Goal: Task Accomplishment & Management: Manage account settings

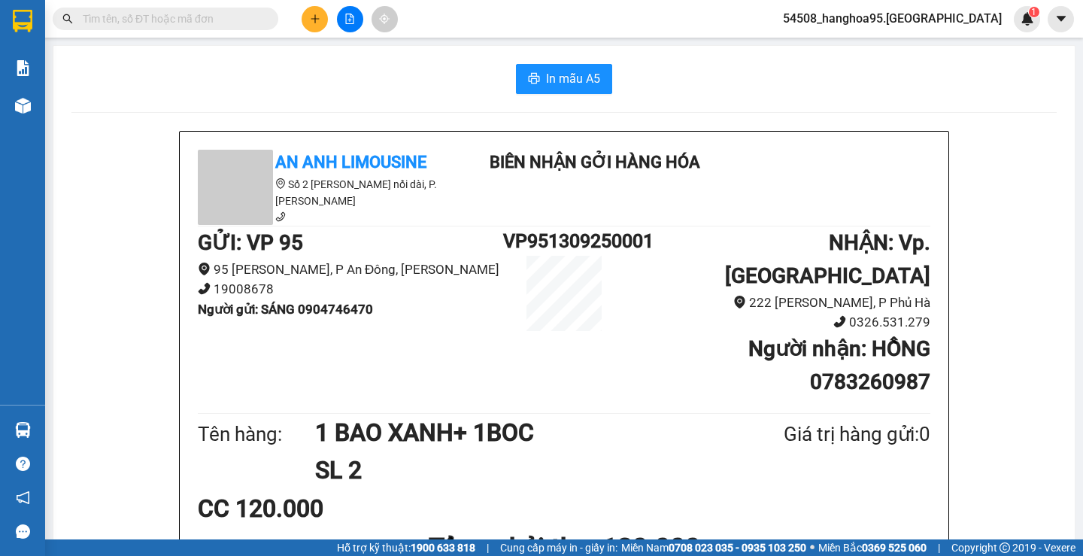
click at [159, 65] on div "In mẫu A5" at bounding box center [564, 79] width 986 height 30
click at [128, 25] on input "text" at bounding box center [172, 19] width 178 height 17
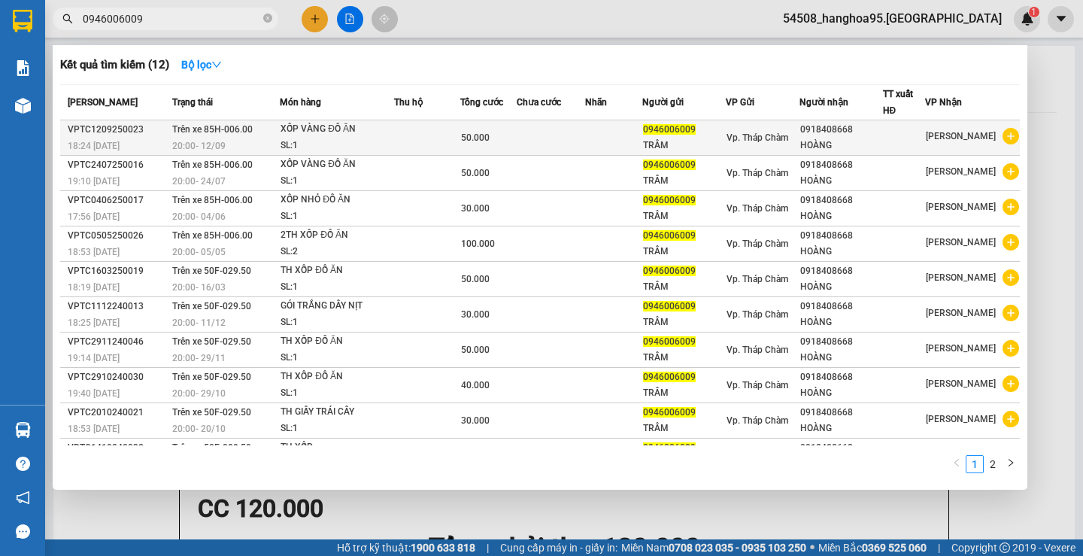
type input "0946006009"
click at [374, 138] on div "SL: 1" at bounding box center [337, 146] width 113 height 17
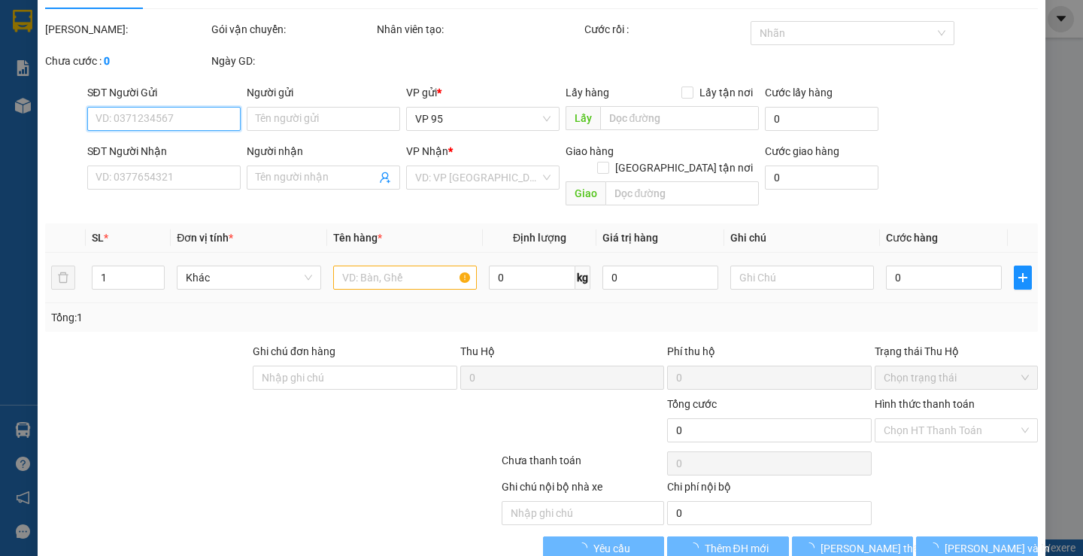
scroll to position [50, 0]
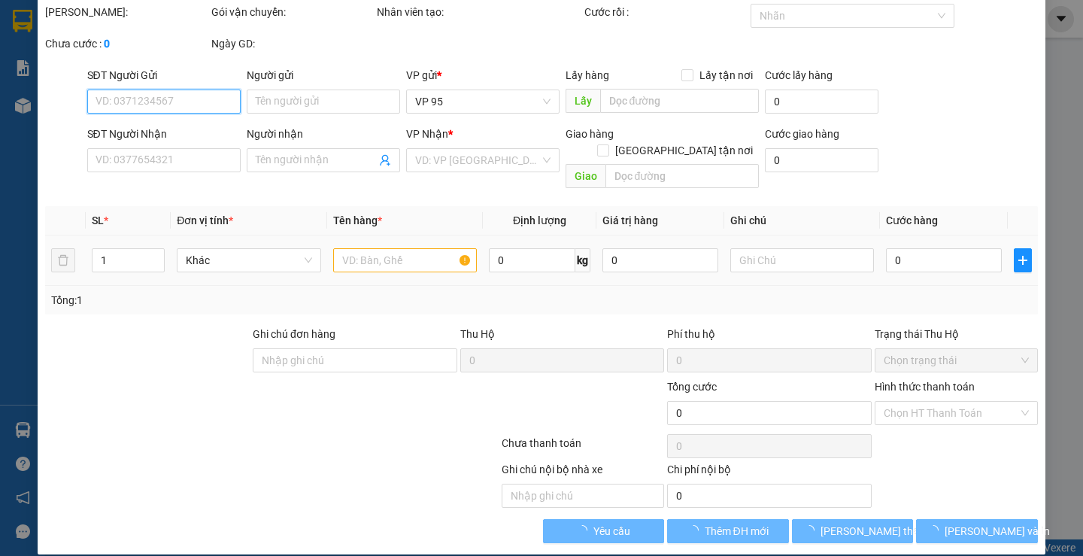
type input "0946006009"
type input "TRÂM"
type input "0918408668"
type input "HOÀNG"
type input "50.000"
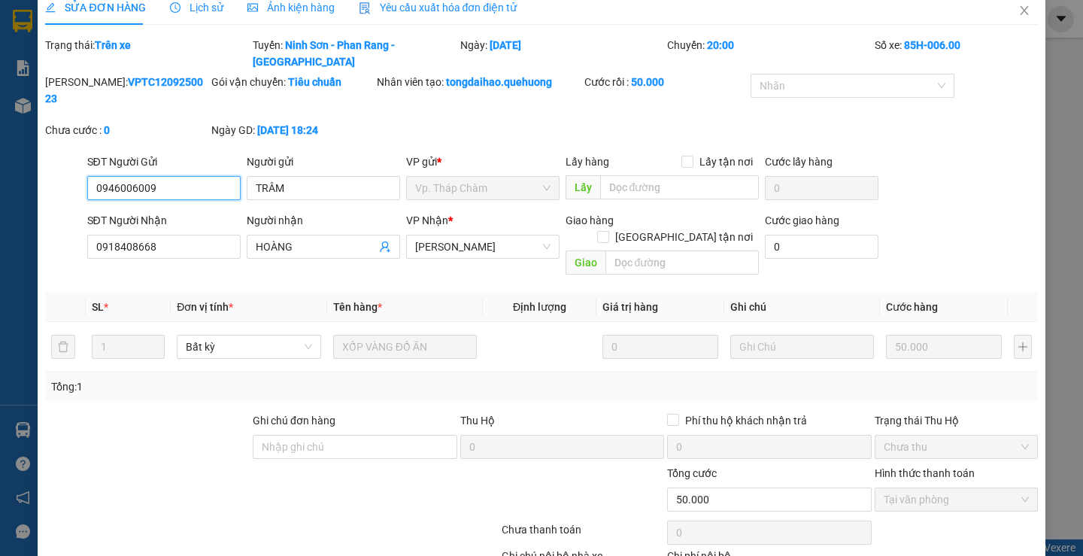
scroll to position [0, 0]
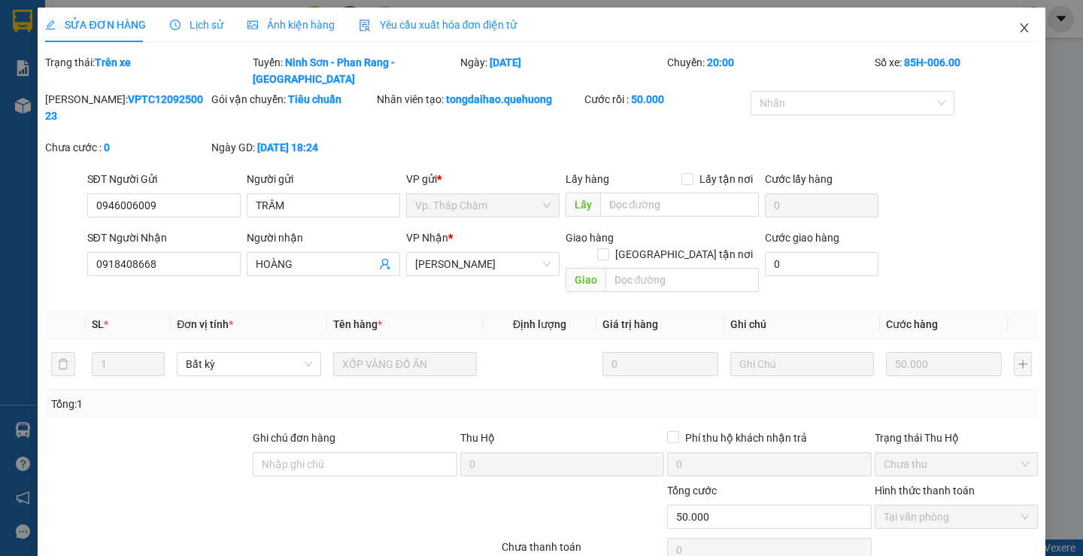
click at [1019, 23] on icon "close" at bounding box center [1025, 28] width 12 height 12
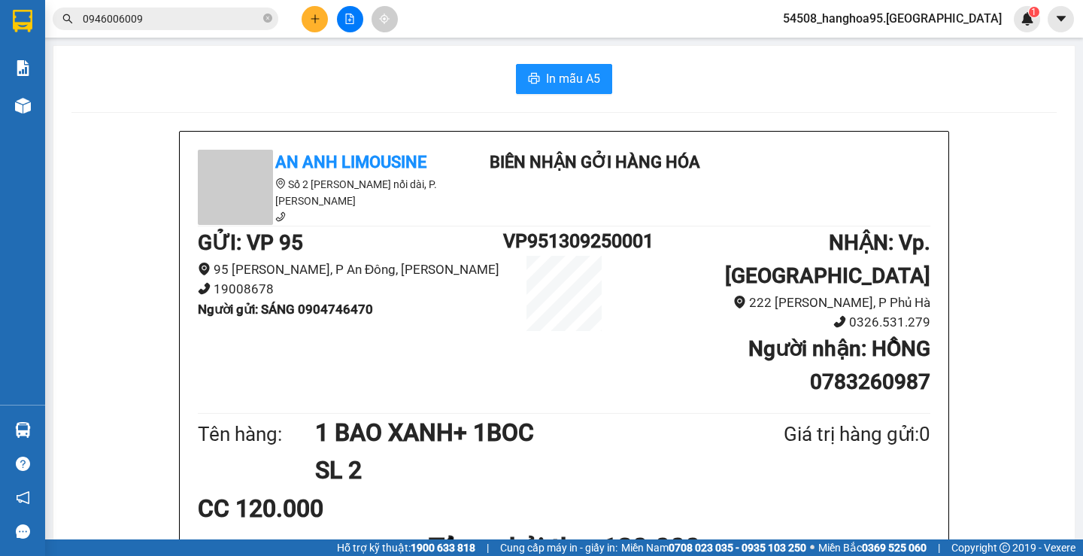
click at [193, 78] on div "In mẫu A5" at bounding box center [564, 79] width 986 height 30
click at [212, 71] on div "In mẫu A5" at bounding box center [564, 79] width 986 height 30
click at [166, 11] on input "0946006009" at bounding box center [172, 19] width 178 height 17
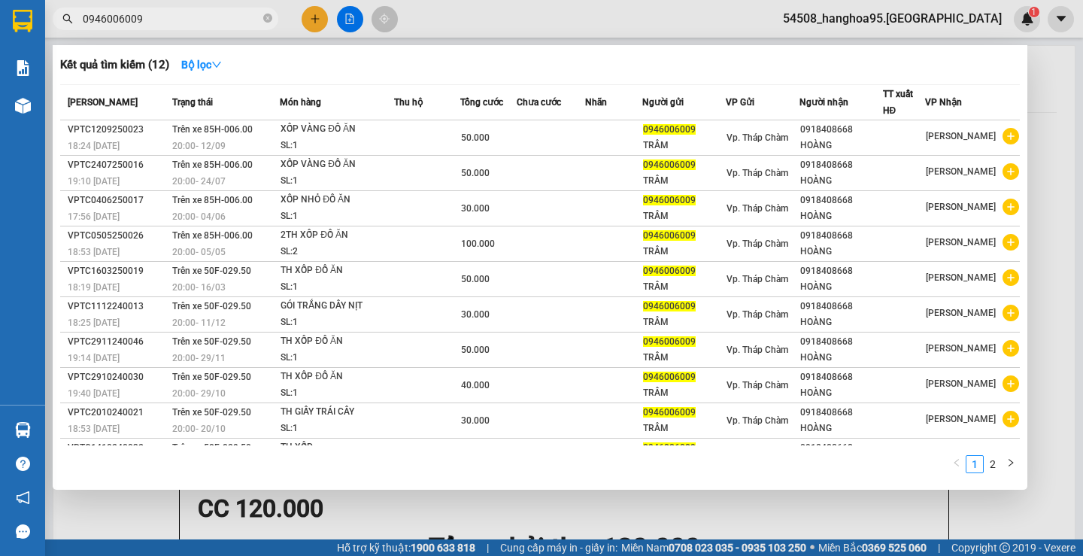
drag, startPoint x: 95, startPoint y: 18, endPoint x: 316, endPoint y: 12, distance: 221.3
click at [293, 18] on div "Kết quả tìm kiếm ( 12 ) Bộ lọc Mã ĐH Trạng thái Món hàng Thu hộ Tổng cước Chưa …" at bounding box center [146, 19] width 293 height 26
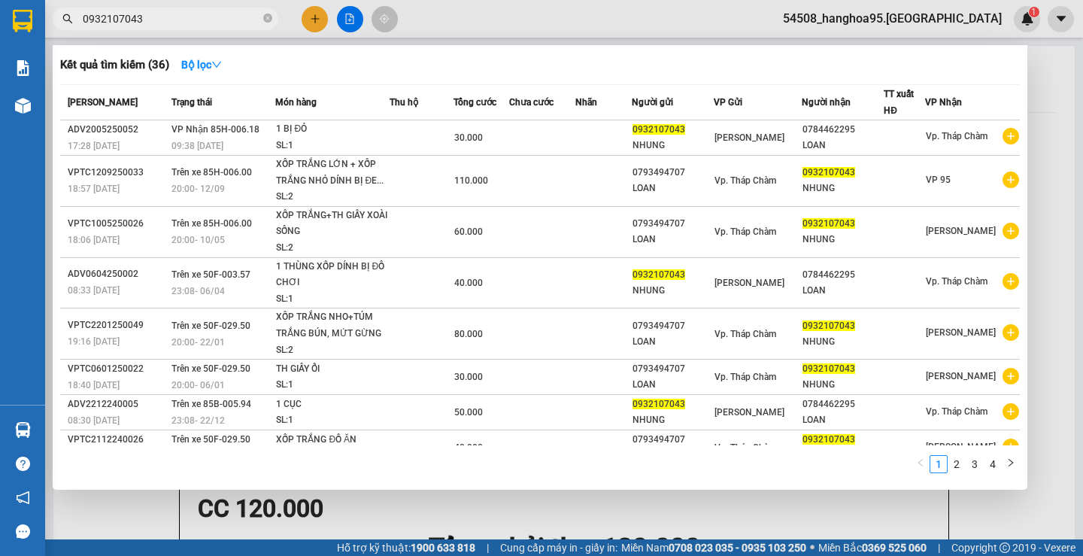
type input "0932107043"
drag, startPoint x: 272, startPoint y: 19, endPoint x: 235, endPoint y: 18, distance: 36.9
click at [272, 19] on icon "close-circle" at bounding box center [267, 18] width 9 height 9
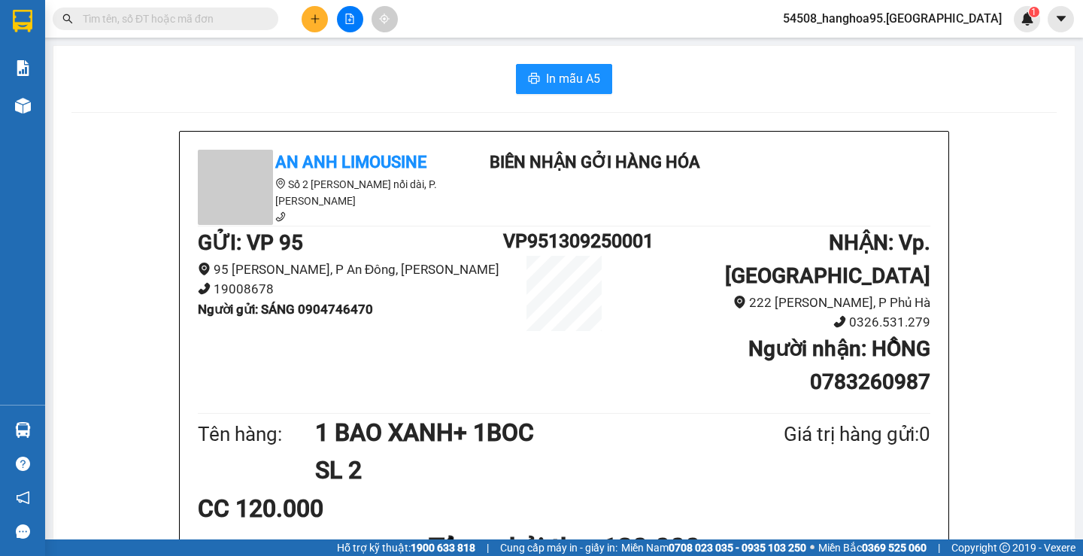
click at [200, 23] on input "text" at bounding box center [172, 19] width 178 height 17
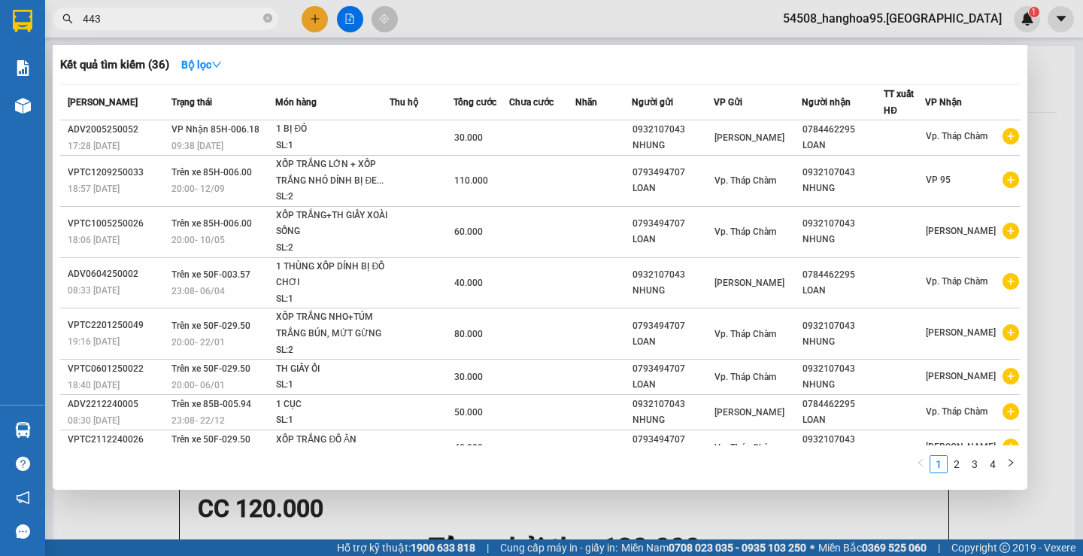
type input "4434"
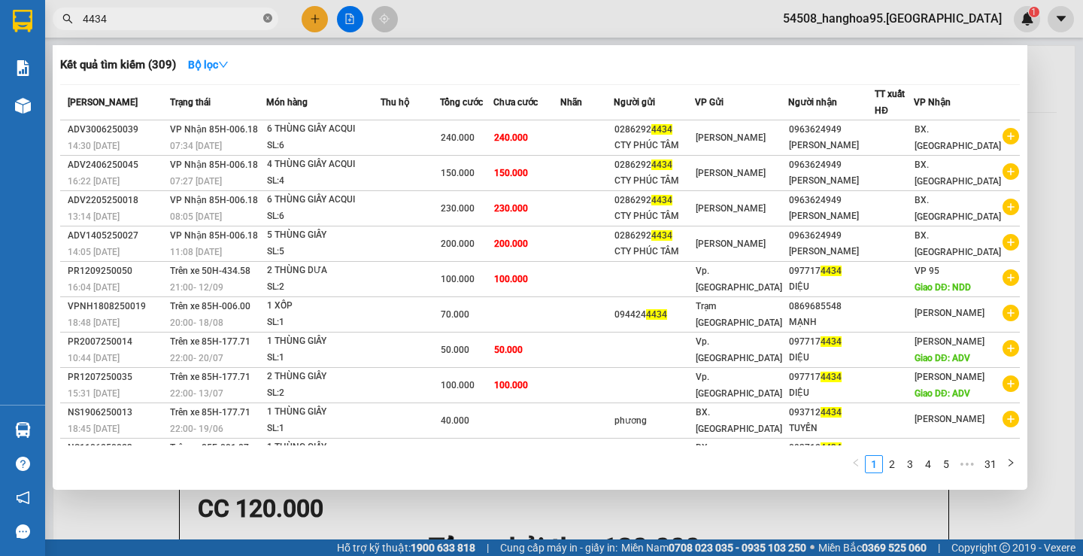
click at [268, 17] on icon "close-circle" at bounding box center [267, 18] width 9 height 9
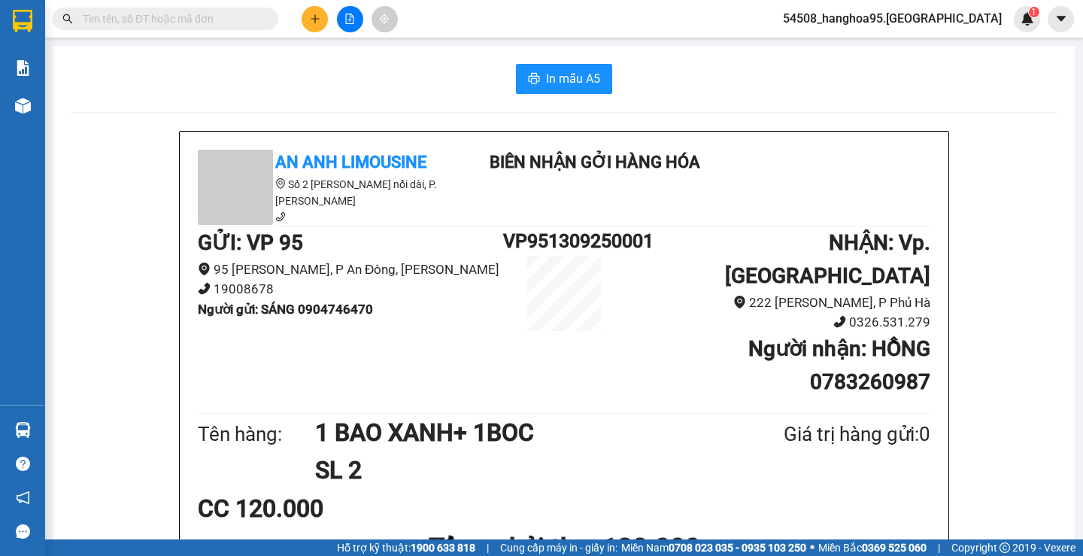
click at [889, 20] on span "54508_hanghoa95.quehuong" at bounding box center [892, 18] width 243 height 19
click at [861, 53] on span "Đăng xuất" at bounding box center [930, 46] width 150 height 17
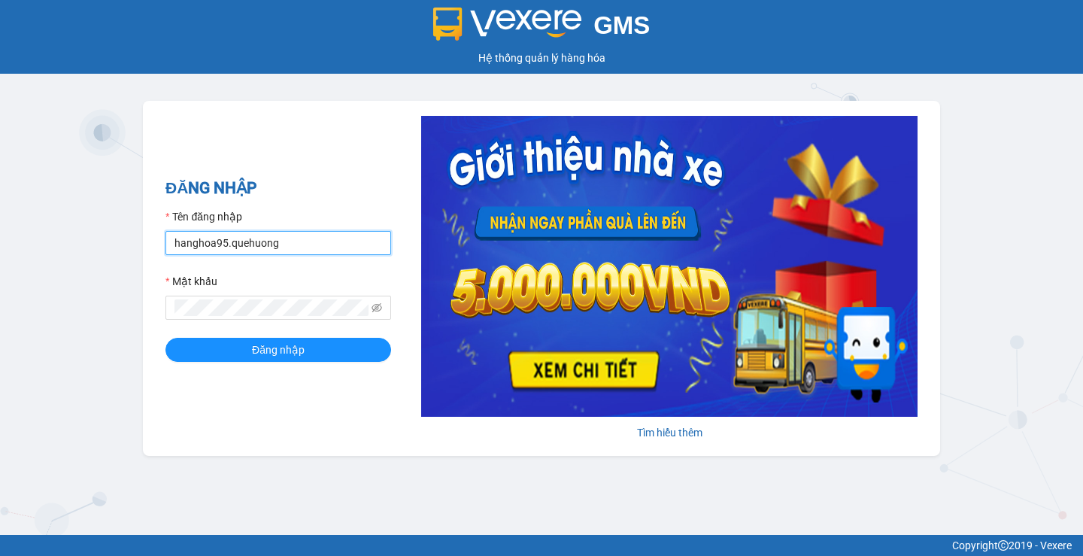
click at [263, 251] on input "hanghoa95.quehuong" at bounding box center [279, 243] width 226 height 24
type input "myle.quehuong"
click at [373, 310] on span at bounding box center [279, 308] width 226 height 24
click at [375, 310] on icon "eye-invisible" at bounding box center [377, 307] width 11 height 11
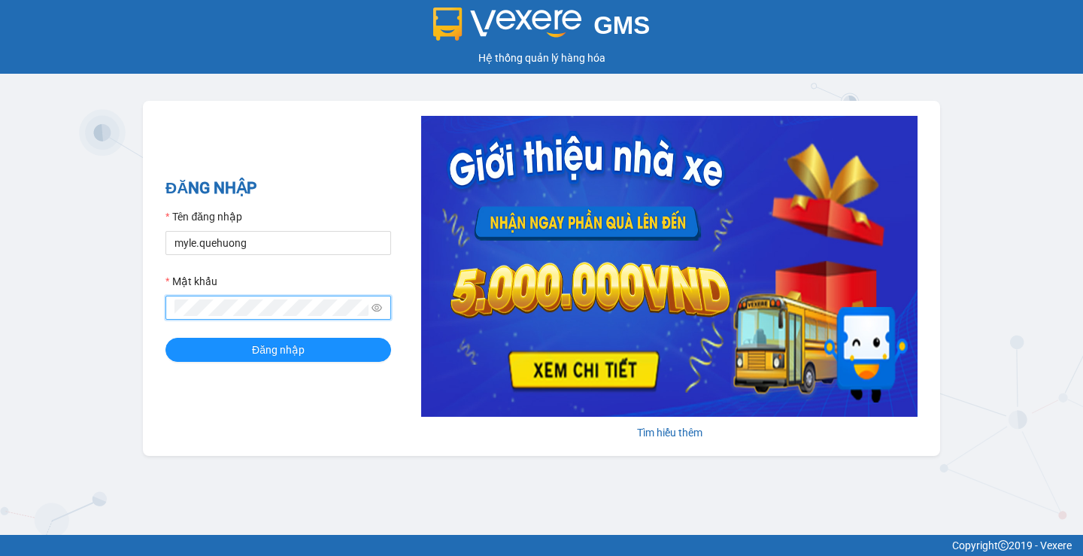
click at [17, 281] on div "GMS Hệ thống quản lý hàng hóa ĐĂNG NHẬP Tên đăng nhập myle.quehuong Mật khẩu Đă…" at bounding box center [541, 267] width 1083 height 535
click at [166, 338] on button "Đăng nhập" at bounding box center [279, 350] width 226 height 24
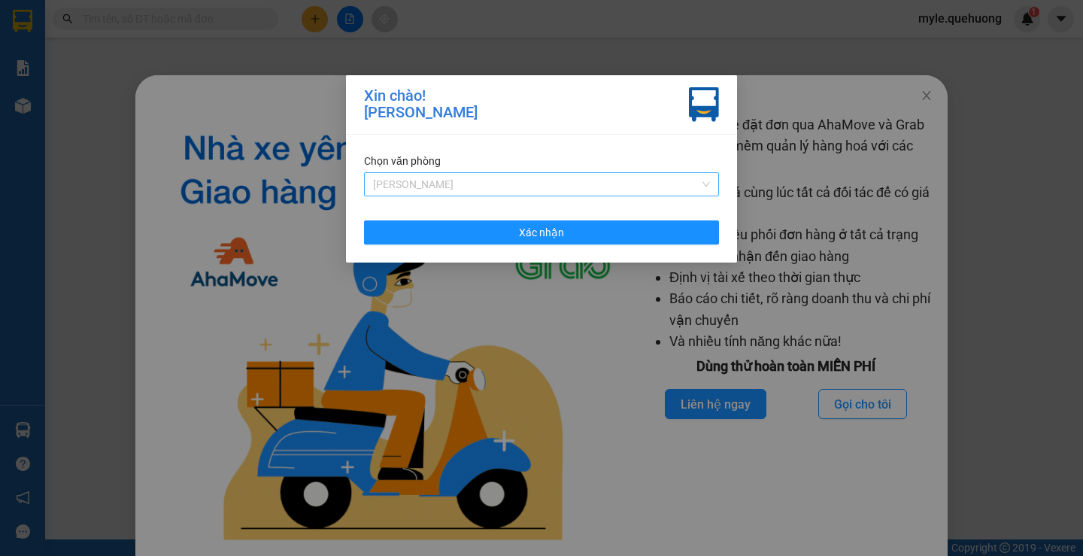
click at [423, 193] on span "An Dương Vương" at bounding box center [541, 184] width 337 height 23
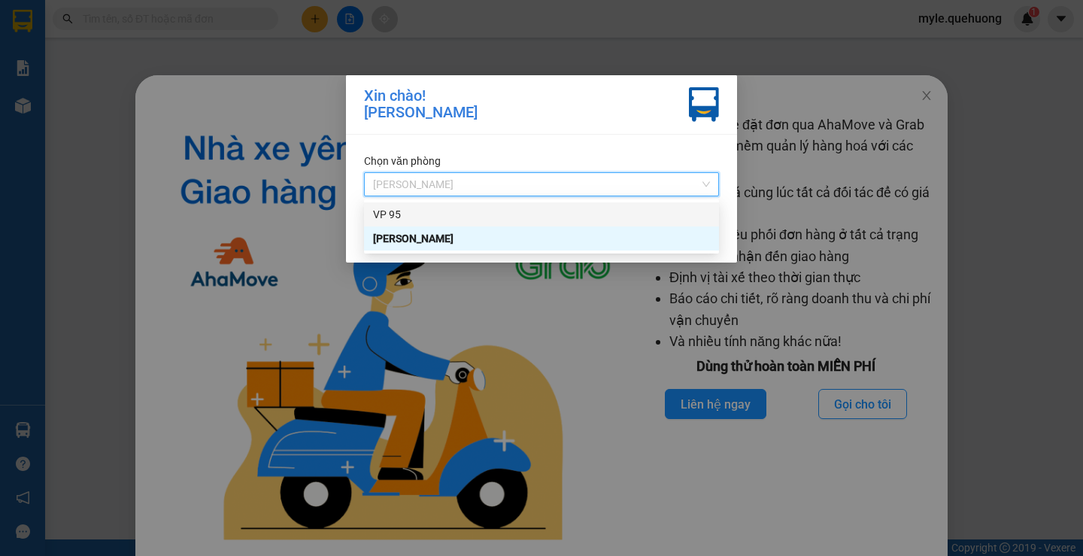
click at [391, 210] on div "VP 95" at bounding box center [541, 214] width 337 height 17
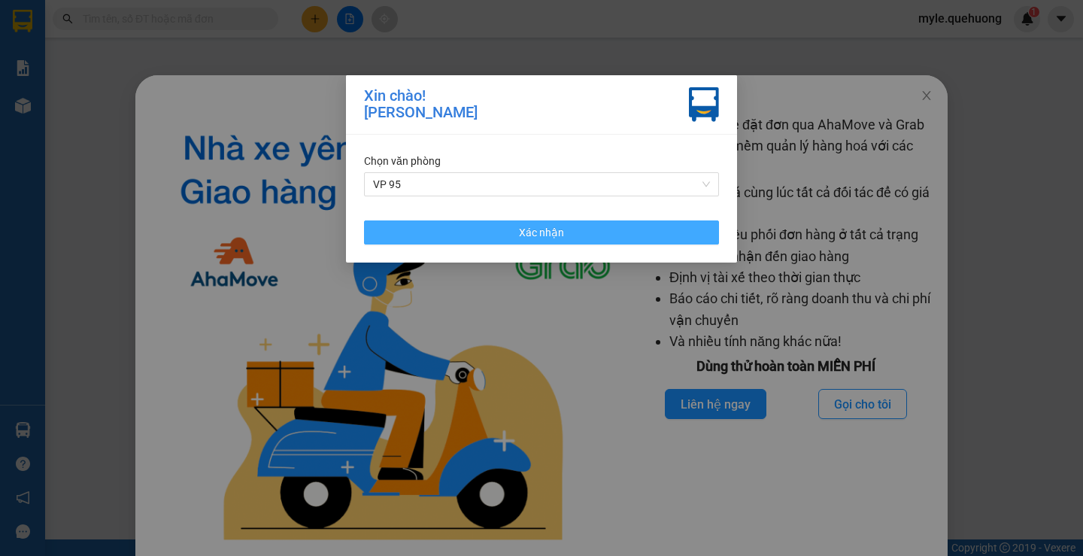
click at [384, 232] on button "Xác nhận" at bounding box center [541, 232] width 355 height 24
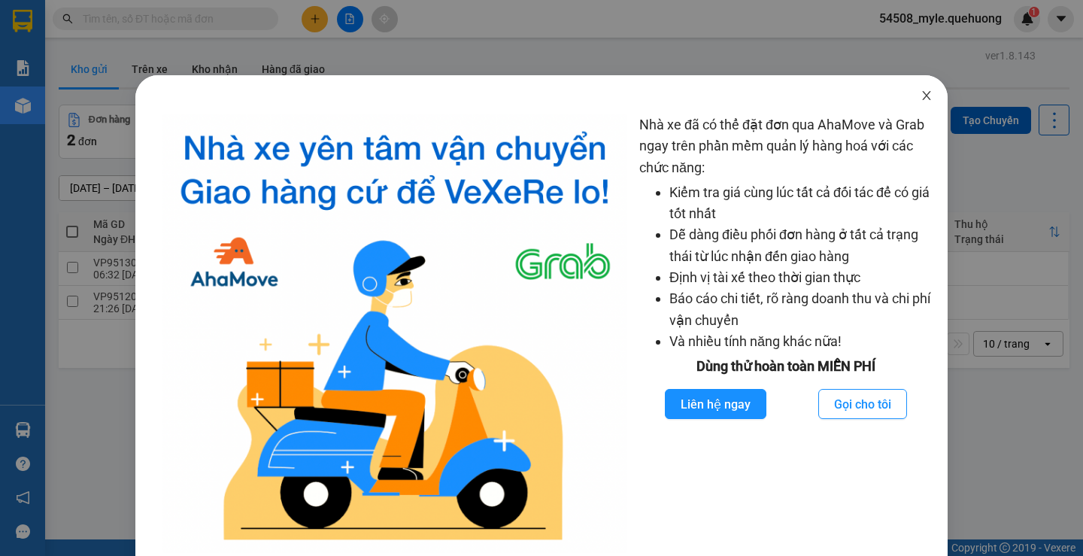
click at [922, 99] on icon "close" at bounding box center [926, 95] width 8 height 9
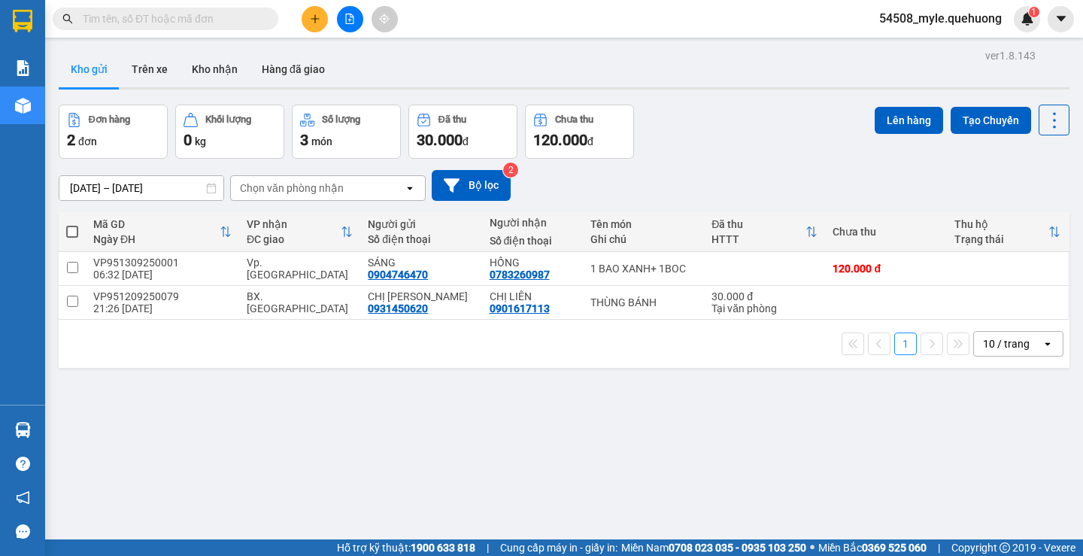
click at [408, 417] on div "ver 1.8.143 Kho gửi Trên xe Kho nhận Hàng đã giao Đơn hàng 2 đơn Khối lượng 0 k…" at bounding box center [564, 323] width 1023 height 556
click at [479, 427] on div "ver 1.8.143 Kho gửi Trên xe Kho nhận Hàng đã giao Đơn hàng 2 đơn Khối lượng 0 k…" at bounding box center [564, 323] width 1023 height 556
click at [478, 424] on div "ver 1.8.143 Kho gửi Trên xe Kho nhận Hàng đã giao Đơn hàng 2 đơn Khối lượng 0 k…" at bounding box center [564, 323] width 1023 height 556
click at [74, 299] on input "checkbox" at bounding box center [72, 301] width 11 height 11
checkbox input "true"
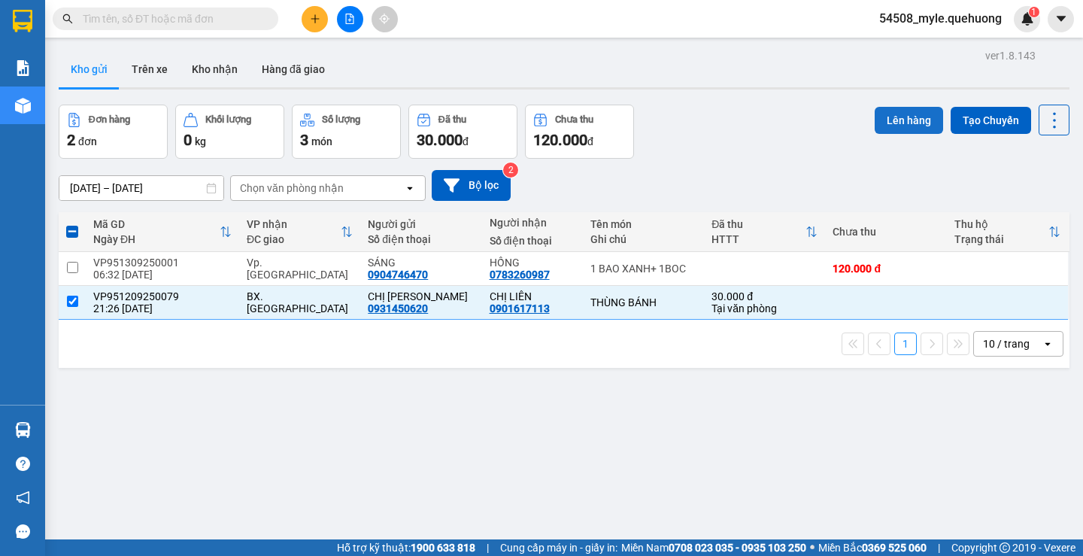
click at [884, 123] on button "Lên hàng" at bounding box center [909, 120] width 68 height 27
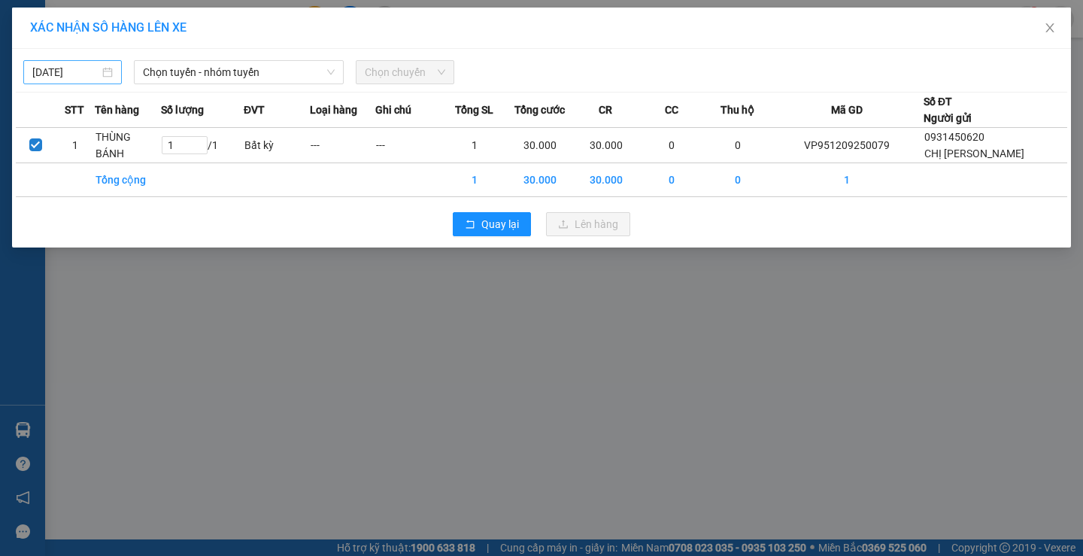
click at [57, 71] on body "Kết quả tìm kiếm ( 0 ) Bộ lọc No Data 54508_myle.quehuong 1 Báo cáo 1. Doanh số…" at bounding box center [541, 278] width 1083 height 556
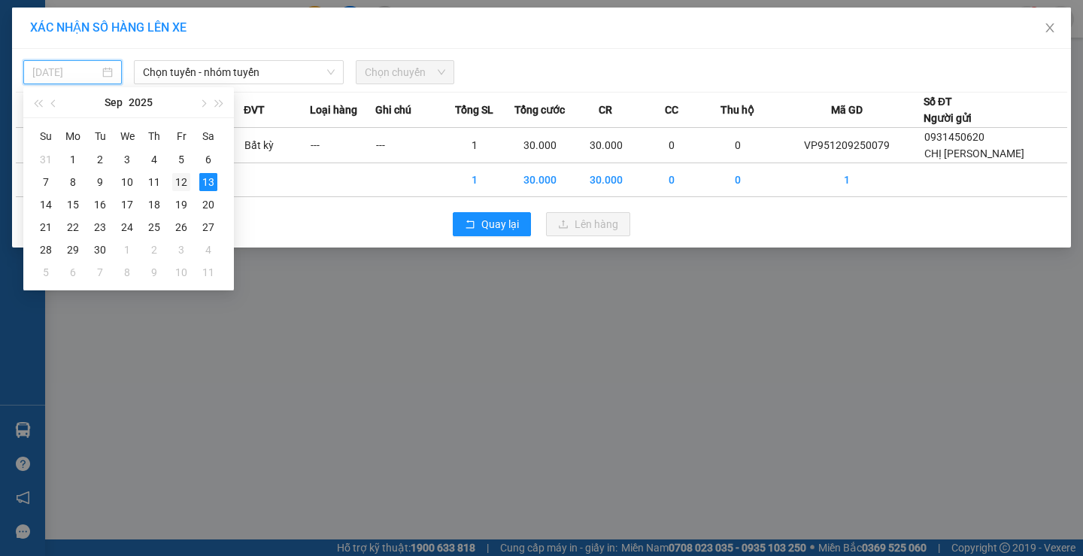
click at [181, 187] on div "12" at bounding box center [181, 182] width 18 height 18
type input "12/09/2025"
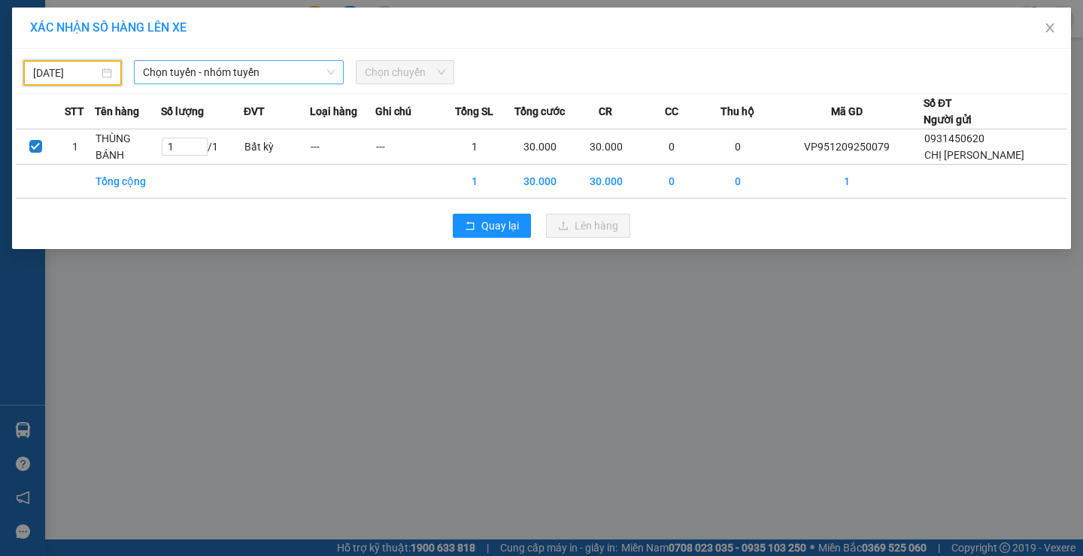
click at [181, 73] on span "Chọn tuyến - nhóm tuyến" at bounding box center [239, 72] width 192 height 23
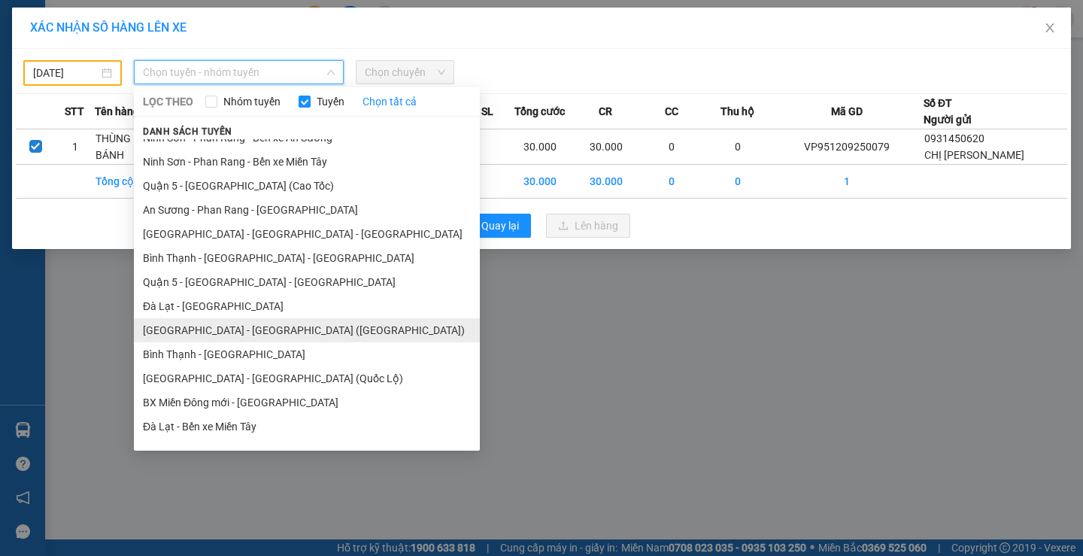
scroll to position [272, 0]
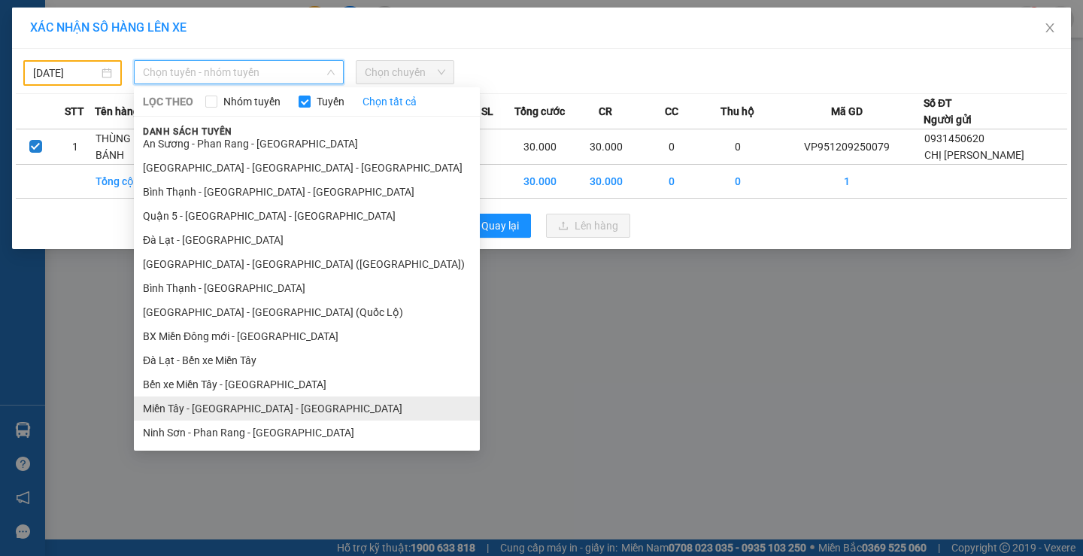
click at [171, 413] on li "Miền Tây - [GEOGRAPHIC_DATA] - [GEOGRAPHIC_DATA]" at bounding box center [307, 409] width 346 height 24
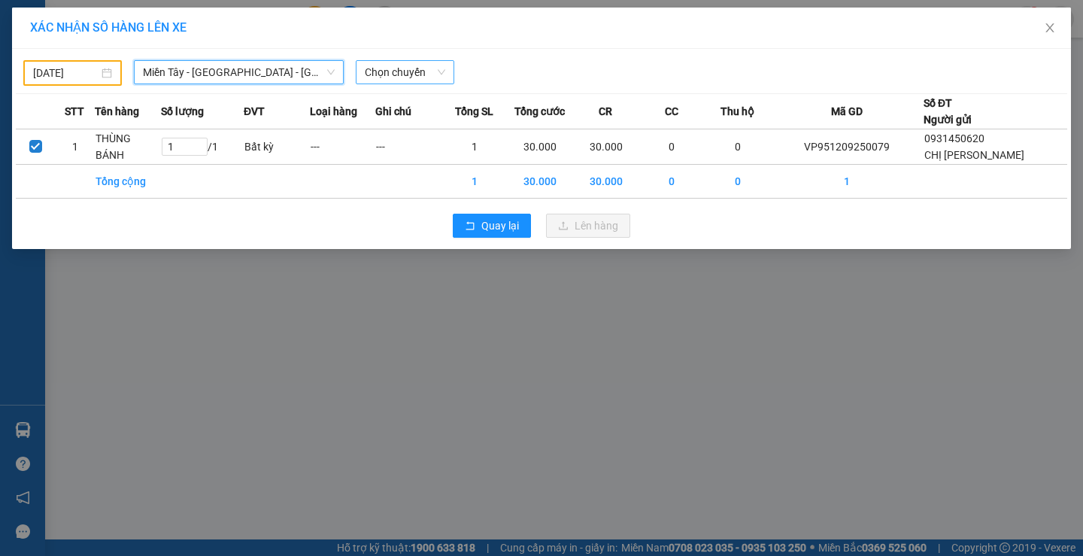
click at [385, 65] on span "Chọn chuyến" at bounding box center [405, 72] width 81 height 23
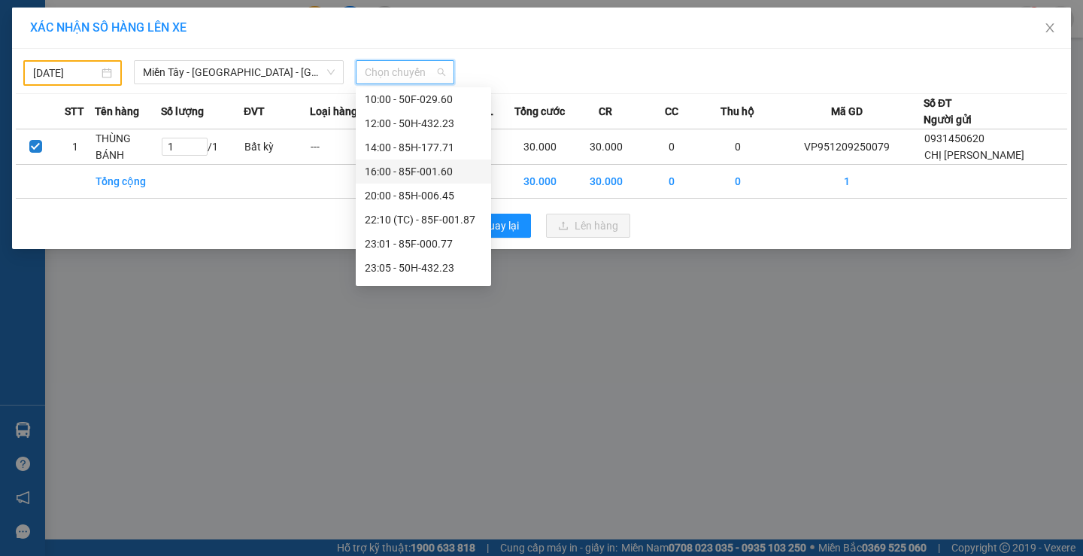
scroll to position [144, 0]
click at [422, 275] on div "23:59 - 85H-006.18" at bounding box center [423, 271] width 117 height 17
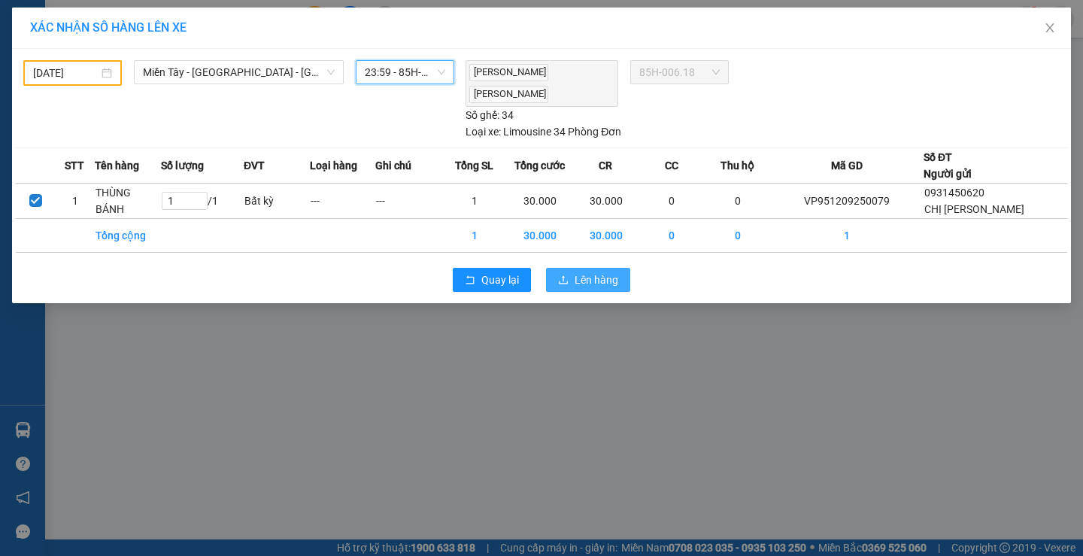
click at [563, 280] on icon "upload" at bounding box center [563, 280] width 11 height 11
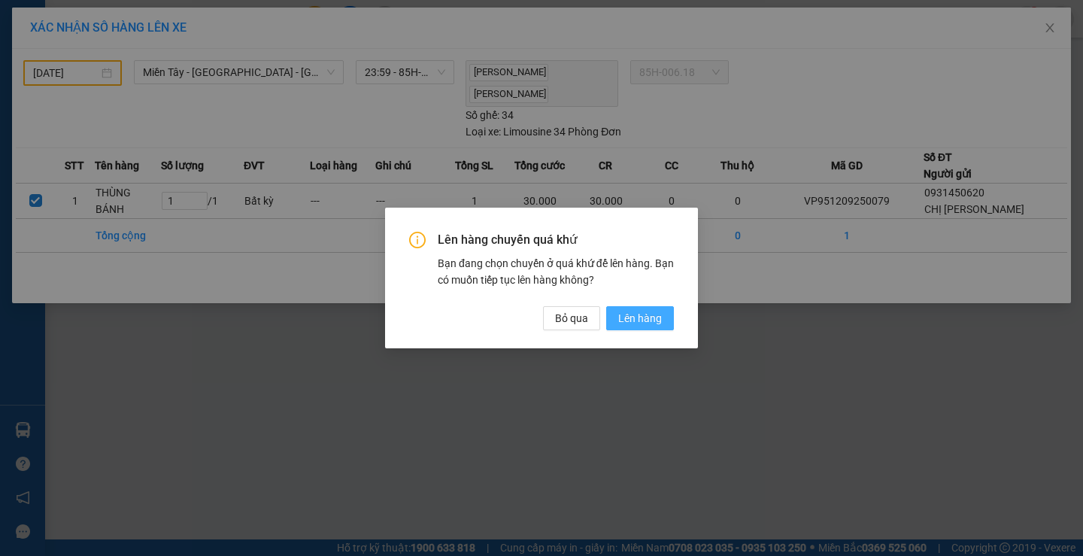
click at [624, 318] on span "Lên hàng" at bounding box center [640, 318] width 44 height 17
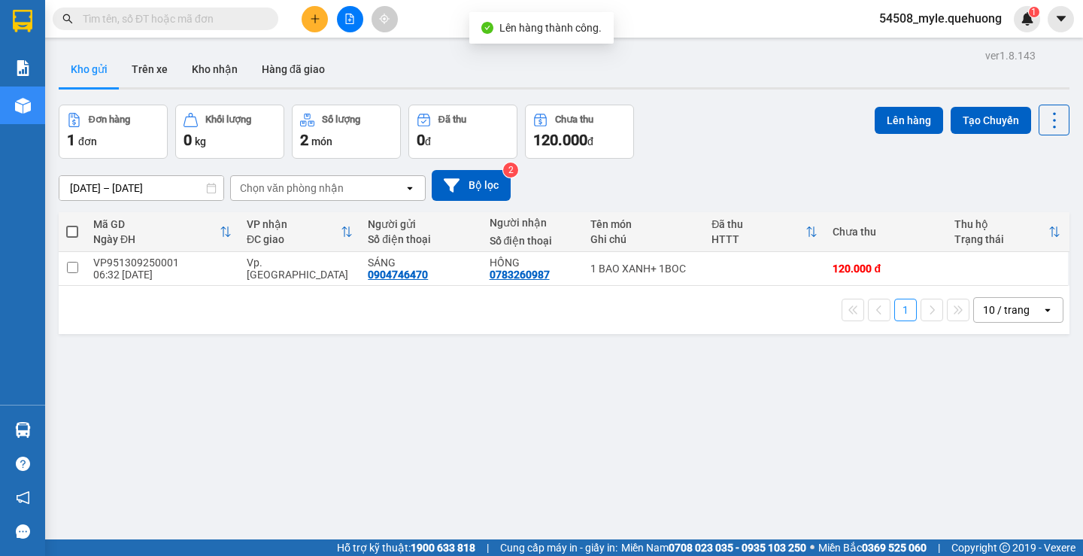
click at [337, 391] on div "ver 1.8.143 Kho gửi Trên xe Kho nhận Hàng đã giao Đơn hàng 1 đơn Khối lượng 0 k…" at bounding box center [564, 323] width 1023 height 556
click at [170, 332] on div "1 10 / trang open" at bounding box center [564, 310] width 1011 height 48
click at [598, 362] on div "ver 1.8.143 Kho gửi Trên xe Kho nhận Hàng đã giao Đơn hàng 1 đơn Khối lượng 0 k…" at bounding box center [564, 323] width 1023 height 556
click at [114, 16] on input "text" at bounding box center [172, 19] width 178 height 17
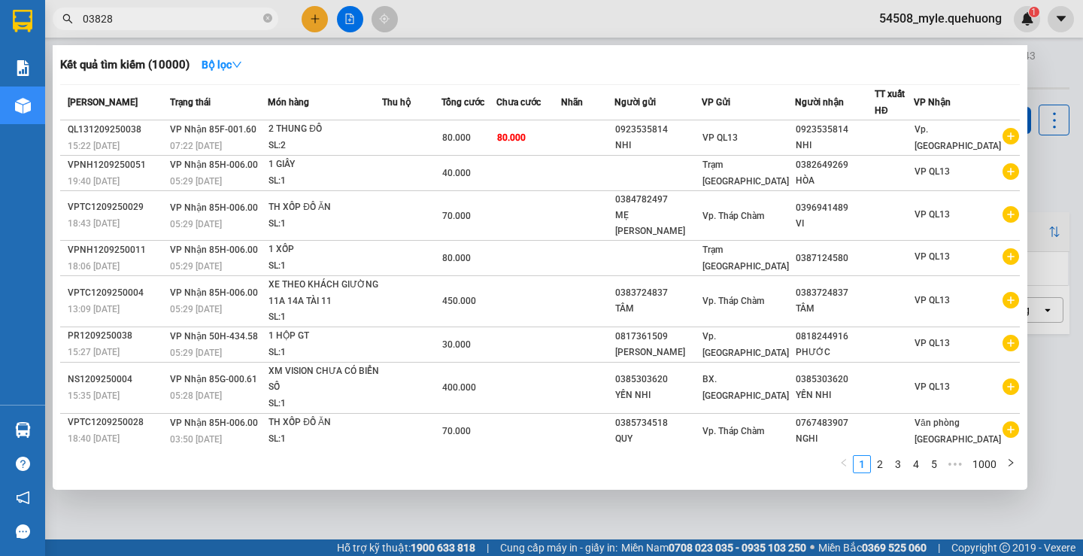
type input "038286"
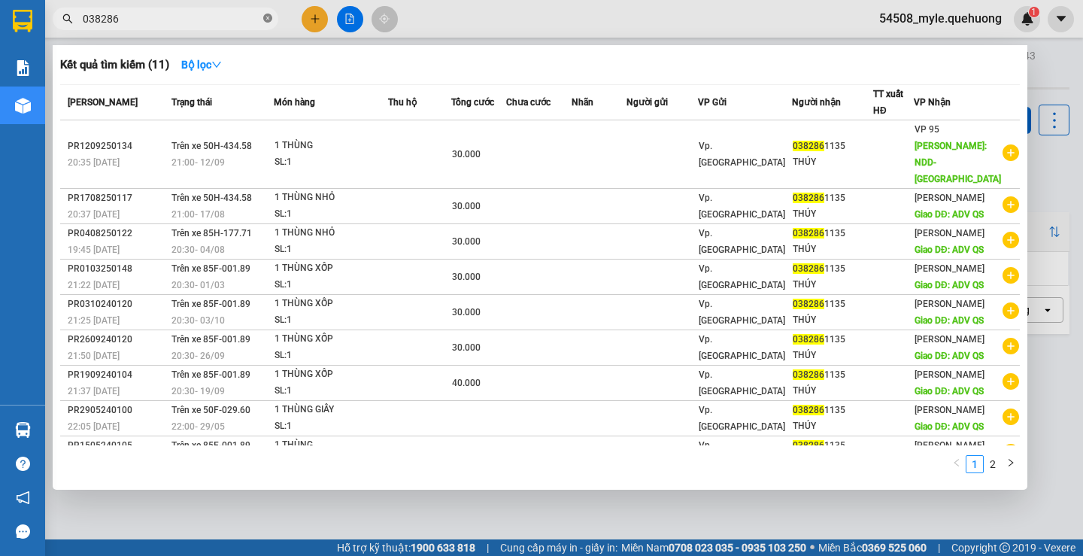
click at [266, 17] on icon "close-circle" at bounding box center [267, 18] width 9 height 9
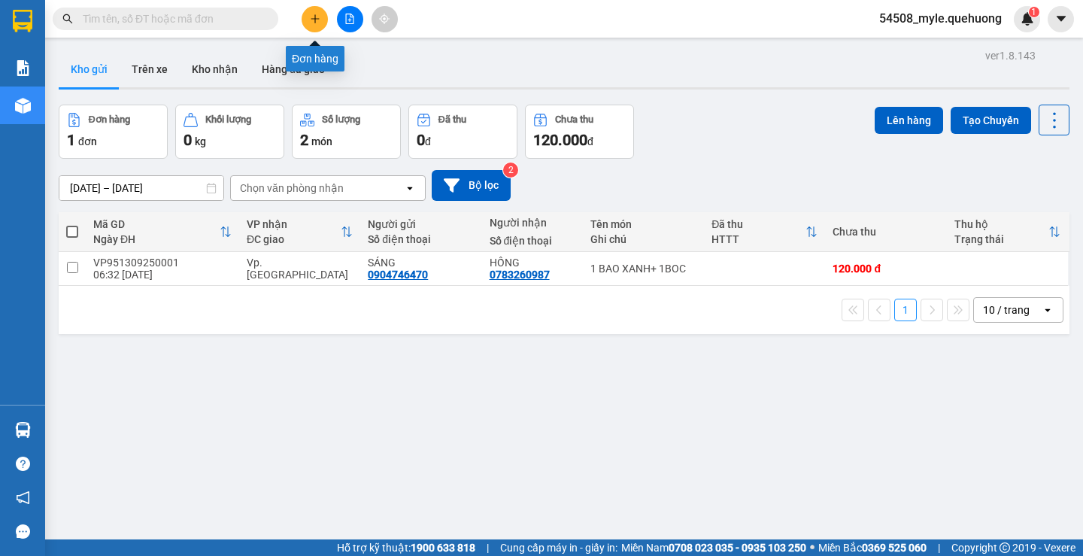
click at [316, 23] on icon "plus" at bounding box center [315, 19] width 11 height 11
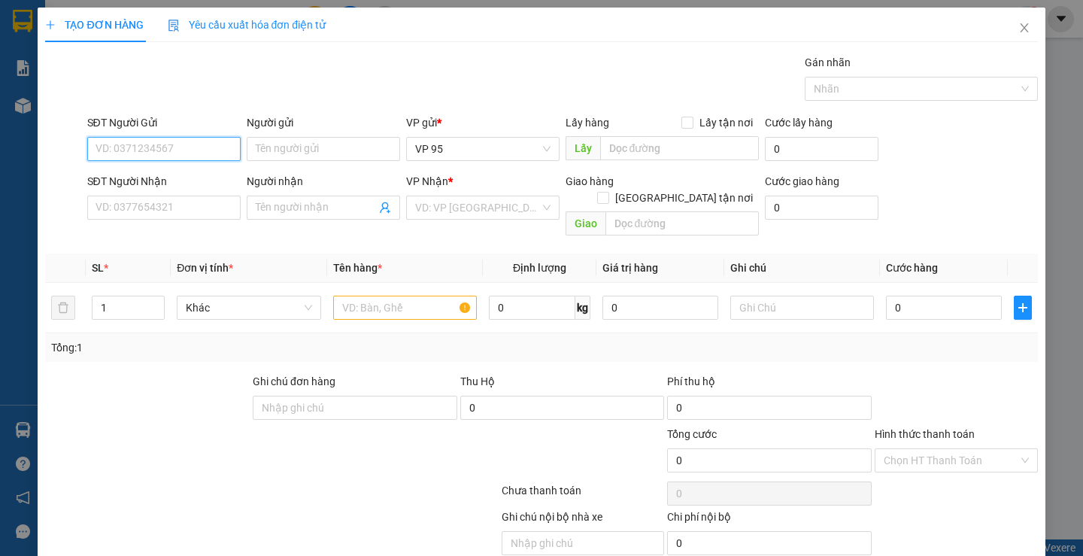
click at [147, 152] on input "SĐT Người Gửi" at bounding box center [163, 149] width 153 height 24
type input "0355862664"
click at [135, 199] on input "SĐT Người Nhận" at bounding box center [163, 208] width 153 height 24
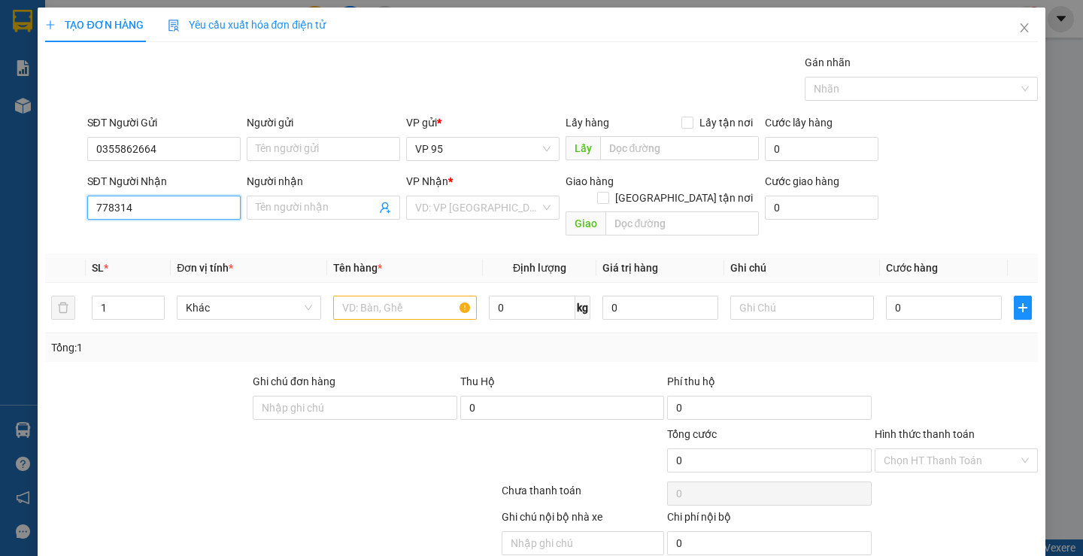
click at [144, 208] on input "778314" at bounding box center [163, 208] width 153 height 24
drag, startPoint x: 147, startPoint y: 205, endPoint x: 32, endPoint y: 185, distance: 116.9
click at [0, 187] on div "TẠO ĐƠN HÀNG Yêu cầu xuất hóa đơn điện tử Transit Pickup Surcharge Ids Transit …" at bounding box center [541, 278] width 1083 height 556
paste input "0967"
type input "0967778314"
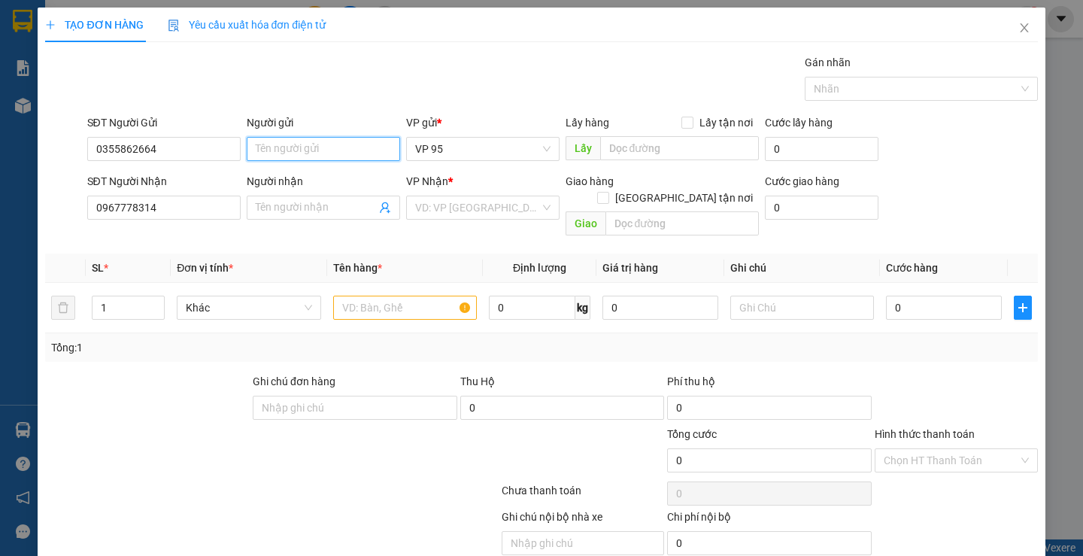
click at [302, 147] on input "Người gửi" at bounding box center [323, 149] width 153 height 24
type input "t"
click at [263, 144] on input "Người gửi" at bounding box center [323, 149] width 153 height 24
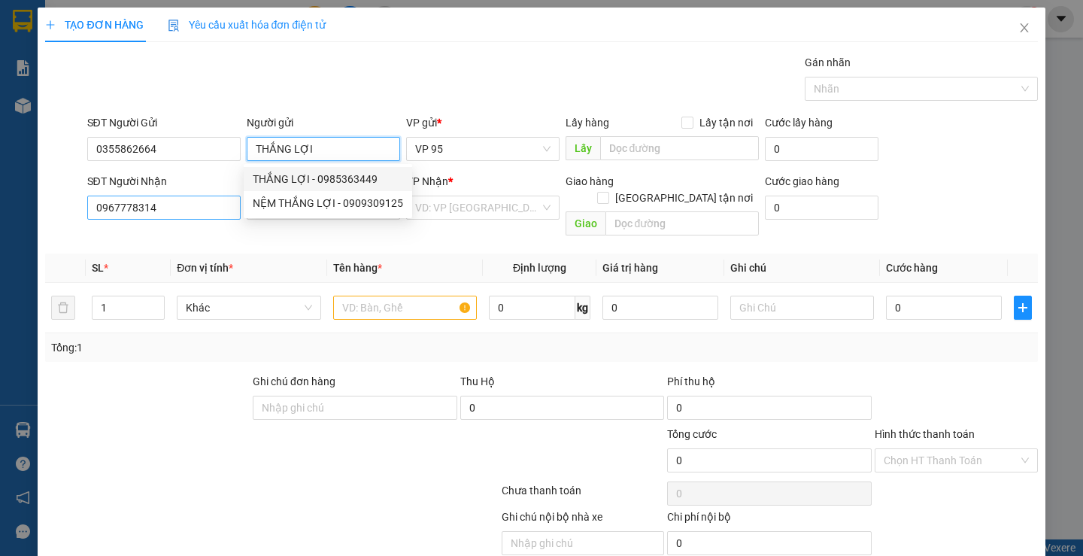
type input "THẮNG LỢI"
click at [154, 204] on input "0967778314" at bounding box center [163, 208] width 153 height 24
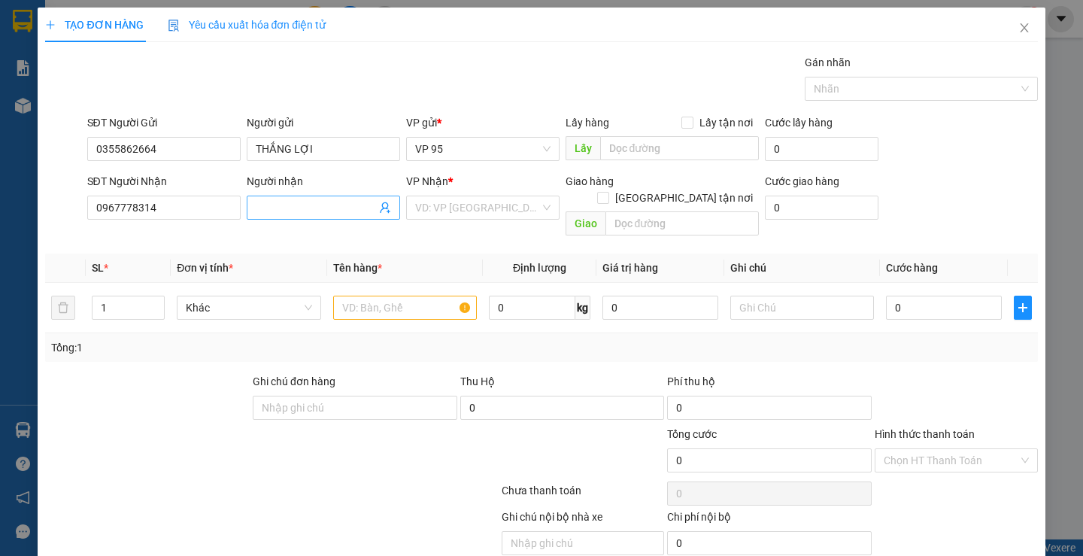
click at [265, 208] on input "Người nhận" at bounding box center [316, 207] width 120 height 17
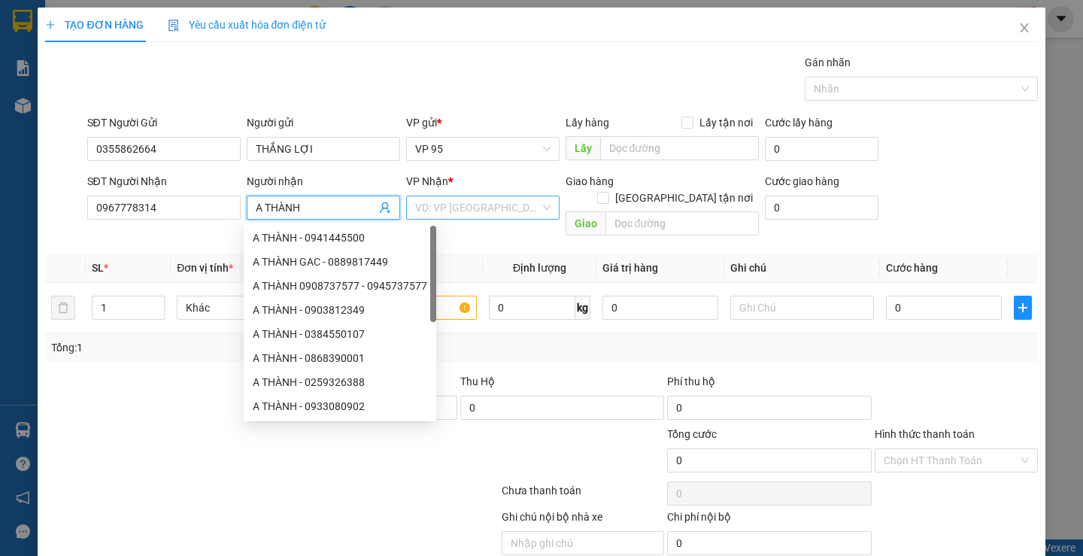
type input "A THÀNH"
click at [491, 209] on input "search" at bounding box center [477, 207] width 125 height 23
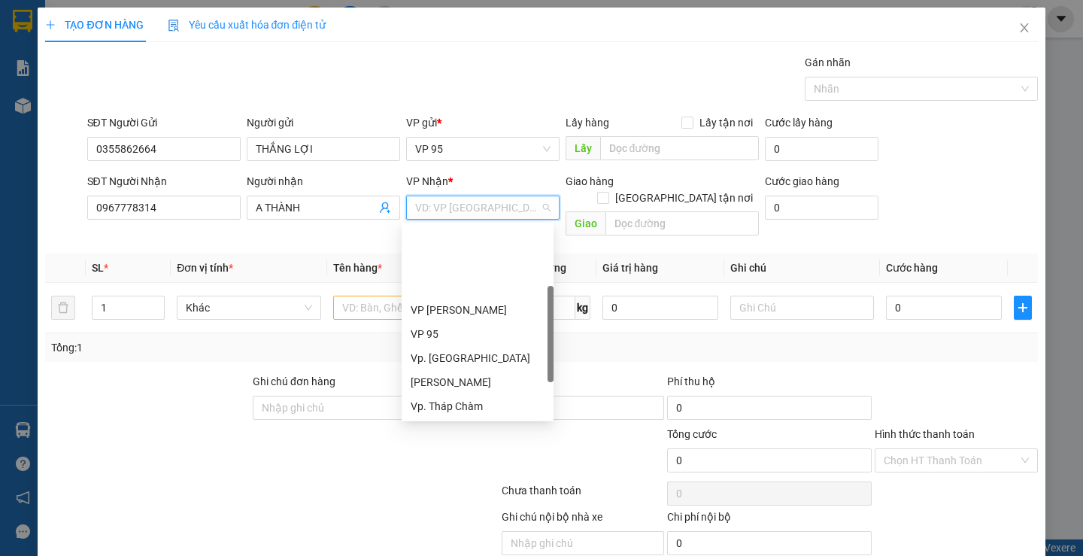
scroll to position [120, 0]
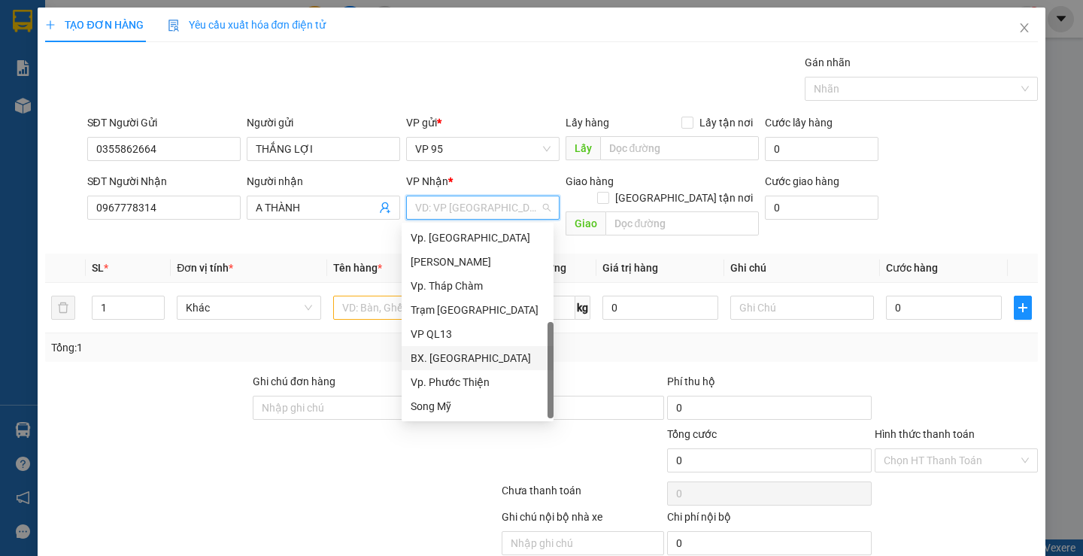
click at [450, 356] on div "BX. [GEOGRAPHIC_DATA]" at bounding box center [478, 358] width 134 height 17
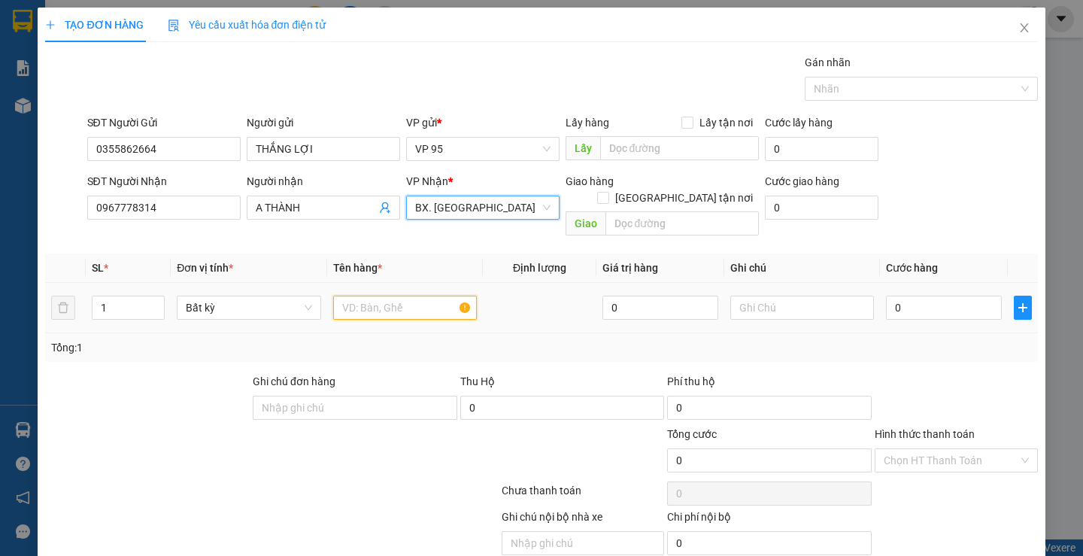
click at [413, 296] on input "text" at bounding box center [405, 308] width 144 height 24
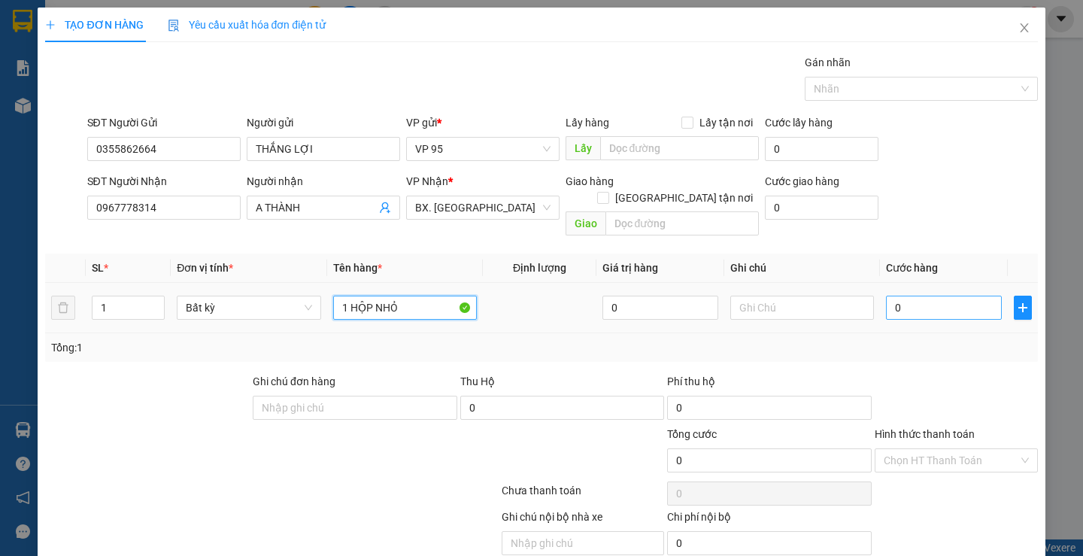
type input "1 HỘP NHỎ"
click at [911, 296] on input "0" at bounding box center [944, 308] width 116 height 24
type input "3"
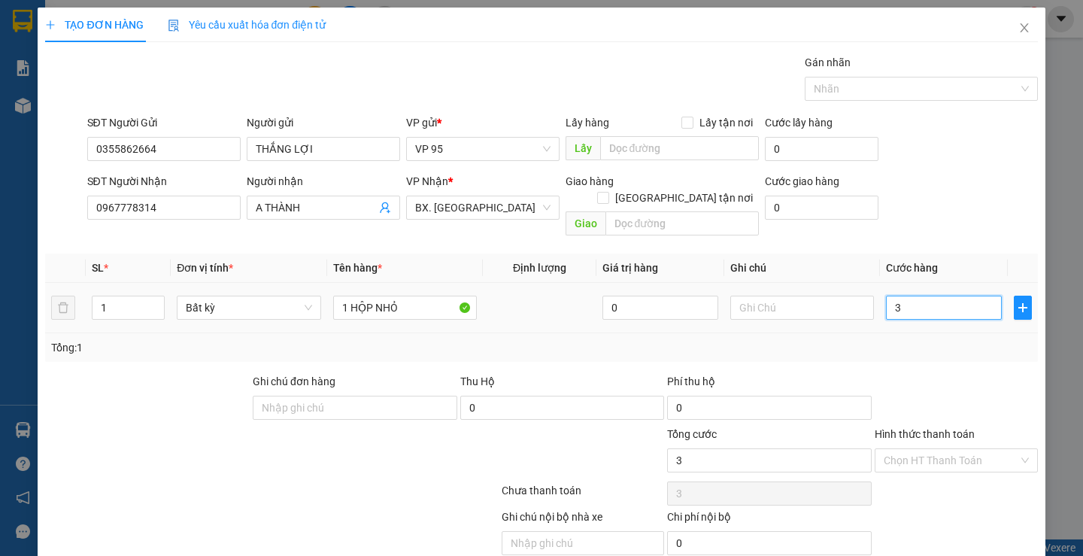
type input "30"
click at [919, 339] on div "Tổng: 1" at bounding box center [541, 347] width 980 height 17
type input "30.000"
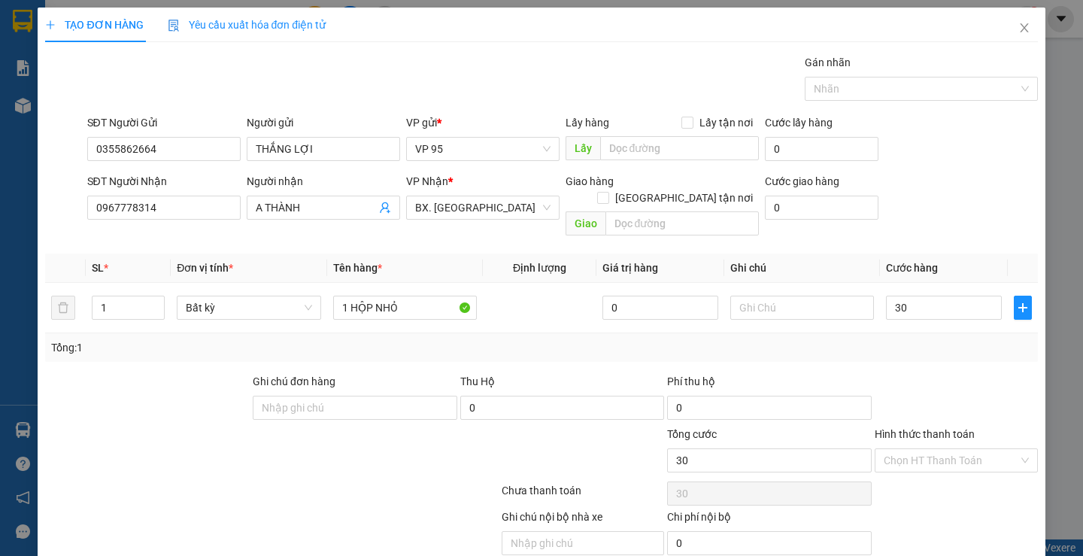
type input "30.000"
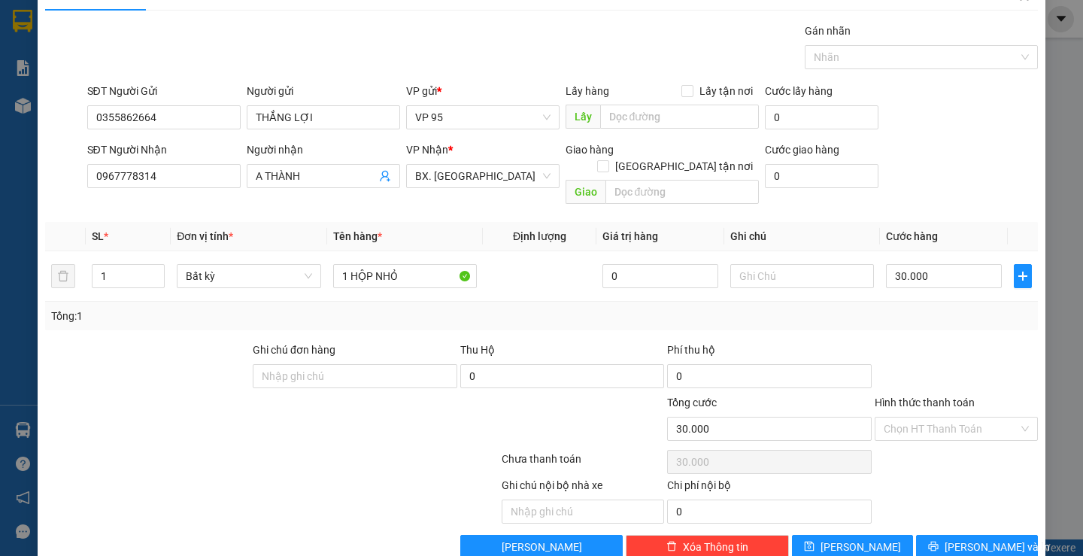
scroll to position [47, 0]
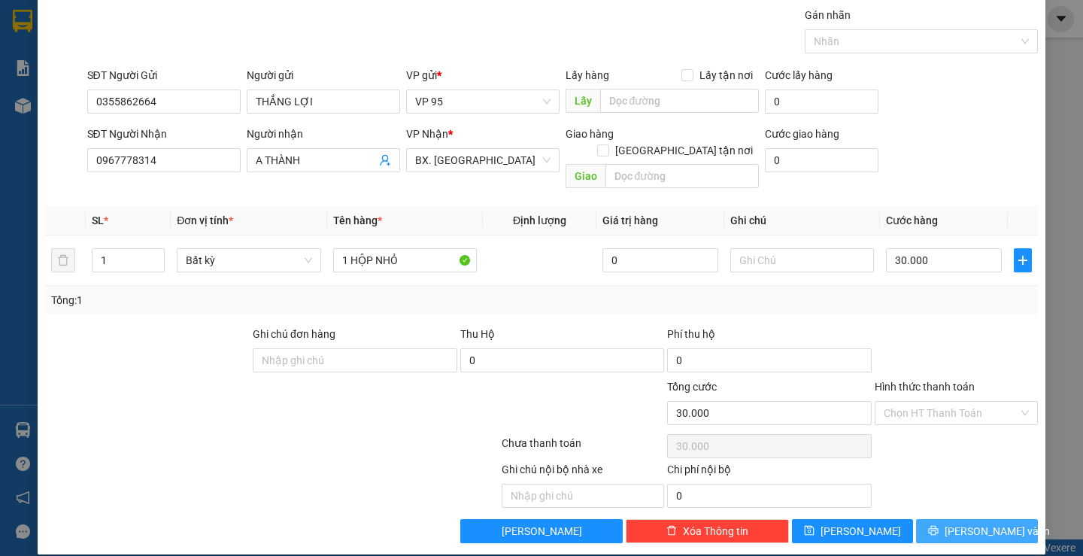
click at [925, 519] on button "[PERSON_NAME] và In" at bounding box center [976, 531] width 121 height 24
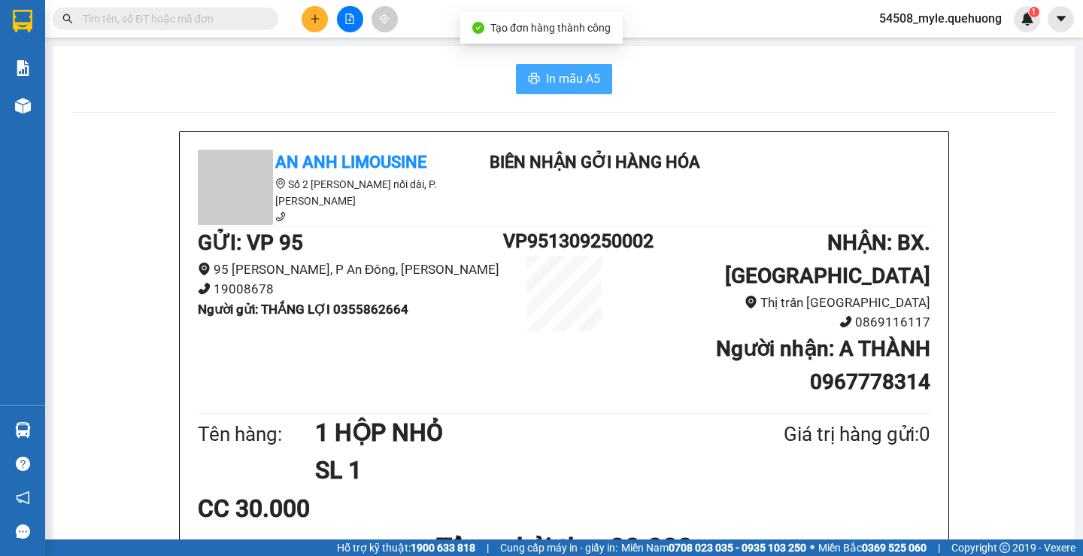
click at [551, 81] on span "In mẫu A5" at bounding box center [573, 78] width 54 height 19
click at [78, 77] on div "In mẫu A5" at bounding box center [564, 79] width 986 height 30
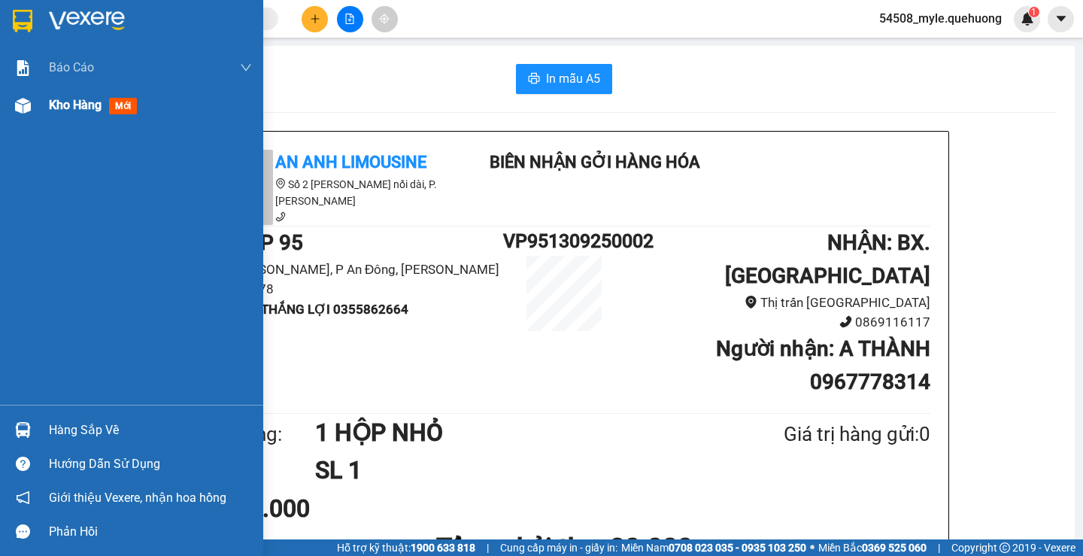
click at [68, 111] on span "Kho hàng" at bounding box center [75, 105] width 53 height 14
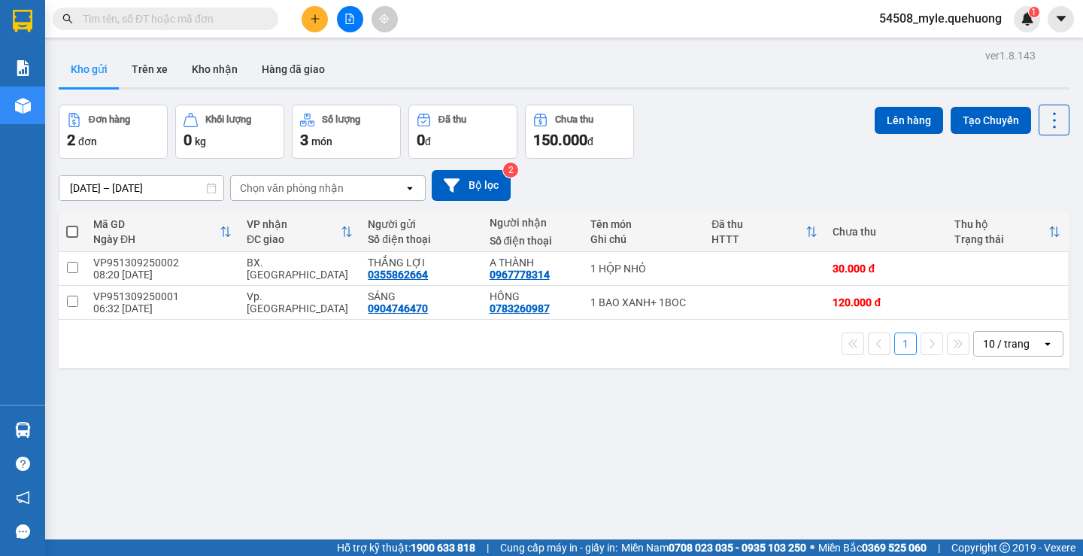
click at [351, 433] on div "ver 1.8.143 Kho gửi Trên xe Kho nhận Hàng đã giao Đơn hàng 2 đơn Khối lượng 0 k…" at bounding box center [564, 323] width 1023 height 556
click at [88, 16] on input "text" at bounding box center [172, 19] width 178 height 17
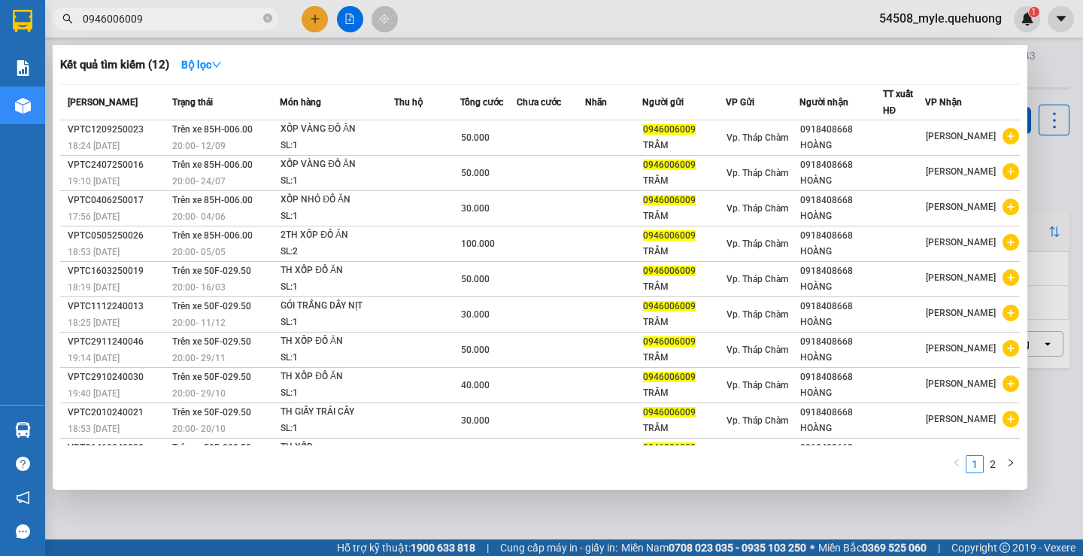
type input "0946006009"
click at [309, 18] on div at bounding box center [541, 278] width 1083 height 556
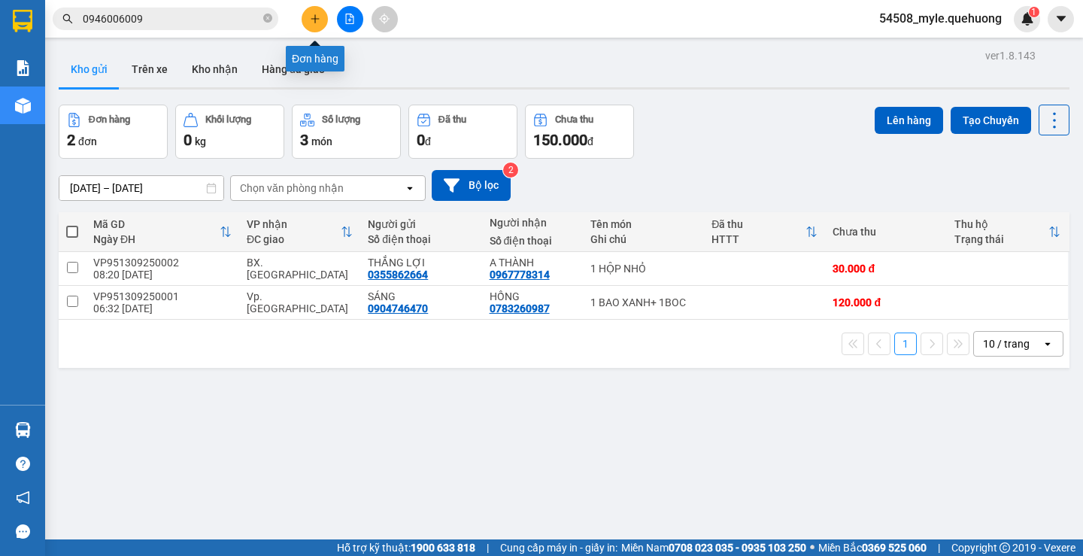
click at [311, 18] on icon "plus" at bounding box center [315, 19] width 11 height 11
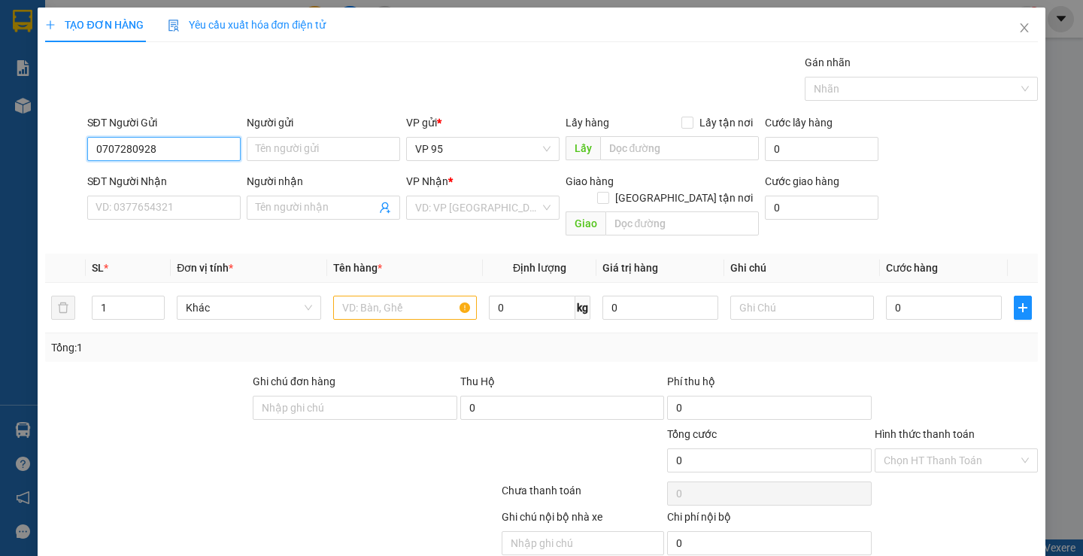
click at [158, 152] on input "0707280928" at bounding box center [163, 149] width 153 height 24
type input "0707280928"
click at [257, 147] on input "Người gửi" at bounding box center [323, 149] width 153 height 24
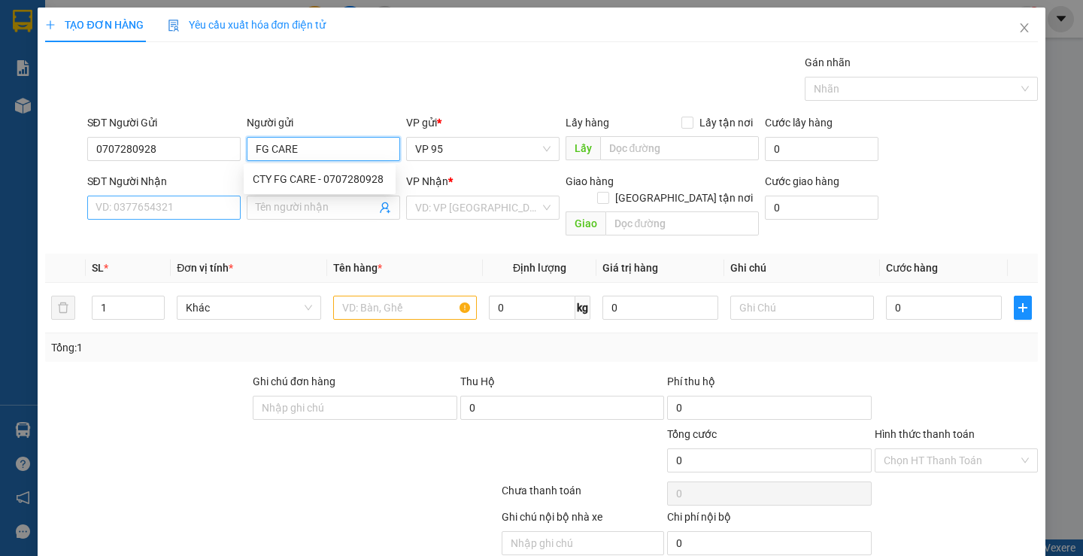
type input "FG CARE"
click at [101, 212] on input "SĐT Người Nhận" at bounding box center [163, 208] width 153 height 24
click at [108, 206] on input "SĐT Người Nhận" at bounding box center [163, 208] width 153 height 24
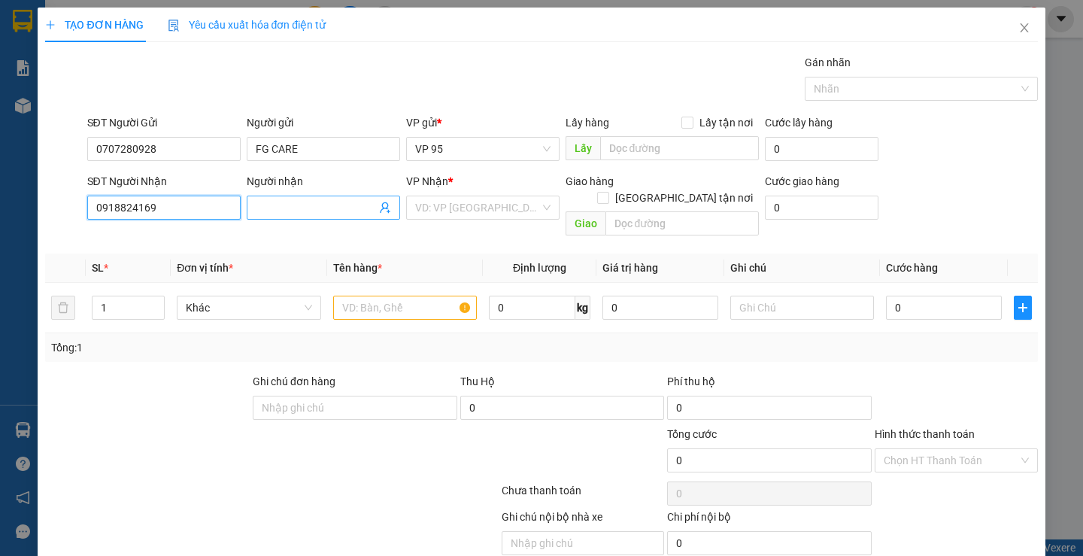
type input "0918824169"
click at [302, 215] on input "Người nhận" at bounding box center [316, 207] width 120 height 17
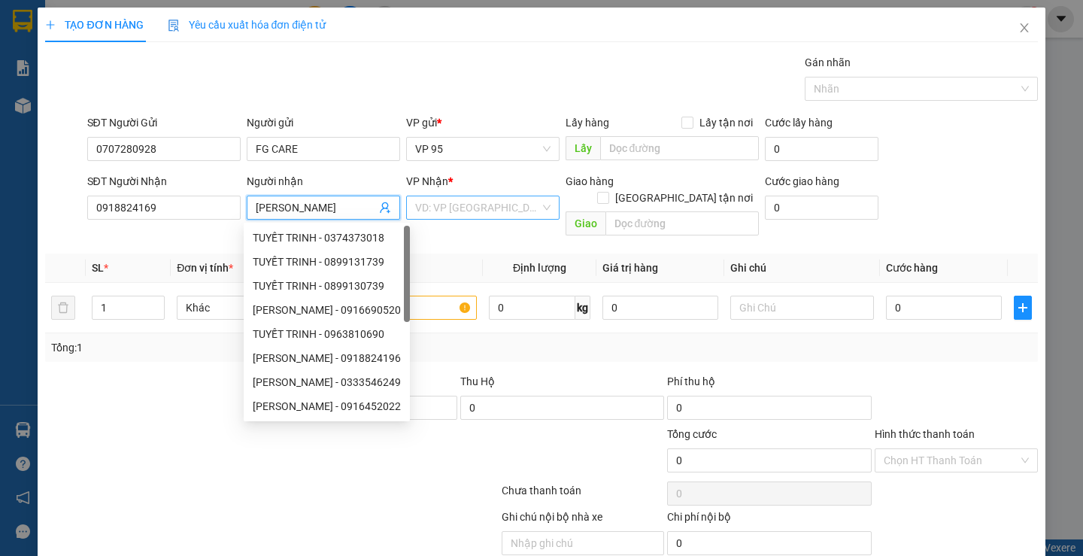
type input "TUYẾT TRINH"
click at [442, 208] on input "search" at bounding box center [477, 207] width 125 height 23
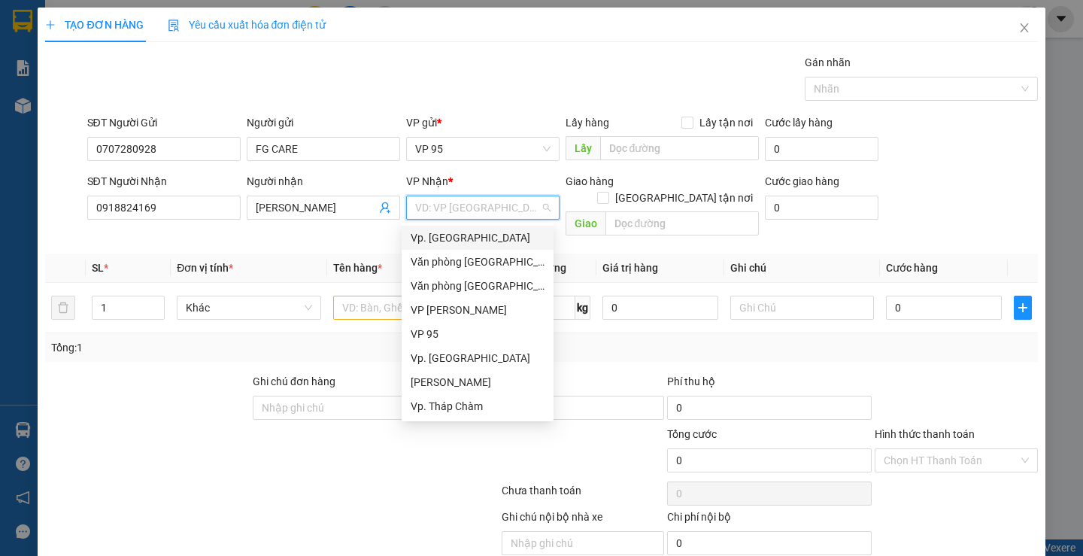
click at [433, 240] on div "Vp. [GEOGRAPHIC_DATA]" at bounding box center [478, 237] width 134 height 17
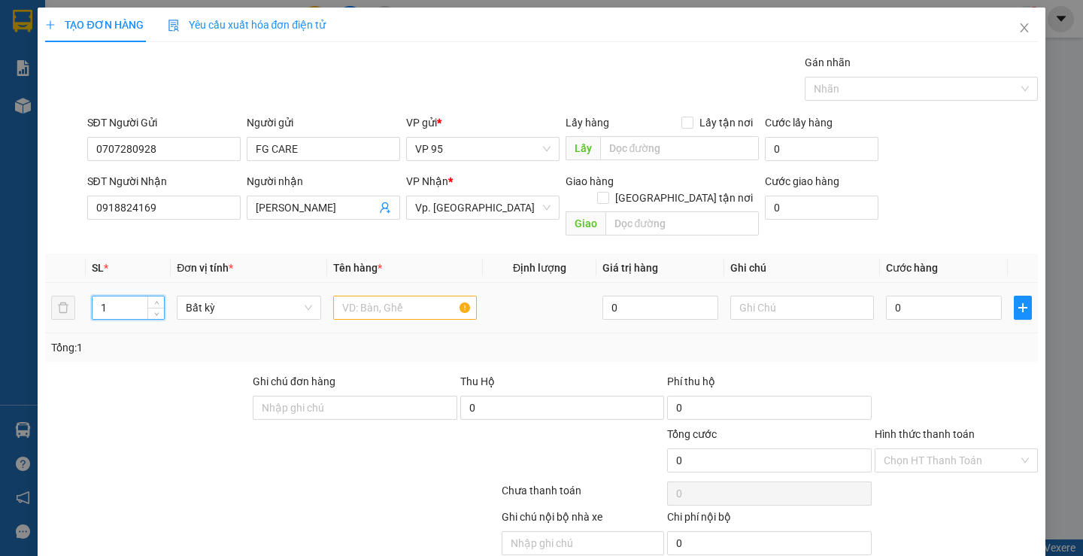
click at [113, 296] on input "1" at bounding box center [128, 307] width 71 height 23
click at [396, 296] on input "text" at bounding box center [405, 308] width 144 height 24
click at [467, 214] on span "Vp. [GEOGRAPHIC_DATA]" at bounding box center [482, 207] width 135 height 23
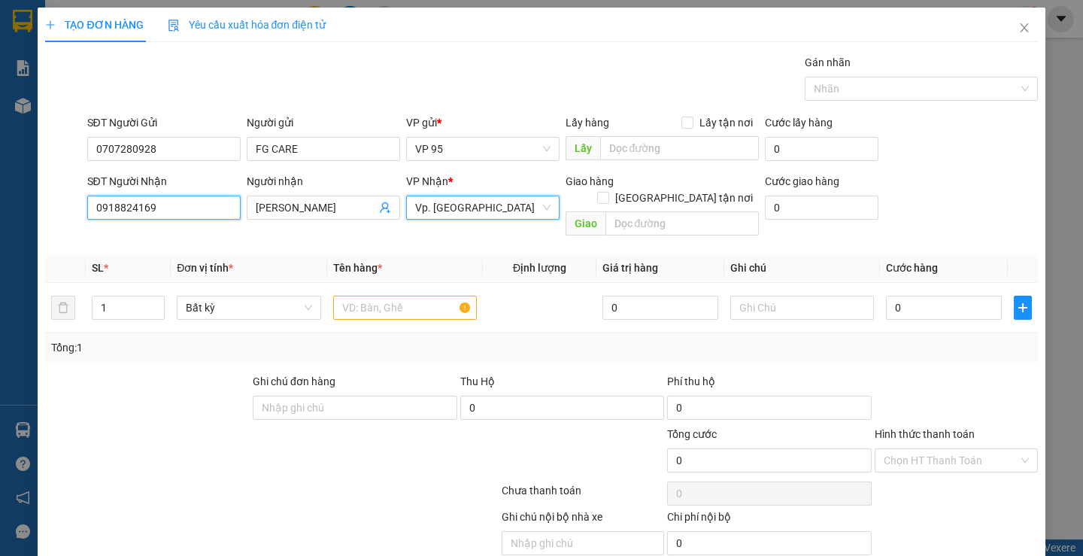
drag, startPoint x: 121, startPoint y: 209, endPoint x: 0, endPoint y: 208, distance: 121.1
click at [0, 208] on div "TẠO ĐƠN HÀNG Yêu cầu xuất hóa đơn điện tử Transit Pickup Surcharge Ids Transit …" at bounding box center [541, 278] width 1083 height 556
click at [442, 209] on span "Vp. [GEOGRAPHIC_DATA]" at bounding box center [482, 207] width 135 height 23
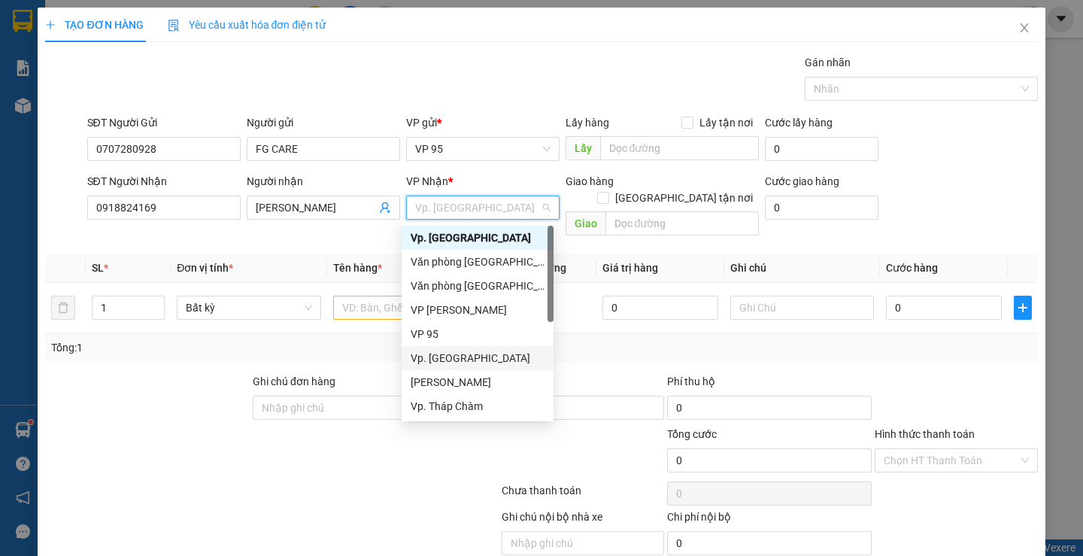
scroll to position [120, 0]
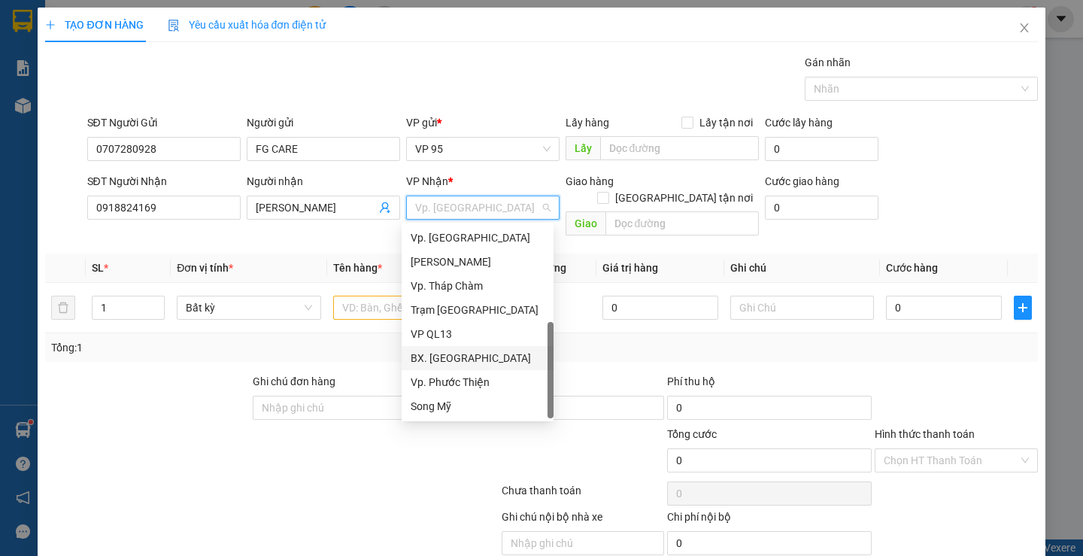
click at [439, 355] on div "BX. [GEOGRAPHIC_DATA]" at bounding box center [478, 358] width 134 height 17
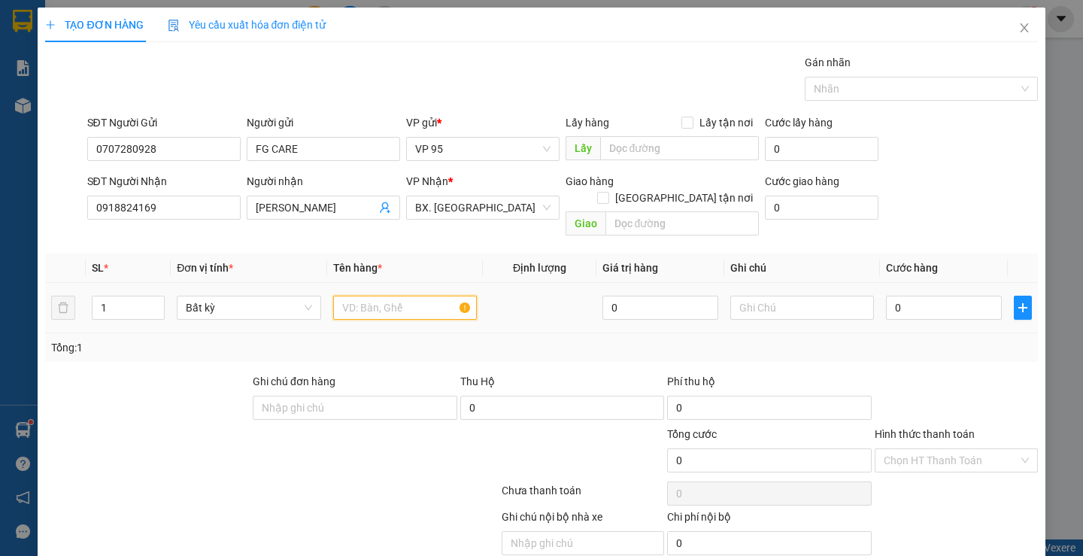
click at [357, 296] on input "text" at bounding box center [405, 308] width 144 height 24
type input "1 THÙNG GIẤY NHỎ DÍNH GIẤY TRẮNG"
click at [904, 297] on input "0" at bounding box center [944, 308] width 116 height 24
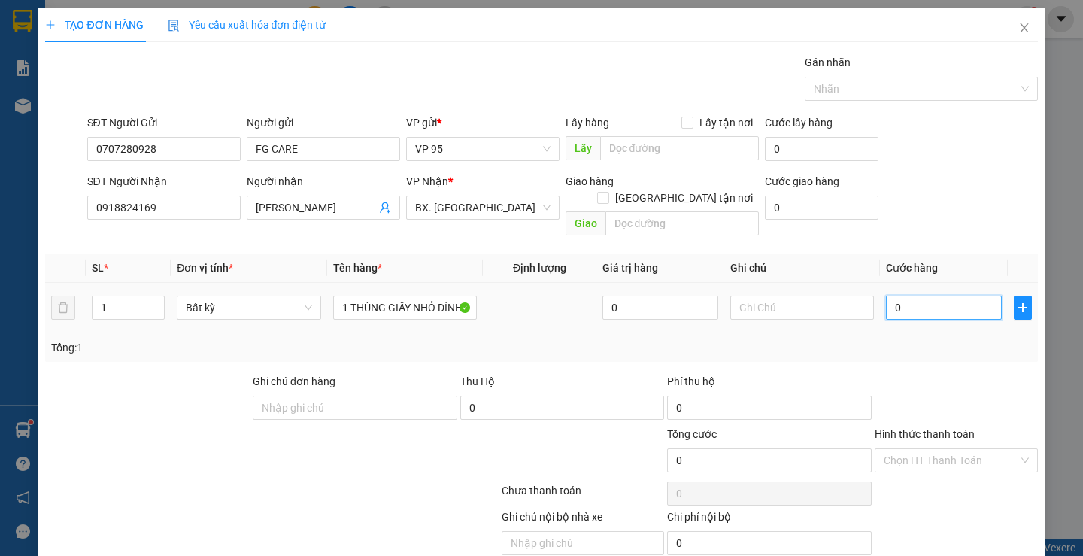
type input "4"
type input "40"
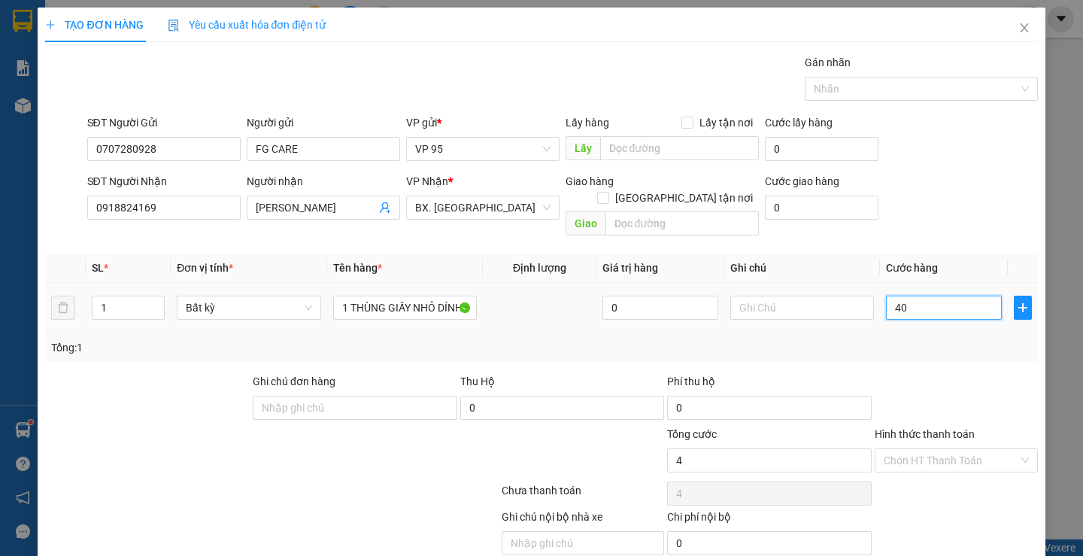
type input "40"
click at [916, 352] on div "Transit Pickup Surcharge Ids Transit Deliver Surcharge Ids Transit Deliver Surc…" at bounding box center [541, 322] width 992 height 536
type input "40.000"
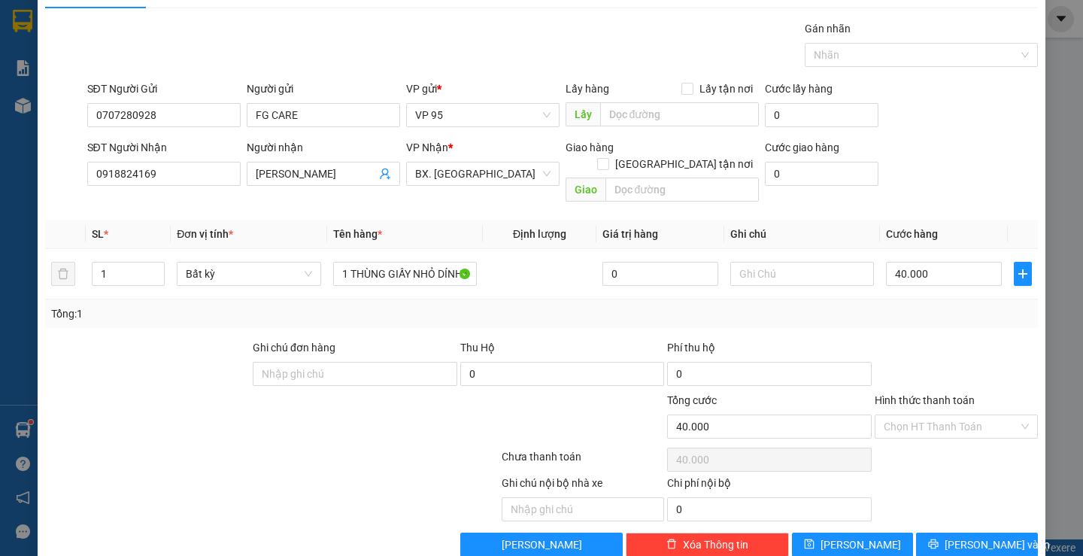
scroll to position [47, 0]
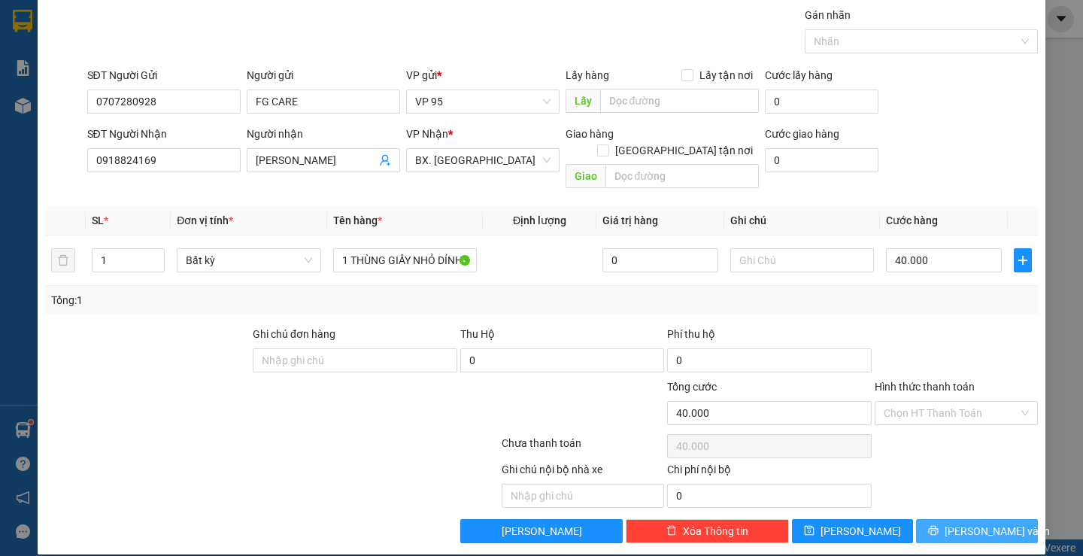
click at [924, 519] on button "[PERSON_NAME] và In" at bounding box center [976, 531] width 121 height 24
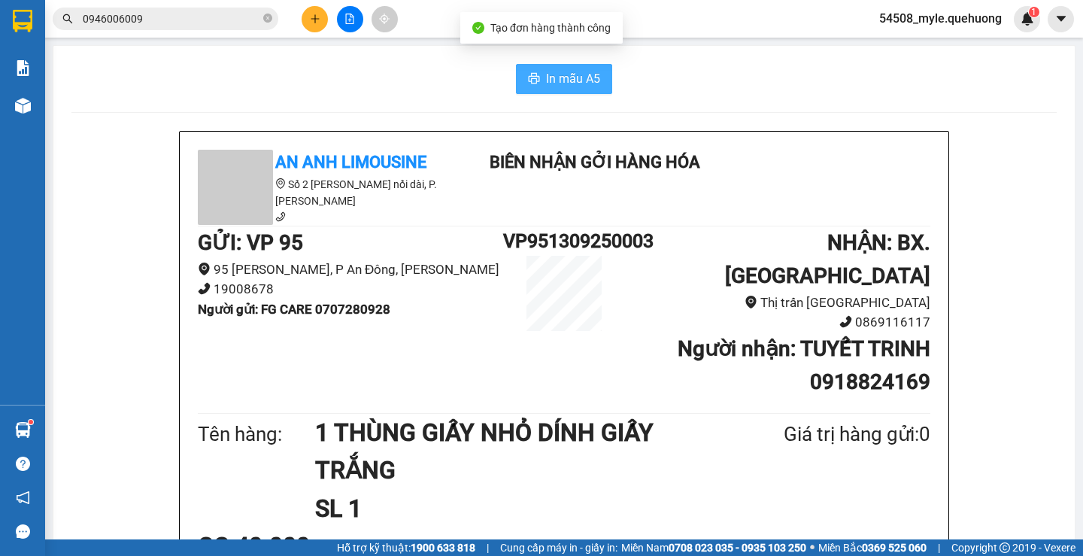
click at [580, 74] on span "In mẫu A5" at bounding box center [573, 78] width 54 height 19
click at [698, 449] on h1 "1 THÙNG GIẤY NHỎ DÍNH GIẤY TRẮNG" at bounding box center [513, 452] width 396 height 76
click at [649, 443] on h1 "1 THÙNG GIẤY NHỎ DÍNH GIẤY TRẮNG" at bounding box center [513, 452] width 396 height 76
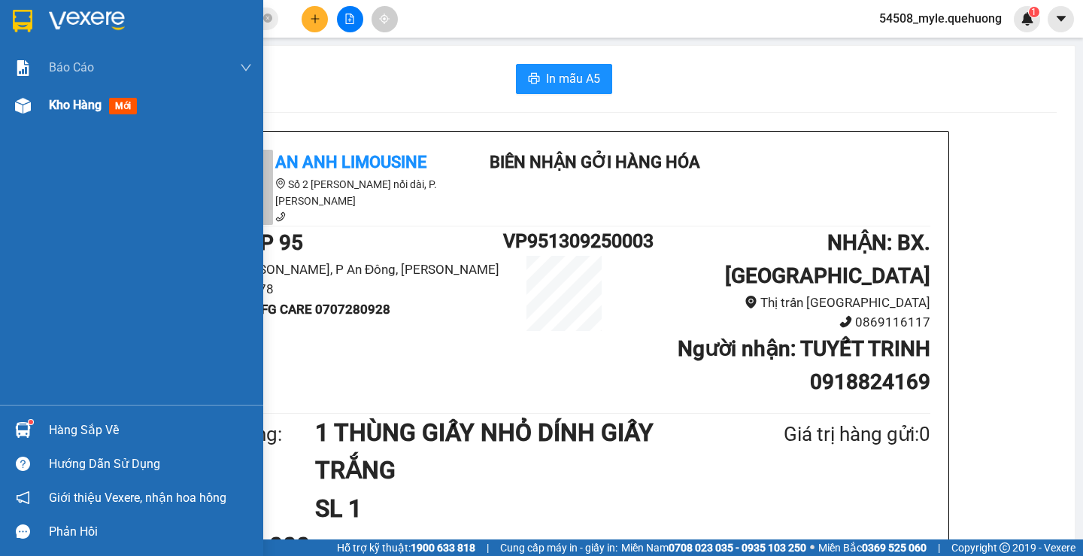
click at [48, 108] on div "Kho hàng mới" at bounding box center [131, 106] width 263 height 38
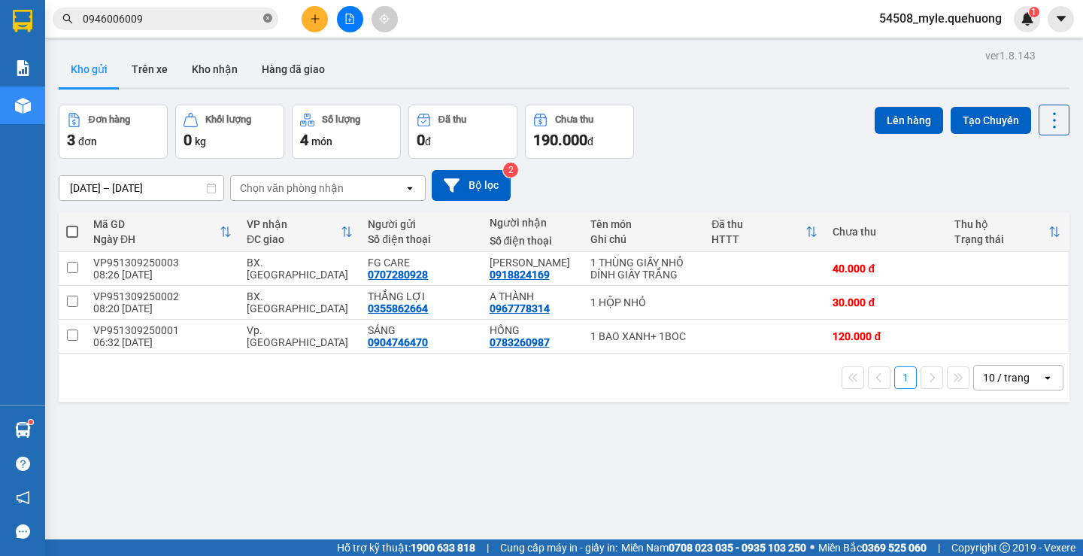
click at [266, 20] on icon "close-circle" at bounding box center [267, 18] width 9 height 9
click at [152, 69] on button "Trên xe" at bounding box center [150, 69] width 60 height 36
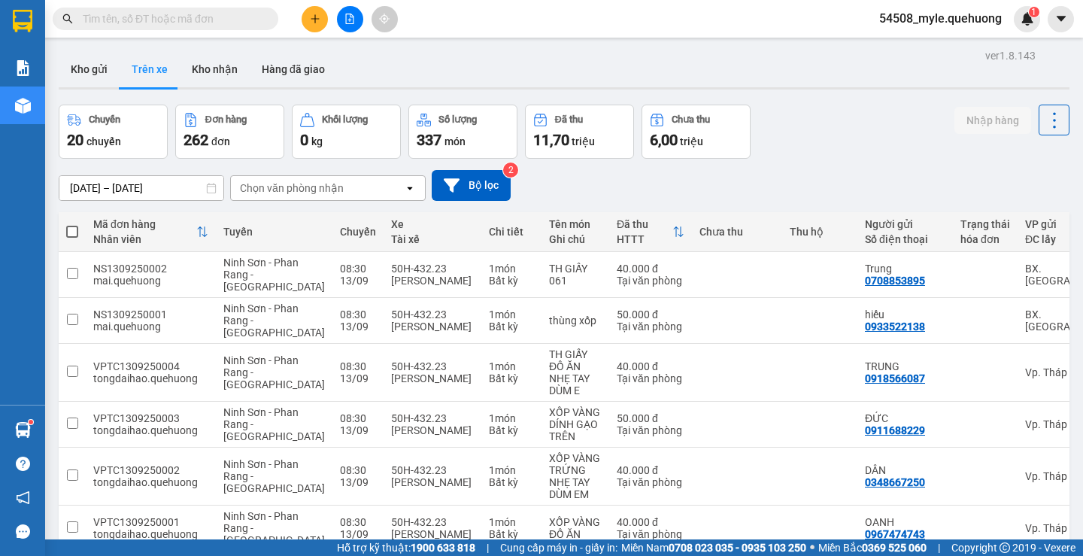
click at [75, 187] on input "11/09/2025 – 13/09/2025" at bounding box center [141, 188] width 164 height 24
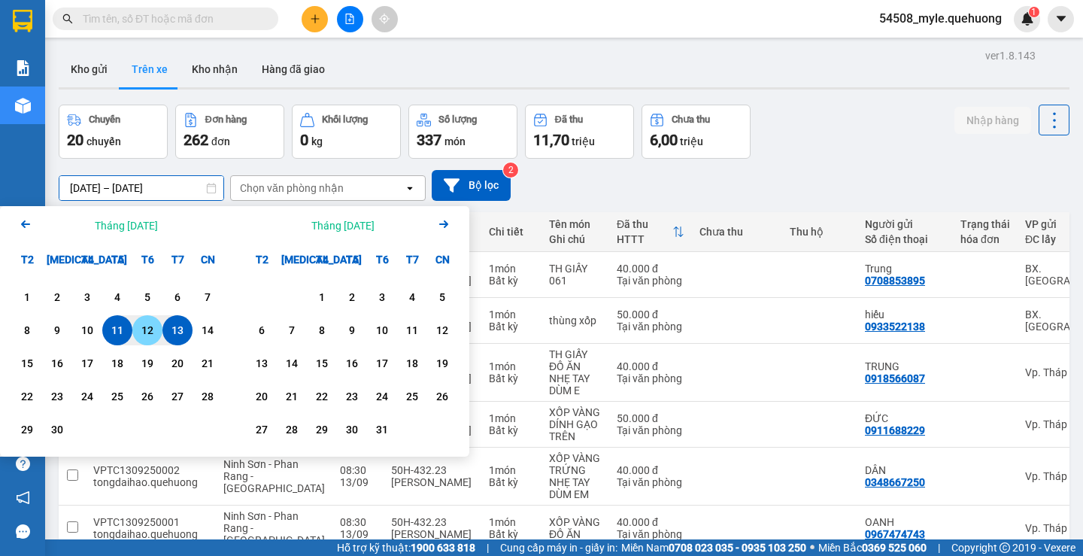
click at [147, 330] on div "12" at bounding box center [147, 330] width 21 height 18
click at [178, 333] on div "13" at bounding box center [177, 330] width 21 height 18
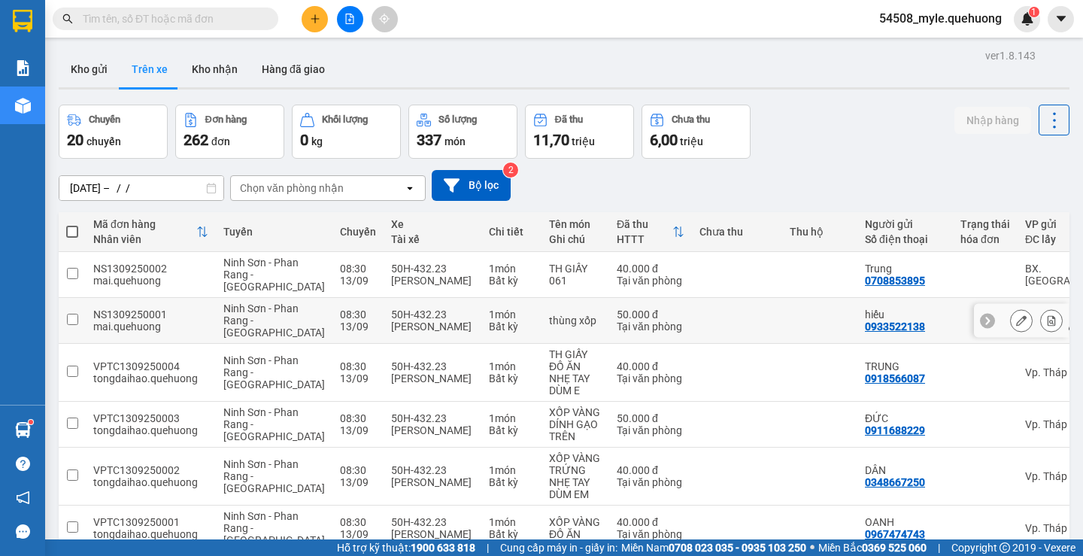
type input "[DATE] – [DATE]"
click at [275, 187] on div "Chọn văn phòng nhận" at bounding box center [292, 188] width 104 height 15
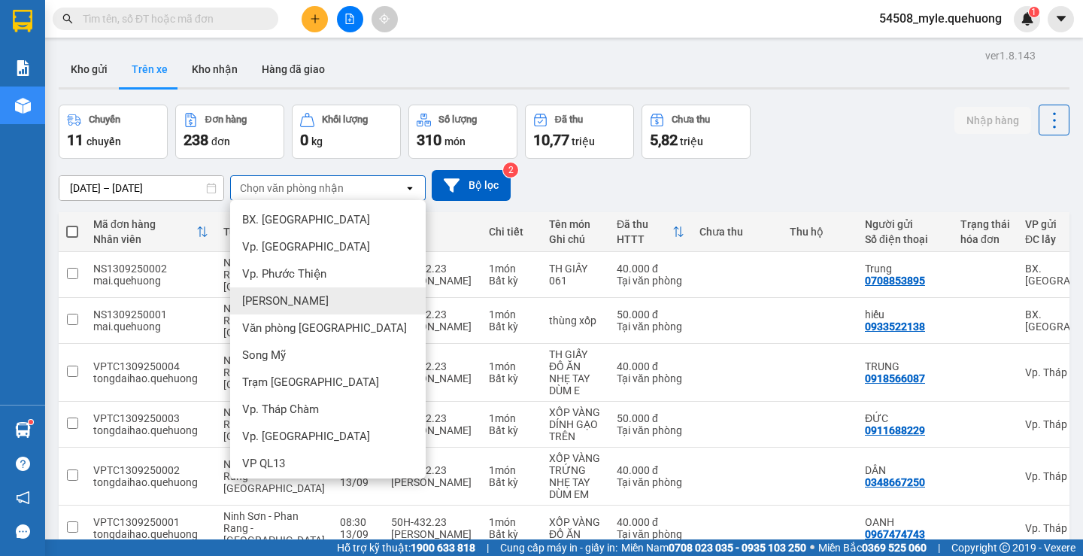
click at [251, 299] on span "[PERSON_NAME]" at bounding box center [285, 300] width 87 height 15
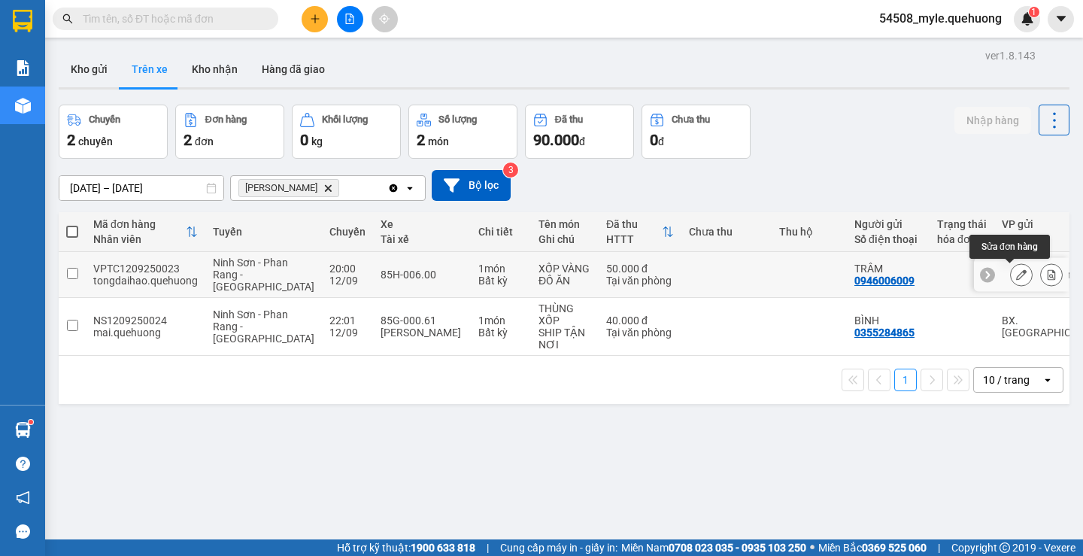
click at [1017, 275] on icon at bounding box center [1022, 274] width 11 height 11
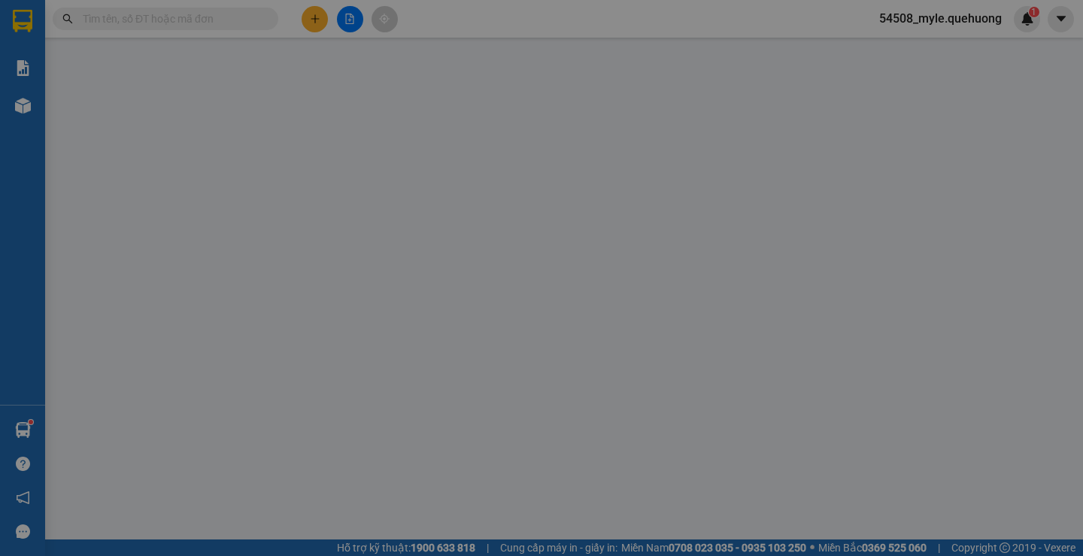
type input "0946006009"
type input "TRÂM"
type input "0918408668"
type input "HOÀNG"
type input "50.000"
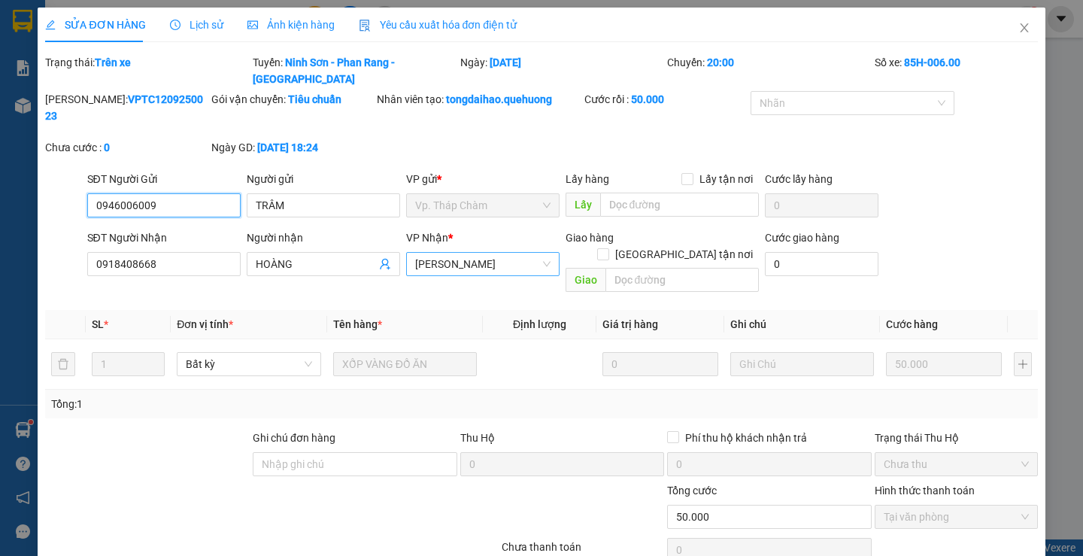
click at [443, 253] on span "[PERSON_NAME]" at bounding box center [482, 264] width 135 height 23
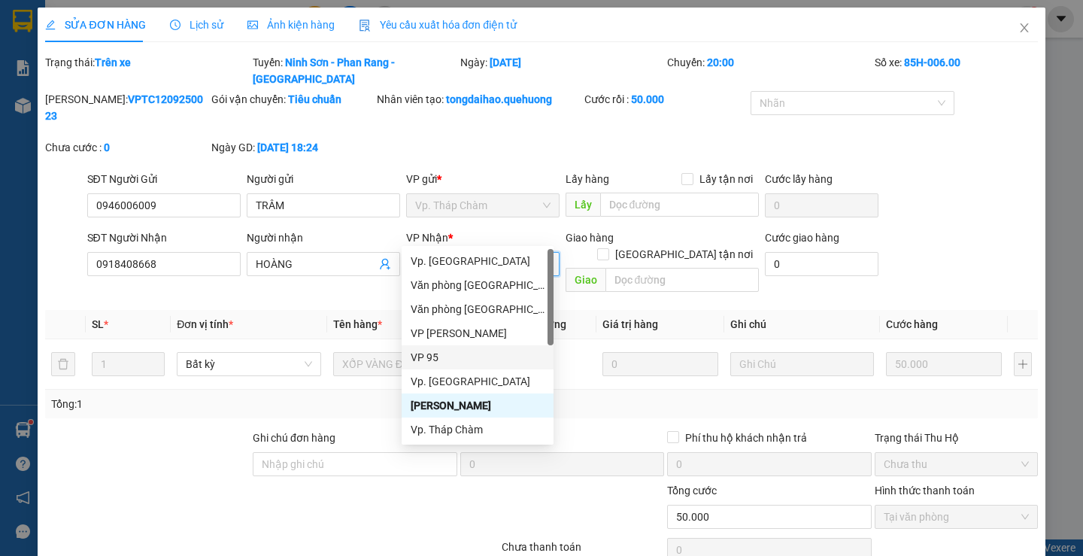
click at [429, 353] on div "VP 95" at bounding box center [478, 357] width 134 height 17
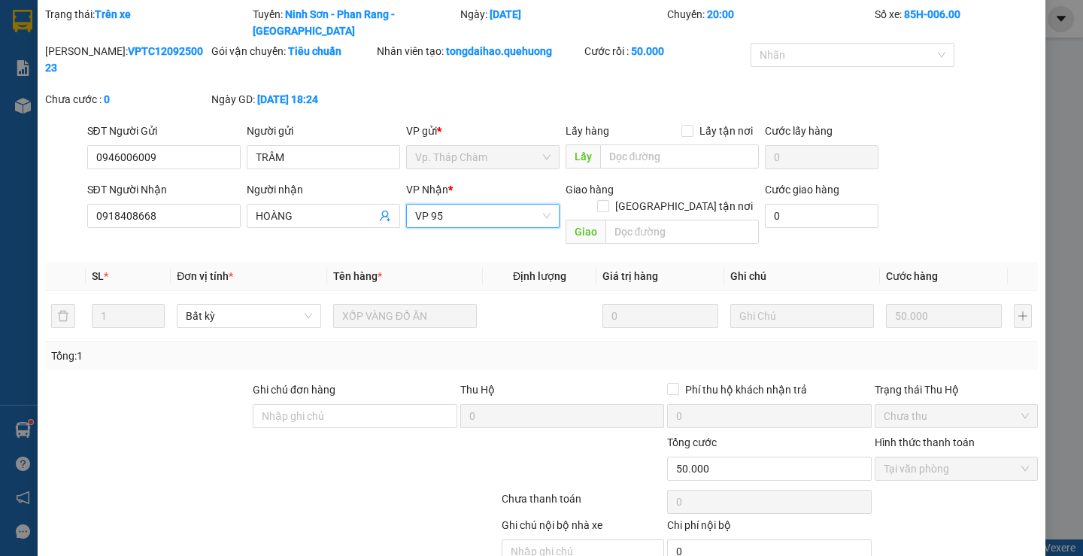
scroll to position [71, 0]
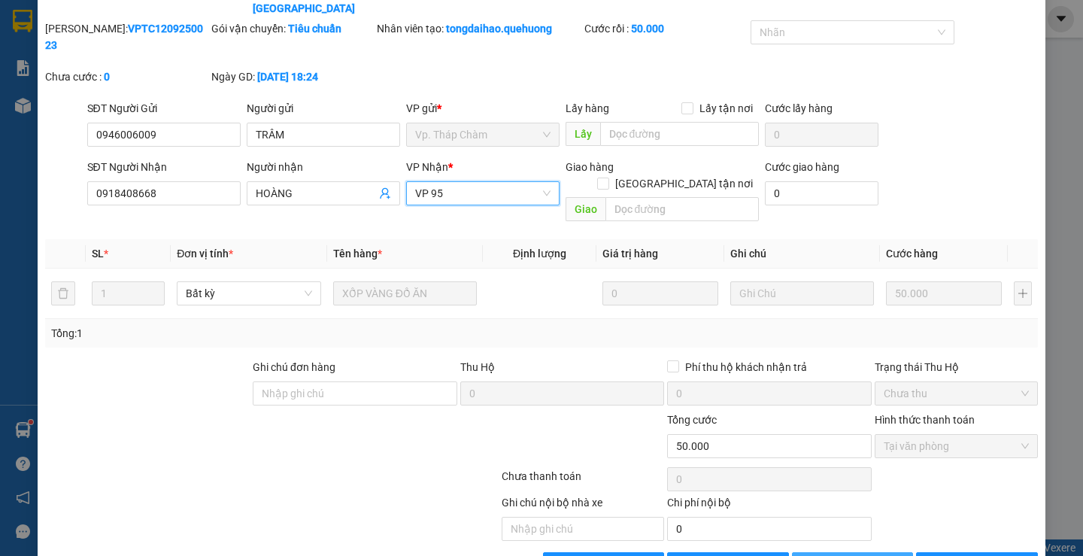
click at [849, 555] on span "[PERSON_NAME] thay đổi" at bounding box center [881, 564] width 120 height 17
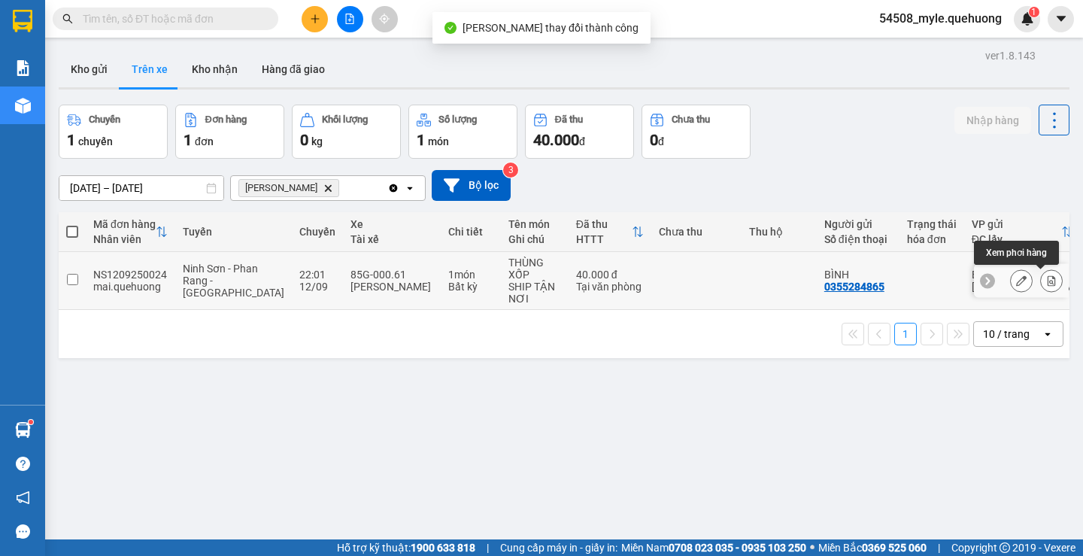
click at [1017, 286] on icon at bounding box center [1022, 280] width 11 height 11
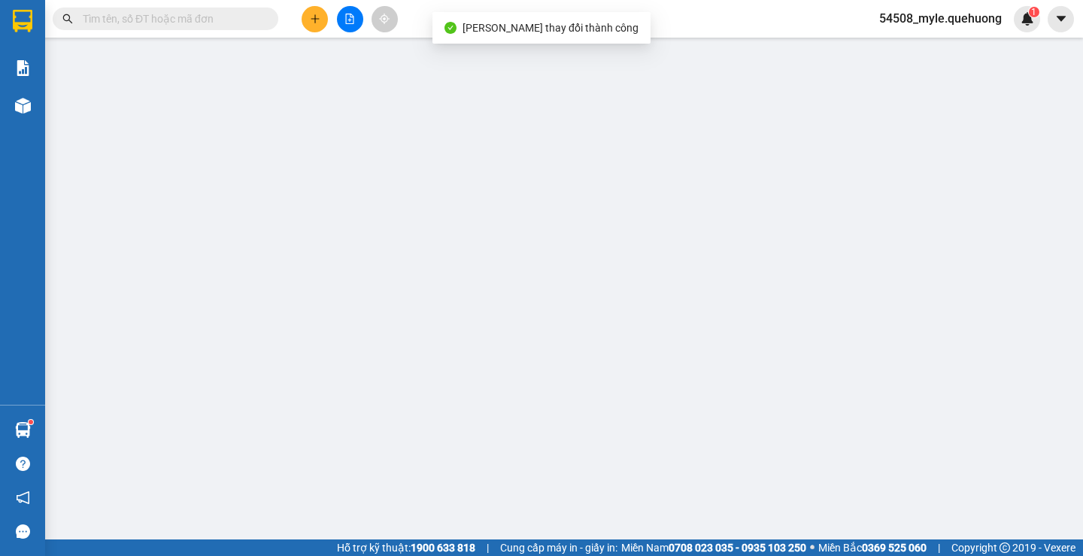
type input "0355284865"
type input "BÌNH"
type input "0357640710"
type input "[PERSON_NAME]"
type input "40.000"
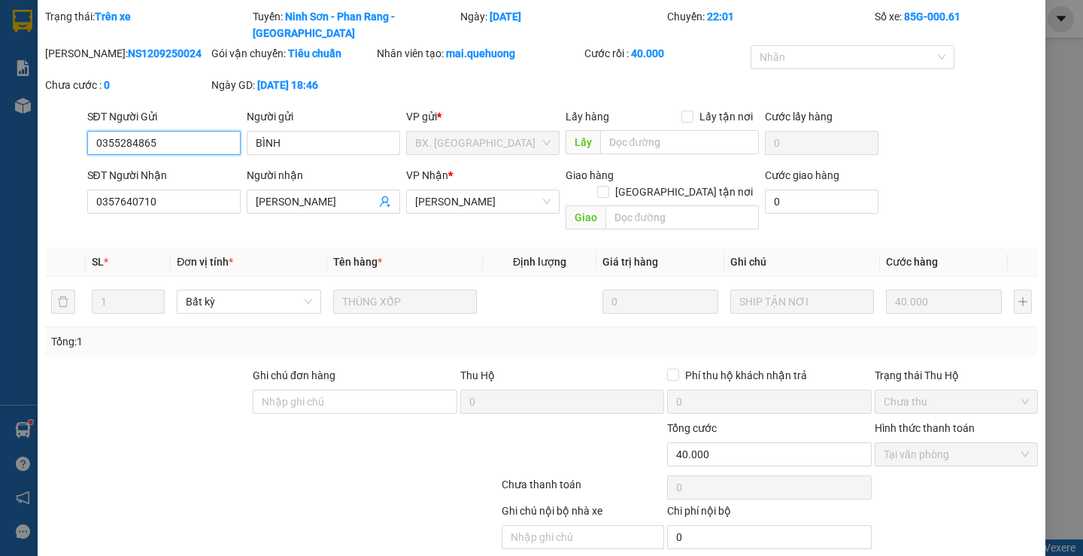
scroll to position [71, 0]
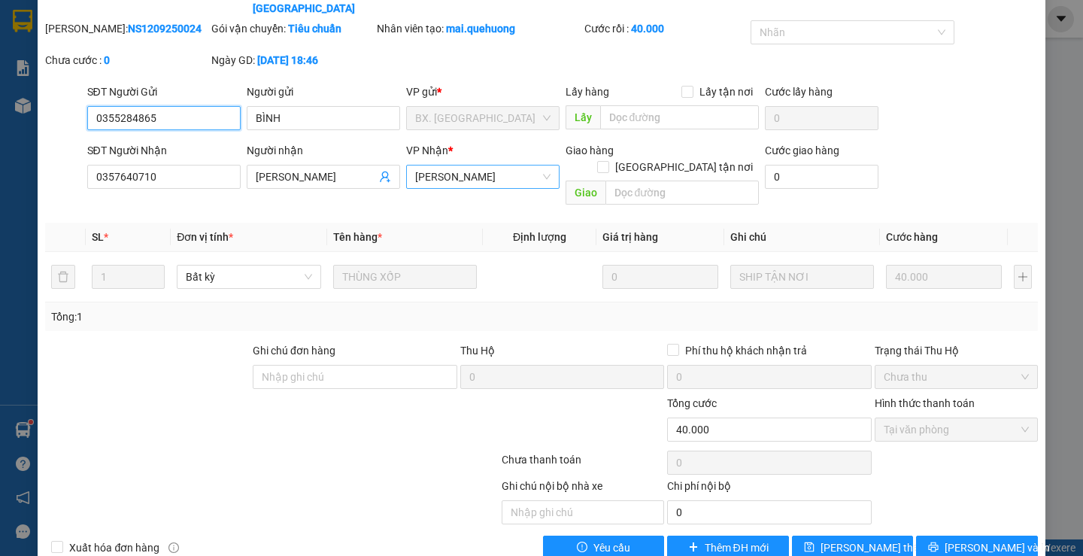
click at [445, 166] on span "[PERSON_NAME]" at bounding box center [482, 177] width 135 height 23
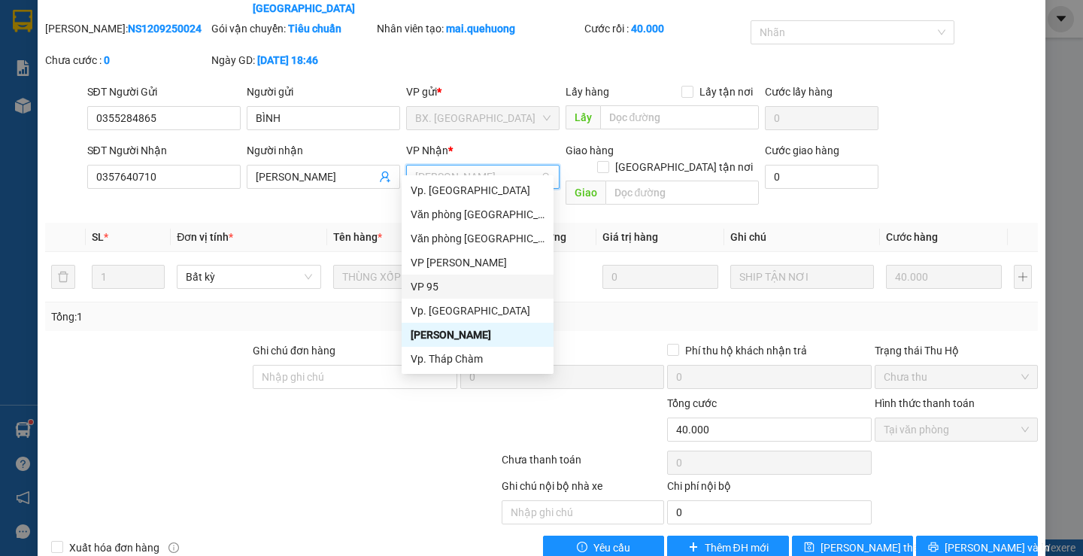
click at [435, 285] on div "VP 95" at bounding box center [478, 286] width 134 height 17
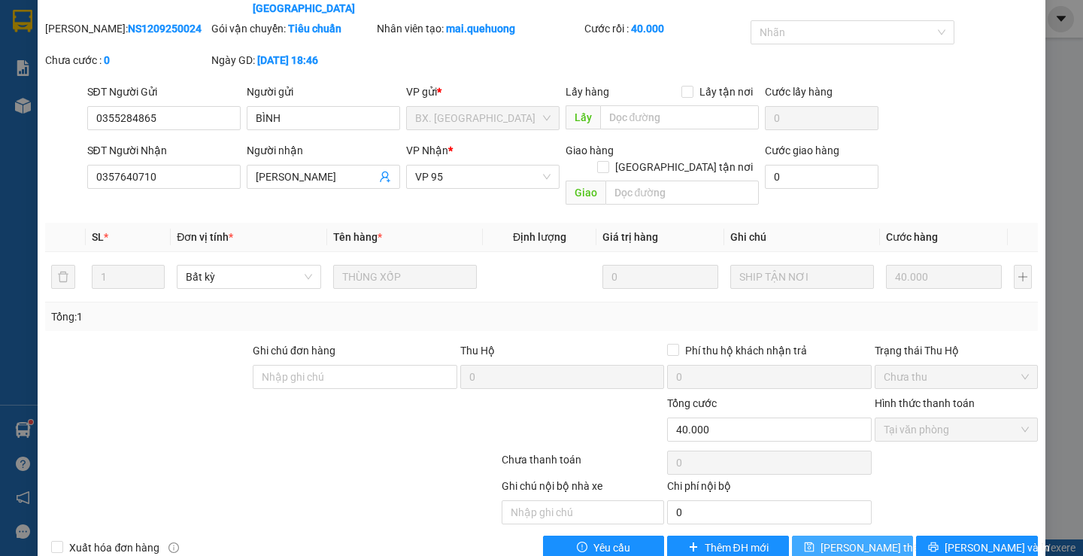
click at [851, 539] on span "[PERSON_NAME] thay đổi" at bounding box center [881, 547] width 120 height 17
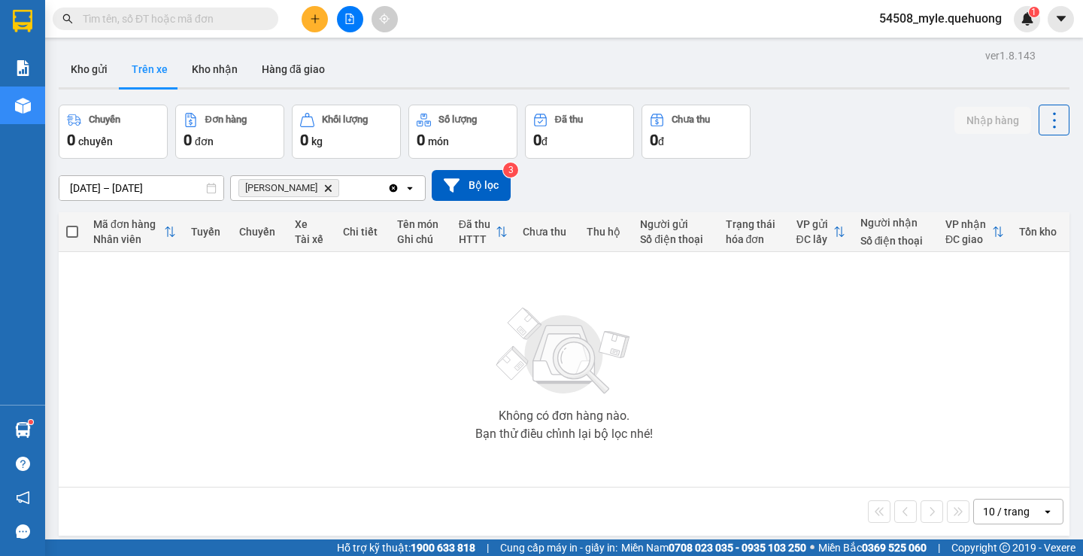
click at [332, 186] on icon "An Dương Vương, close by backspace" at bounding box center [328, 187] width 7 height 7
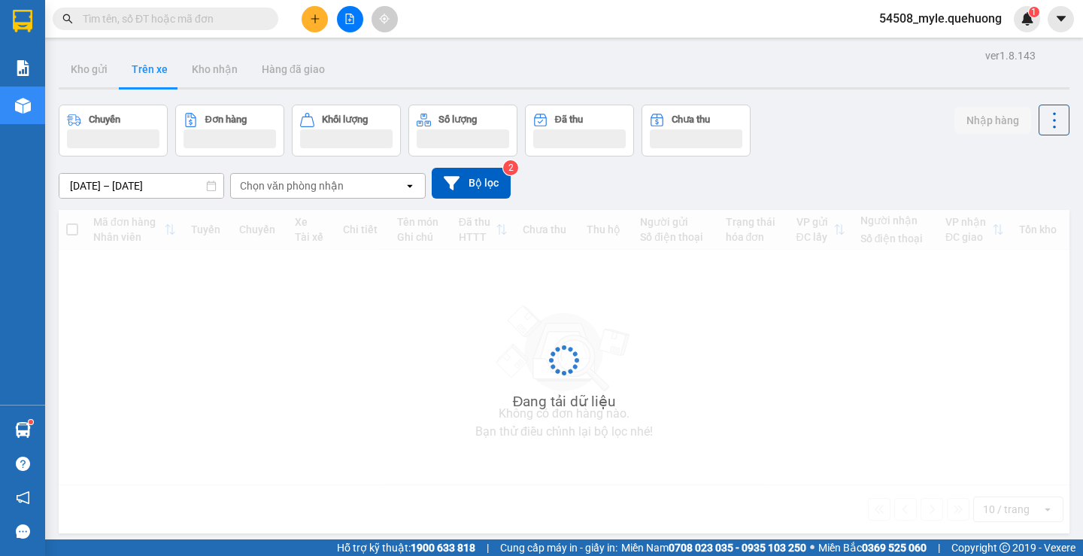
click at [267, 184] on div "Chọn văn phòng nhận" at bounding box center [292, 185] width 104 height 15
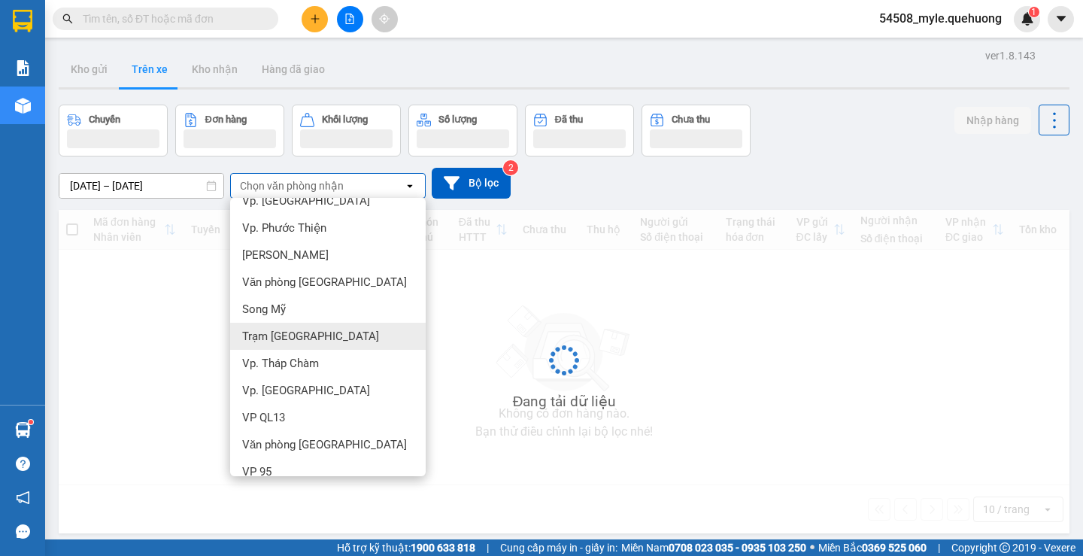
scroll to position [86, 0]
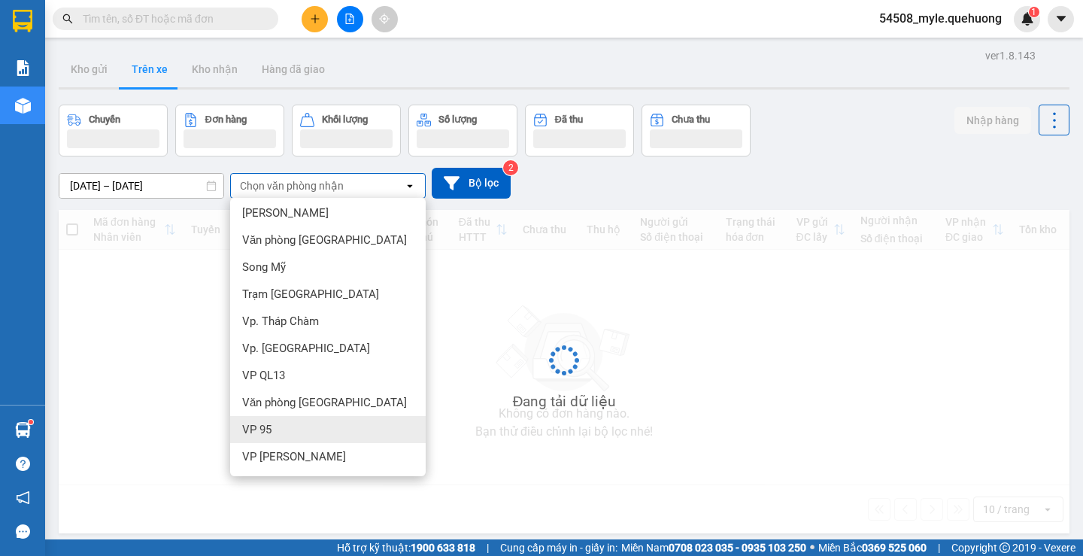
click at [258, 429] on span "VP 95" at bounding box center [256, 429] width 29 height 15
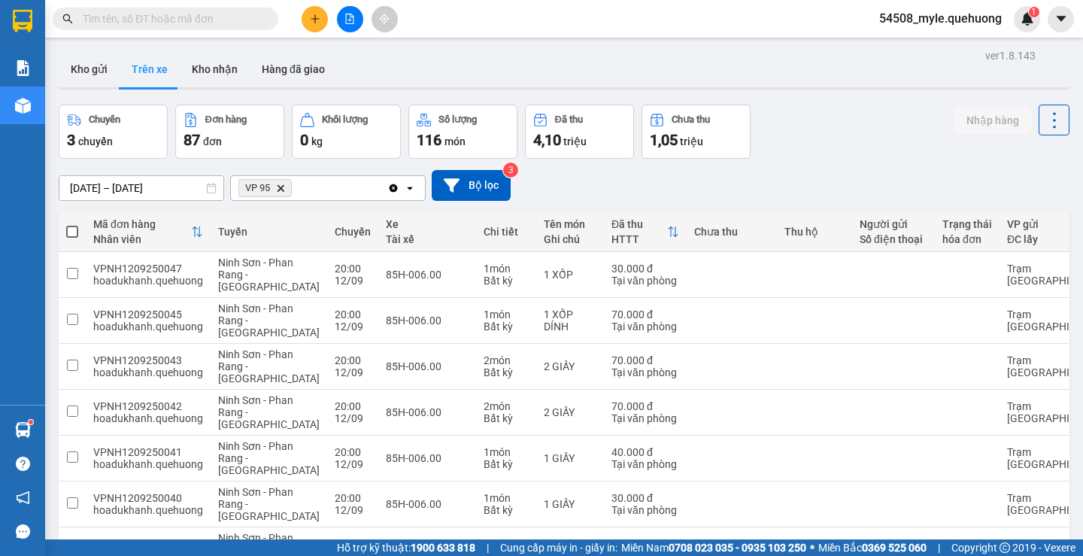
click at [72, 229] on span at bounding box center [72, 232] width 12 height 12
click at [72, 224] on input "checkbox" at bounding box center [72, 224] width 0 height 0
checkbox input "true"
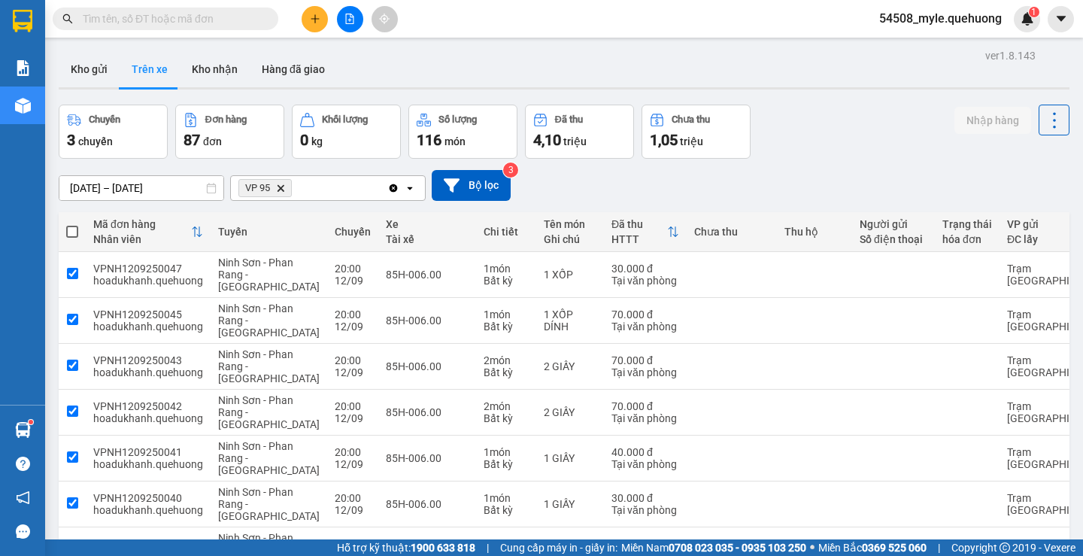
checkbox input "true"
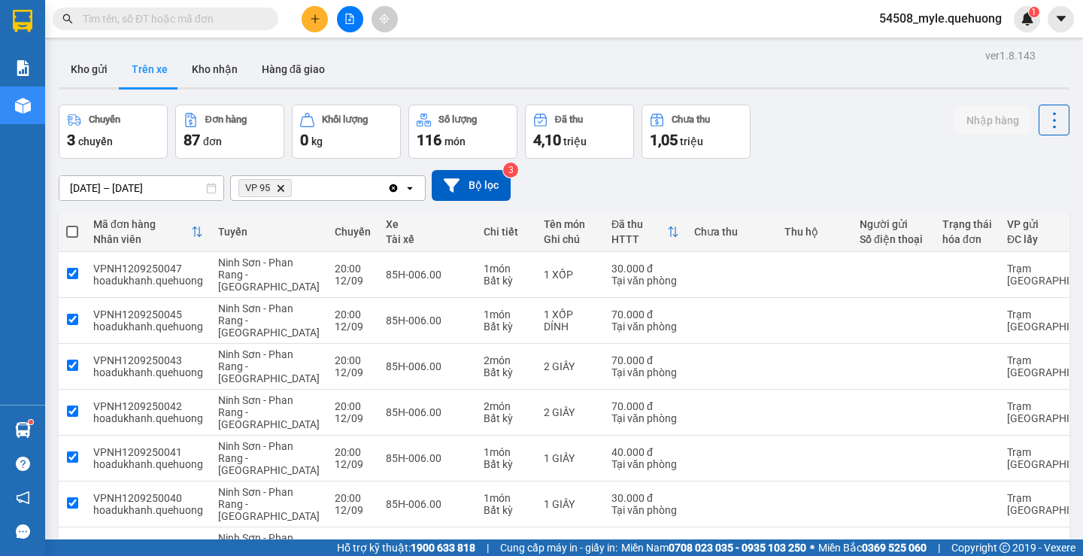
checkbox input "true"
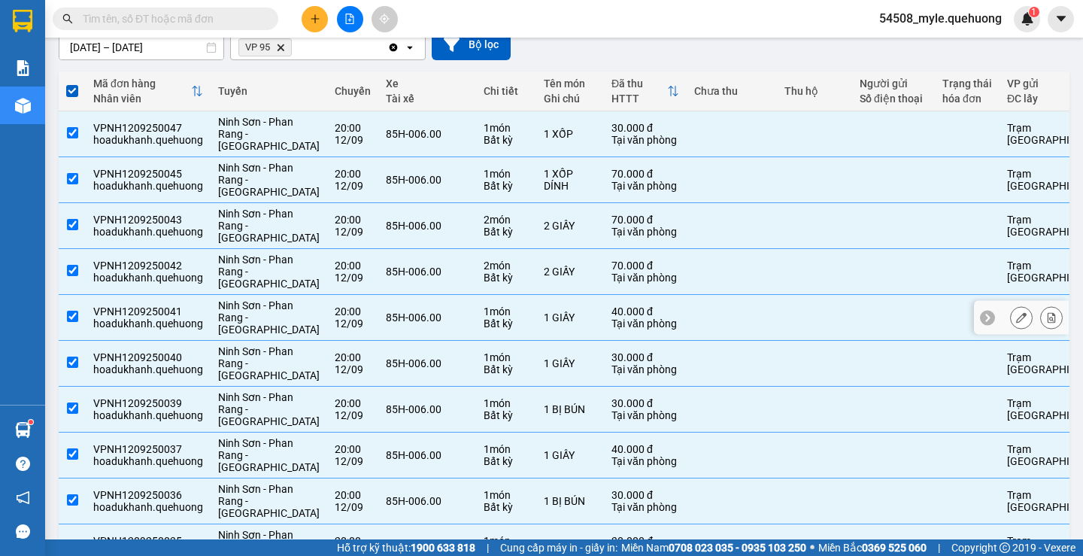
scroll to position [239, 0]
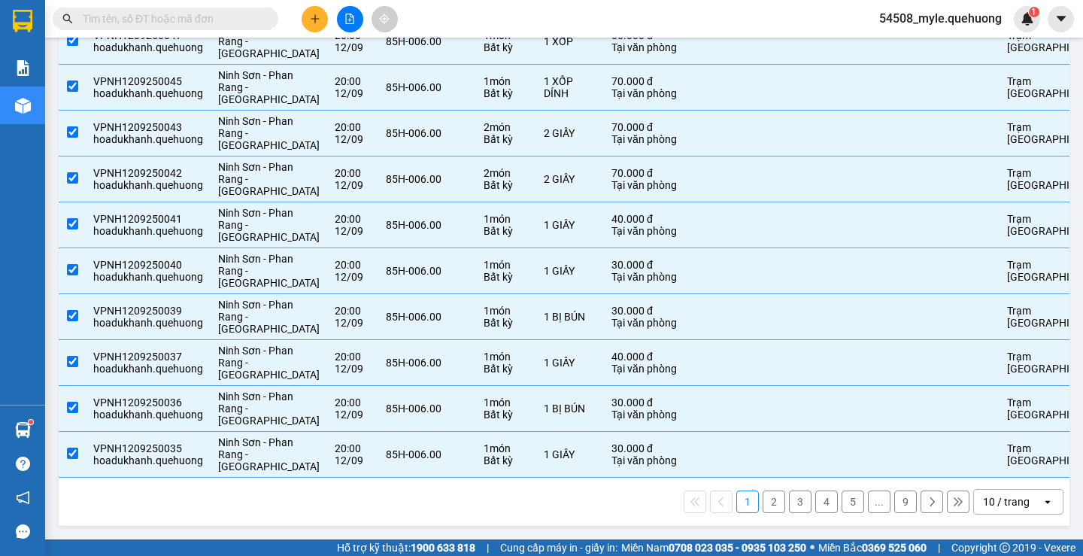
click at [989, 503] on div "10 / trang" at bounding box center [1006, 501] width 47 height 15
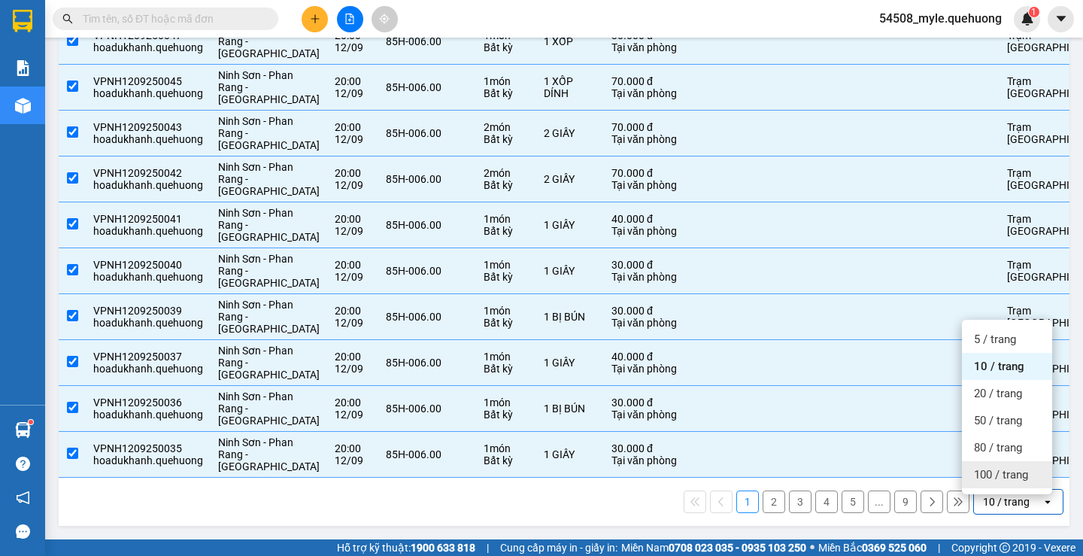
click at [978, 467] on span "100 / trang" at bounding box center [1001, 474] width 54 height 15
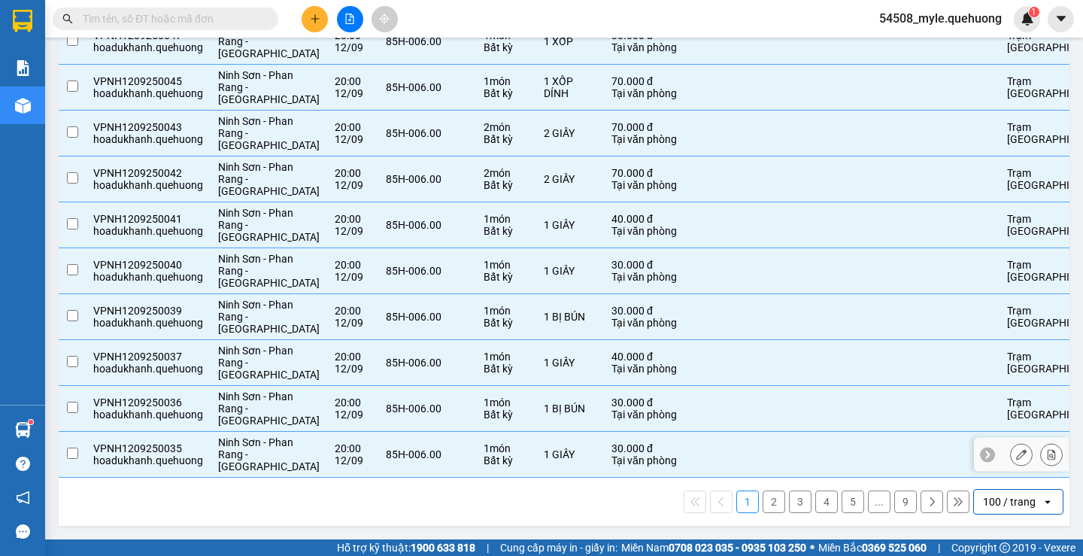
checkbox input "false"
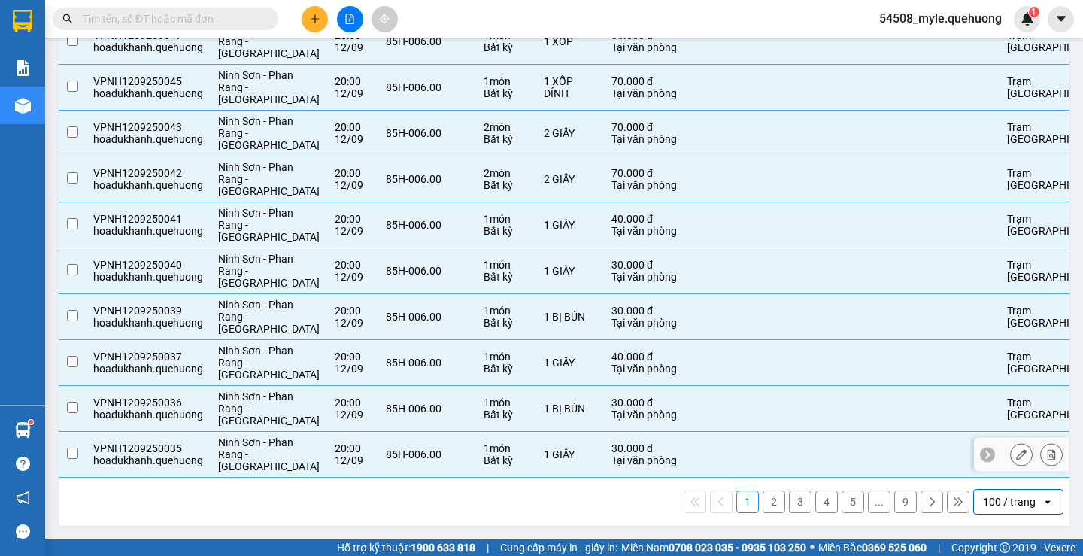
checkbox input "false"
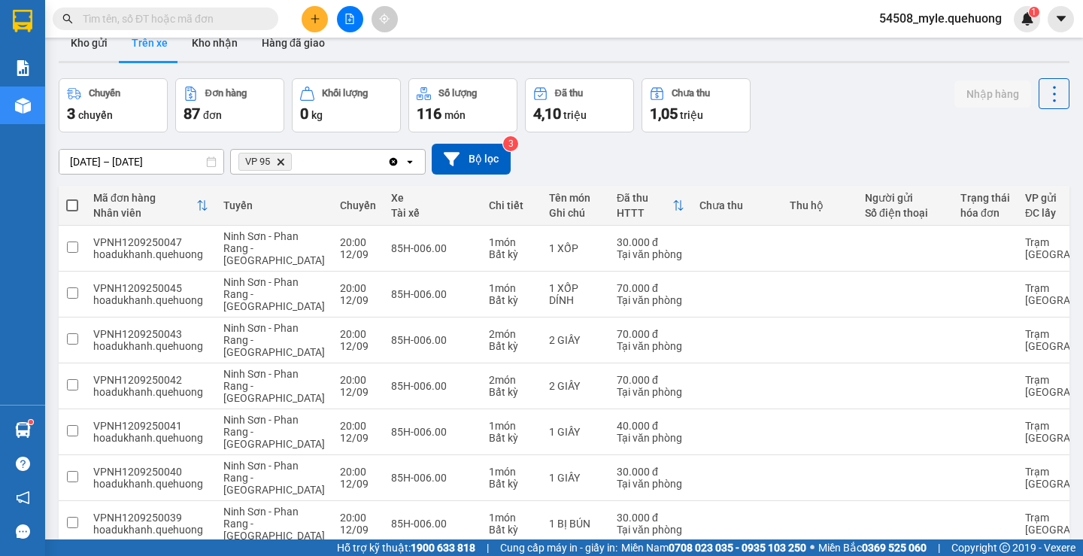
scroll to position [0, 0]
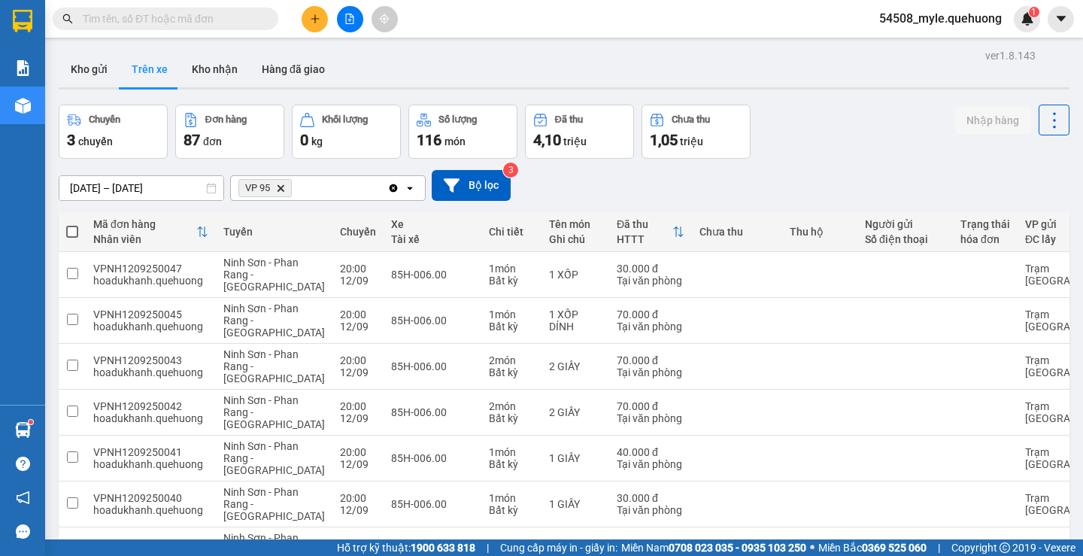
click at [72, 230] on span at bounding box center [72, 232] width 12 height 12
click at [72, 224] on input "checkbox" at bounding box center [72, 224] width 0 height 0
checkbox input "true"
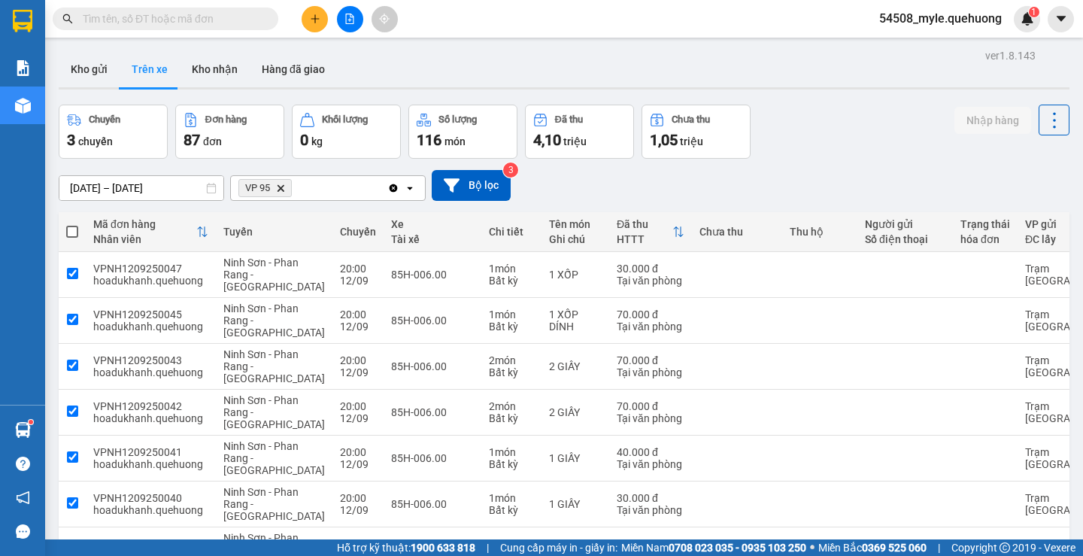
checkbox input "true"
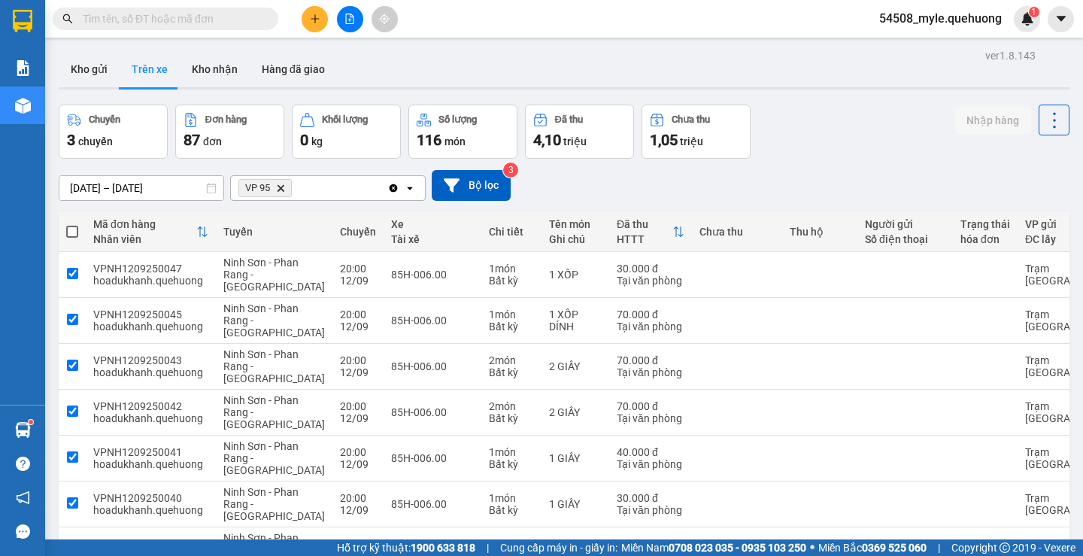
checkbox input "true"
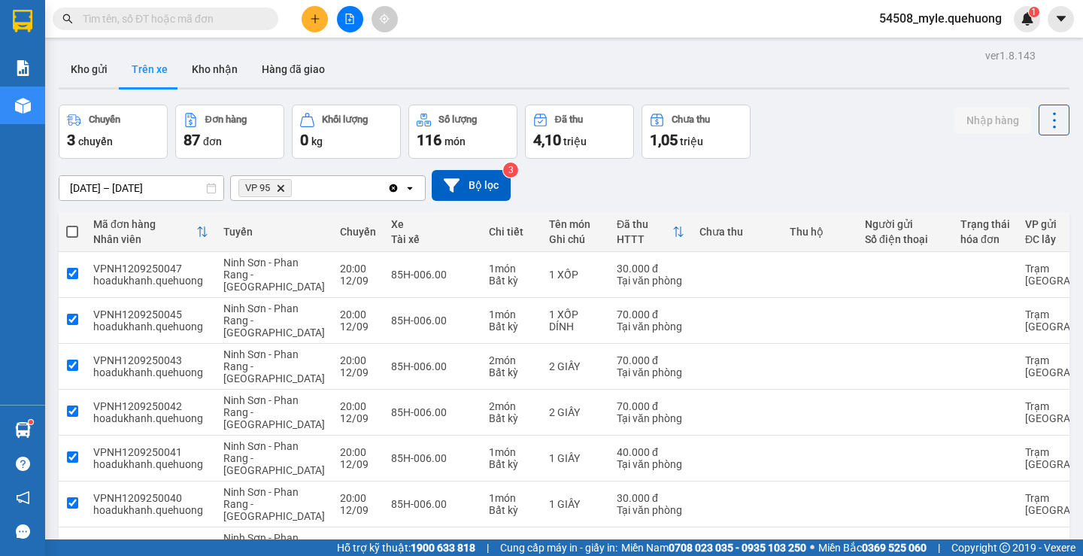
checkbox input "true"
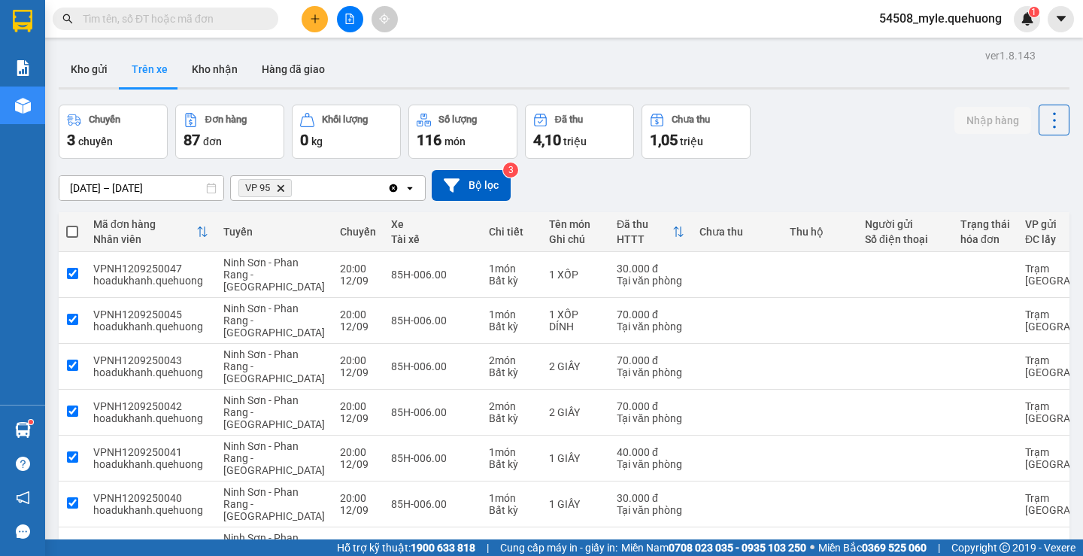
checkbox input "true"
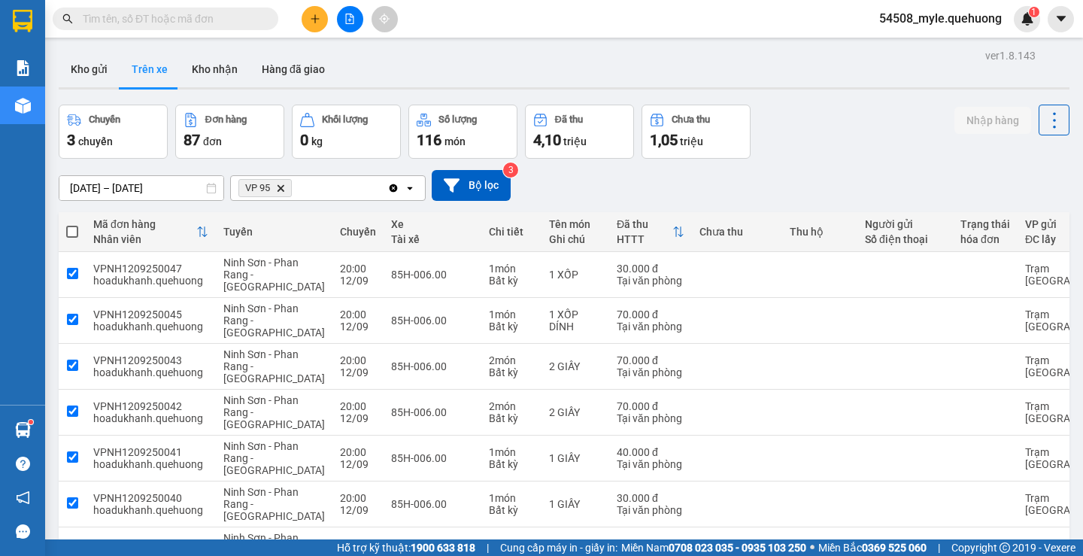
checkbox input "true"
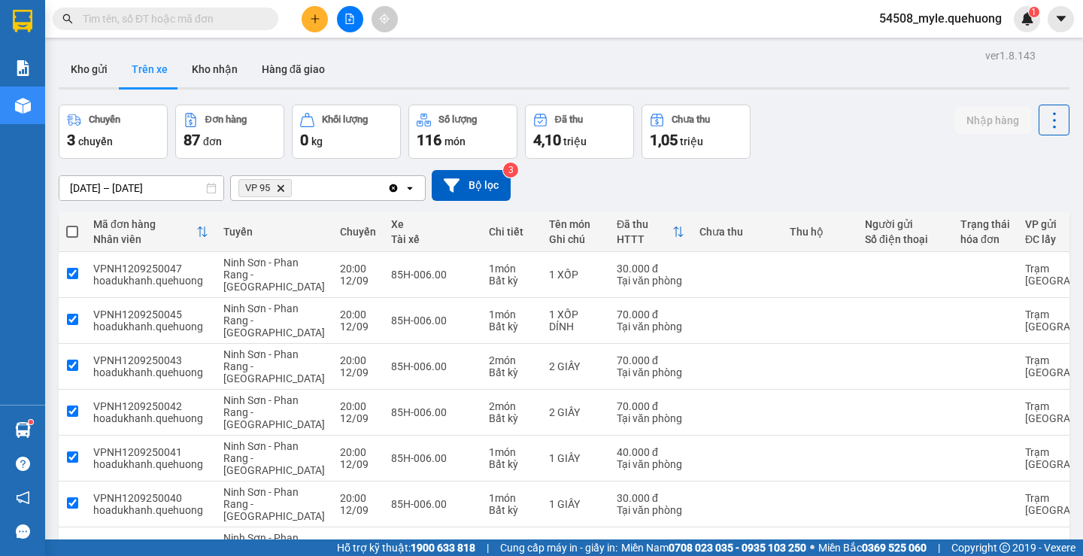
checkbox input "true"
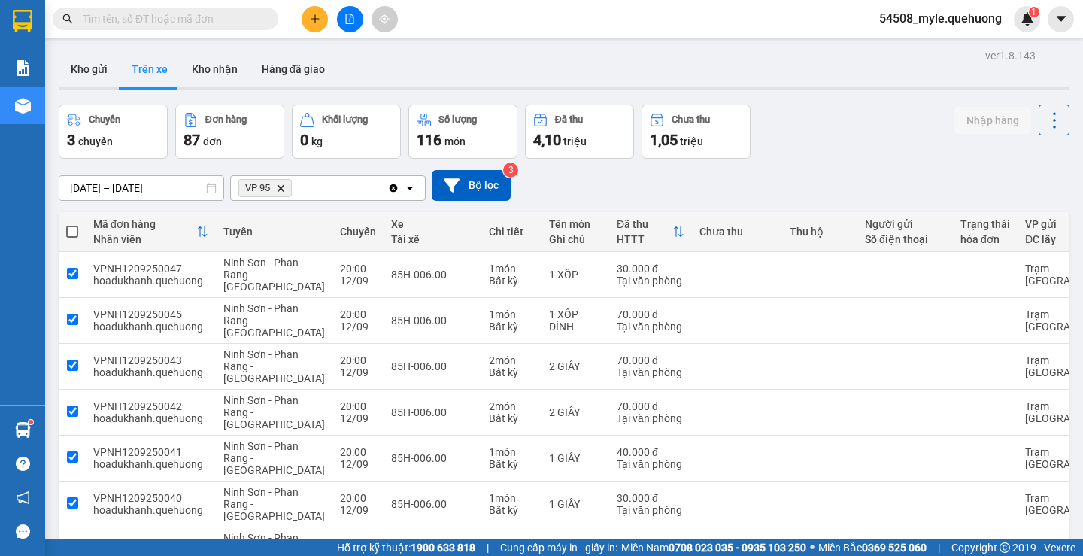
checkbox input "true"
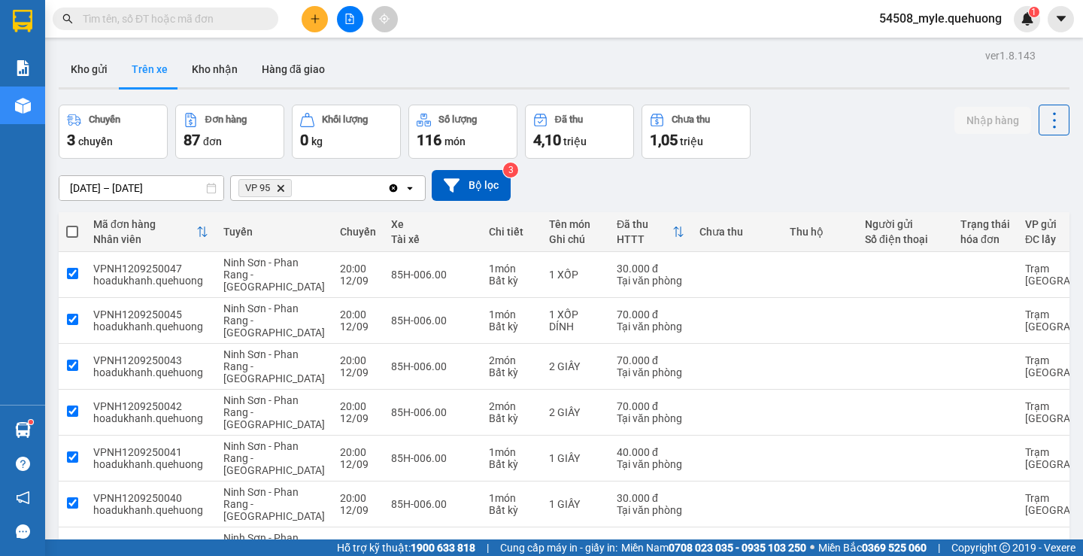
checkbox input "true"
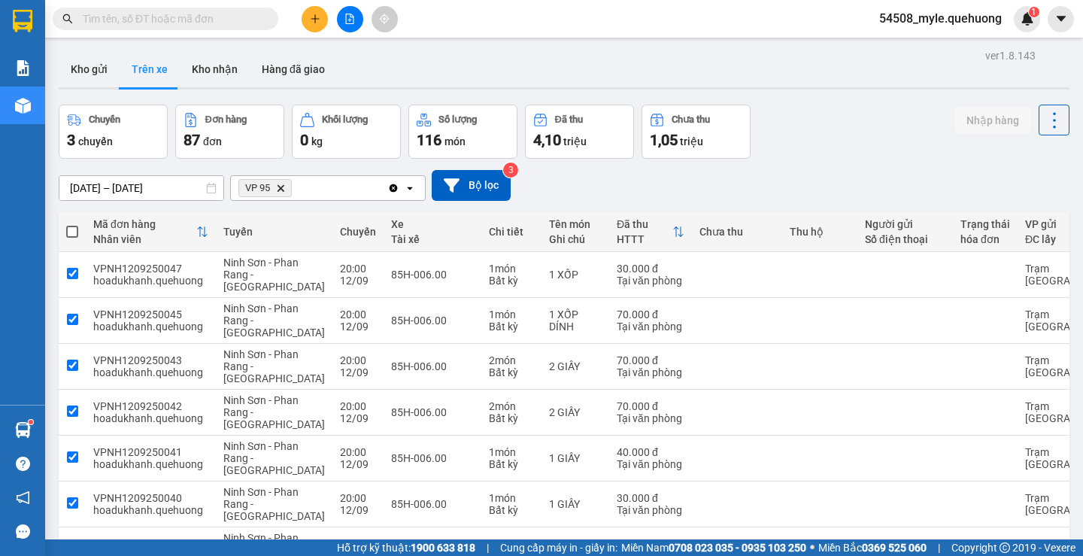
checkbox input "true"
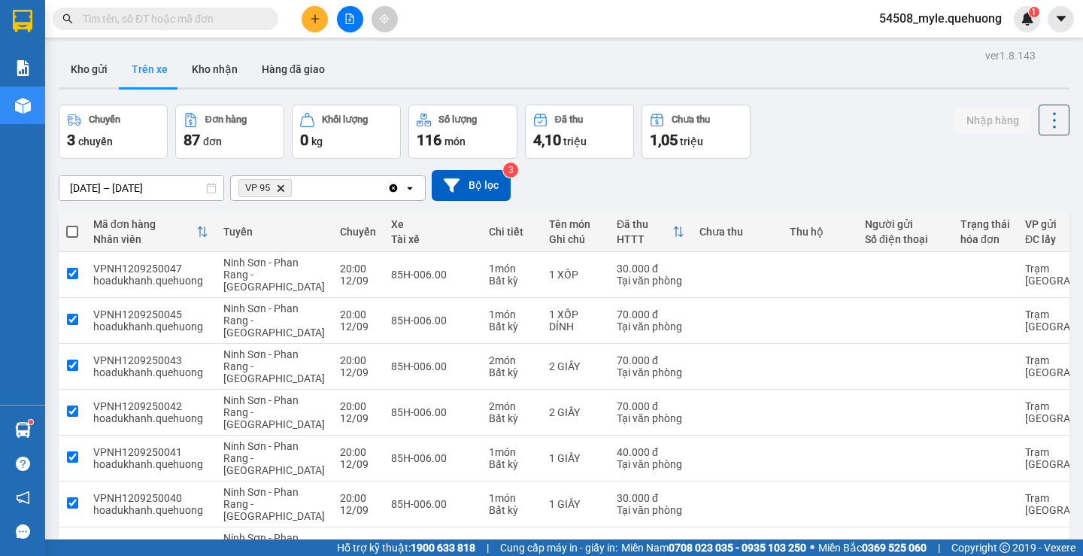
checkbox input "true"
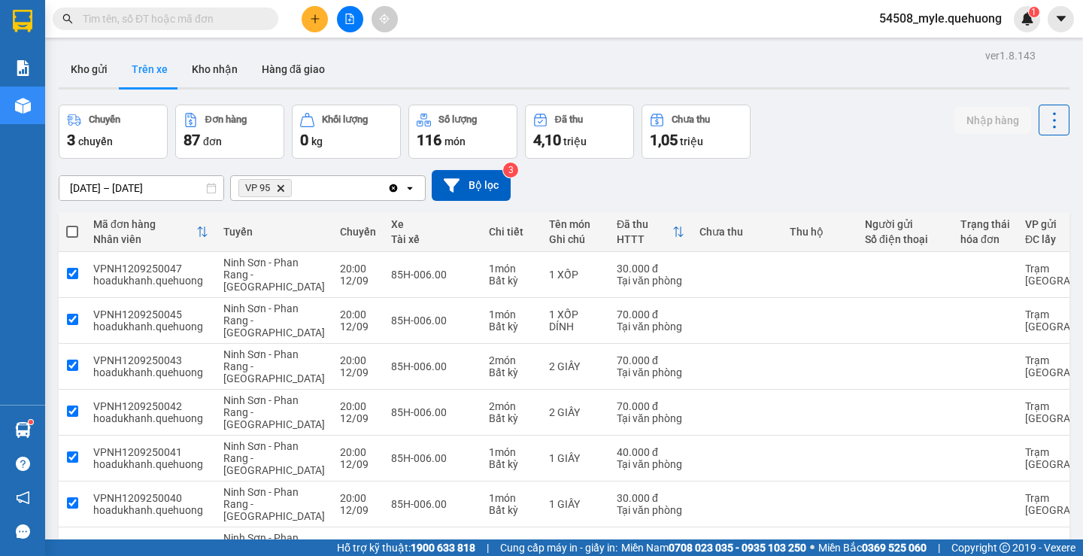
checkbox input "true"
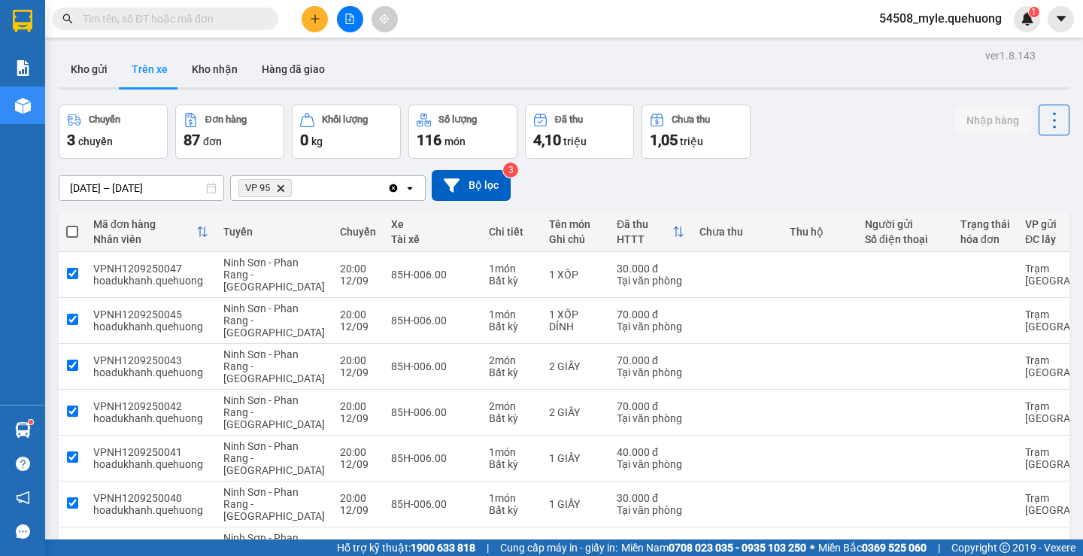
checkbox input "true"
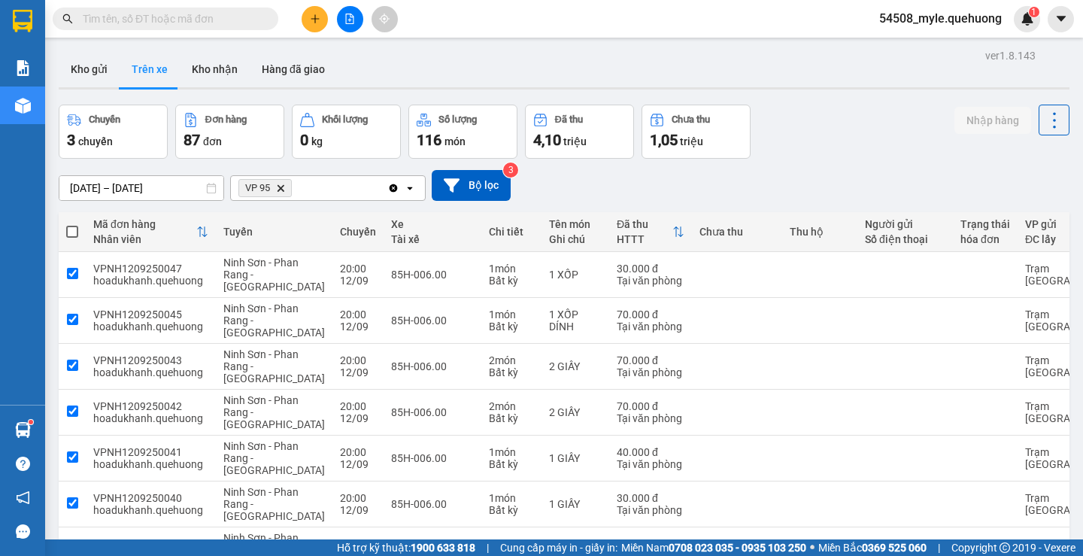
checkbox input "true"
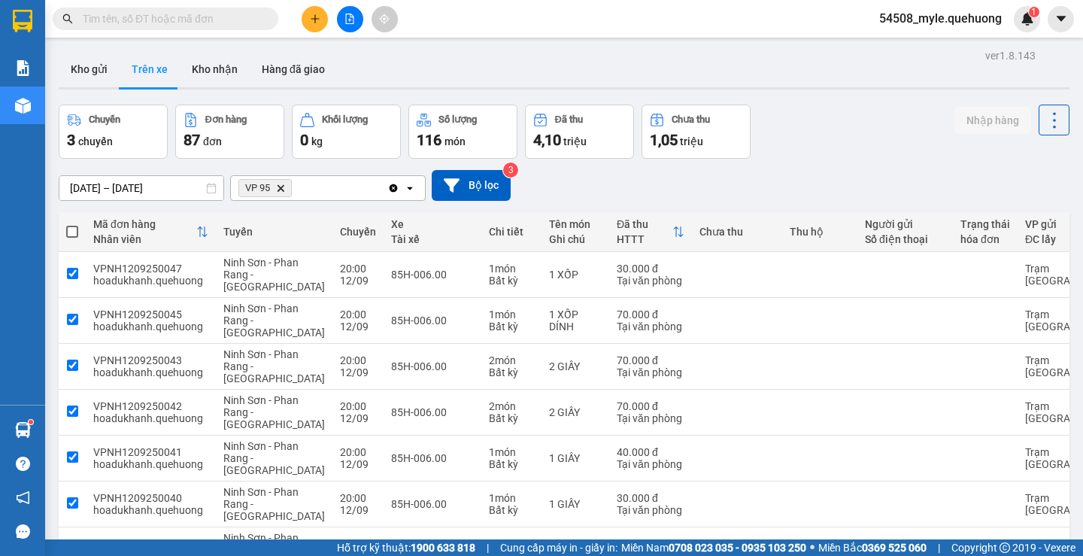
checkbox input "true"
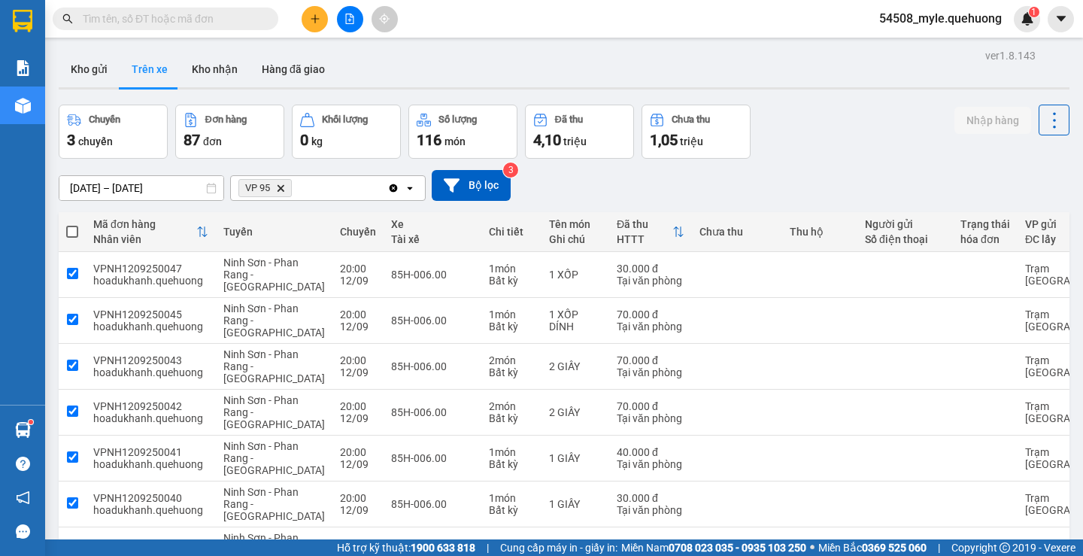
checkbox input "true"
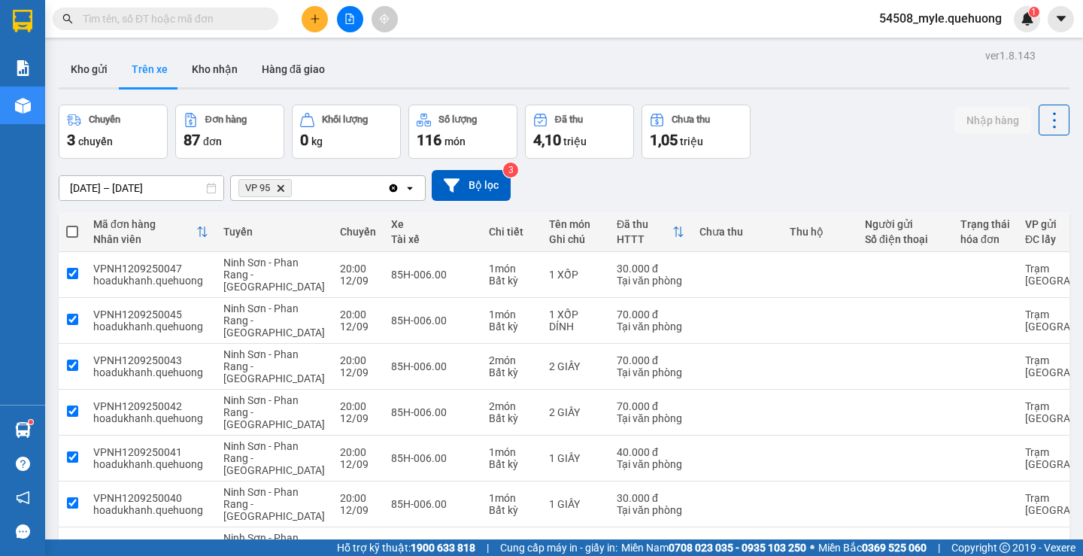
checkbox input "true"
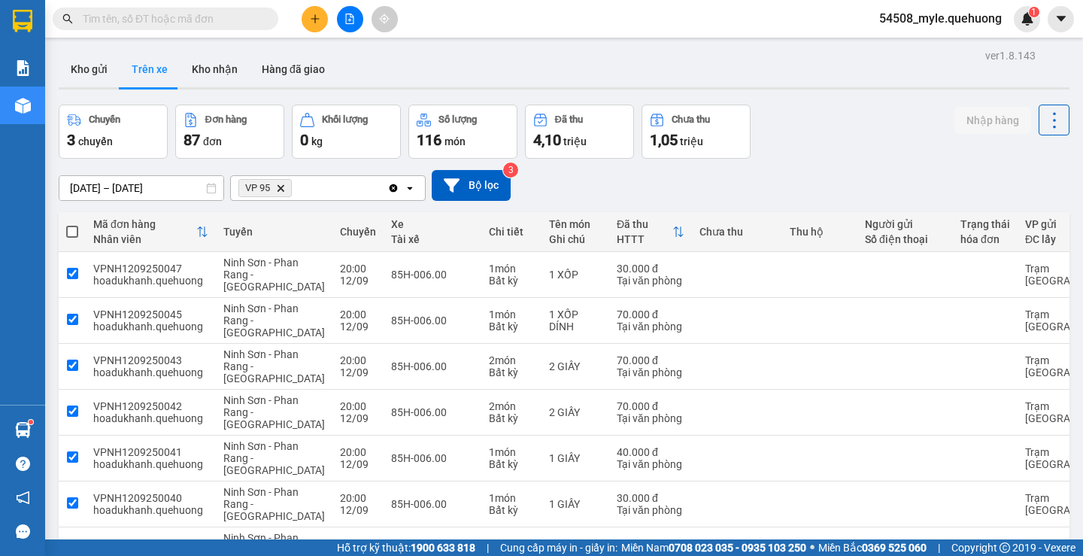
checkbox input "true"
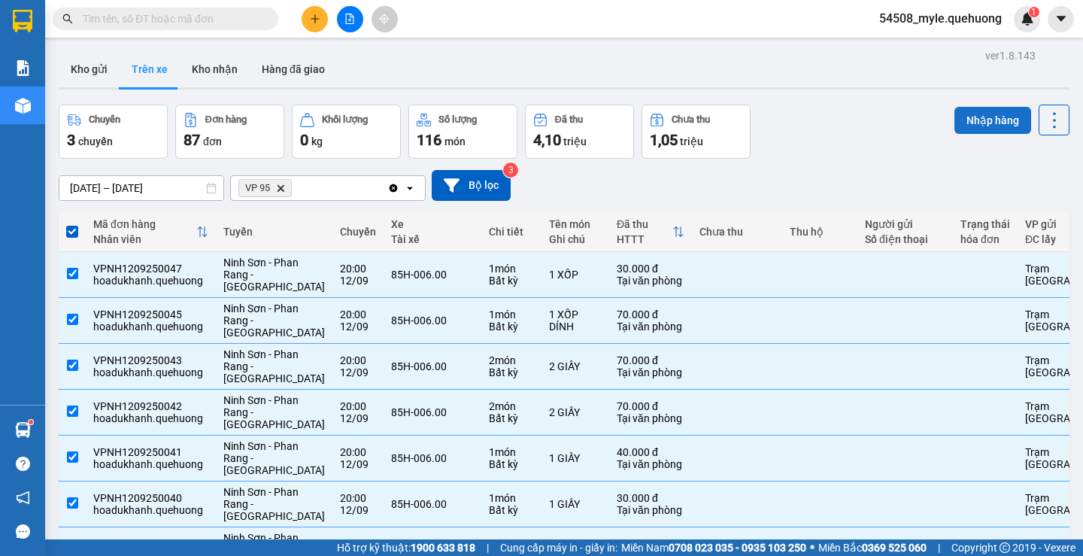
click at [980, 120] on button "Nhập hàng" at bounding box center [993, 120] width 77 height 27
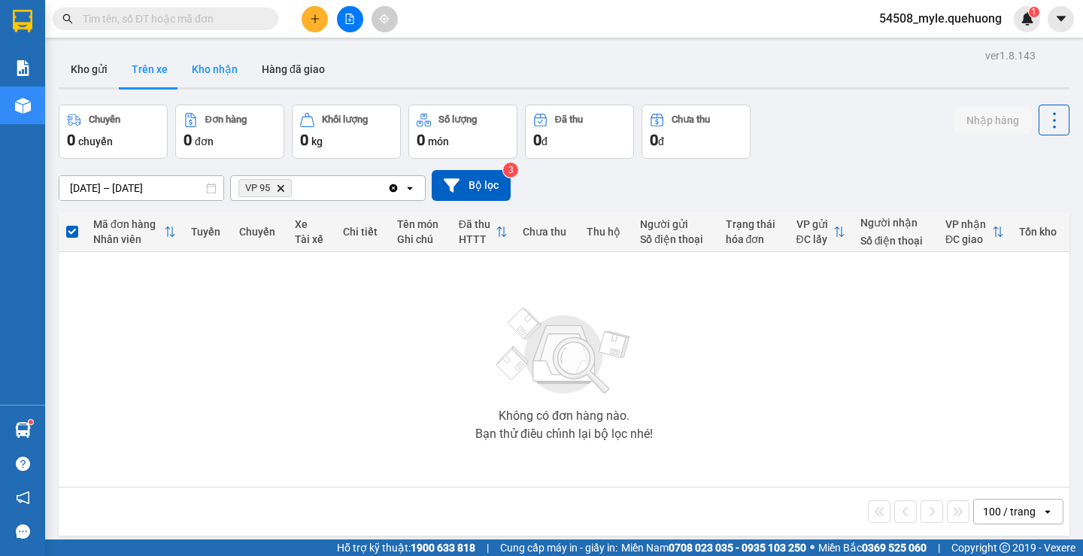
click at [211, 64] on button "Kho nhận" at bounding box center [215, 69] width 70 height 36
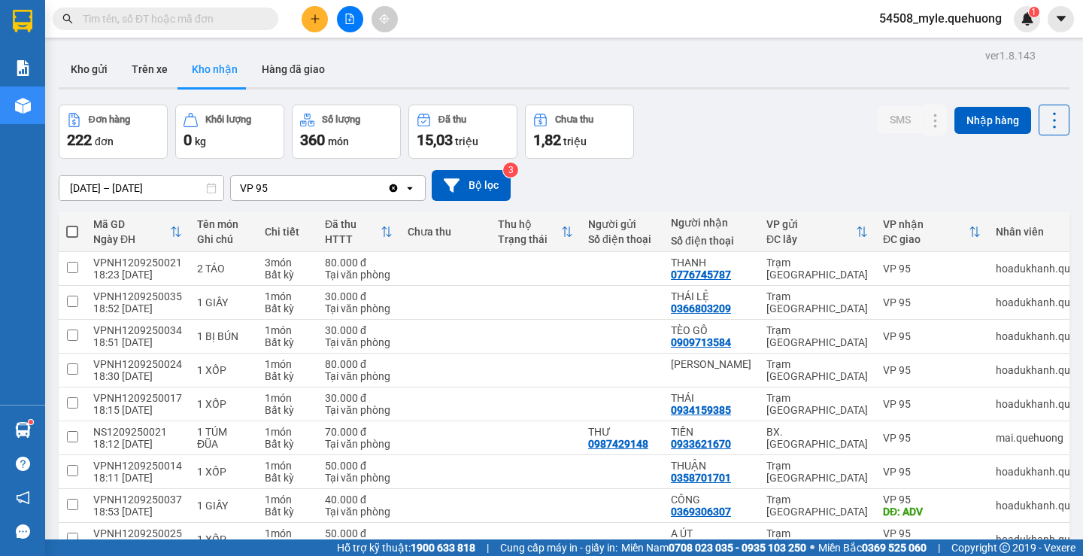
click at [80, 186] on input "[DATE] – [DATE]" at bounding box center [141, 188] width 164 height 24
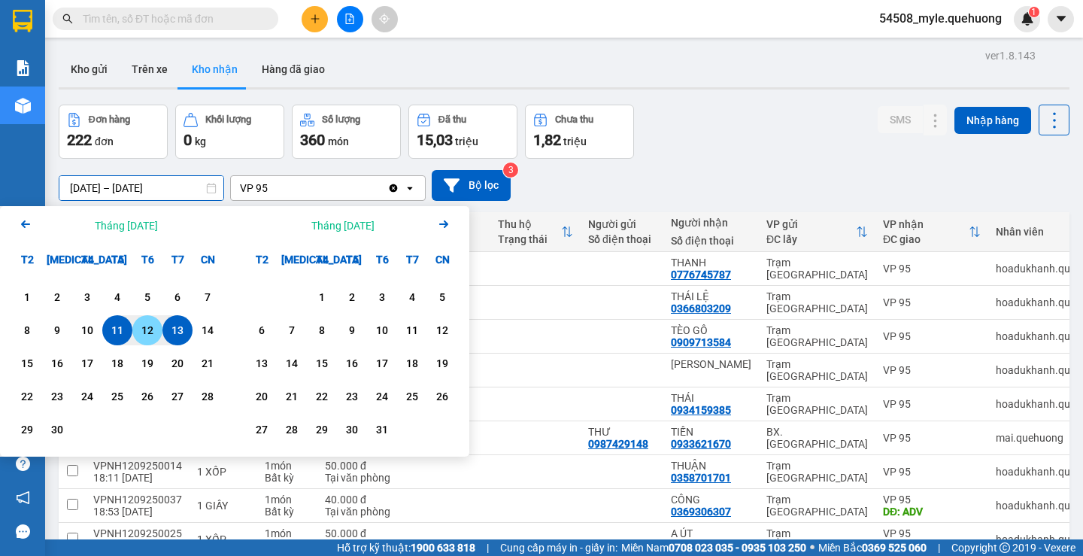
click at [150, 325] on div "12" at bounding box center [147, 330] width 21 height 18
click at [176, 329] on div "13" at bounding box center [177, 330] width 21 height 18
type input "12/09/2025 – 13/09/2025"
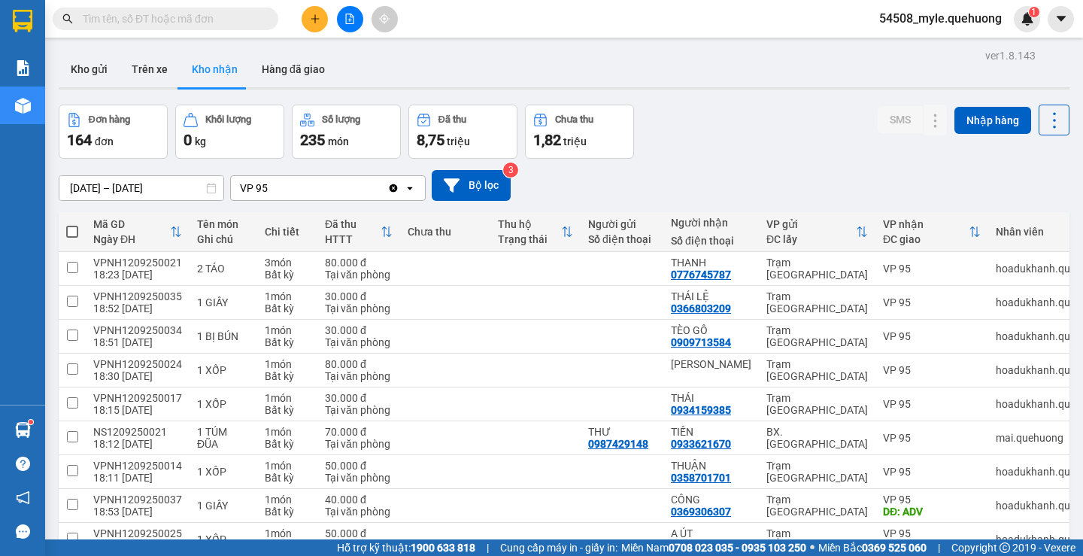
click at [69, 230] on span at bounding box center [72, 232] width 12 height 12
click at [72, 224] on input "checkbox" at bounding box center [72, 224] width 0 height 0
checkbox input "true"
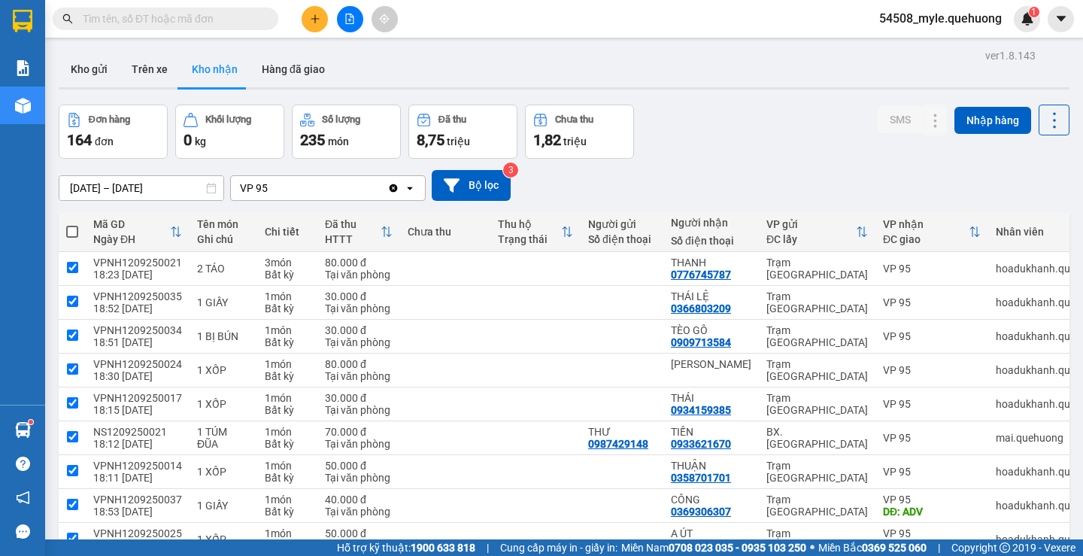
checkbox input "true"
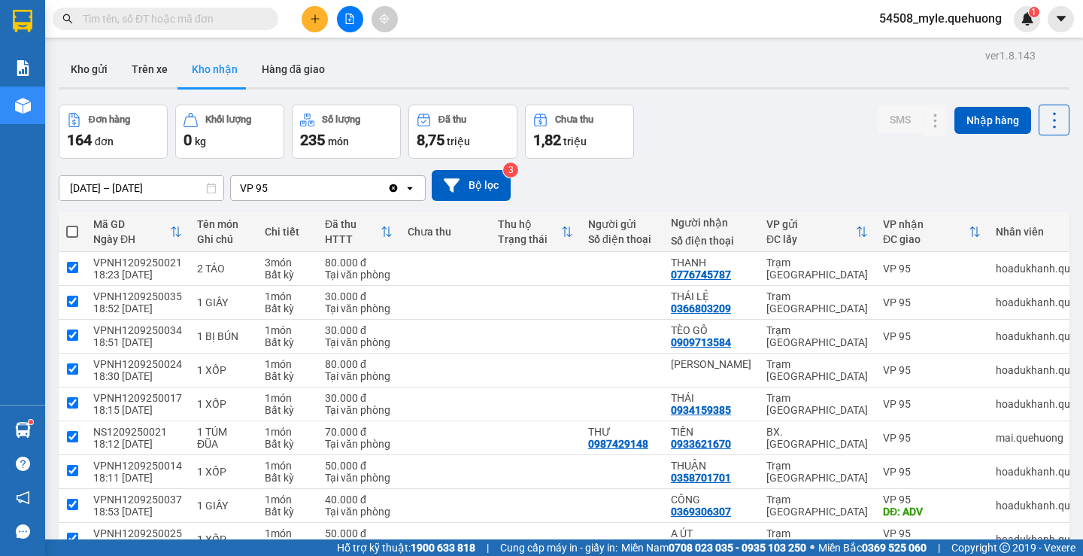
checkbox input "true"
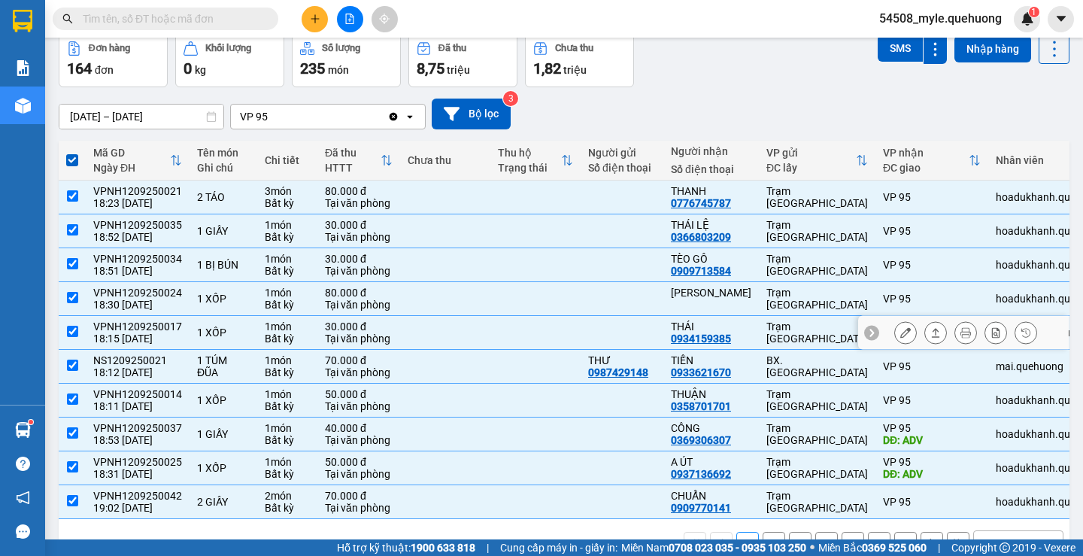
scroll to position [119, 0]
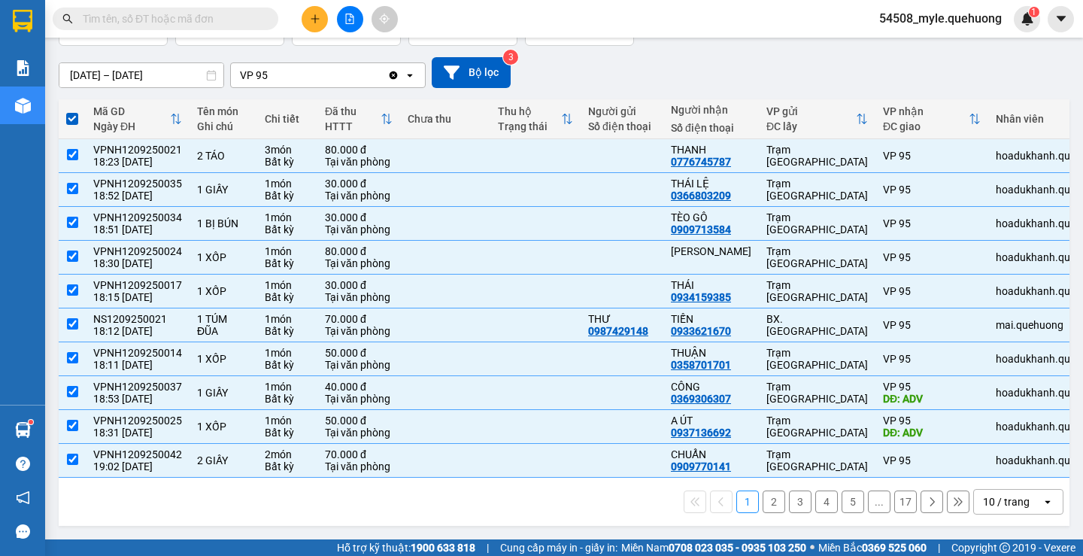
click at [1001, 503] on div "10 / trang" at bounding box center [1006, 501] width 47 height 15
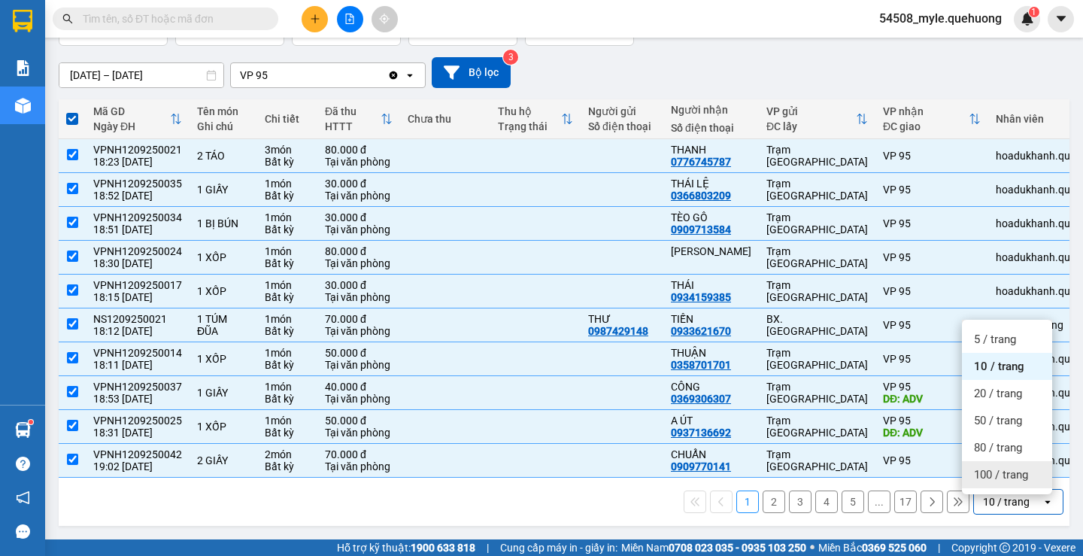
click at [985, 470] on span "100 / trang" at bounding box center [1001, 474] width 54 height 15
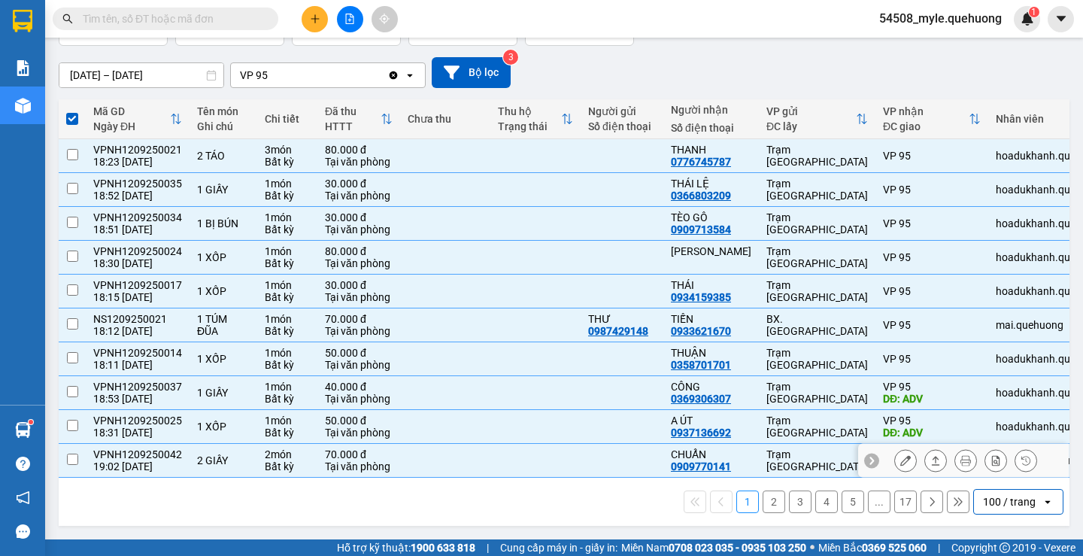
checkbox input "false"
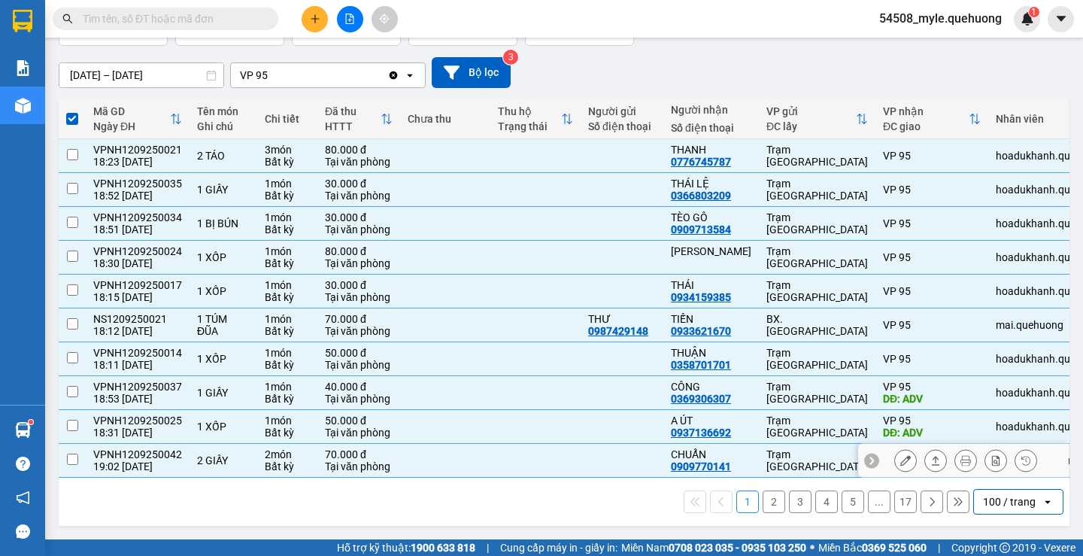
checkbox input "false"
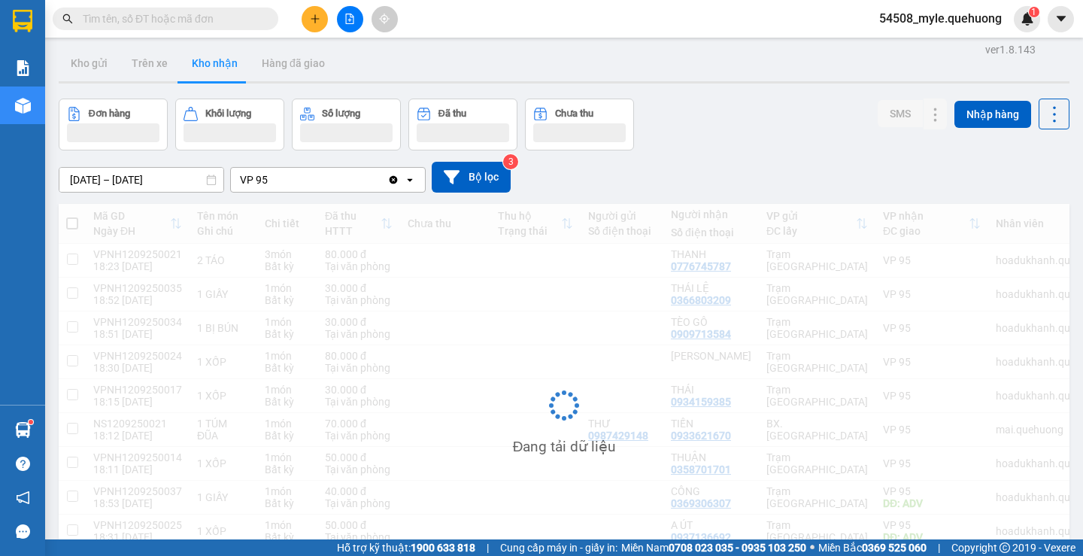
scroll to position [0, 0]
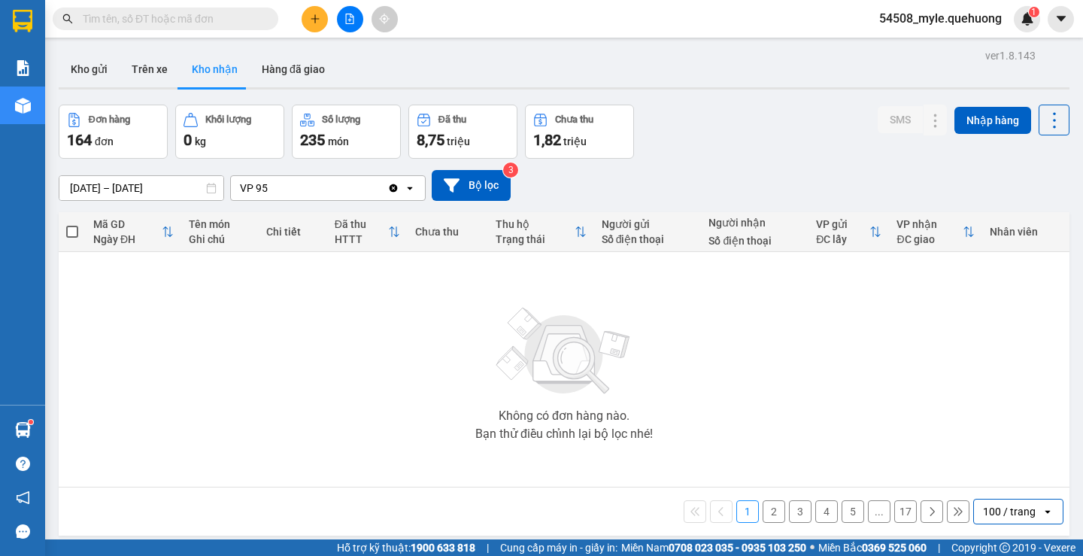
click at [339, 339] on div "Không có đơn hàng nào. Bạn thử điều chỉnh lại bộ lọc nhé!" at bounding box center [564, 370] width 996 height 226
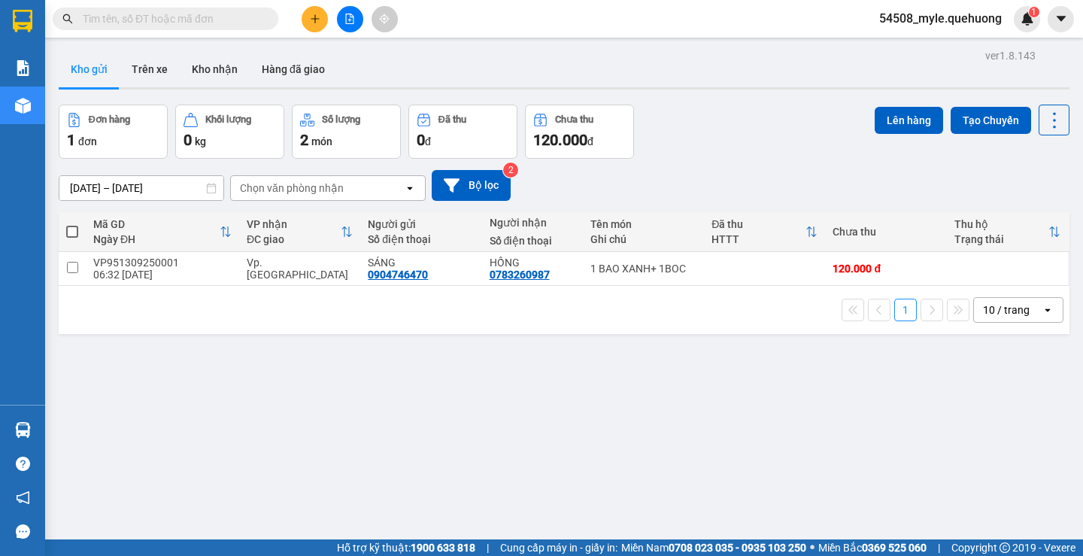
click at [138, 23] on input "text" at bounding box center [172, 19] width 178 height 17
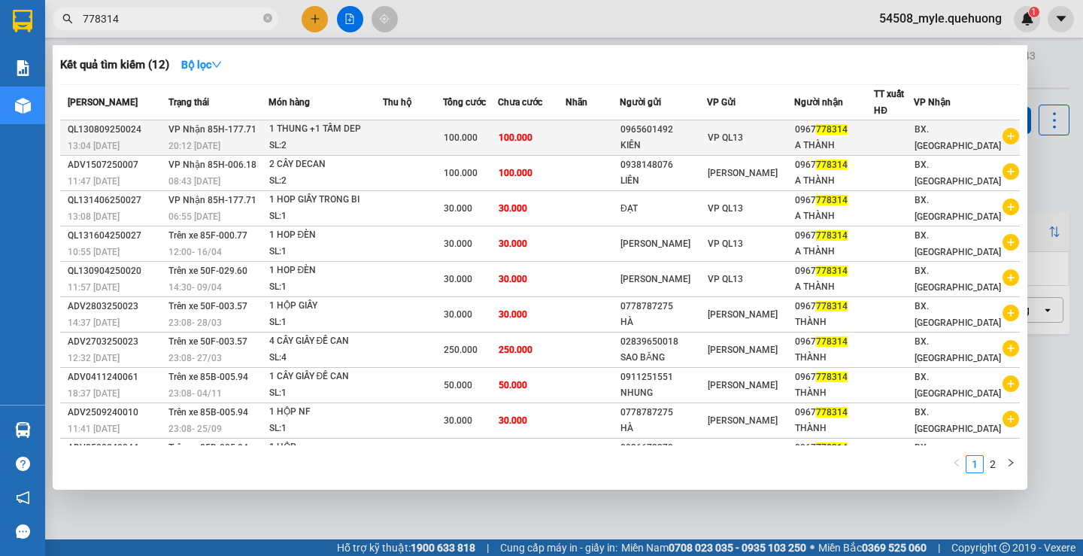
type input "778314"
click at [839, 143] on div "A THÀNH" at bounding box center [834, 146] width 79 height 16
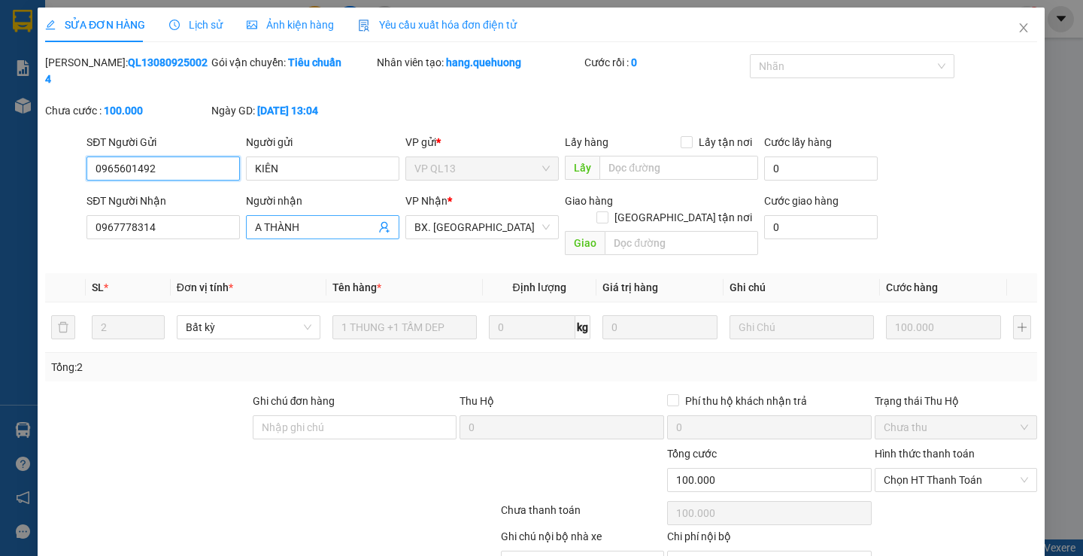
type input "0965601492"
type input "KIÊN"
type input "0967778314"
type input "A THÀNH"
type input "100.000"
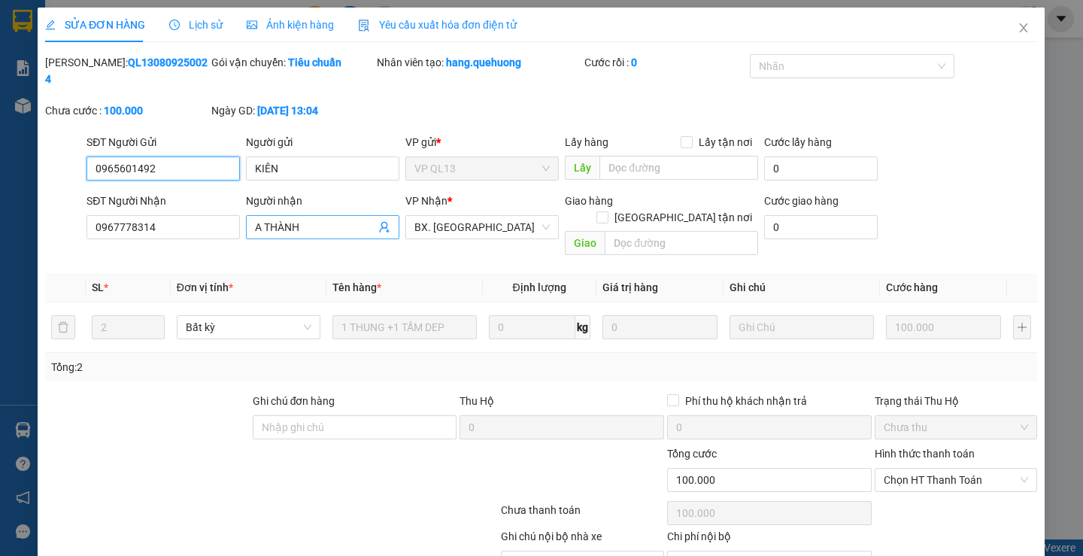
type input "100.000"
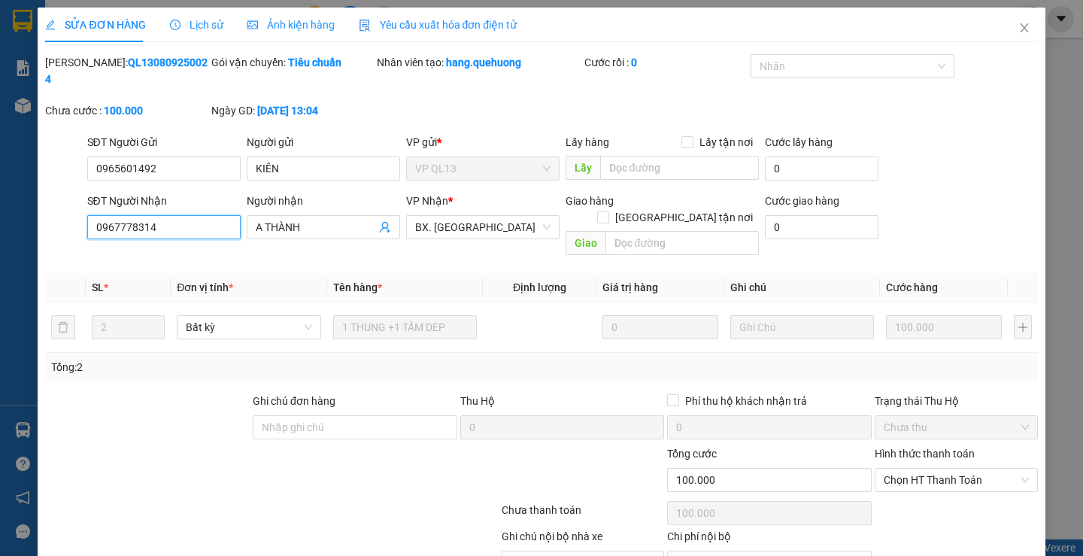
drag, startPoint x: 184, startPoint y: 217, endPoint x: 0, endPoint y: 215, distance: 183.6
click at [0, 215] on div "SỬA ĐƠN HÀNG Lịch sử Ảnh kiện hàng Yêu cầu xuất hóa đơn điện tử Total Paid Fee …" at bounding box center [541, 278] width 1083 height 556
click at [1019, 29] on icon "close" at bounding box center [1025, 28] width 12 height 12
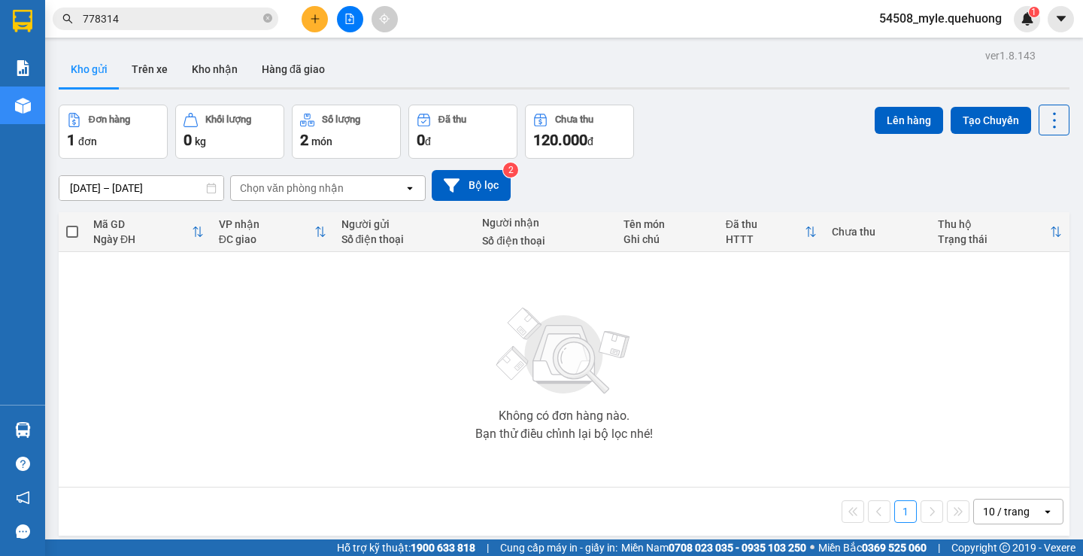
click at [315, 370] on div "Không có đơn hàng nào. Bạn thử điều chỉnh lại bộ lọc nhé!" at bounding box center [564, 370] width 996 height 226
click at [269, 20] on icon "close-circle" at bounding box center [267, 18] width 9 height 9
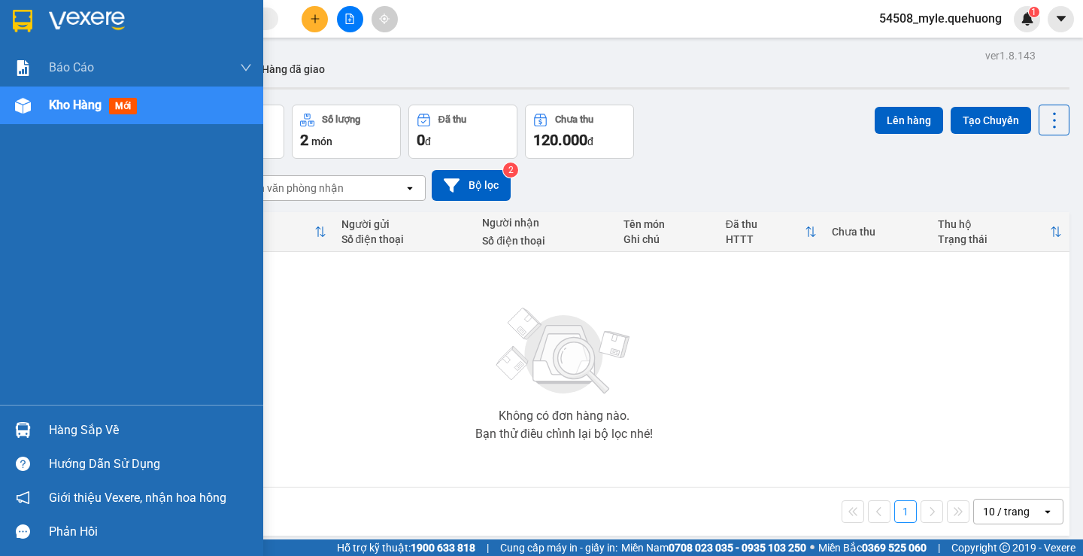
click at [30, 108] on img at bounding box center [23, 106] width 16 height 16
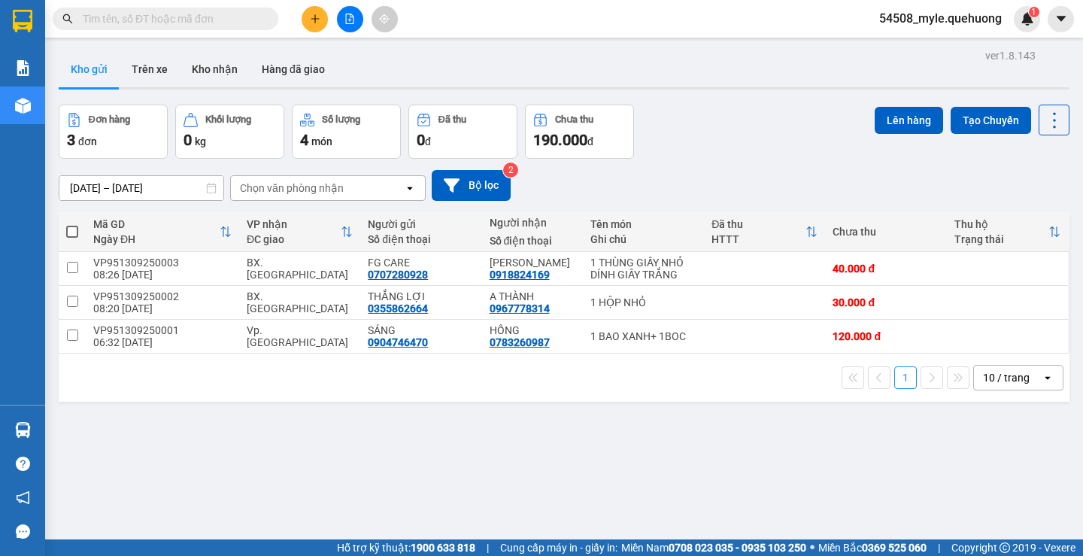
click at [358, 455] on div "ver 1.8.143 Kho gửi Trên xe Kho nhận Hàng đã giao Đơn hàng 3 đơn Khối lượng 0 k…" at bounding box center [564, 323] width 1023 height 556
click at [216, 73] on button "Kho nhận" at bounding box center [215, 69] width 70 height 36
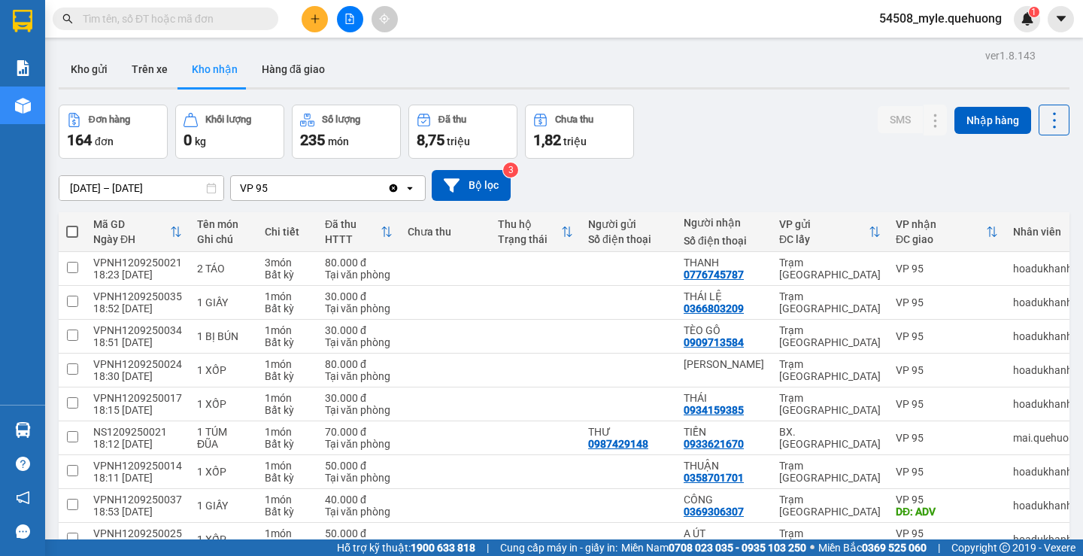
click at [71, 229] on span at bounding box center [72, 232] width 12 height 12
click at [72, 224] on input "checkbox" at bounding box center [72, 224] width 0 height 0
checkbox input "true"
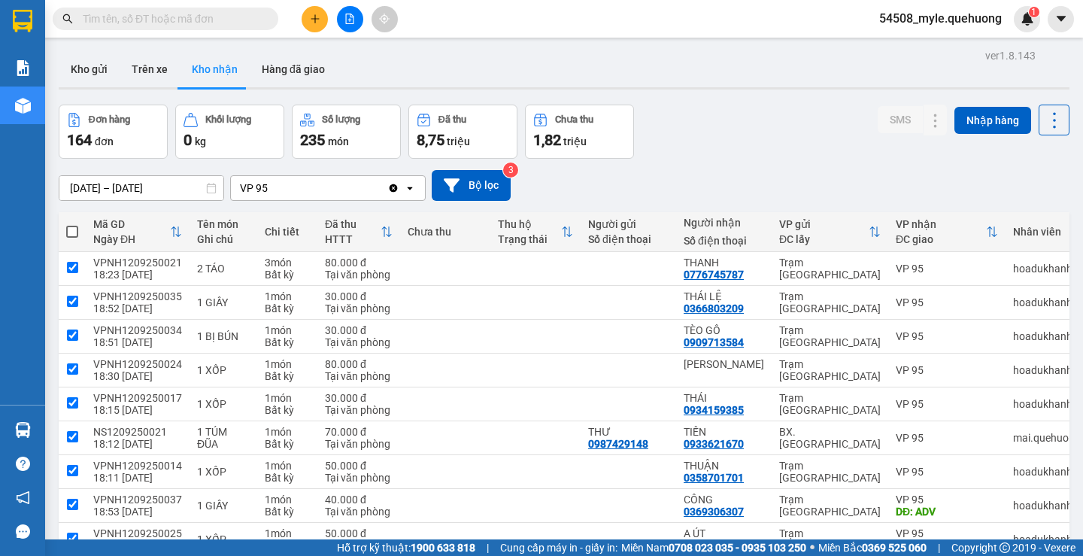
checkbox input "true"
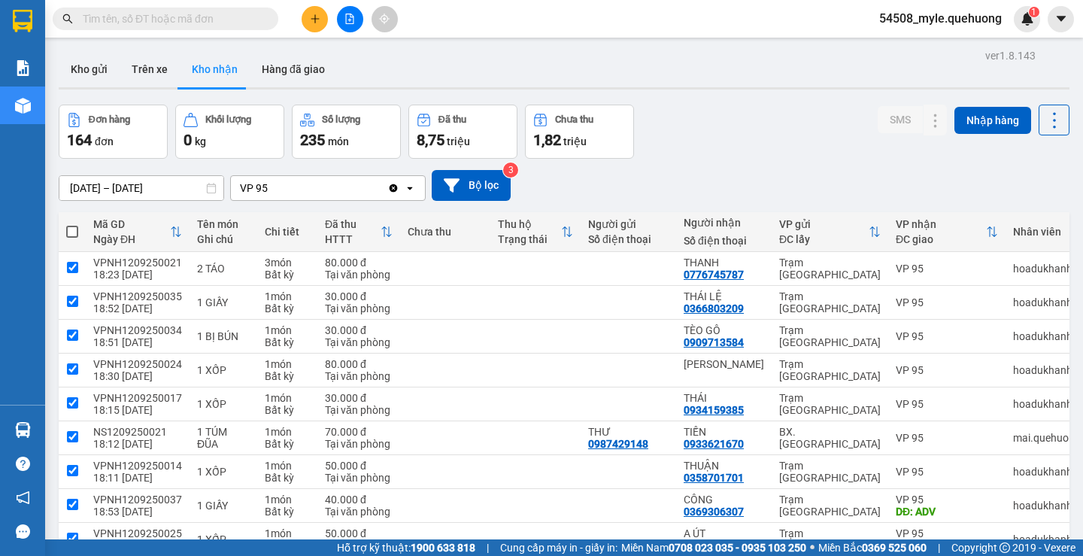
checkbox input "true"
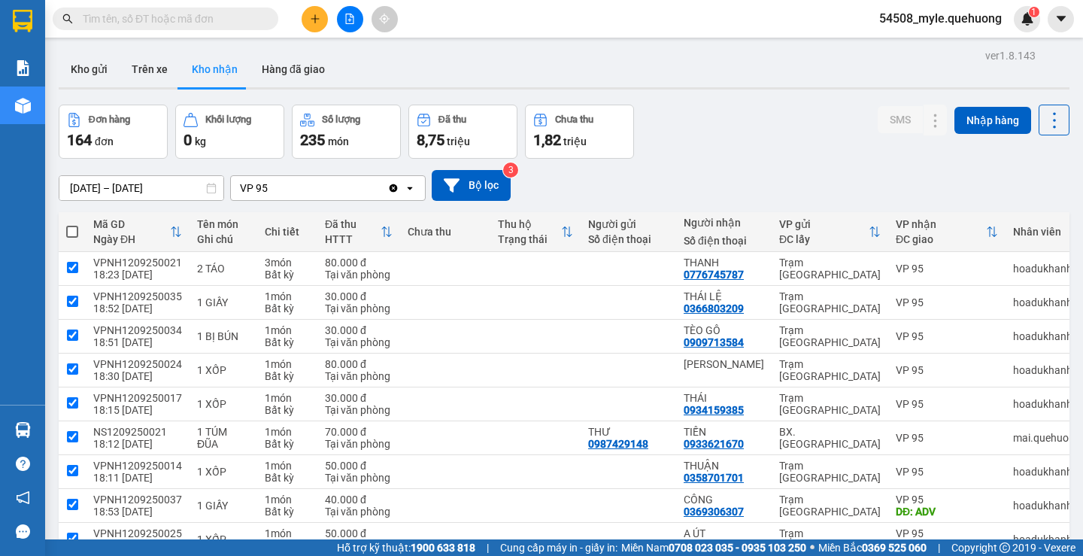
checkbox input "true"
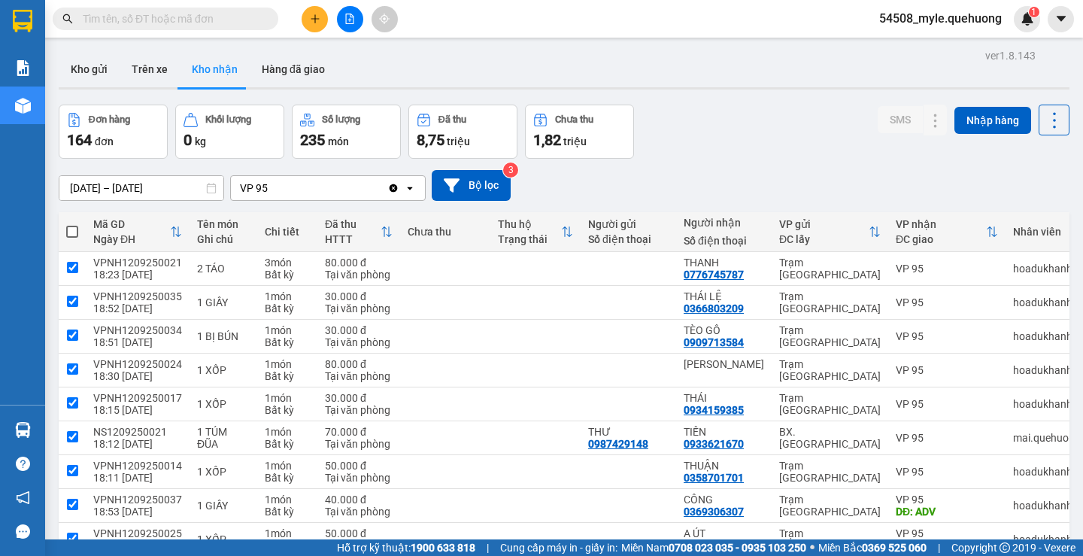
checkbox input "true"
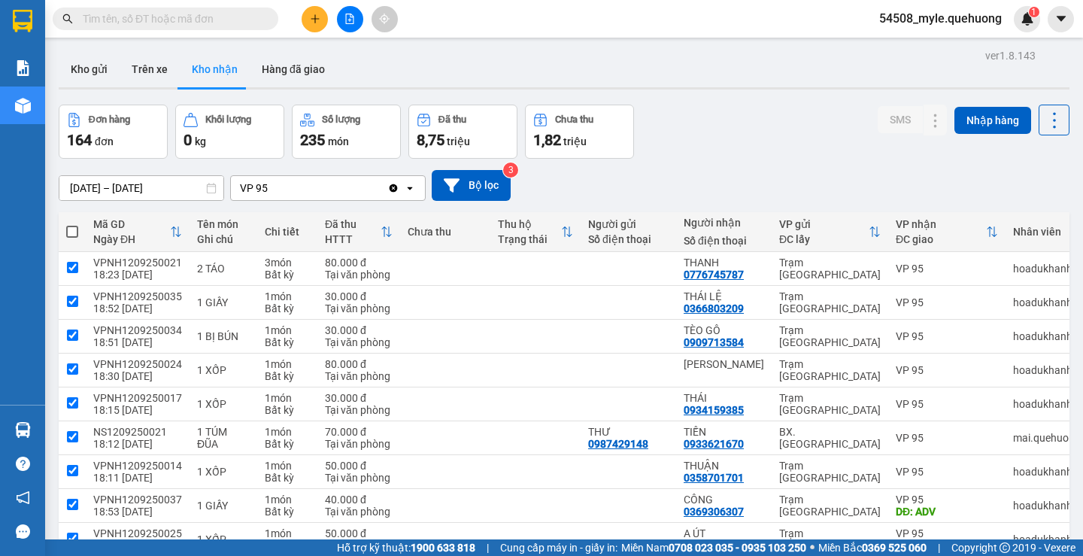
checkbox input "true"
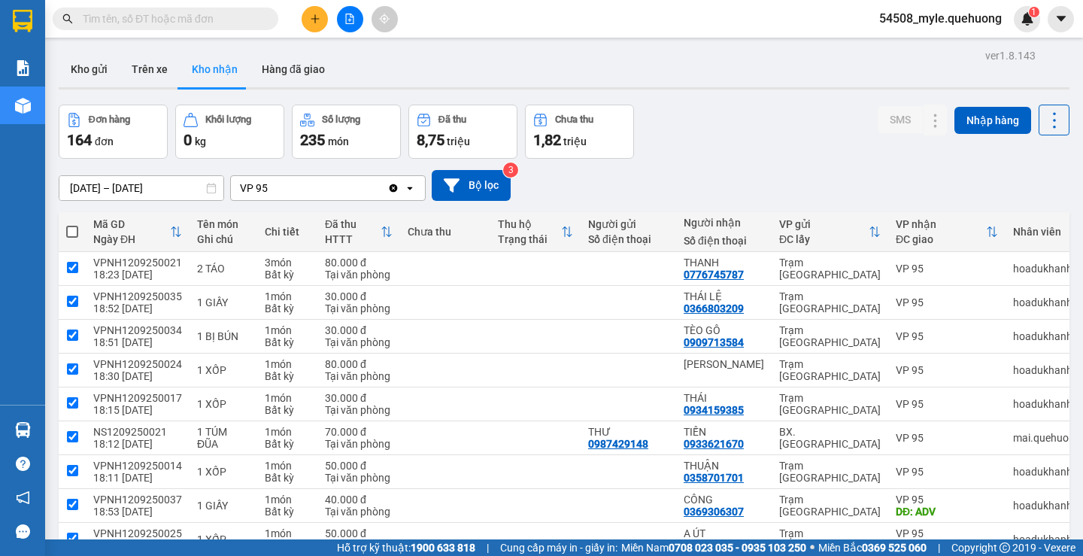
checkbox input "true"
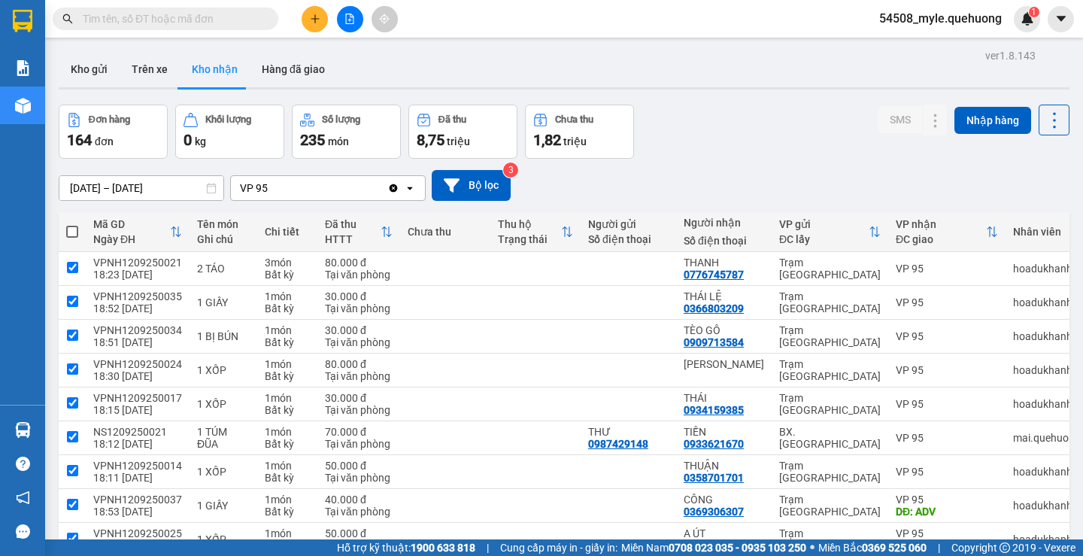
checkbox input "true"
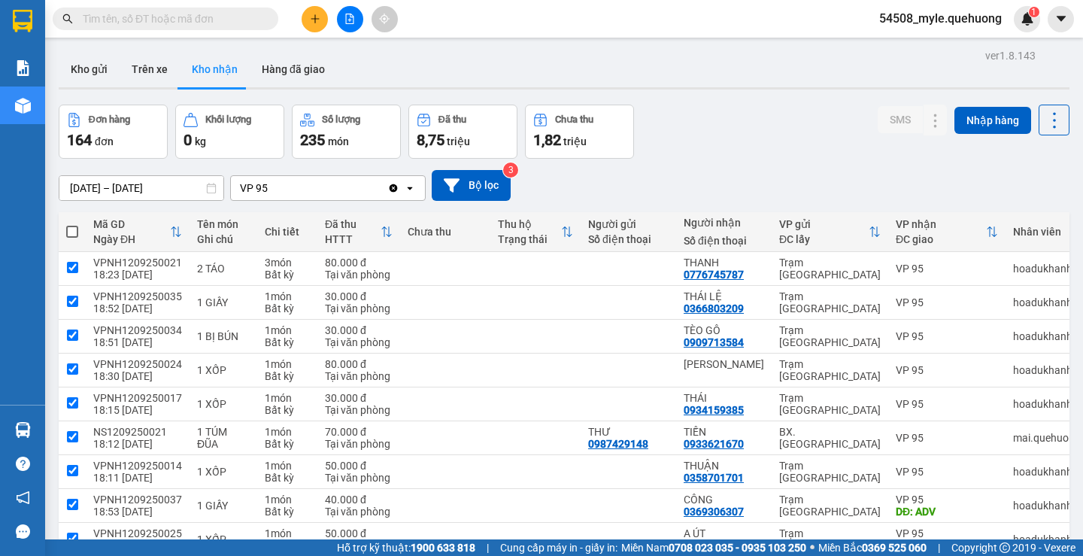
checkbox input "true"
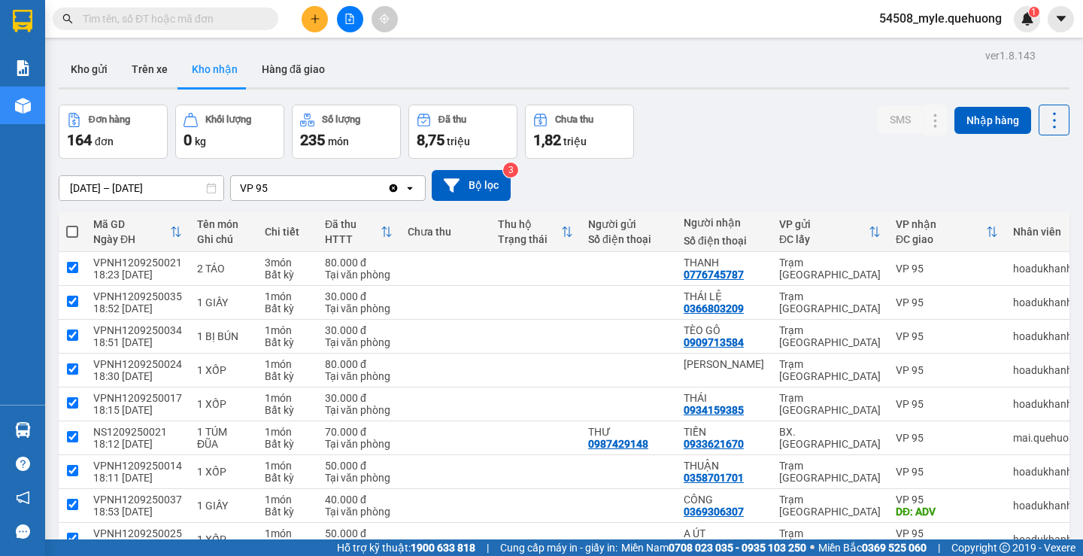
checkbox input "true"
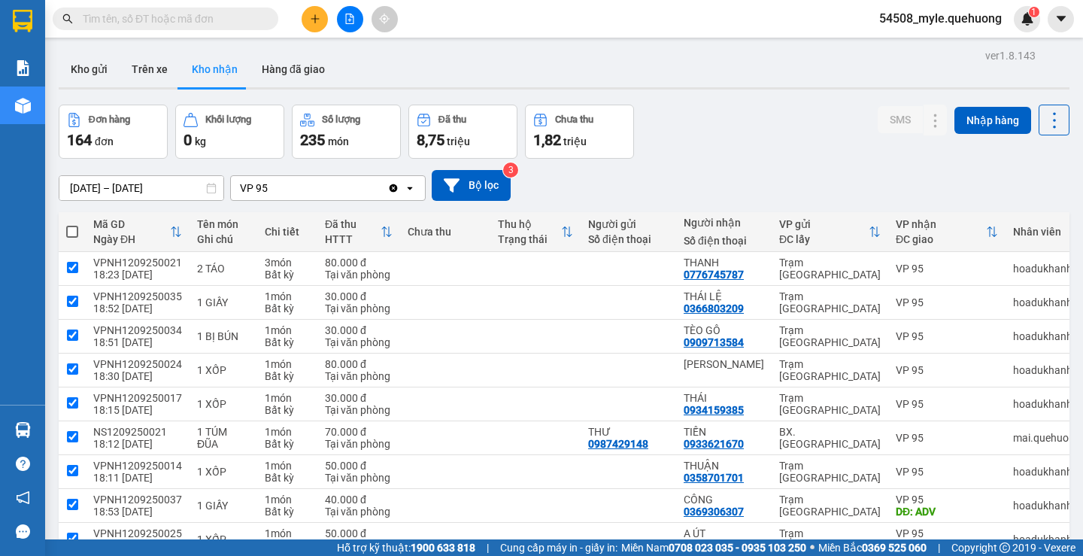
checkbox input "true"
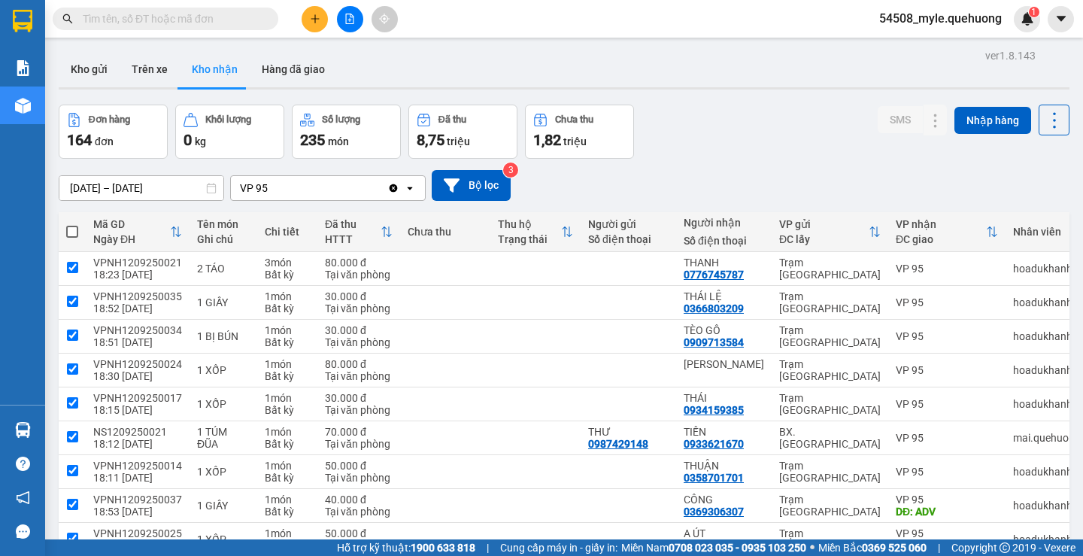
checkbox input "true"
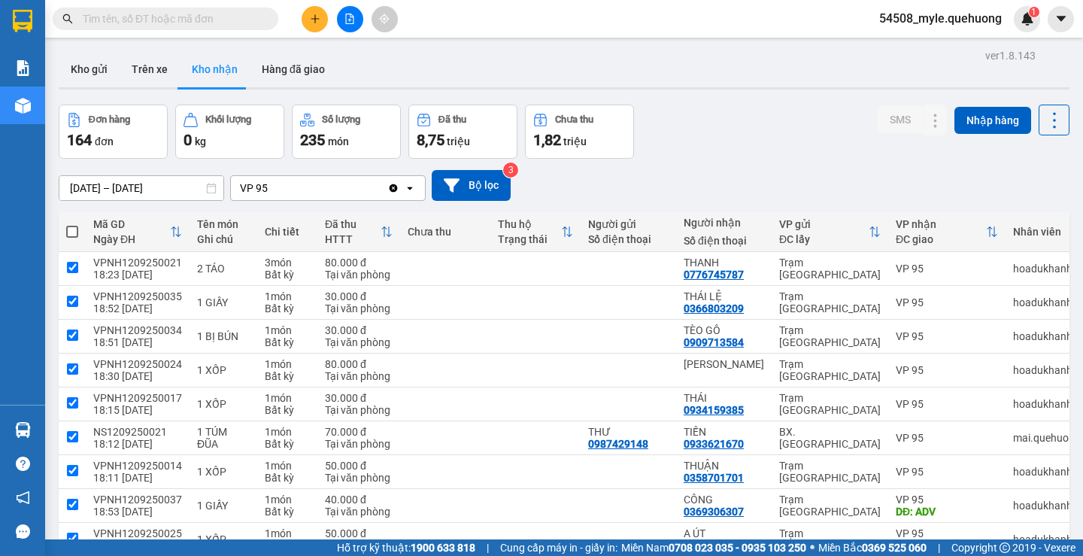
checkbox input "true"
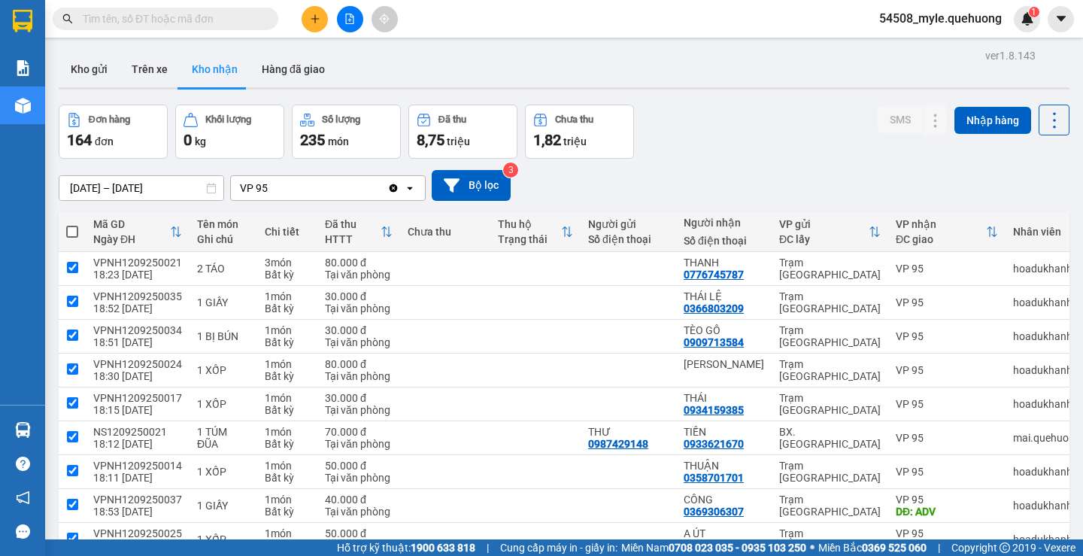
checkbox input "true"
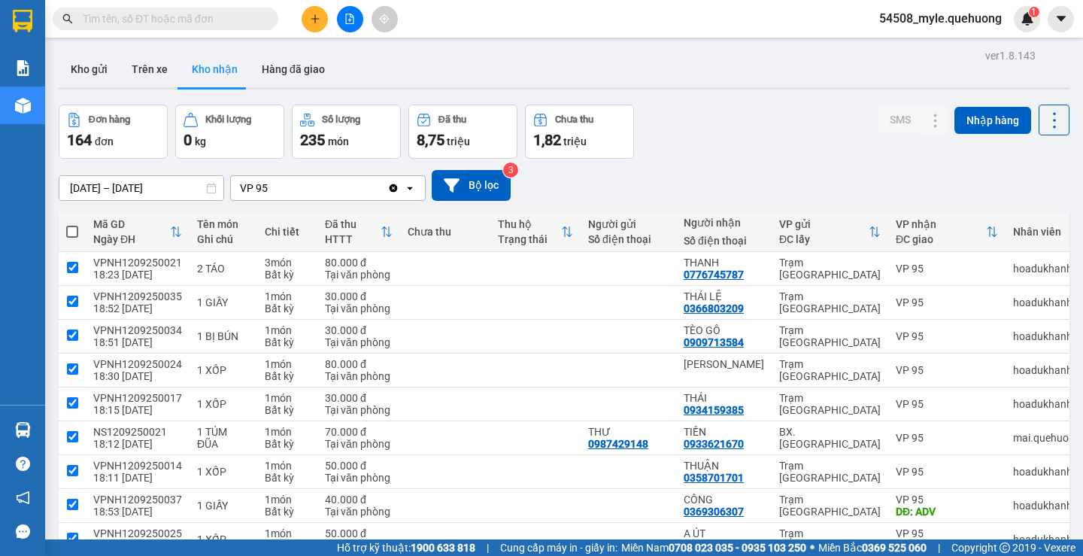
checkbox input "true"
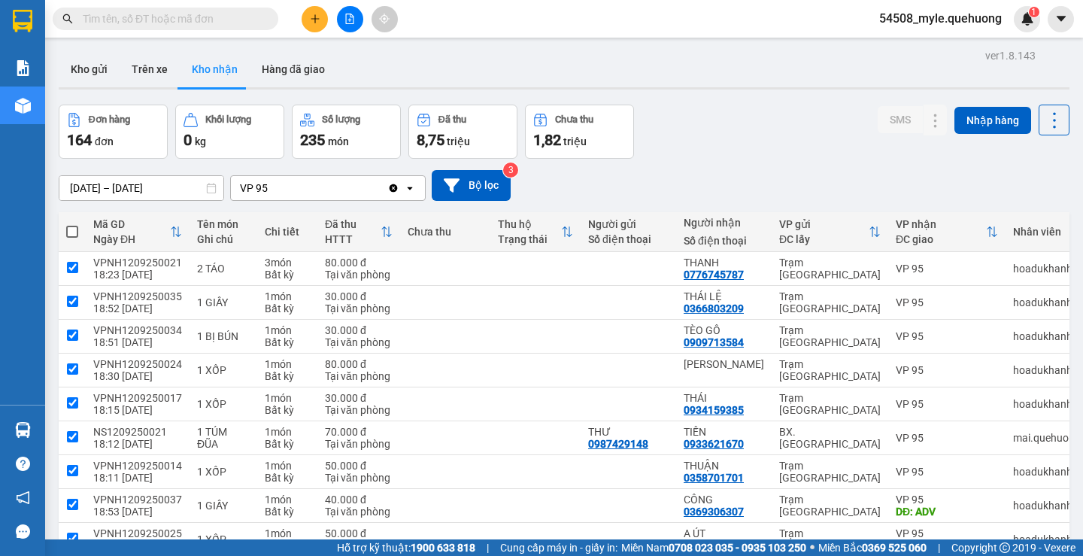
checkbox input "true"
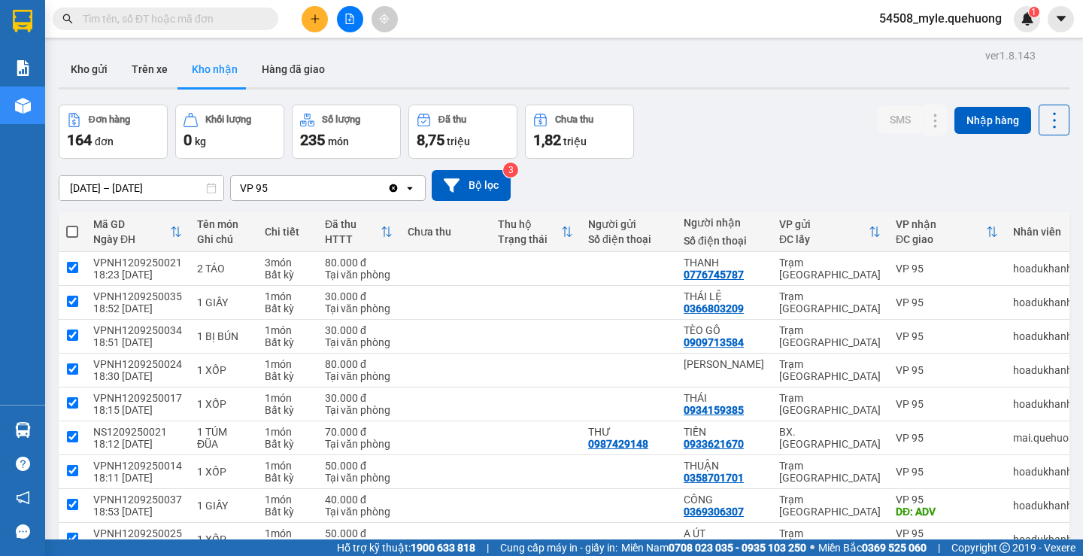
checkbox input "true"
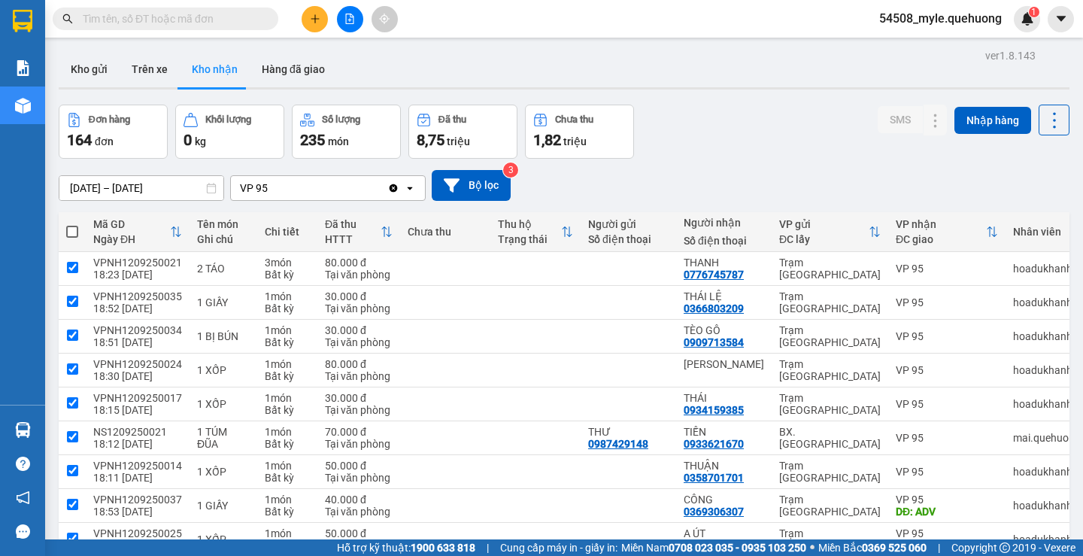
checkbox input "true"
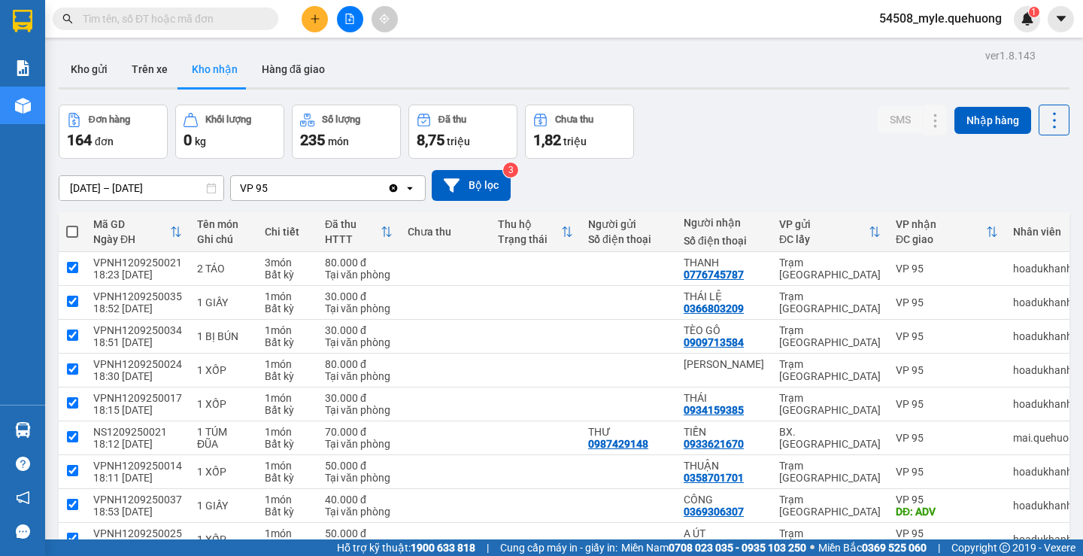
checkbox input "true"
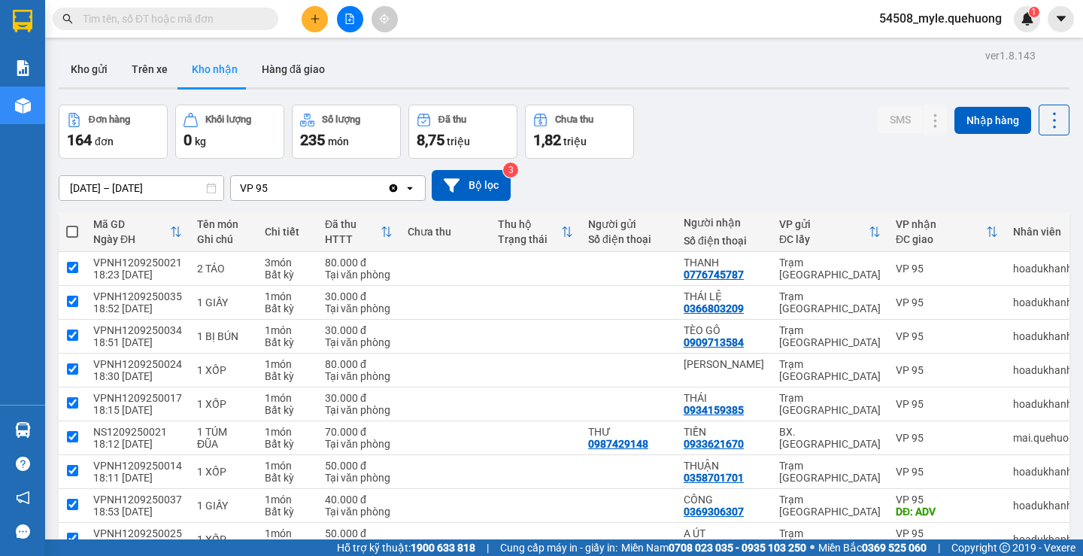
checkbox input "true"
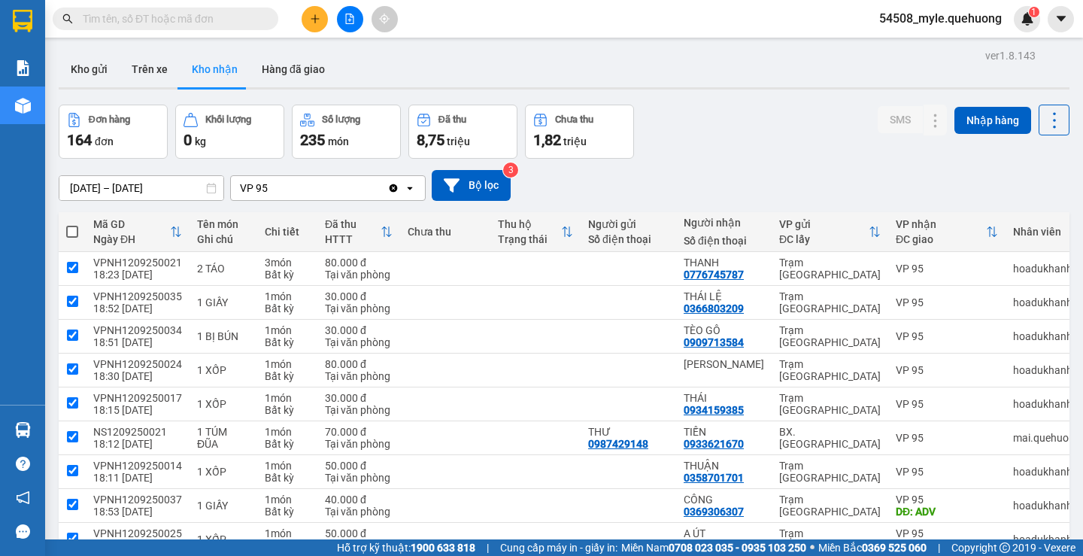
checkbox input "true"
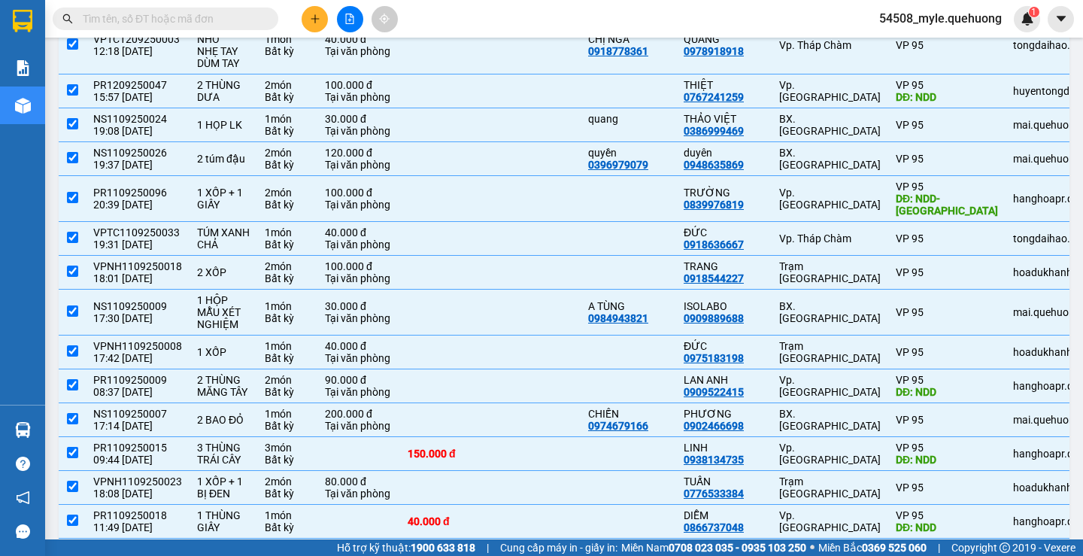
scroll to position [3732, 0]
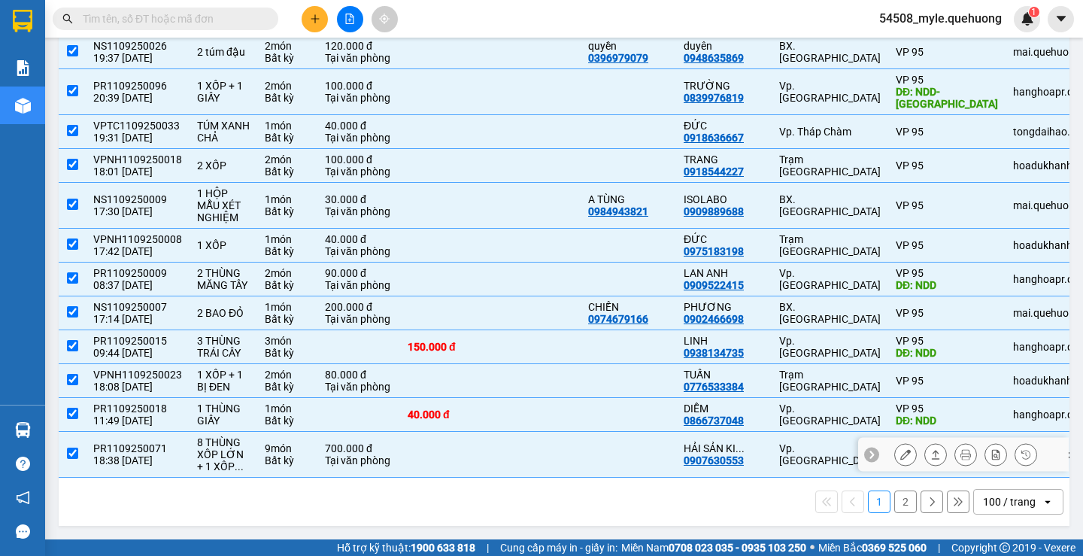
click at [71, 448] on input "checkbox" at bounding box center [72, 453] width 11 height 11
checkbox input "false"
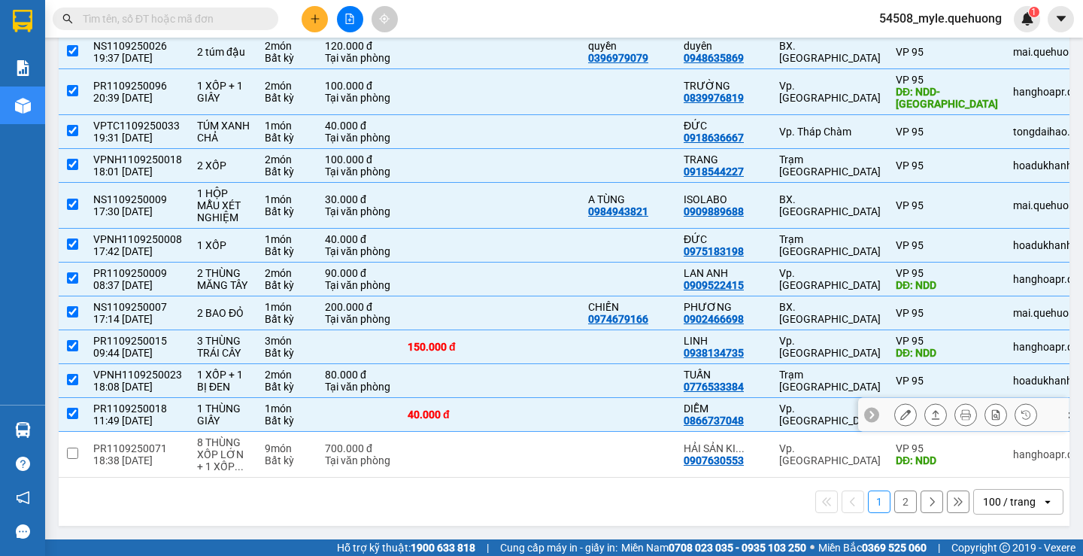
click at [71, 408] on input "checkbox" at bounding box center [72, 413] width 11 height 11
checkbox input "false"
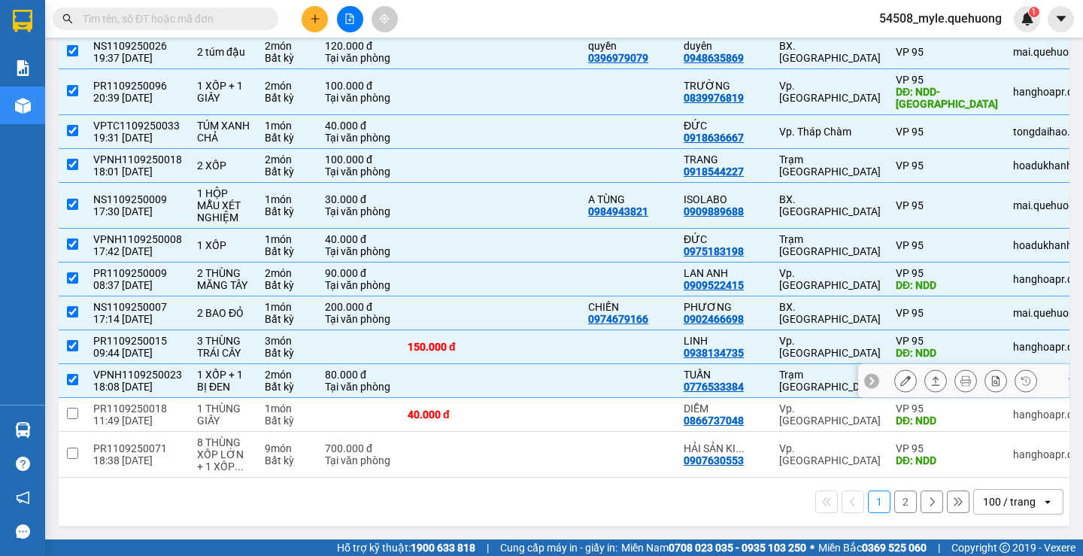
click at [74, 374] on input "checkbox" at bounding box center [72, 379] width 11 height 11
checkbox input "false"
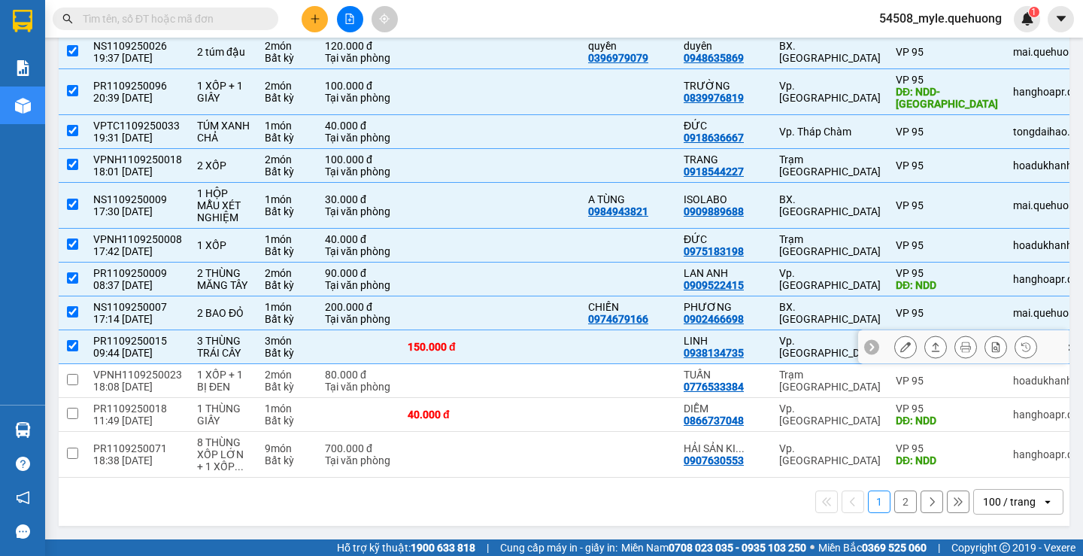
click at [69, 340] on input "checkbox" at bounding box center [72, 345] width 11 height 11
checkbox input "false"
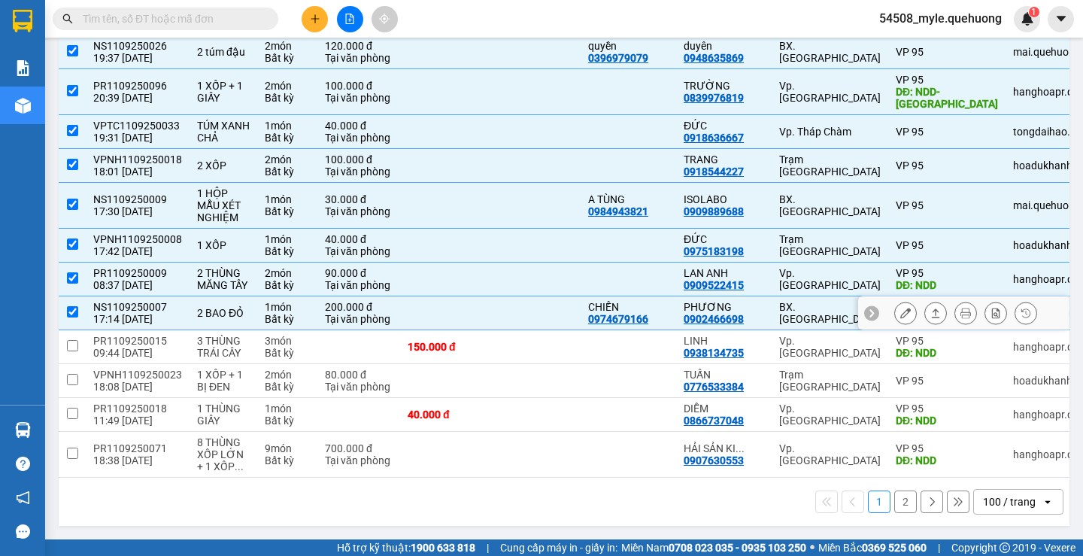
click at [71, 306] on input "checkbox" at bounding box center [72, 311] width 11 height 11
checkbox input "false"
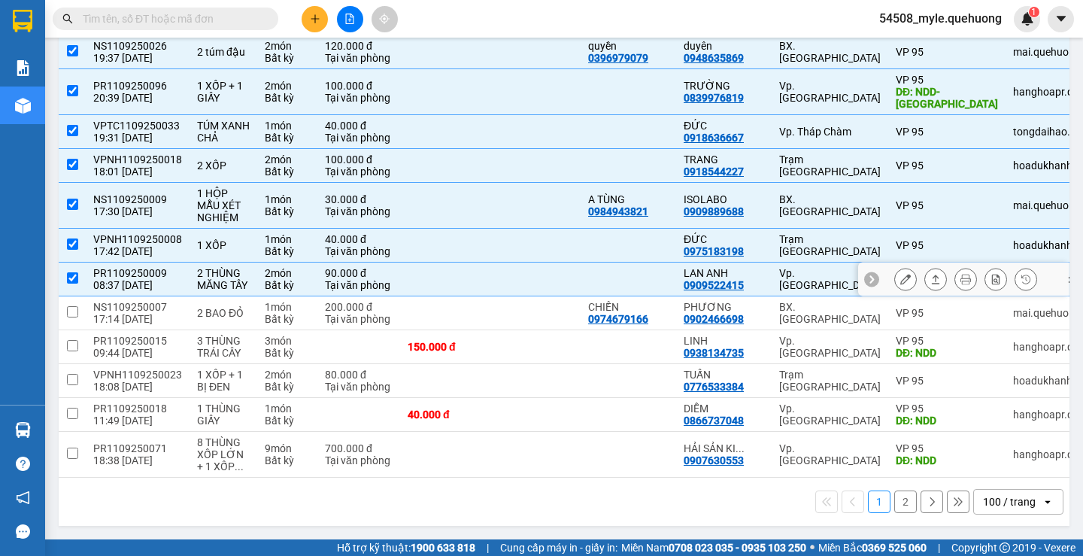
click at [77, 272] on input "checkbox" at bounding box center [72, 277] width 11 height 11
checkbox input "false"
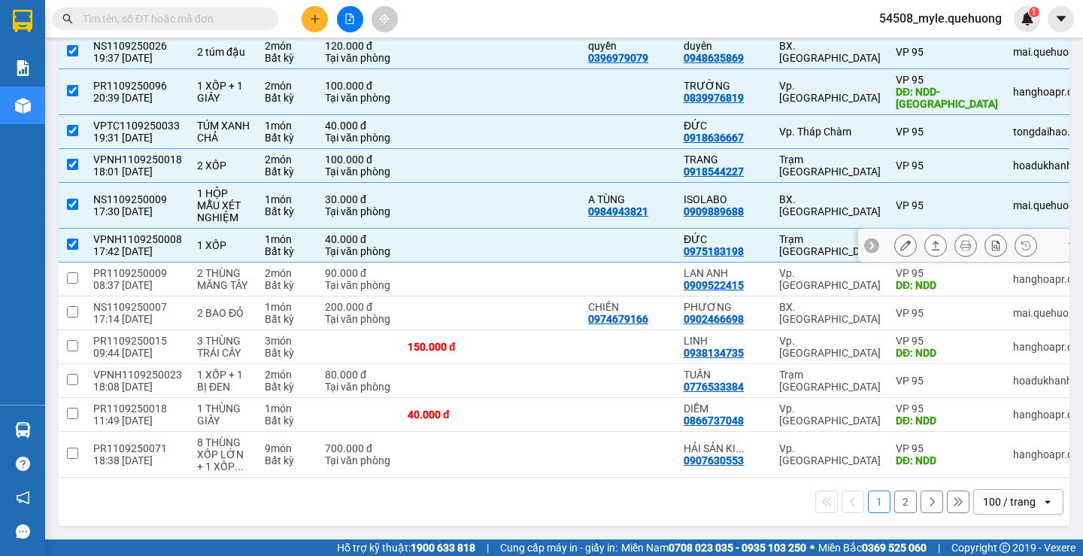
click at [70, 239] on input "checkbox" at bounding box center [72, 244] width 11 height 11
checkbox input "false"
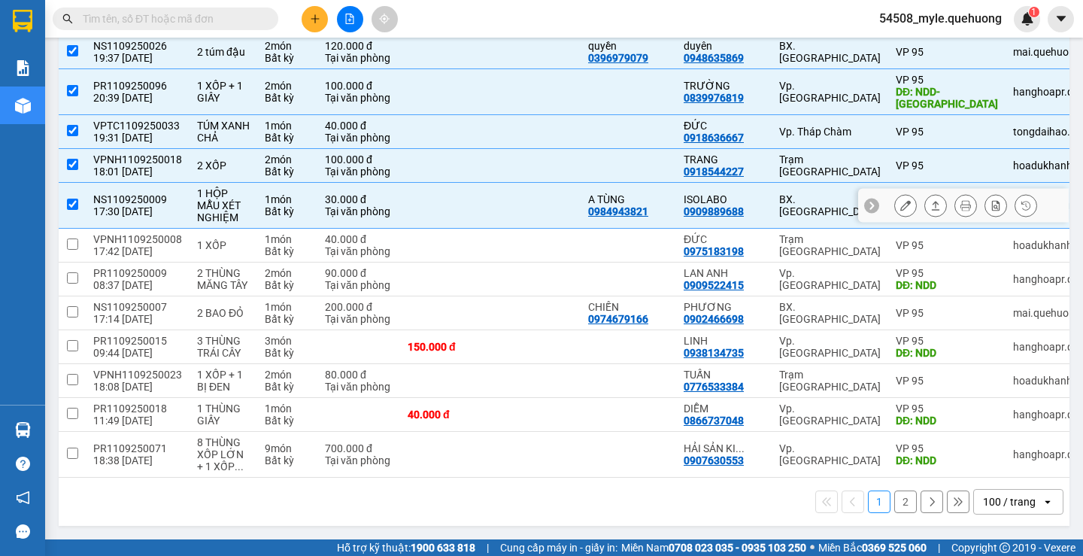
click at [71, 199] on input "checkbox" at bounding box center [72, 204] width 11 height 11
checkbox input "false"
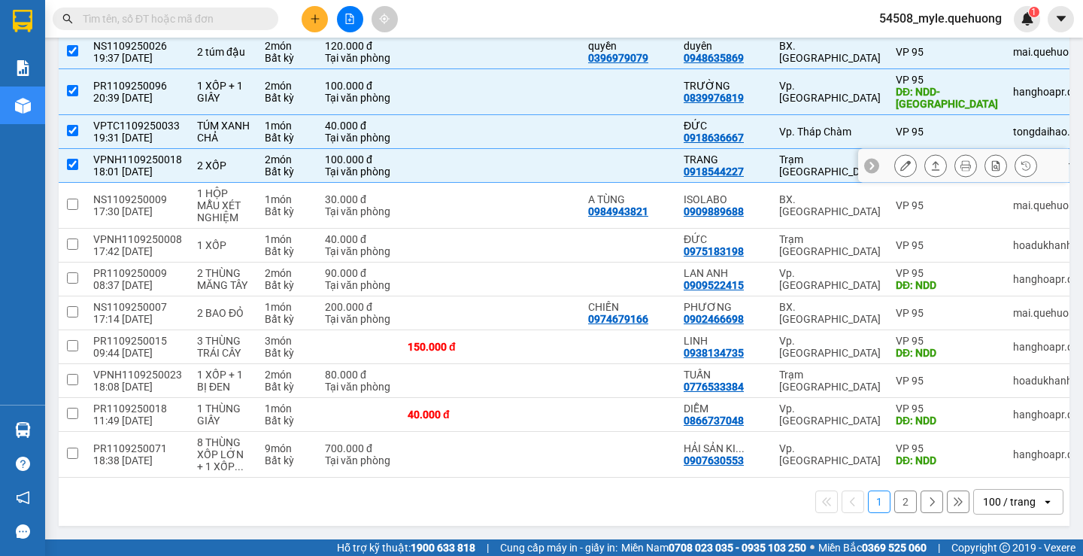
click at [72, 159] on input "checkbox" at bounding box center [72, 164] width 11 height 11
checkbox input "false"
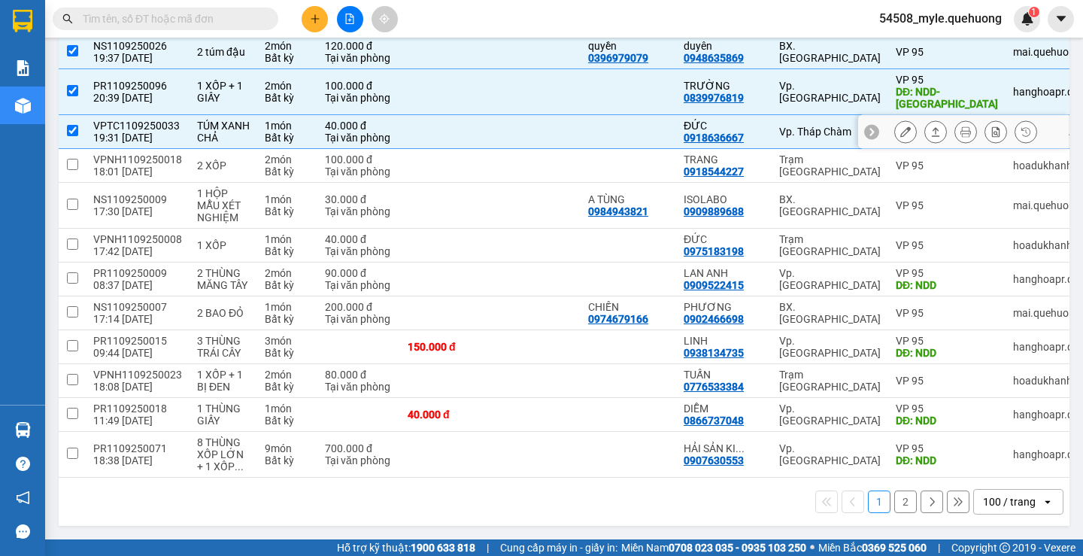
click at [74, 125] on input "checkbox" at bounding box center [72, 130] width 11 height 11
checkbox input "false"
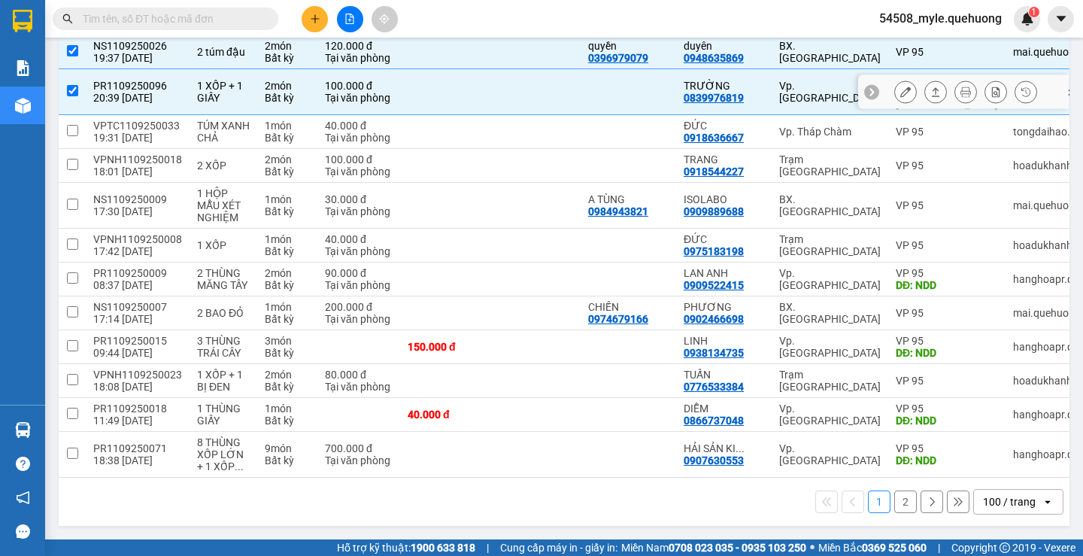
click at [76, 85] on input "checkbox" at bounding box center [72, 90] width 11 height 11
checkbox input "false"
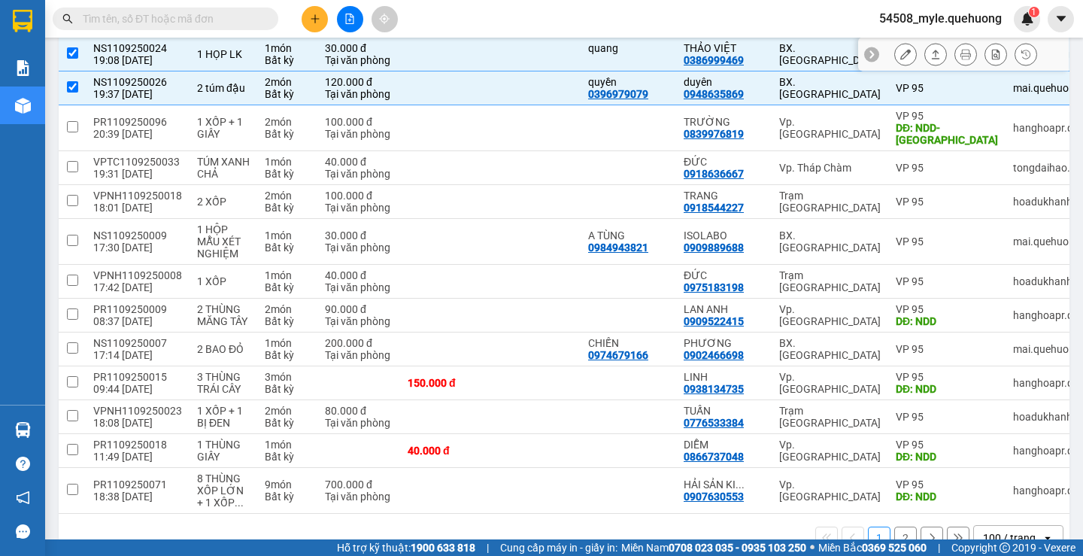
scroll to position [3657, 0]
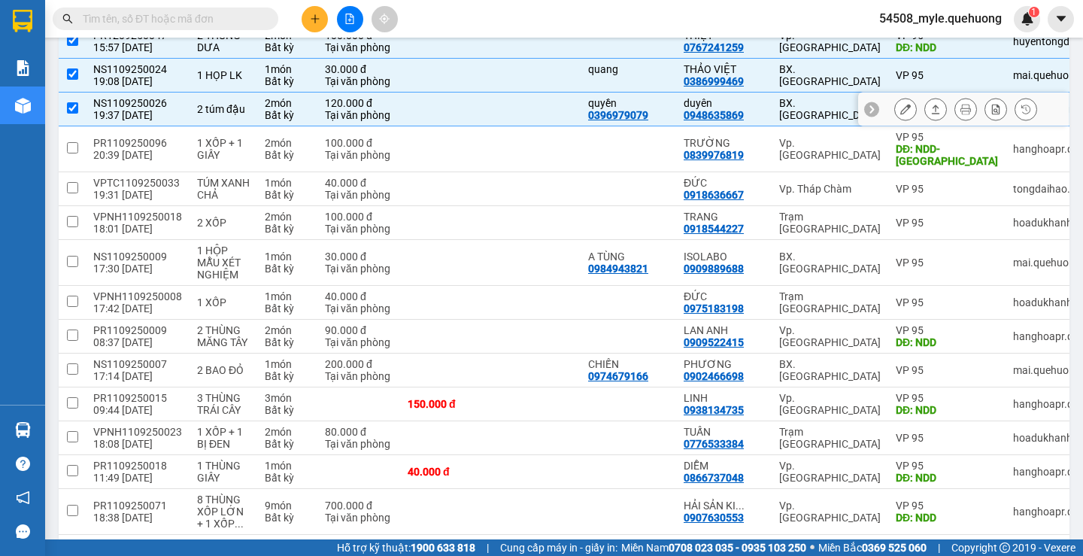
click at [73, 114] on input "checkbox" at bounding box center [72, 107] width 11 height 11
checkbox input "false"
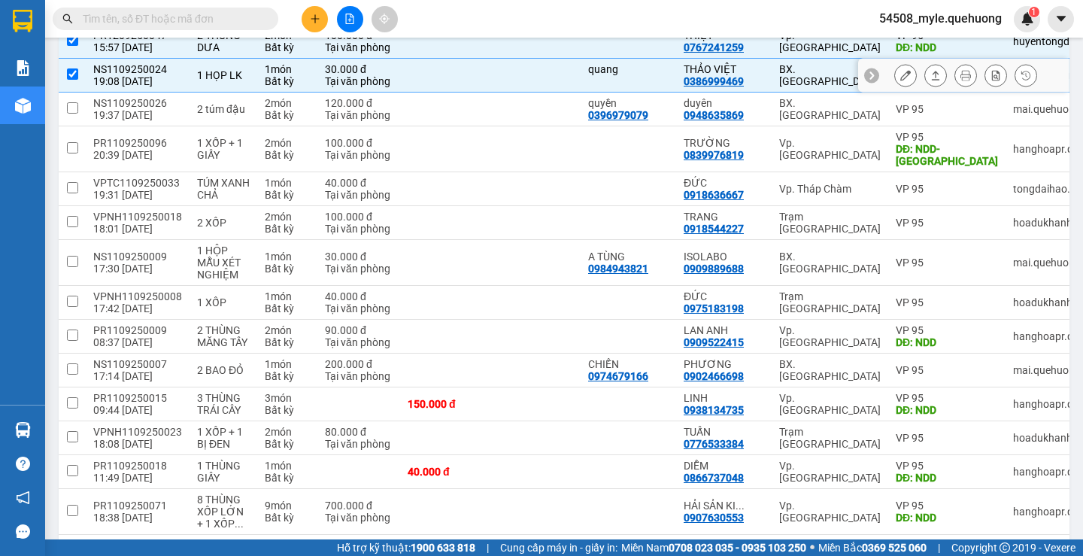
click at [74, 80] on input "checkbox" at bounding box center [72, 73] width 11 height 11
checkbox input "false"
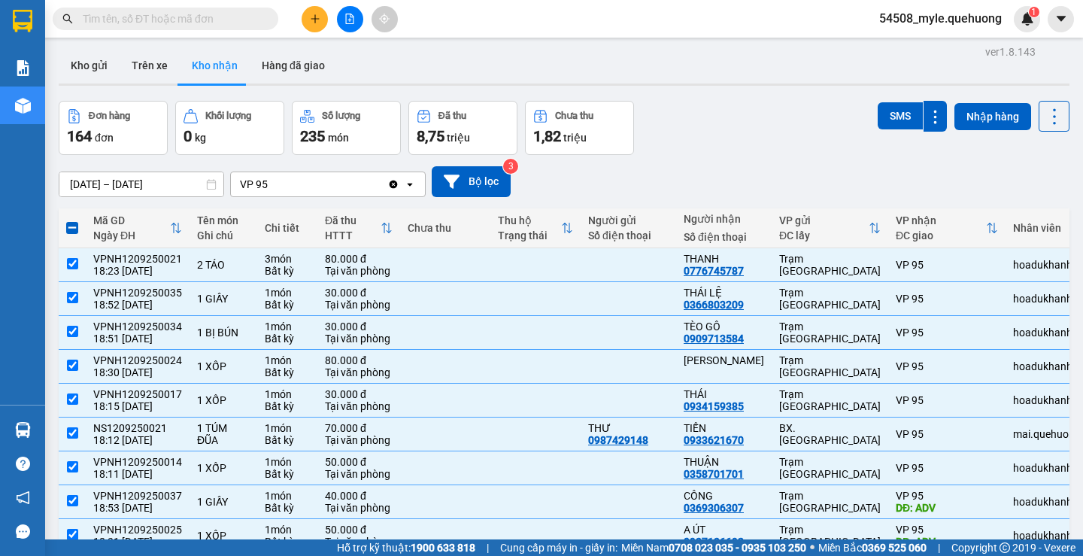
scroll to position [0, 0]
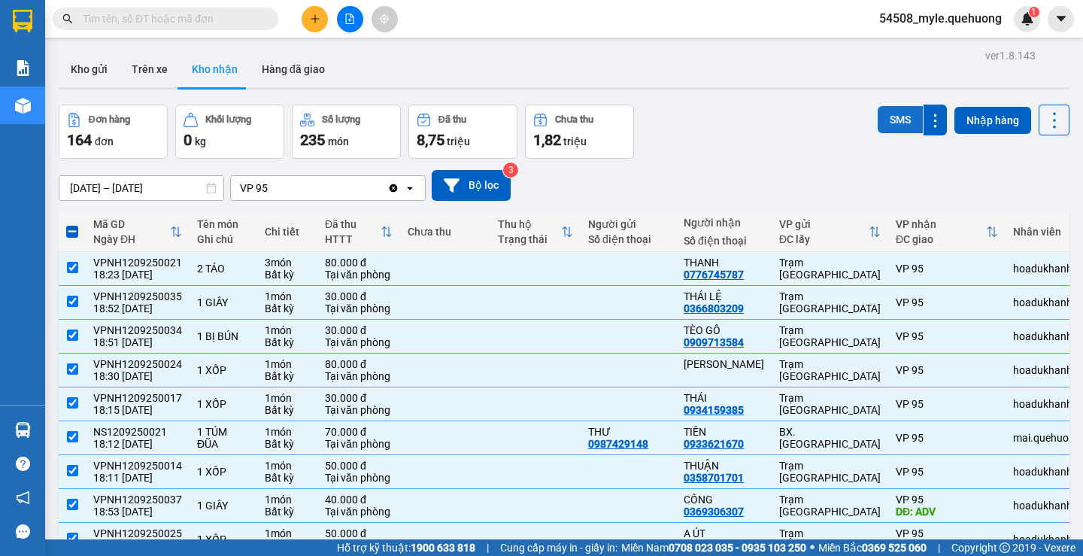
click at [890, 122] on button "SMS" at bounding box center [900, 119] width 45 height 27
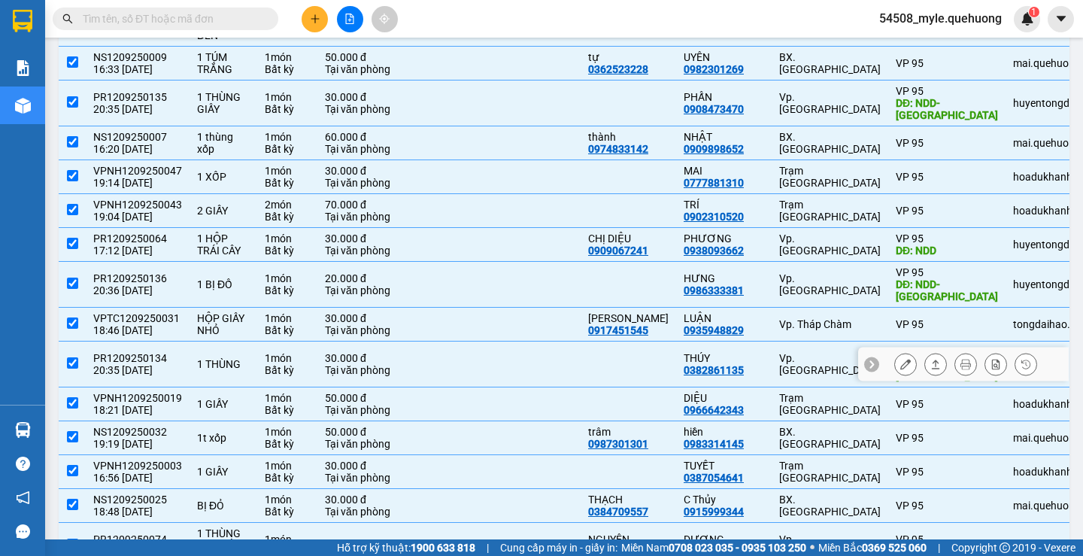
scroll to position [1505, 0]
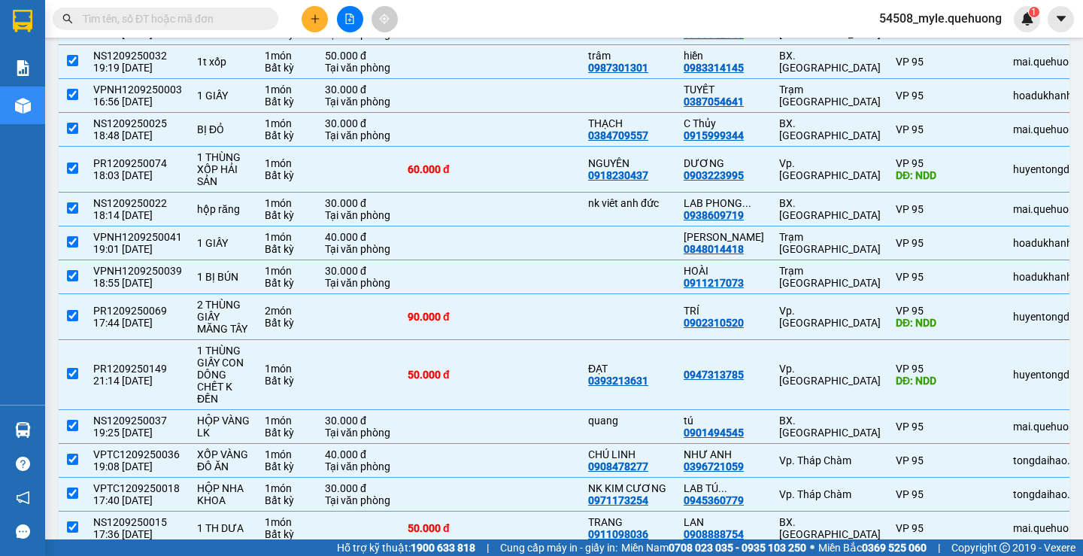
click at [172, 22] on input "text" at bounding box center [172, 19] width 178 height 17
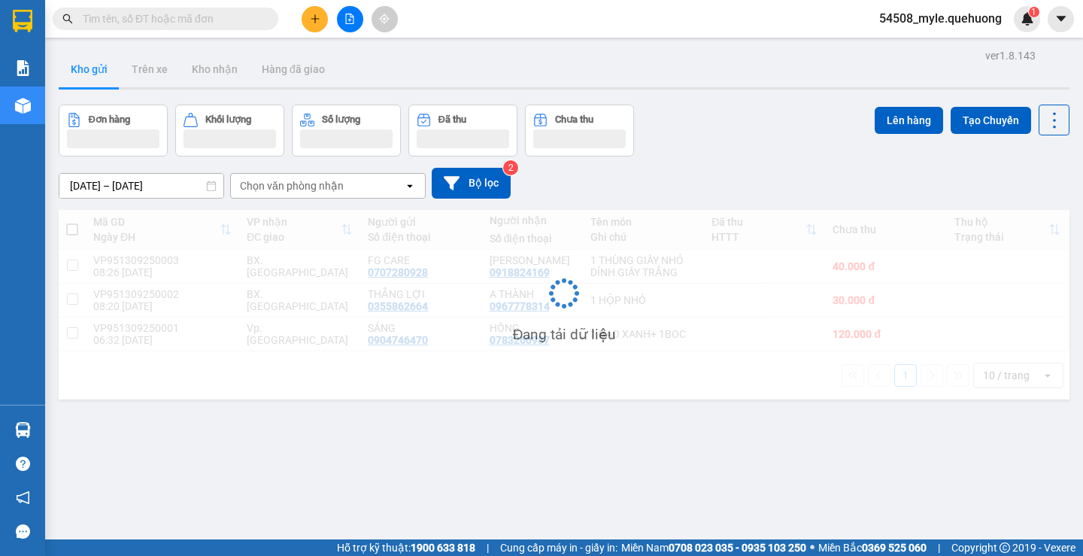
click at [140, 25] on input "text" at bounding box center [172, 19] width 178 height 17
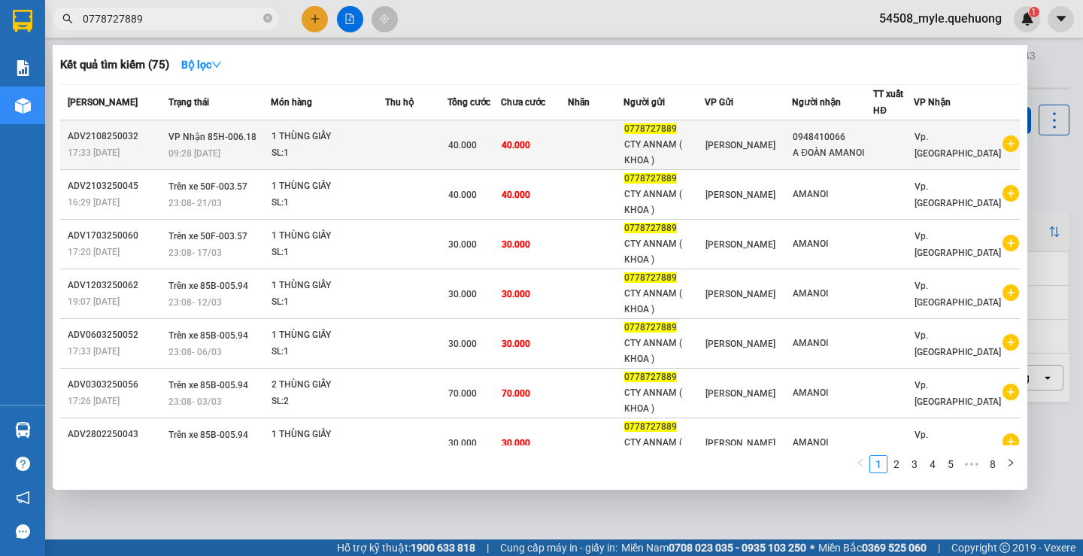
type input "0778727889"
click at [700, 145] on div "CTY ANNAM ( KHOA )" at bounding box center [665, 153] width 80 height 32
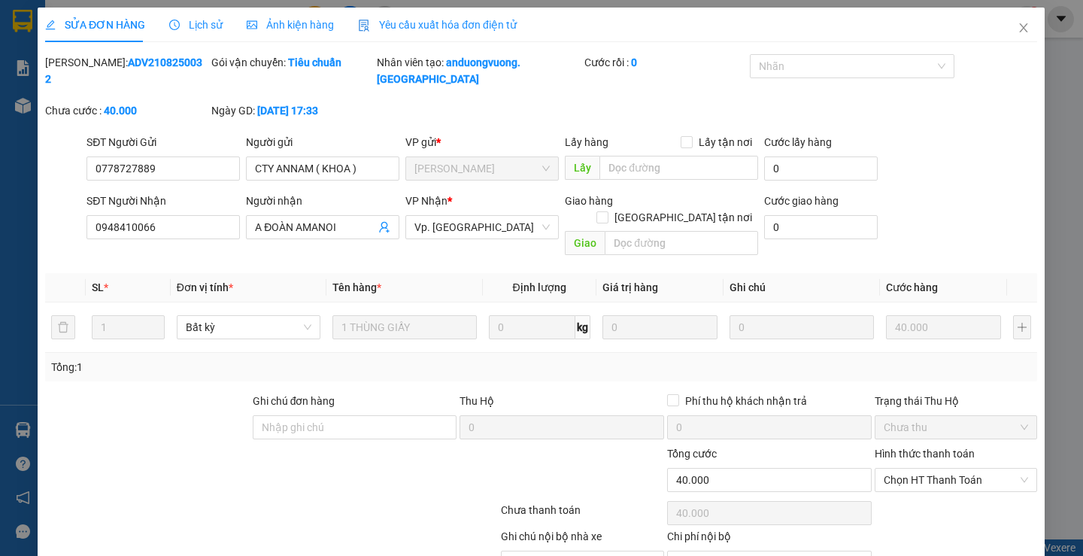
type input "0778727889"
type input "CTY ANNAM ( KHOA )"
type input "0948410066"
type input "A ĐOÀN AMANOI"
type input "40.000"
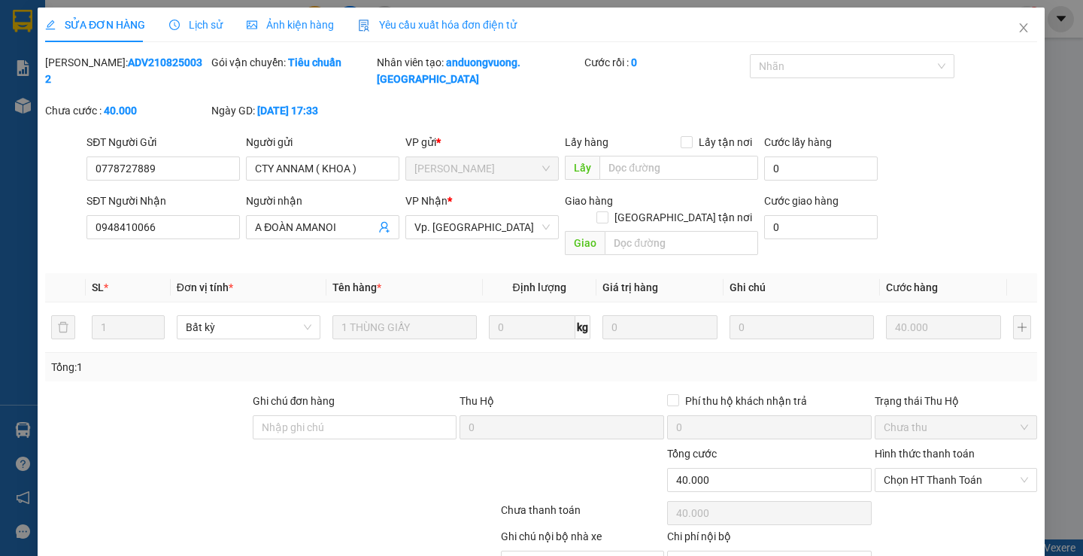
type input "40.000"
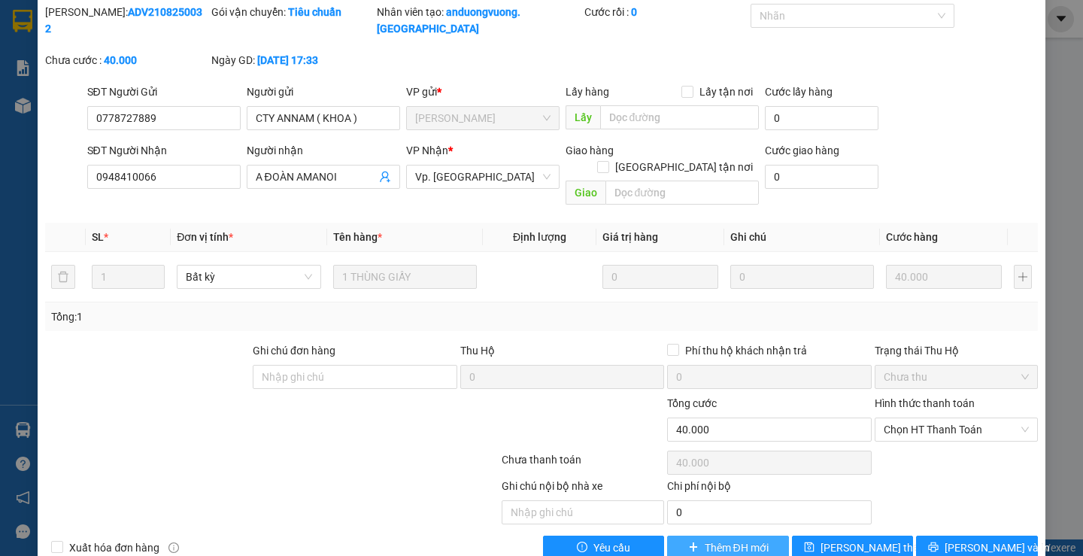
click at [705, 539] on span "Thêm ĐH mới" at bounding box center [737, 547] width 64 height 17
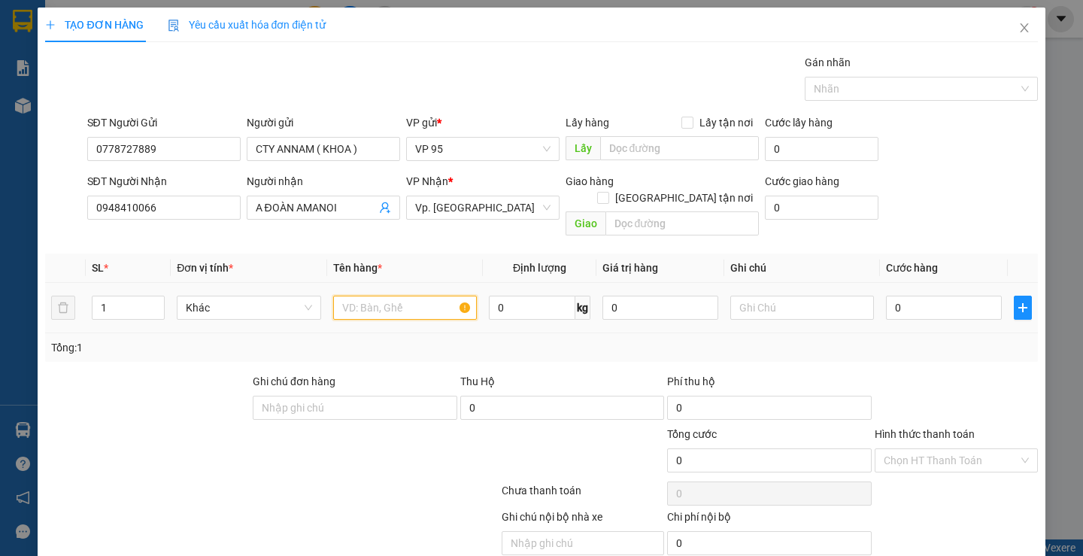
click at [360, 296] on input "text" at bounding box center [405, 308] width 144 height 24
type input "1 THÙNG GIẤY"
click at [912, 296] on input "0" at bounding box center [944, 308] width 116 height 24
type input "4"
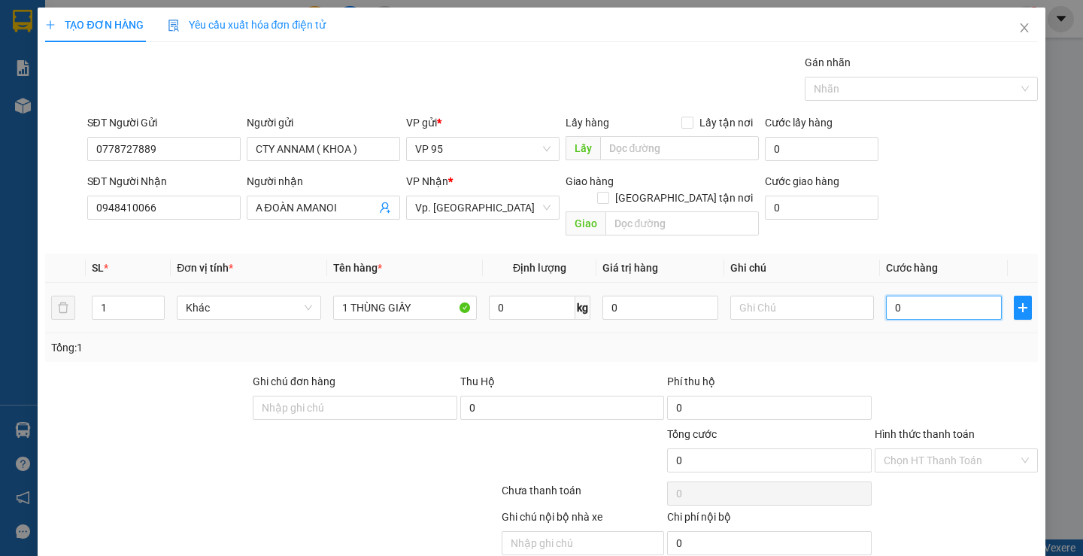
type input "4"
type input "40"
click at [915, 354] on div "Transit Pickup Surcharge Ids Transit Deliver Surcharge Ids Transit Deliver Surc…" at bounding box center [541, 322] width 992 height 536
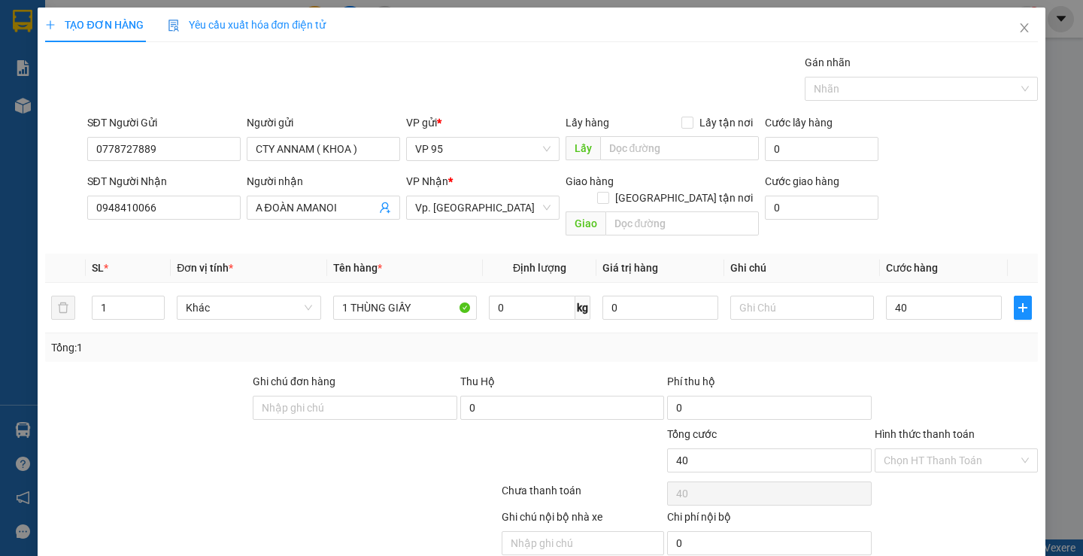
type input "40.000"
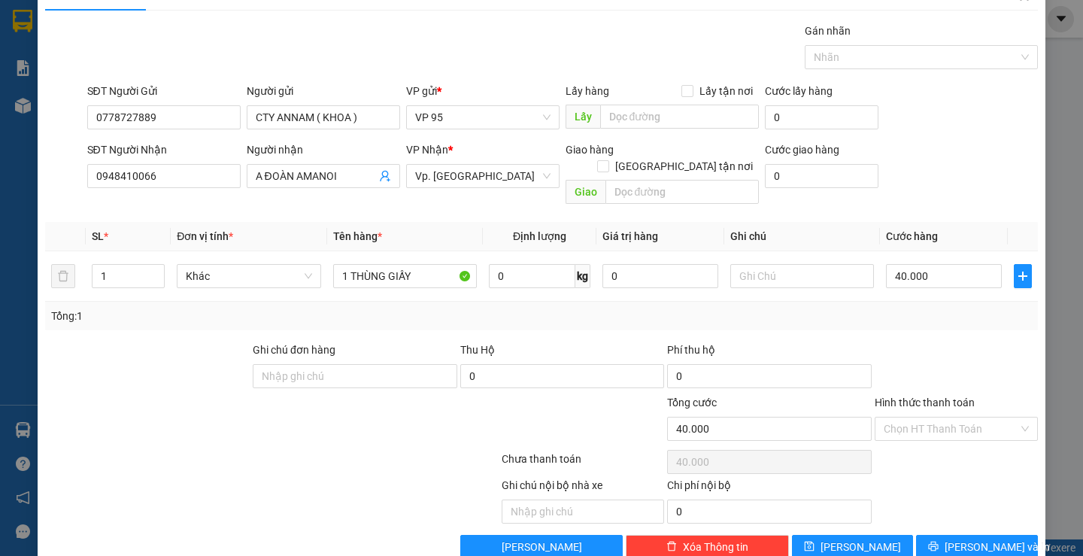
scroll to position [47, 0]
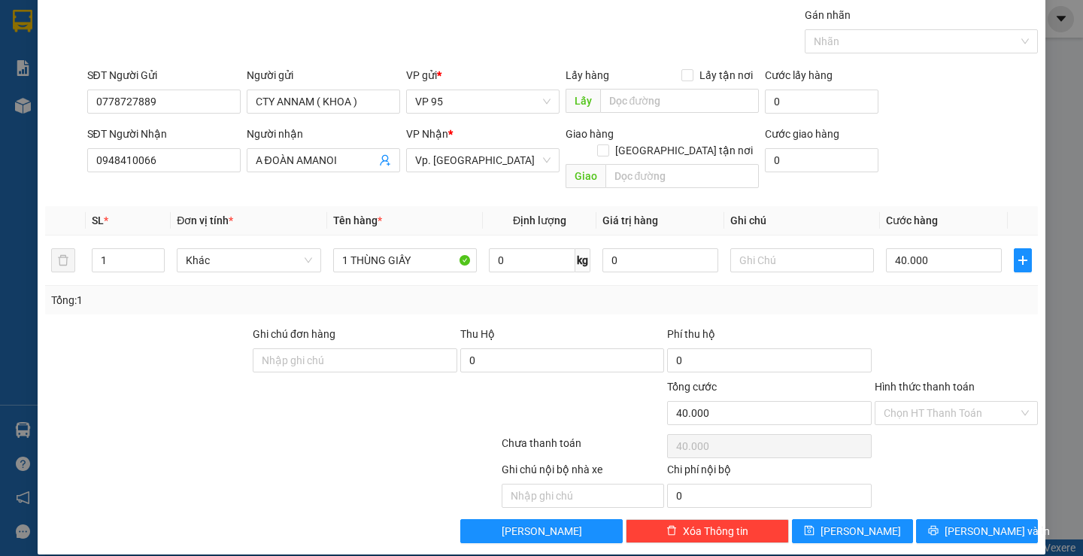
click at [936, 461] on div "Ghi chú nội bộ nhà xe Chi phí nội bộ 0" at bounding box center [541, 484] width 995 height 47
click at [898, 381] on label "Hình thức thanh toán" at bounding box center [925, 387] width 100 height 12
click at [898, 402] on input "Hình thức thanh toán" at bounding box center [951, 413] width 135 height 23
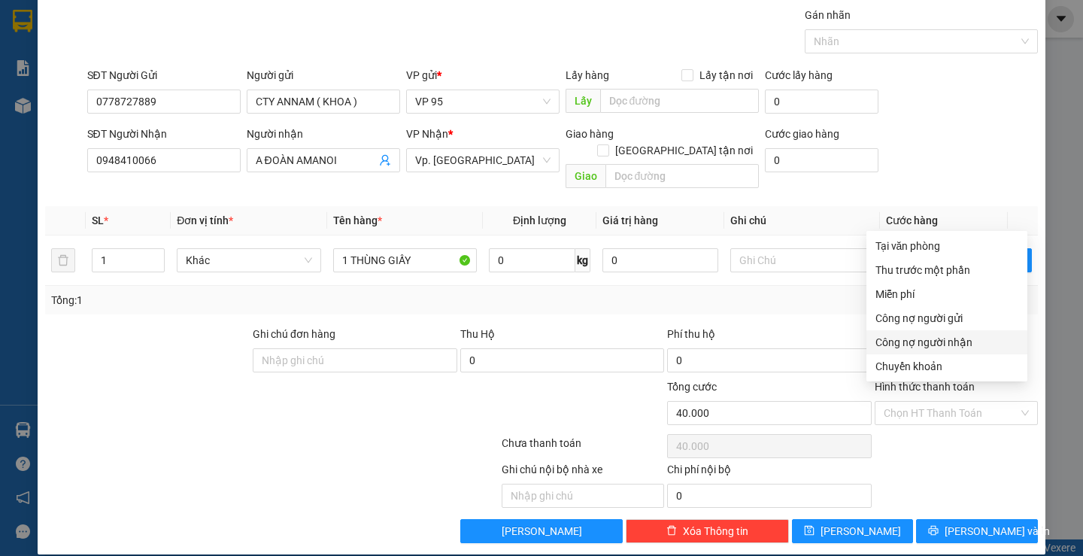
click at [934, 461] on div "Ghi chú nội bộ nhà xe Chi phí nội bộ 0" at bounding box center [541, 484] width 995 height 47
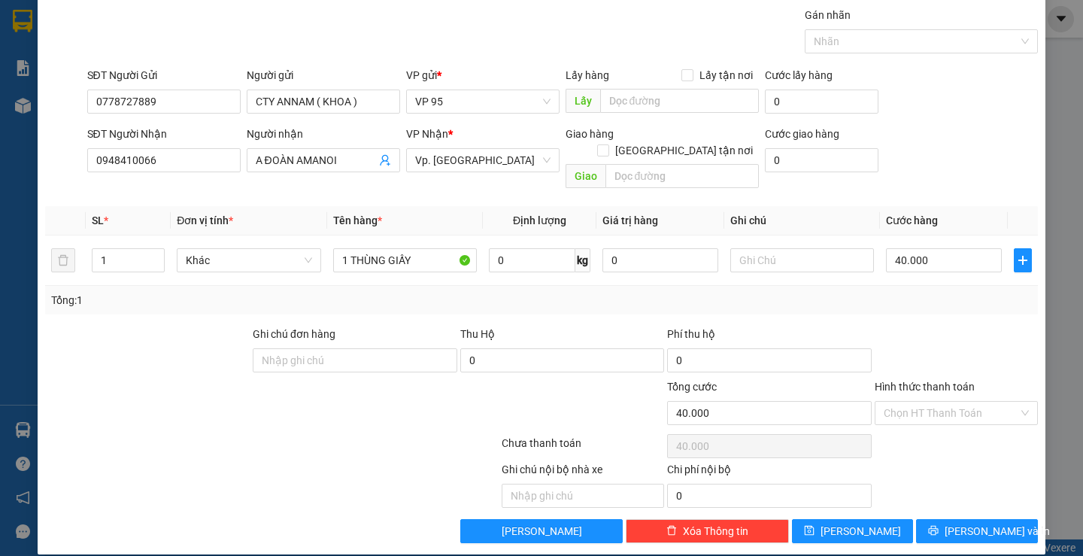
click at [910, 299] on div "Transit Pickup Surcharge Ids Transit Deliver Surcharge Ids Transit Deliver Surc…" at bounding box center [541, 275] width 992 height 536
click at [923, 519] on button "[PERSON_NAME] và In" at bounding box center [976, 531] width 121 height 24
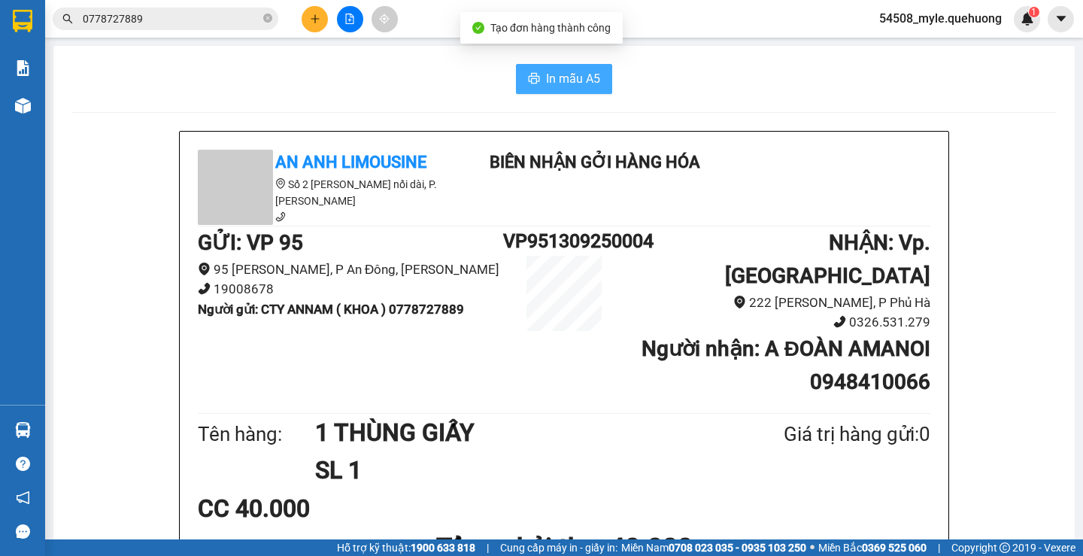
click at [558, 79] on span "In mẫu A5" at bounding box center [573, 78] width 54 height 19
click at [561, 451] on h1 "SL 1" at bounding box center [513, 470] width 396 height 38
click at [661, 452] on h1 "SL 1" at bounding box center [513, 470] width 396 height 38
click at [601, 451] on h1 "SL 1" at bounding box center [513, 470] width 396 height 38
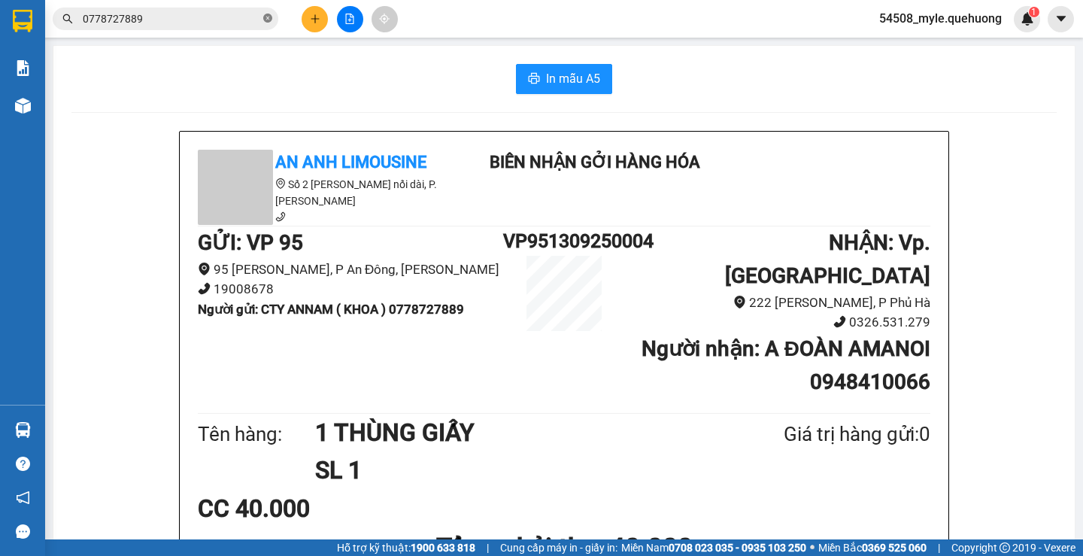
click at [269, 19] on icon "close-circle" at bounding box center [267, 18] width 9 height 9
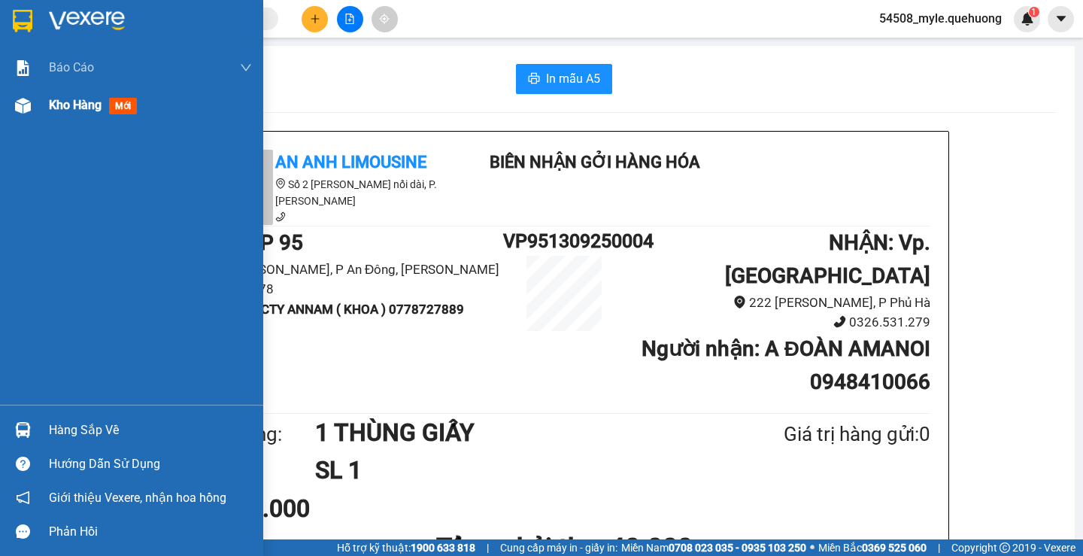
click at [58, 105] on span "Kho hàng" at bounding box center [75, 105] width 53 height 14
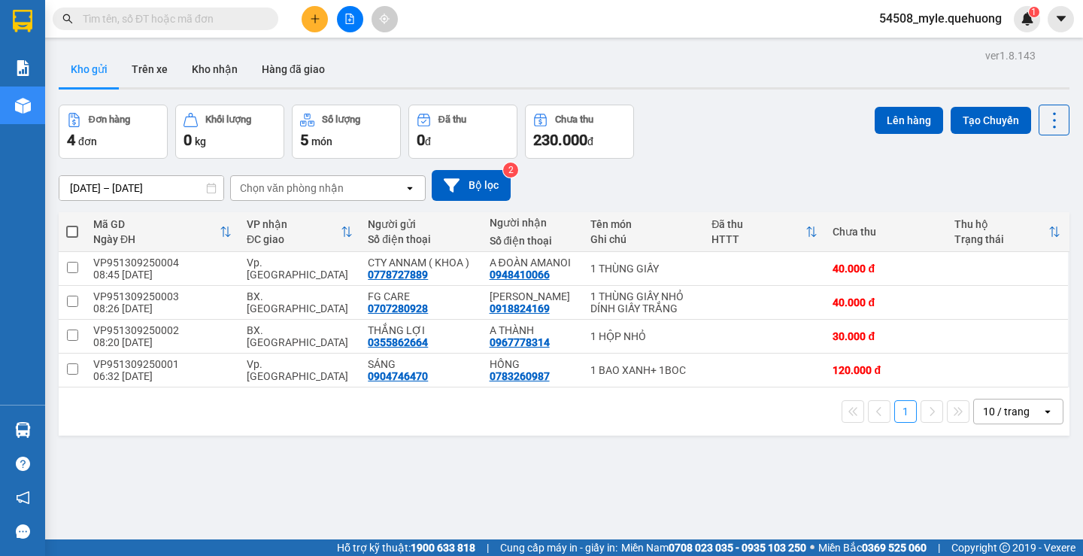
click at [106, 20] on input "text" at bounding box center [172, 19] width 178 height 17
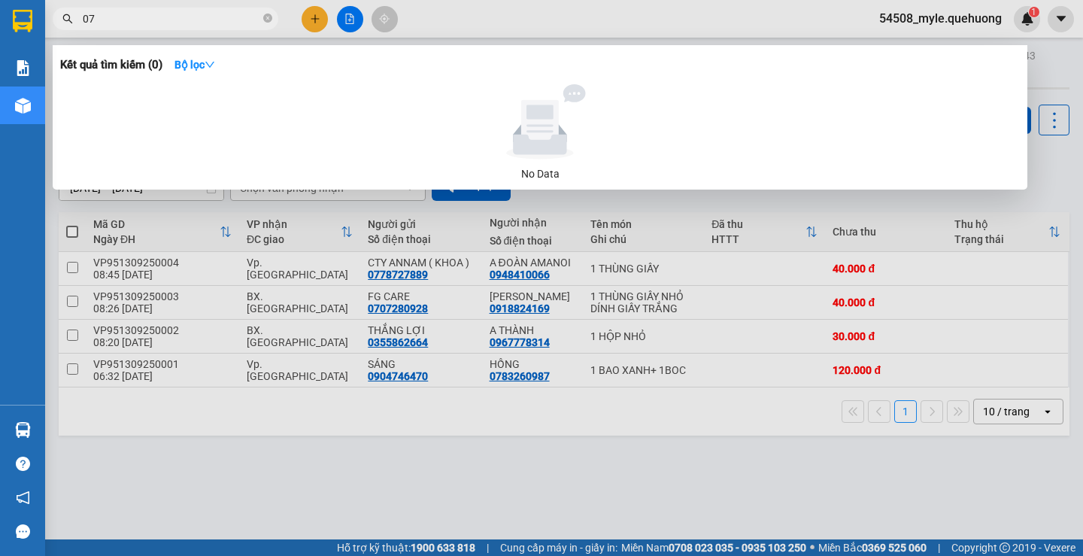
type input "0"
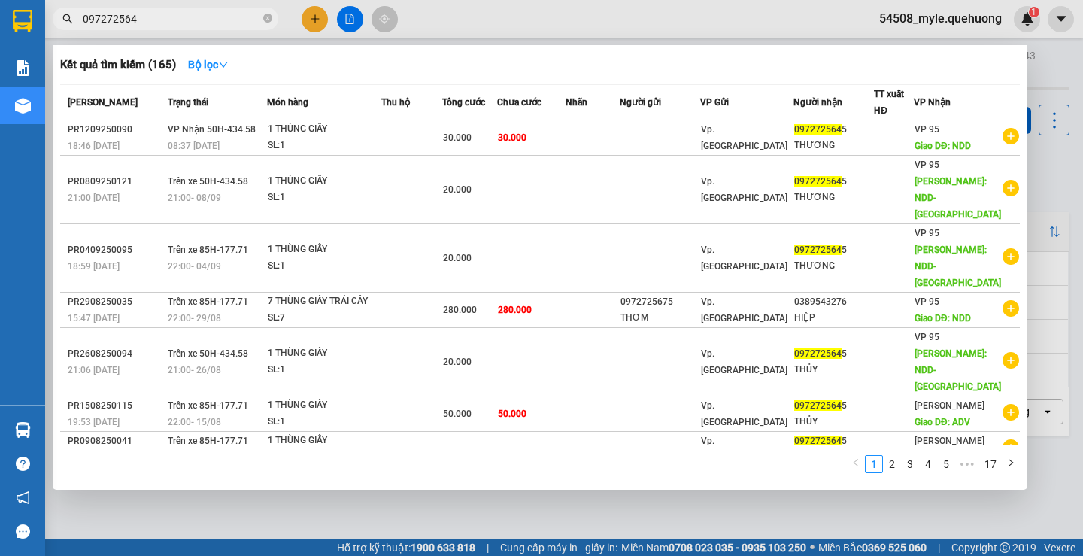
type input "0972725645"
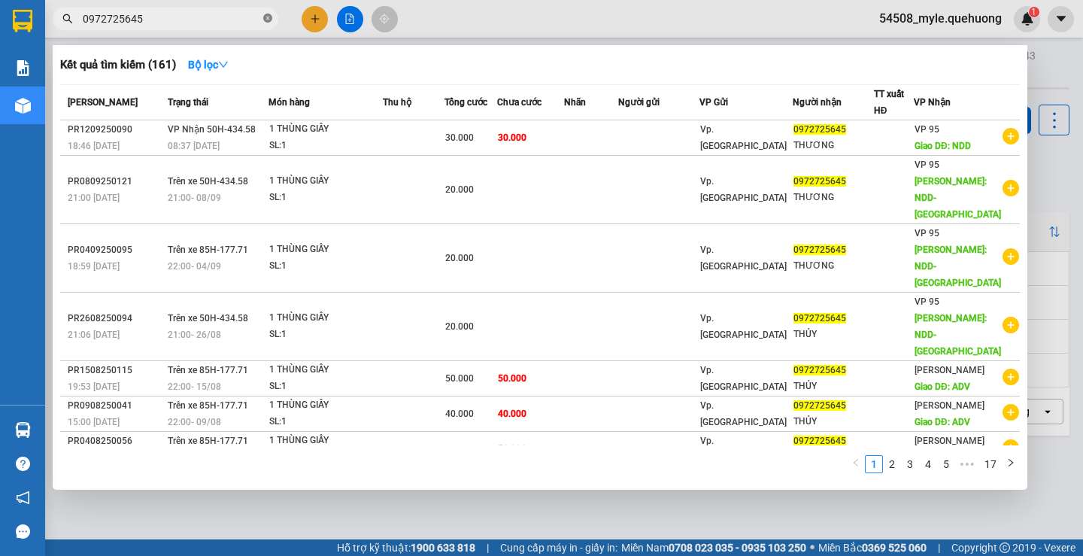
click at [269, 18] on icon "close-circle" at bounding box center [267, 18] width 9 height 9
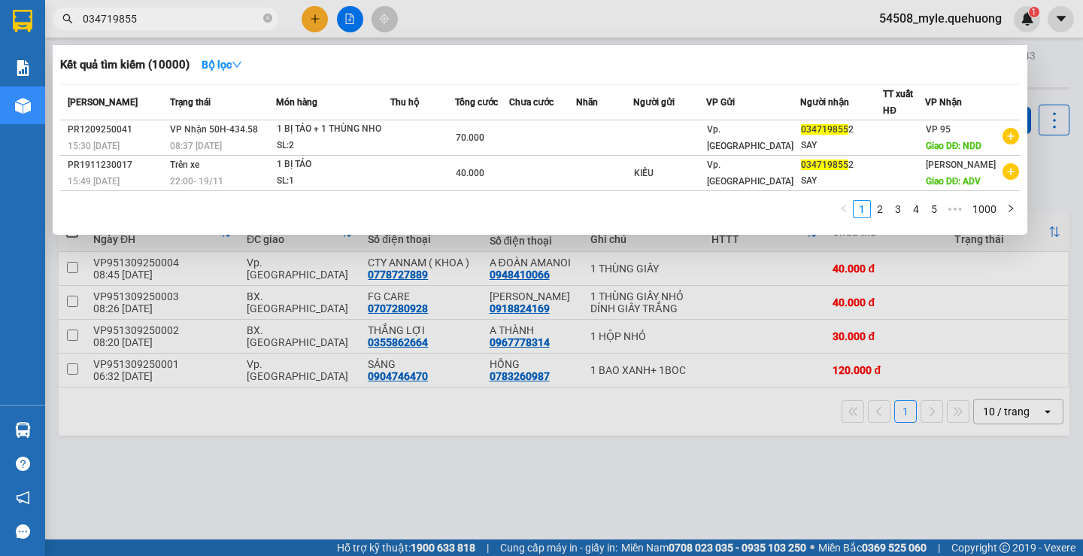
type input "0347198552"
click at [268, 19] on icon "close-circle" at bounding box center [267, 18] width 9 height 9
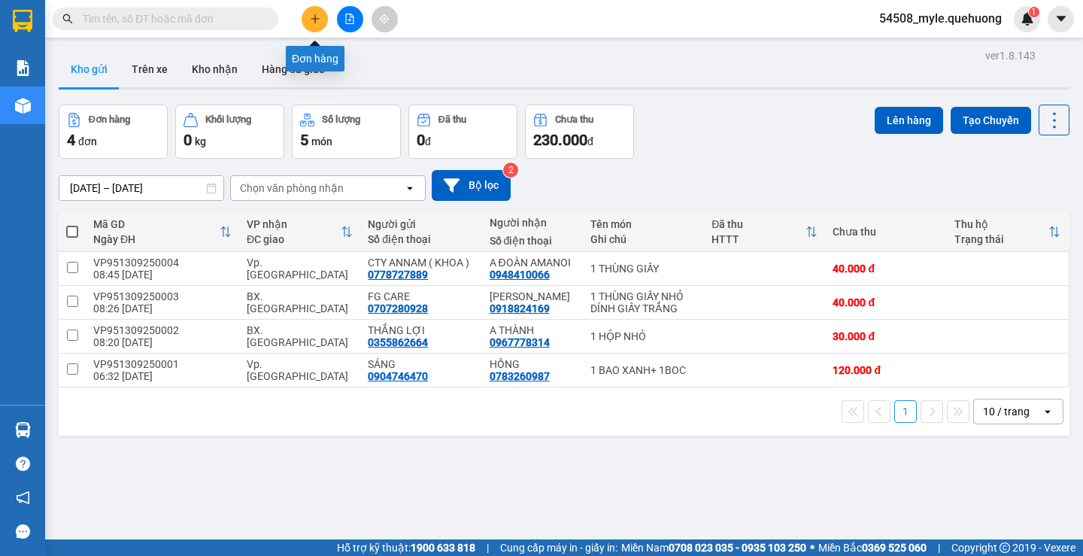
click at [313, 23] on icon "plus" at bounding box center [315, 19] width 11 height 11
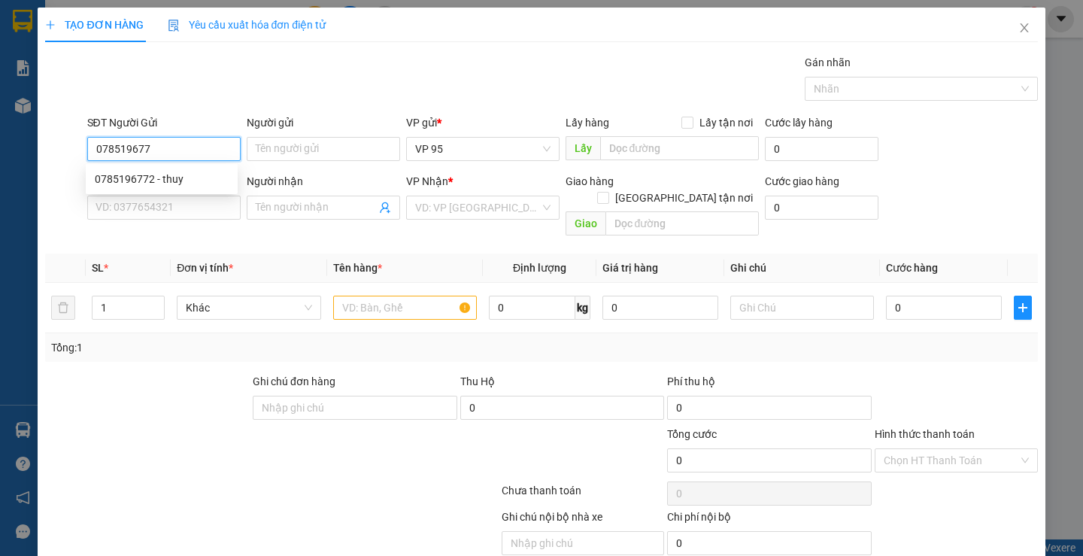
type input "0785196772"
click at [156, 174] on div "0785196772 - thuy" at bounding box center [162, 179] width 134 height 17
type input "thuy"
type input "0784284637"
type input "linh"
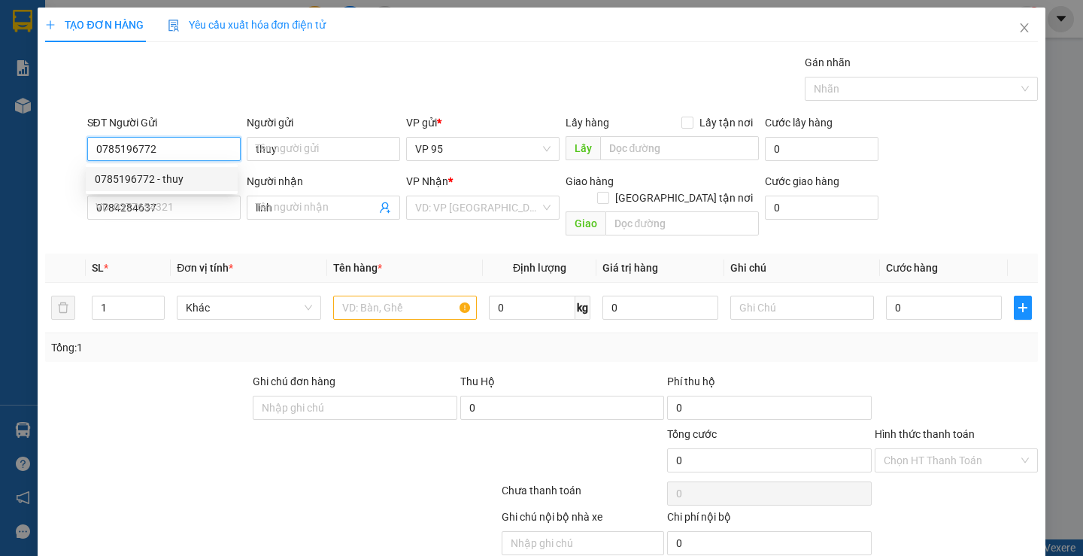
type input "50.000"
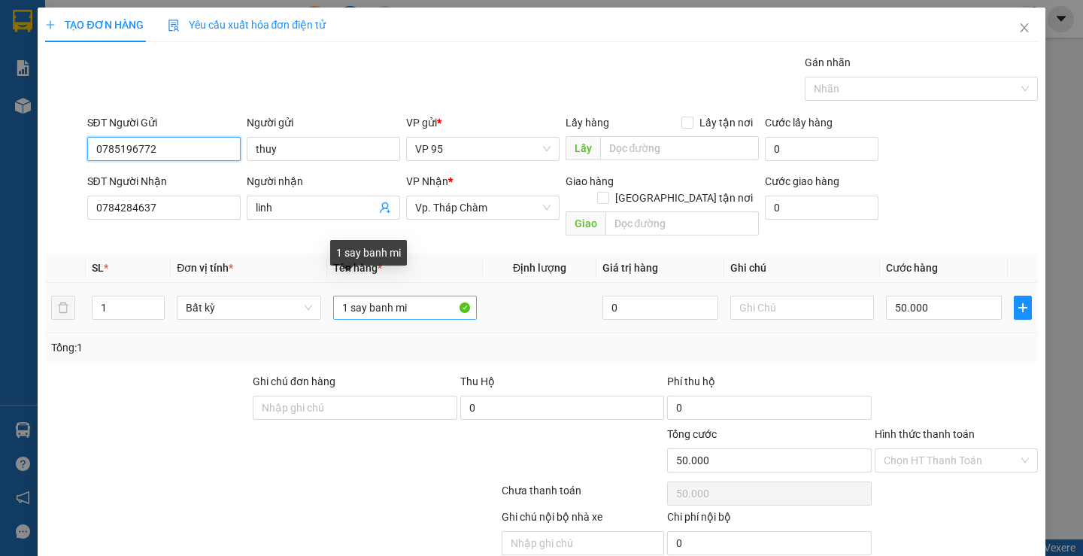
type input "0785196772"
click at [352, 296] on input "1 say banh mi" at bounding box center [405, 308] width 144 height 24
drag, startPoint x: 350, startPoint y: 293, endPoint x: 581, endPoint y: 297, distance: 231.0
click at [581, 297] on tr "1 Bất kỳ 1 Cay banh mi 0 50.000" at bounding box center [541, 308] width 992 height 50
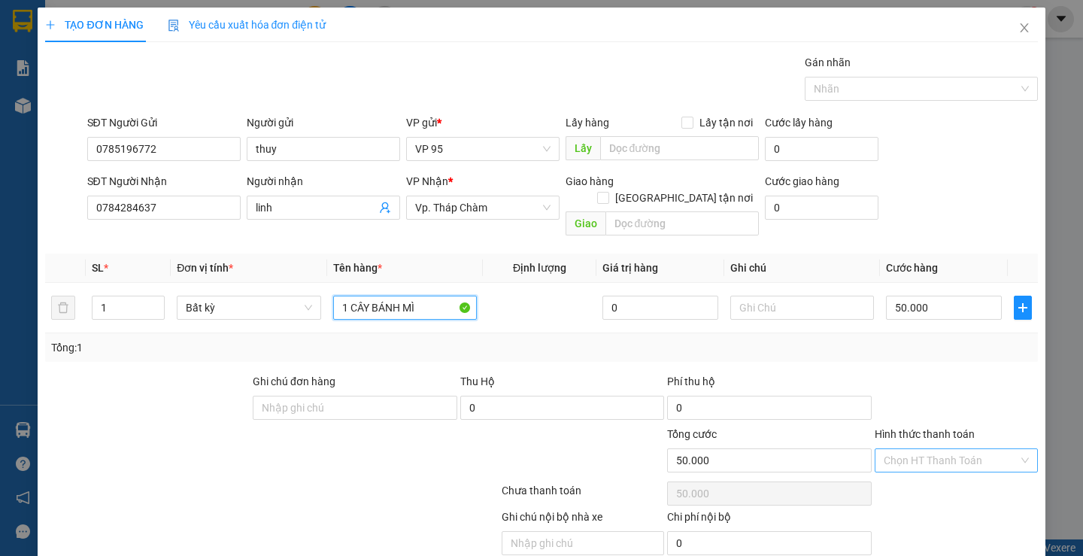
scroll to position [47, 0]
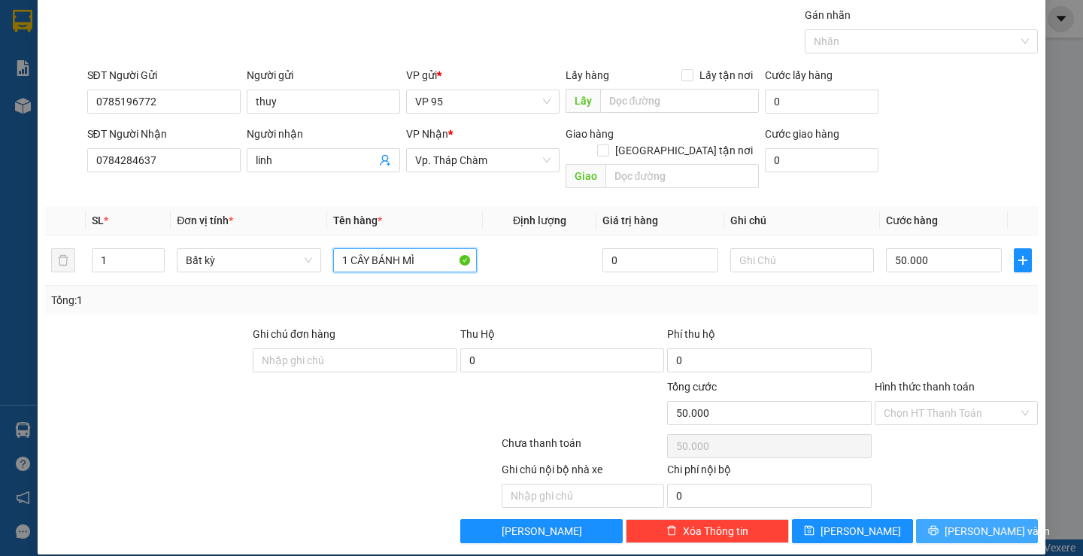
type input "1 CÂY BÁNH MÌ"
click at [925, 519] on button "[PERSON_NAME] và In" at bounding box center [976, 531] width 121 height 24
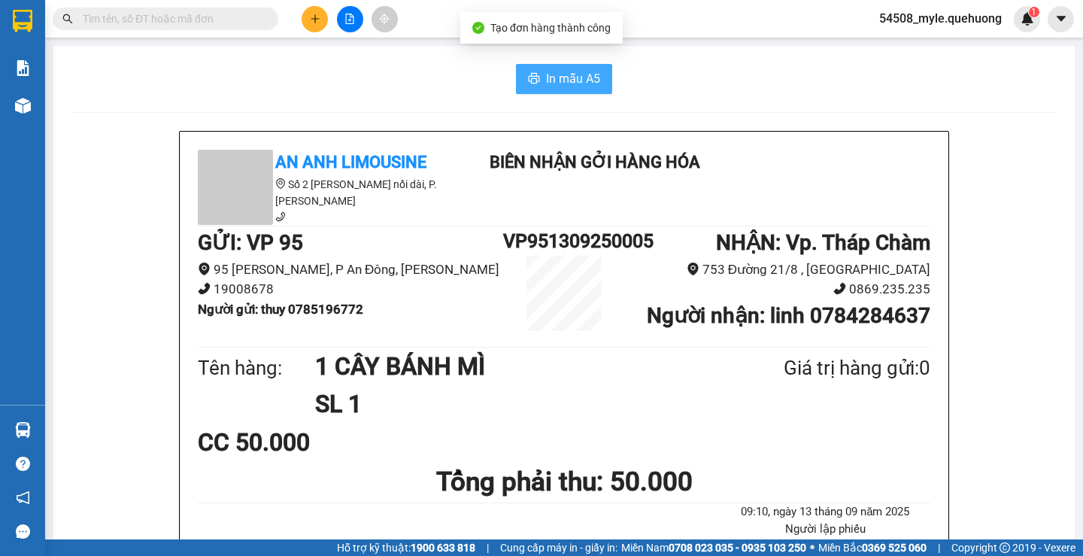
click at [546, 79] on span "In mẫu A5" at bounding box center [573, 78] width 54 height 19
click at [727, 448] on div "CC 50.000" at bounding box center [564, 443] width 733 height 38
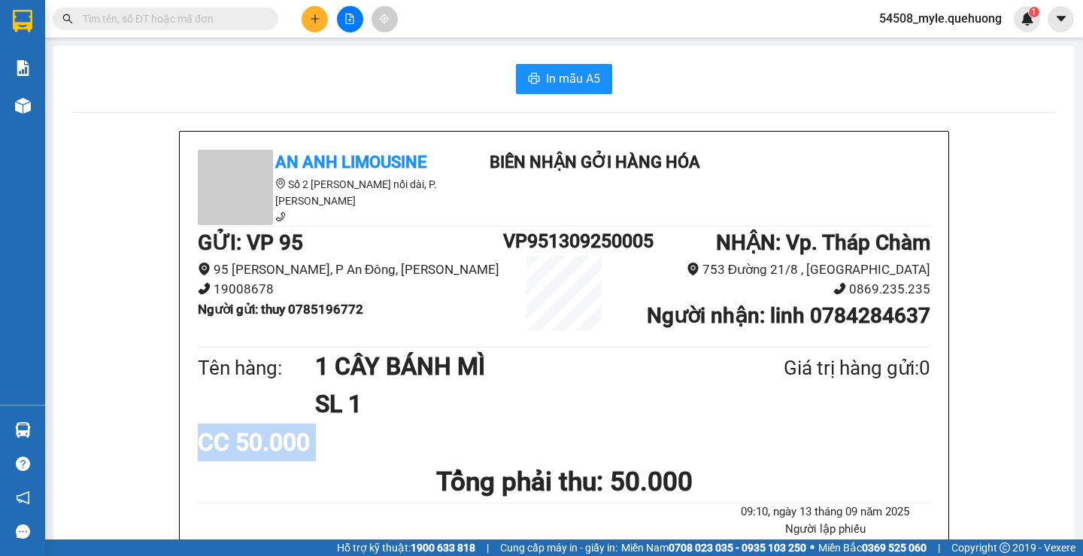
click at [726, 443] on div "CC 50.000" at bounding box center [564, 443] width 733 height 38
drag, startPoint x: 293, startPoint y: 311, endPoint x: 368, endPoint y: 315, distance: 74.5
click at [368, 315] on li "Người gửi : thuy 0785196772" at bounding box center [350, 309] width 305 height 20
copy b "0785196772"
click at [111, 18] on input "text" at bounding box center [172, 19] width 178 height 17
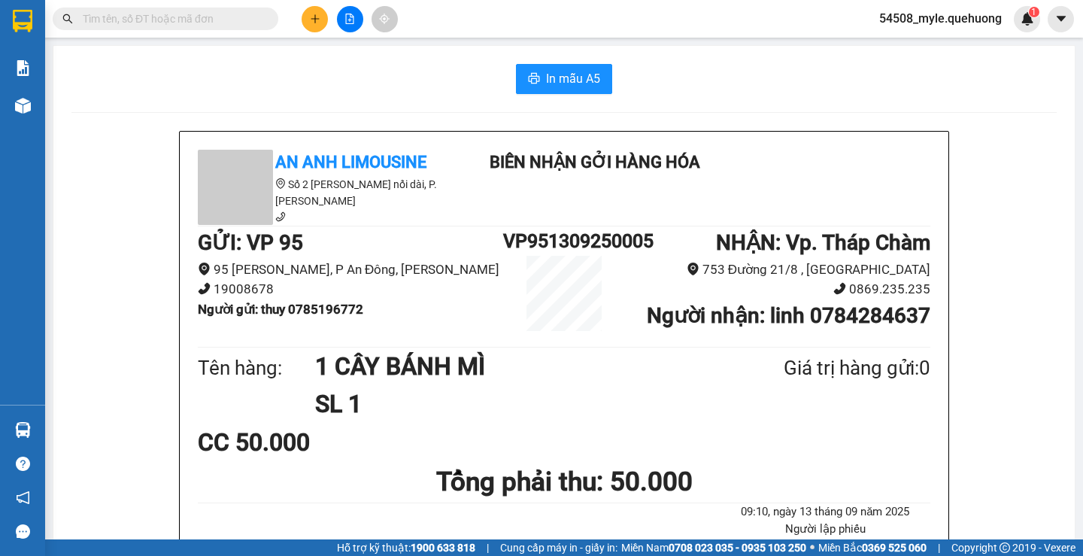
paste input "0785196772"
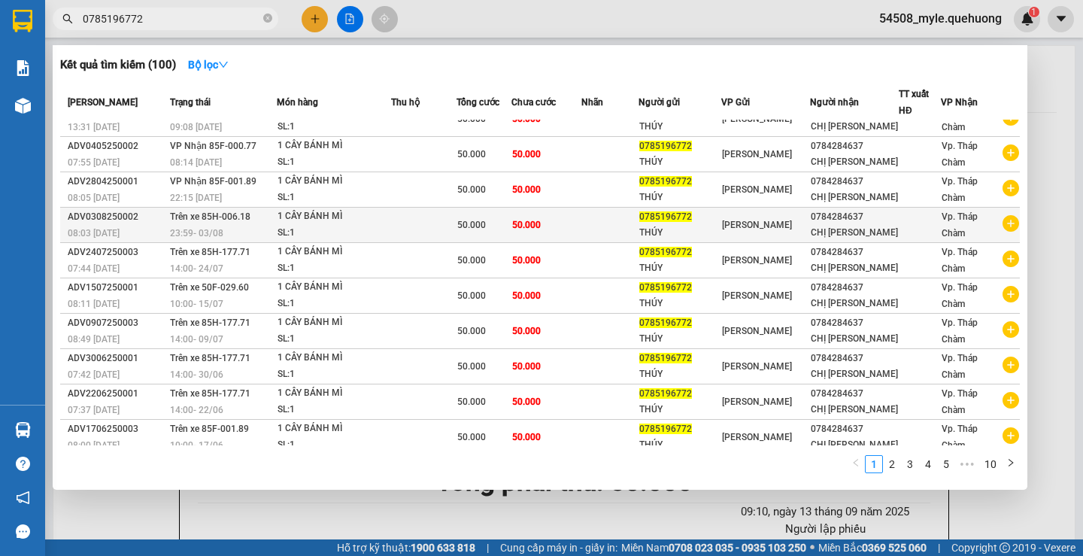
scroll to position [29, 0]
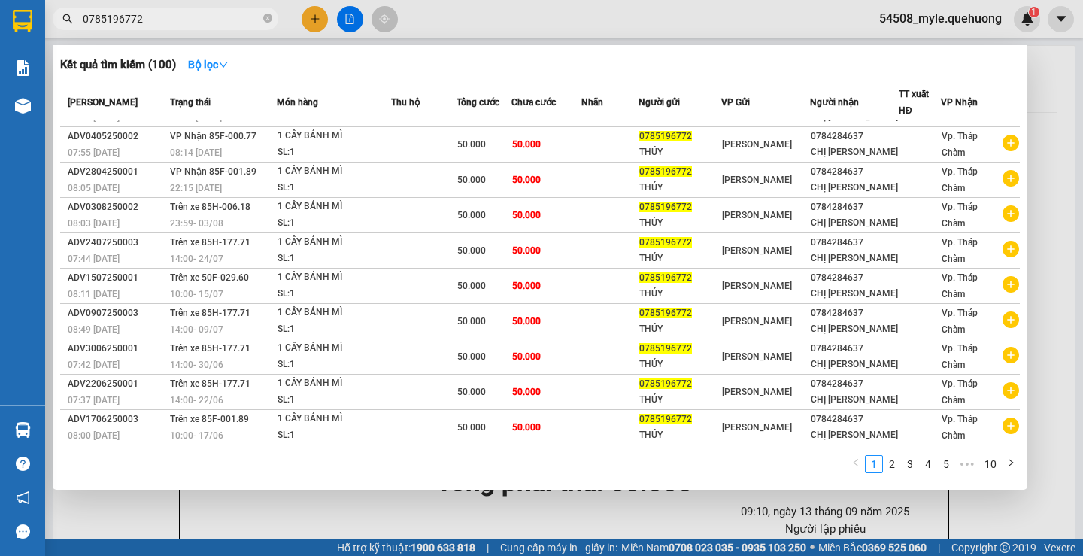
type input "0785196772"
click at [198, 520] on div at bounding box center [541, 278] width 1083 height 556
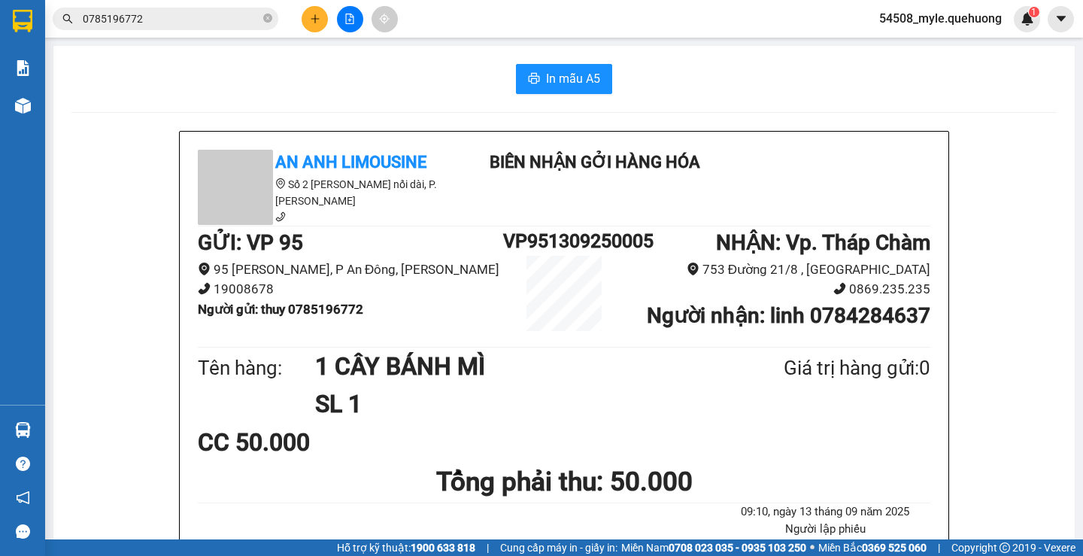
click at [217, 76] on div "In mẫu A5" at bounding box center [564, 79] width 986 height 30
click at [267, 17] on icon "close-circle" at bounding box center [267, 18] width 9 height 9
click at [315, 18] on icon "plus" at bounding box center [315, 18] width 1 height 8
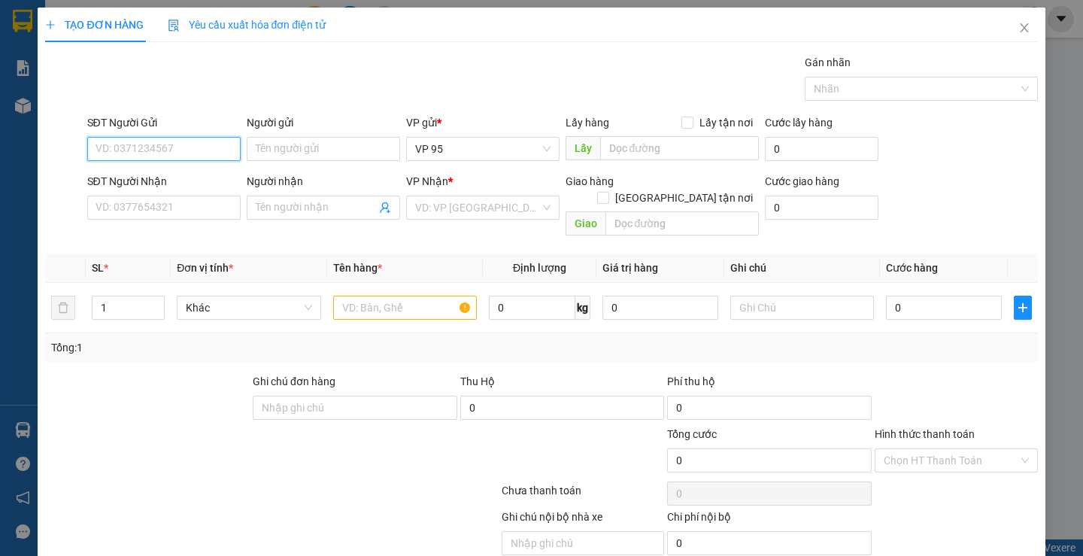
click at [115, 146] on input "SĐT Người Gửi" at bounding box center [163, 149] width 153 height 24
click at [135, 148] on input "4641" at bounding box center [163, 149] width 153 height 24
drag, startPoint x: 146, startPoint y: 147, endPoint x: 0, endPoint y: 59, distance: 170.5
click at [0, 84] on div "TẠO ĐƠN HÀNG Yêu cầu xuất hóa đơn điện tử Transit Pickup Surcharge Ids Transit …" at bounding box center [541, 278] width 1083 height 556
paste input "038705"
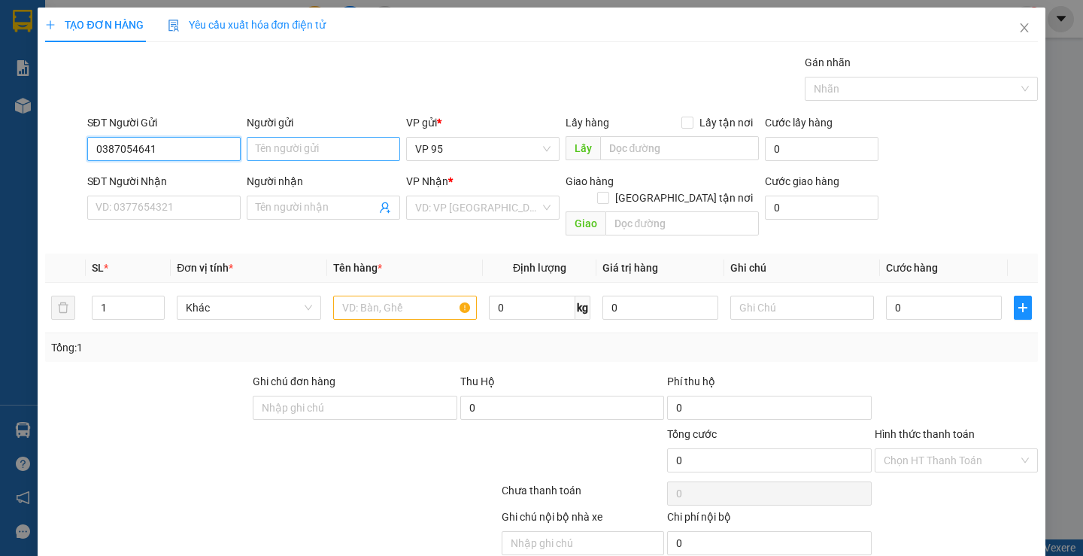
type input "0387054641"
click at [318, 158] on input "Người gửi" at bounding box center [323, 149] width 153 height 24
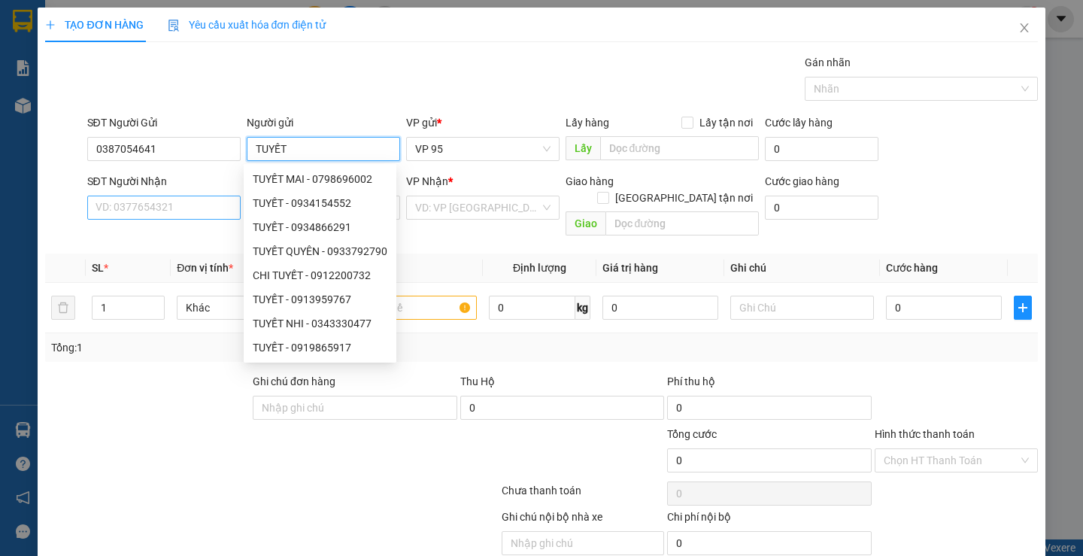
type input "TUYẾT"
click at [177, 202] on input "SĐT Người Nhận" at bounding box center [163, 208] width 153 height 24
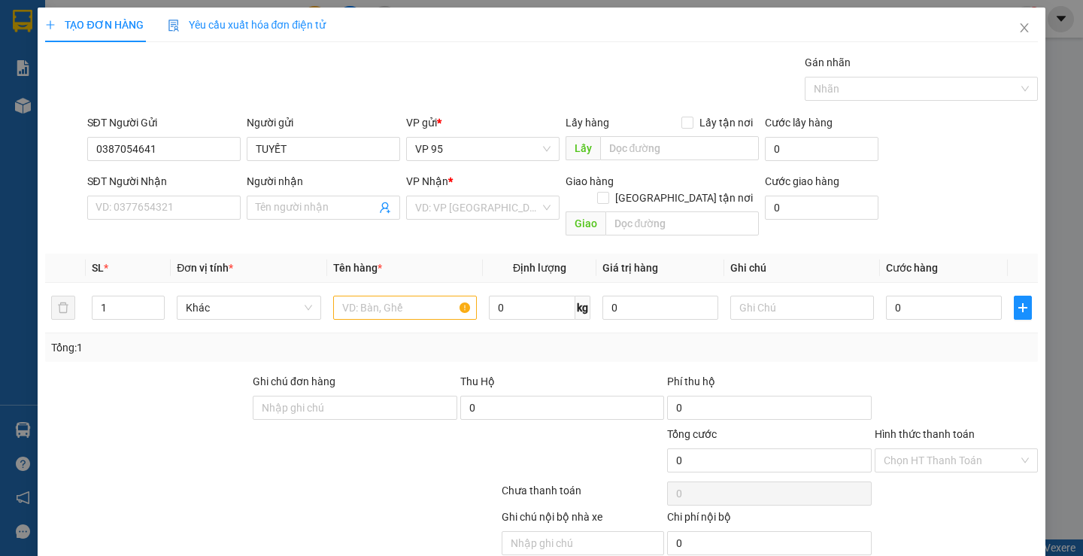
click at [141, 190] on div "SĐT Người Nhận" at bounding box center [163, 184] width 153 height 23
click at [114, 210] on input "SĐT Người Nhận" at bounding box center [163, 208] width 153 height 24
click at [110, 296] on input "1" at bounding box center [128, 307] width 71 height 23
click at [129, 205] on input "03856" at bounding box center [163, 208] width 153 height 24
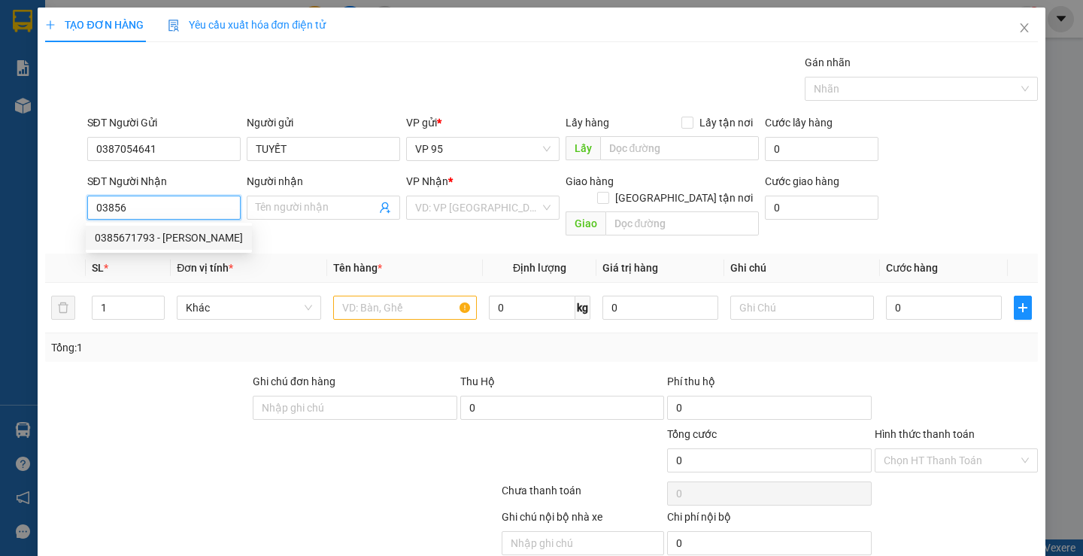
click at [181, 207] on input "03856" at bounding box center [163, 208] width 153 height 24
click at [272, 205] on input "Người nhận" at bounding box center [316, 207] width 120 height 17
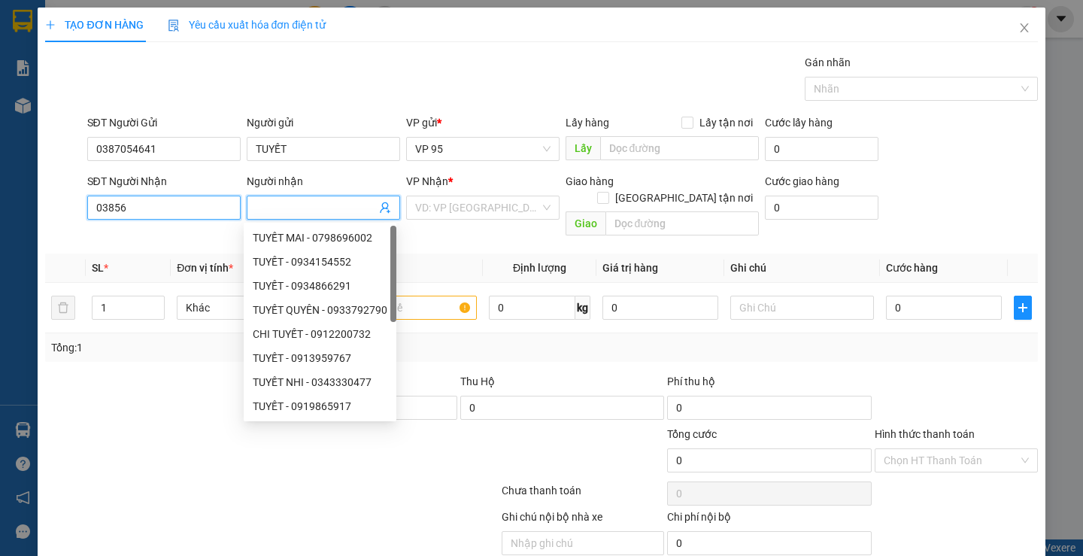
click at [160, 211] on input "03856" at bounding box center [163, 208] width 153 height 24
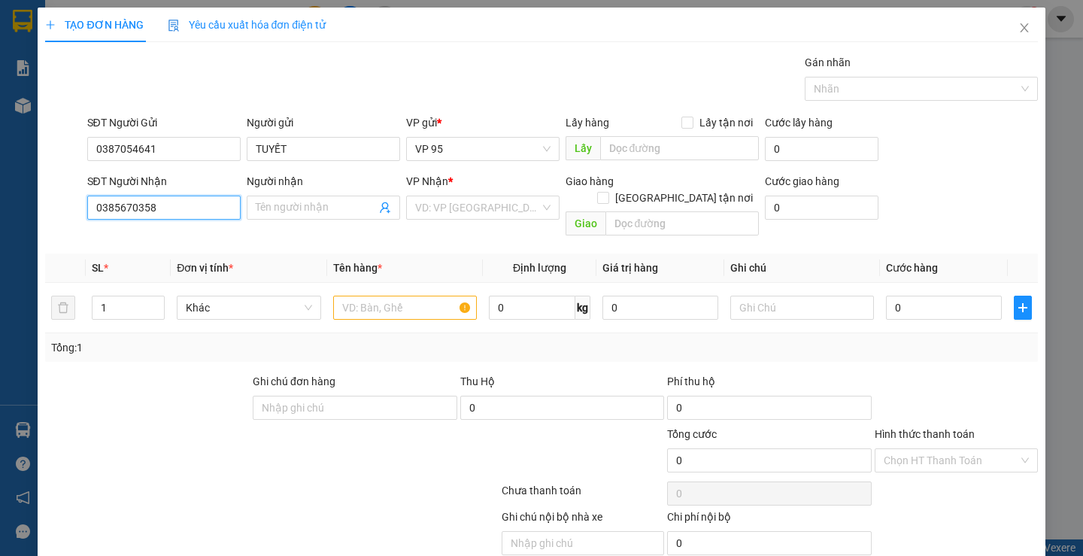
drag, startPoint x: 169, startPoint y: 206, endPoint x: 0, endPoint y: 206, distance: 168.5
click at [0, 206] on div "TẠO ĐƠN HÀNG Yêu cầu xuất hóa đơn điện tử Transit Pickup Surcharge Ids Transit …" at bounding box center [541, 278] width 1083 height 556
paste input "866836280"
click at [0, 192] on div "TẠO ĐƠN HÀNG Yêu cầu xuất hóa đơn điện tử Transit Pickup Surcharge Ids Transit …" at bounding box center [541, 278] width 1083 height 556
type input "0866836280"
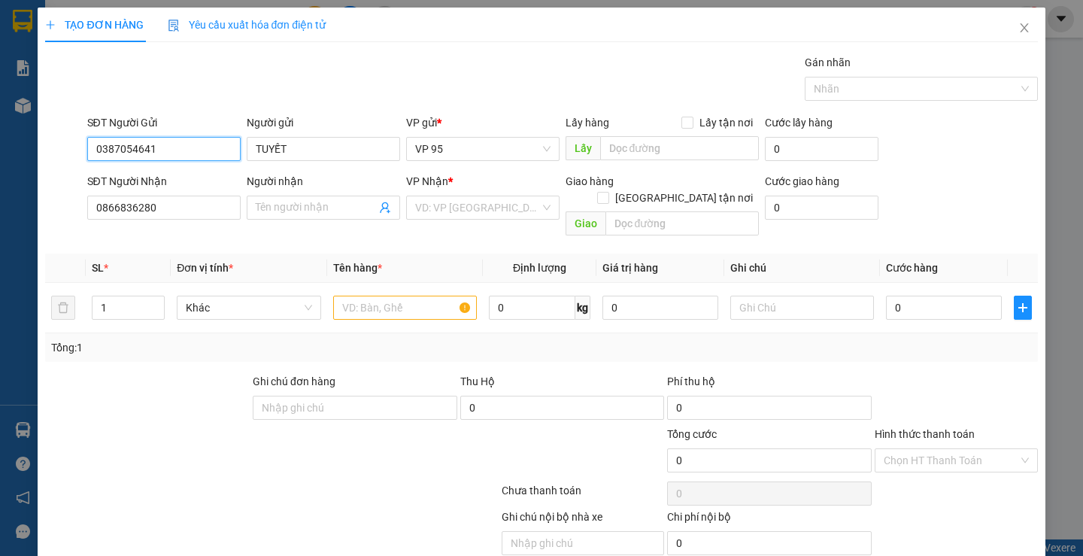
drag, startPoint x: 171, startPoint y: 160, endPoint x: 0, endPoint y: 157, distance: 170.8
click at [0, 159] on div "TẠO ĐƠN HÀNG Yêu cầu xuất hóa đơn điện tử Transit Pickup Surcharge Ids Transit …" at bounding box center [541, 278] width 1083 height 556
paste input "866836280"
type input "0866836280"
drag, startPoint x: 47, startPoint y: 199, endPoint x: 0, endPoint y: 190, distance: 47.7
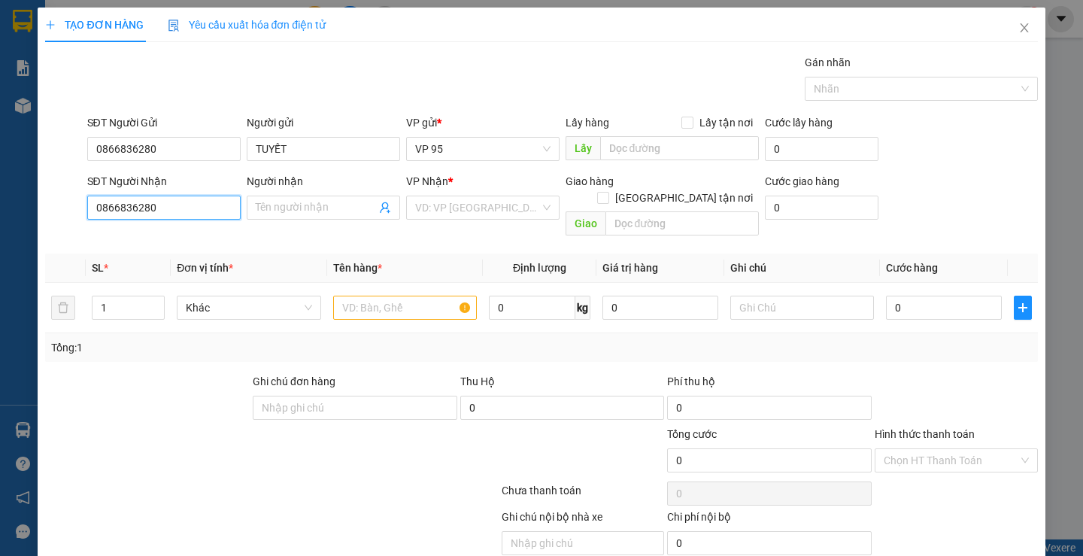
click at [0, 190] on div "TẠO ĐƠN HÀNG Yêu cầu xuất hóa đơn điện tử Transit Pickup Surcharge Ids Transit …" at bounding box center [541, 278] width 1083 height 556
type input "0386449228"
click at [318, 196] on span at bounding box center [323, 208] width 153 height 24
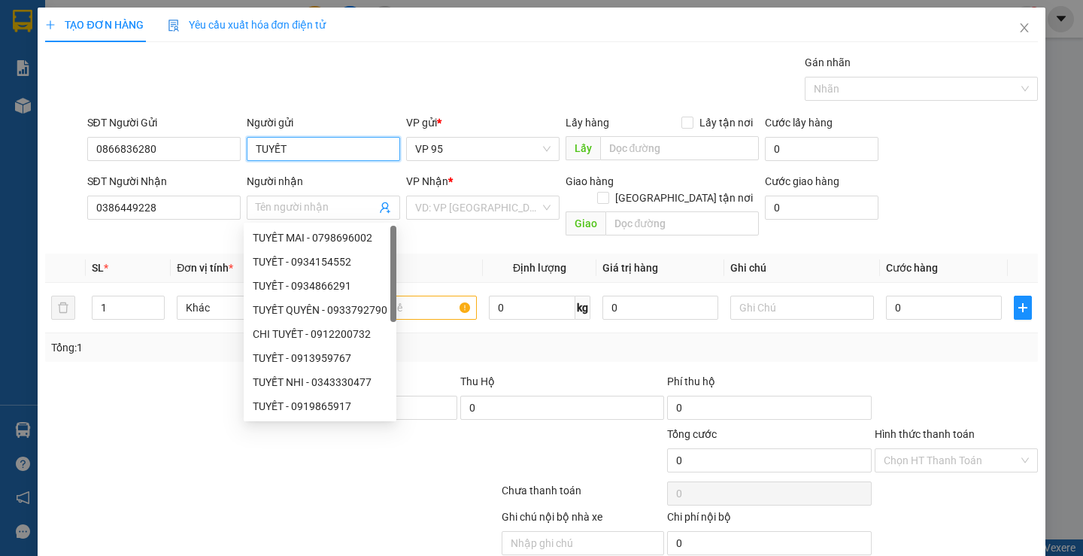
drag, startPoint x: 297, startPoint y: 146, endPoint x: 0, endPoint y: 105, distance: 300.1
click at [0, 121] on div "TẠO ĐƠN HÀNG Yêu cầu xuất hóa đơn điện tử Transit Pickup Surcharge Ids Transit …" at bounding box center [541, 278] width 1083 height 556
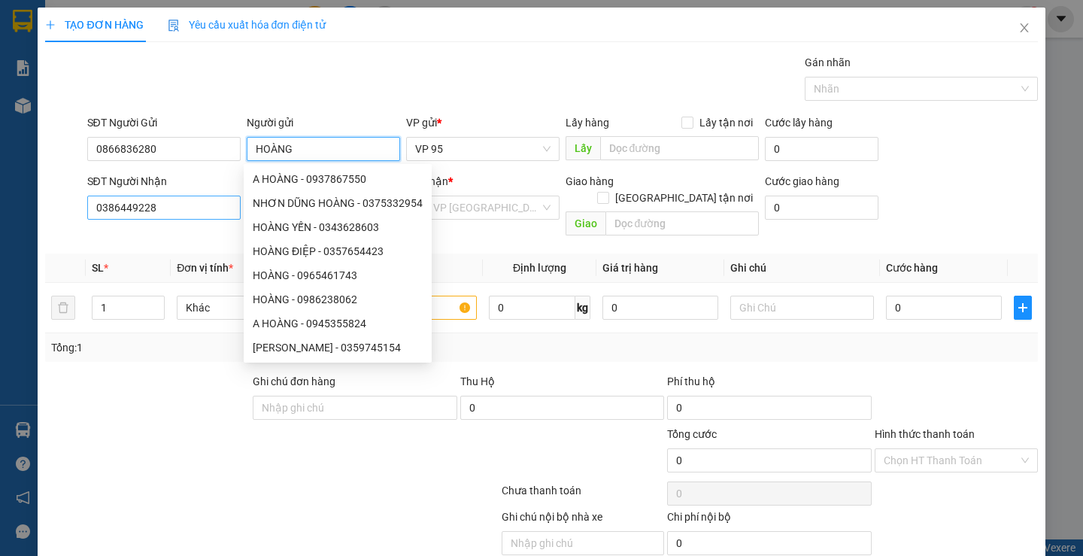
type input "HOÀNG"
click at [172, 199] on input "0386449228" at bounding box center [163, 208] width 153 height 24
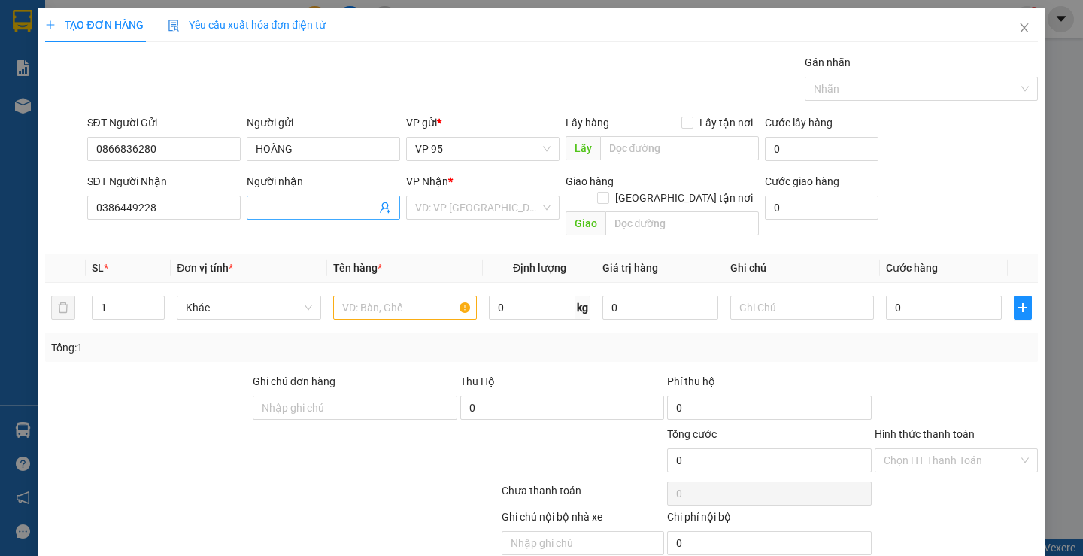
click at [276, 205] on input "Người nhận" at bounding box center [316, 207] width 120 height 17
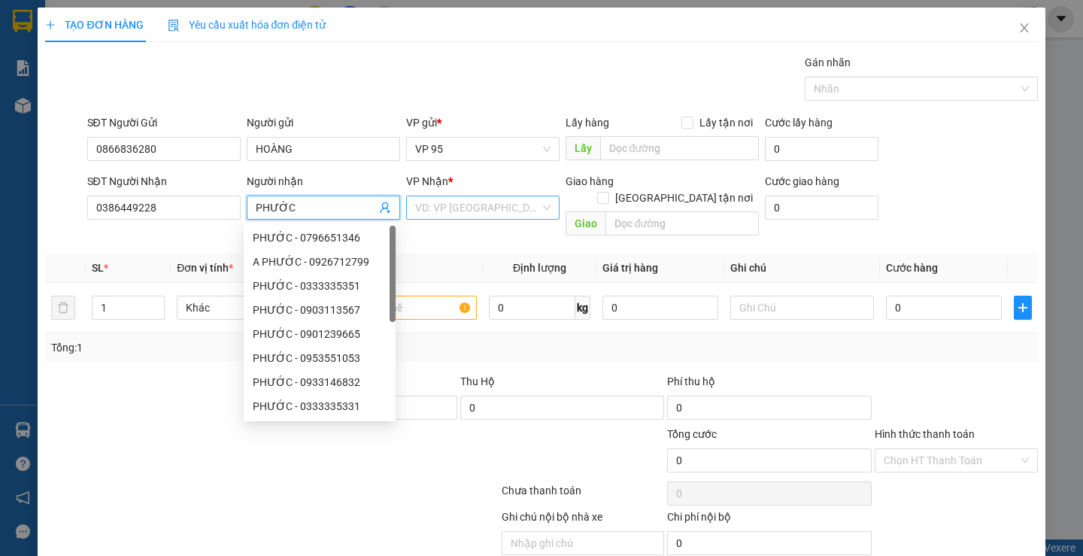
type input "PHƯỚC"
click at [466, 205] on input "search" at bounding box center [477, 207] width 125 height 23
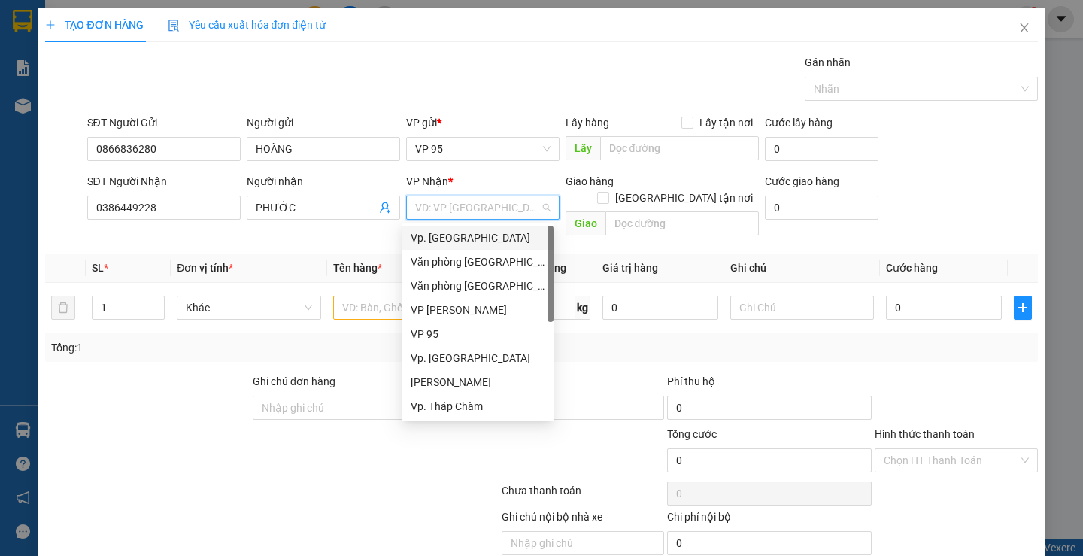
scroll to position [120, 0]
click at [457, 285] on div "Vp. Tháp Chàm" at bounding box center [478, 286] width 134 height 17
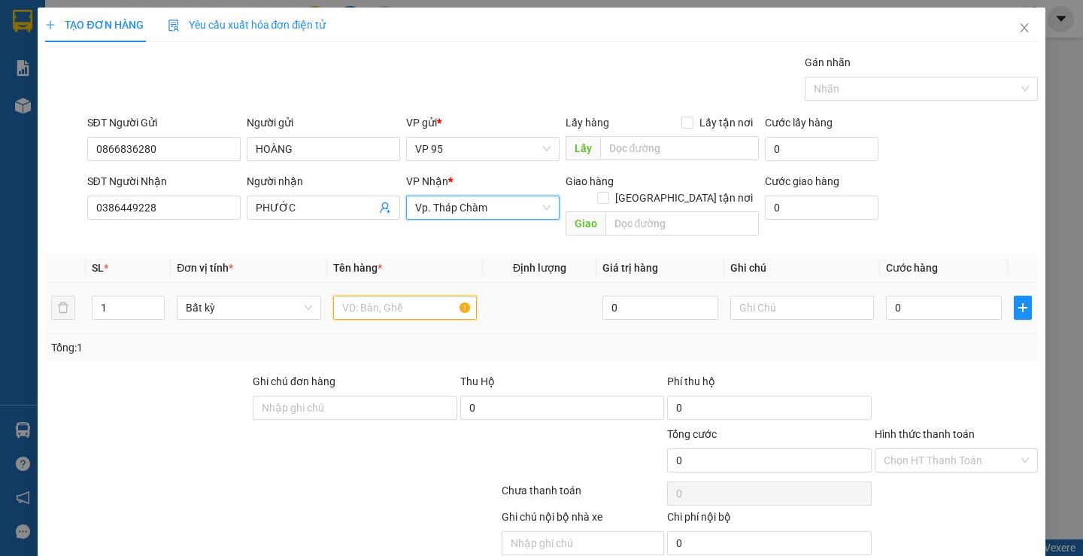
click at [360, 296] on input "text" at bounding box center [405, 308] width 144 height 24
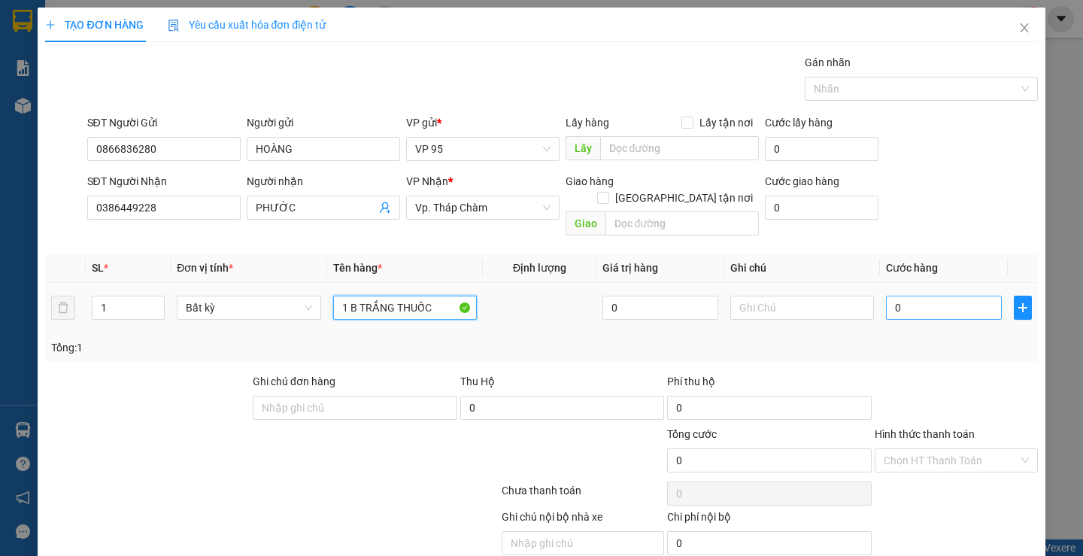
type input "1 B TRẮNG THUỐC"
click at [946, 296] on input "0" at bounding box center [944, 308] width 116 height 24
type input "3"
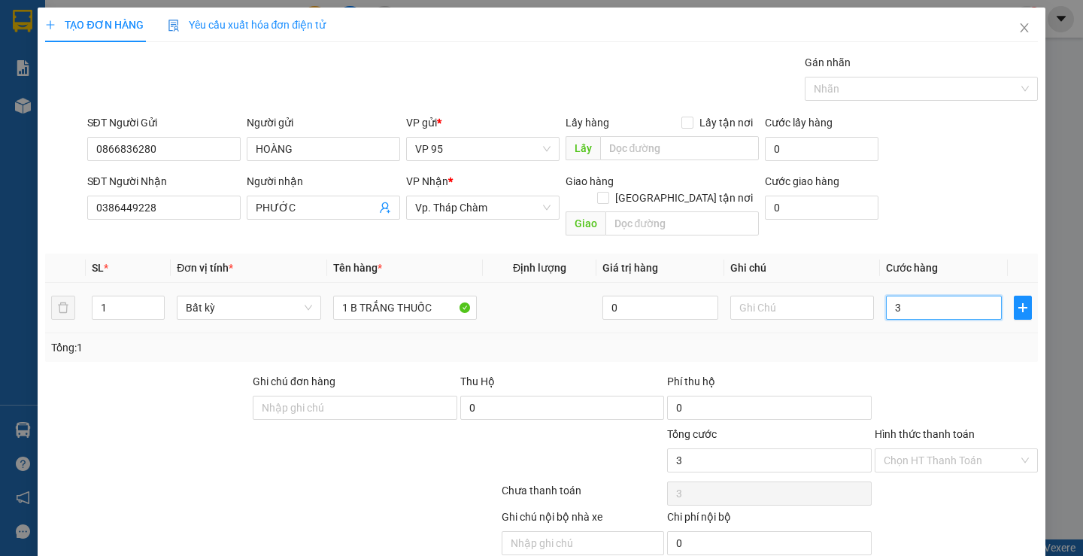
type input "30"
click at [913, 347] on div "Transit Pickup Surcharge Ids Transit Deliver Surcharge Ids Transit Deliver Surc…" at bounding box center [541, 322] width 992 height 536
type input "30.000"
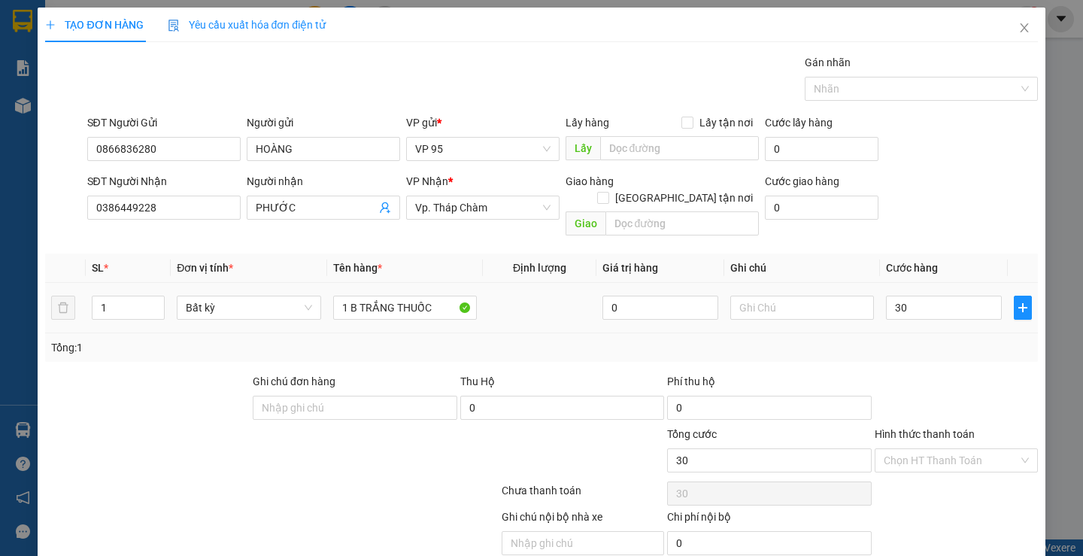
type input "30.000"
click at [903, 428] on label "Hình thức thanh toán" at bounding box center [925, 434] width 100 height 12
click at [903, 449] on input "Hình thức thanh toán" at bounding box center [951, 460] width 135 height 23
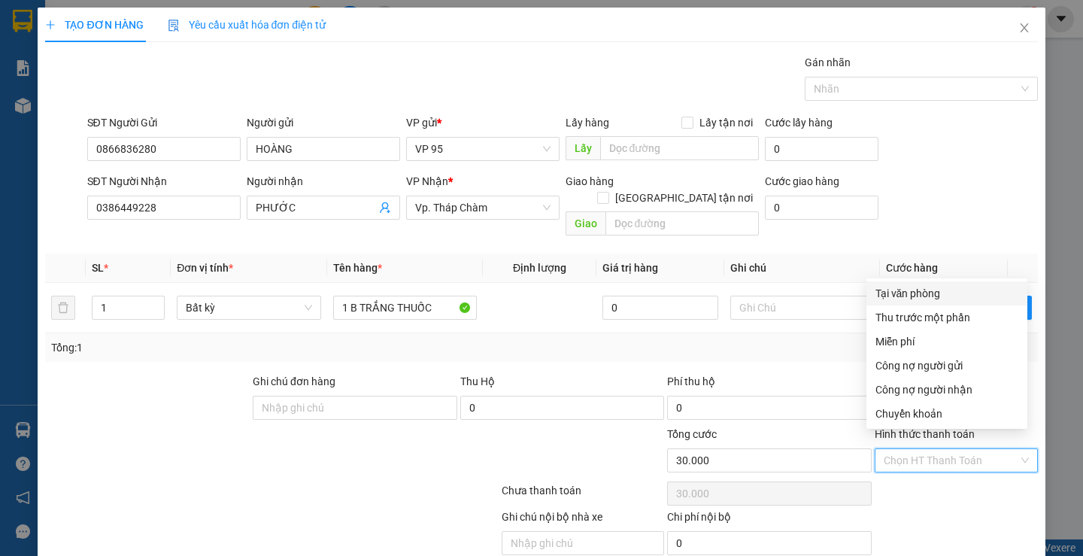
click at [931, 297] on div "Tại văn phòng" at bounding box center [947, 293] width 143 height 17
type input "0"
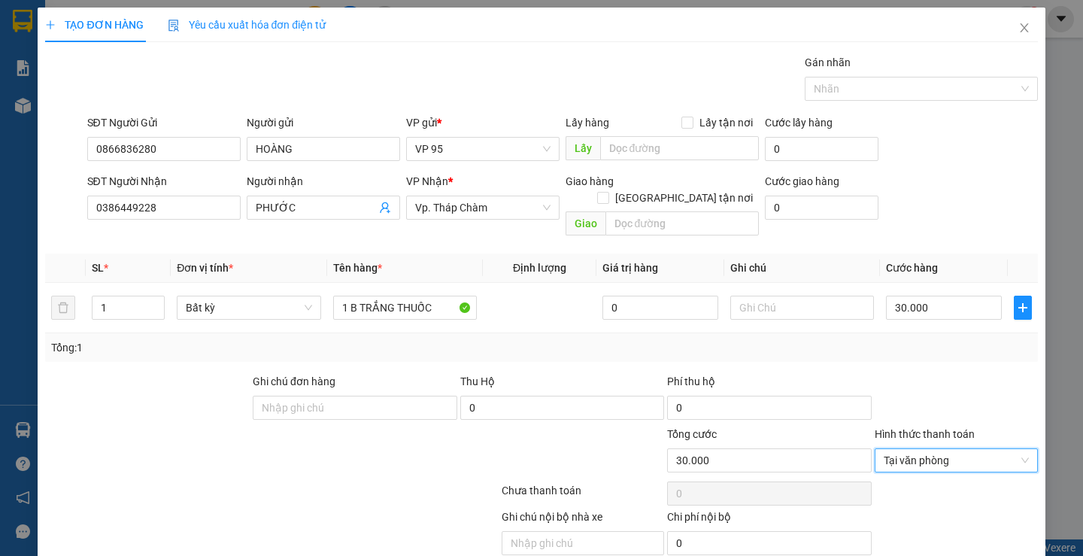
click at [932, 373] on div at bounding box center [957, 399] width 166 height 53
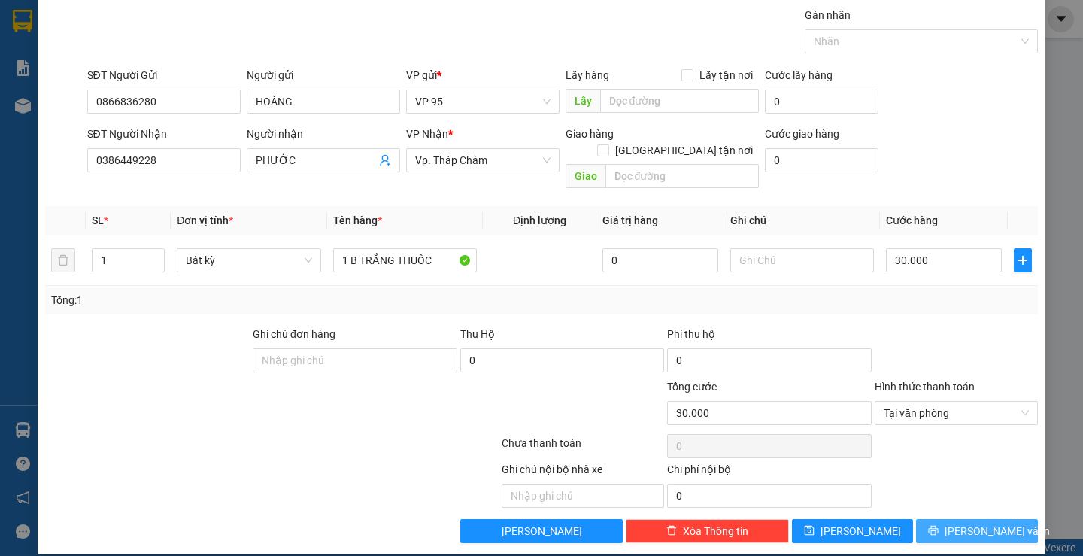
click at [916, 519] on button "[PERSON_NAME] và In" at bounding box center [976, 531] width 121 height 24
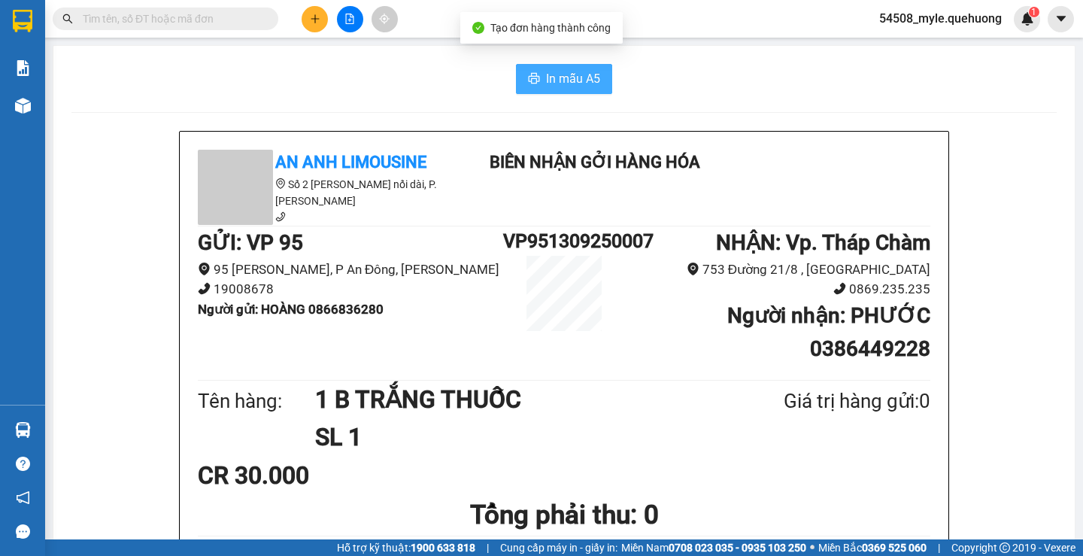
click at [555, 79] on span "In mẫu A5" at bounding box center [573, 78] width 54 height 19
click at [328, 356] on div "GỬI : VP 95 95 Nguyễn Duy Dương, P An Đông, Hồ Chí Minh 19008678 Người gửi : HO…" at bounding box center [564, 301] width 733 height 150
click at [126, 17] on input "text" at bounding box center [172, 19] width 178 height 17
click at [115, 28] on span at bounding box center [166, 19] width 226 height 23
click at [126, 15] on input "text" at bounding box center [172, 19] width 178 height 17
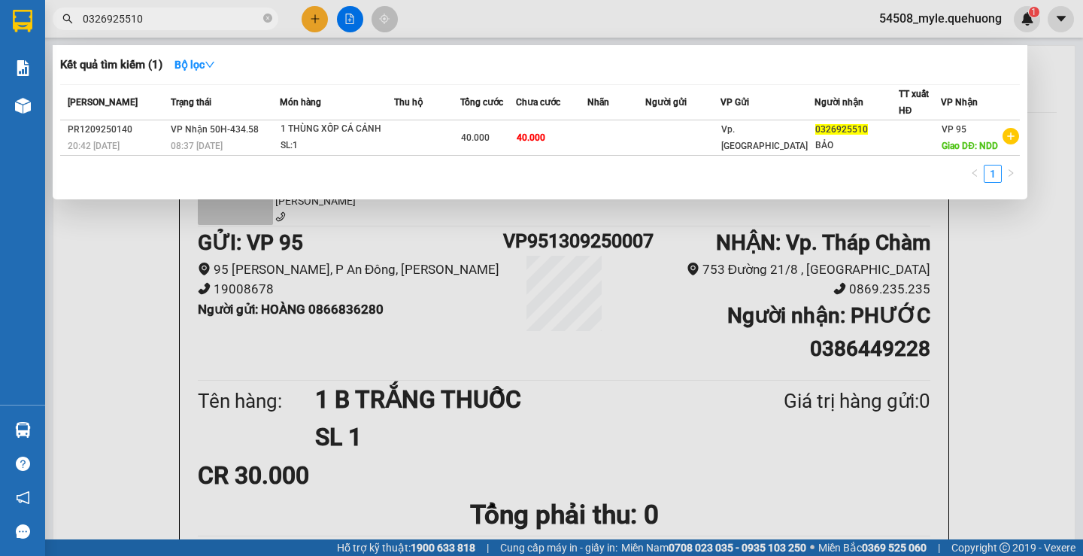
type input "0326925510"
click at [485, 174] on div "1" at bounding box center [540, 178] width 960 height 27
click at [166, 16] on input "0326925510" at bounding box center [172, 19] width 178 height 17
click at [268, 20] on icon "close-circle" at bounding box center [267, 18] width 9 height 9
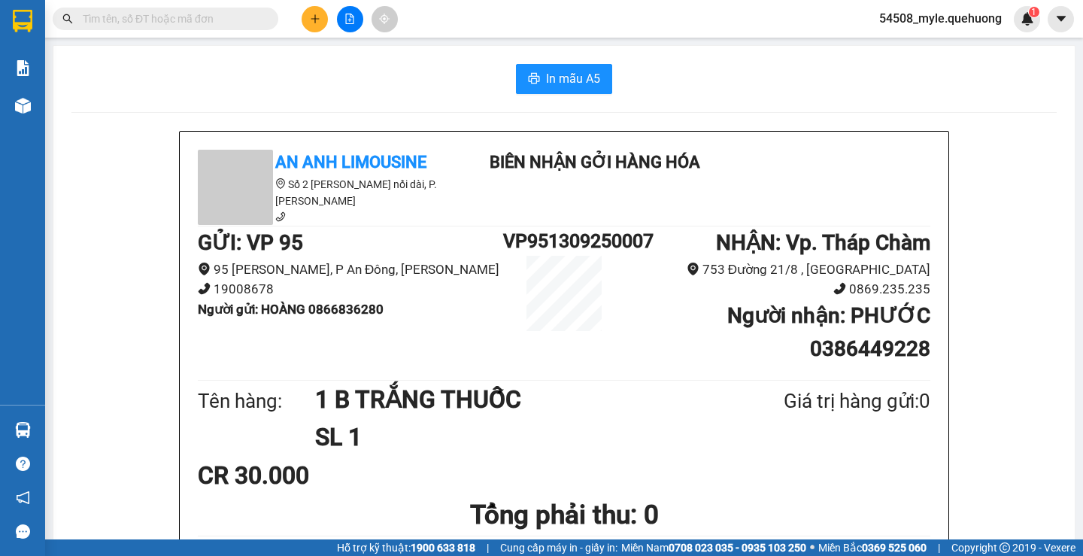
click at [147, 21] on input "text" at bounding box center [172, 19] width 178 height 17
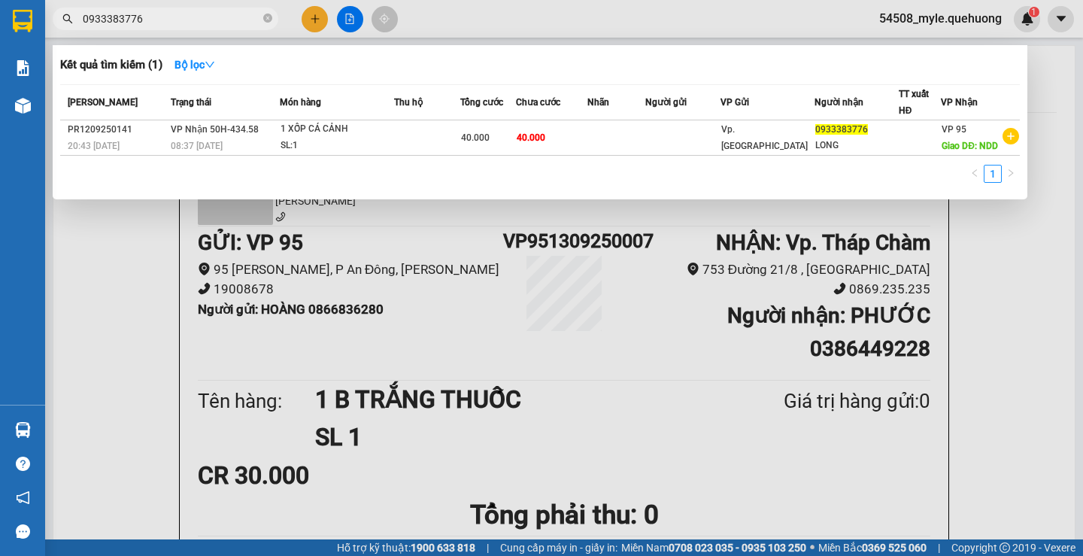
type input "0933383776"
click at [458, 171] on div "1" at bounding box center [540, 178] width 960 height 27
click at [267, 18] on icon "close-circle" at bounding box center [267, 18] width 9 height 9
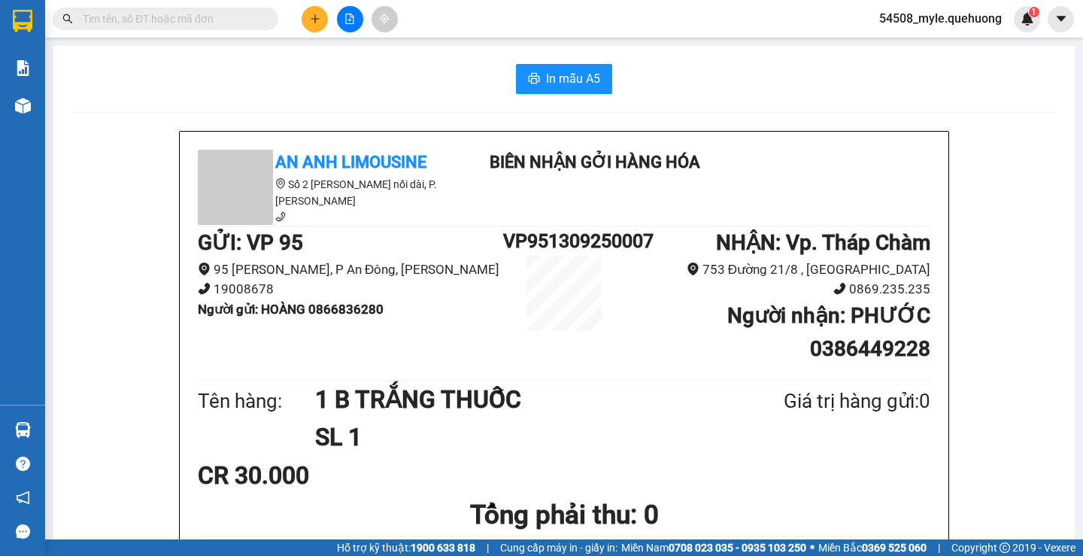
click at [114, 23] on input "text" at bounding box center [172, 19] width 178 height 17
click at [314, 20] on icon "plus" at bounding box center [315, 19] width 11 height 11
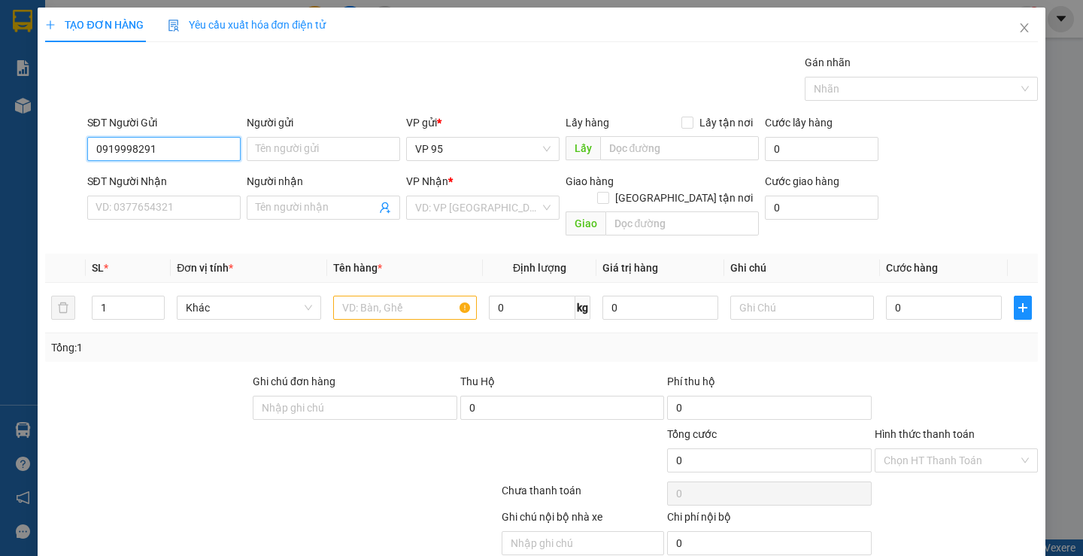
click at [173, 153] on input "0919998291" at bounding box center [163, 149] width 153 height 24
type input "0919998291"
click at [262, 152] on input "Người gửi" at bounding box center [323, 149] width 153 height 24
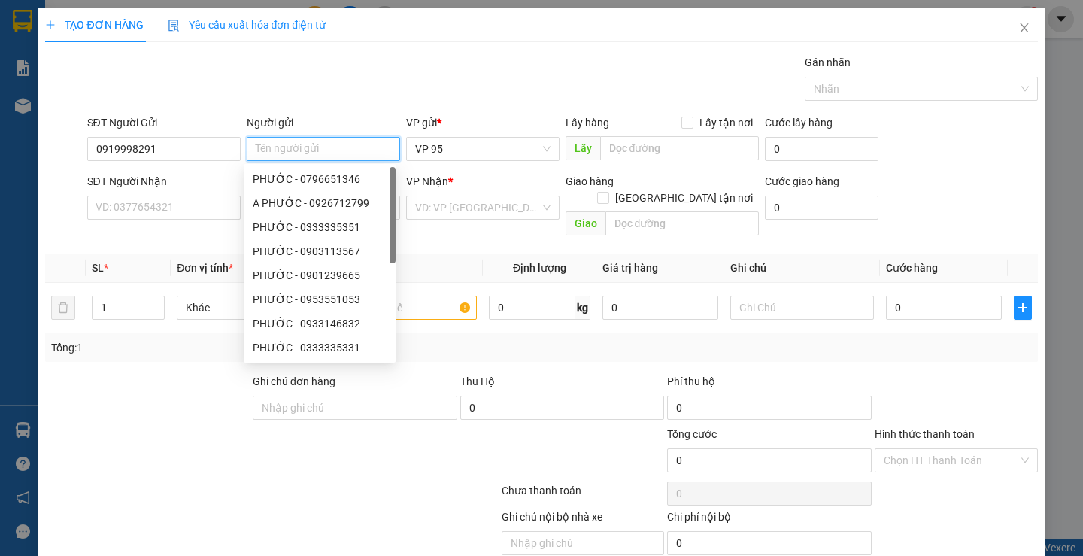
click at [262, 151] on input "Người gửi" at bounding box center [323, 149] width 153 height 24
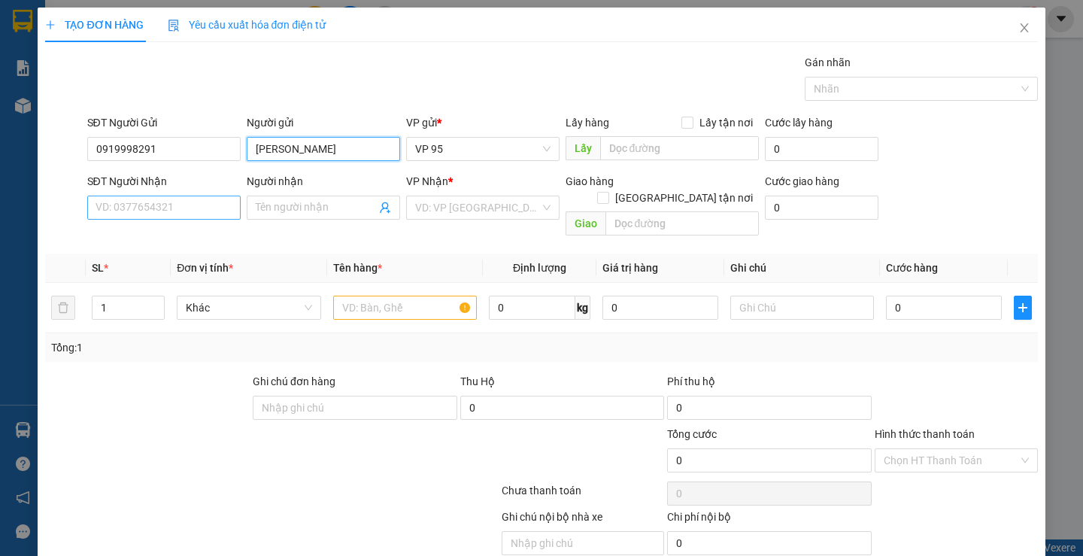
type input "QUANG THÀNH"
click at [166, 210] on input "SĐT Người Nhận" at bounding box center [163, 208] width 153 height 24
type input "0389462656"
click at [283, 202] on input "Người nhận" at bounding box center [316, 207] width 120 height 17
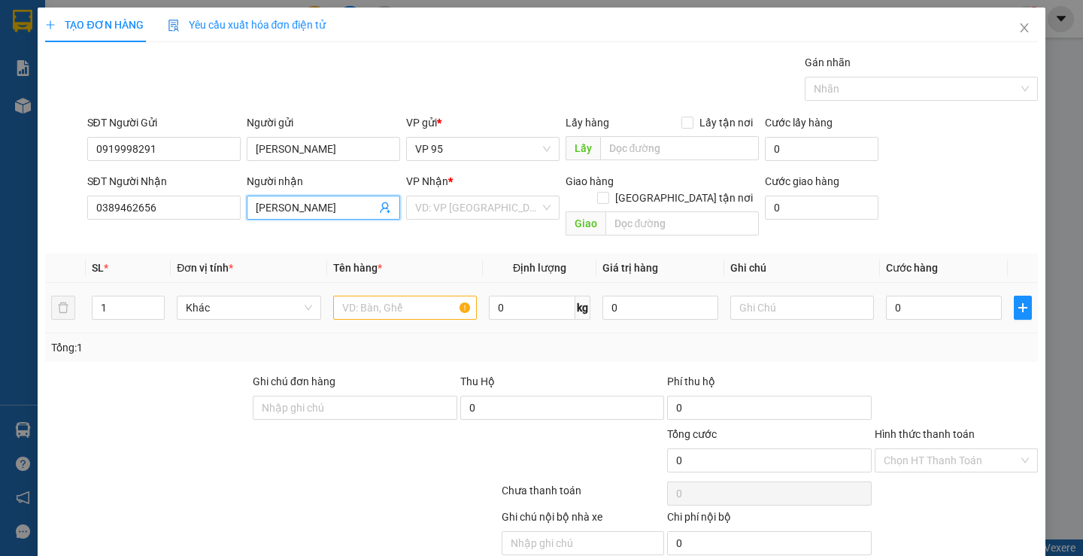
type input "MỸ DUYÊN"
click at [164, 429] on div at bounding box center [189, 452] width 290 height 53
drag, startPoint x: 181, startPoint y: 205, endPoint x: 0, endPoint y: 205, distance: 180.6
click at [0, 205] on div "TẠO ĐƠN HÀNG Yêu cầu xuất hóa đơn điện tử Transit Pickup Surcharge Ids Transit …" at bounding box center [541, 278] width 1083 height 556
click at [239, 479] on div at bounding box center [272, 494] width 456 height 30
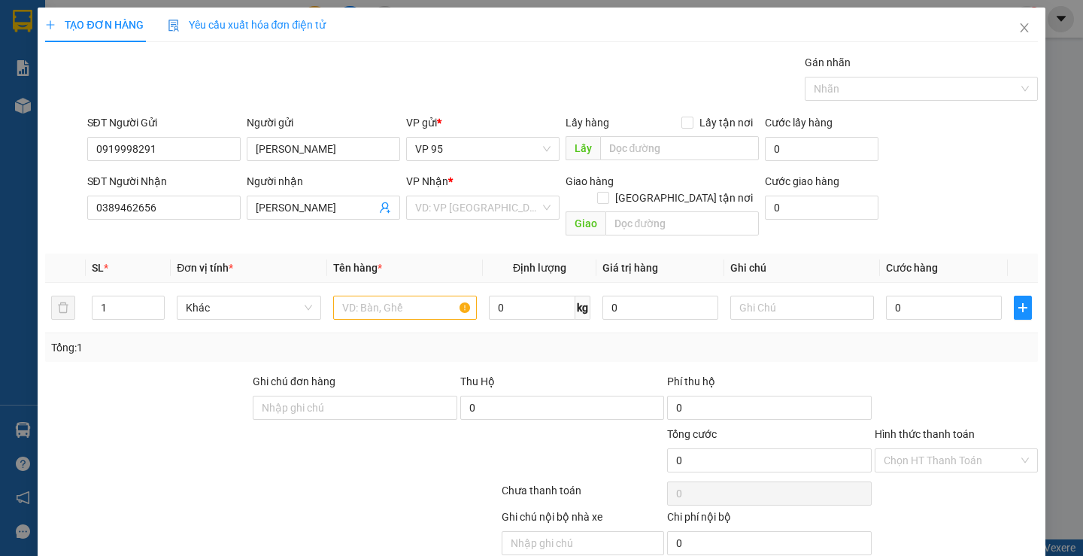
click at [166, 448] on div at bounding box center [189, 452] width 290 height 53
click at [429, 193] on div "VP Nhận *" at bounding box center [482, 184] width 153 height 23
click at [426, 204] on input "search" at bounding box center [477, 207] width 125 height 23
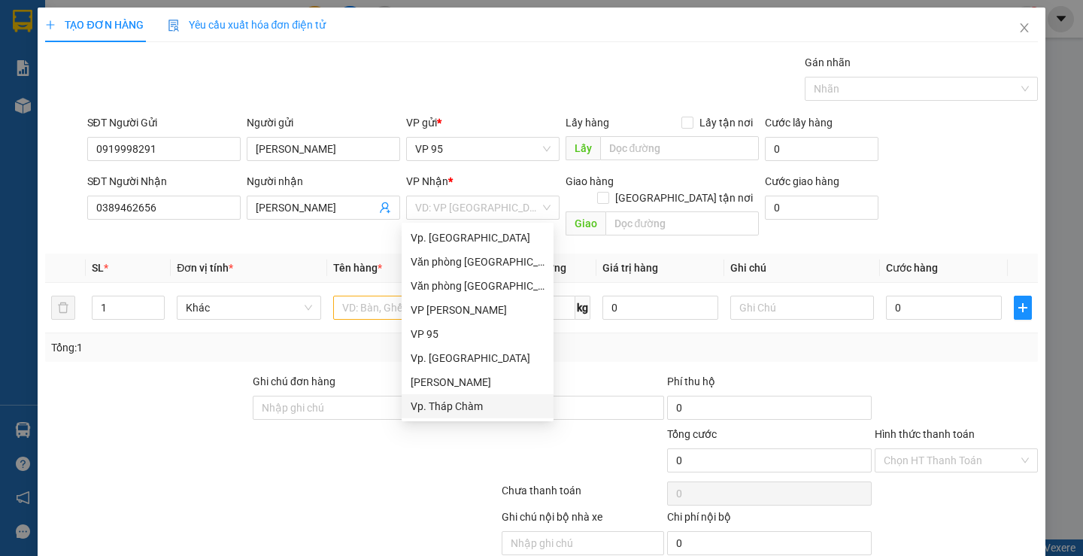
click at [192, 509] on div at bounding box center [189, 532] width 290 height 47
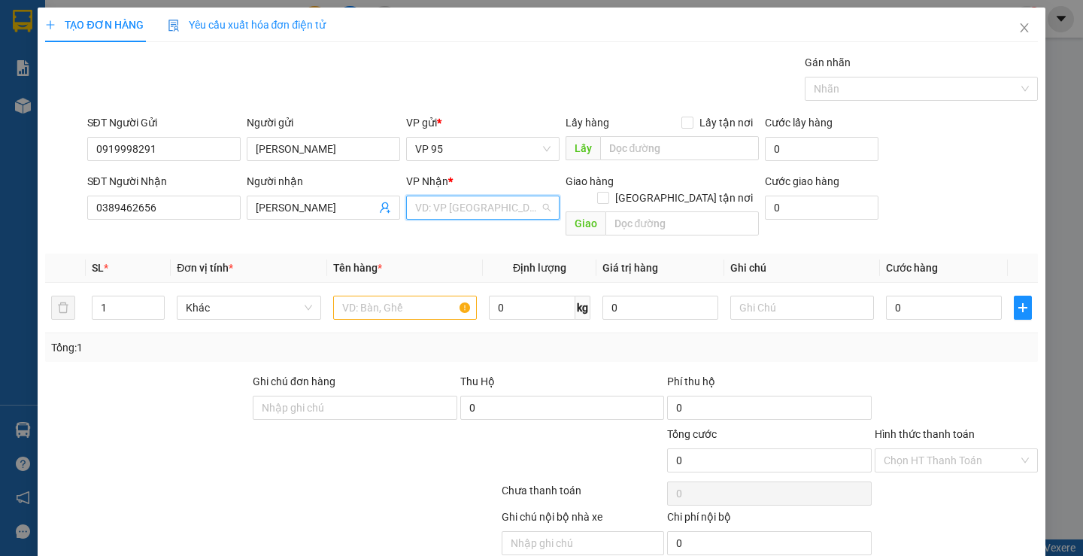
click at [433, 209] on input "search" at bounding box center [477, 207] width 125 height 23
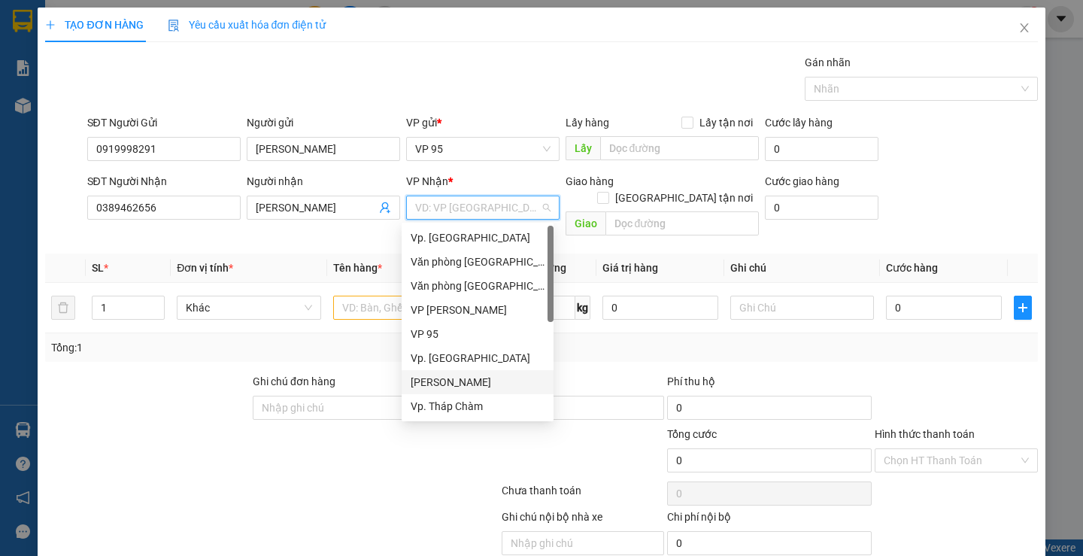
scroll to position [120, 0]
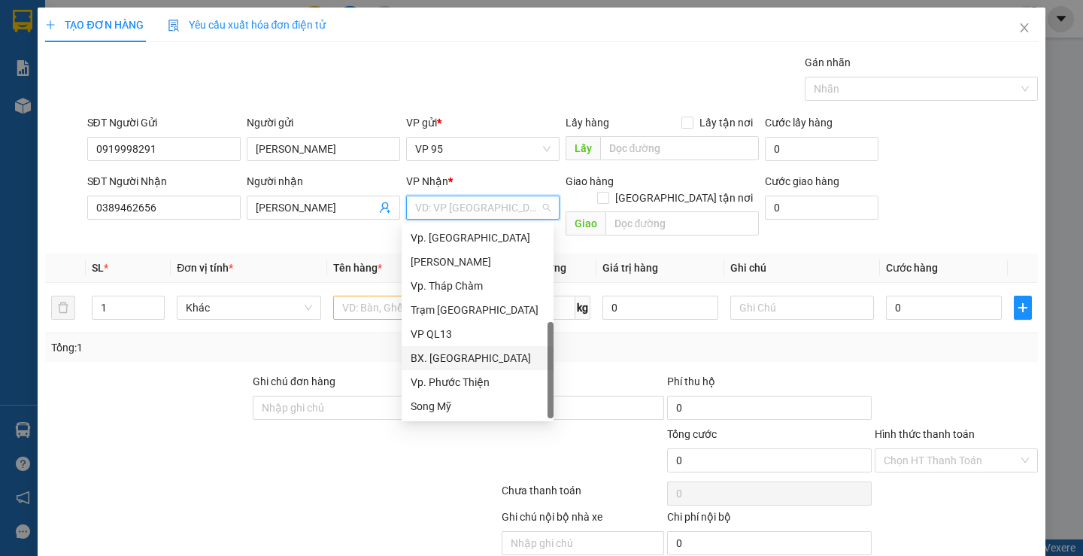
click at [448, 357] on div "BX. [GEOGRAPHIC_DATA]" at bounding box center [478, 358] width 134 height 17
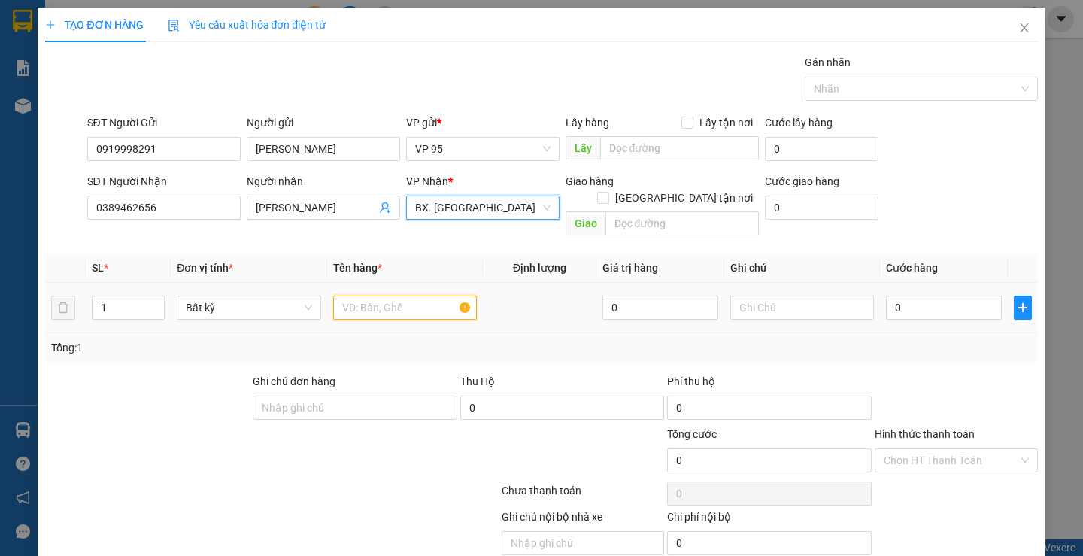
click at [341, 296] on input "text" at bounding box center [405, 308] width 144 height 24
drag, startPoint x: 117, startPoint y: 287, endPoint x: 0, endPoint y: 269, distance: 118.9
click at [0, 269] on div "TẠO ĐƠN HÀNG Yêu cầu xuất hóa đơn điện tử Transit Pickup Surcharge Ids Transit …" at bounding box center [541, 278] width 1083 height 556
type input "2"
click at [371, 296] on input "text" at bounding box center [405, 308] width 144 height 24
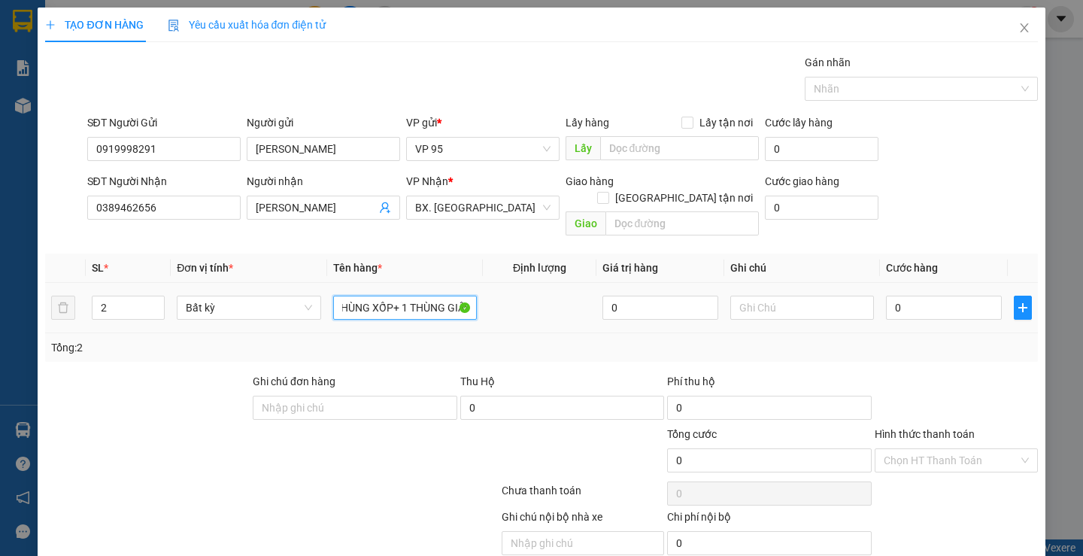
scroll to position [0, 22]
type input "1 THÙNG XỐP+ 1 THÙNG GIẤY"
click at [923, 296] on input "0" at bounding box center [944, 308] width 116 height 24
type input "1"
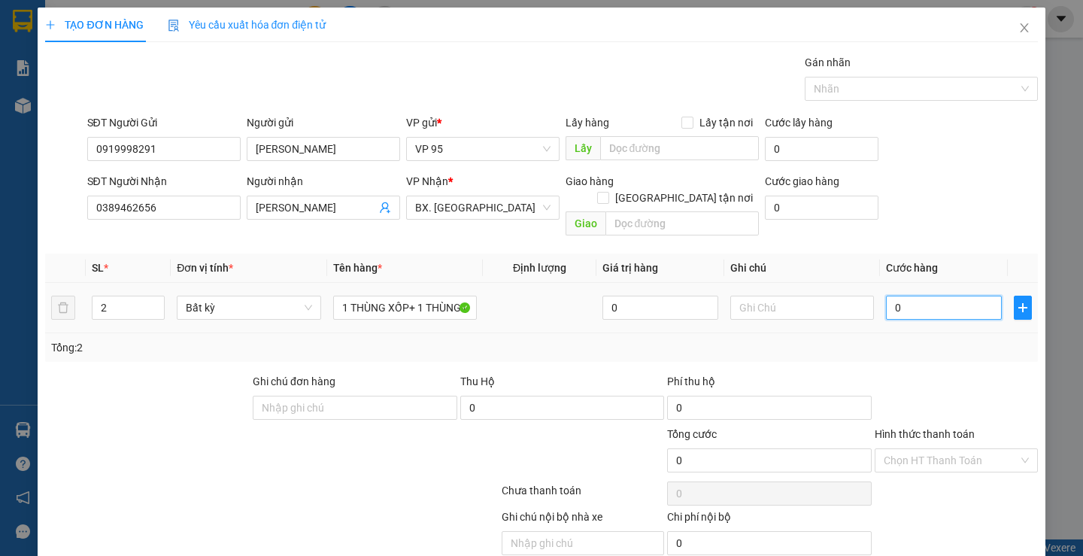
type input "1"
type input "0"
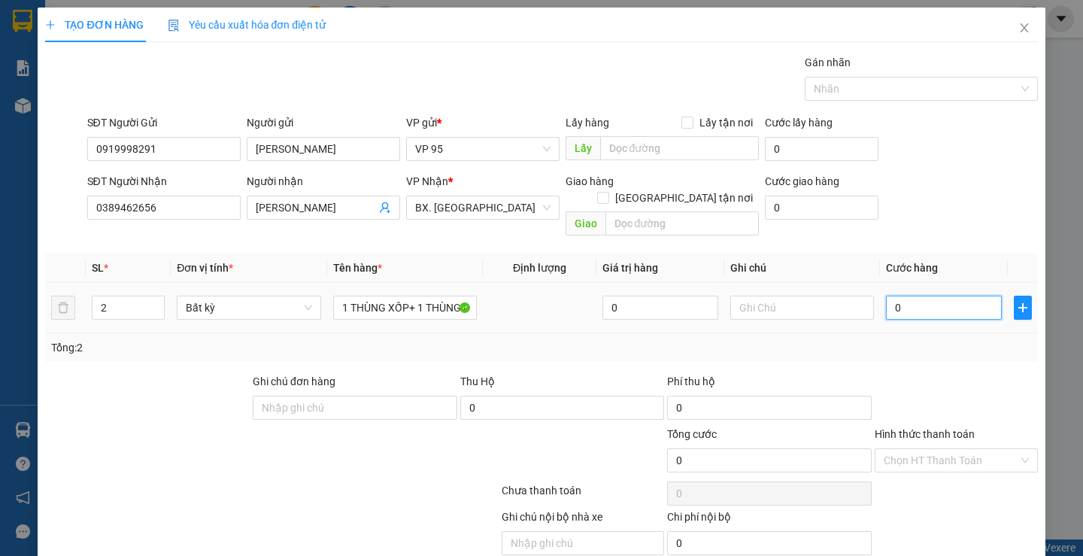
type input "01"
type input "1"
type input "010"
type input "10"
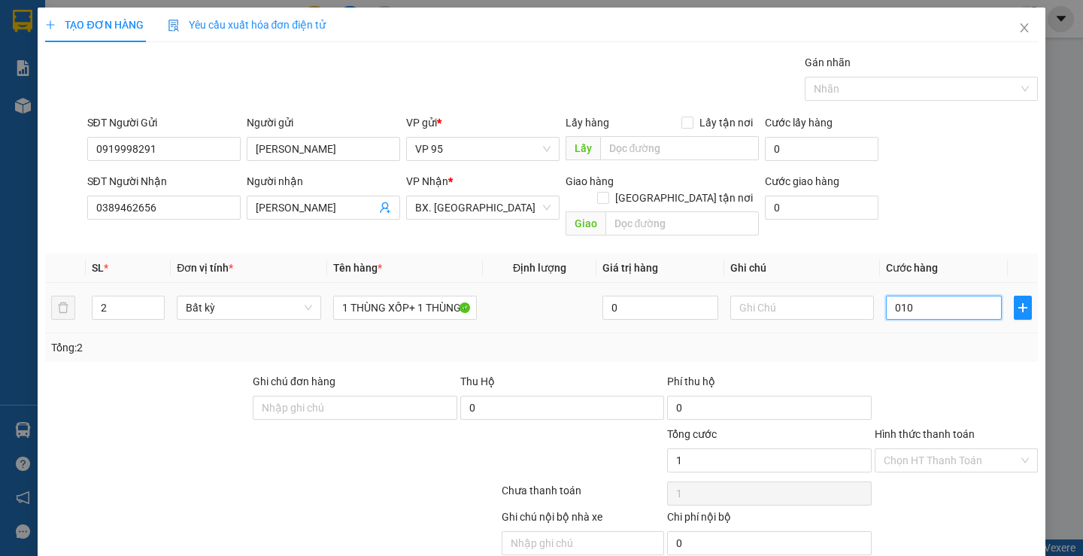
type input "10"
type input "0.100"
type input "100"
type input "100.000"
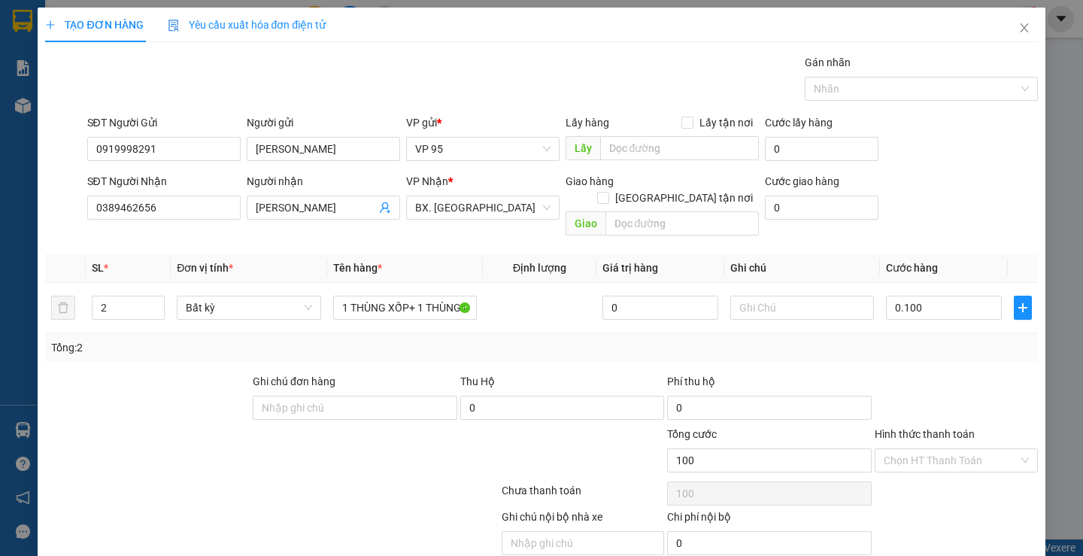
type input "100.000"
click at [913, 353] on div "Transit Pickup Surcharge Ids Transit Deliver Surcharge Ids Transit Deliver Surc…" at bounding box center [541, 322] width 992 height 536
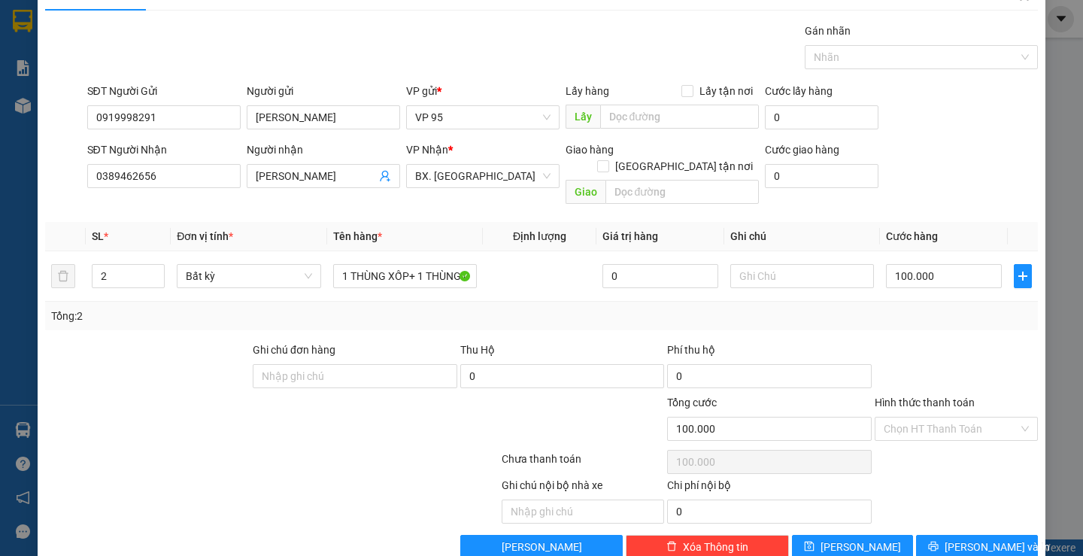
scroll to position [47, 0]
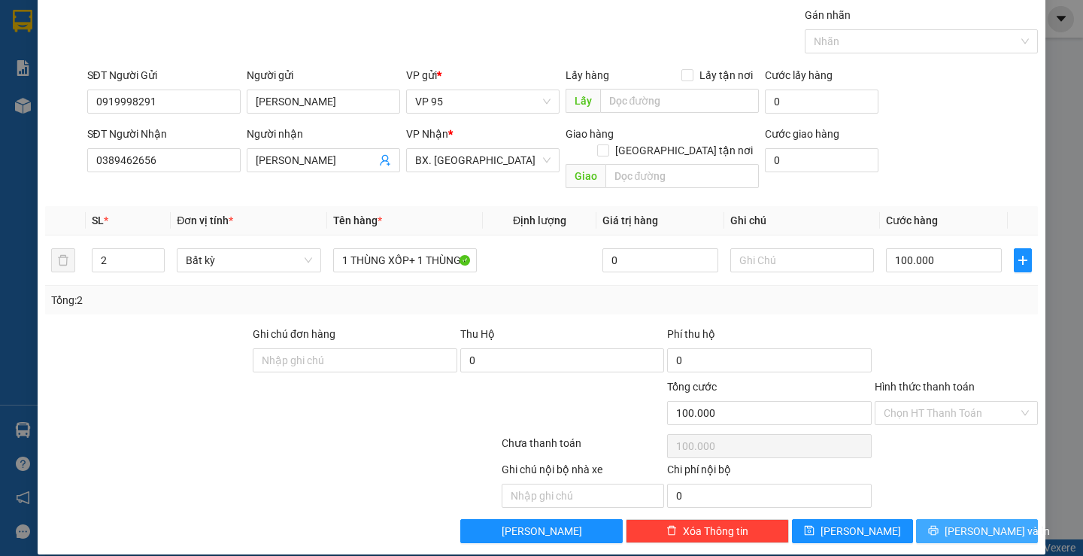
click at [922, 519] on button "[PERSON_NAME] và In" at bounding box center [976, 531] width 121 height 24
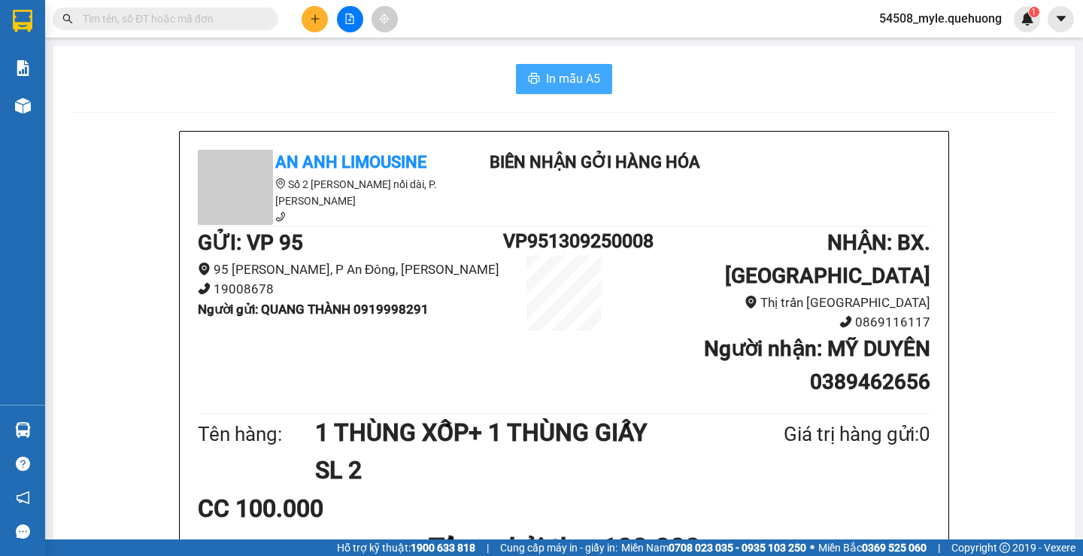
drag, startPoint x: 544, startPoint y: 75, endPoint x: 588, endPoint y: 141, distance: 78.7
click at [546, 76] on span "In mẫu A5" at bounding box center [573, 78] width 54 height 19
click at [551, 79] on span "In mẫu A5" at bounding box center [573, 78] width 54 height 19
click at [880, 490] on div "CC 100.000" at bounding box center [564, 509] width 733 height 38
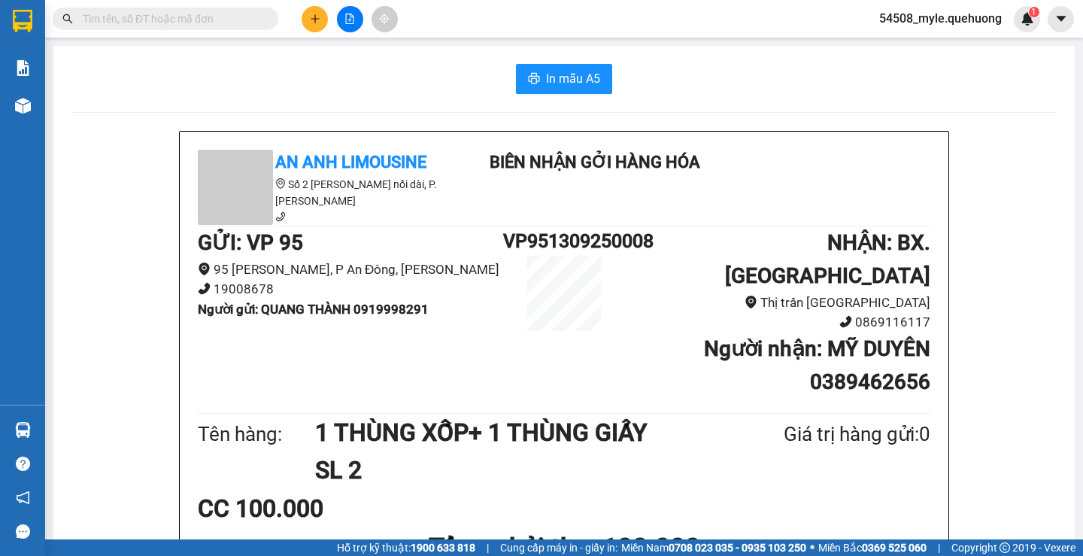
click at [154, 65] on div "In mẫu A5" at bounding box center [564, 79] width 986 height 30
click at [162, 69] on div "In mẫu A5" at bounding box center [564, 79] width 986 height 30
click at [233, 77] on div "In mẫu A5" at bounding box center [564, 79] width 986 height 30
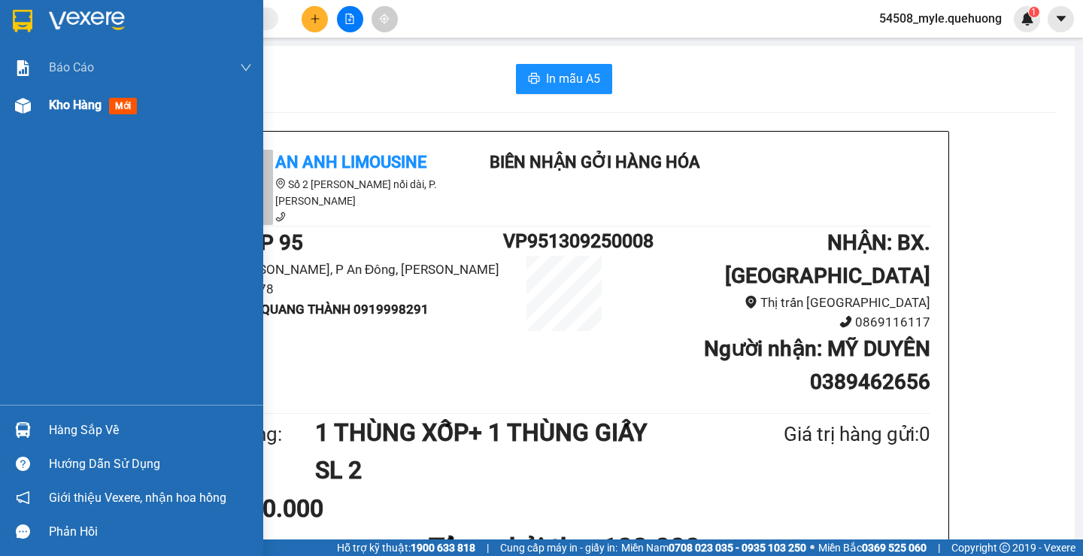
click at [61, 102] on span "Kho hàng" at bounding box center [75, 105] width 53 height 14
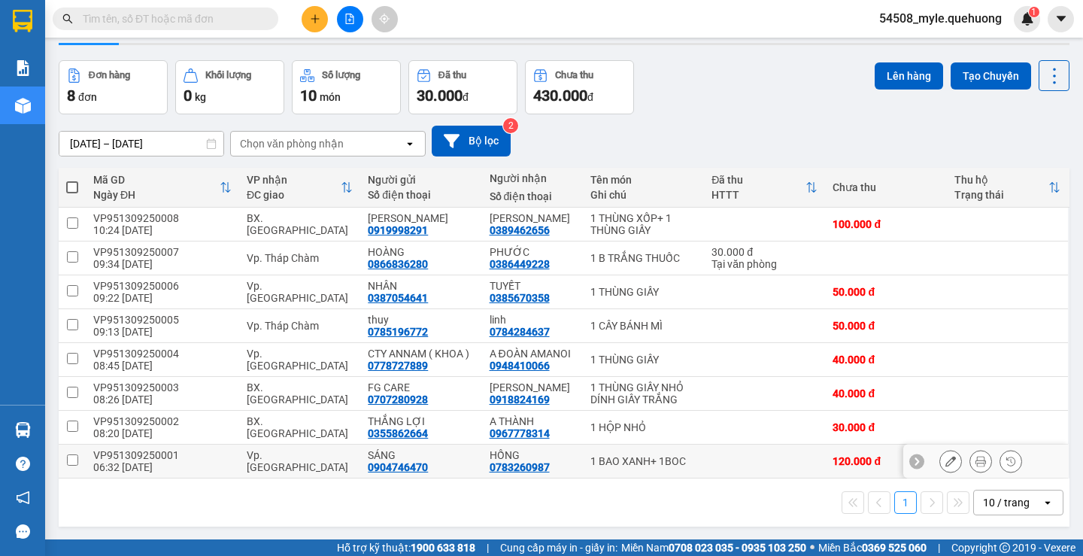
scroll to position [69, 0]
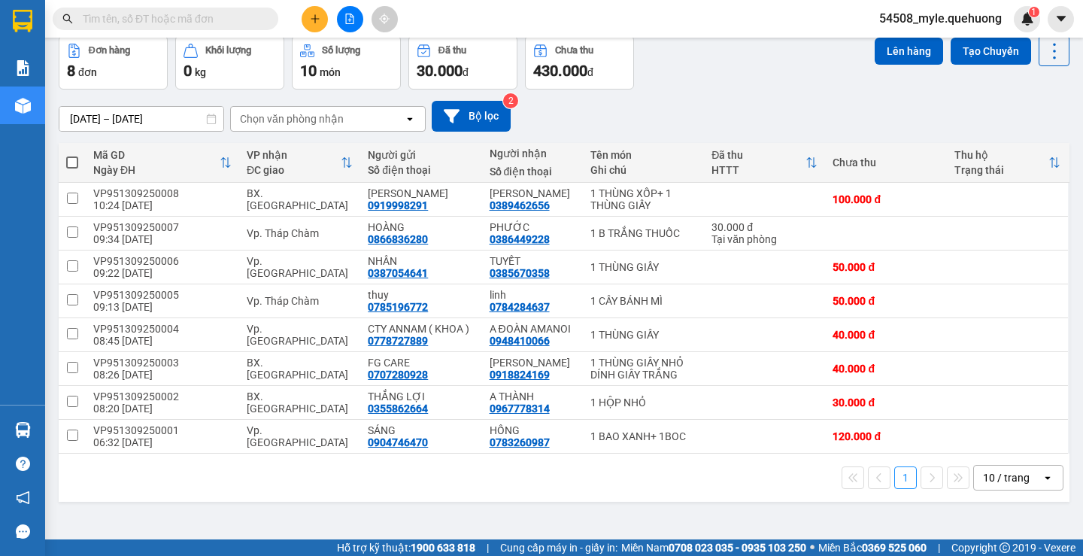
click at [423, 500] on div "1 10 / trang open" at bounding box center [564, 478] width 1011 height 48
click at [93, 18] on input "text" at bounding box center [172, 19] width 178 height 17
click at [93, 19] on input "text" at bounding box center [172, 19] width 178 height 17
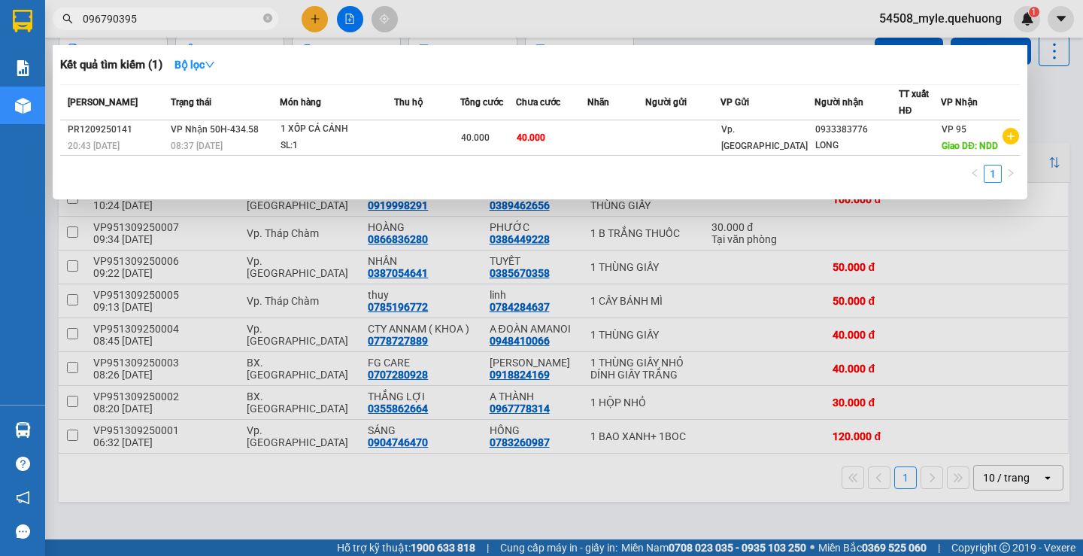
type input "0967903951"
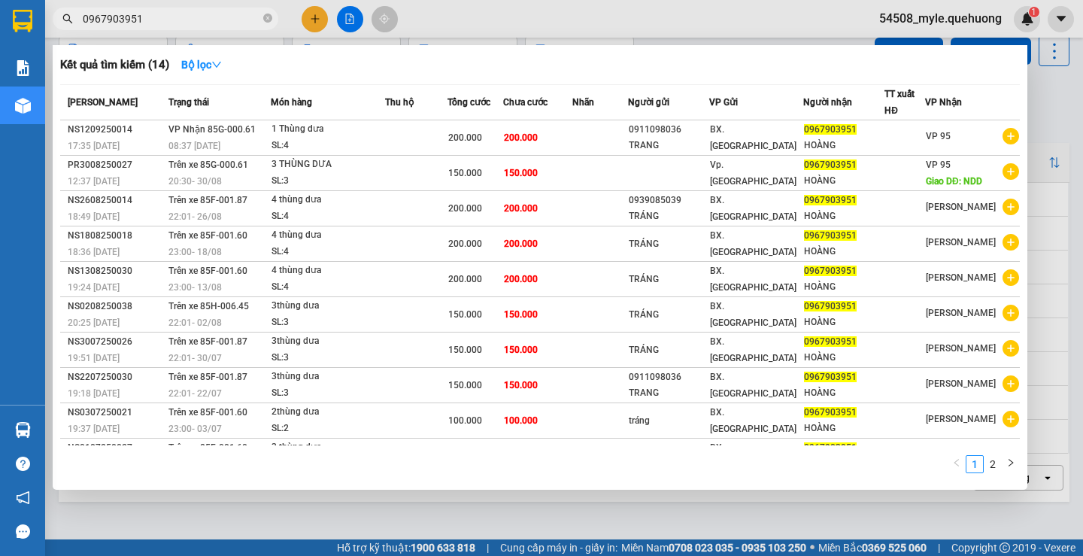
click at [169, 19] on input "0967903951" at bounding box center [172, 19] width 178 height 17
click at [272, 18] on icon "close-circle" at bounding box center [267, 18] width 9 height 9
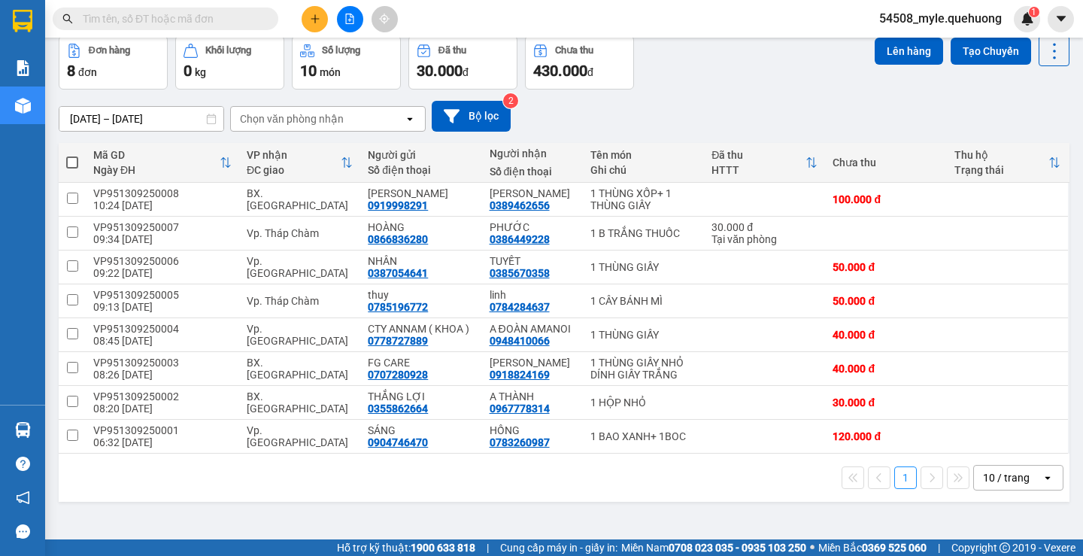
click at [107, 17] on input "text" at bounding box center [172, 19] width 178 height 17
click at [316, 20] on icon "plus" at bounding box center [315, 19] width 11 height 11
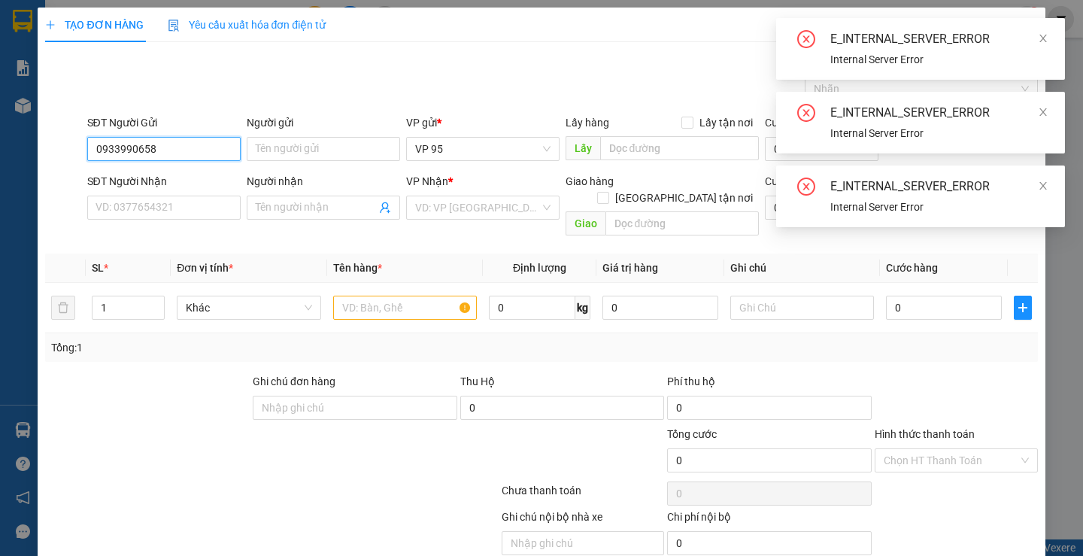
type input "0933990658"
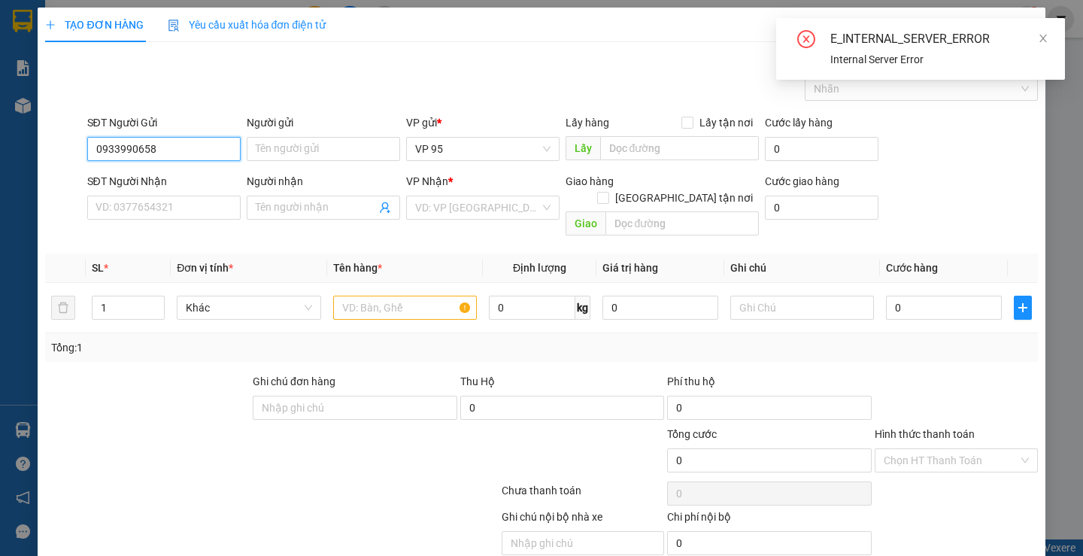
click at [190, 150] on input "0933990658" at bounding box center [163, 149] width 153 height 24
click at [287, 152] on input "Người gửi" at bounding box center [323, 149] width 153 height 24
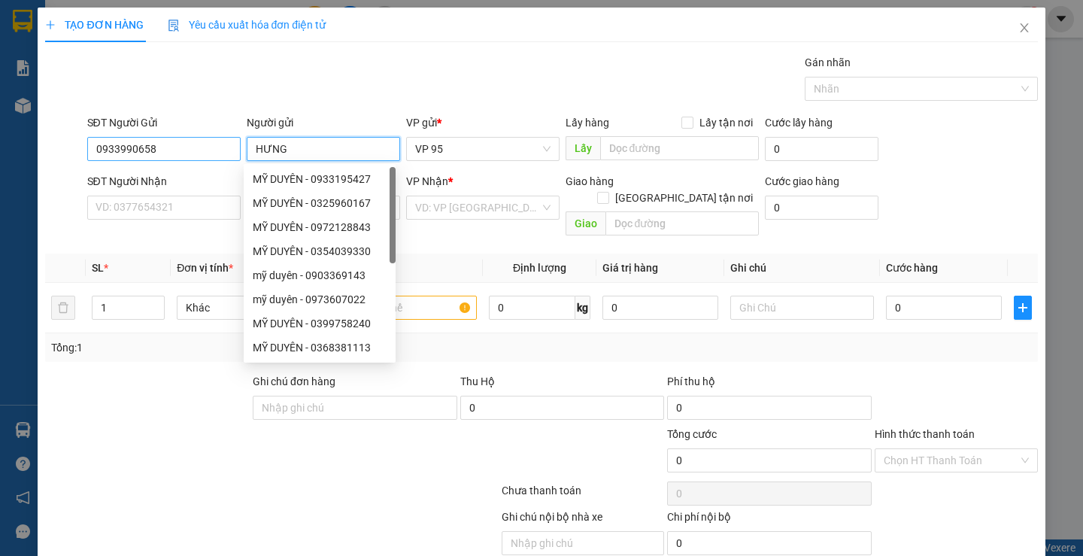
type input "HƯNG"
drag, startPoint x: 177, startPoint y: 150, endPoint x: 8, endPoint y: 150, distance: 168.5
click at [0, 150] on div "TẠO ĐƠN HÀNG Yêu cầu xuất hóa đơn điện tử Transit Pickup Surcharge Ids Transit …" at bounding box center [541, 278] width 1083 height 556
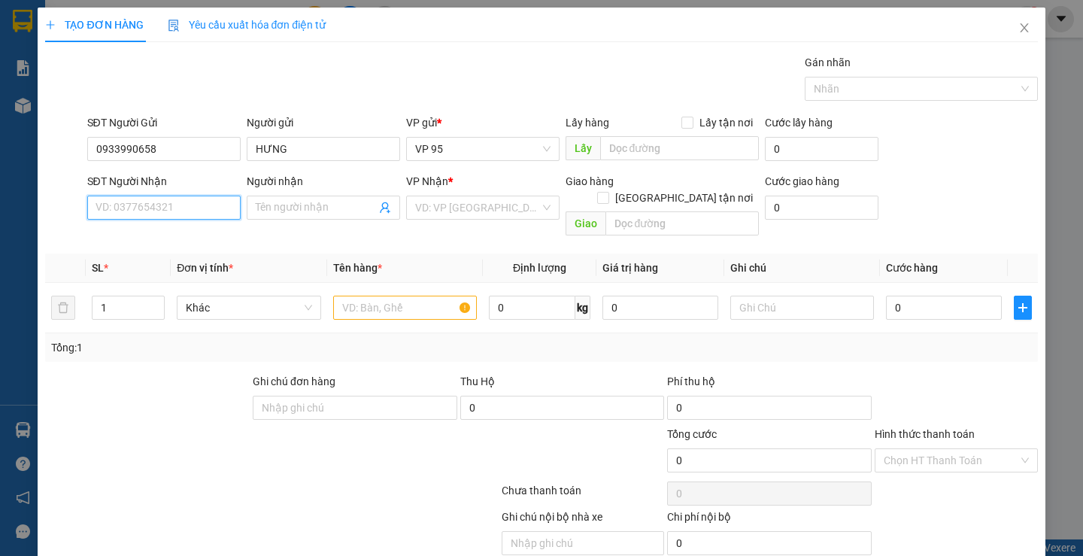
click at [158, 210] on input "SĐT Người Nhận" at bounding box center [163, 208] width 153 height 24
type input "0975352714"
click at [273, 207] on input "Người nhận" at bounding box center [316, 207] width 120 height 17
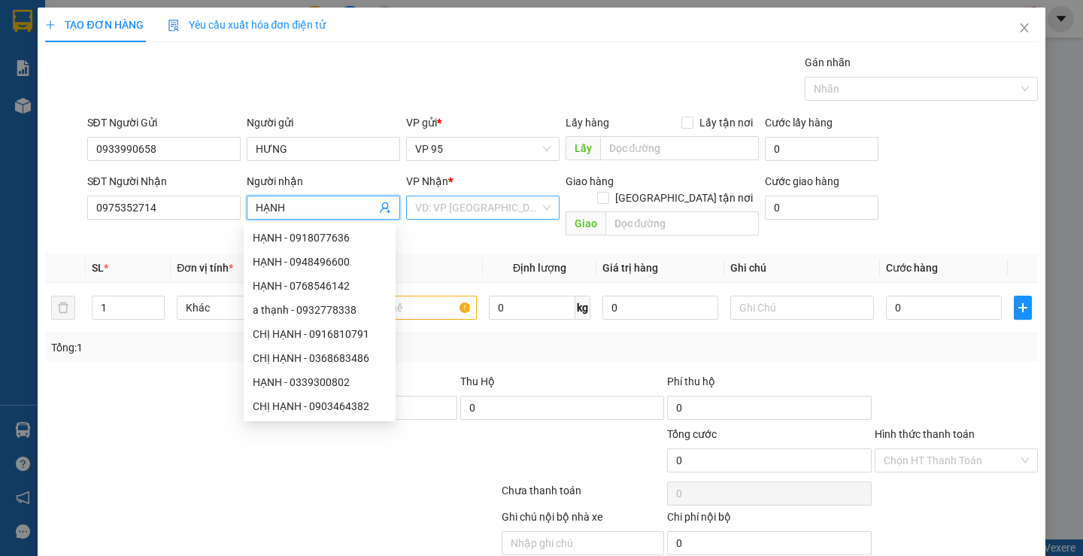
type input "HẠNH"
click at [427, 202] on input "search" at bounding box center [477, 207] width 125 height 23
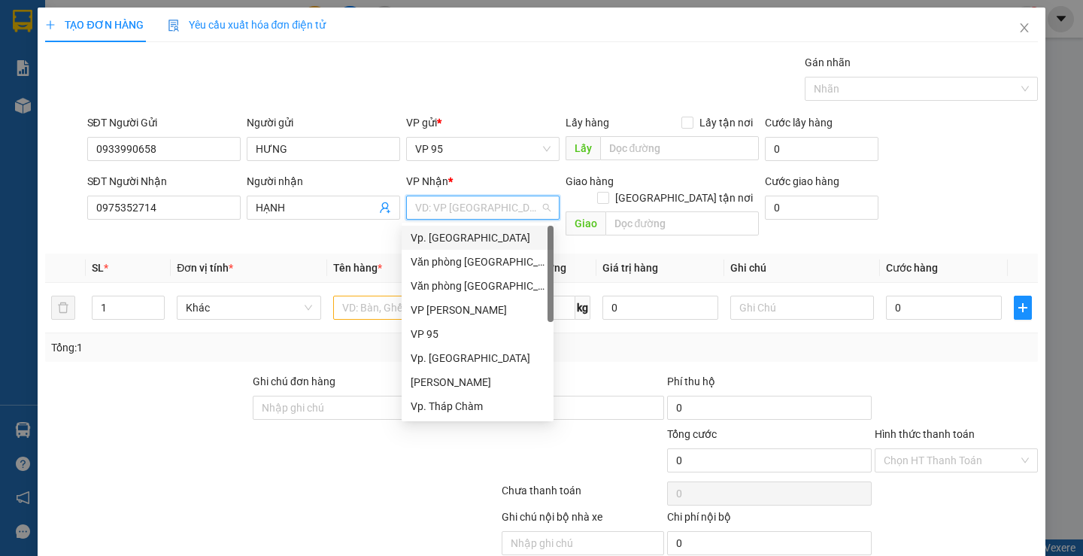
click at [426, 202] on input "search" at bounding box center [477, 207] width 125 height 23
click at [438, 205] on input "search" at bounding box center [477, 207] width 125 height 23
click at [443, 236] on div "Vp. [GEOGRAPHIC_DATA]" at bounding box center [478, 237] width 134 height 17
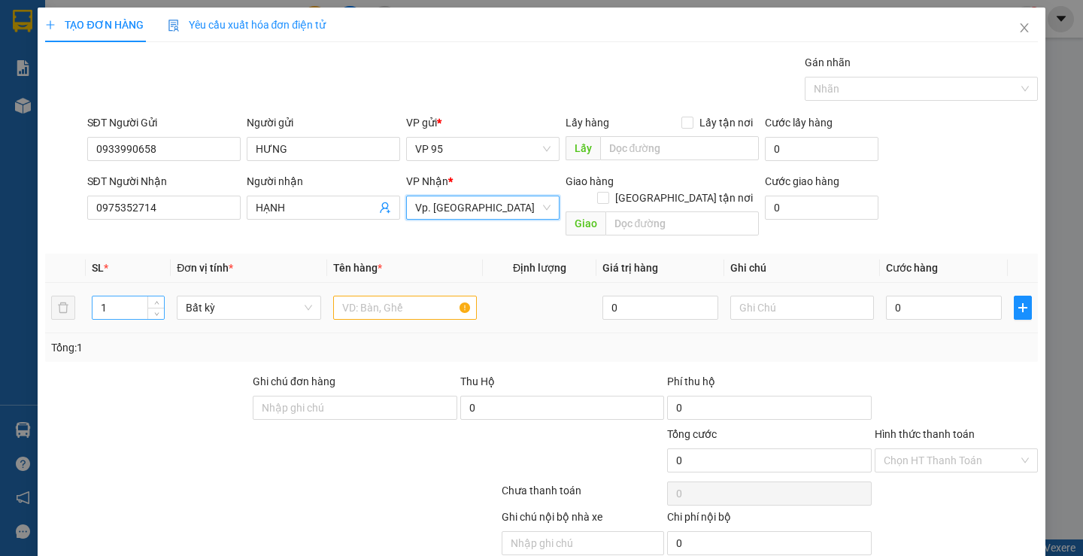
click at [127, 296] on input "1" at bounding box center [128, 307] width 71 height 23
click at [403, 296] on input "text" at bounding box center [405, 308] width 144 height 24
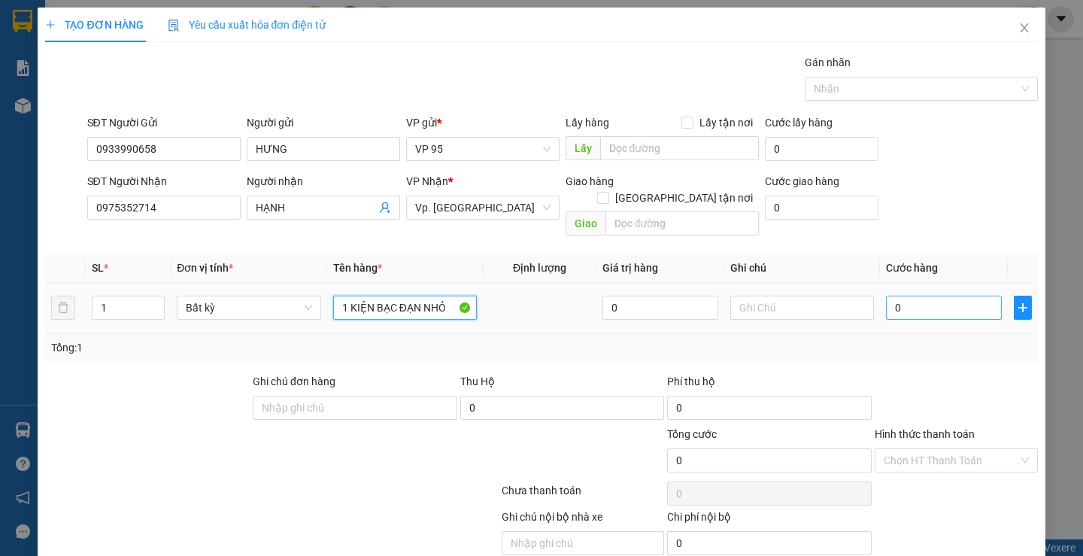
type input "1 KIỆN BẠC ĐẠN NHỎ"
click at [934, 296] on input "0" at bounding box center [944, 308] width 116 height 24
type input "3"
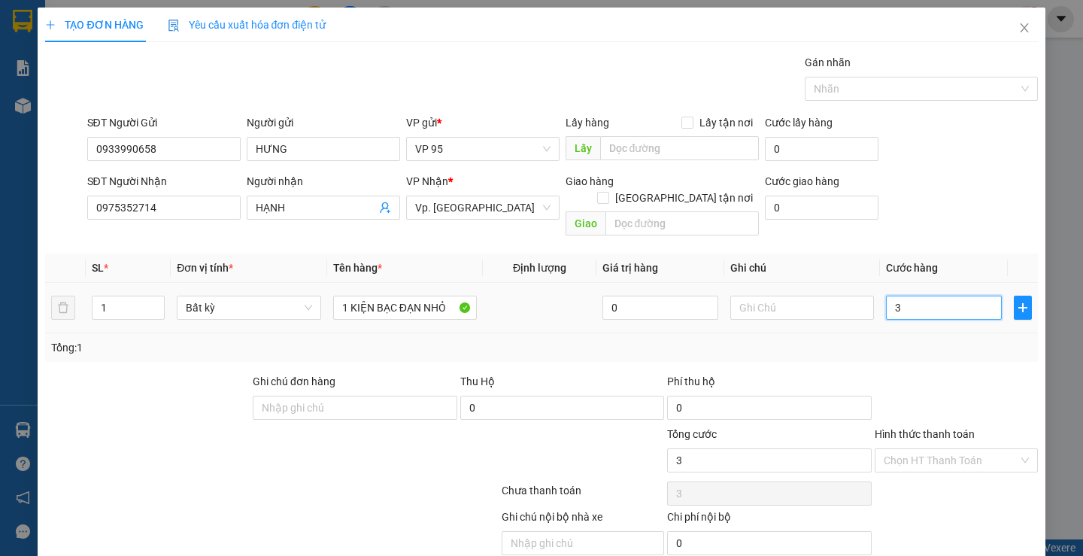
type input "30"
type input "30.000"
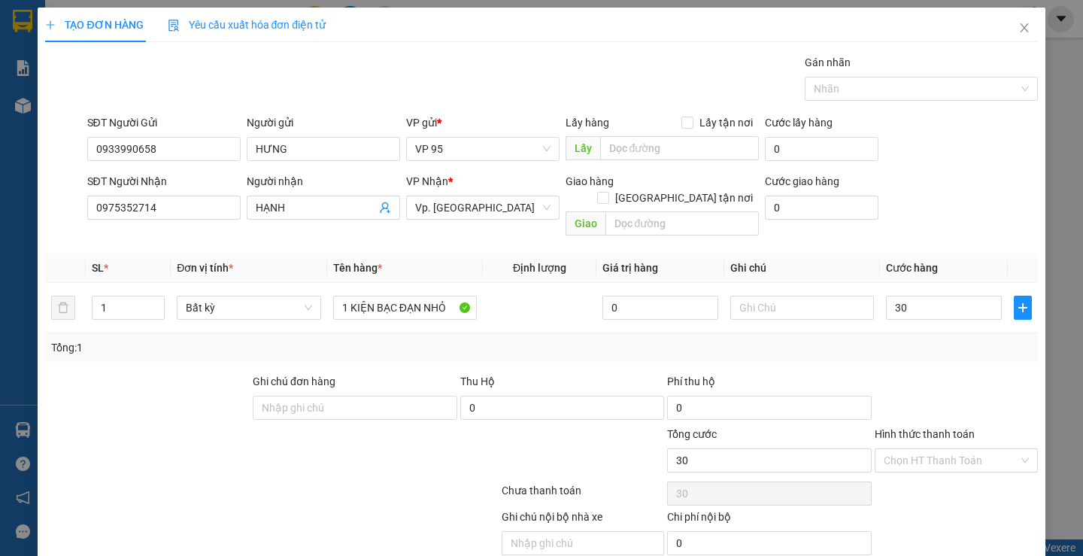
type input "30.000"
click at [913, 347] on div "Transit Pickup Surcharge Ids Transit Deliver Surcharge Ids Transit Deliver Surc…" at bounding box center [541, 322] width 992 height 536
click at [907, 428] on label "Hình thức thanh toán" at bounding box center [925, 434] width 100 height 12
click at [907, 449] on input "Hình thức thanh toán" at bounding box center [951, 460] width 135 height 23
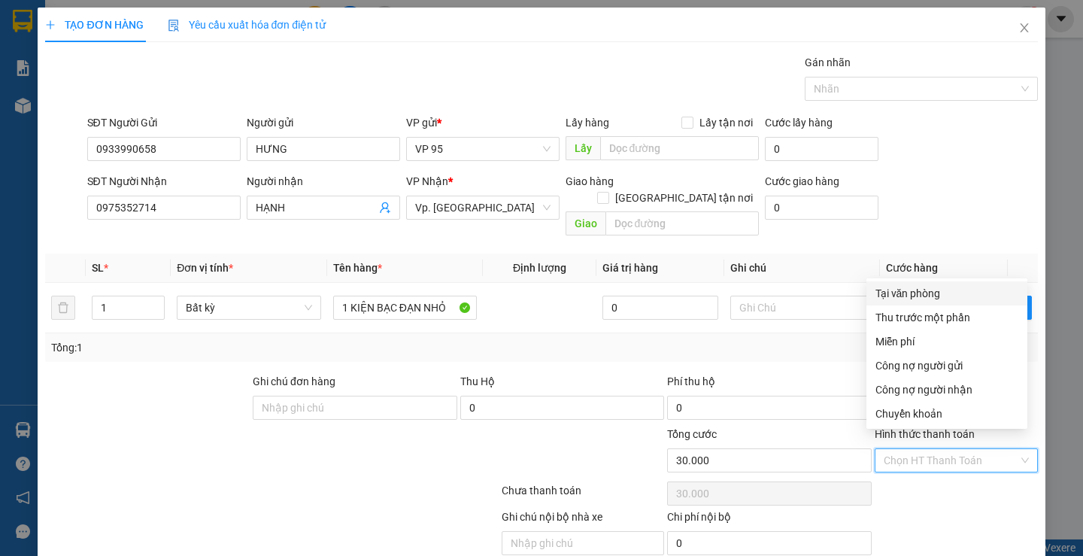
click at [934, 153] on div "SĐT Người Gửi 0933990658 Người gửi HƯNG VP gửi * VP 95 Lấy hàng Lấy tận nơi Lấy…" at bounding box center [562, 140] width 957 height 53
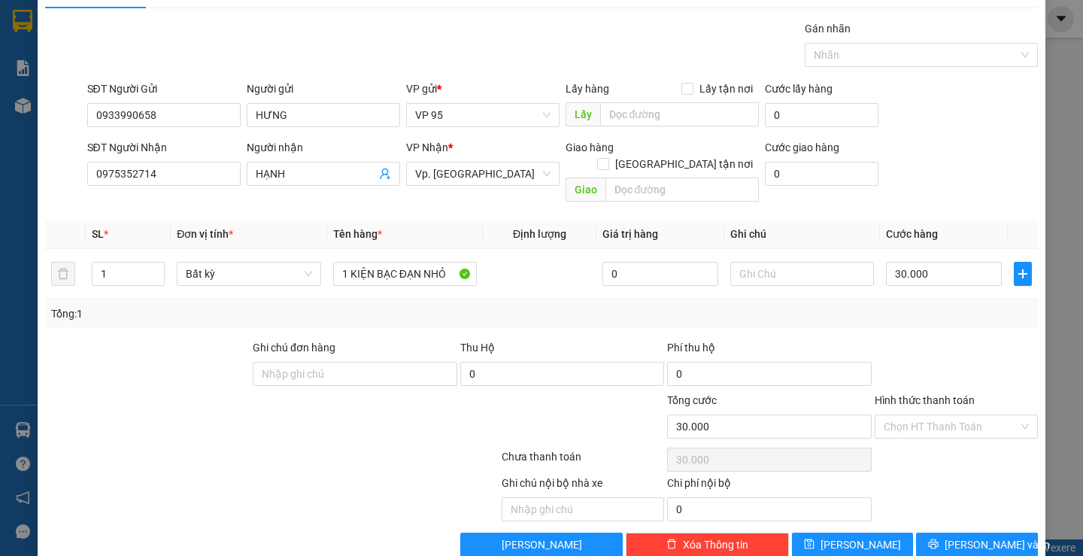
scroll to position [47, 0]
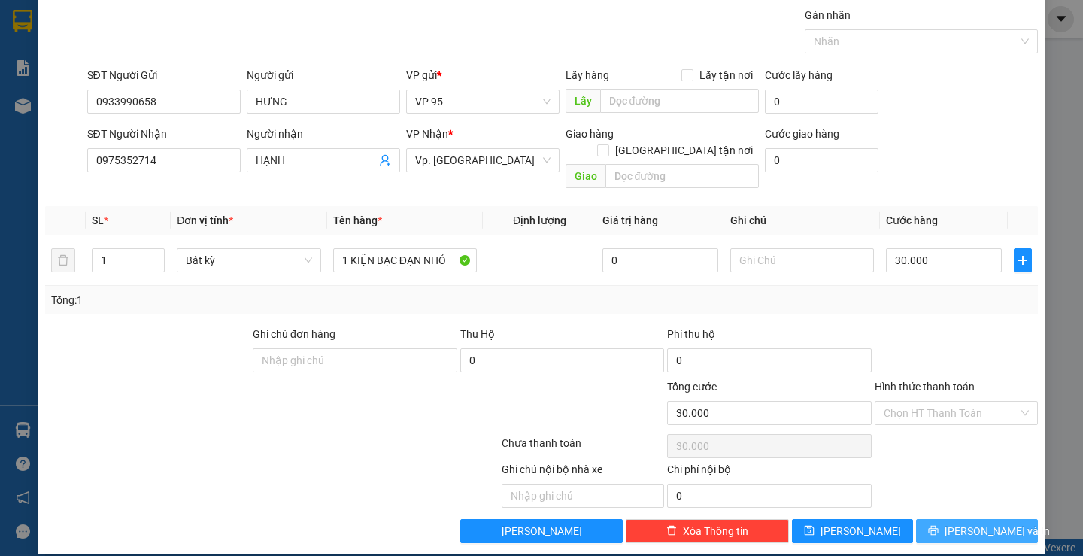
click at [933, 519] on button "[PERSON_NAME] và In" at bounding box center [976, 531] width 121 height 24
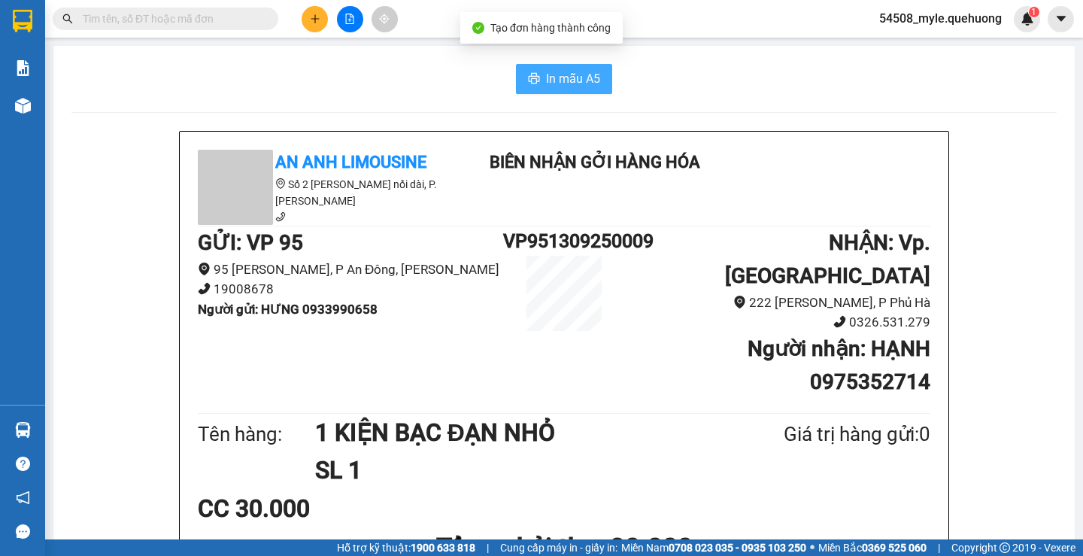
click at [585, 83] on span "In mẫu A5" at bounding box center [573, 78] width 54 height 19
click at [789, 490] on div "CC 30.000" at bounding box center [564, 509] width 733 height 38
click at [822, 490] on div "CC 30.000" at bounding box center [564, 509] width 733 height 38
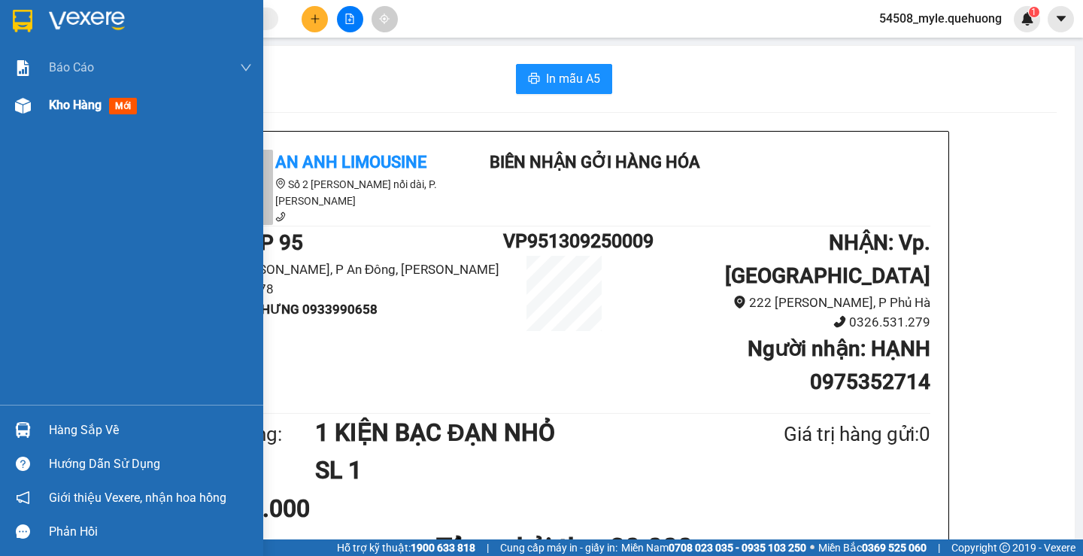
click at [50, 108] on span "Kho hàng" at bounding box center [75, 105] width 53 height 14
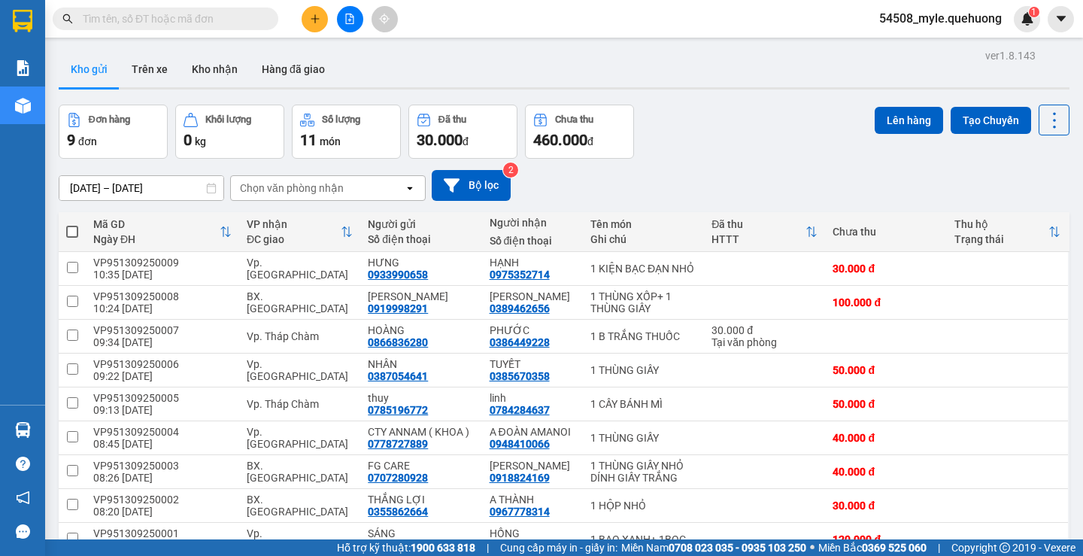
click at [116, 26] on input "text" at bounding box center [172, 19] width 178 height 17
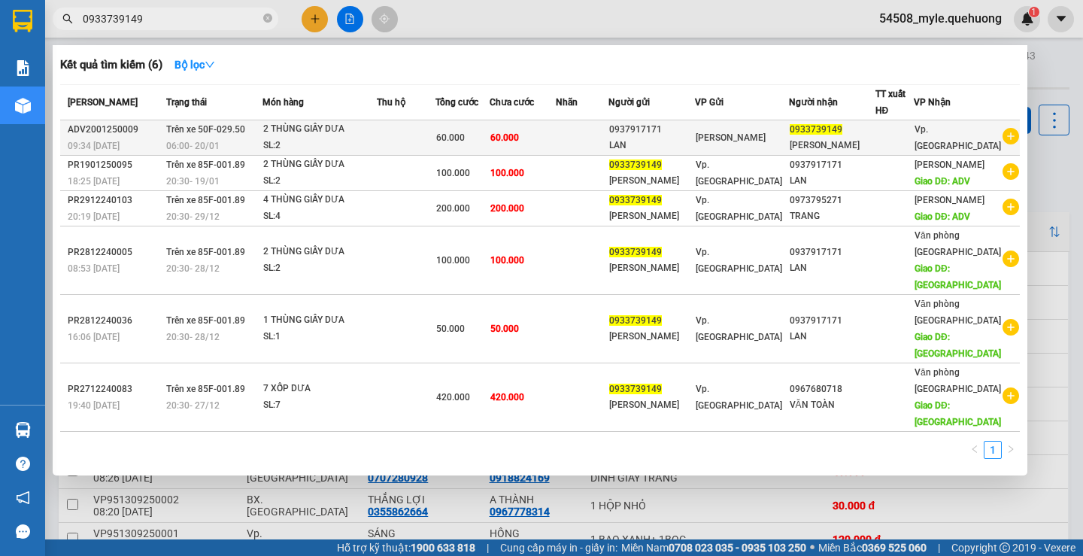
type input "0933739149"
click at [818, 142] on div "[PERSON_NAME]" at bounding box center [832, 146] width 85 height 16
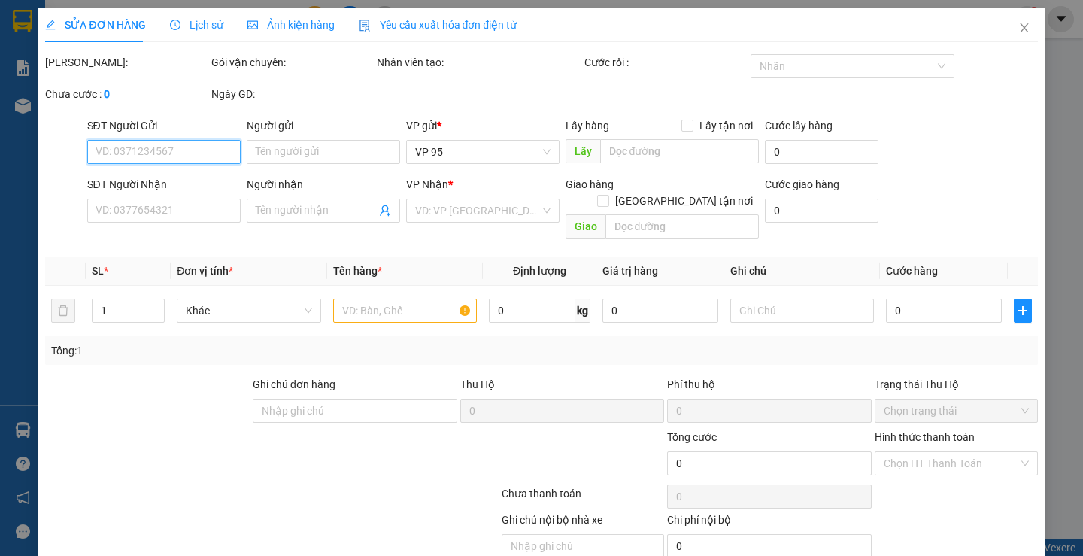
type input "0937917171"
type input "LAN"
type input "0933739149"
type input "[PERSON_NAME]"
type input "60.000"
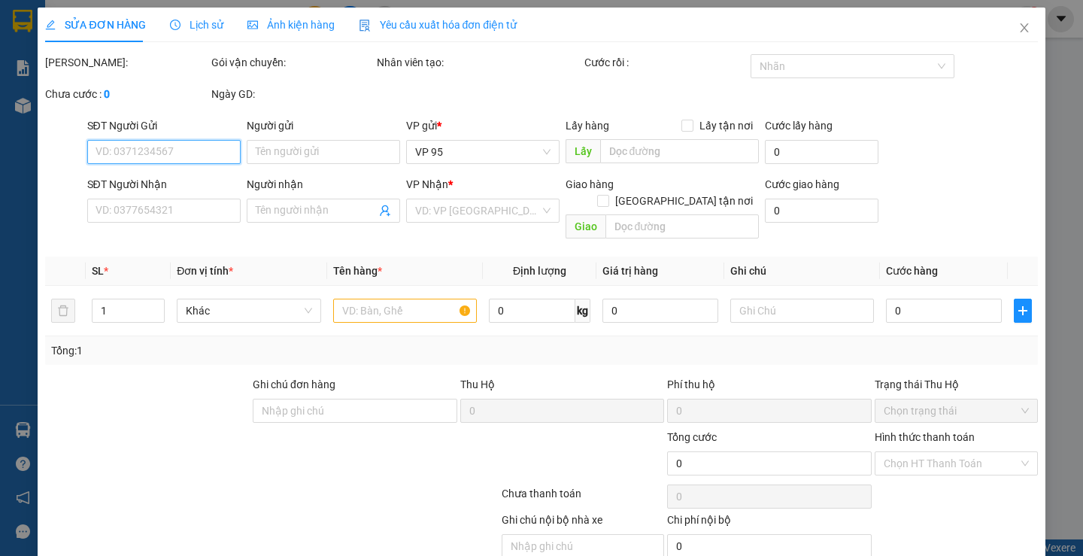
type input "60.000"
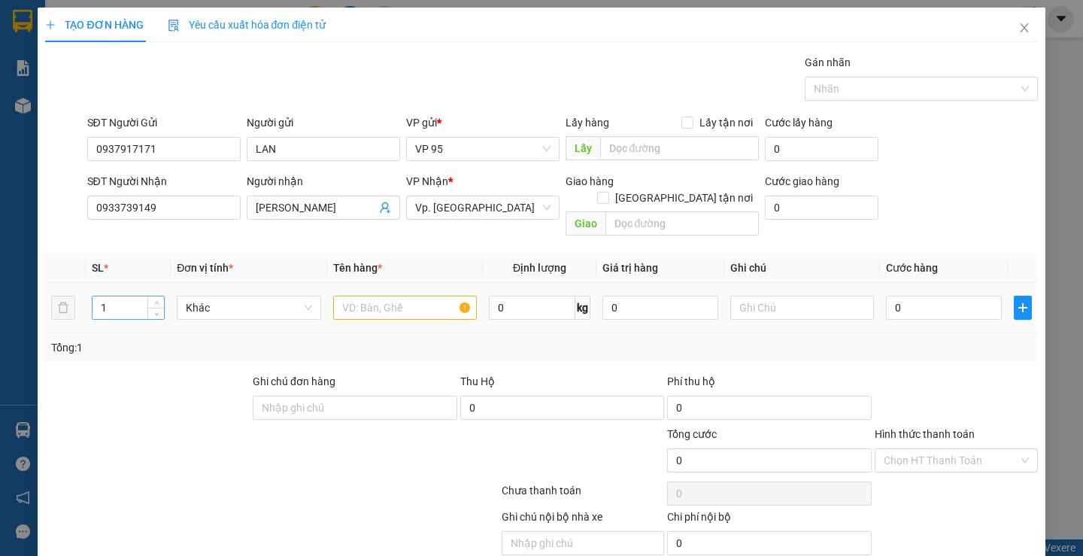
click at [118, 296] on input "1" at bounding box center [128, 307] width 71 height 23
click at [383, 296] on input "text" at bounding box center [405, 308] width 144 height 24
type input "1 THÙNG GIẤY SẦU RIÊNG"
click at [766, 296] on input "text" at bounding box center [803, 308] width 144 height 24
click at [755, 296] on input "text" at bounding box center [803, 308] width 144 height 24
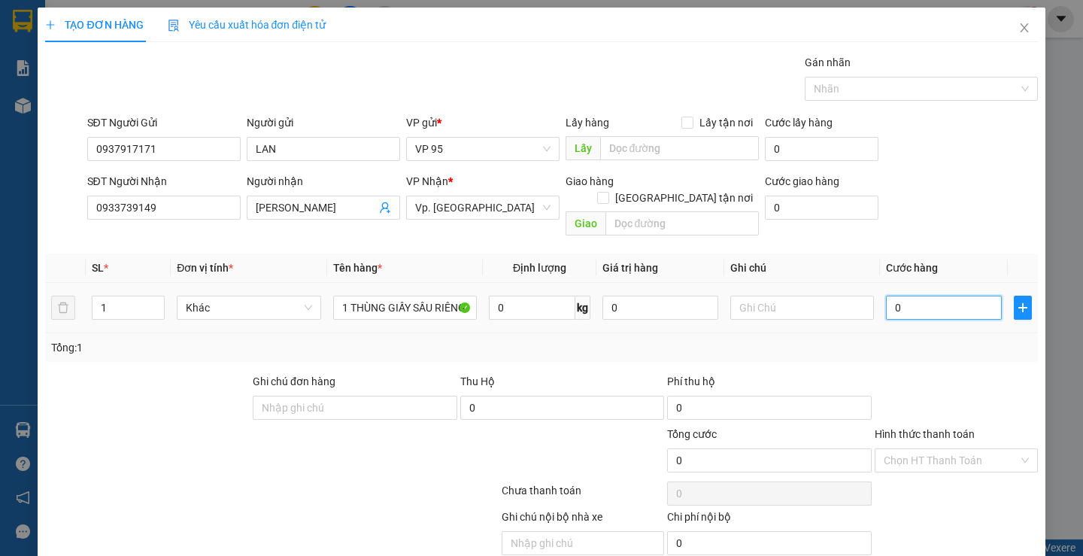
click at [948, 296] on input "0" at bounding box center [944, 308] width 116 height 24
type input "6"
type input "60"
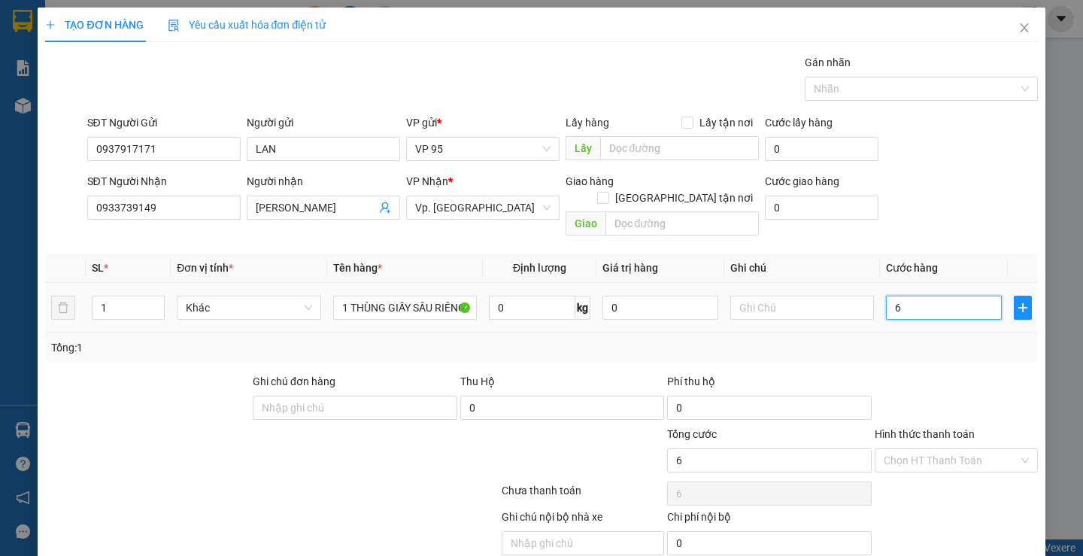
type input "60"
click at [942, 339] on div "Tổng: 1" at bounding box center [541, 347] width 980 height 17
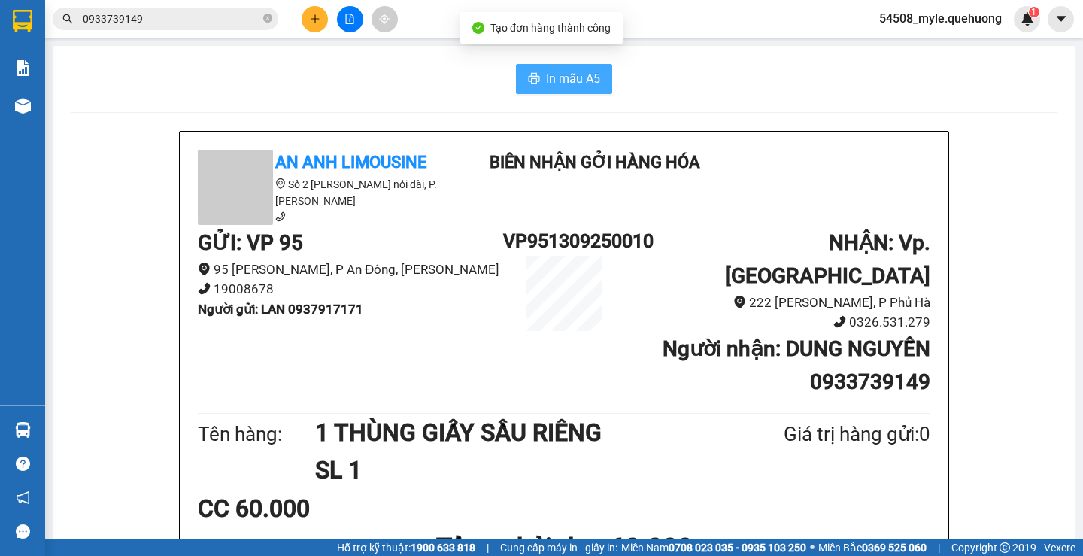
click at [570, 88] on span "In mẫu A5" at bounding box center [573, 78] width 54 height 19
drag, startPoint x: 401, startPoint y: 87, endPoint x: 415, endPoint y: 99, distance: 18.1
click at [405, 93] on div "In mẫu A5" at bounding box center [564, 79] width 986 height 30
click at [559, 455] on h1 "SL 1" at bounding box center [513, 470] width 396 height 38
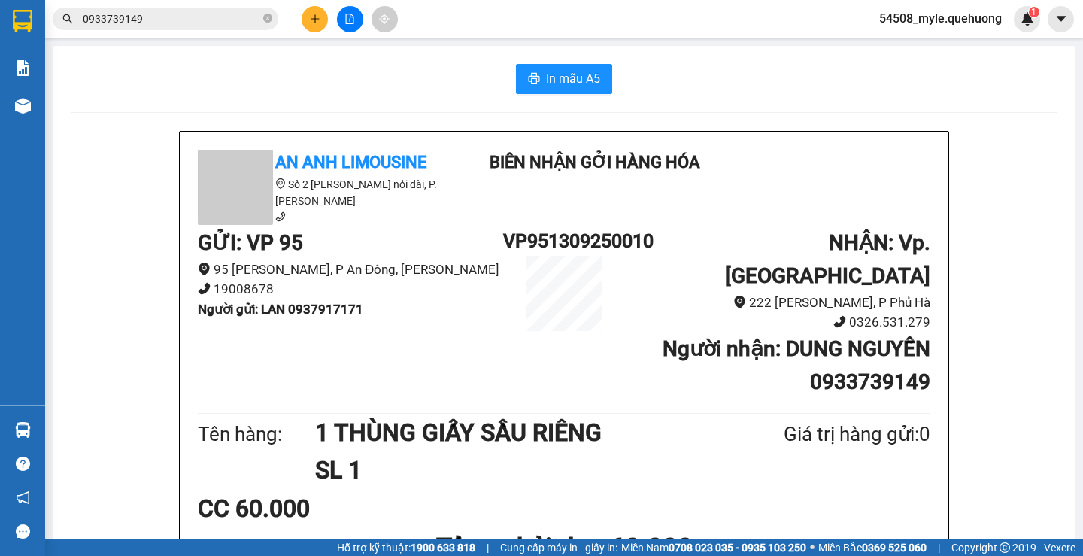
click at [262, 70] on div "In mẫu A5" at bounding box center [564, 79] width 986 height 30
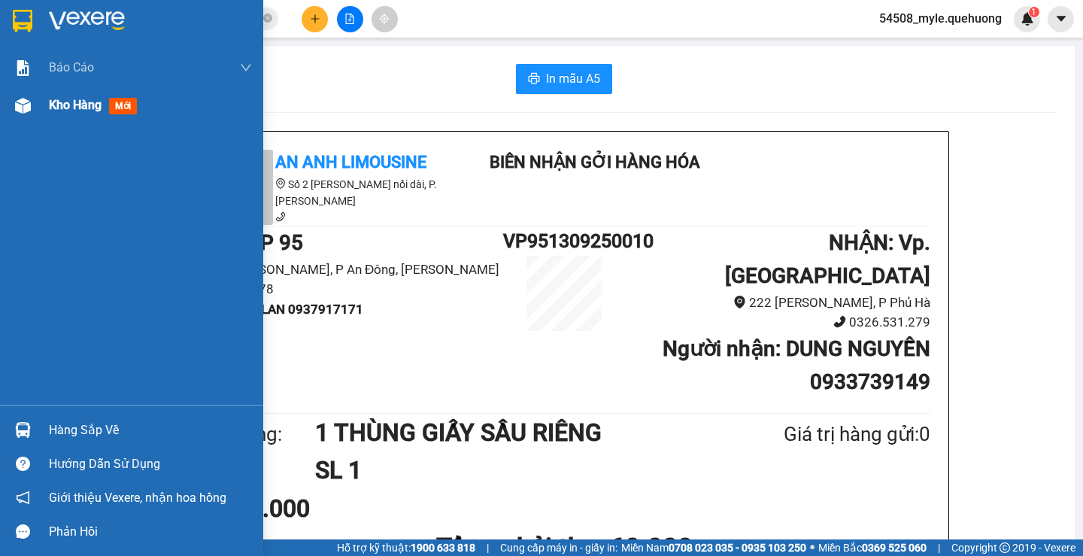
click at [59, 104] on span "Kho hàng" at bounding box center [75, 105] width 53 height 14
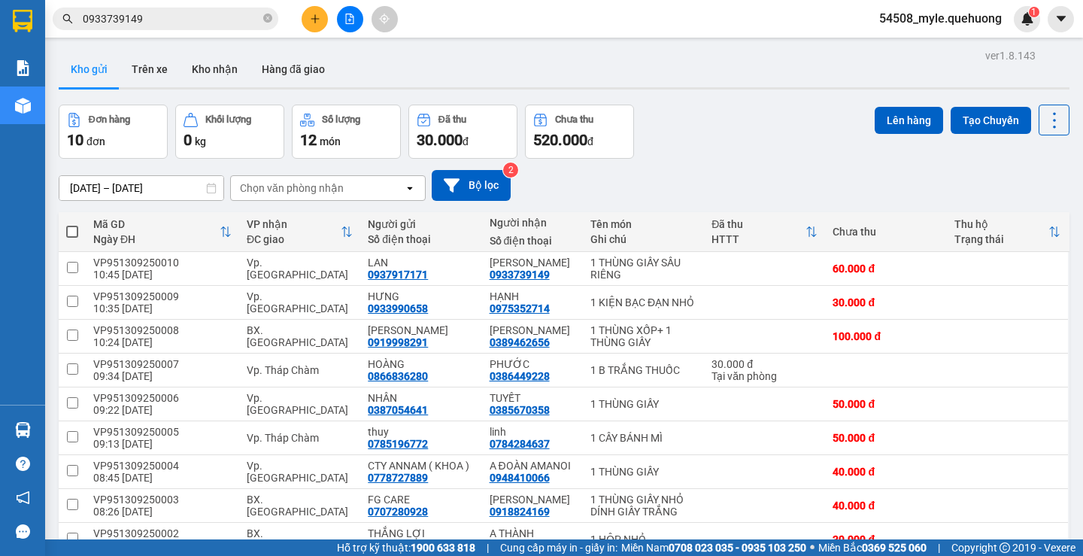
click at [175, 21] on input "0933739149" at bounding box center [172, 19] width 178 height 17
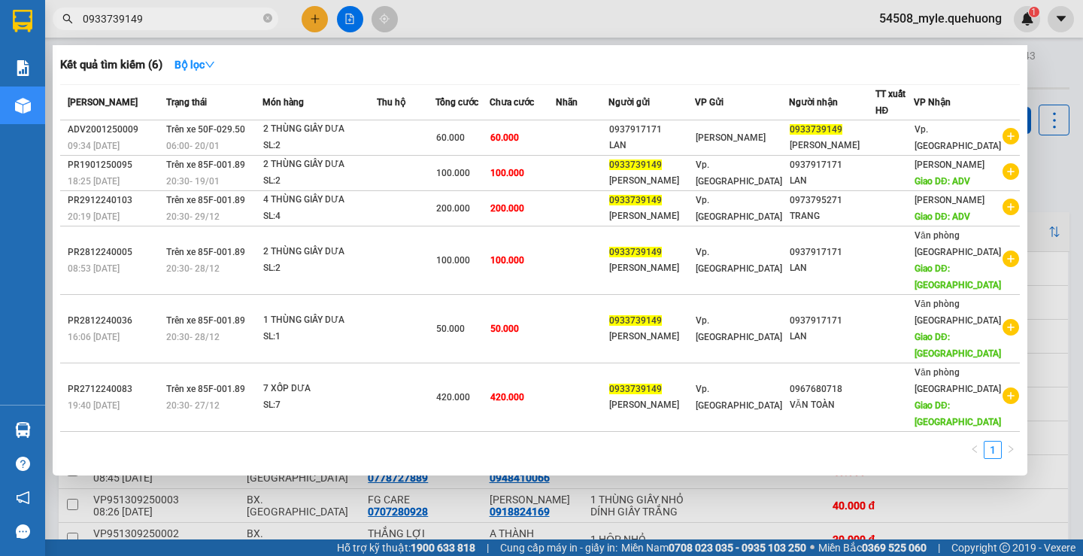
drag, startPoint x: 175, startPoint y: 21, endPoint x: 0, endPoint y: 49, distance: 177.5
click at [0, 49] on section "Kết quả tìm kiếm ( 6 ) Bộ lọc Mã ĐH Trạng thái Món hàng Thu hộ Tổng cước Chưa c…" at bounding box center [541, 278] width 1083 height 556
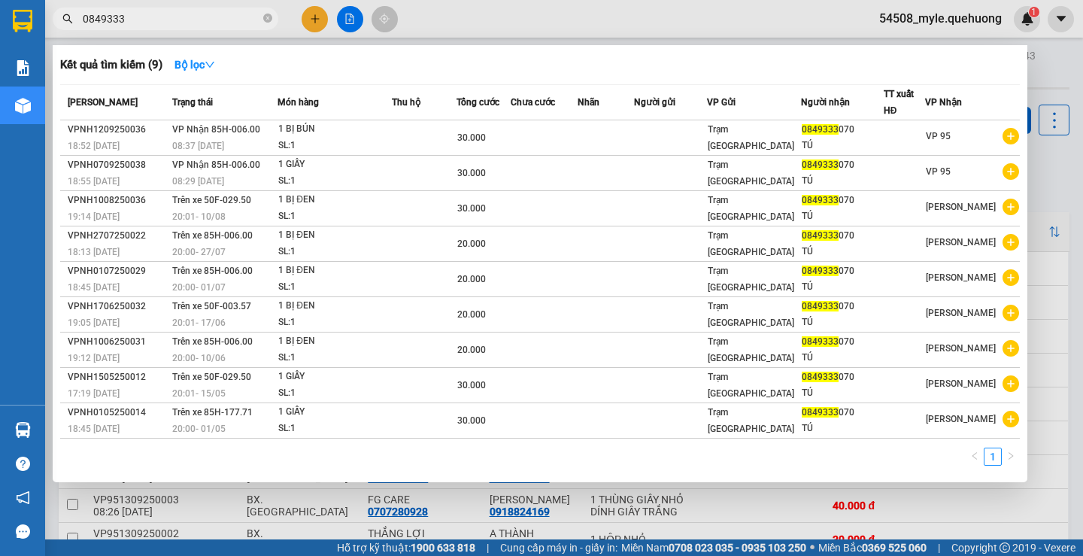
drag, startPoint x: 138, startPoint y: 18, endPoint x: 0, endPoint y: 17, distance: 137.7
click at [0, 17] on section "Kết quả tìm kiếm ( 9 ) Bộ lọc Mã ĐH Trạng thái Món hàng Thu hộ Tổng cước Chưa c…" at bounding box center [541, 278] width 1083 height 556
paste input "906390755"
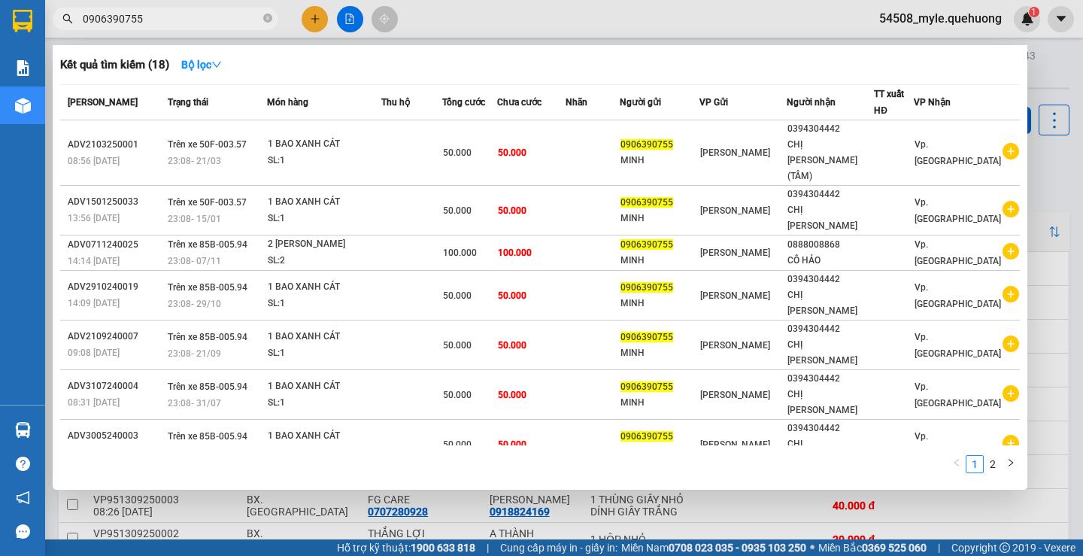
drag, startPoint x: 0, startPoint y: 23, endPoint x: 0, endPoint y: 12, distance: 10.5
click at [0, 12] on section "Kết quả tìm kiếm ( 18 ) Bộ lọc Mã ĐH Trạng thái Món hàng Thu hộ Tổng cước Chưa …" at bounding box center [541, 278] width 1083 height 556
paste input "8353289"
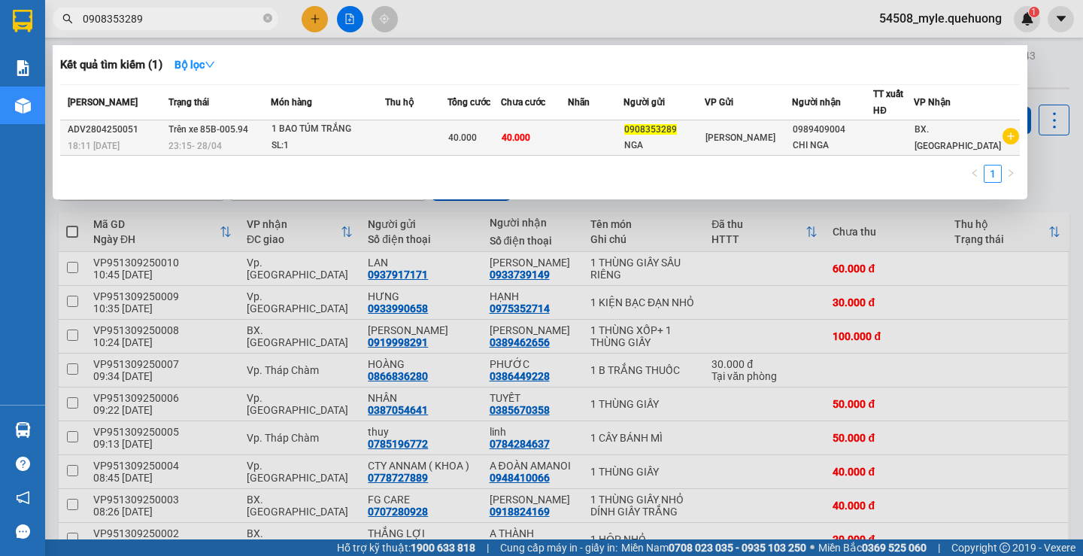
type input "0908353289"
click at [858, 142] on div "CHI NGA" at bounding box center [833, 146] width 80 height 16
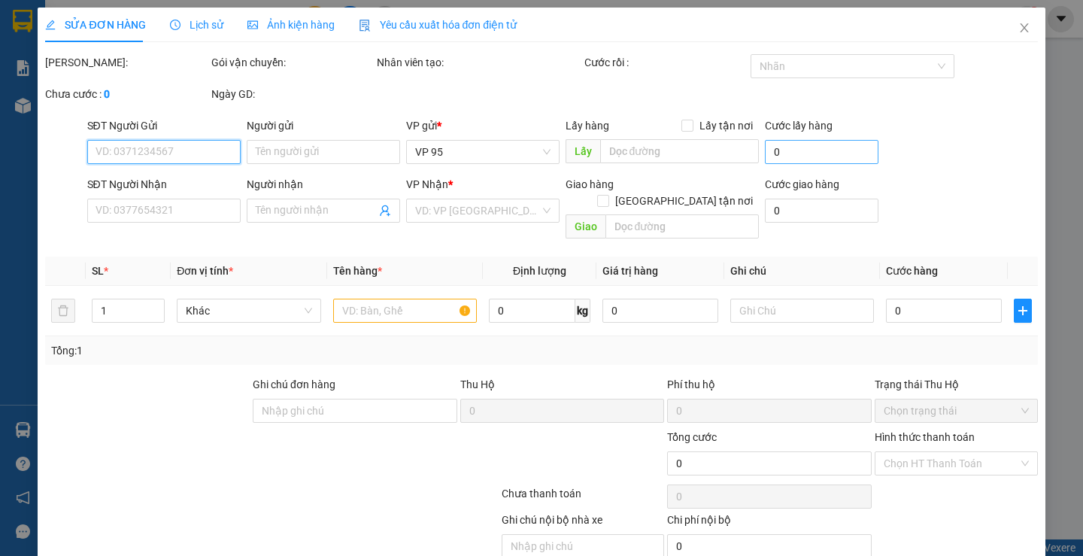
type input "0908353289"
type input "NGA"
type input "0989409004"
type input "CHI NGA"
type input "40.000"
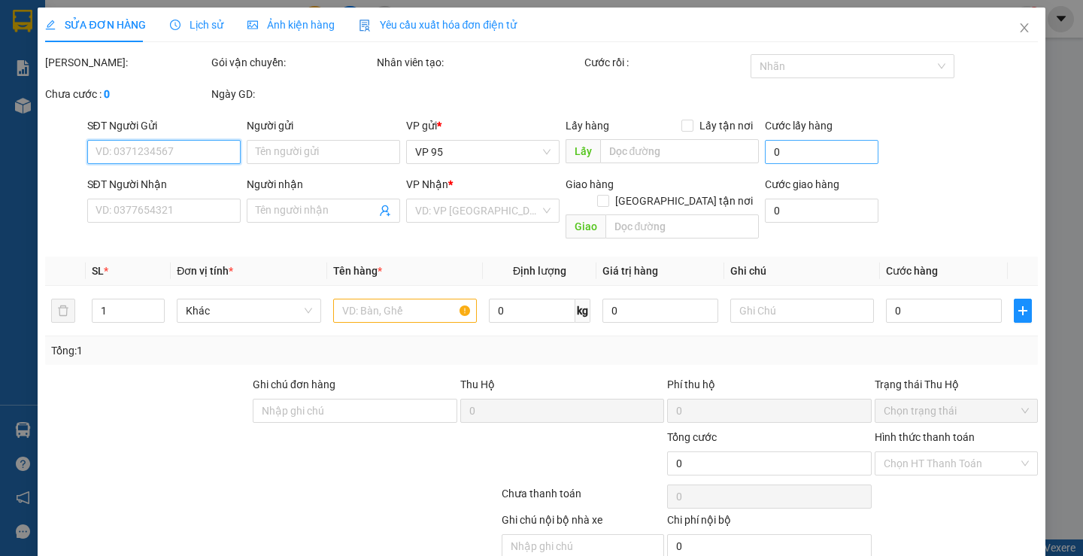
type input "40.000"
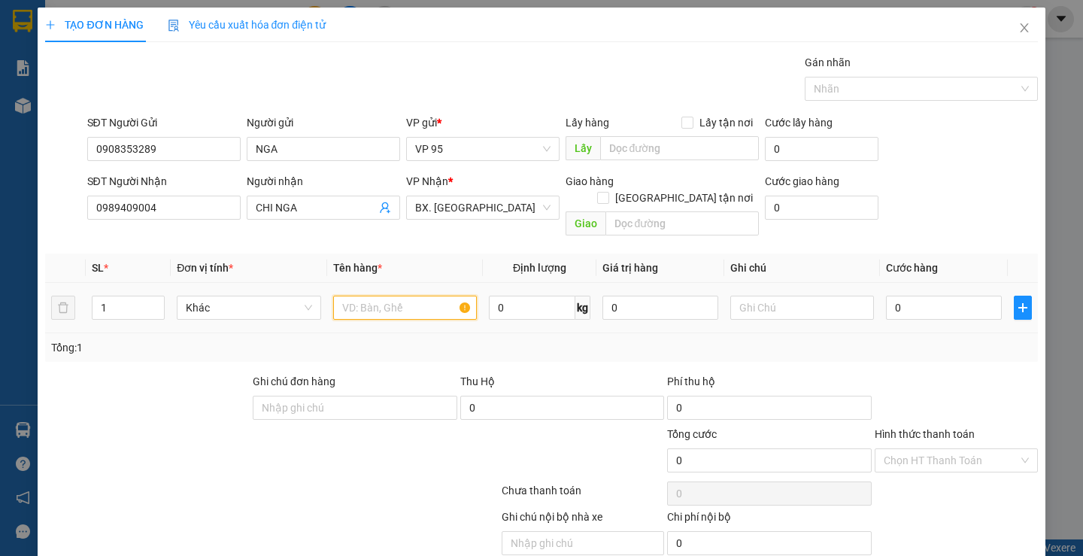
click at [379, 296] on input "text" at bounding box center [405, 308] width 144 height 24
type input "1 KIỆN XANH"
click at [898, 296] on input "0" at bounding box center [944, 308] width 116 height 24
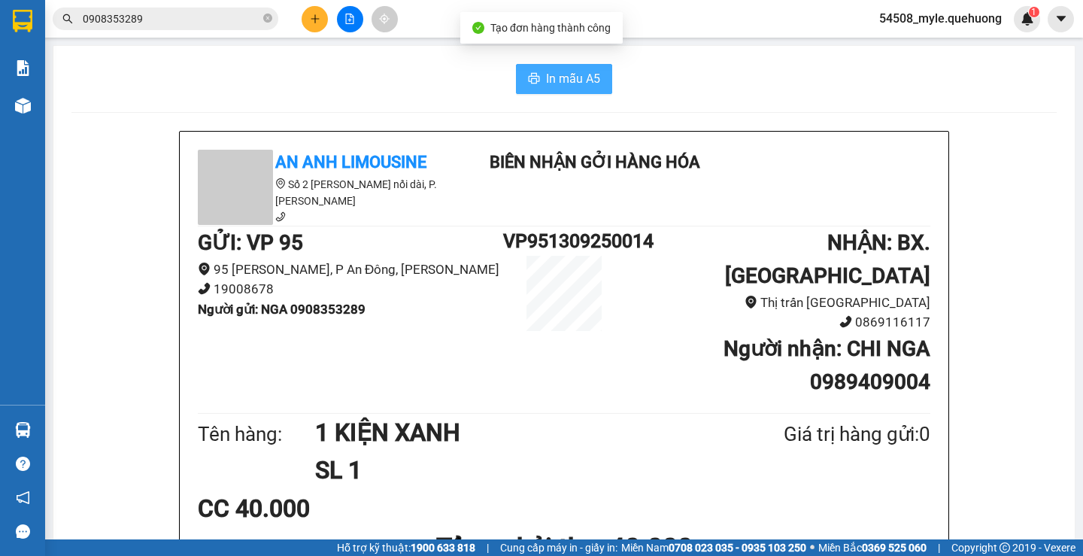
click at [550, 85] on span "In mẫu A5" at bounding box center [573, 78] width 54 height 19
click at [793, 490] on div "CC 40.000" at bounding box center [564, 509] width 733 height 38
click at [877, 490] on div "CC 40.000" at bounding box center [564, 509] width 733 height 38
click at [801, 83] on div "In mẫu A5" at bounding box center [564, 79] width 986 height 30
click at [825, 490] on div "CC 40.000" at bounding box center [564, 509] width 733 height 38
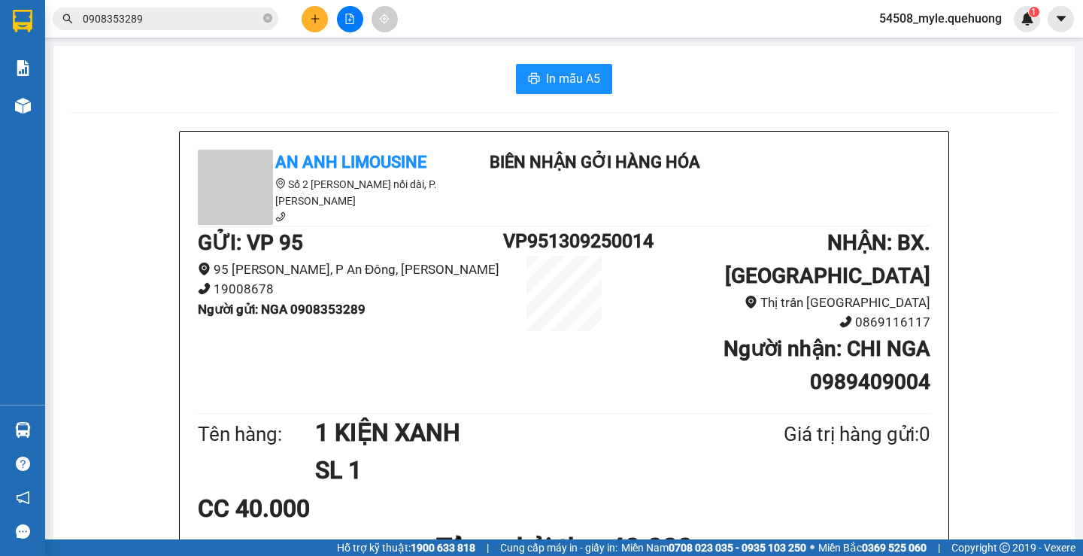
click at [127, 71] on div "In mẫu A5" at bounding box center [564, 79] width 986 height 30
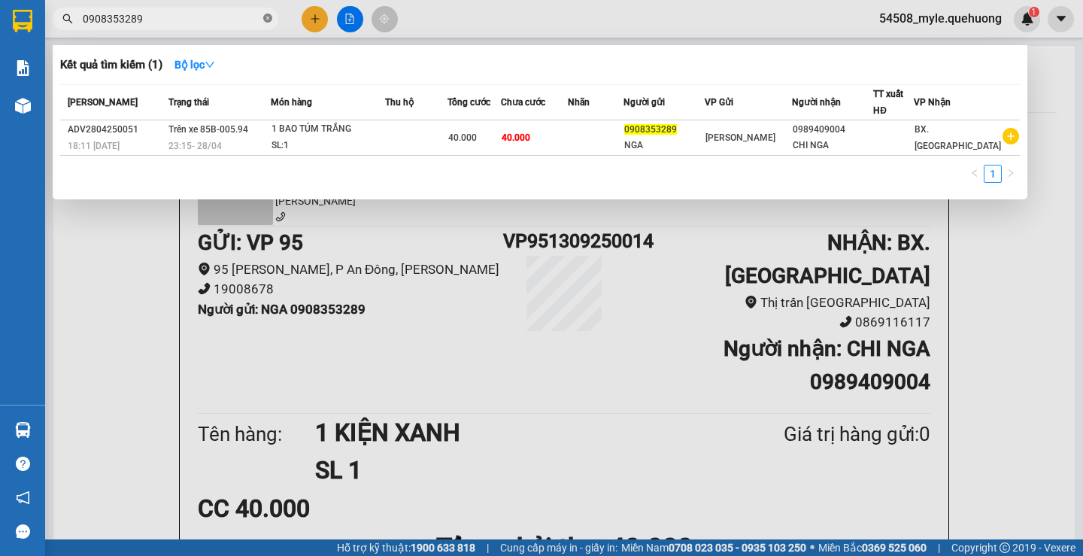
click at [266, 16] on icon "close-circle" at bounding box center [267, 18] width 9 height 9
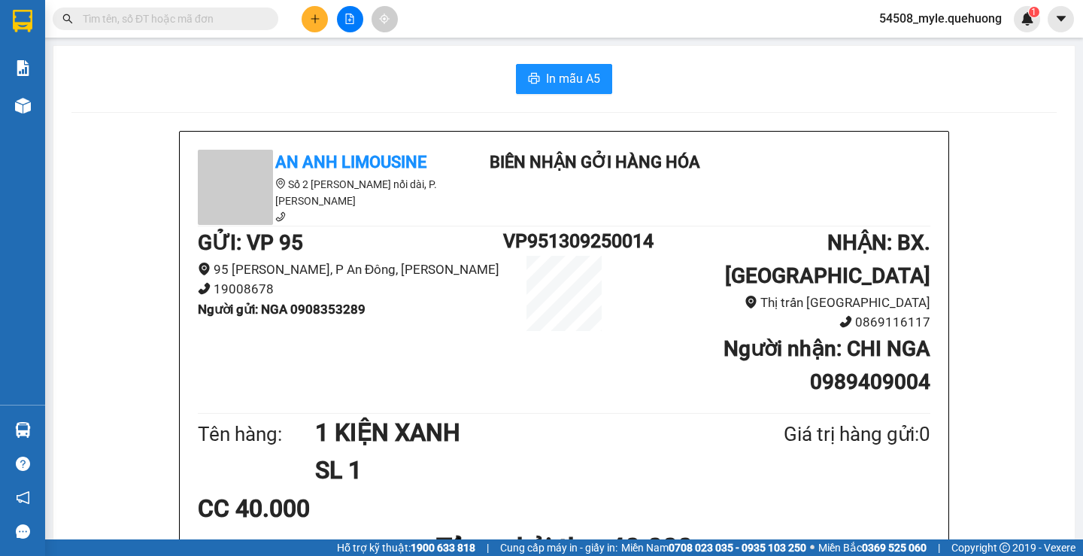
drag, startPoint x: 123, startPoint y: 80, endPoint x: 41, endPoint y: 102, distance: 84.3
click at [121, 80] on div "In mẫu A5" at bounding box center [564, 79] width 986 height 30
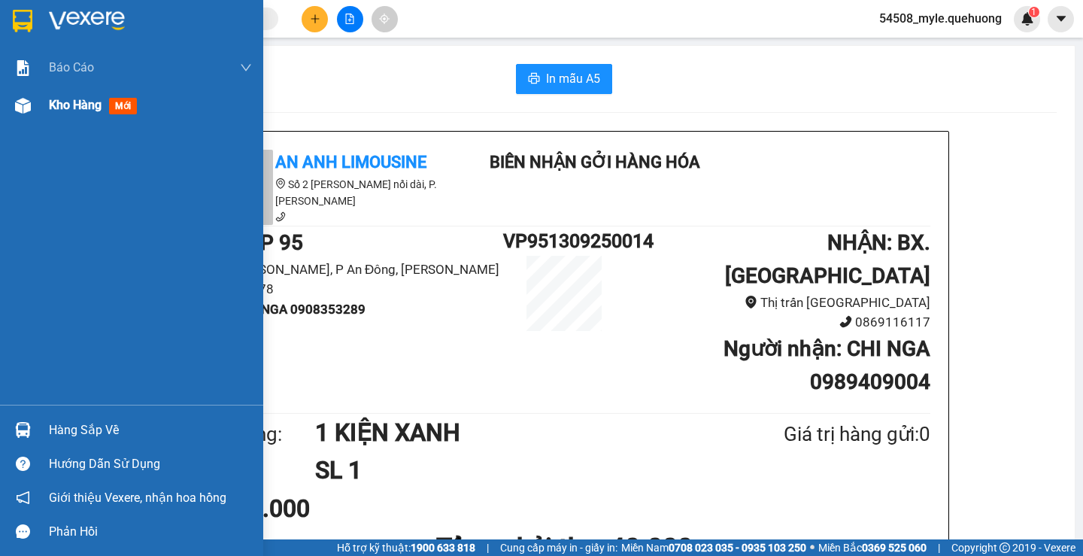
click at [67, 109] on span "Kho hàng" at bounding box center [75, 105] width 53 height 14
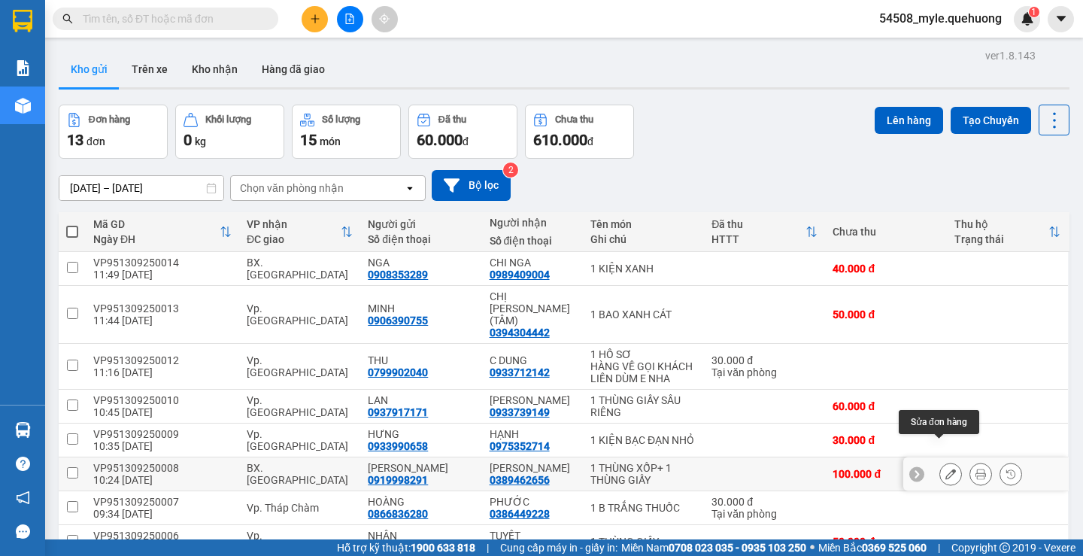
click at [941, 461] on button at bounding box center [951, 474] width 21 height 26
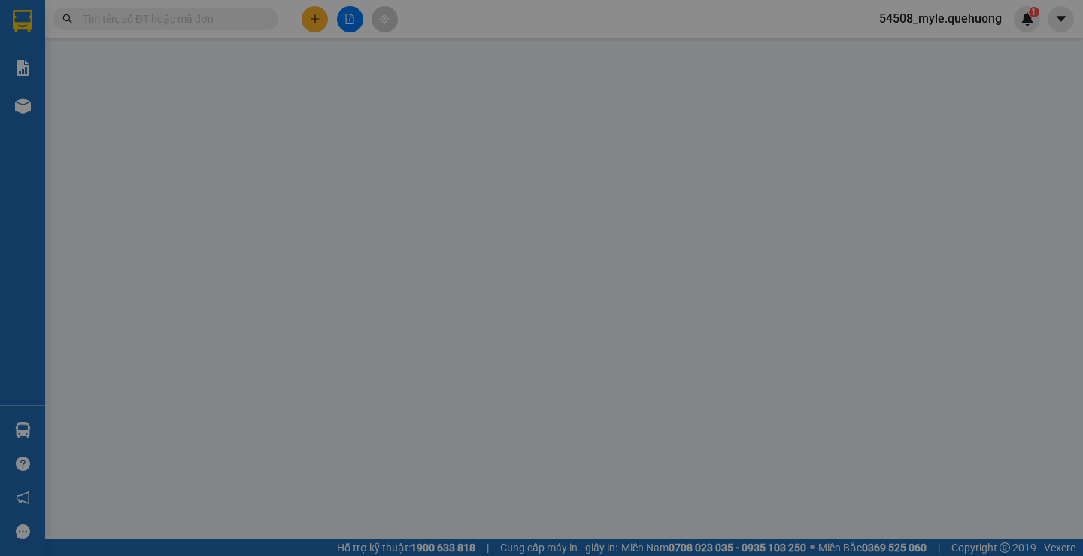
type input "0919998291"
type input "[PERSON_NAME]"
type input "0389462656"
type input "[PERSON_NAME]"
type input "100.000"
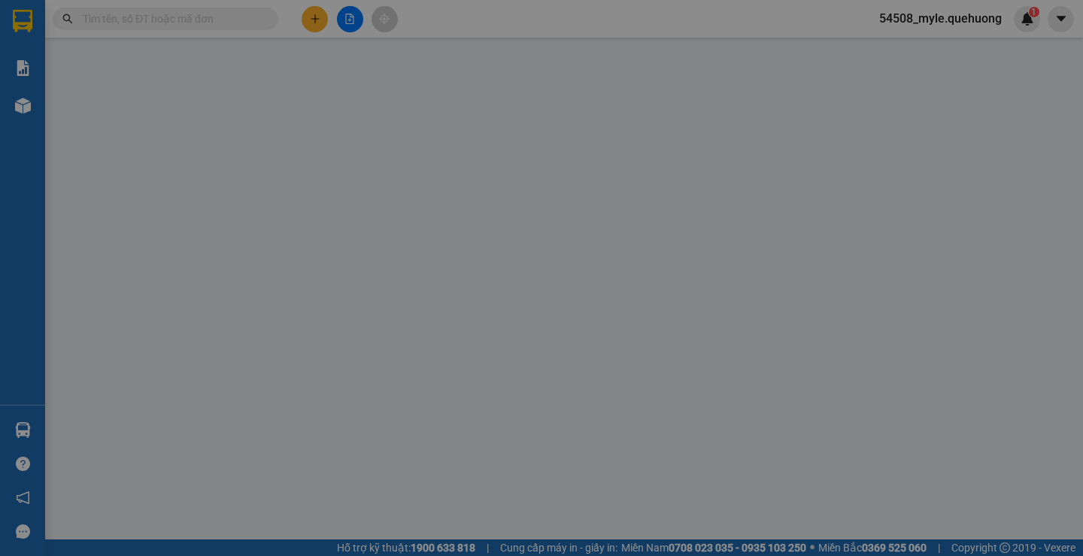
type input "100.000"
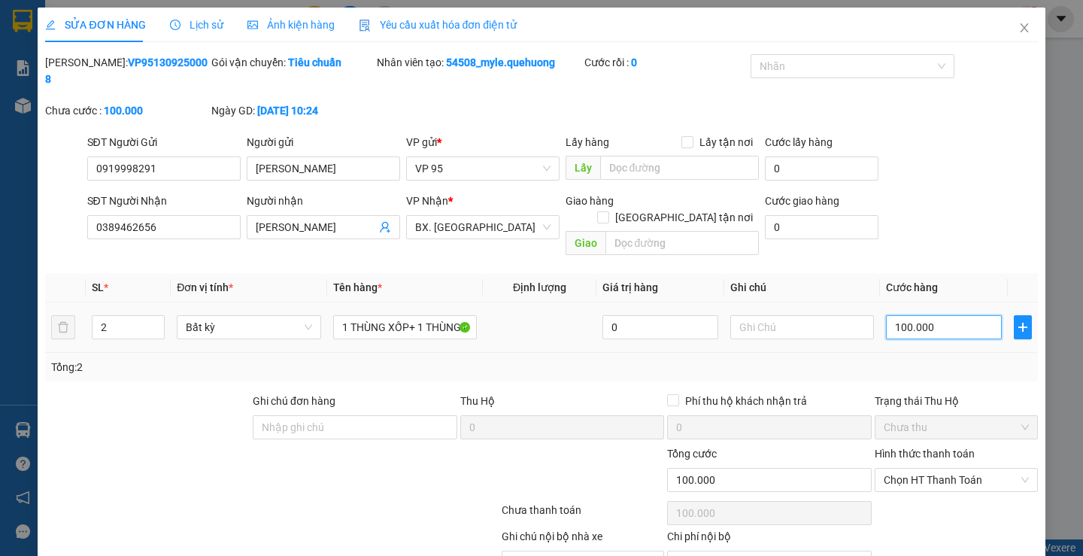
click at [907, 315] on input "100.000" at bounding box center [944, 327] width 116 height 24
type input "9"
type input "90"
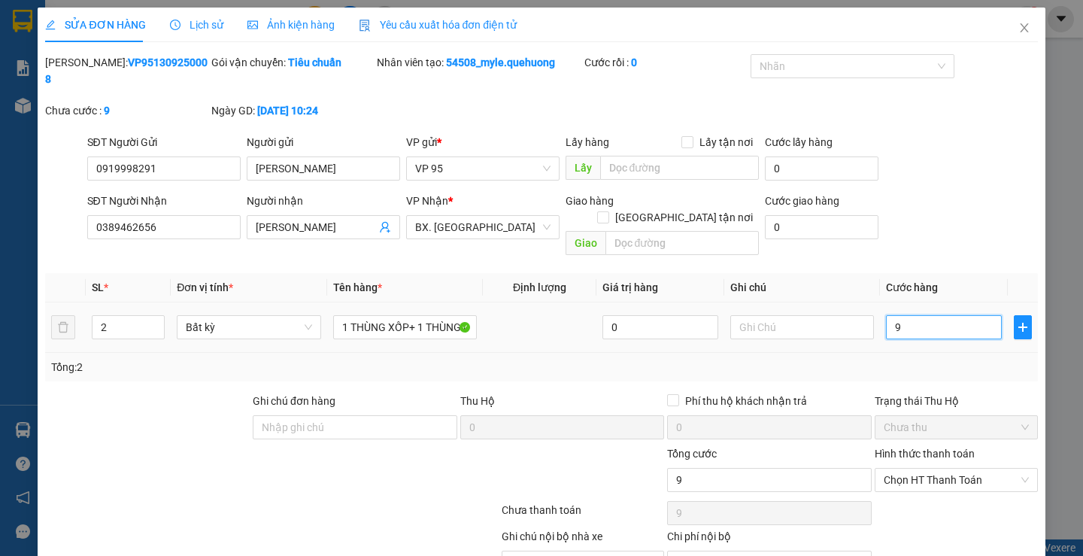
type input "90"
type input "90.000"
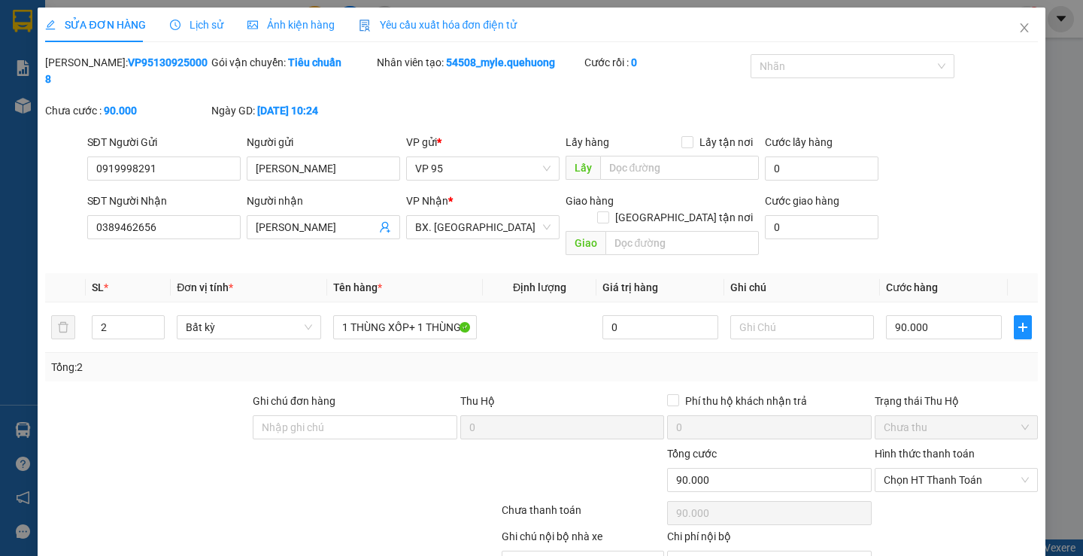
click at [902, 359] on div "Tổng: 2" at bounding box center [541, 367] width 980 height 17
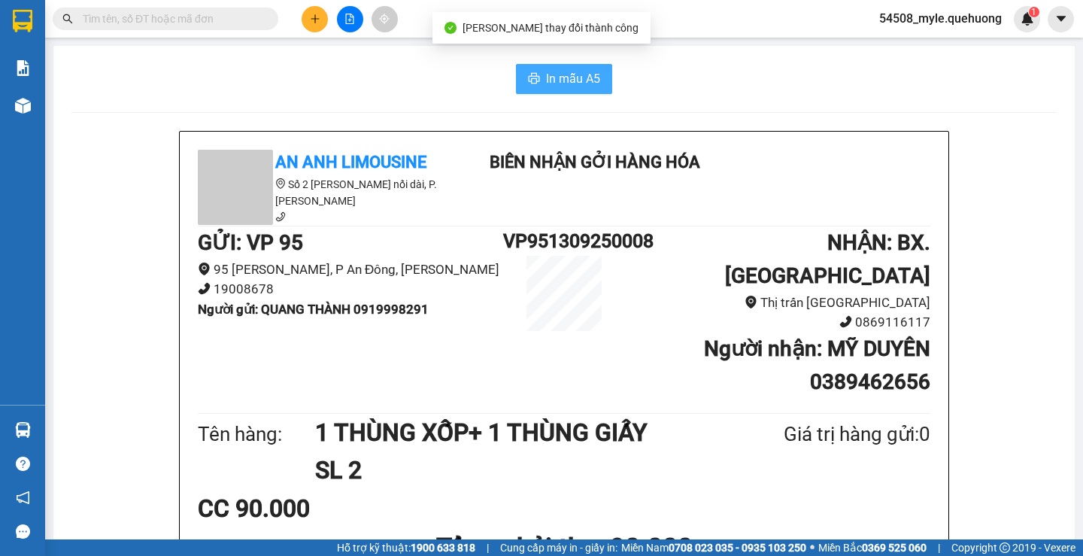
click at [553, 78] on span "In mẫu A5" at bounding box center [573, 78] width 54 height 19
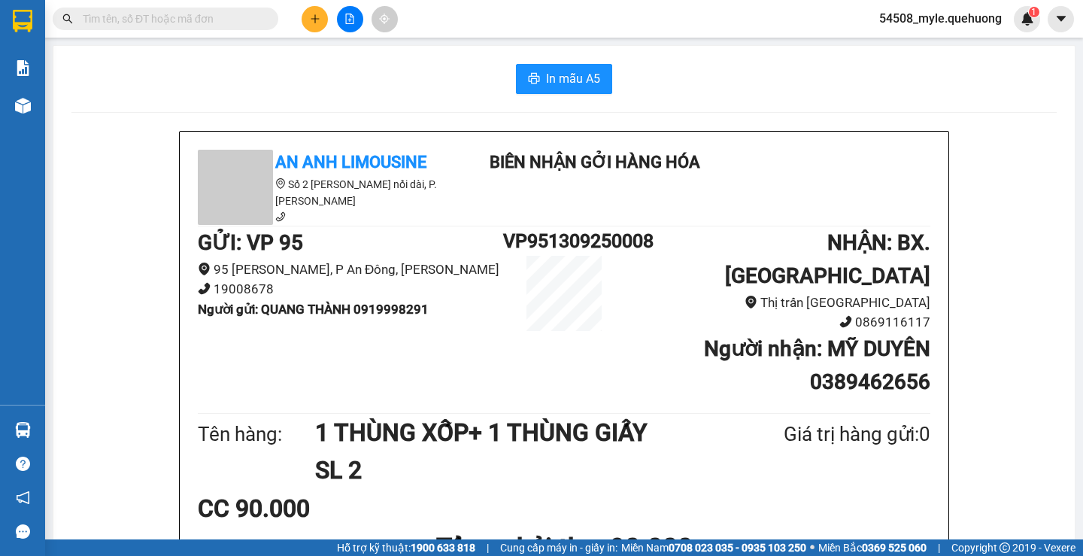
click at [116, 17] on input "text" at bounding box center [172, 19] width 178 height 17
click at [96, 32] on div "Kết quả tìm kiếm ( 1 ) Bộ lọc Mã ĐH Trạng thái Món hàng Thu hộ Tổng cước Chưa c…" at bounding box center [146, 19] width 293 height 26
click at [126, 14] on input "text" at bounding box center [172, 19] width 178 height 17
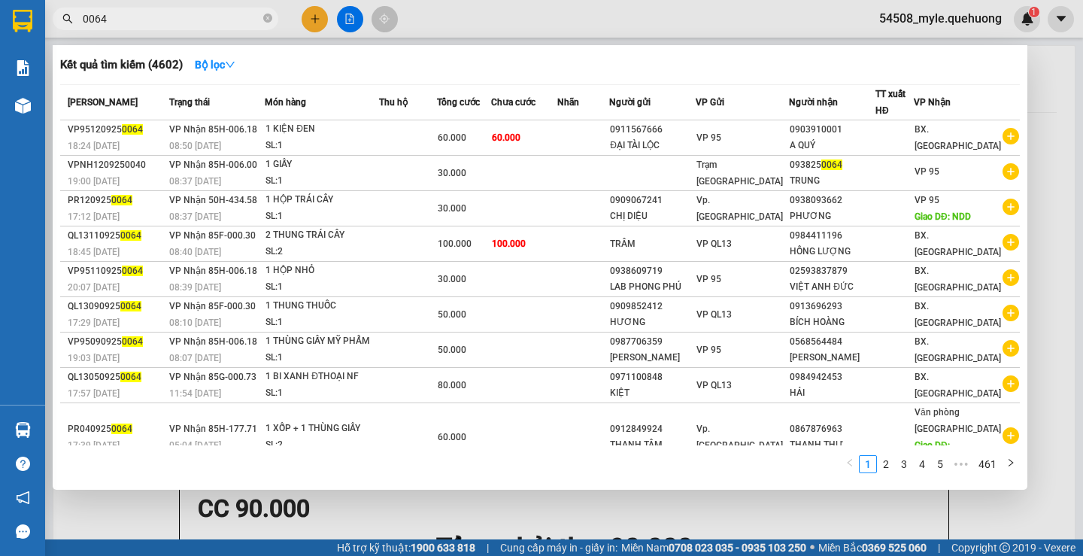
drag, startPoint x: 125, startPoint y: 18, endPoint x: 0, endPoint y: 18, distance: 124.9
click at [0, 18] on section "Kết quả tìm kiếm ( 4602 ) Bộ lọc Mã ĐH Trạng thái Món hàng Thu hộ Tổng cước Chư…" at bounding box center [541, 278] width 1083 height 556
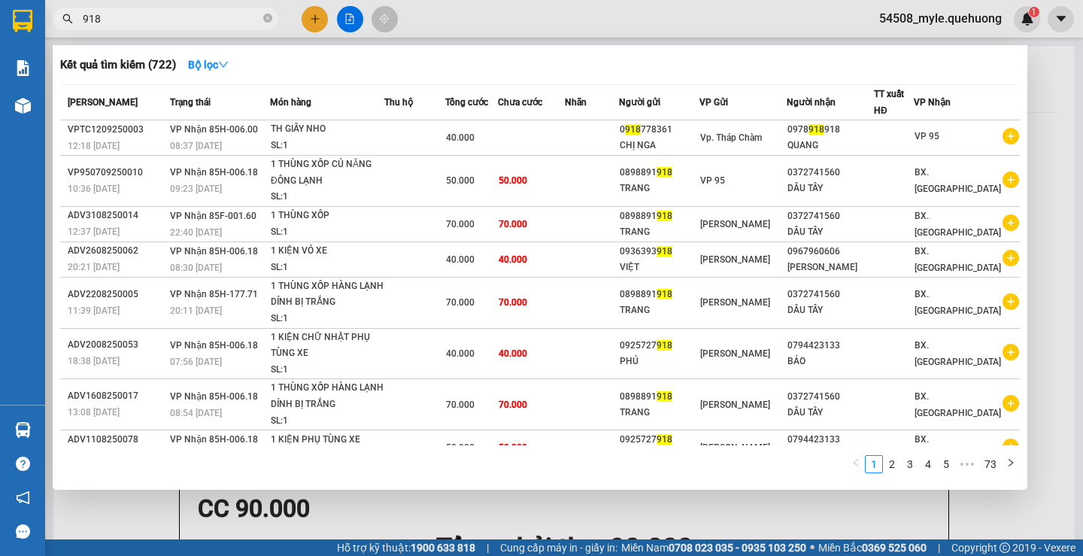
type input "918"
click at [130, 9] on span "918" at bounding box center [166, 19] width 226 height 23
click at [135, 20] on input "918" at bounding box center [172, 19] width 178 height 17
click at [271, 18] on icon "close-circle" at bounding box center [267, 18] width 9 height 9
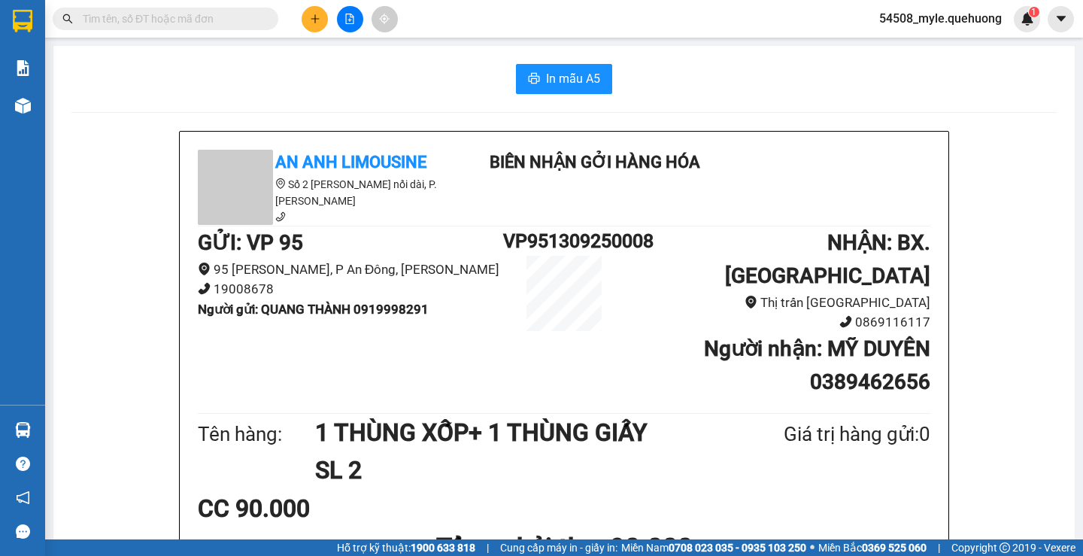
click at [187, 79] on div "In mẫu A5" at bounding box center [564, 79] width 986 height 30
drag, startPoint x: 336, startPoint y: 85, endPoint x: 650, endPoint y: 93, distance: 313.8
click at [337, 86] on div "In mẫu A5" at bounding box center [564, 79] width 986 height 30
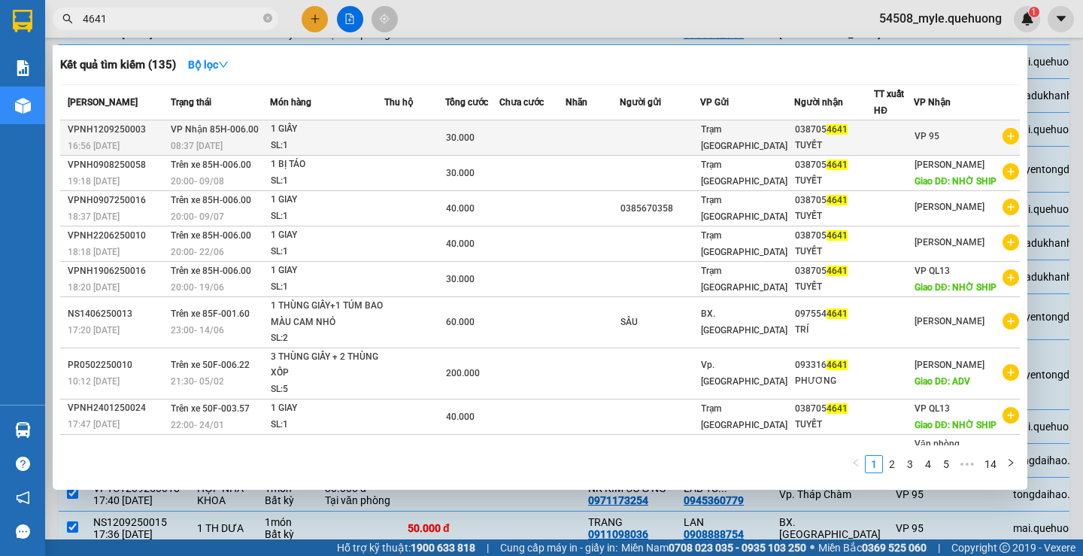
type input "4641"
click at [840, 134] on span "4641" at bounding box center [837, 129] width 21 height 11
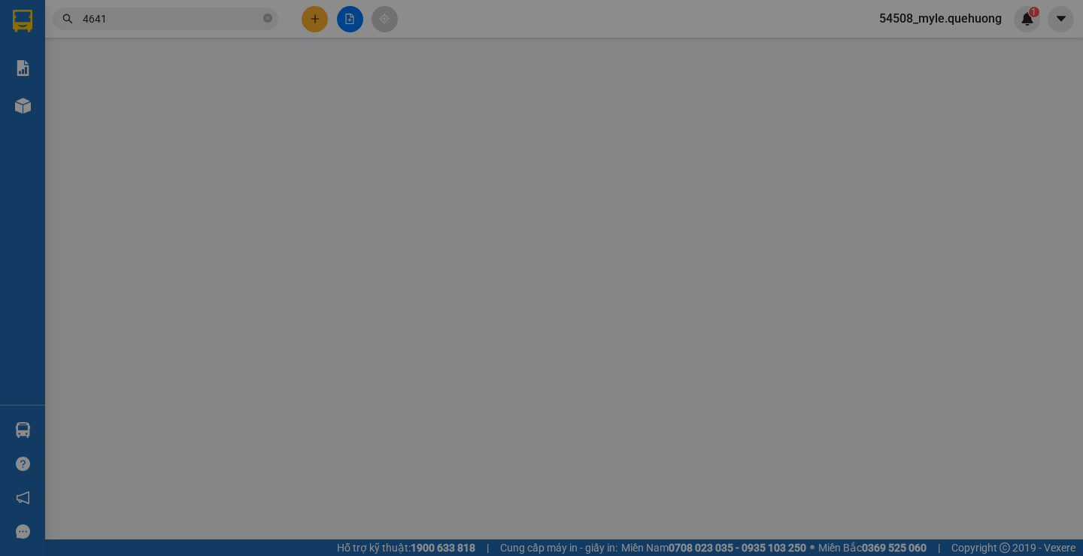
type input "0387054641"
type input "TUYẾT"
type input "30.000"
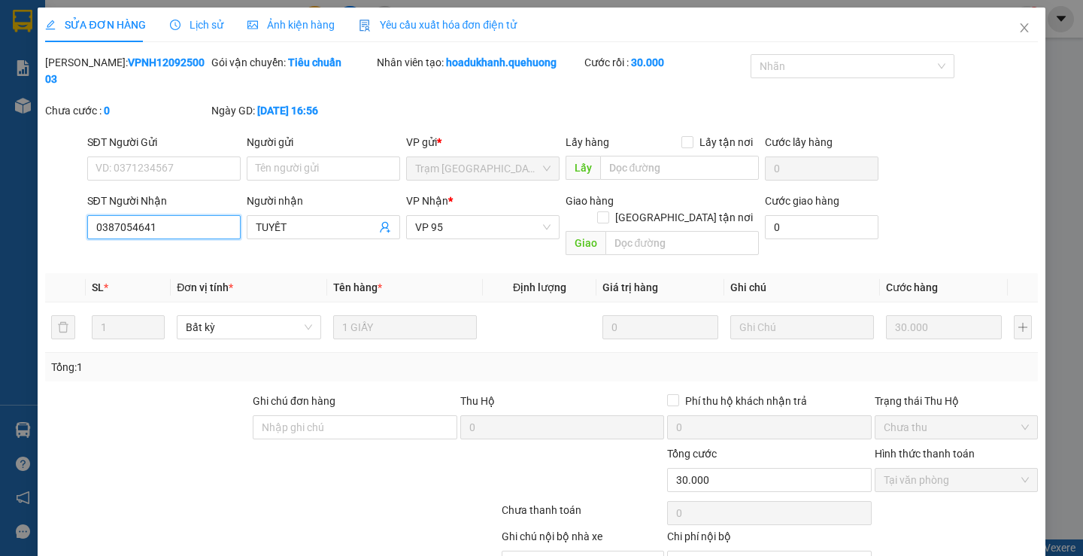
drag, startPoint x: 165, startPoint y: 209, endPoint x: 0, endPoint y: 213, distance: 164.8
click at [0, 213] on div "SỬA ĐƠN HÀNG Lịch sử Ảnh kiện hàng Yêu cầu xuất hóa đơn điện tử Total Paid Fee …" at bounding box center [541, 278] width 1083 height 556
click at [1020, 31] on icon "close" at bounding box center [1024, 27] width 8 height 9
click at [1017, 28] on div "54508_myle.quehuong 1" at bounding box center [954, 19] width 173 height 26
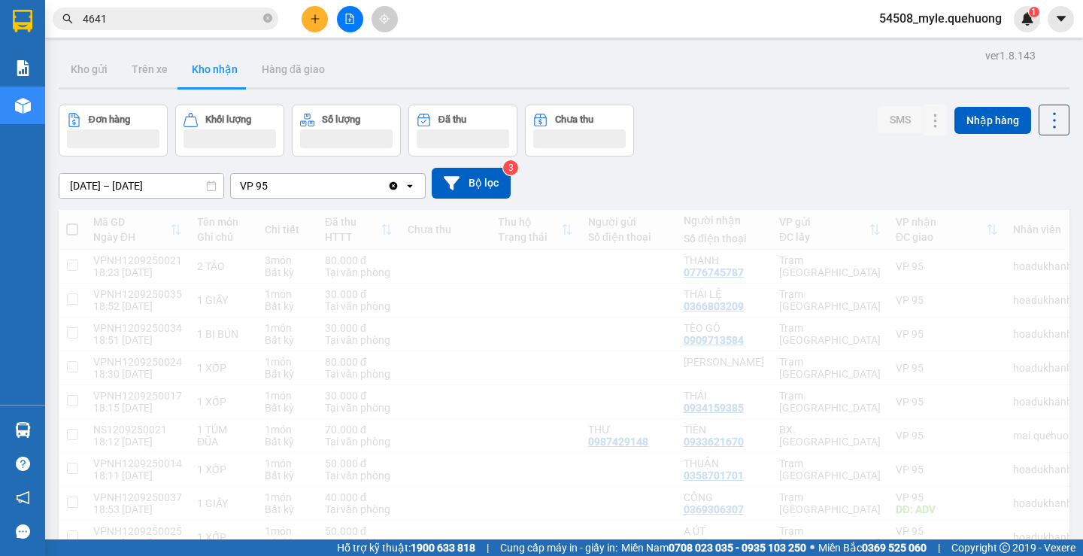
click at [128, 13] on input "4641" at bounding box center [172, 19] width 178 height 17
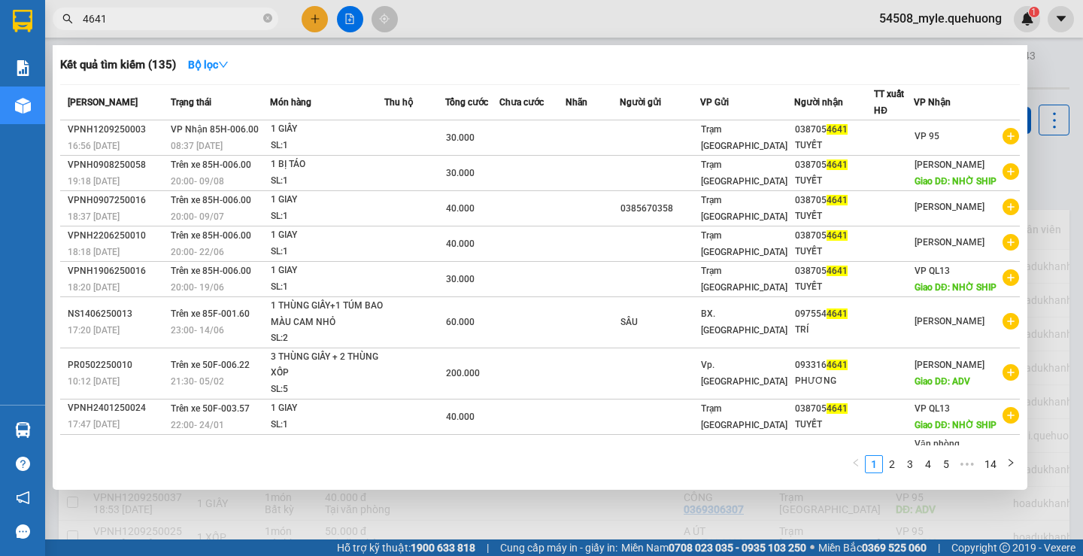
click at [116, 20] on input "4641" at bounding box center [172, 19] width 178 height 17
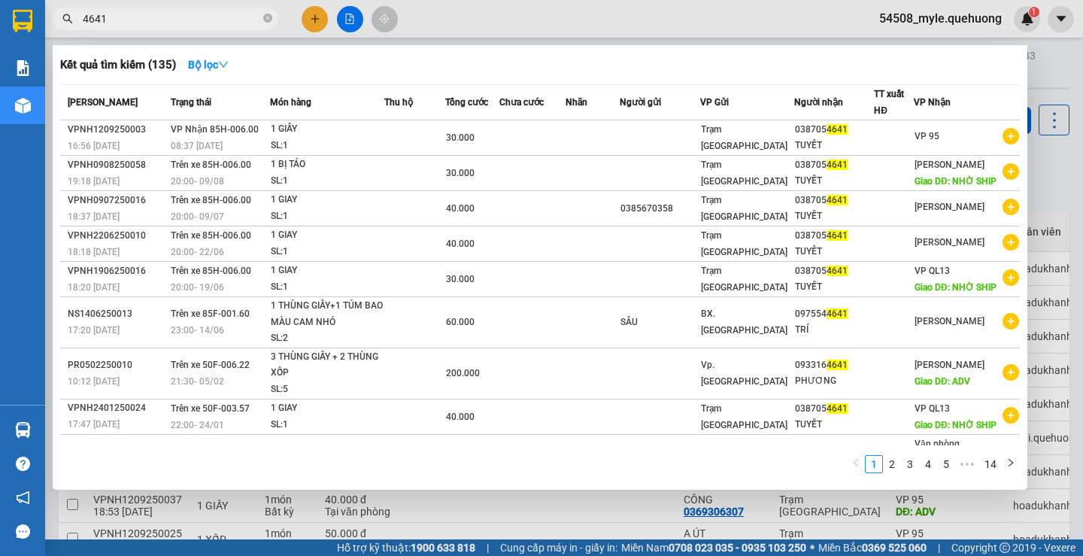
drag, startPoint x: 116, startPoint y: 20, endPoint x: 0, endPoint y: -44, distance: 132.7
click at [0, 0] on html "Kết quả tìm kiếm ( 135 ) Bộ lọc Mã ĐH Trạng thái Món hàng Thu hộ Tổng cước Chưa…" at bounding box center [541, 278] width 1083 height 556
paste input "0385670358"
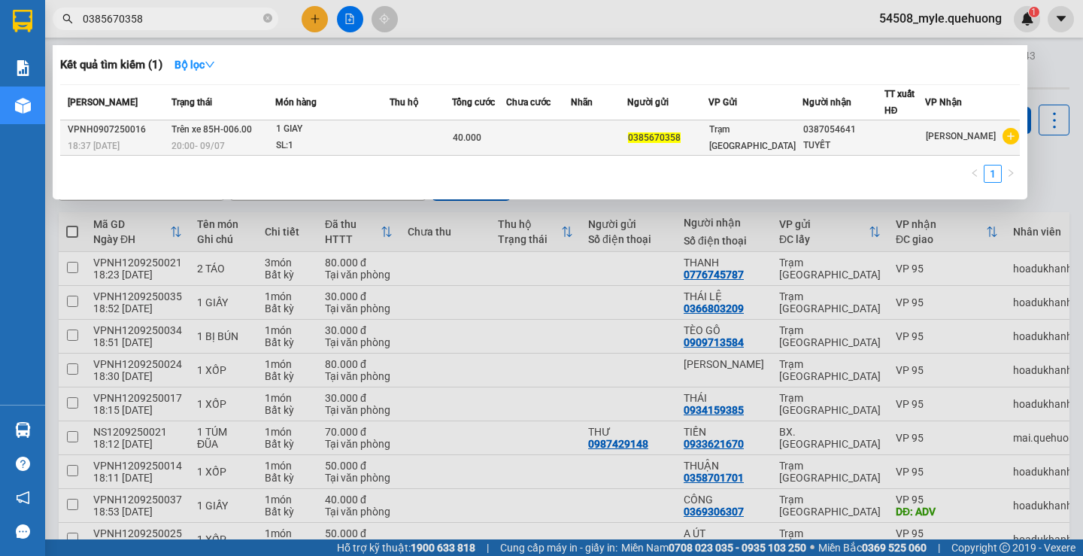
type input "0385670358"
click at [687, 144] on div "0385670358" at bounding box center [668, 138] width 81 height 16
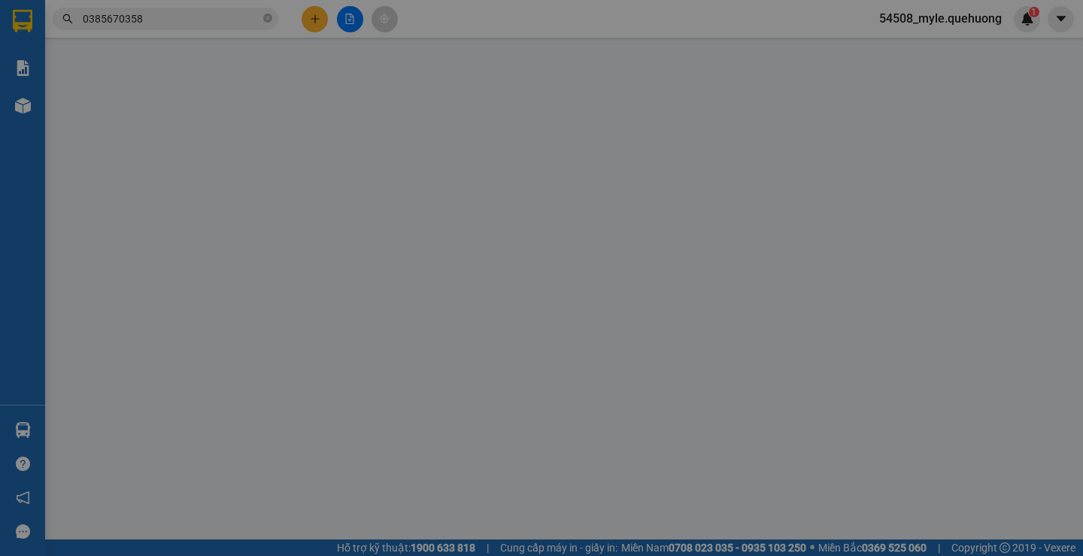
type input "0385670358"
type input "0387054641"
type input "TUYẾT"
type input "40.000"
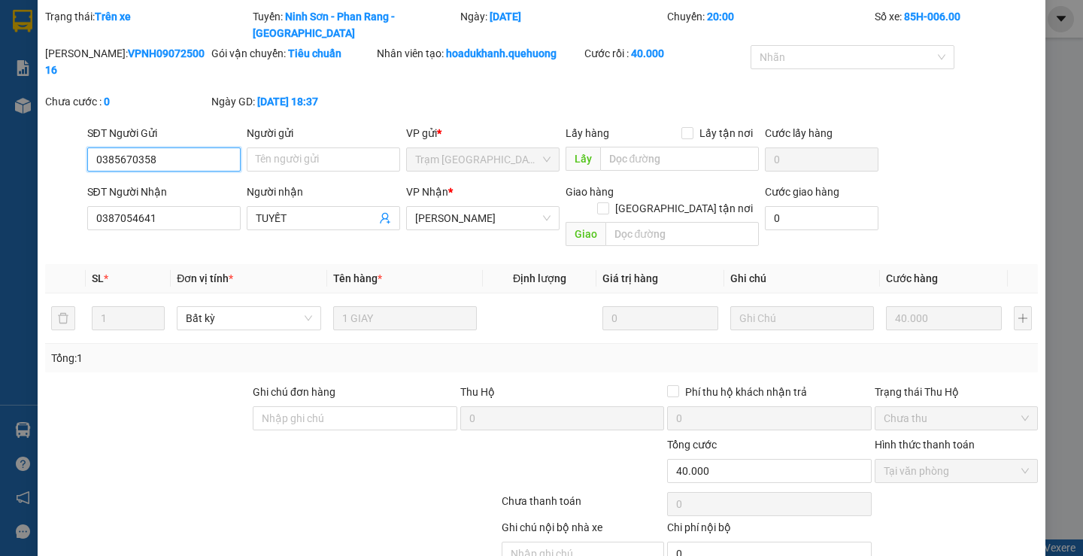
scroll to position [71, 0]
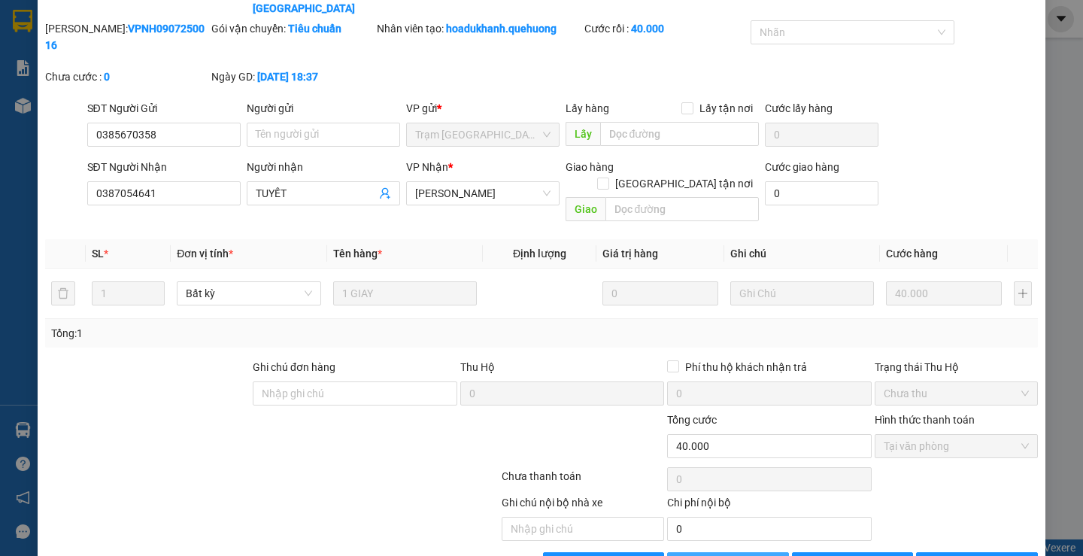
click at [716, 555] on span "Thêm ĐH mới" at bounding box center [737, 564] width 64 height 17
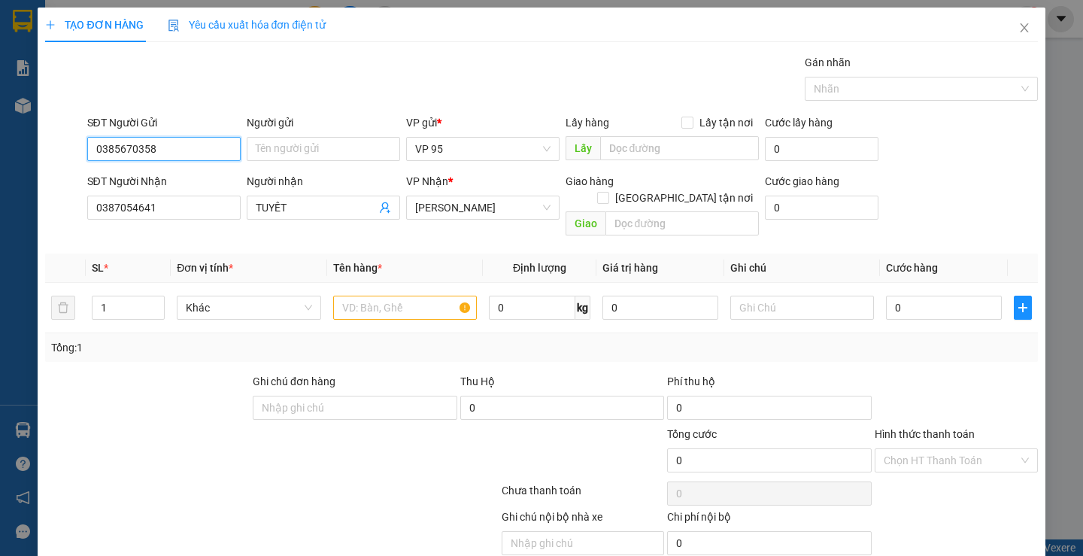
click at [195, 143] on input "0385670358" at bounding box center [163, 149] width 153 height 24
click at [299, 144] on input "Người gửi" at bounding box center [323, 149] width 153 height 24
click at [178, 146] on input "0385670358" at bounding box center [163, 149] width 153 height 24
click at [287, 143] on input "Người gửi" at bounding box center [323, 149] width 153 height 24
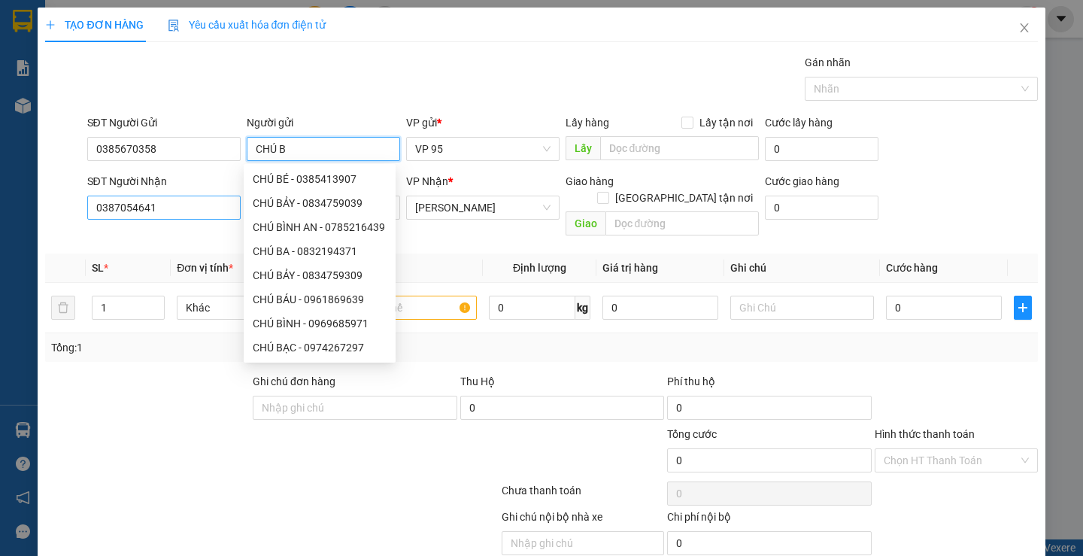
type input "CHÚ B"
click at [177, 203] on input "0387054641" at bounding box center [163, 208] width 153 height 24
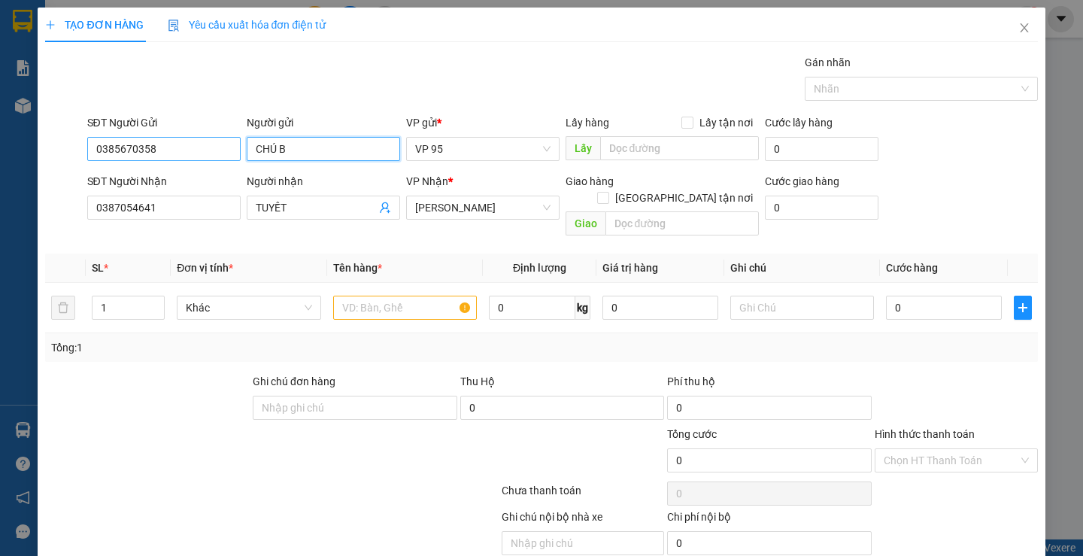
drag, startPoint x: 249, startPoint y: 147, endPoint x: 173, endPoint y: 147, distance: 76.0
click at [164, 147] on div "SĐT Người Gửi 0385670358 Người gửi CHÚ B CHÚ B VP gửi * VP 95 Lấy hàng Lấy tận …" at bounding box center [562, 140] width 957 height 53
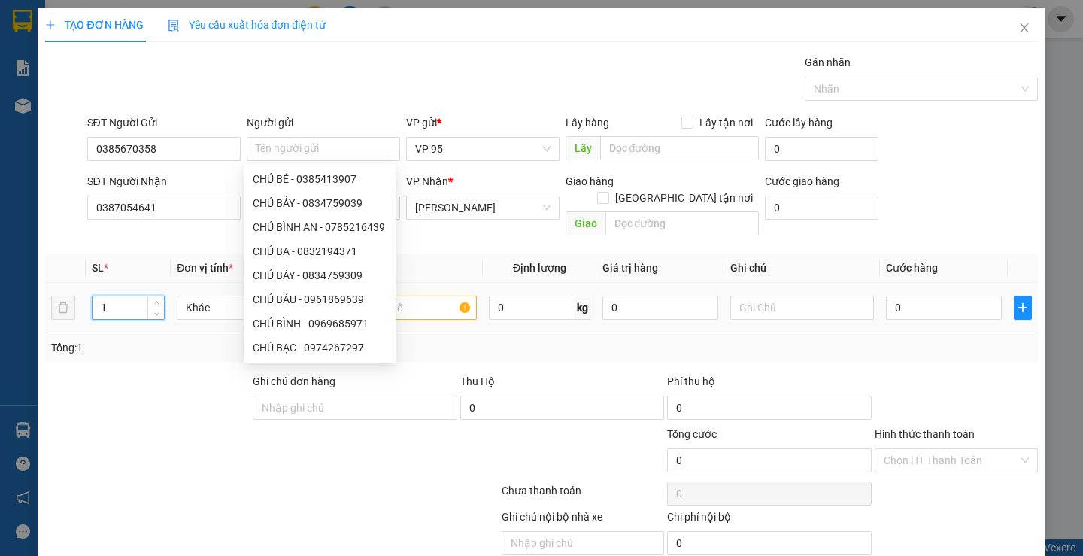
click at [121, 296] on input "1" at bounding box center [128, 307] width 71 height 23
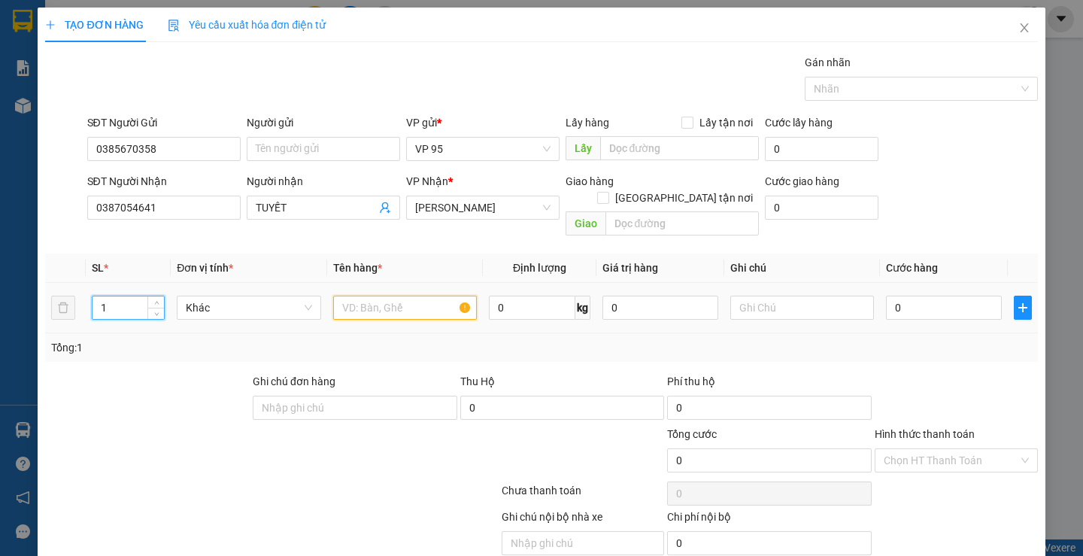
click at [382, 296] on input "text" at bounding box center [405, 308] width 144 height 24
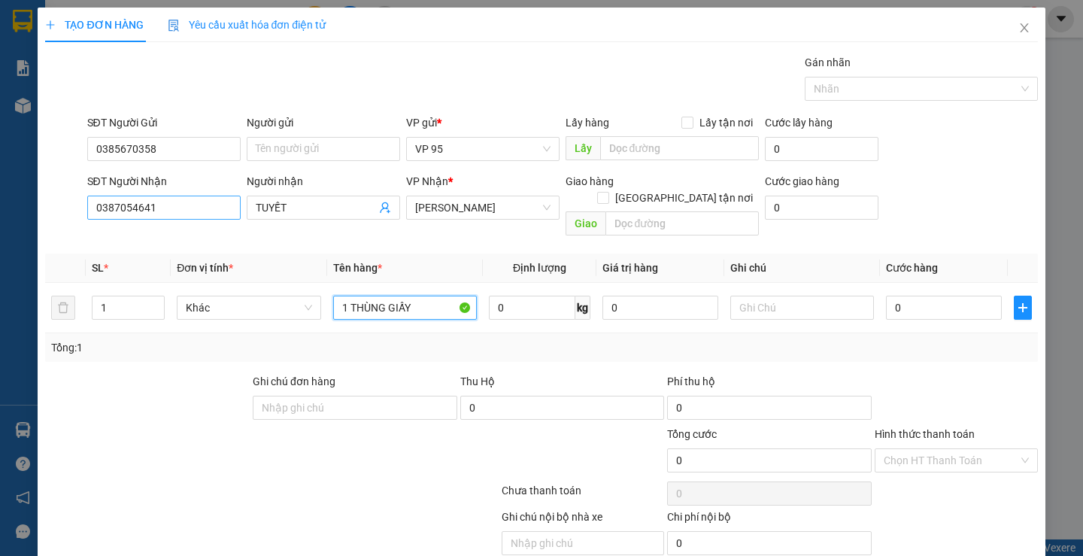
type input "1 THÙNG GIẤY"
click at [166, 204] on input "0387054641" at bounding box center [163, 208] width 153 height 24
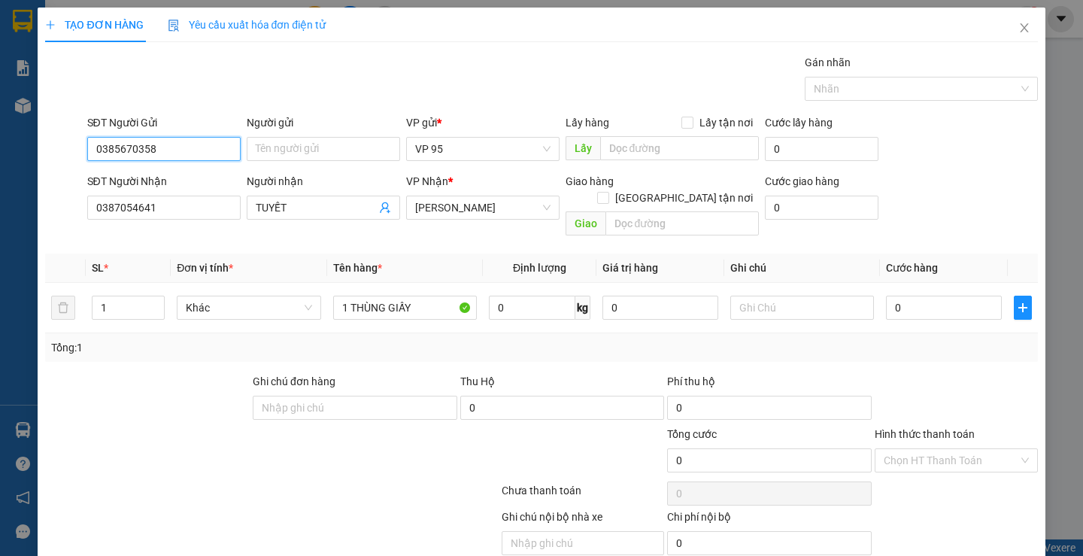
click at [181, 144] on input "0385670358" at bounding box center [163, 149] width 153 height 24
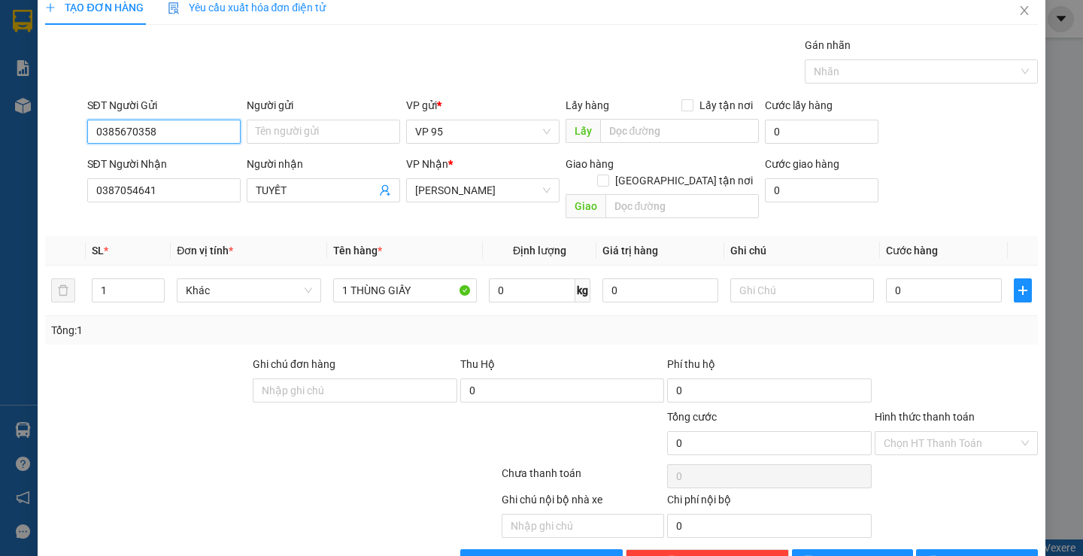
scroll to position [47, 0]
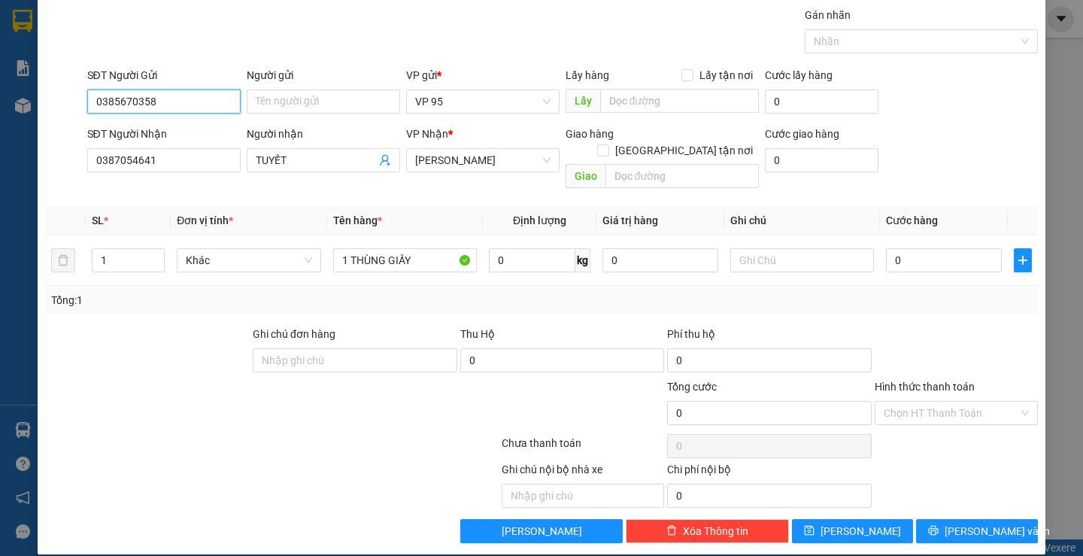
drag, startPoint x: 174, startPoint y: 99, endPoint x: 12, endPoint y: 101, distance: 161.8
click at [12, 101] on div "TẠO ĐƠN HÀNG Yêu cầu xuất hóa đơn điện tử Transit Pickup Surcharge Ids Transit …" at bounding box center [541, 278] width 1083 height 556
click at [308, 479] on div at bounding box center [189, 484] width 290 height 47
click at [166, 433] on div at bounding box center [272, 446] width 456 height 30
click at [169, 107] on input "0385670358" at bounding box center [163, 102] width 153 height 24
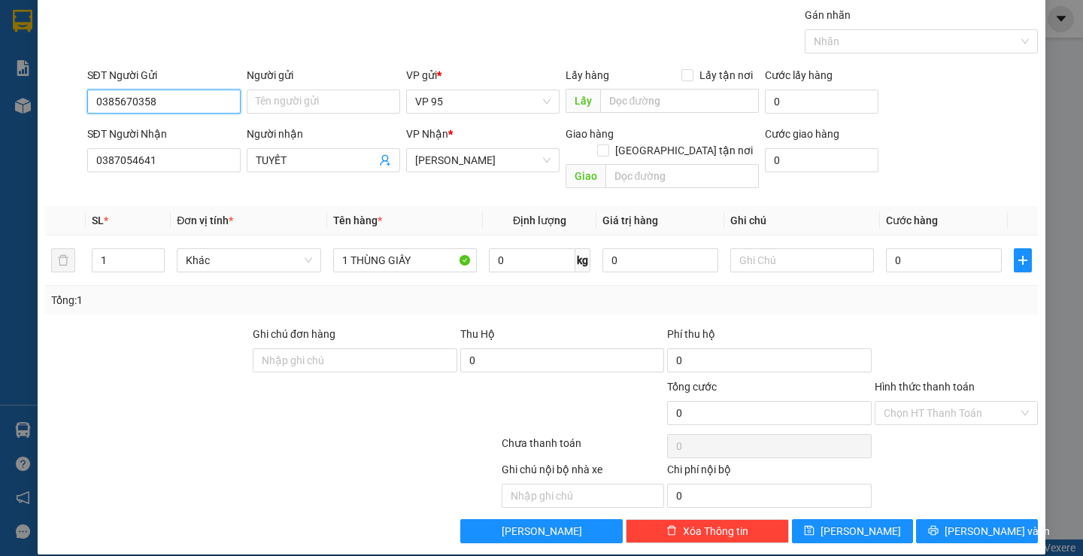
click at [179, 109] on input "0385670358" at bounding box center [163, 102] width 153 height 24
drag, startPoint x: 161, startPoint y: 108, endPoint x: 0, endPoint y: 108, distance: 161.0
click at [0, 108] on div "TẠO ĐƠN HÀNG Yêu cầu xuất hóa đơn điện tử Transit Pickup Surcharge Ids Transit …" at bounding box center [541, 278] width 1083 height 556
click at [190, 163] on input "0387054641" at bounding box center [163, 160] width 153 height 24
drag, startPoint x: 175, startPoint y: 157, endPoint x: 0, endPoint y: 158, distance: 175.3
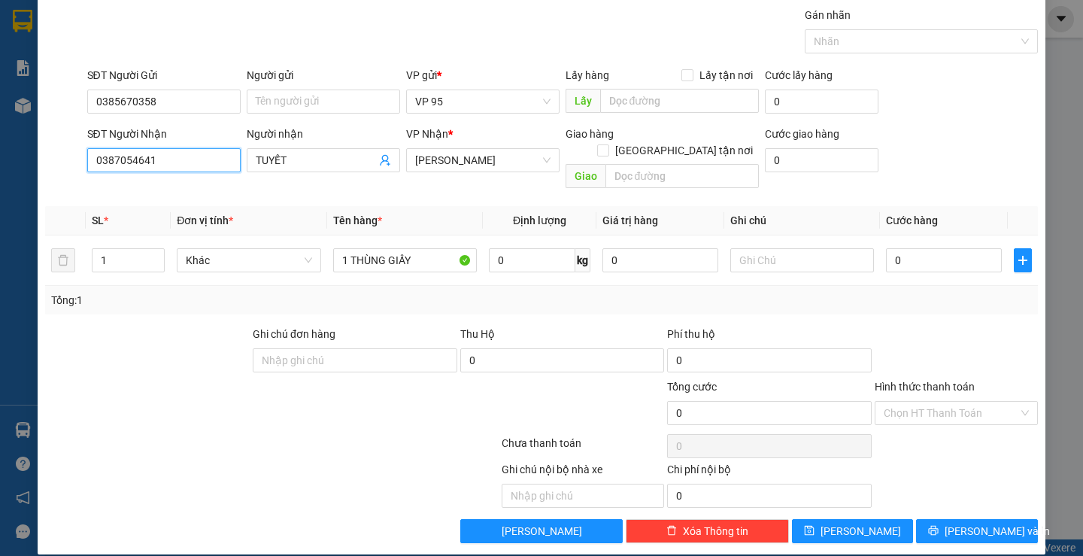
click at [0, 158] on div "TẠO ĐƠN HÀNG Yêu cầu xuất hóa đơn điện tử Transit Pickup Surcharge Ids Transit …" at bounding box center [541, 278] width 1083 height 556
click at [172, 99] on input "0385670358" at bounding box center [163, 102] width 153 height 24
click at [302, 99] on input "Người gửi" at bounding box center [323, 102] width 153 height 24
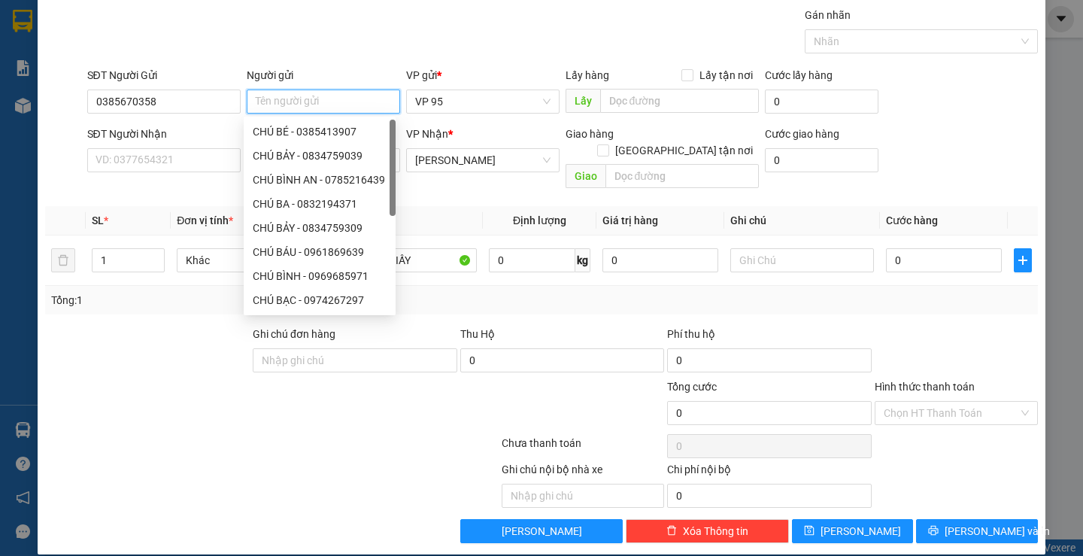
paste input "0387054641"
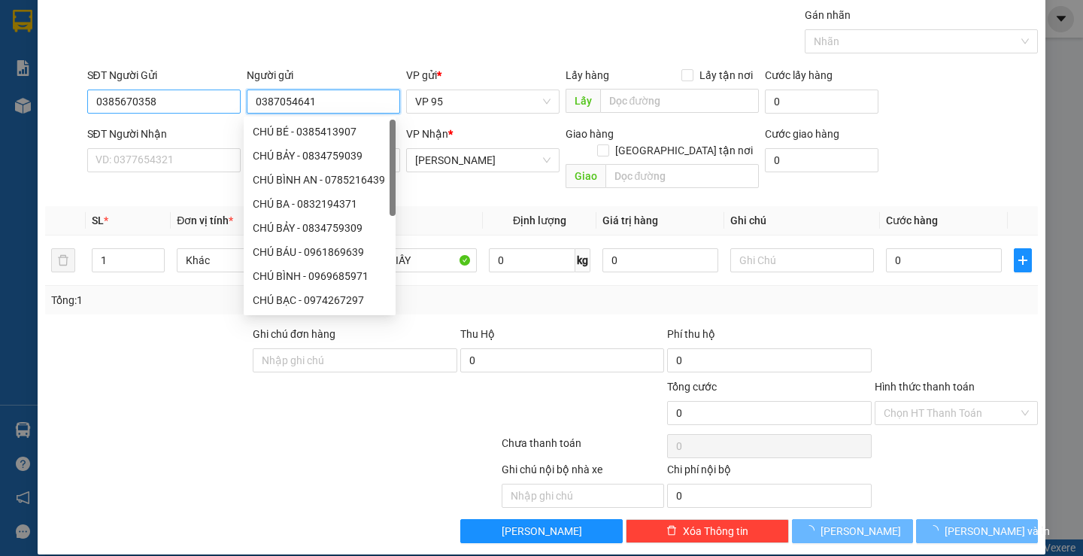
type input "0387054641"
drag, startPoint x: 179, startPoint y: 100, endPoint x: 14, endPoint y: 102, distance: 164.8
click at [0, 102] on div "TẠO ĐƠN HÀNG Yêu cầu xuất hóa đơn điện tử Transit Pickup Surcharge Ids Transit …" at bounding box center [541, 278] width 1083 height 556
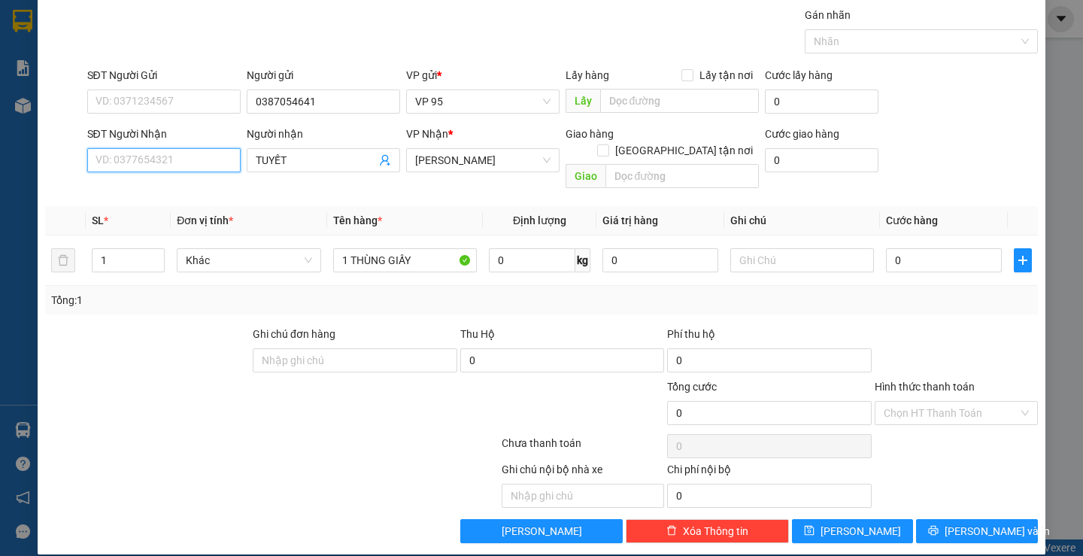
click at [99, 160] on input "SĐT Người Nhận" at bounding box center [163, 160] width 153 height 24
paste input "0385670358"
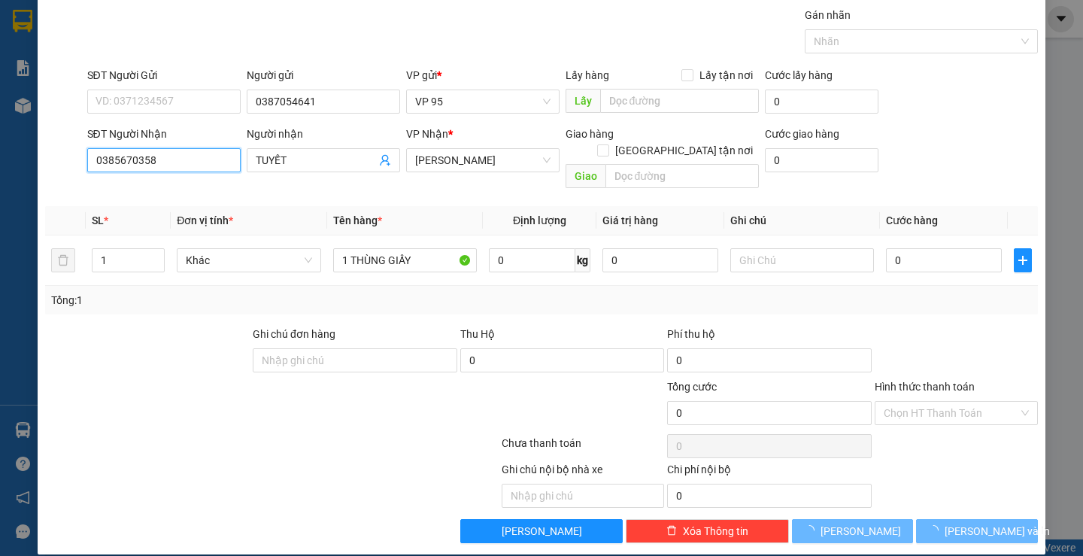
click at [170, 166] on input "0385670358" at bounding box center [163, 160] width 153 height 24
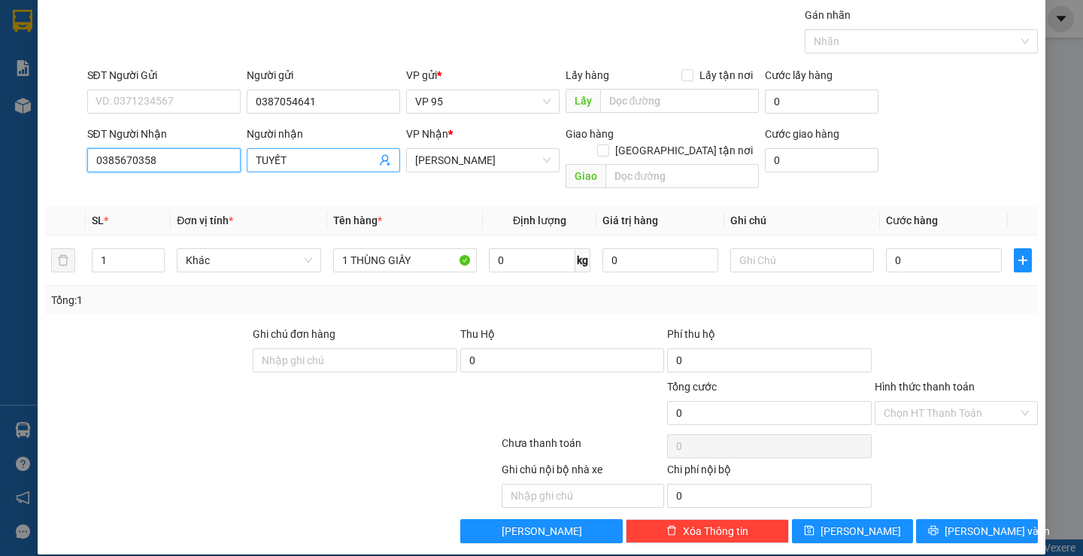
type input "0385670358"
drag, startPoint x: 302, startPoint y: 161, endPoint x: 198, endPoint y: 162, distance: 103.8
click at [198, 162] on div "SĐT Người Nhận 0385670358 Người nhận TUYẾT TUYẾT VP Nhận * [PERSON_NAME] hàng G…" at bounding box center [562, 160] width 957 height 69
click at [333, 99] on input "0387054641" at bounding box center [323, 102] width 153 height 24
drag, startPoint x: 335, startPoint y: 99, endPoint x: 251, endPoint y: 99, distance: 84.3
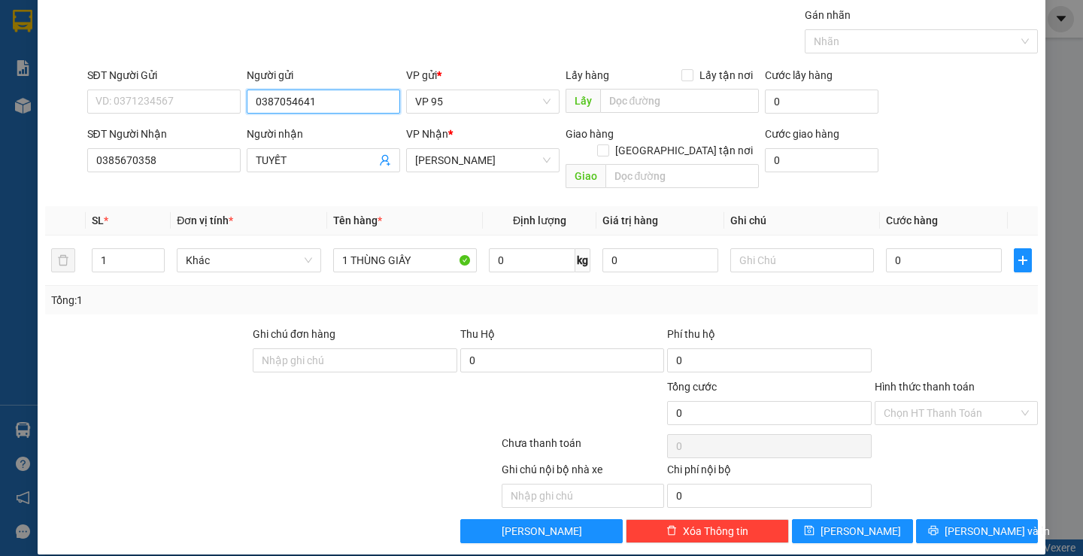
click at [251, 99] on input "0387054641" at bounding box center [323, 102] width 153 height 24
click at [123, 102] on input "SĐT Người Gửi" at bounding box center [163, 102] width 153 height 24
paste input "0387054641"
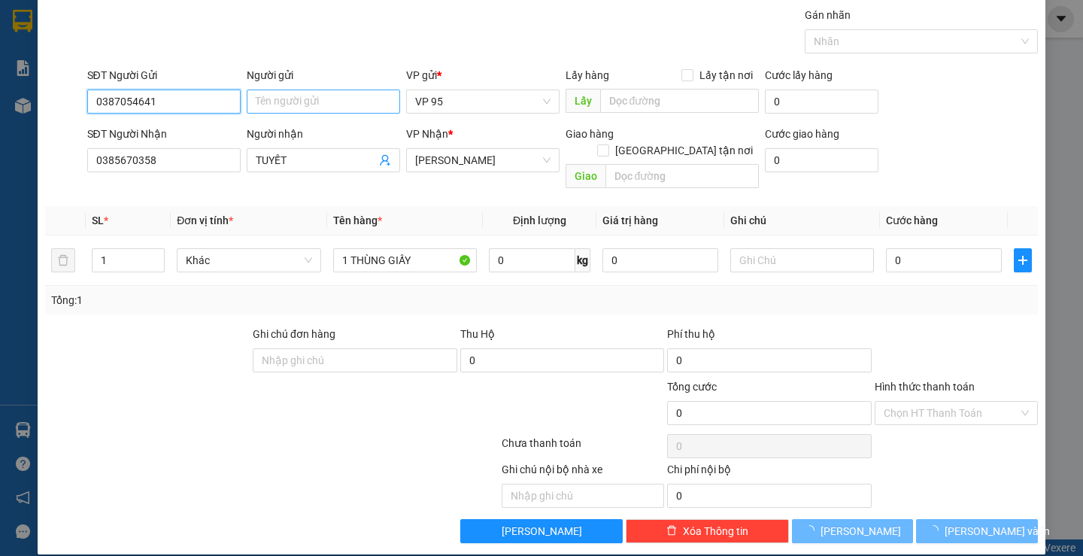
type input "0387054641"
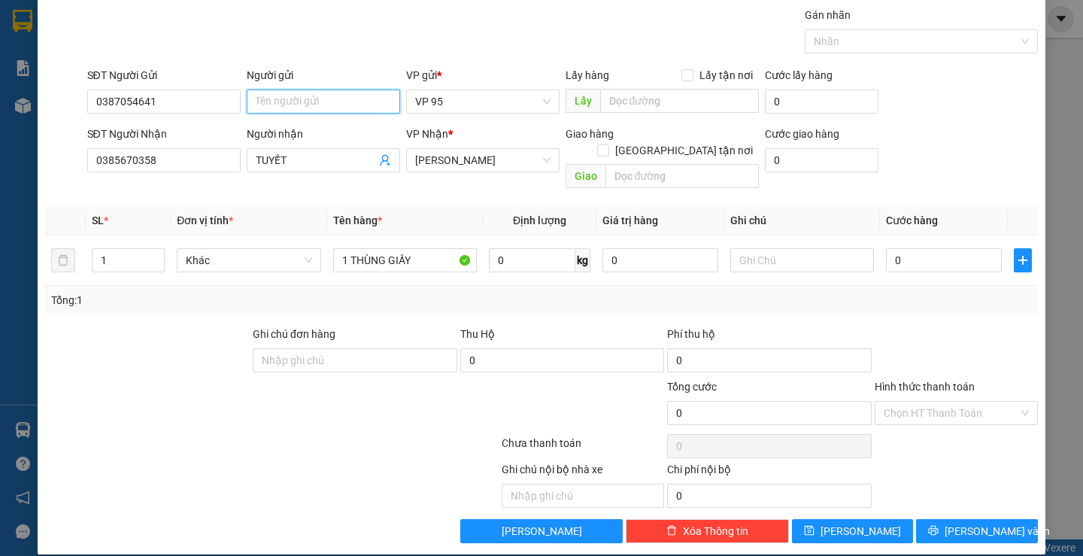
click at [314, 102] on input "Người gửi" at bounding box center [323, 102] width 153 height 24
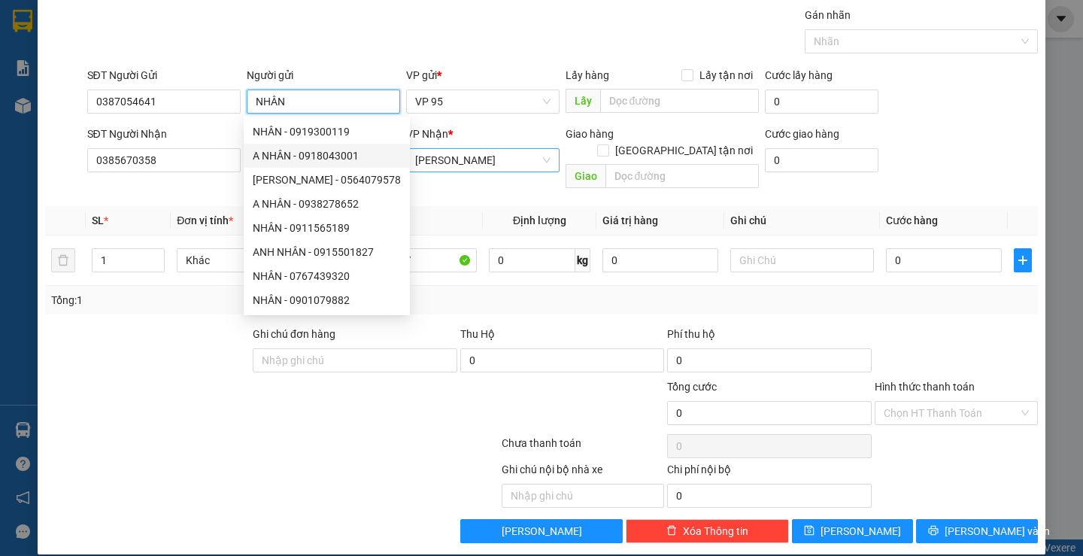
click at [479, 166] on span "[PERSON_NAME]" at bounding box center [482, 160] width 135 height 23
type input "NHÂN"
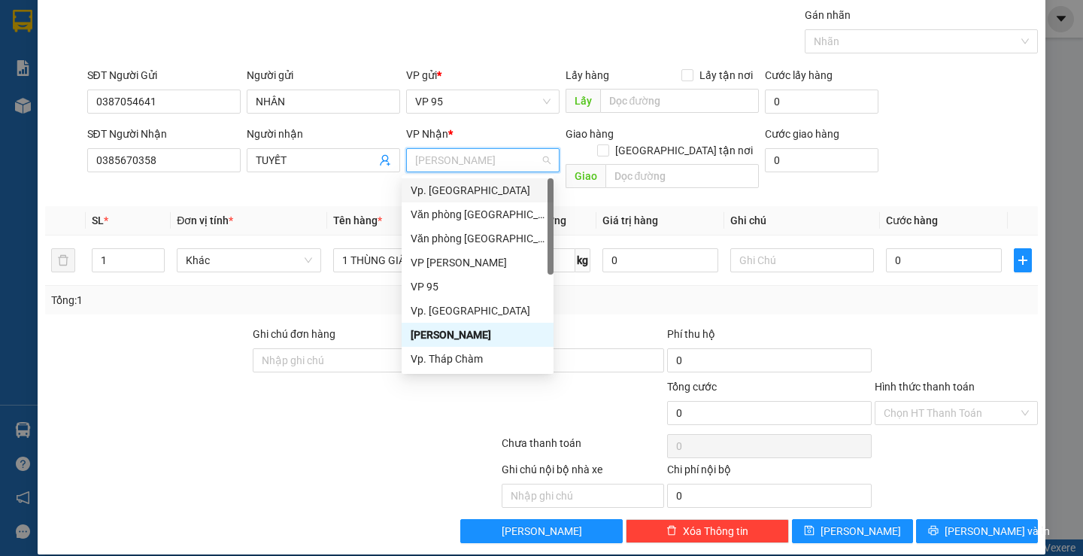
click at [451, 193] on div "Vp. [GEOGRAPHIC_DATA]" at bounding box center [478, 190] width 134 height 17
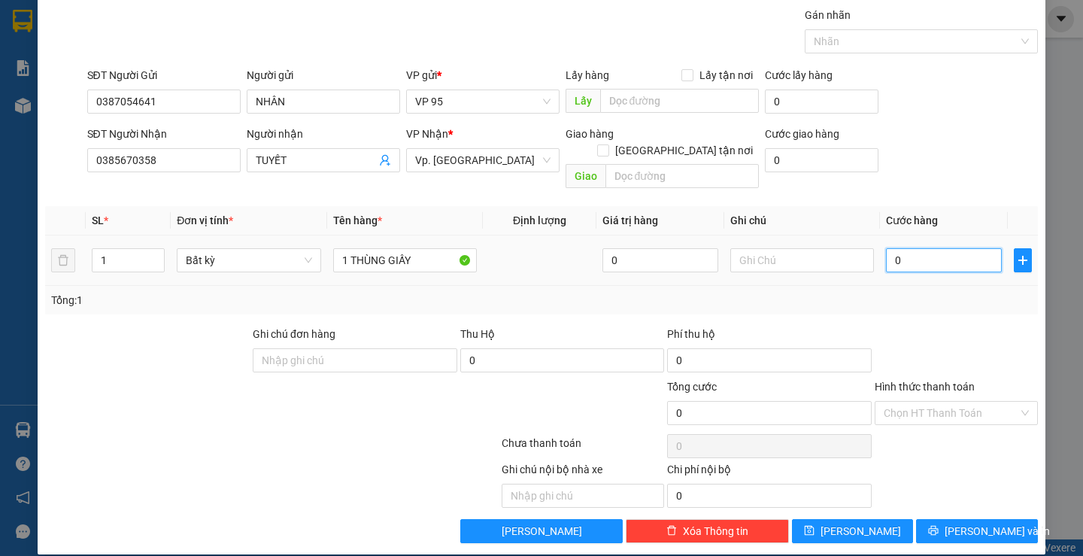
click at [918, 248] on input "0" at bounding box center [944, 260] width 116 height 24
type input "05"
type input "5"
type input "050"
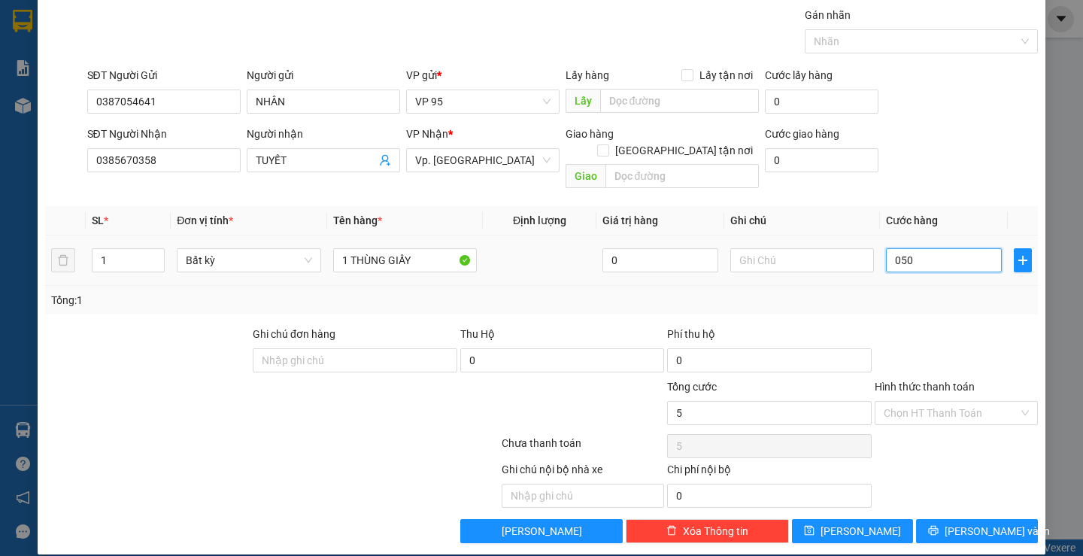
type input "50"
click at [917, 326] on div at bounding box center [957, 352] width 166 height 53
type input "50.000"
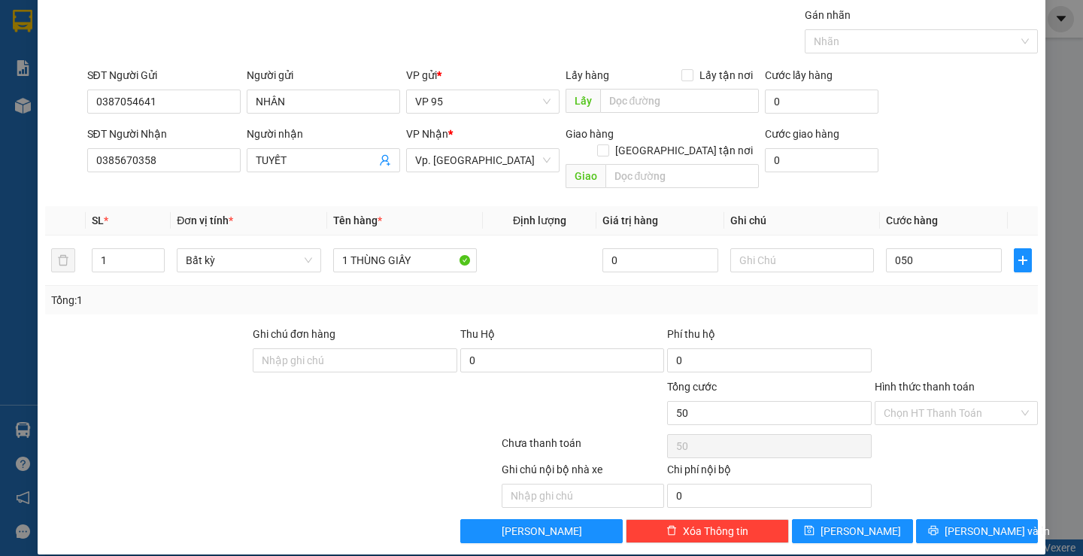
type input "50.000"
click at [923, 519] on button "[PERSON_NAME] và In" at bounding box center [976, 531] width 121 height 24
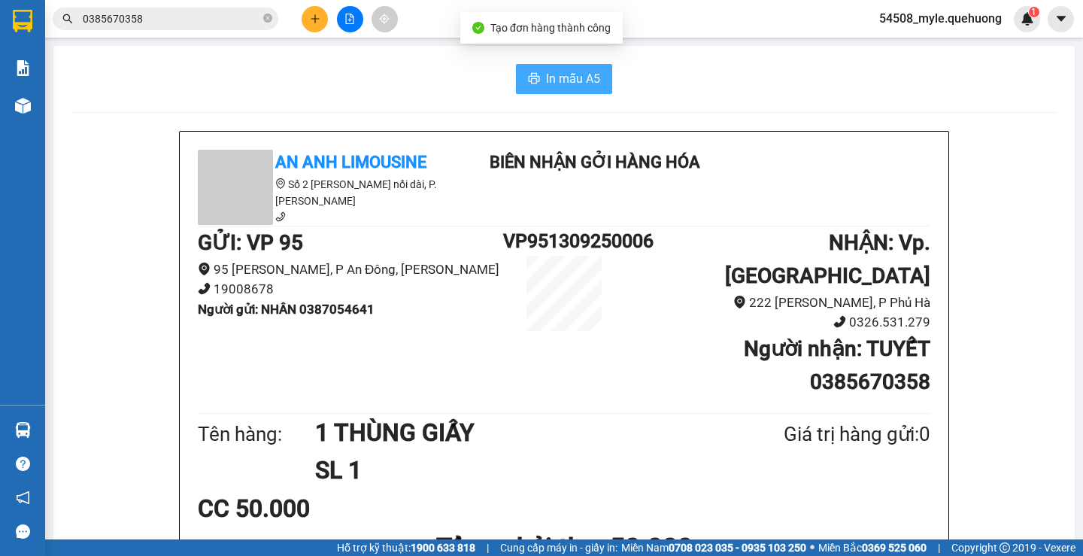
click at [573, 93] on button "In mẫu A5" at bounding box center [564, 79] width 96 height 30
click at [881, 490] on div "CC 50.000" at bounding box center [564, 509] width 733 height 38
click at [887, 490] on div "CC 50.000" at bounding box center [564, 509] width 733 height 38
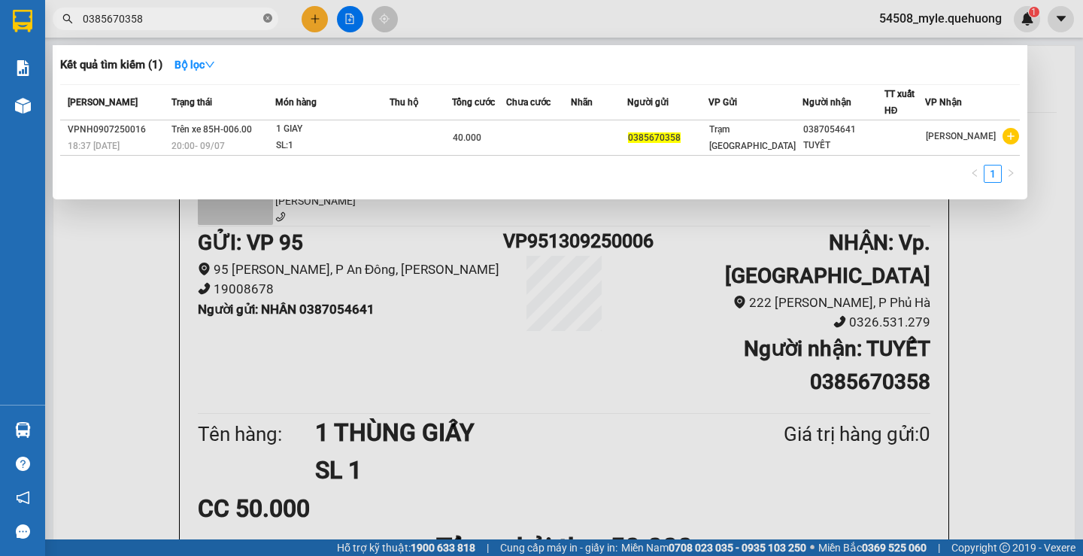
click at [266, 22] on icon "close-circle" at bounding box center [267, 18] width 9 height 9
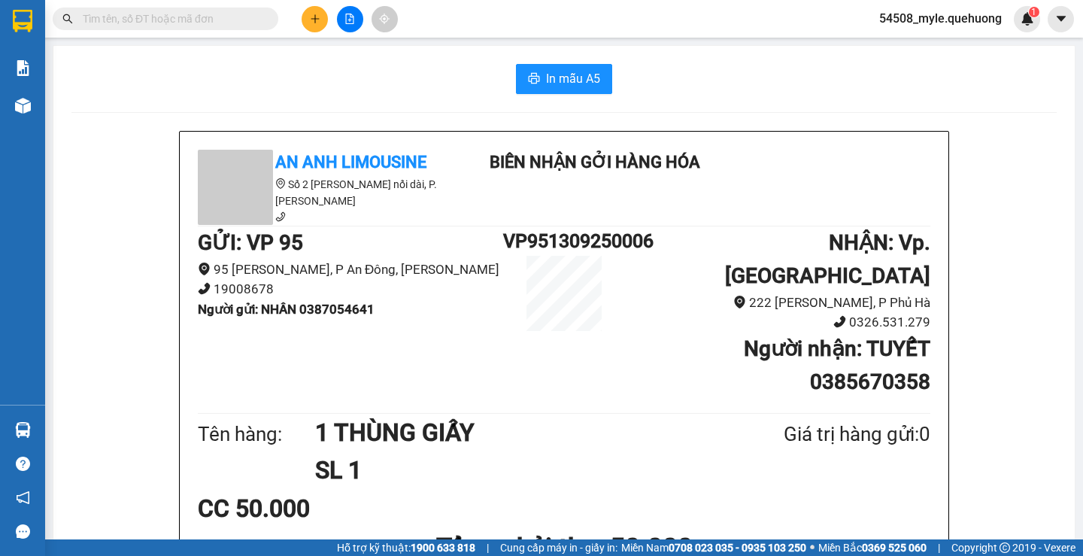
click at [180, 21] on input "text" at bounding box center [172, 19] width 178 height 17
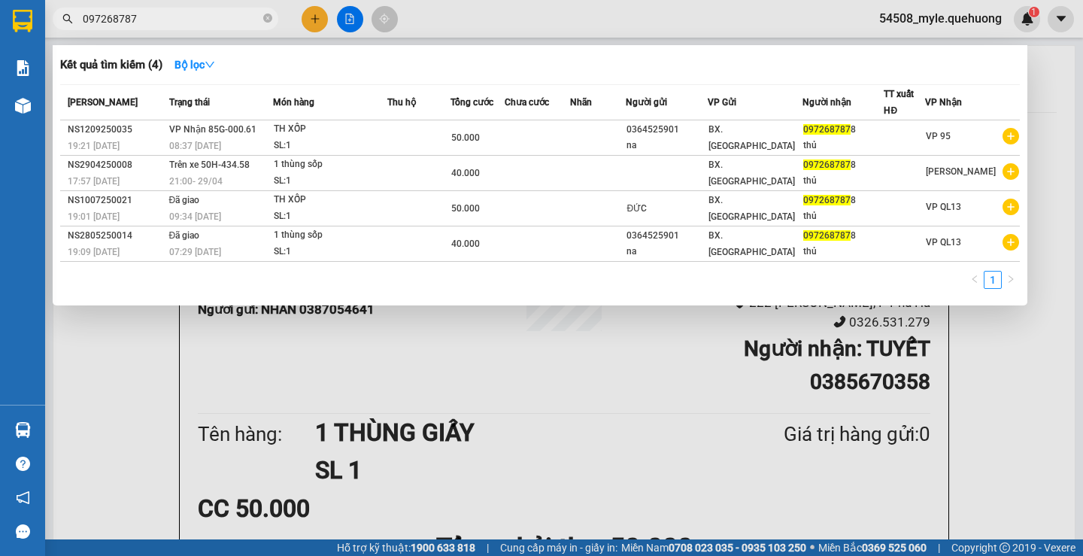
type input "0972687878"
click at [268, 19] on icon "close-circle" at bounding box center [267, 18] width 9 height 9
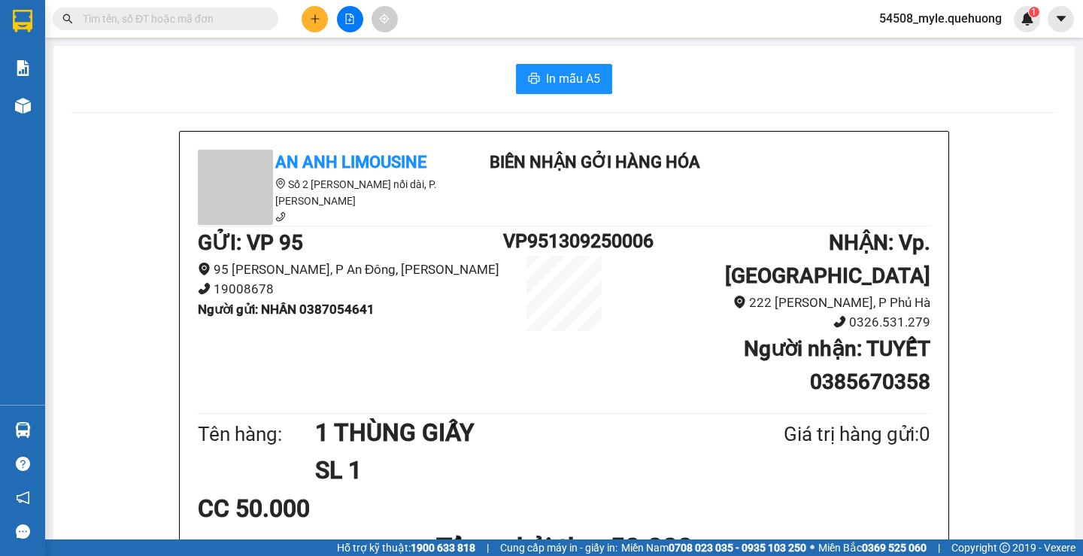
click at [162, 19] on input "text" at bounding box center [172, 19] width 178 height 17
click at [183, 72] on div "In mẫu A5" at bounding box center [564, 79] width 986 height 30
click at [212, 71] on div "In mẫu A5" at bounding box center [564, 79] width 986 height 30
click at [193, 24] on input "text" at bounding box center [172, 19] width 178 height 17
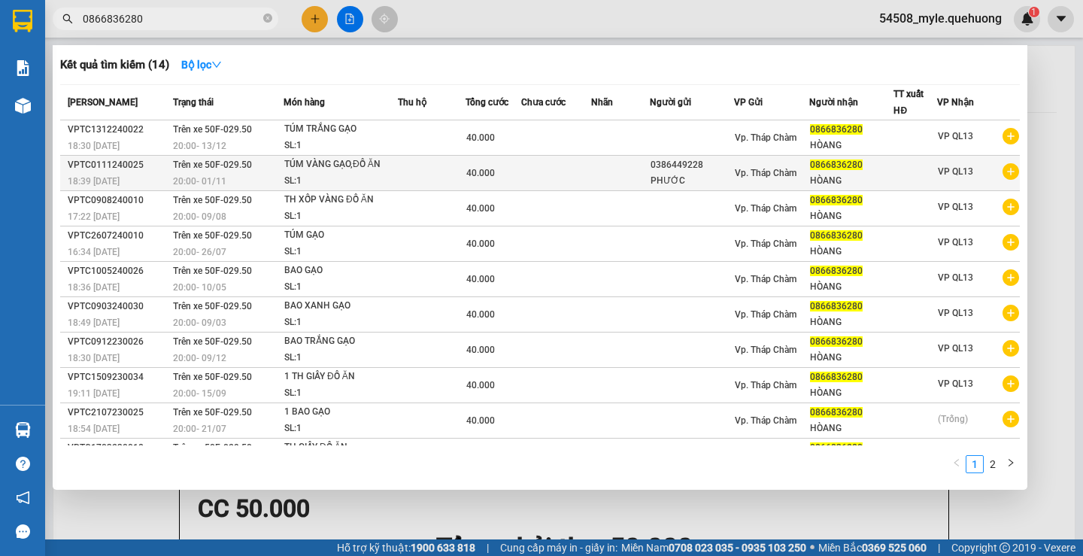
type input "0866836280"
click at [810, 181] on td "0866836280 HÒANG" at bounding box center [852, 173] width 84 height 35
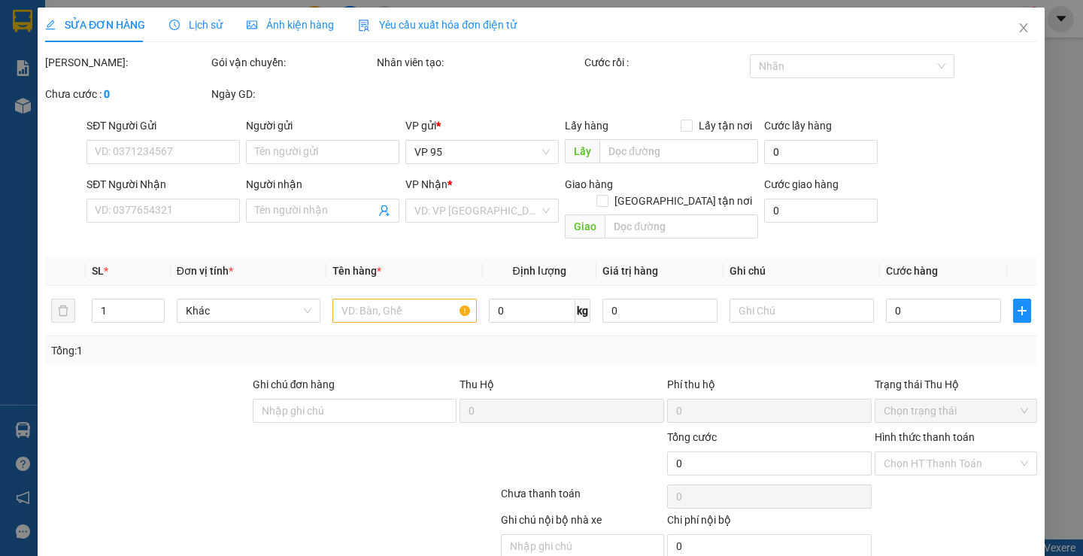
type input "0386449228"
type input "PHƯỚC"
type input "0866836280"
type input "HÒANG"
type input "40.000"
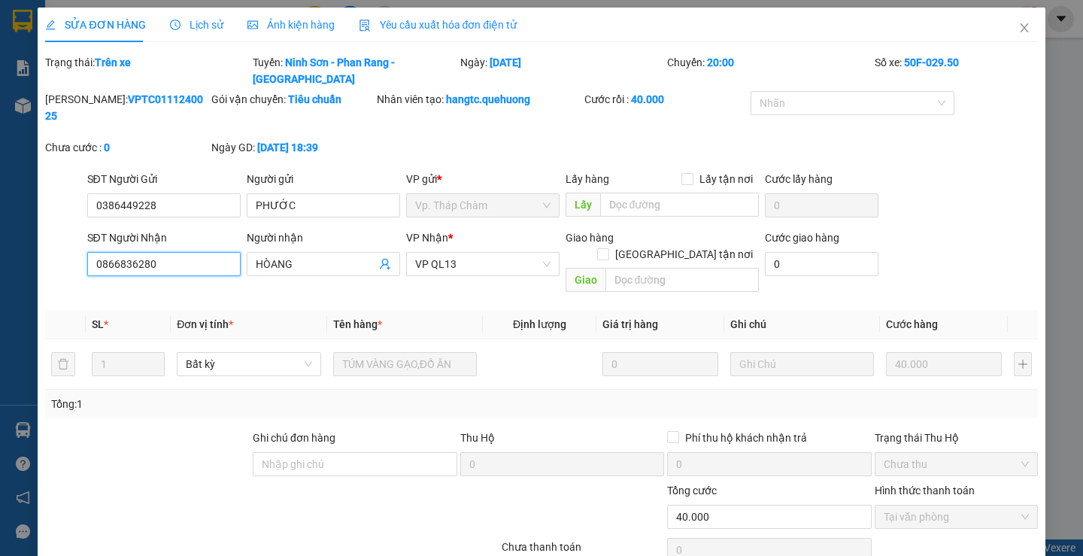
drag, startPoint x: 188, startPoint y: 230, endPoint x: 4, endPoint y: 230, distance: 184.3
click at [4, 230] on div "SỬA ĐƠN HÀNG Lịch sử Ảnh kiện hàng Yêu cầu xuất hóa đơn điện tử Total Paid Fee …" at bounding box center [541, 278] width 1083 height 556
drag, startPoint x: 175, startPoint y: 172, endPoint x: 0, endPoint y: 160, distance: 175.0
click at [0, 160] on div "SỬA ĐƠN HÀNG Lịch sử Ảnh kiện hàng Yêu cầu xuất hóa đơn điện tử Total Paid Fee …" at bounding box center [541, 278] width 1083 height 556
click at [1020, 31] on icon "close" at bounding box center [1024, 27] width 8 height 9
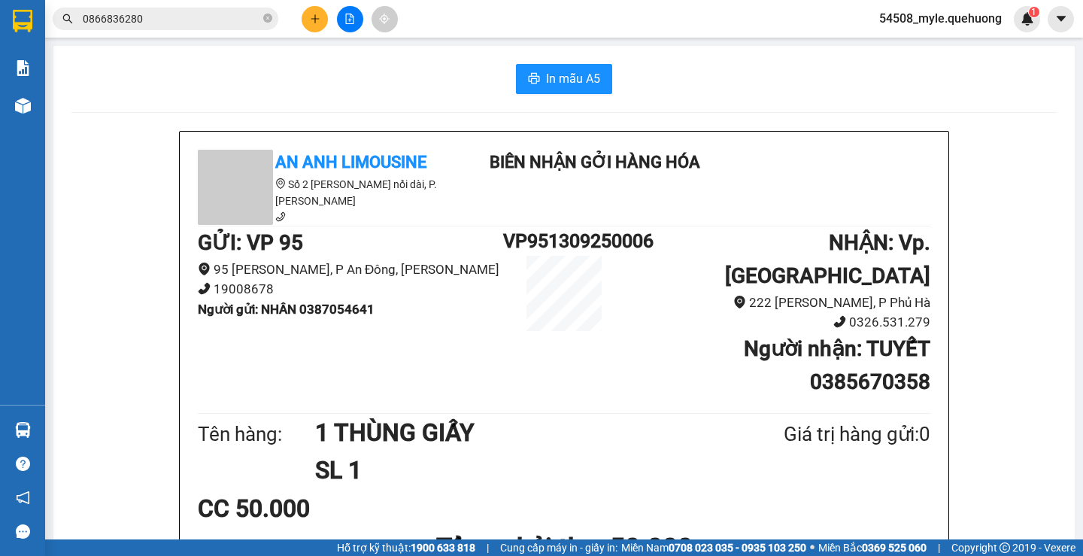
click at [120, 84] on div "In mẫu A5" at bounding box center [564, 79] width 986 height 30
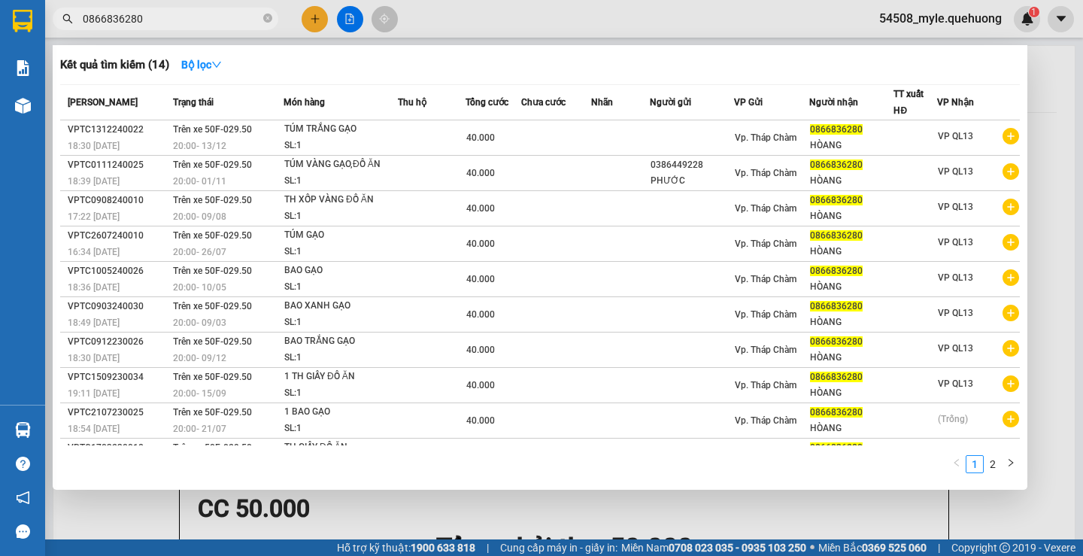
drag, startPoint x: 160, startPoint y: 18, endPoint x: 0, endPoint y: -5, distance: 162.0
click at [0, 0] on html "Kết quả tìm kiếm ( 14 ) Bộ lọc Mã ĐH Trạng thái Món hàng Thu hộ Tổng cước Chưa …" at bounding box center [541, 278] width 1083 height 556
paste input "389462656"
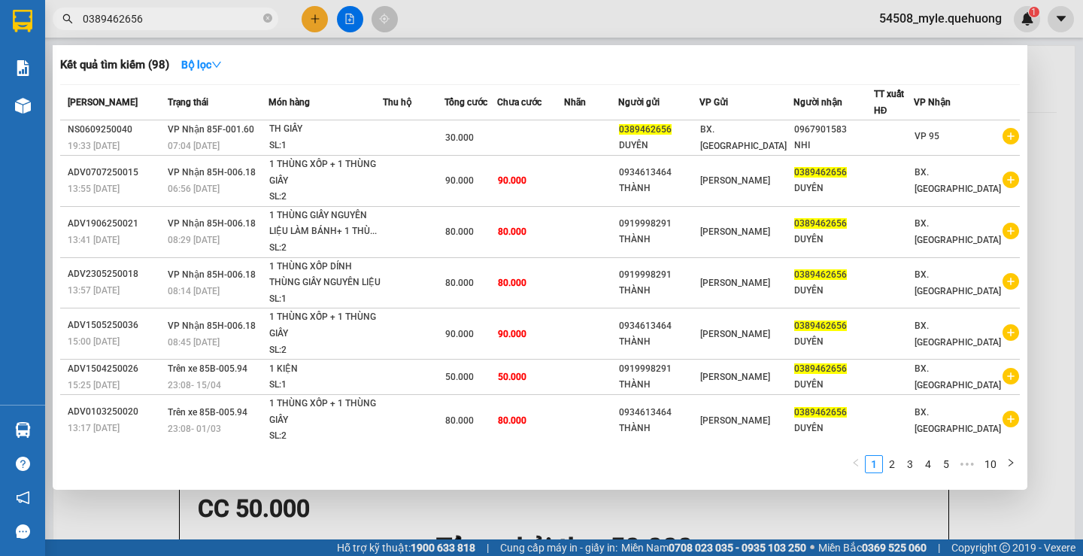
type input "0389462656"
click at [268, 22] on icon "close-circle" at bounding box center [267, 18] width 9 height 9
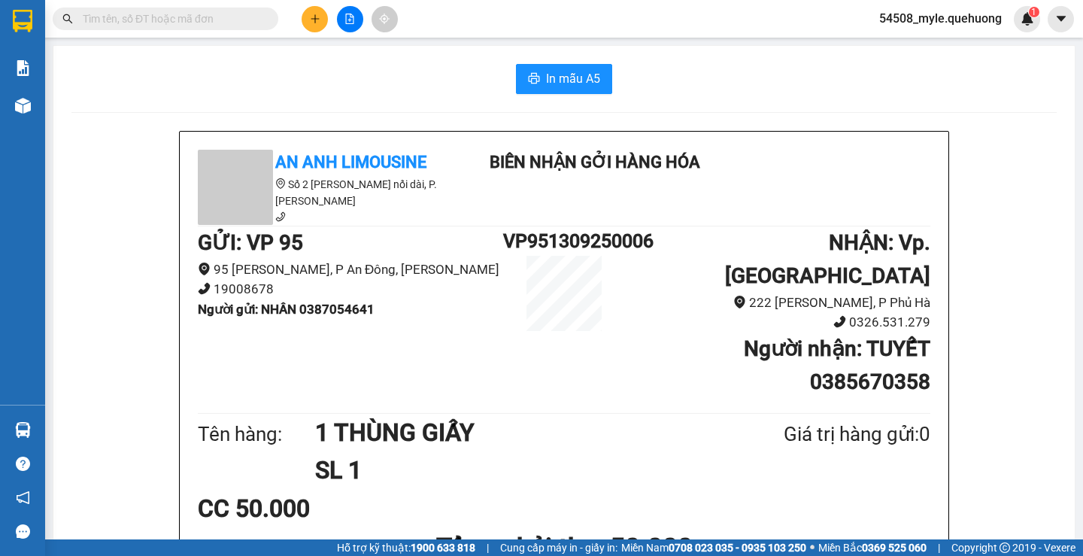
click at [109, 22] on input "text" at bounding box center [172, 19] width 178 height 17
paste input "0933990658"
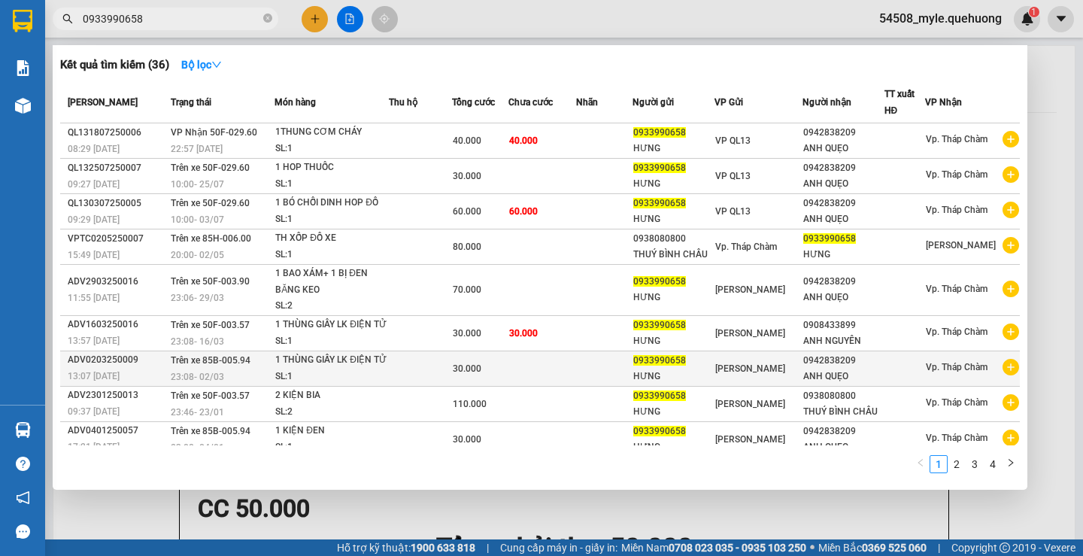
scroll to position [44, 0]
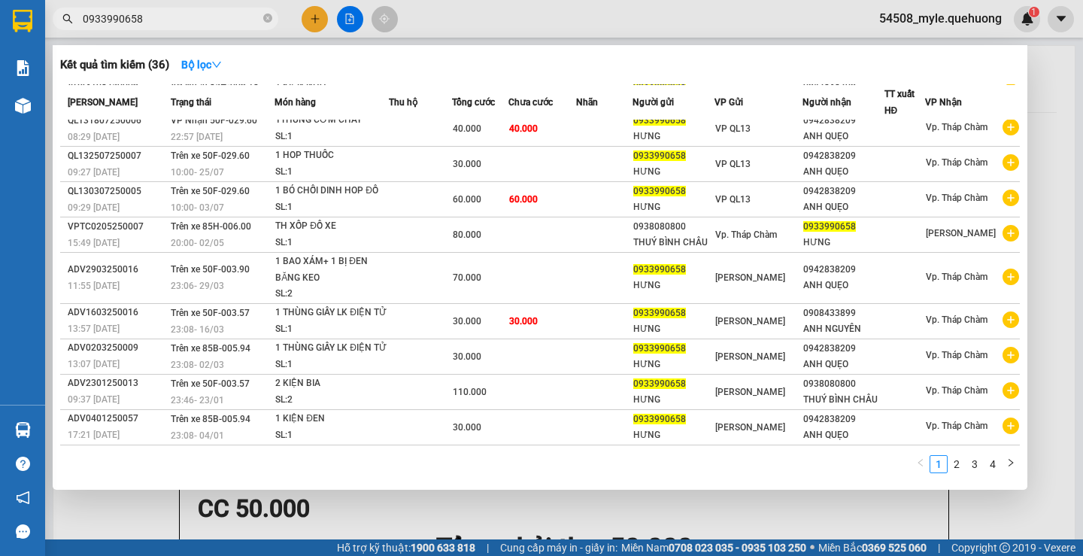
type input "0933990658"
click at [267, 19] on icon "close-circle" at bounding box center [267, 18] width 9 height 9
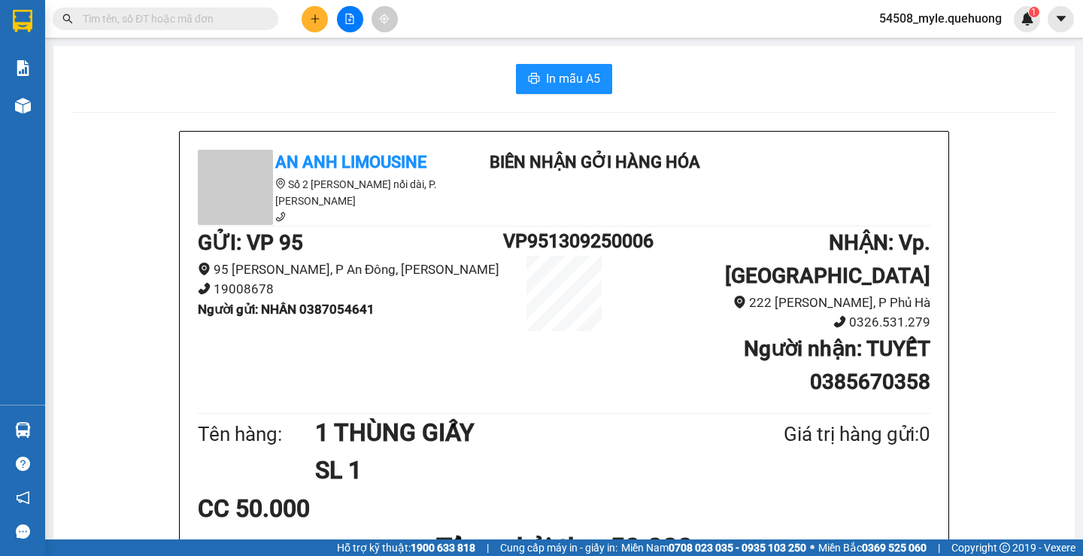
click at [166, 19] on input "text" at bounding box center [172, 19] width 178 height 17
click at [223, 89] on div "In mẫu A5" at bounding box center [564, 79] width 986 height 30
click at [310, 23] on icon "plus" at bounding box center [315, 19] width 11 height 11
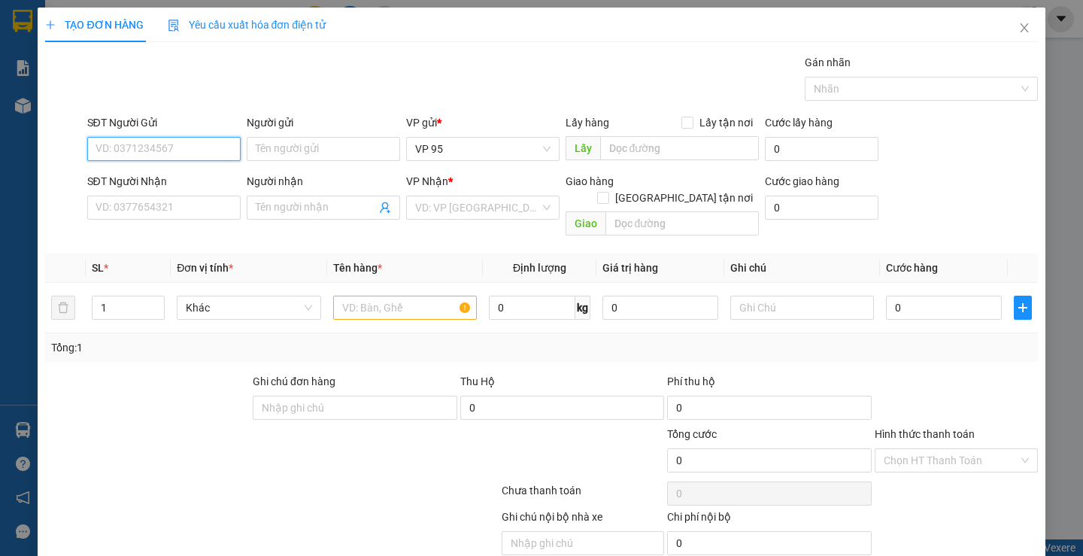
click at [138, 153] on input "SĐT Người Gửi" at bounding box center [163, 149] width 153 height 24
click at [172, 150] on input "SĐT Người Gửi" at bounding box center [163, 149] width 153 height 24
click at [287, 147] on input "Người gửi" at bounding box center [323, 149] width 153 height 24
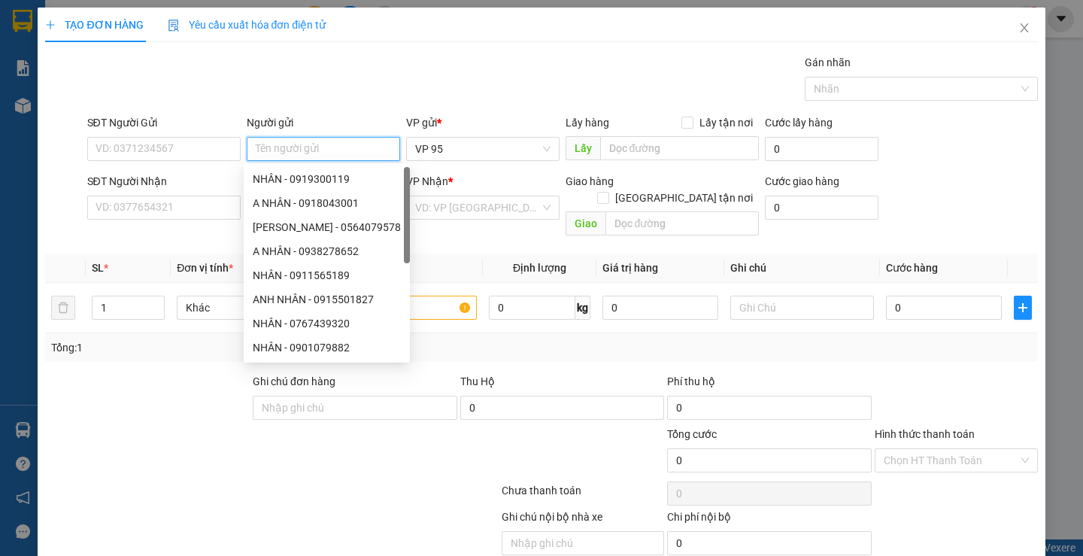
click at [287, 147] on input "Người gửi" at bounding box center [323, 149] width 153 height 24
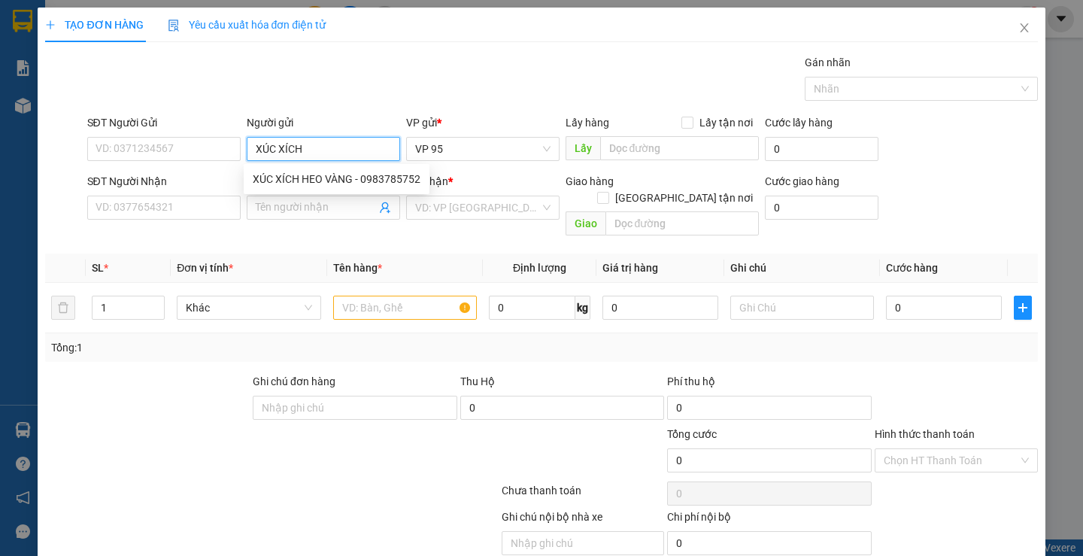
type input "XÚC XÍCH"
click at [366, 174] on div "XÚC XÍCH HEO VÀNG - 0983785752" at bounding box center [337, 179] width 168 height 17
type input "0983785752"
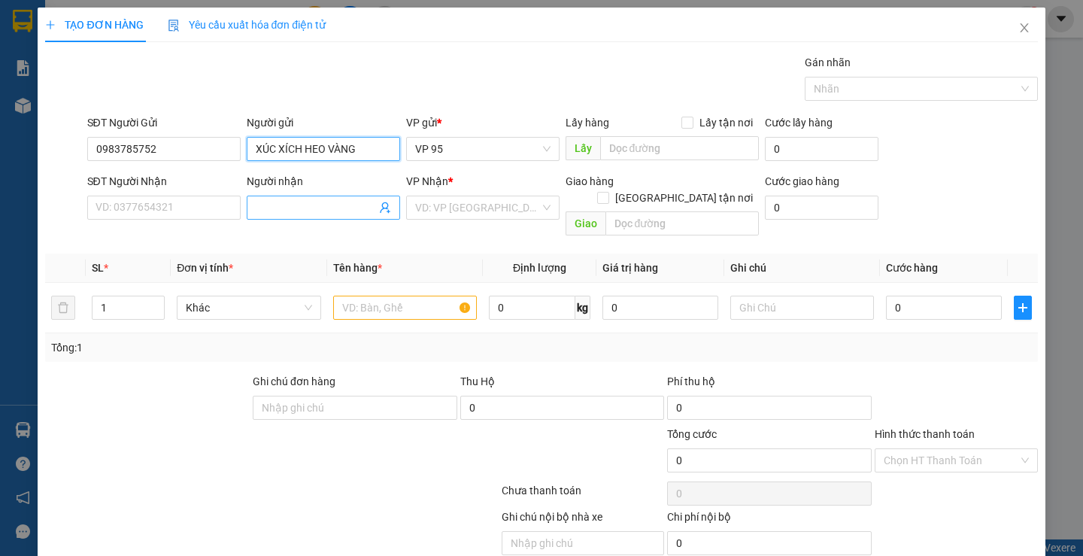
type input "XÚC XÍCH HEO VÀNG"
click at [272, 203] on input "Người nhận" at bounding box center [316, 207] width 120 height 17
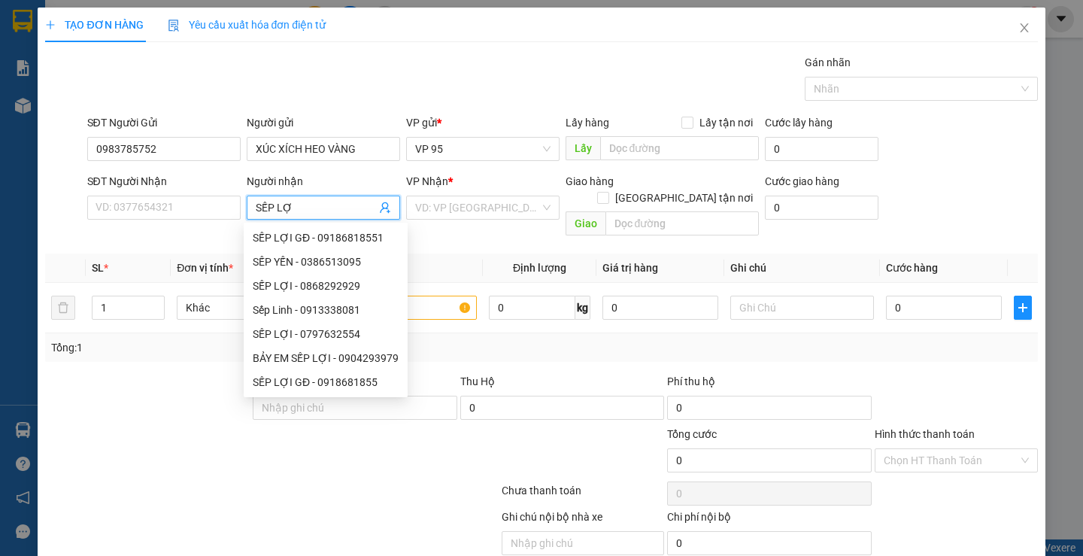
type input "SẾP LỢI"
click at [351, 236] on div "SẾP LỢI GĐ - 09186818551" at bounding box center [326, 237] width 146 height 17
type input "09186818551"
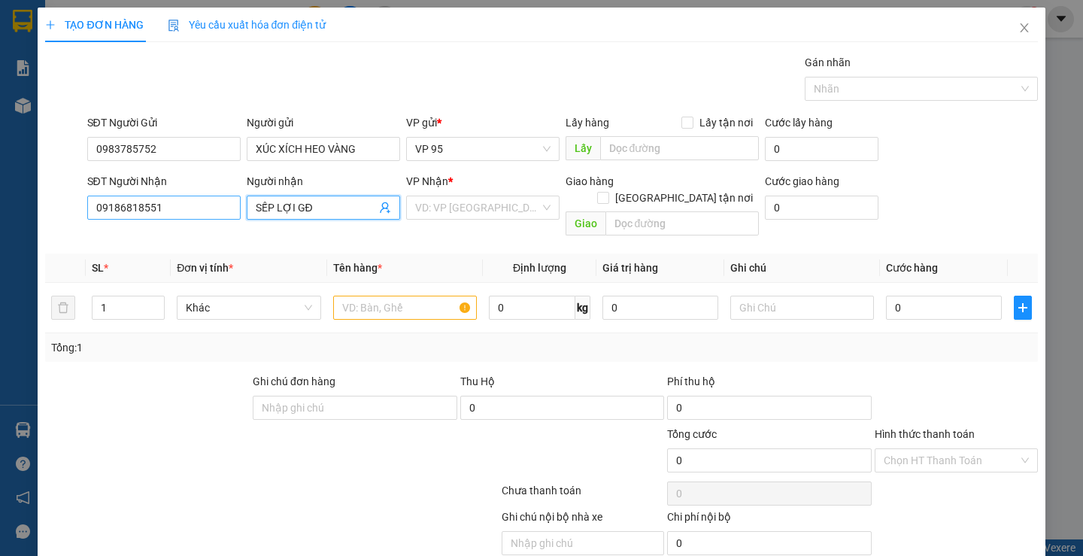
type input "SẾP LỢI GĐ"
drag, startPoint x: 196, startPoint y: 210, endPoint x: 0, endPoint y: 209, distance: 196.4
click at [0, 210] on div "TẠO ĐƠN HÀNG Yêu cầu xuất hóa đơn điện tử Transit Pickup Surcharge Ids Transit …" at bounding box center [541, 278] width 1083 height 556
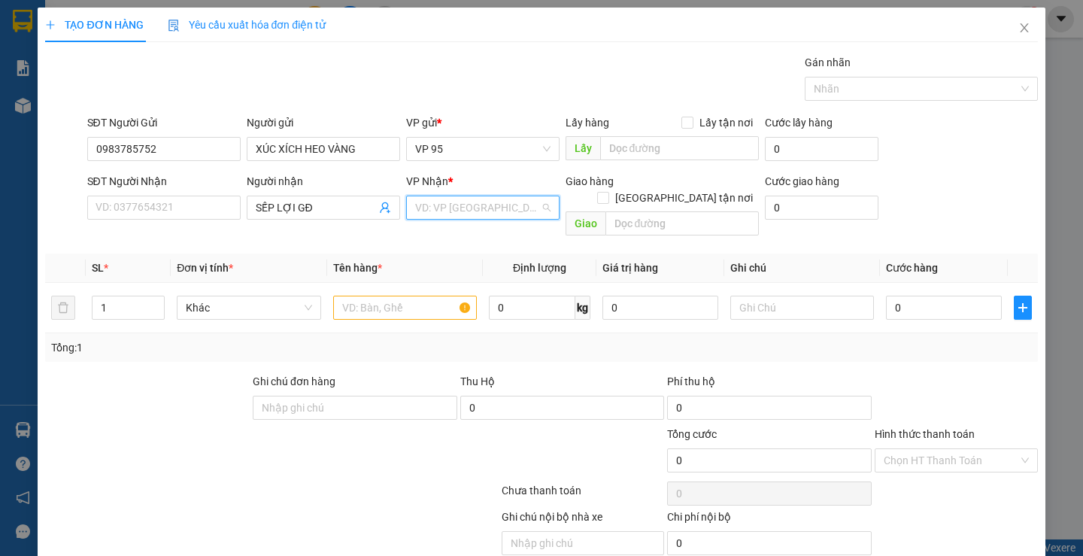
click at [430, 213] on input "search" at bounding box center [477, 207] width 125 height 23
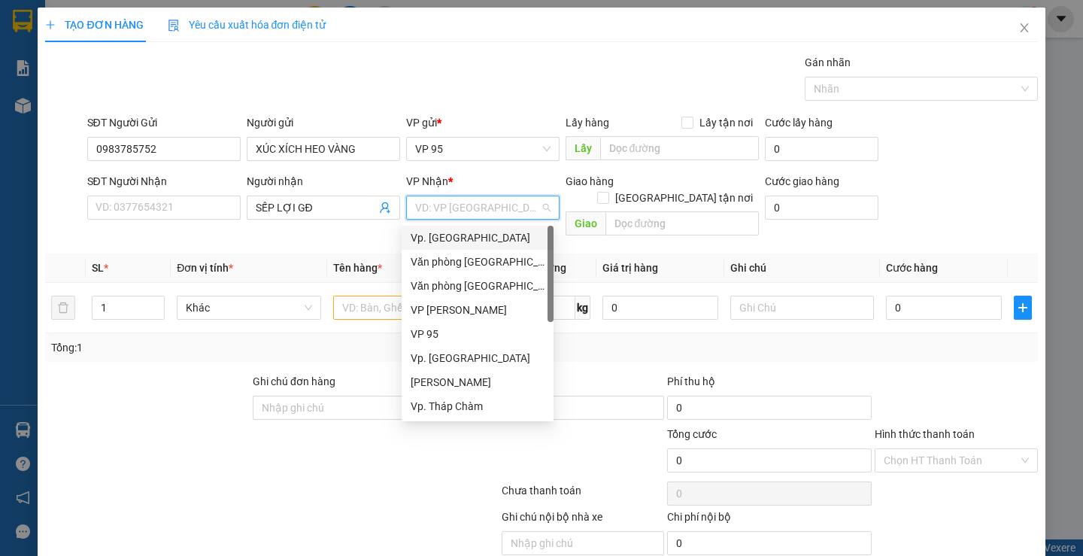
click at [435, 243] on div "Vp. [GEOGRAPHIC_DATA]" at bounding box center [478, 237] width 134 height 17
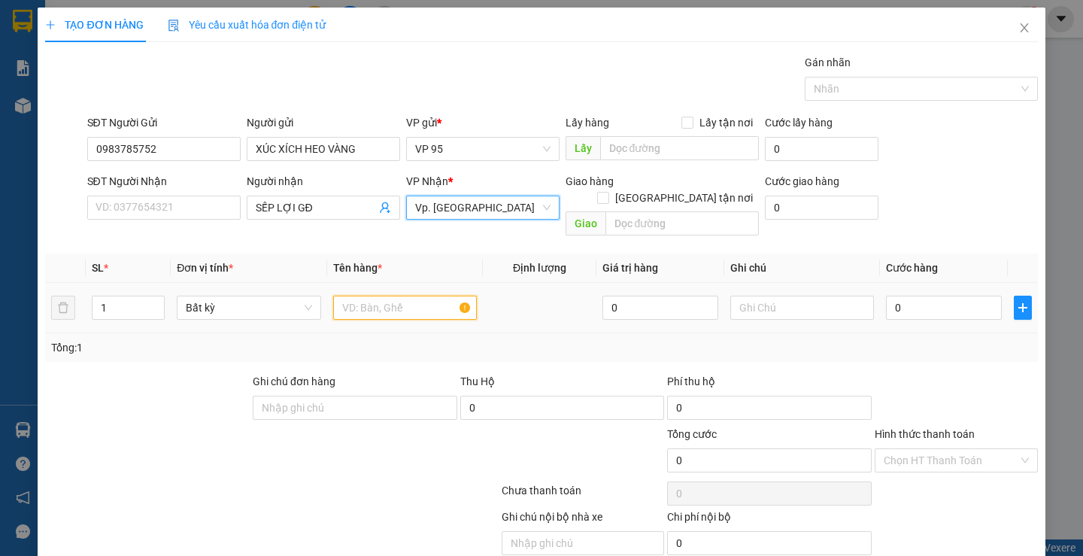
click at [357, 296] on input "text" at bounding box center [405, 308] width 144 height 24
click at [118, 296] on input "1" at bounding box center [128, 307] width 71 height 23
click at [363, 296] on input "text" at bounding box center [405, 308] width 144 height 24
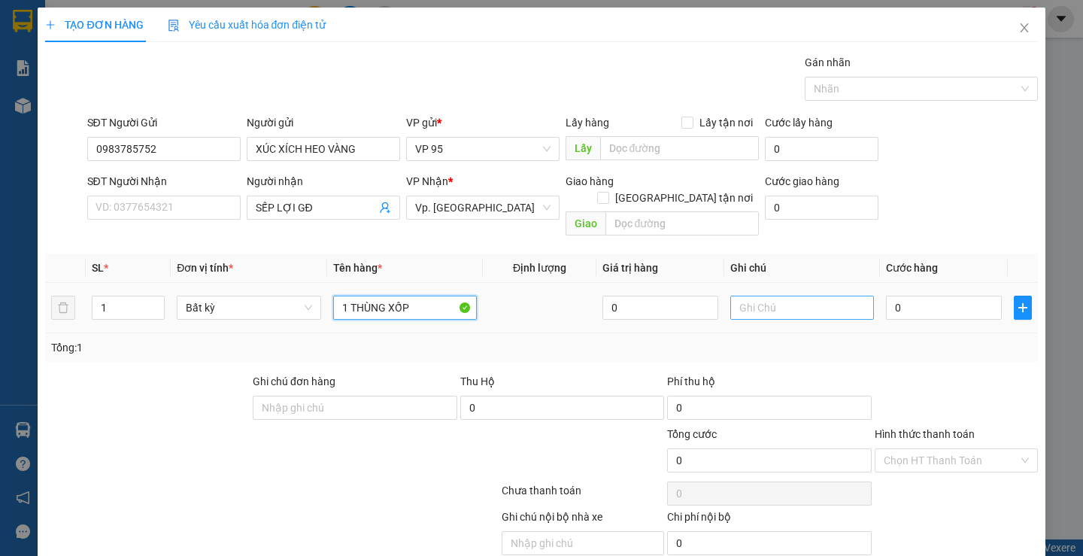
type input "1 THÙNG XỐP"
click at [782, 296] on input "text" at bounding box center [803, 308] width 144 height 24
click at [783, 296] on input "text" at bounding box center [803, 308] width 144 height 24
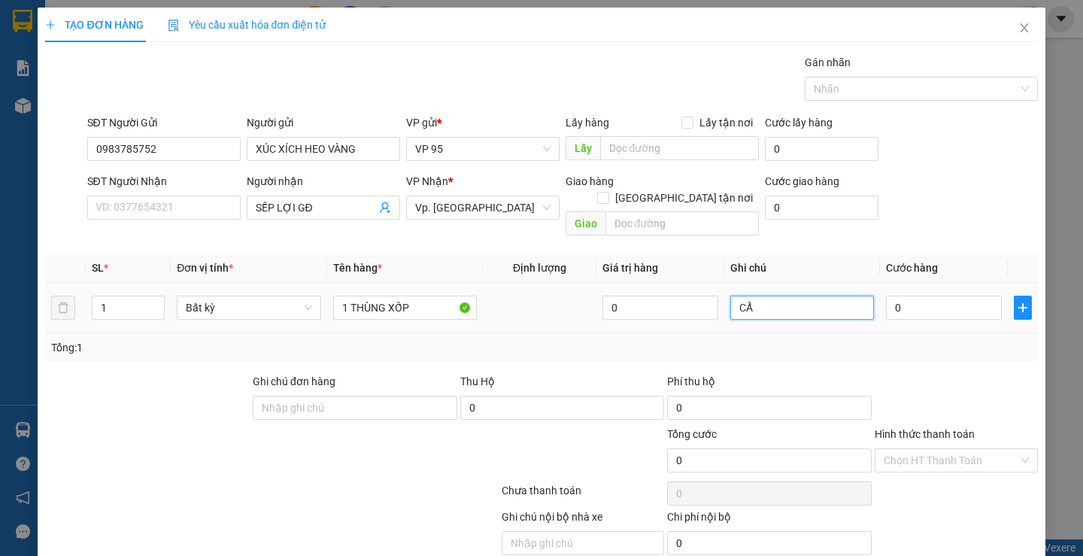
type input "C"
type input "NHẸ TAY DÙM E Ạ"
click at [911, 296] on input "0" at bounding box center [944, 308] width 116 height 24
click at [925, 339] on div "Tổng: 1" at bounding box center [541, 347] width 980 height 17
click at [900, 428] on label "Hình thức thanh toán" at bounding box center [925, 434] width 100 height 12
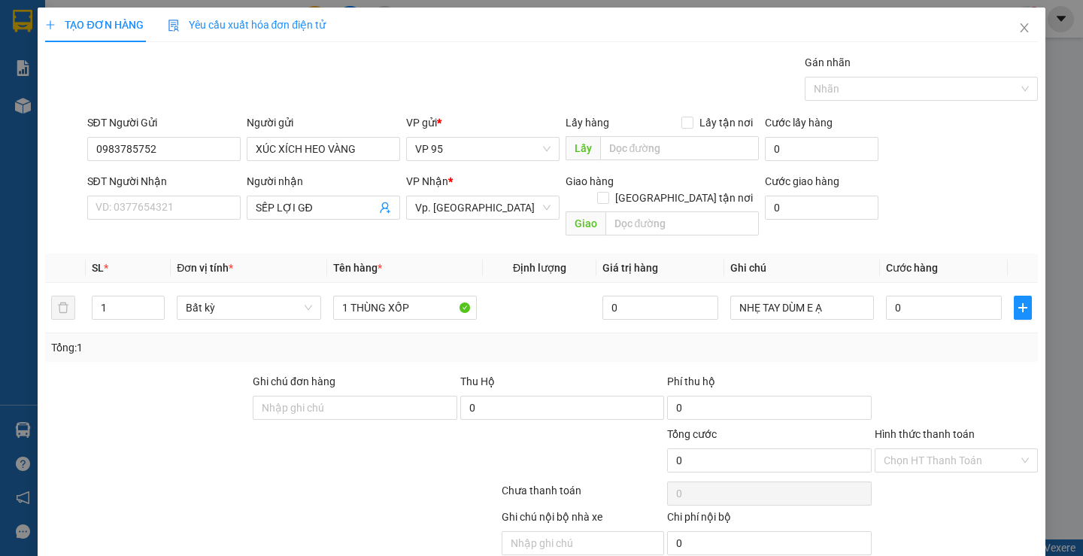
click at [900, 449] on input "Hình thức thanh toán" at bounding box center [951, 460] width 135 height 23
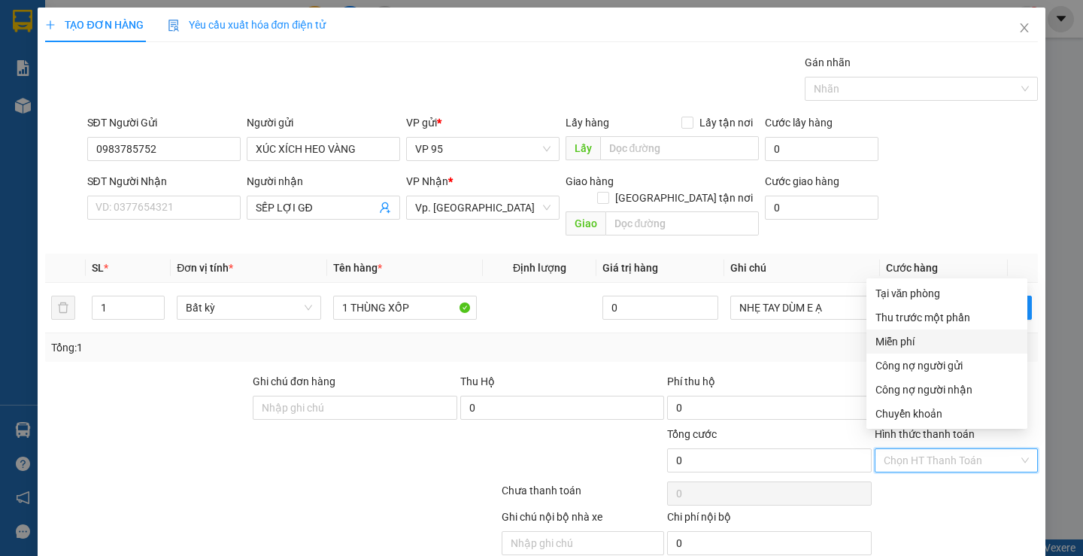
click at [904, 338] on div "Miễn phí" at bounding box center [947, 341] width 143 height 17
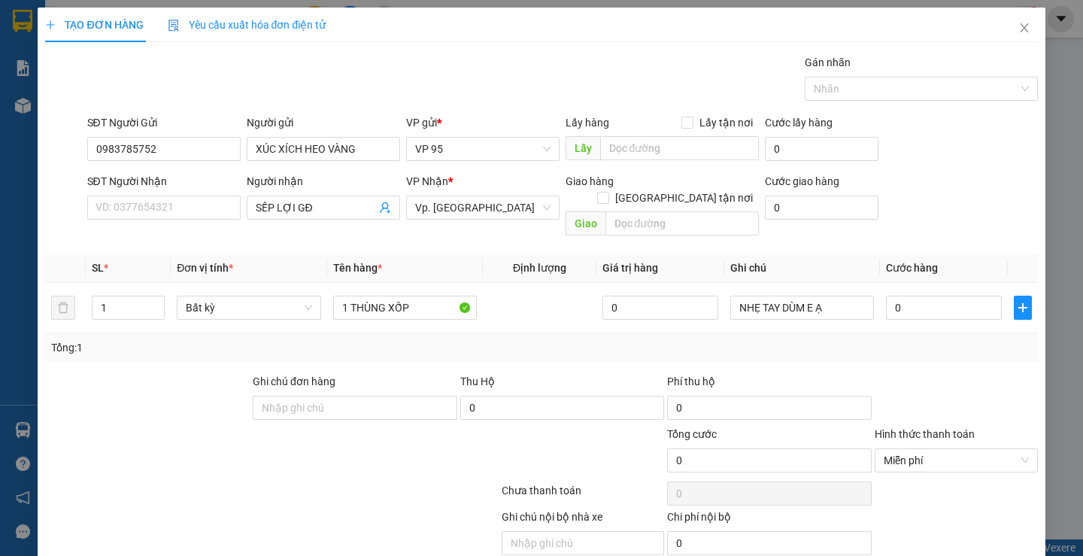
click at [912, 373] on div at bounding box center [957, 399] width 166 height 53
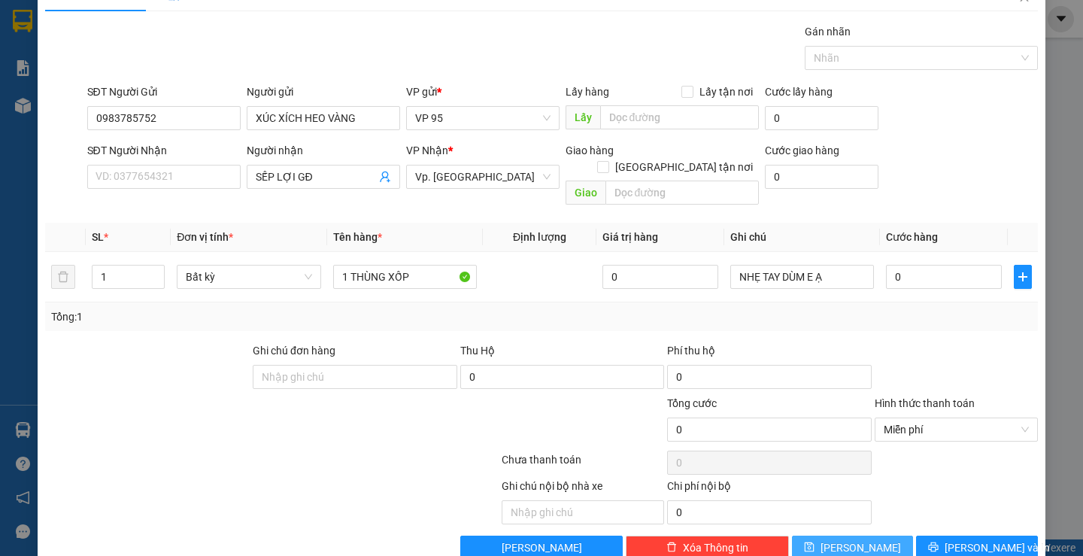
scroll to position [47, 0]
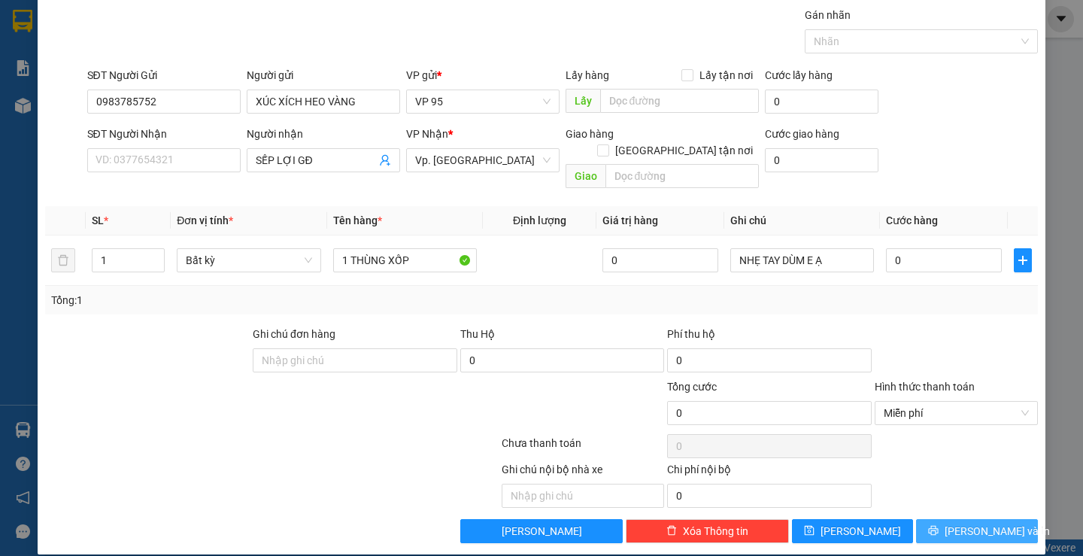
click at [916, 519] on button "[PERSON_NAME] và In" at bounding box center [976, 531] width 121 height 24
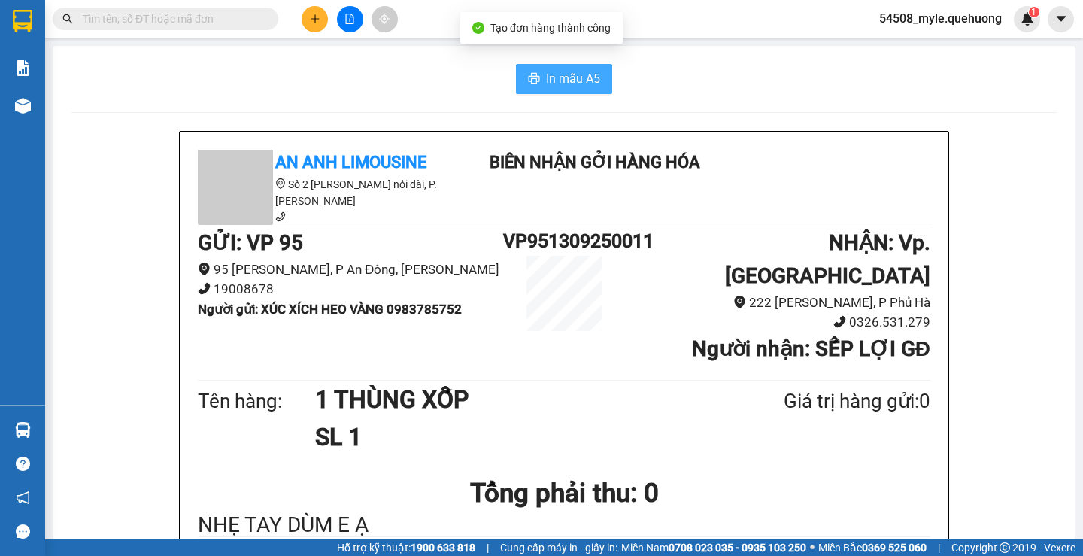
click at [546, 74] on span "In mẫu A5" at bounding box center [573, 78] width 54 height 19
click at [880, 473] on h1 "Tổng phải thu: 0" at bounding box center [564, 493] width 733 height 41
click at [779, 79] on div "In mẫu A5" at bounding box center [564, 79] width 986 height 30
click at [242, 89] on div "In mẫu A5" at bounding box center [564, 79] width 986 height 30
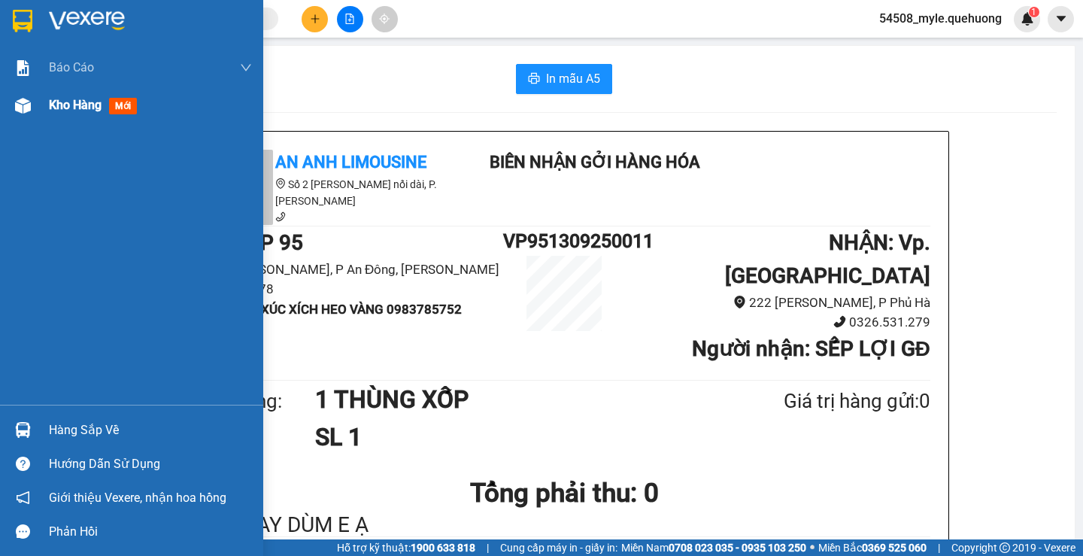
click at [69, 110] on span "Kho hàng" at bounding box center [75, 105] width 53 height 14
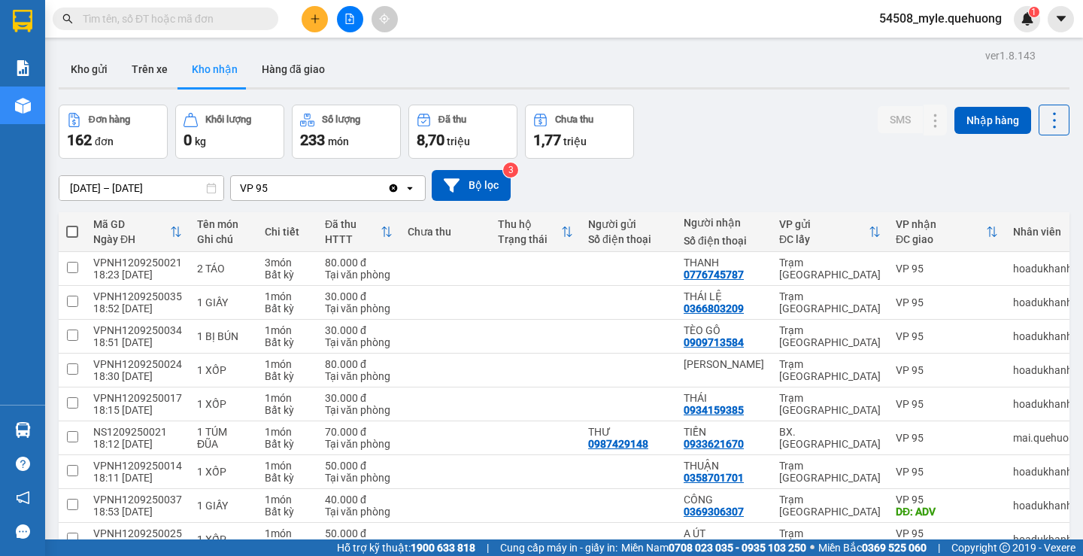
click at [187, 21] on input "text" at bounding box center [172, 19] width 178 height 17
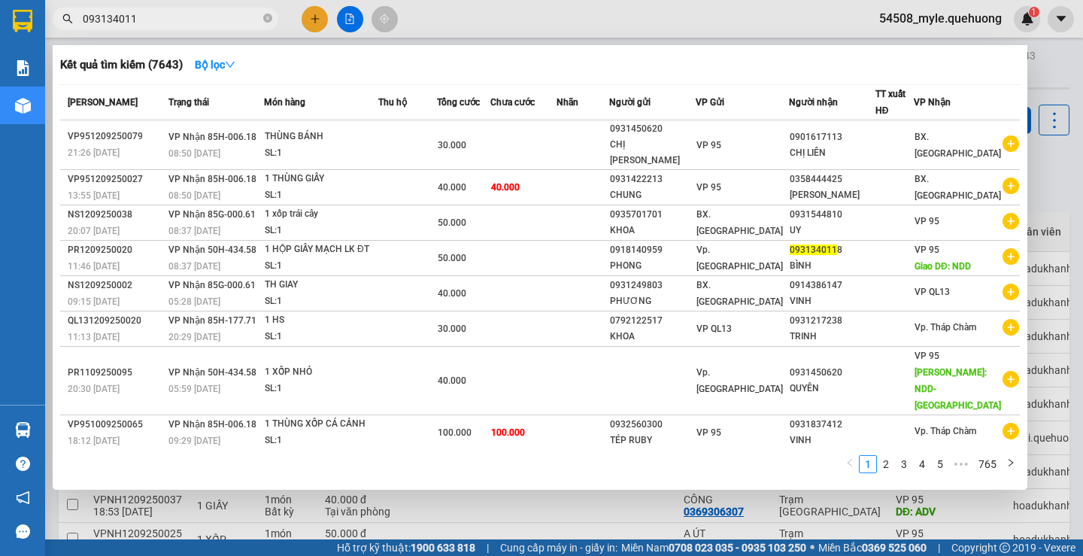
type input "0931340118"
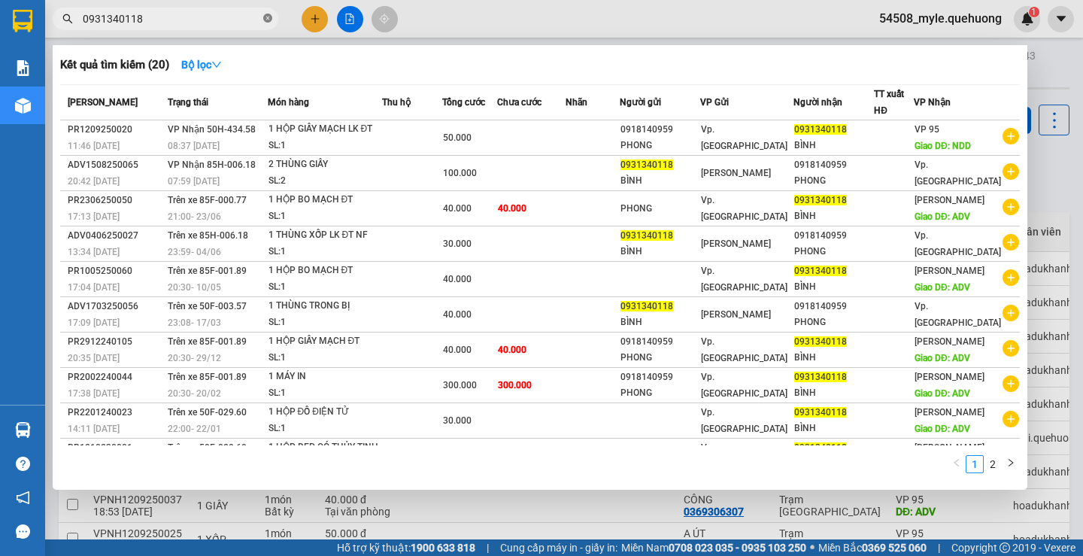
click at [269, 18] on icon "close-circle" at bounding box center [267, 18] width 9 height 9
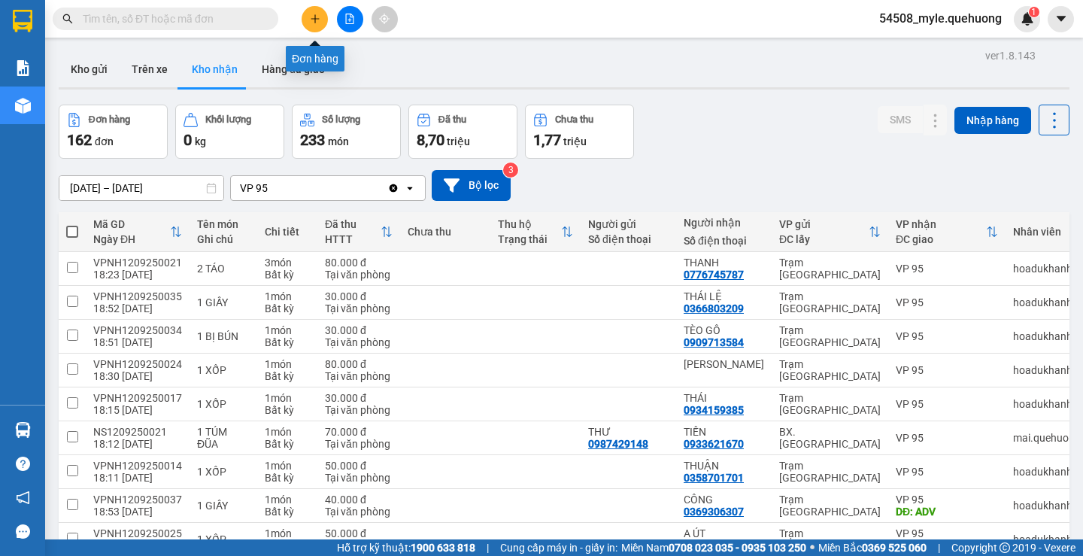
click at [313, 20] on icon "plus" at bounding box center [315, 19] width 11 height 11
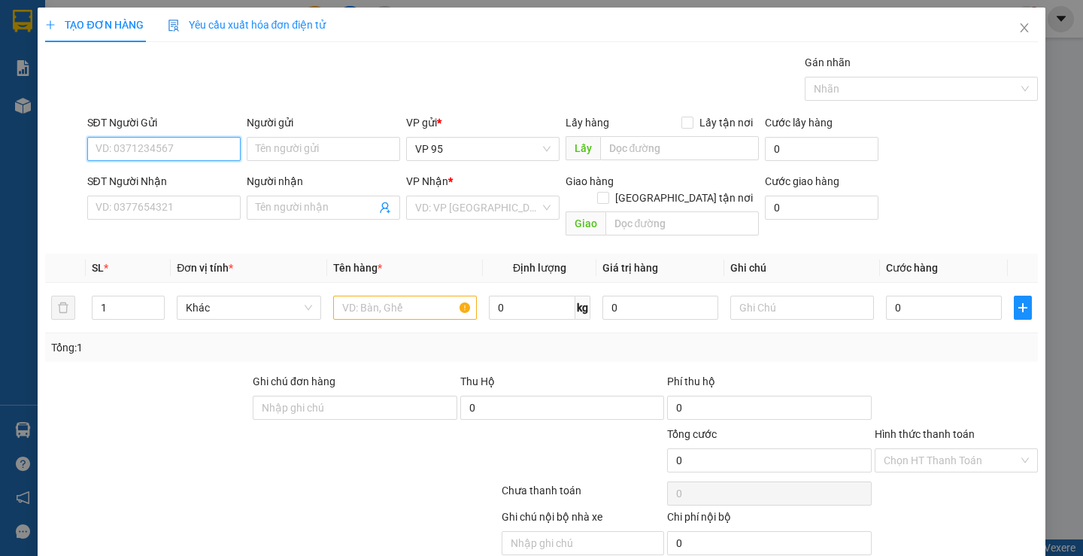
click at [119, 150] on input "SĐT Người Gửi" at bounding box center [163, 149] width 153 height 24
click at [114, 149] on input "SĐT Người Gửi" at bounding box center [163, 149] width 153 height 24
type input "0799902040"
click at [276, 143] on input "Người gửi" at bounding box center [323, 149] width 153 height 24
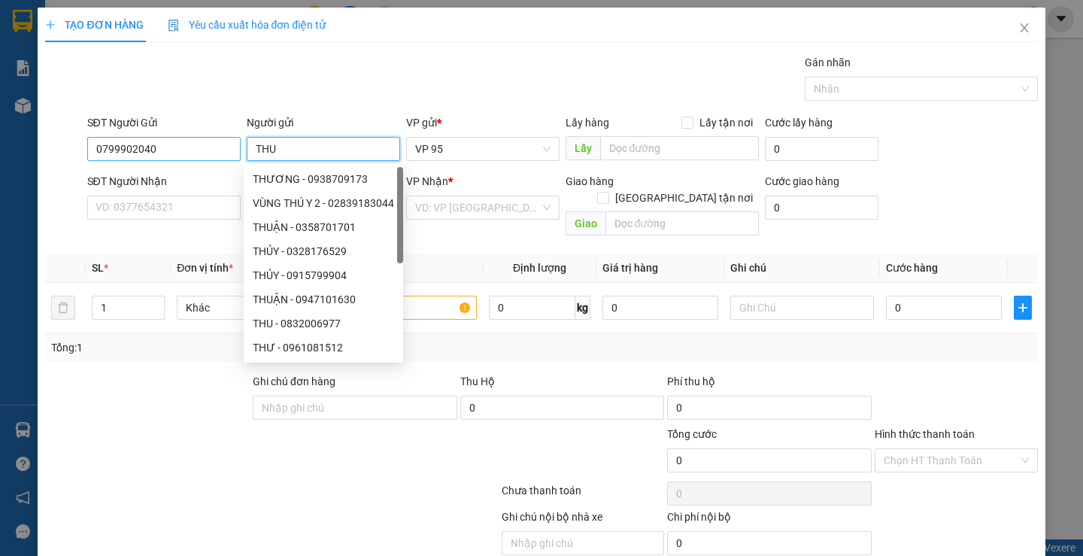
type input "THU"
click at [178, 147] on input "0799902040" at bounding box center [163, 149] width 153 height 24
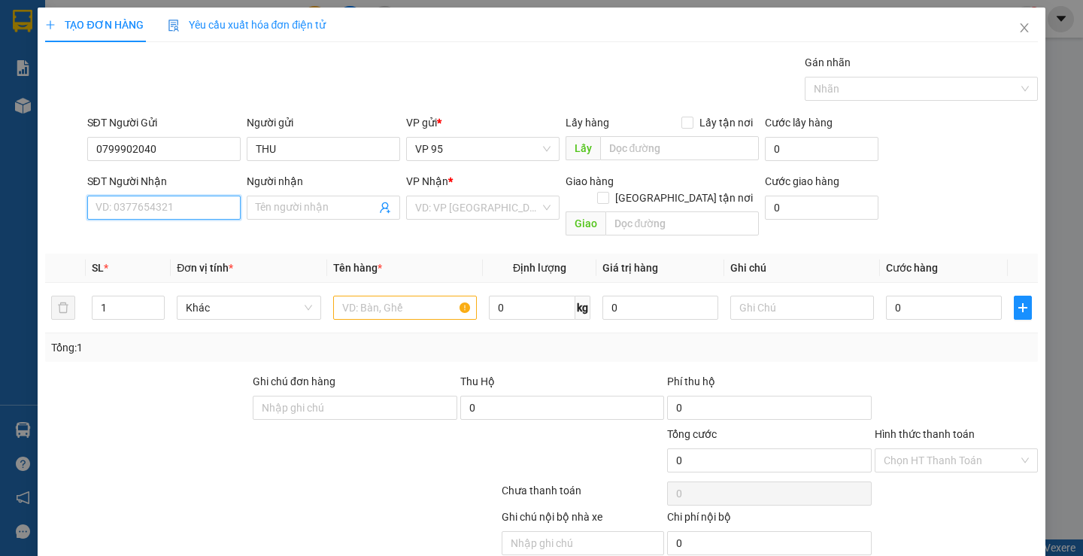
click at [137, 217] on input "SĐT Người Nhận" at bounding box center [163, 208] width 153 height 24
type input "0933712142"
click at [272, 224] on div "Người nhận Tên người nhận" at bounding box center [323, 199] width 153 height 53
click at [287, 209] on input "Người nhận" at bounding box center [316, 207] width 120 height 17
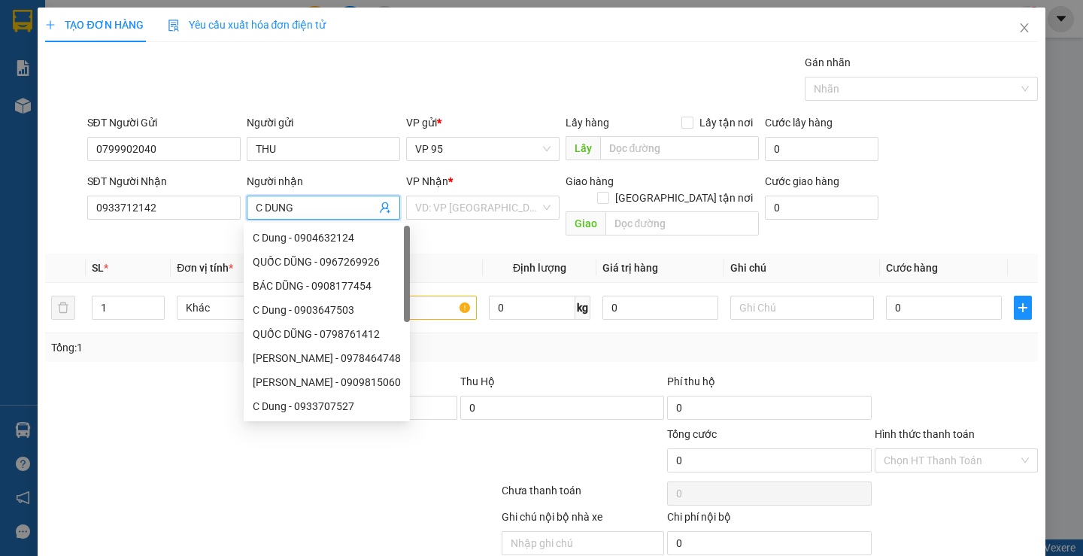
type input "C DUNG"
click at [489, 220] on div "VP Nhận * VD: VP [GEOGRAPHIC_DATA]" at bounding box center [482, 199] width 153 height 53
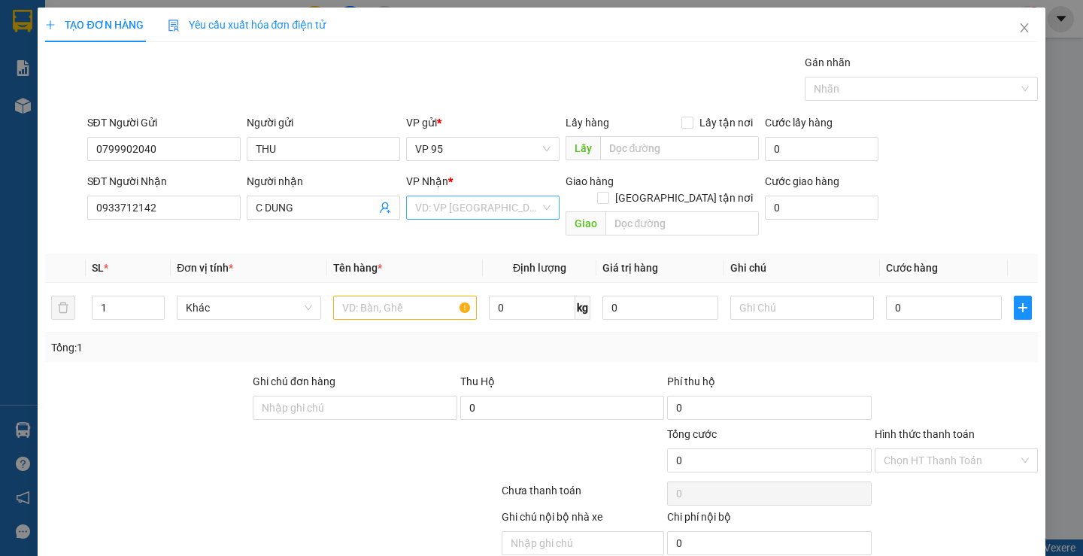
click at [486, 212] on input "search" at bounding box center [477, 207] width 125 height 23
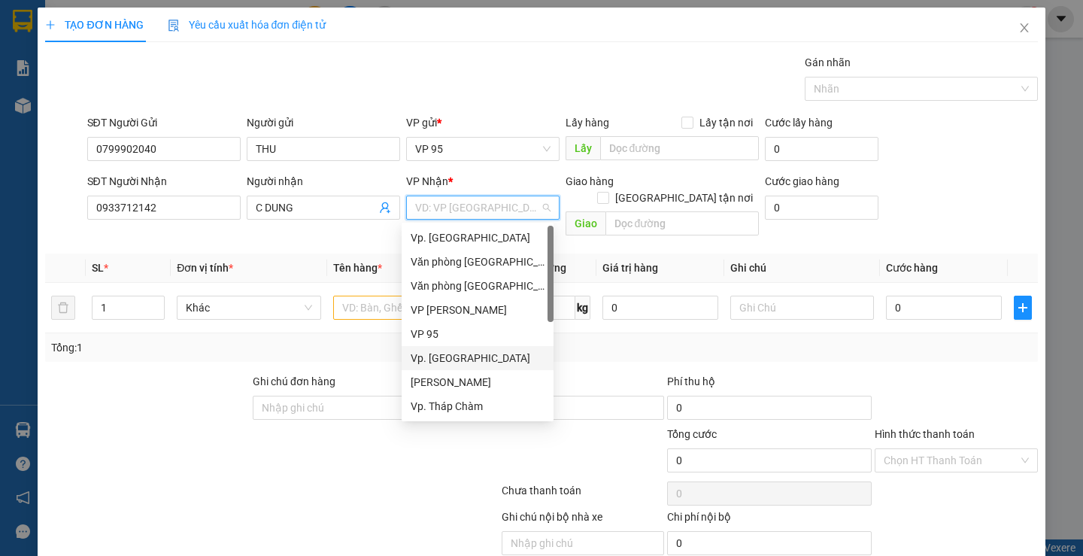
scroll to position [120, 0]
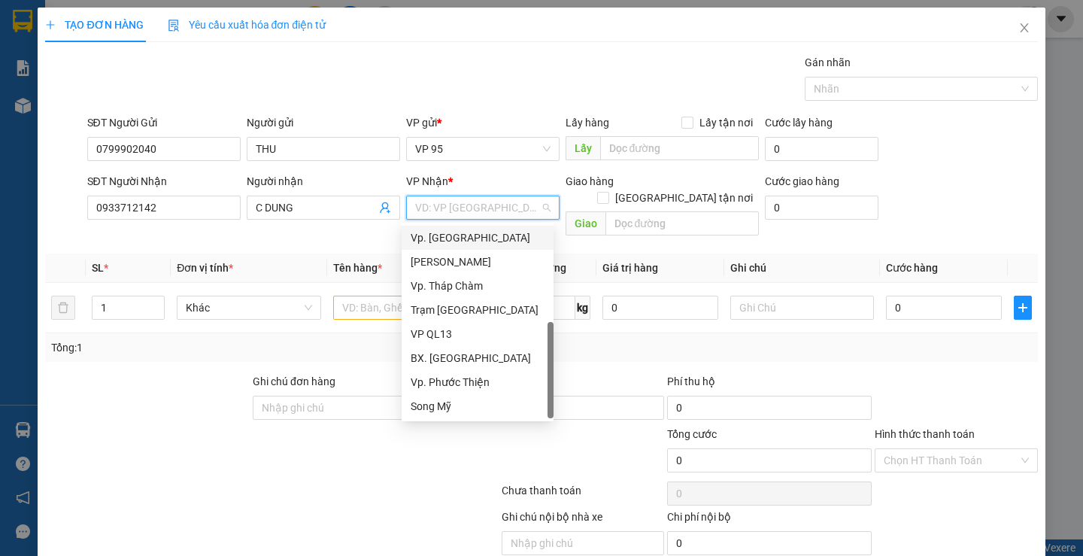
click at [441, 235] on div "Vp. [GEOGRAPHIC_DATA]" at bounding box center [478, 237] width 134 height 17
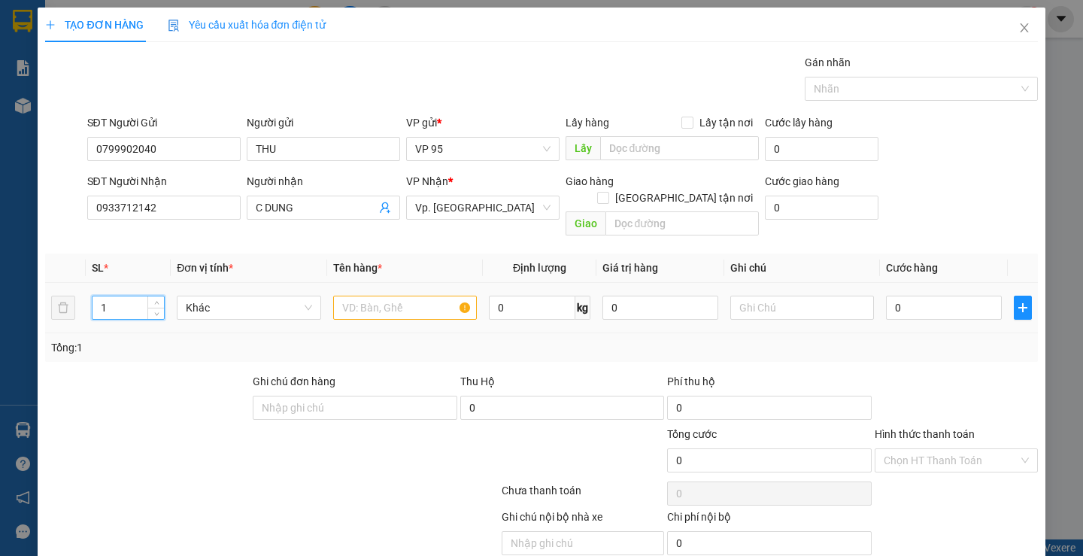
click at [121, 296] on input "1" at bounding box center [128, 307] width 71 height 23
click at [419, 296] on input "text" at bounding box center [405, 308] width 144 height 24
type input "1 HỒ SƠ"
click at [915, 296] on input "0" at bounding box center [944, 308] width 116 height 24
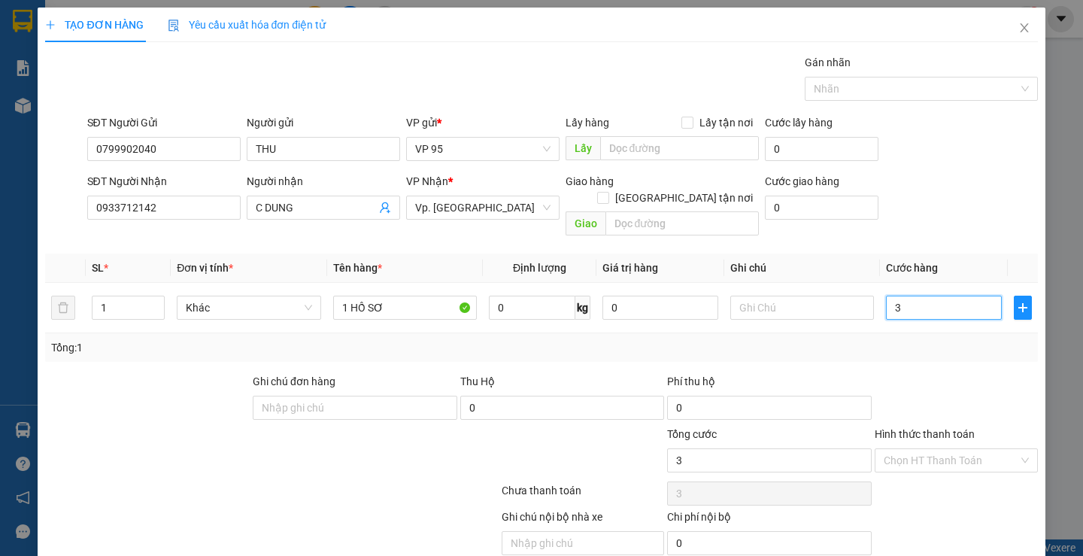
type input "3"
type input "30"
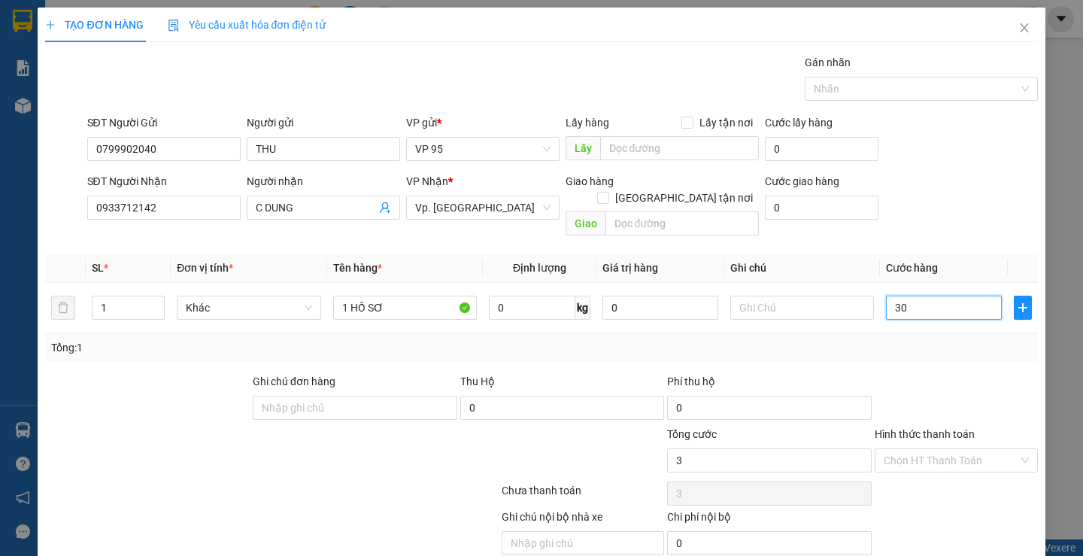
type input "30"
type input "30.000"
click at [912, 381] on div at bounding box center [957, 399] width 166 height 53
click at [889, 428] on label "Hình thức thanh toán" at bounding box center [925, 434] width 100 height 12
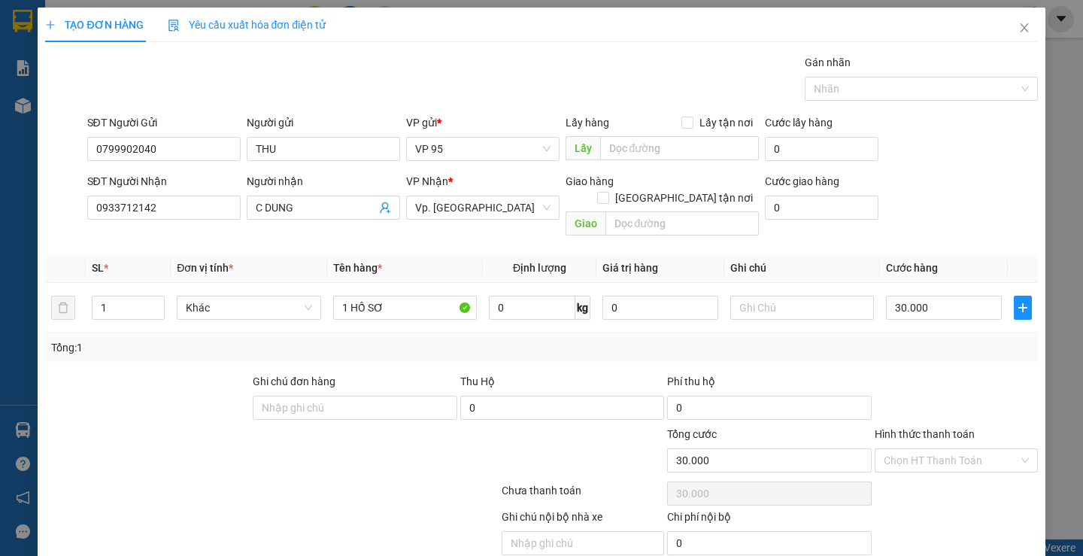
click at [889, 449] on input "Hình thức thanh toán" at bounding box center [951, 460] width 135 height 23
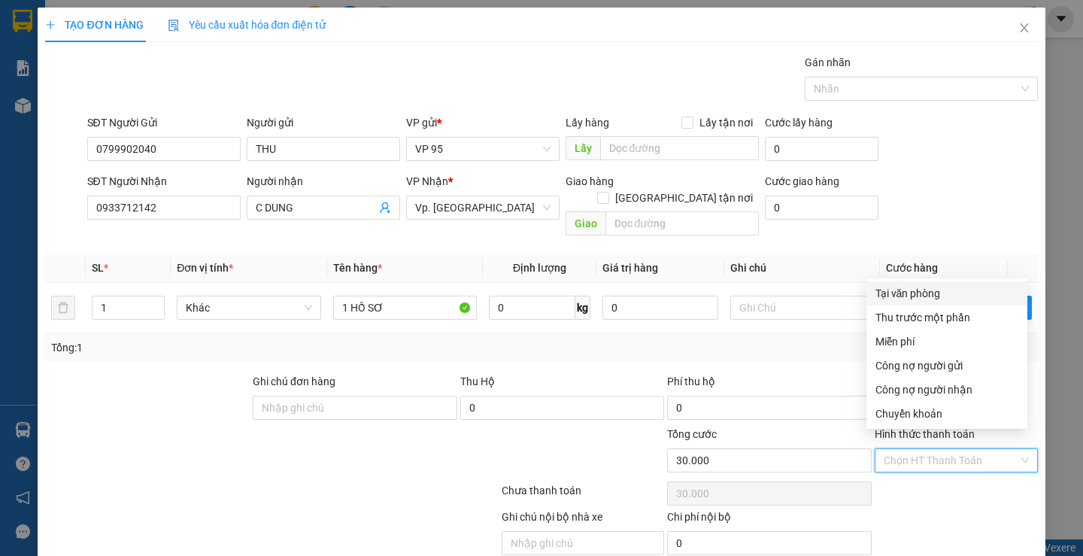
click at [919, 182] on div "SĐT Người Nhận 0933712142 Người nhận C DUNG VP Nhận * Vp. [GEOGRAPHIC_DATA] Gia…" at bounding box center [562, 207] width 957 height 69
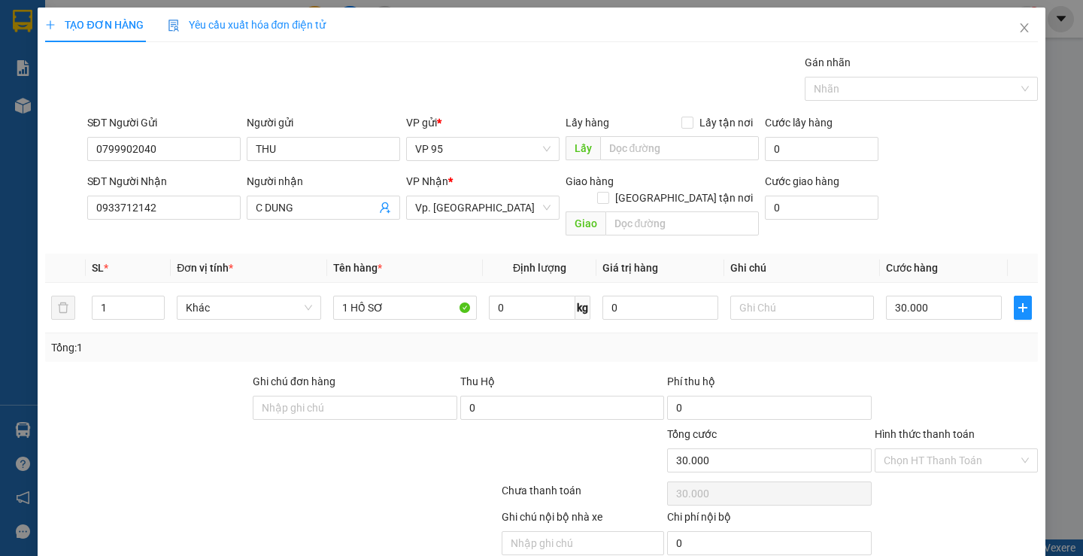
click at [907, 373] on div at bounding box center [957, 399] width 166 height 53
click at [902, 428] on label "Hình thức thanh toán" at bounding box center [925, 434] width 100 height 12
click at [902, 449] on input "Hình thức thanh toán" at bounding box center [951, 460] width 135 height 23
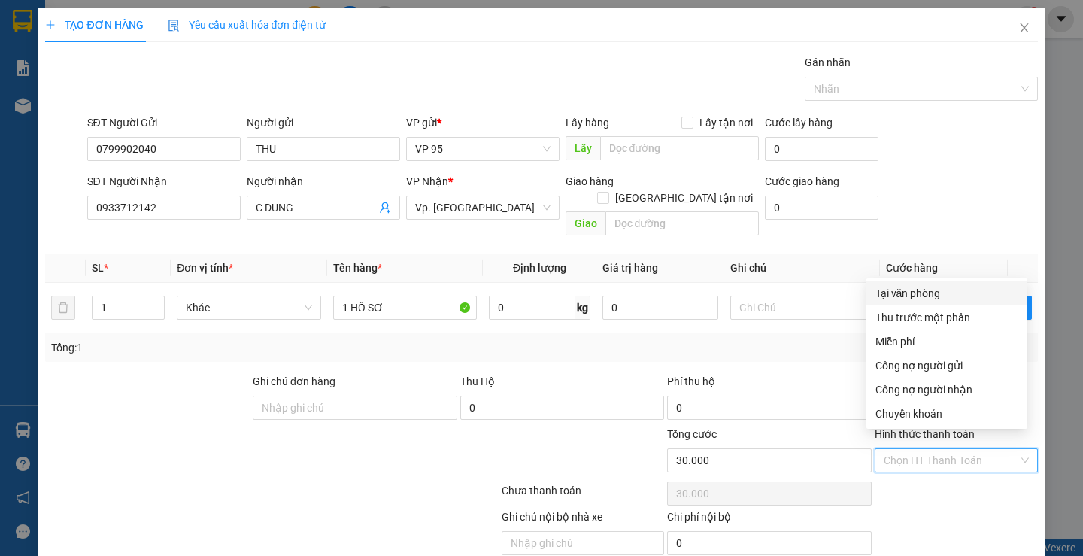
click at [916, 292] on div "Tại văn phòng" at bounding box center [947, 293] width 143 height 17
type input "0"
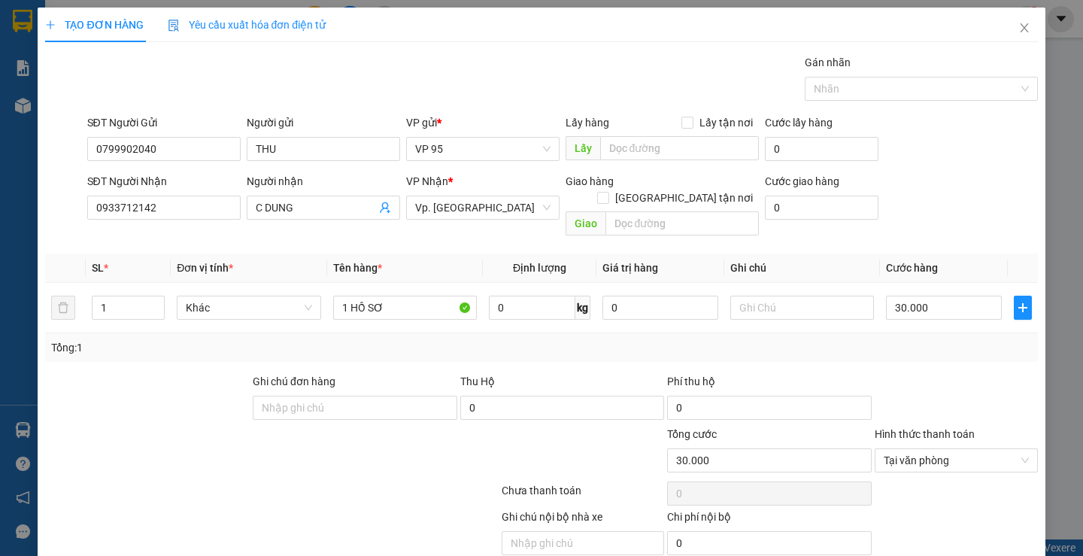
click at [910, 373] on div at bounding box center [957, 399] width 166 height 53
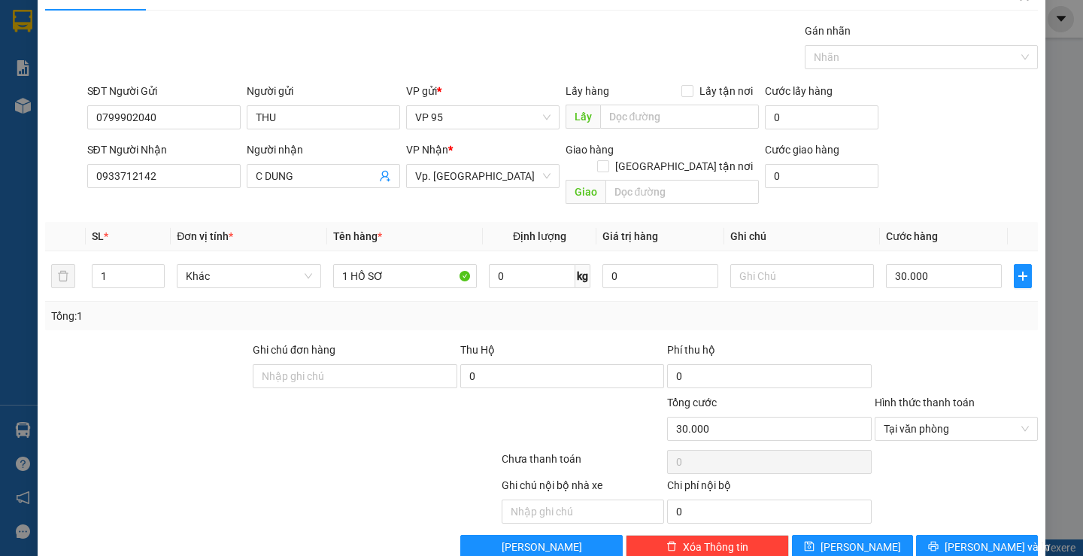
scroll to position [47, 0]
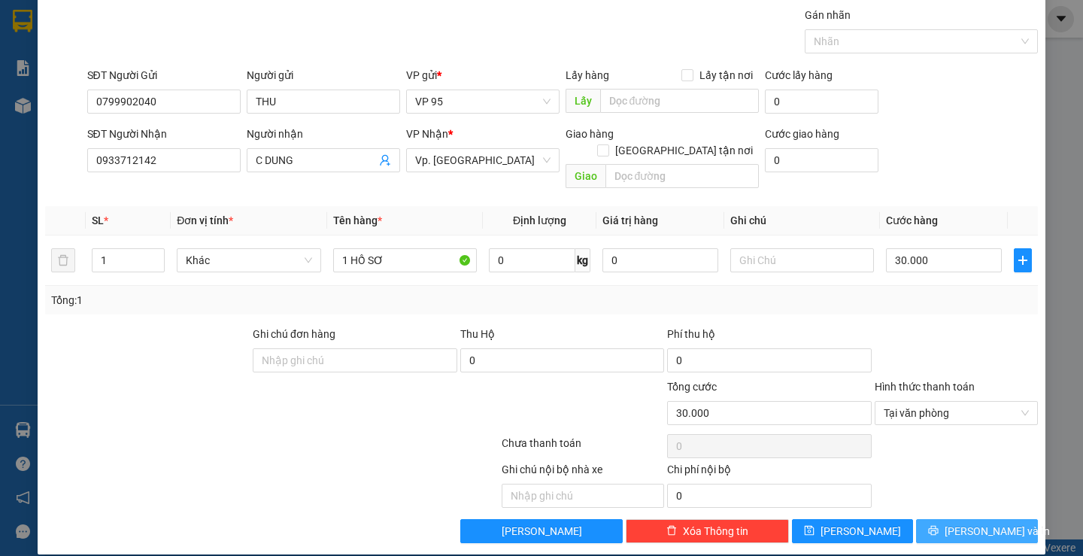
click at [920, 519] on button "[PERSON_NAME] và In" at bounding box center [976, 531] width 121 height 24
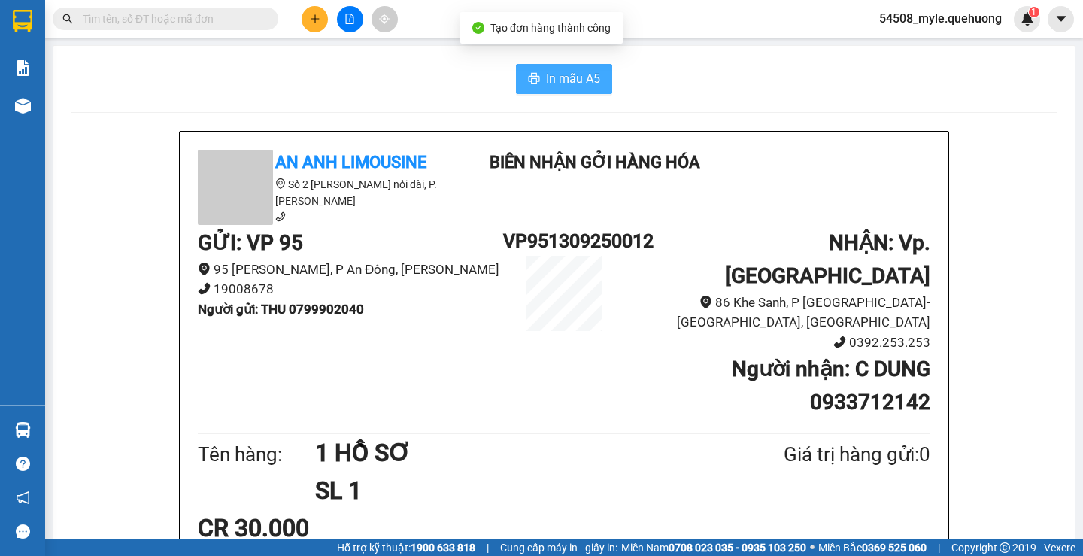
click at [553, 77] on span "In mẫu A5" at bounding box center [573, 78] width 54 height 19
click at [886, 509] on div "CR 30.000" at bounding box center [564, 528] width 733 height 38
click at [260, 81] on div "In mẫu A5" at bounding box center [564, 79] width 986 height 30
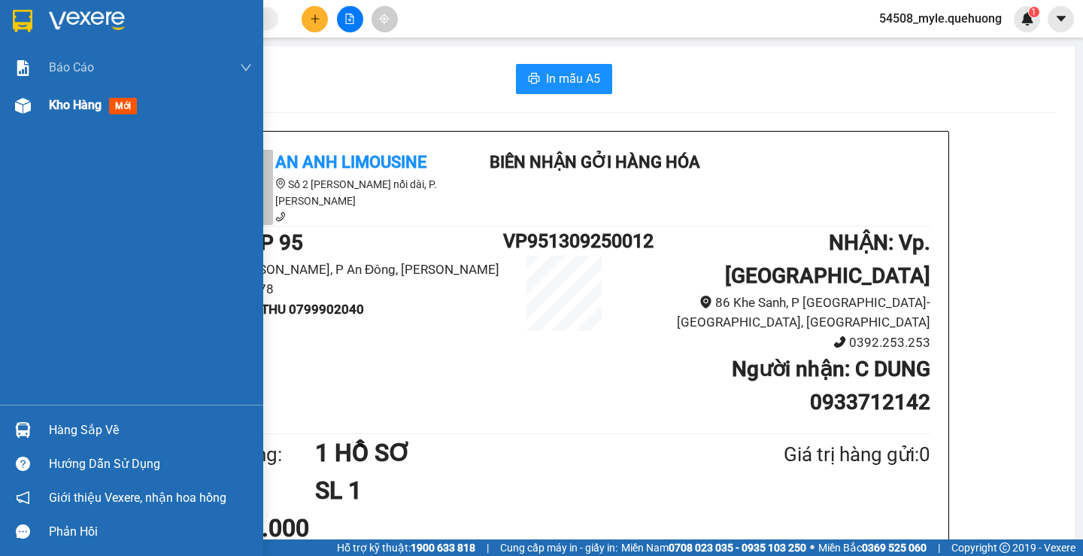
click at [89, 111] on span "Kho hàng" at bounding box center [75, 105] width 53 height 14
click at [76, 114] on div "Kho hàng mới" at bounding box center [96, 105] width 94 height 19
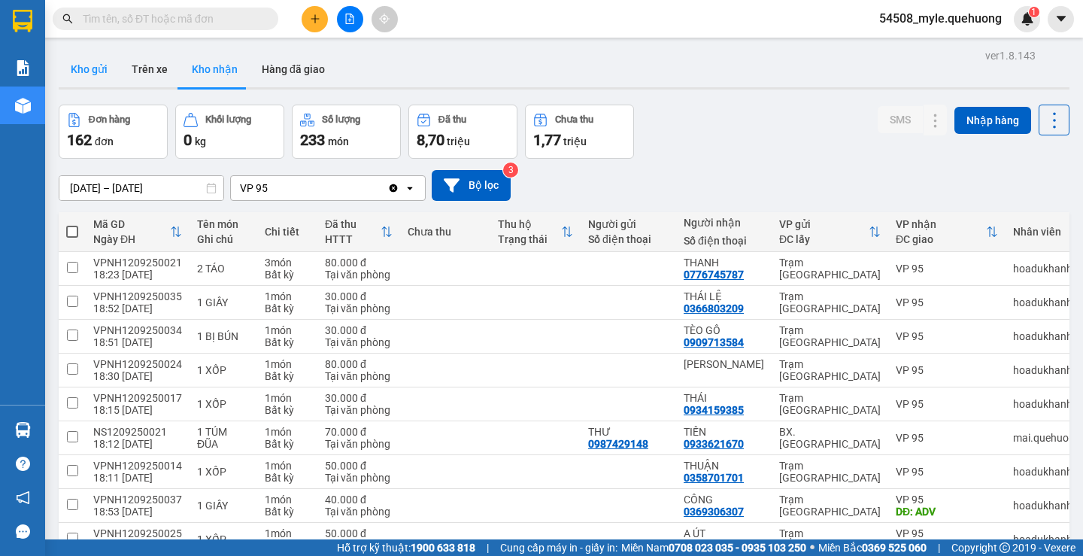
click at [86, 75] on button "Kho gửi" at bounding box center [89, 69] width 61 height 36
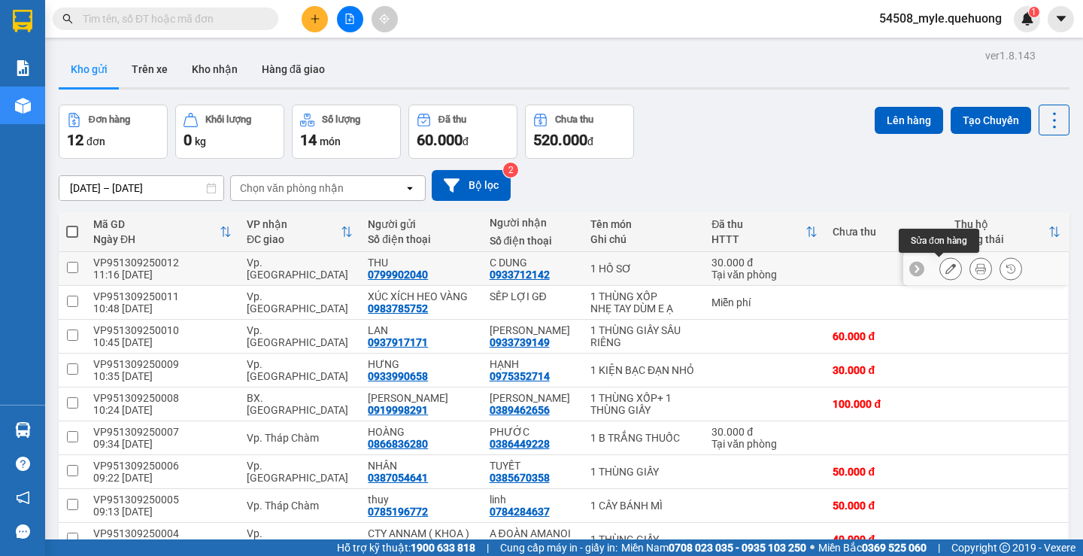
click at [946, 271] on icon at bounding box center [951, 268] width 11 height 11
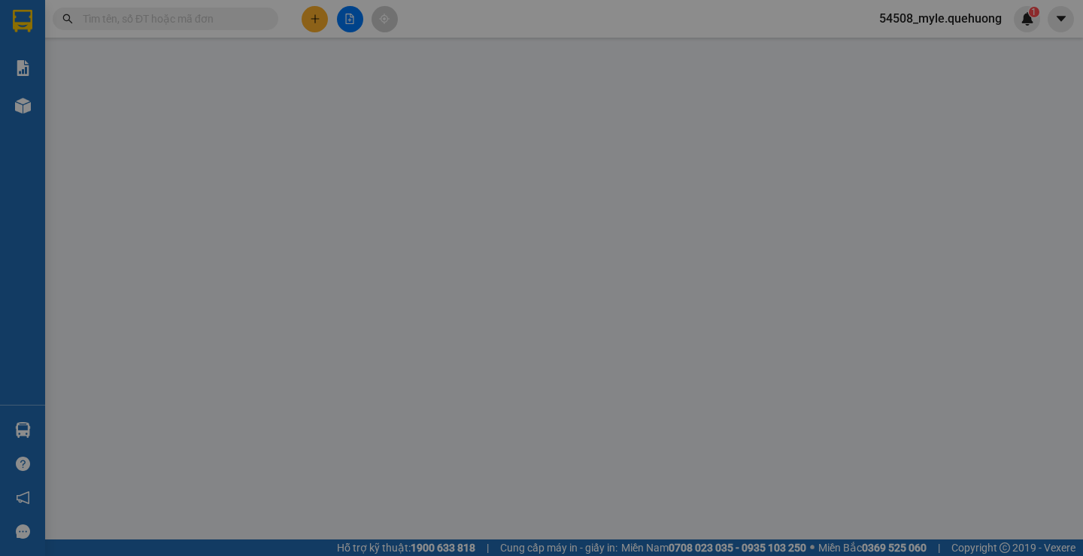
type input "0799902040"
type input "THU"
type input "0933712142"
type input "C DUNG"
type input "30.000"
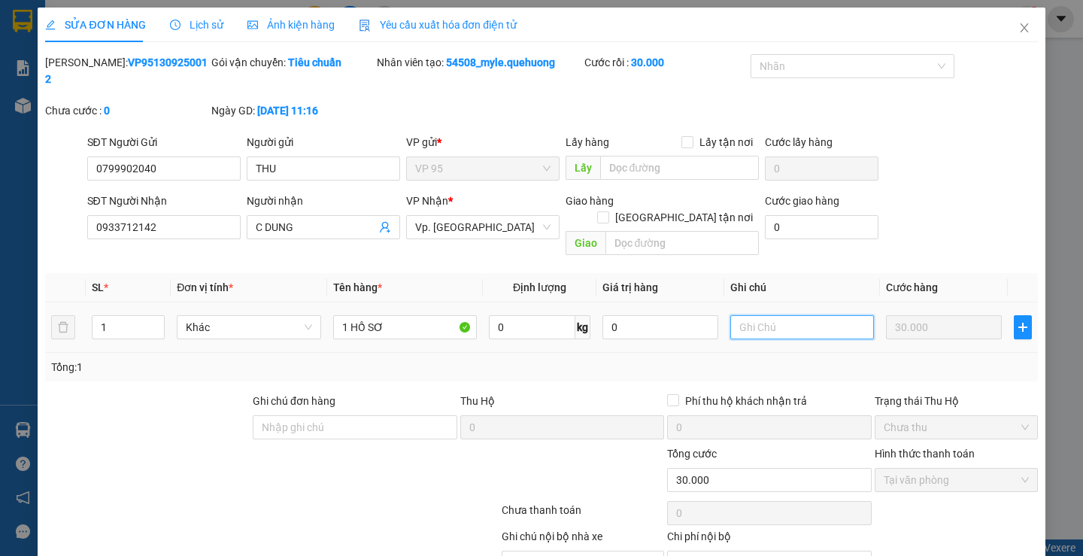
click at [738, 315] on input "text" at bounding box center [803, 327] width 144 height 24
click at [758, 315] on input "text" at bounding box center [803, 327] width 144 height 24
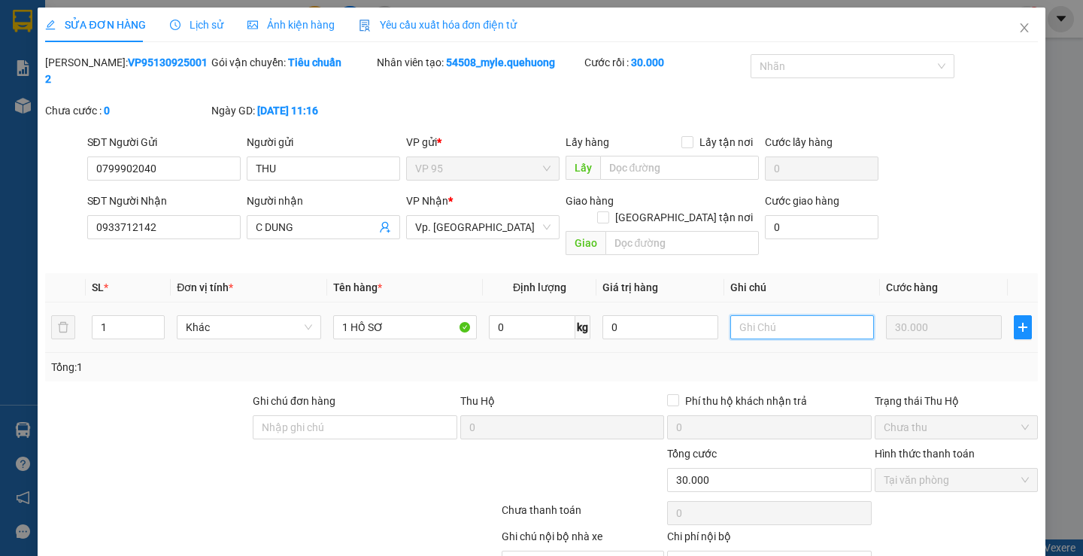
click at [758, 315] on input "text" at bounding box center [803, 327] width 144 height 24
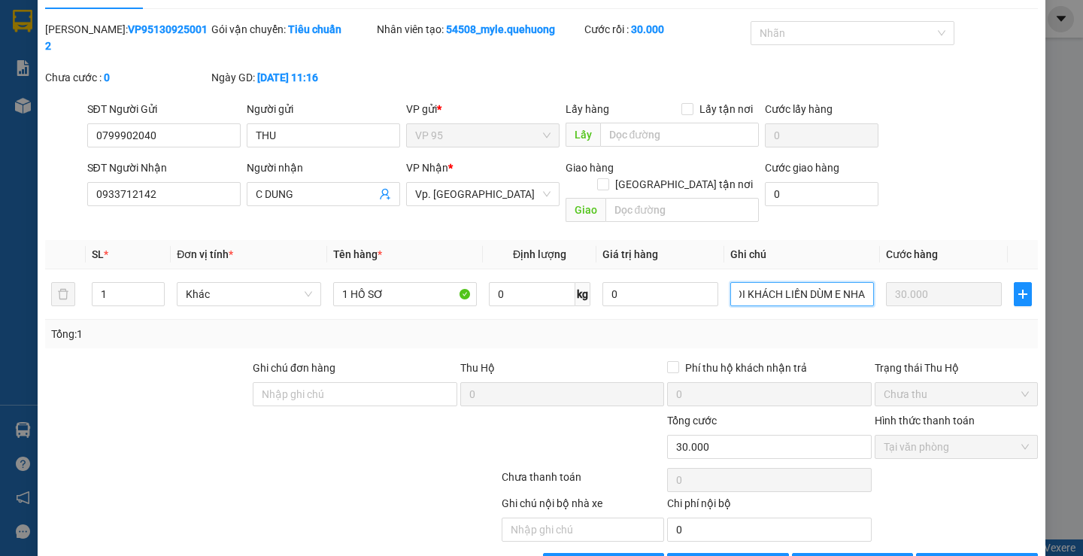
scroll to position [50, 0]
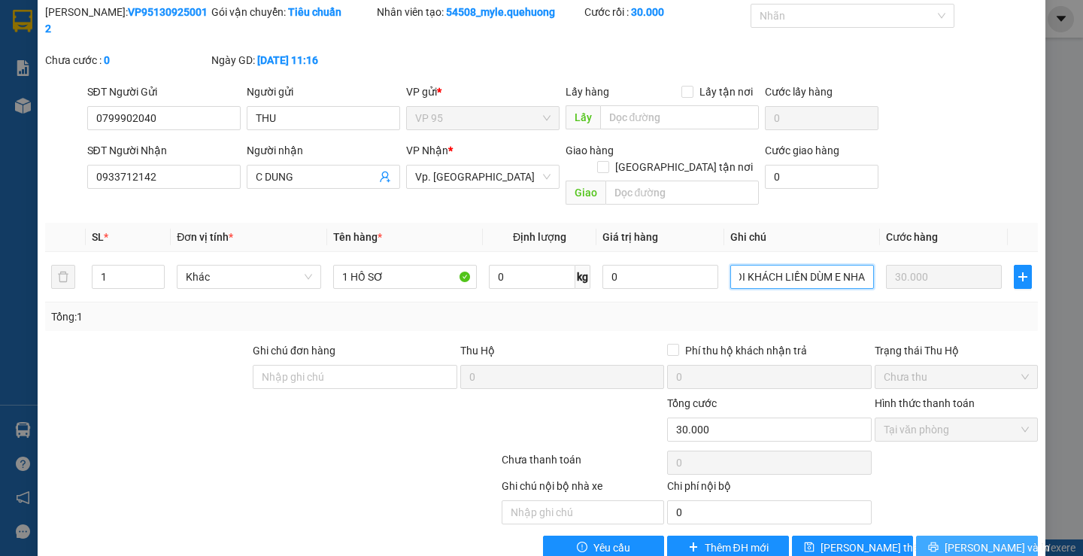
type input "HÀNG VỀ GỌI KHÁCH LIỀN DÙM E NHA"
click at [921, 536] on button "[PERSON_NAME] và In" at bounding box center [976, 548] width 121 height 24
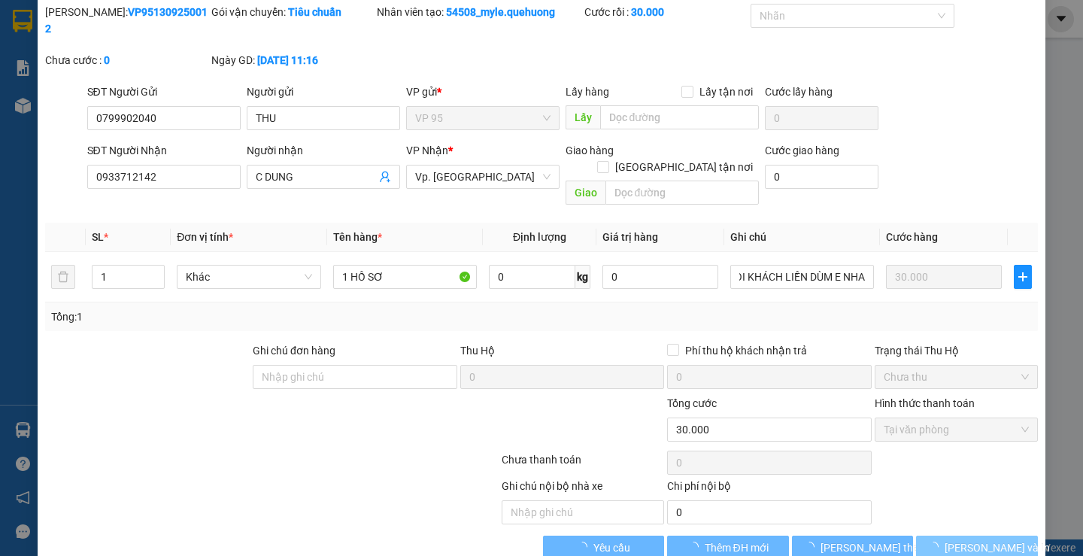
scroll to position [0, 0]
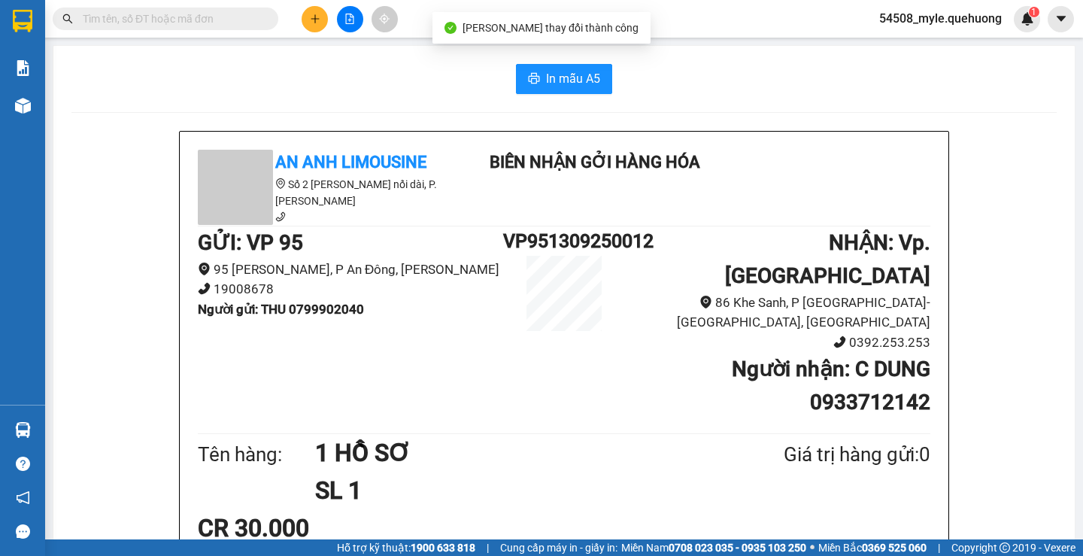
click at [598, 434] on h1 "1 HỒ SƠ" at bounding box center [513, 453] width 396 height 38
click at [692, 434] on h1 "1 HỒ SƠ" at bounding box center [513, 453] width 396 height 38
click at [555, 434] on h1 "1 HỒ SƠ" at bounding box center [513, 453] width 396 height 38
click at [460, 434] on h1 "1 HỒ SƠ" at bounding box center [513, 453] width 396 height 38
click at [537, 472] on h1 "SL 1" at bounding box center [513, 491] width 396 height 38
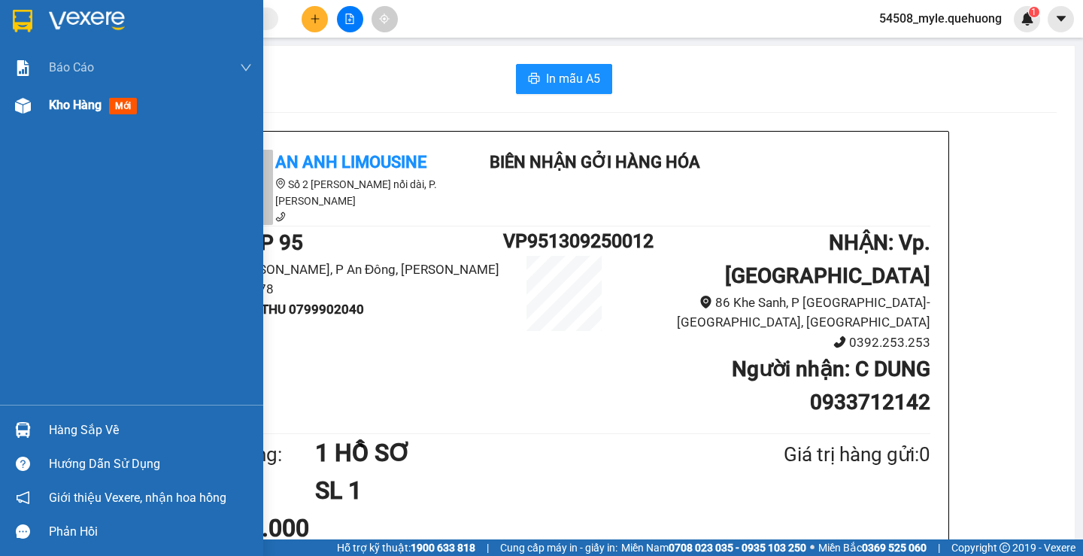
click at [35, 102] on div at bounding box center [23, 106] width 26 height 26
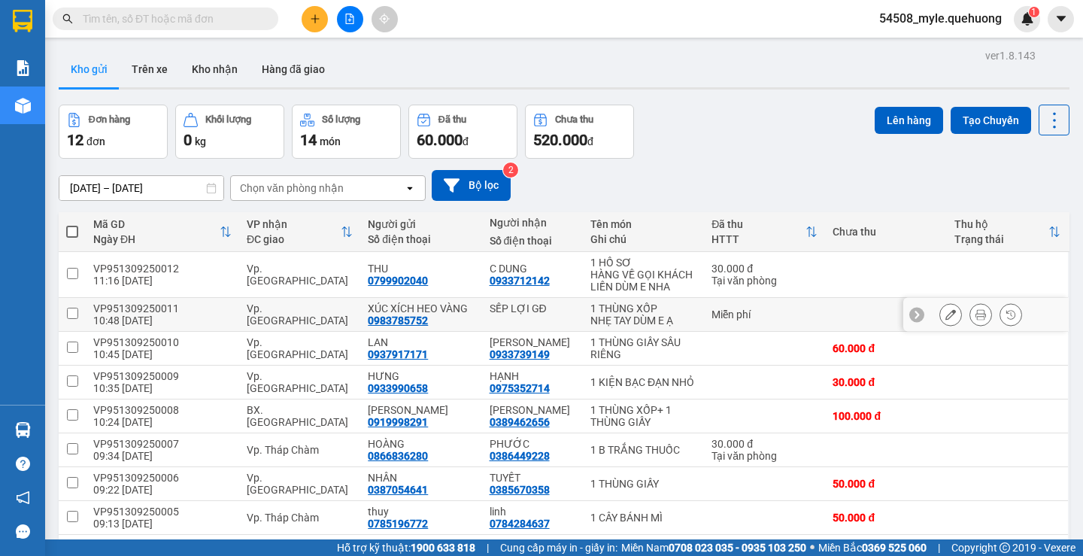
click at [70, 313] on input "checkbox" at bounding box center [72, 313] width 11 height 11
checkbox input "true"
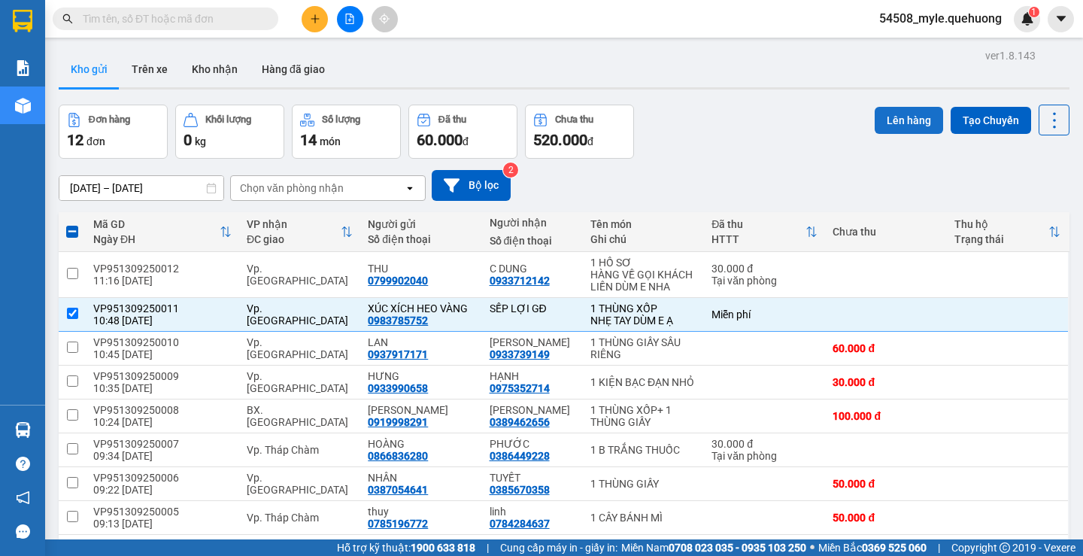
click at [883, 122] on button "Lên hàng" at bounding box center [909, 120] width 68 height 27
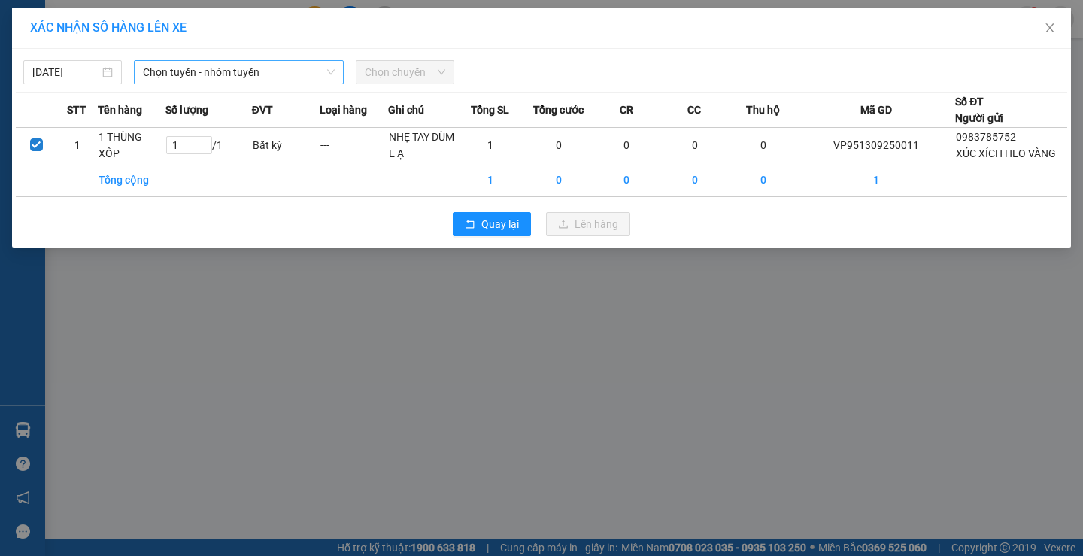
click at [190, 71] on span "Chọn tuyến - nhóm tuyến" at bounding box center [239, 72] width 192 height 23
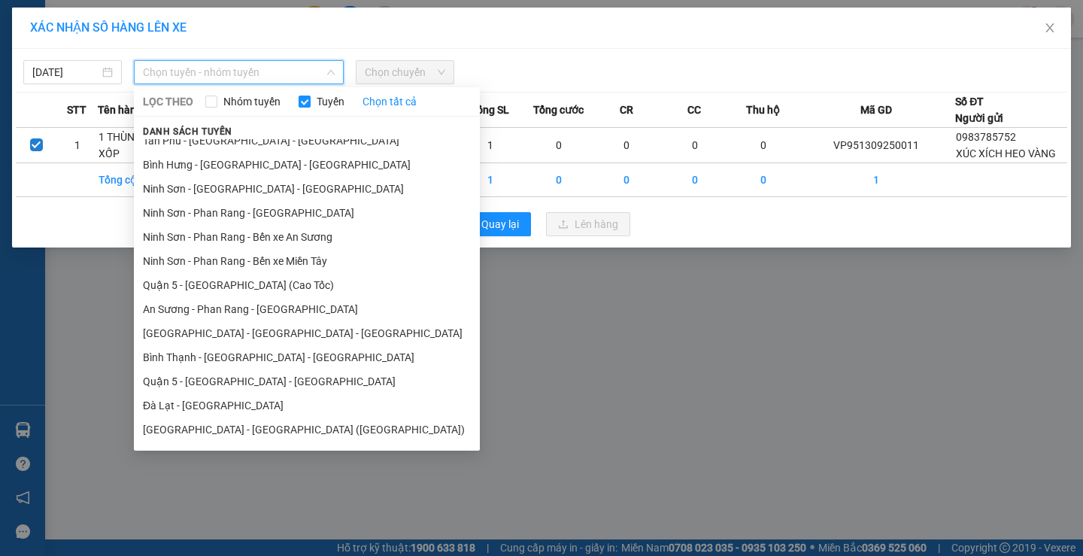
scroll to position [272, 0]
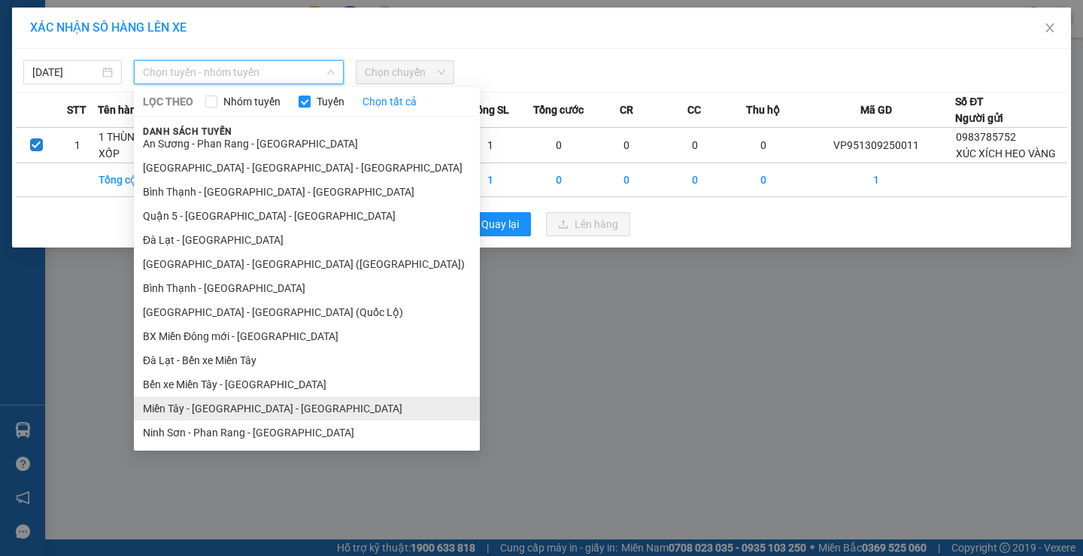
click at [246, 405] on li "Miền Tây - [GEOGRAPHIC_DATA] - [GEOGRAPHIC_DATA]" at bounding box center [307, 409] width 346 height 24
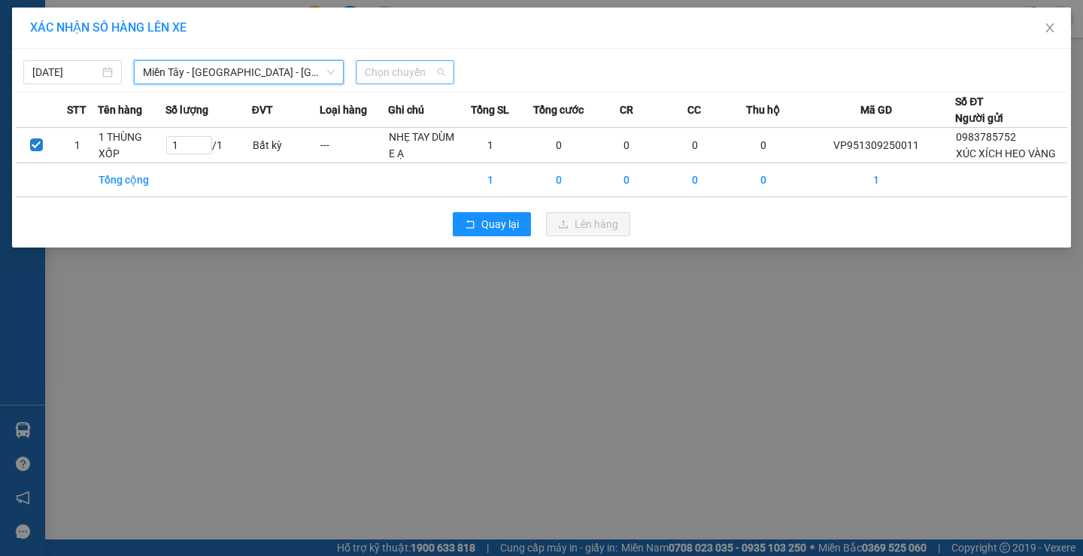
click at [417, 61] on span "Chọn chuyến" at bounding box center [405, 72] width 81 height 23
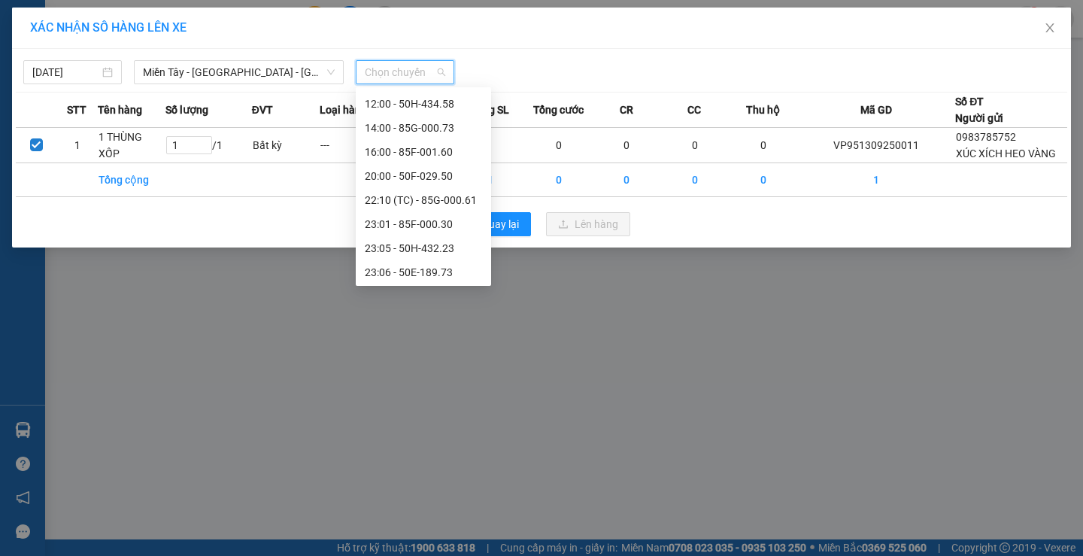
scroll to position [0, 0]
click at [414, 178] on div "12:00 - 50H-434.58" at bounding box center [423, 174] width 117 height 17
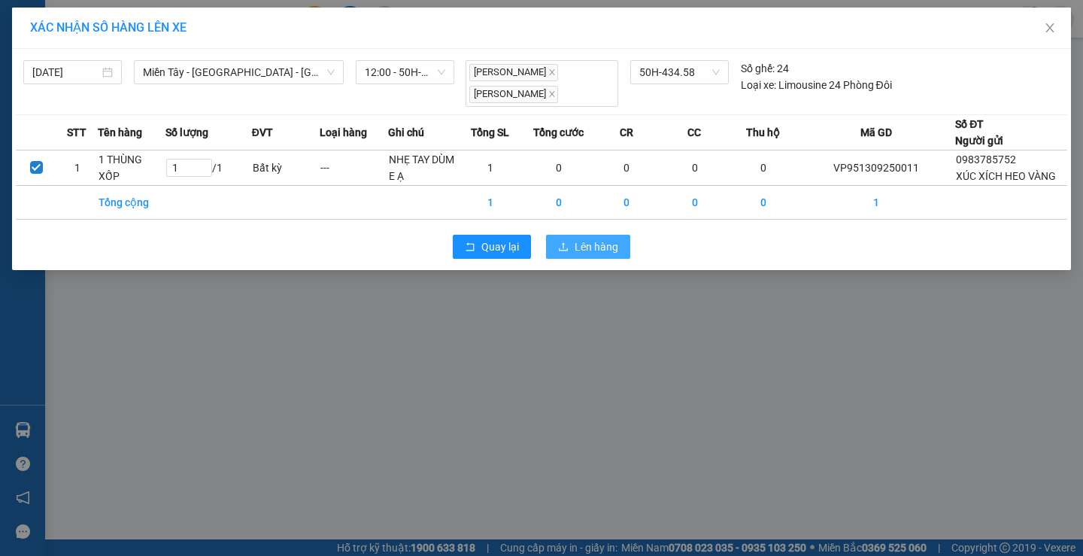
click at [561, 257] on button "Lên hàng" at bounding box center [588, 247] width 84 height 24
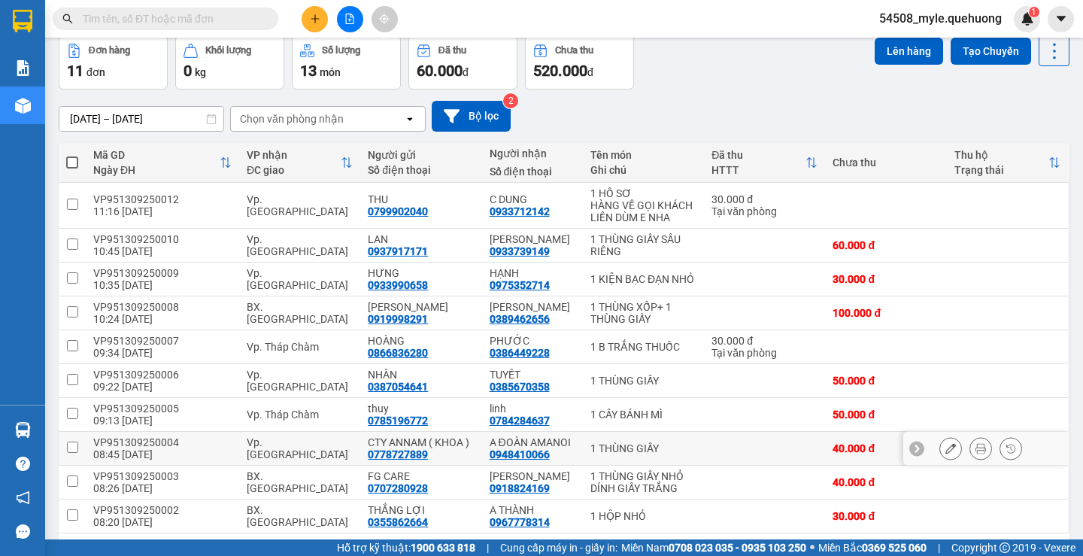
scroll to position [125, 0]
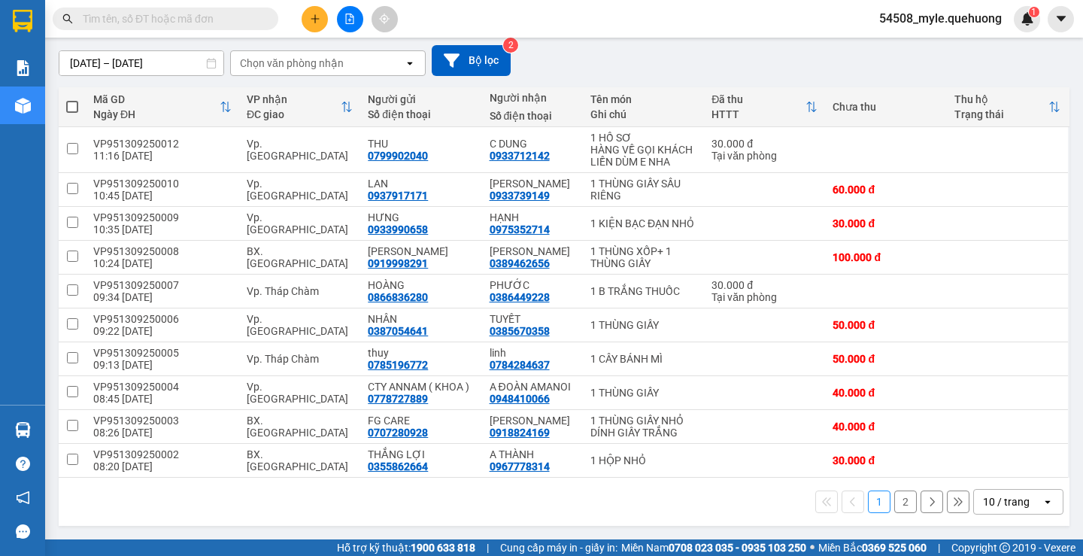
click at [991, 506] on div "10 / trang" at bounding box center [1006, 501] width 47 height 15
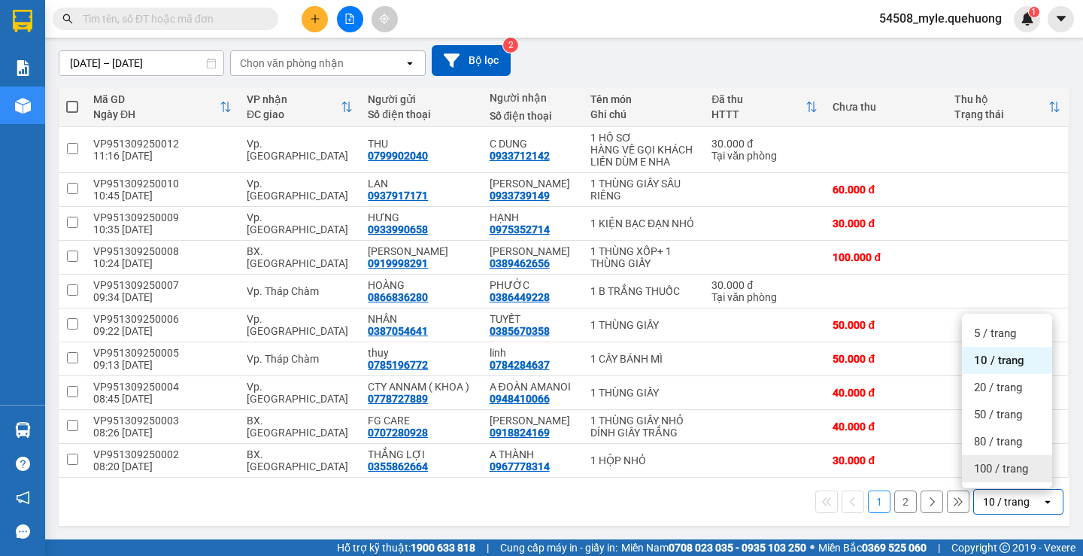
click at [986, 472] on span "100 / trang" at bounding box center [1001, 468] width 54 height 15
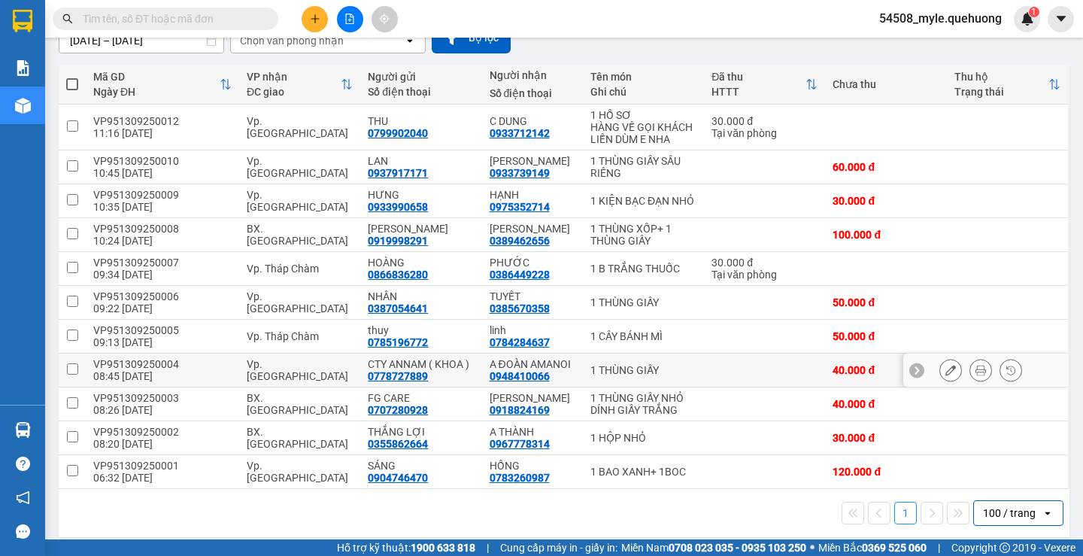
scroll to position [159, 0]
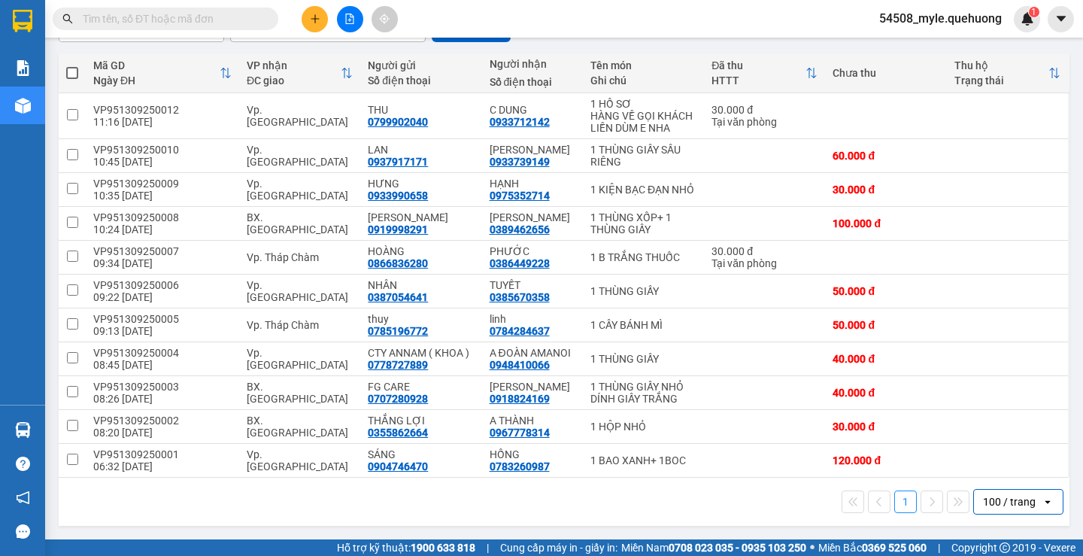
click at [181, 30] on div "Kết quả tìm kiếm ( 20 ) Bộ lọc Mã ĐH Trạng thái Món hàng Thu hộ Tổng cước Chưa …" at bounding box center [146, 19] width 293 height 26
click at [183, 23] on input "text" at bounding box center [172, 19] width 178 height 17
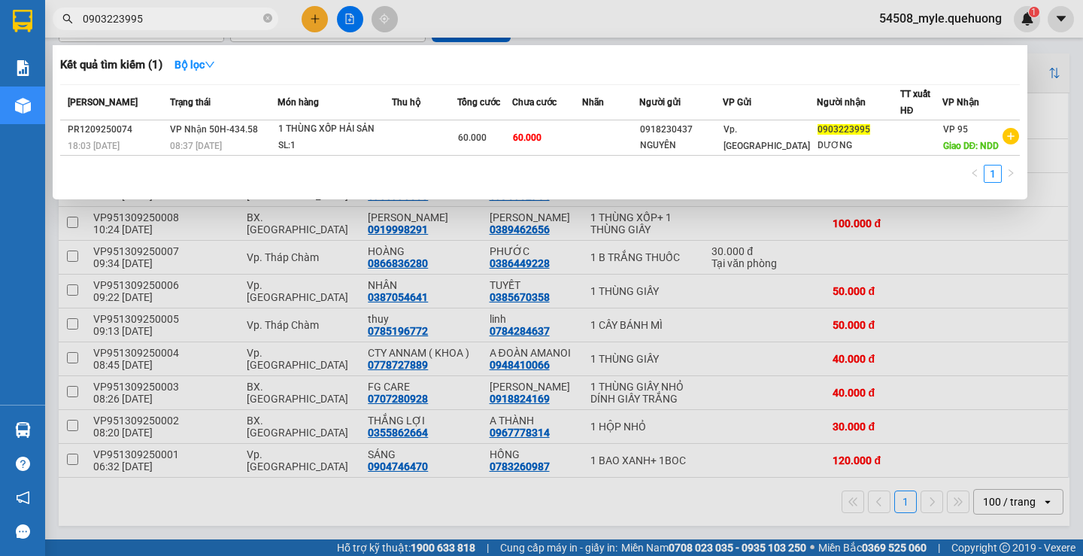
click at [792, 168] on div "1" at bounding box center [540, 178] width 960 height 27
click at [529, 172] on div "1" at bounding box center [540, 178] width 960 height 27
click at [430, 172] on div "1" at bounding box center [540, 178] width 960 height 27
drag, startPoint x: 160, startPoint y: 12, endPoint x: 2, endPoint y: 17, distance: 158.1
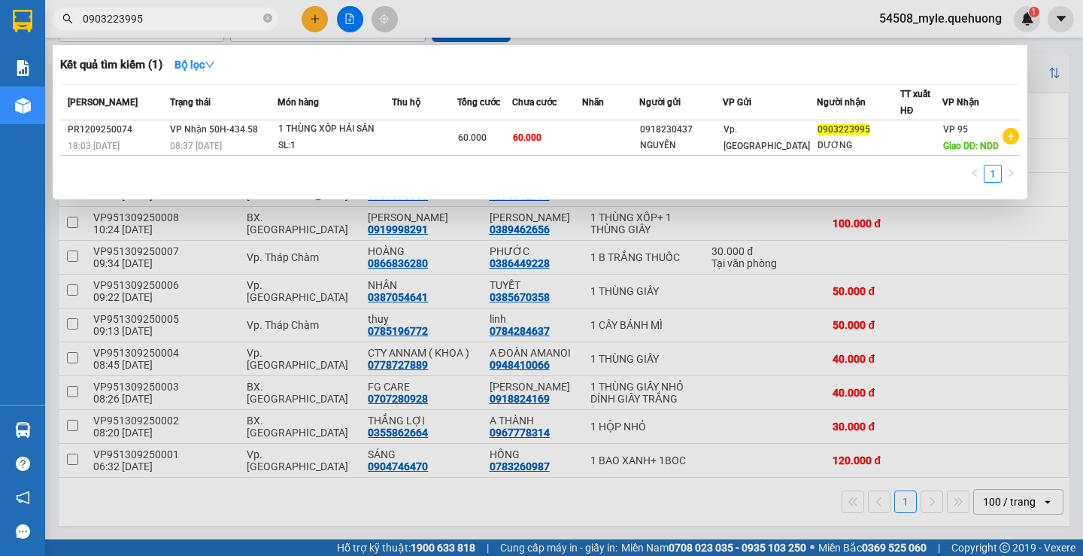
click at [0, 18] on section "Kết quả tìm kiếm ( 1 ) Bộ lọc Mã ĐH Trạng thái Món hàng Thu hộ Tổng cước Chưa c…" at bounding box center [541, 278] width 1083 height 556
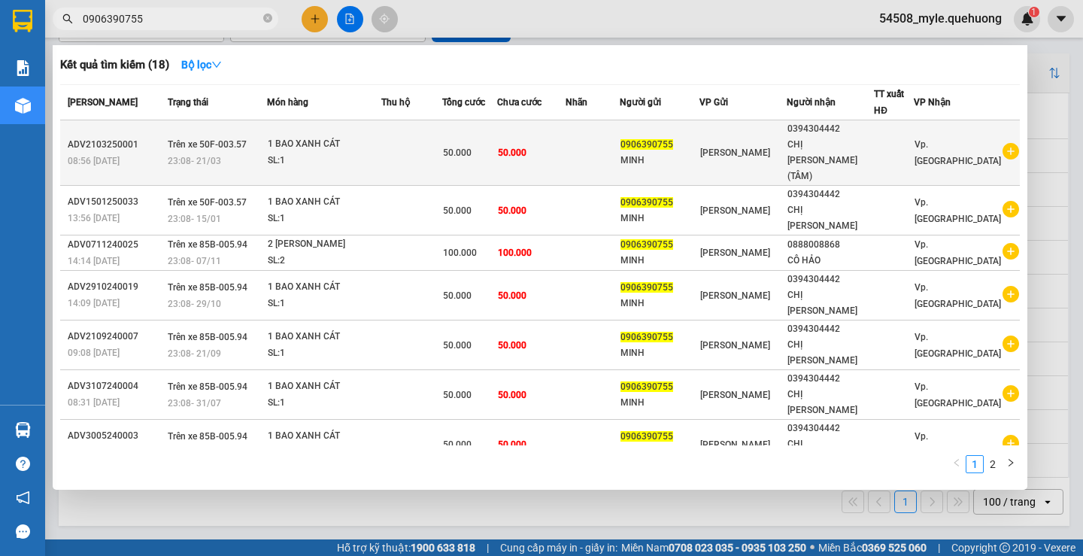
type input "0906390755"
click at [839, 135] on div "0394304442" at bounding box center [831, 129] width 86 height 16
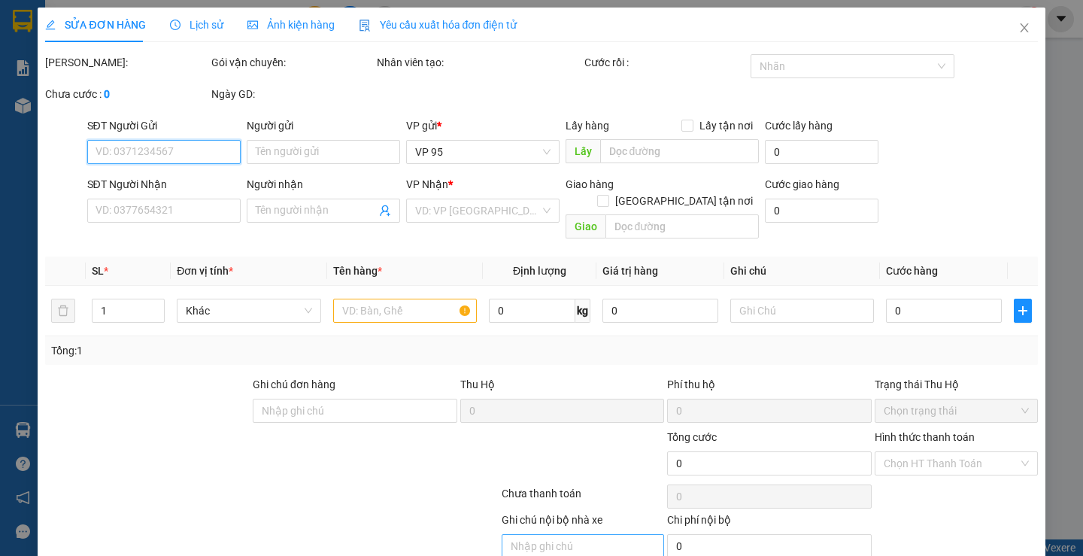
type input "0906390755"
type input "MINH"
type input "0394304442"
type input "CHỊ [PERSON_NAME](TÂM)"
type input "50.000"
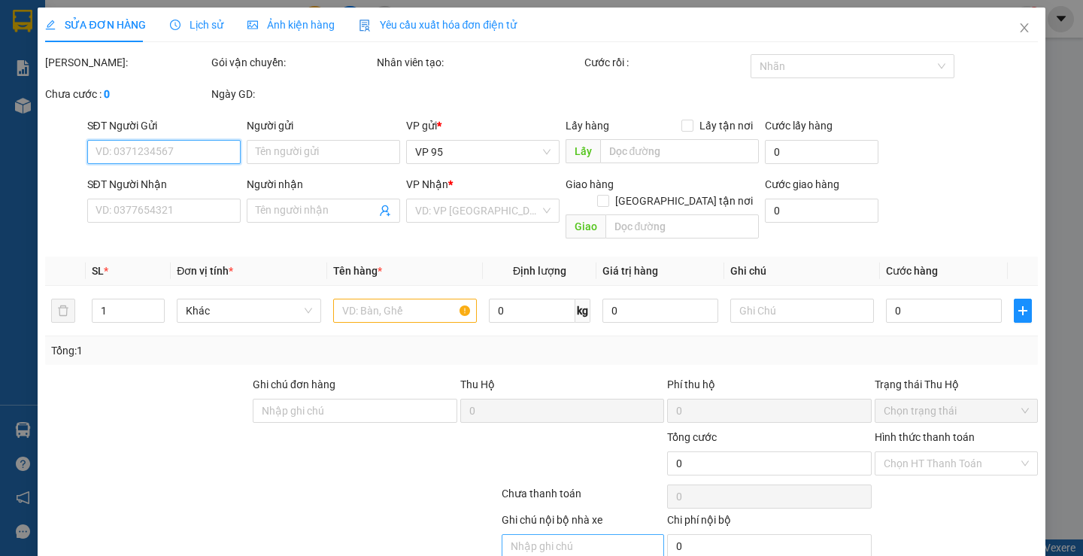
type input "50.000"
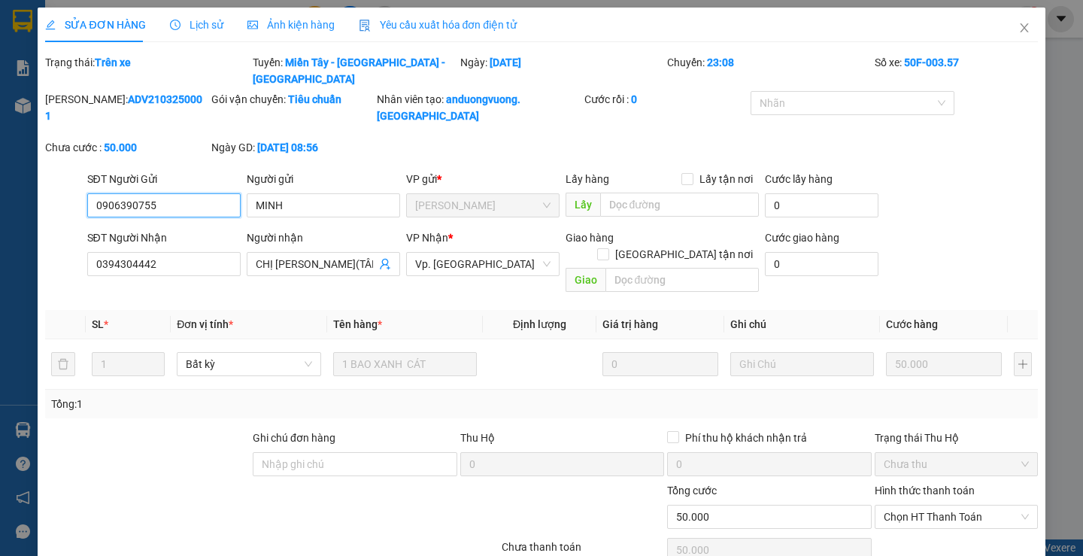
scroll to position [71, 0]
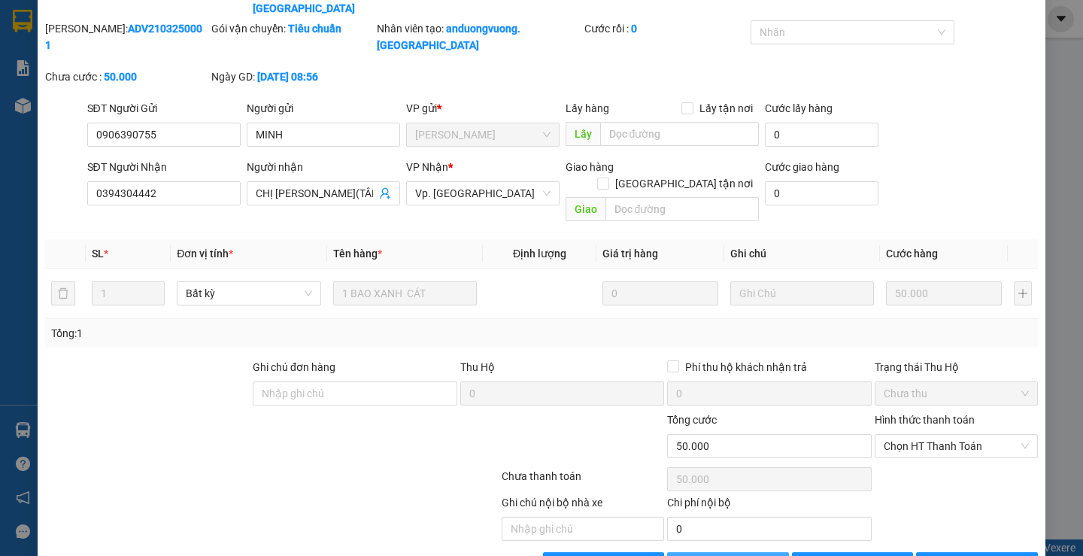
click at [705, 555] on span "Thêm ĐH mới" at bounding box center [737, 564] width 64 height 17
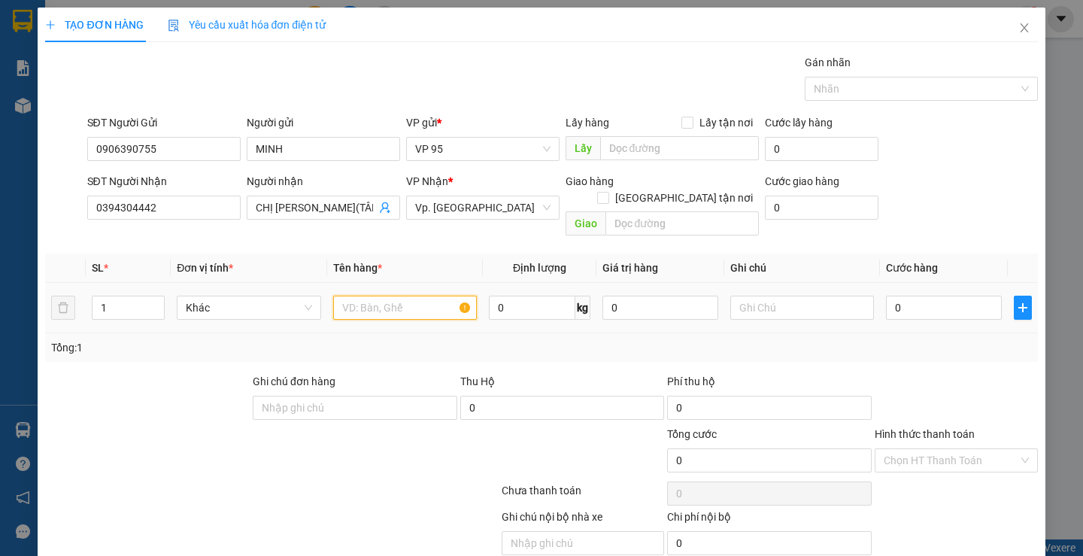
click at [369, 296] on input "text" at bounding box center [405, 308] width 144 height 24
type input "1 BAO XANH CÁT"
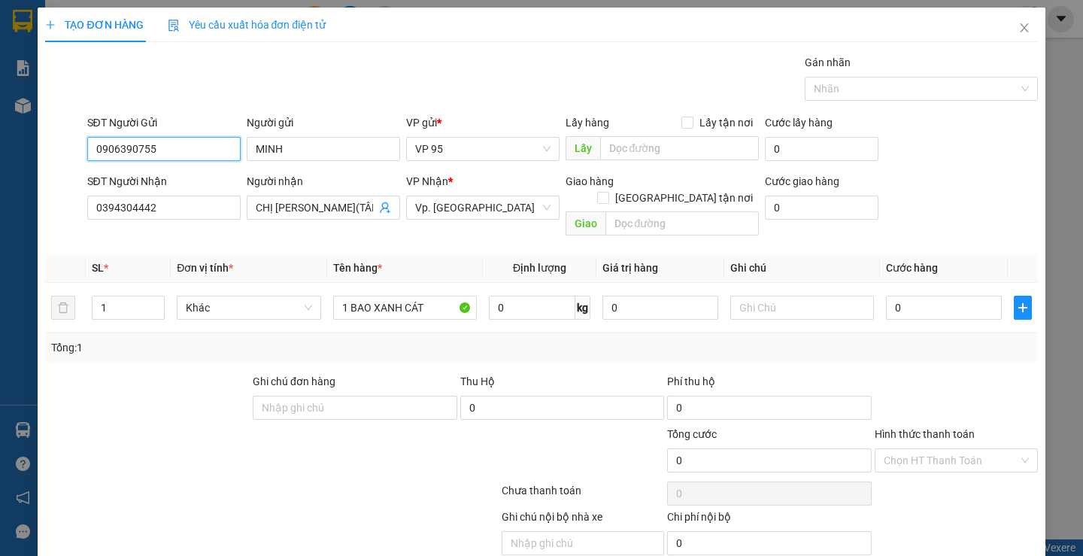
drag, startPoint x: 175, startPoint y: 153, endPoint x: 27, endPoint y: 157, distance: 148.3
click at [27, 157] on div "TẠO ĐƠN HÀNG Yêu cầu xuất hóa đơn điện tử Transit Pickup Surcharge Ids Transit …" at bounding box center [541, 278] width 1083 height 556
click at [946, 296] on input "0" at bounding box center [944, 308] width 116 height 24
type input "5"
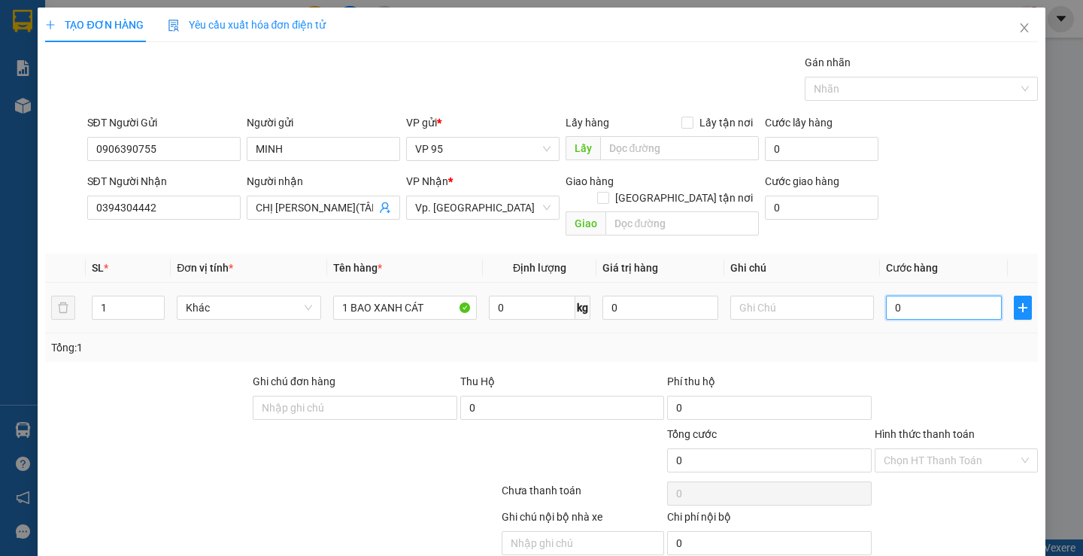
type input "5"
type input "50"
type input "50.000"
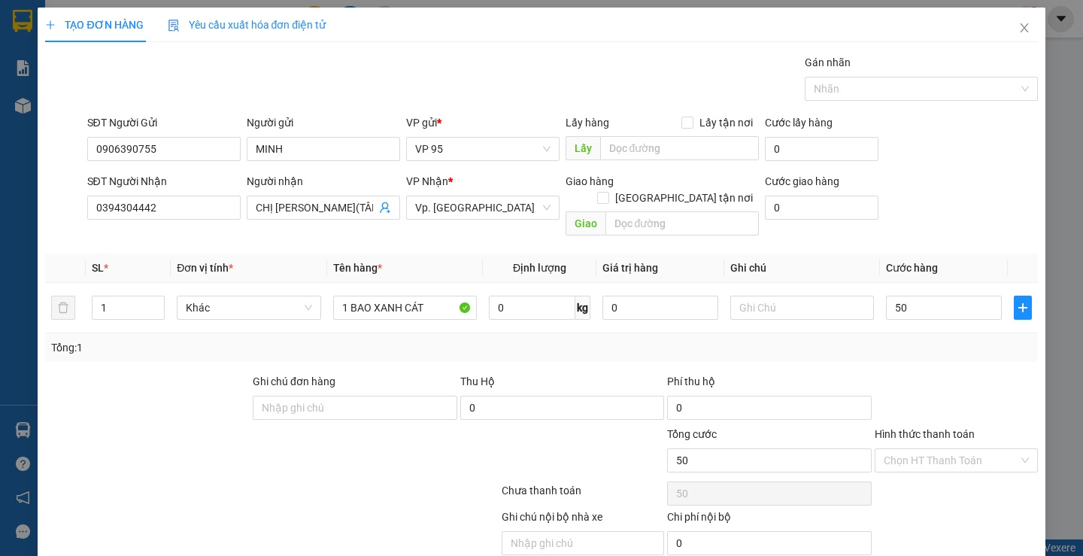
type input "50.000"
click at [932, 373] on div at bounding box center [957, 399] width 166 height 53
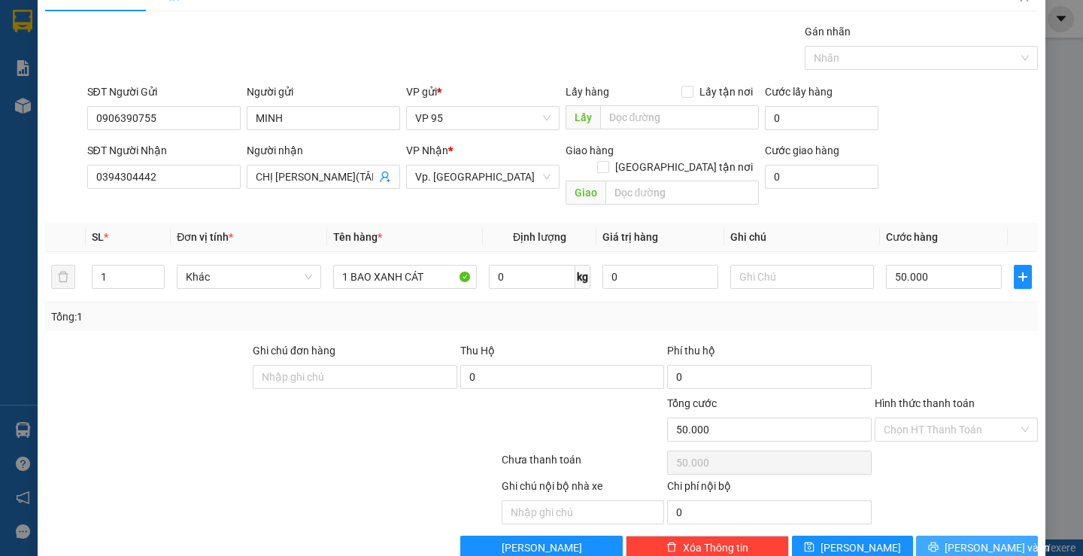
scroll to position [47, 0]
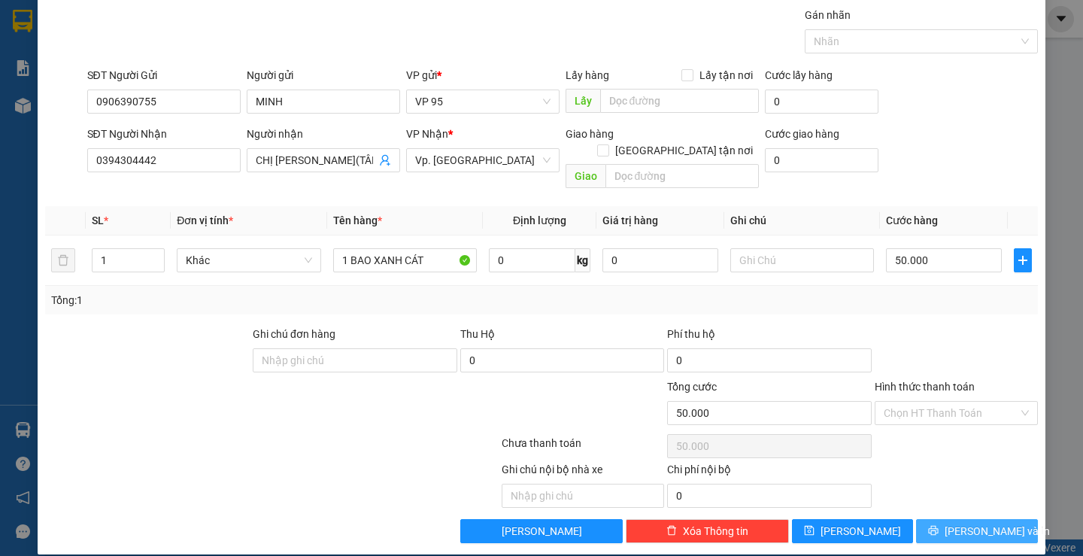
click at [922, 519] on button "[PERSON_NAME] và In" at bounding box center [976, 531] width 121 height 24
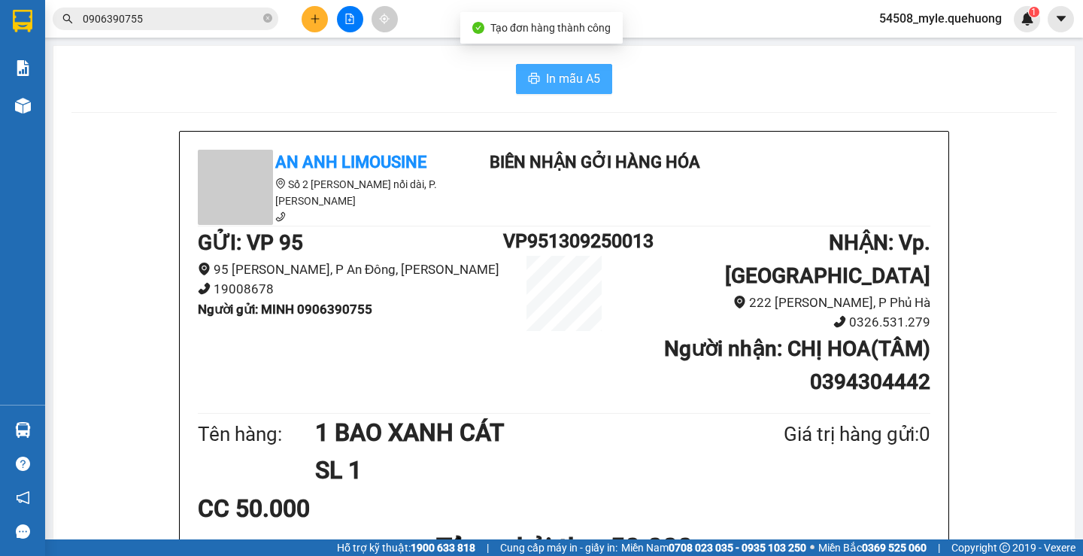
click at [549, 79] on span "In mẫu A5" at bounding box center [573, 78] width 54 height 19
click at [829, 490] on div "CC 50.000" at bounding box center [564, 509] width 733 height 38
click at [131, 77] on div "In mẫu A5" at bounding box center [564, 79] width 986 height 30
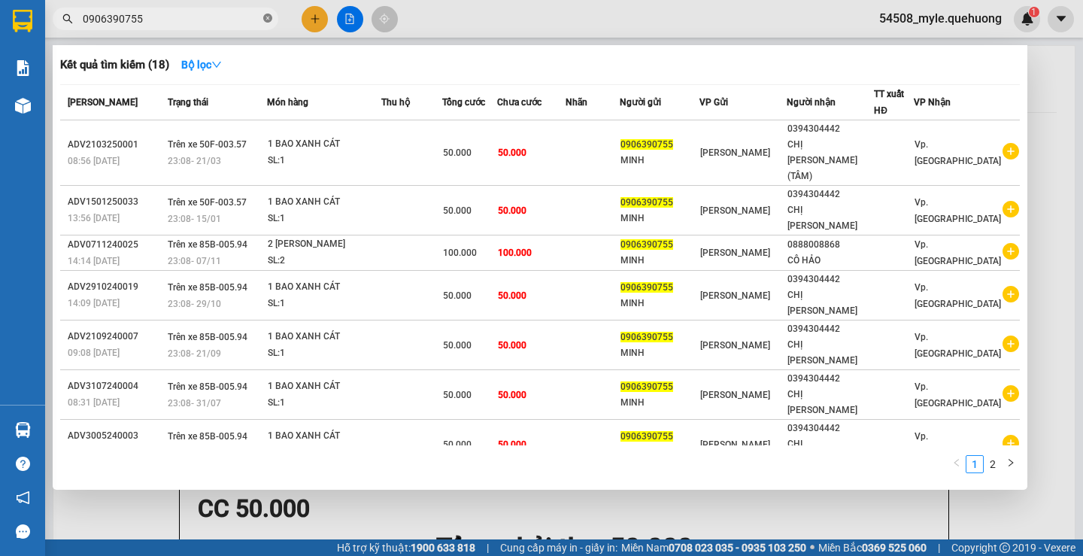
click at [266, 20] on icon "close-circle" at bounding box center [267, 18] width 9 height 9
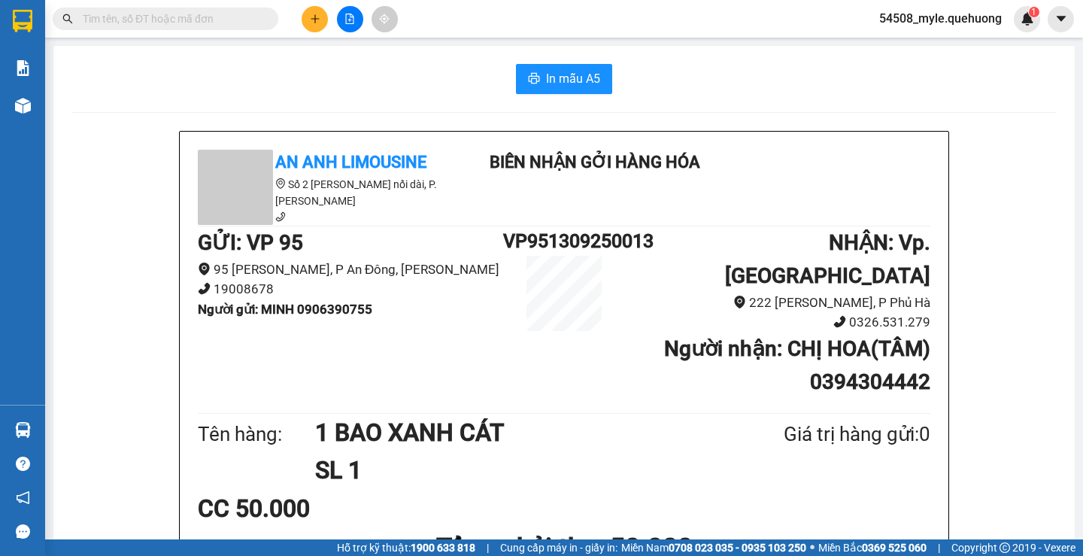
click at [169, 82] on div "In mẫu A5" at bounding box center [564, 79] width 986 height 30
click at [328, 84] on div "In mẫu A5" at bounding box center [564, 79] width 986 height 30
click at [257, 71] on div "In mẫu A5" at bounding box center [564, 79] width 986 height 30
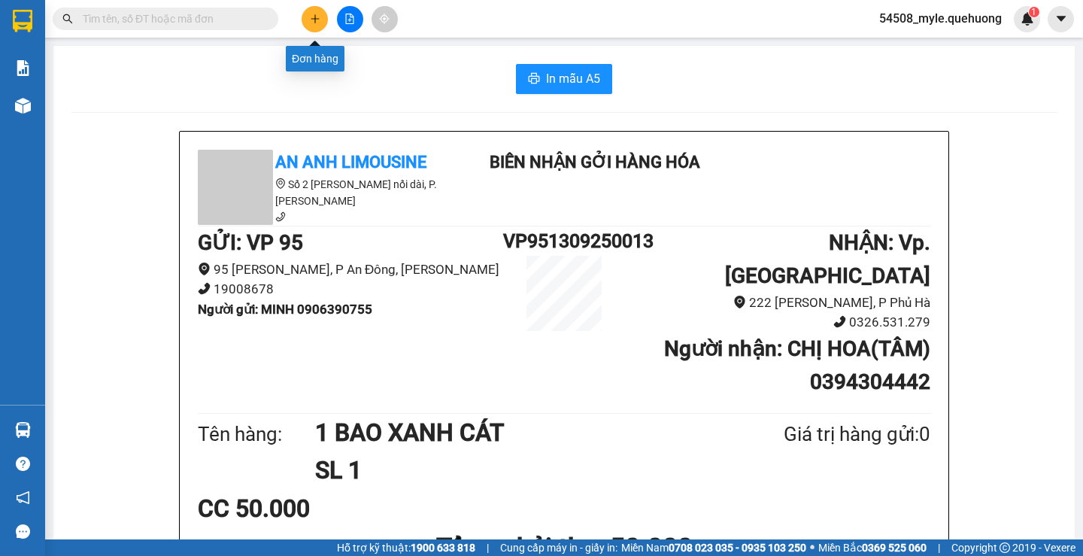
click at [315, 21] on icon "plus" at bounding box center [315, 19] width 11 height 11
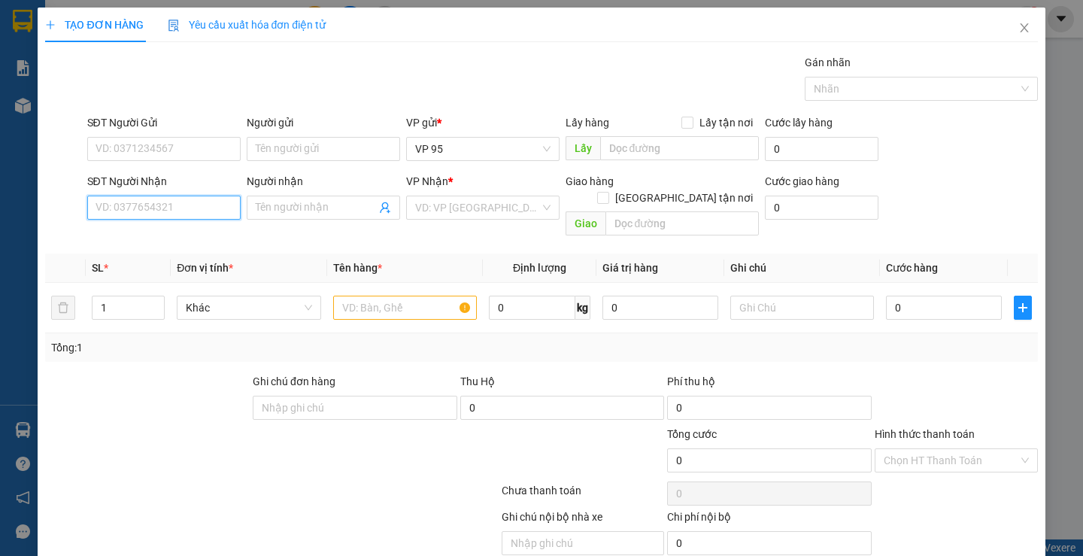
click at [107, 201] on input "SĐT Người Nhận" at bounding box center [163, 208] width 153 height 24
click at [181, 209] on input "0869777778" at bounding box center [163, 208] width 153 height 24
drag, startPoint x: 180, startPoint y: 207, endPoint x: 0, endPoint y: 202, distance: 179.9
click at [0, 202] on div "TẠO ĐƠN HÀNG Yêu cầu xuất hóa đơn điện tử Transit Pickup Surcharge Ids Transit …" at bounding box center [541, 278] width 1083 height 556
type input "098409004"
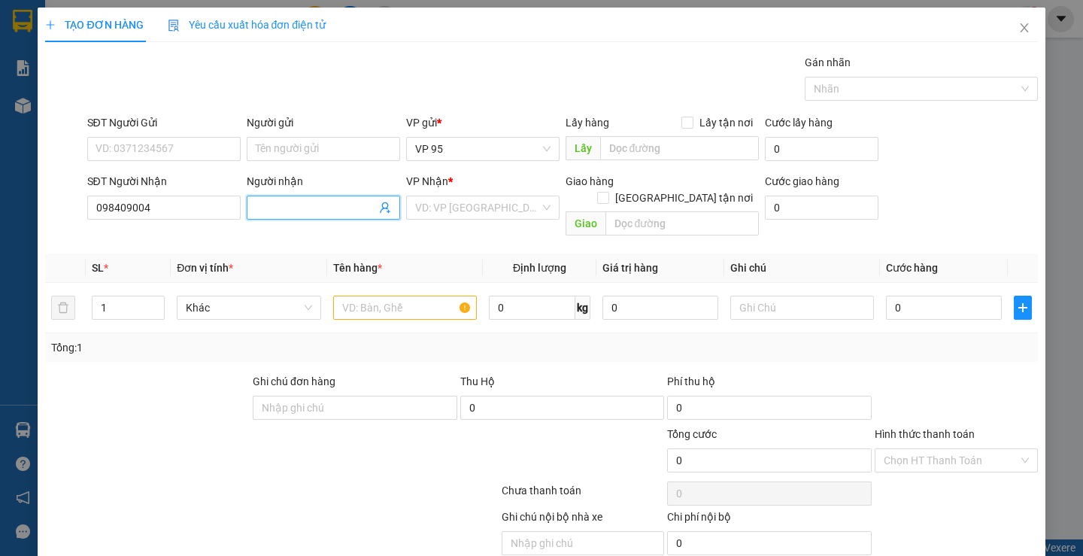
click at [289, 206] on input "Người nhận" at bounding box center [316, 207] width 120 height 17
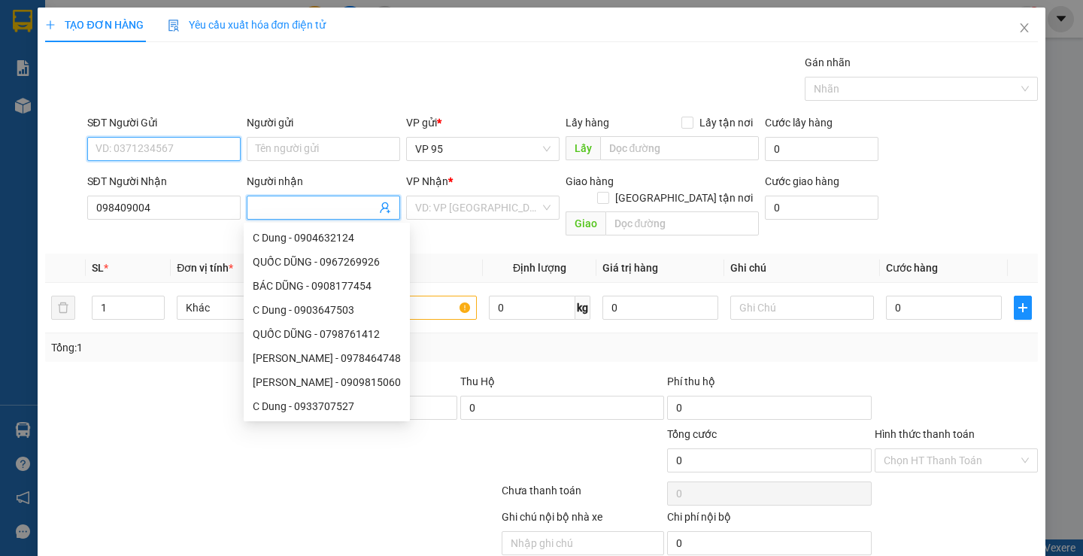
click at [127, 149] on input "SĐT Người Gửi" at bounding box center [163, 149] width 153 height 24
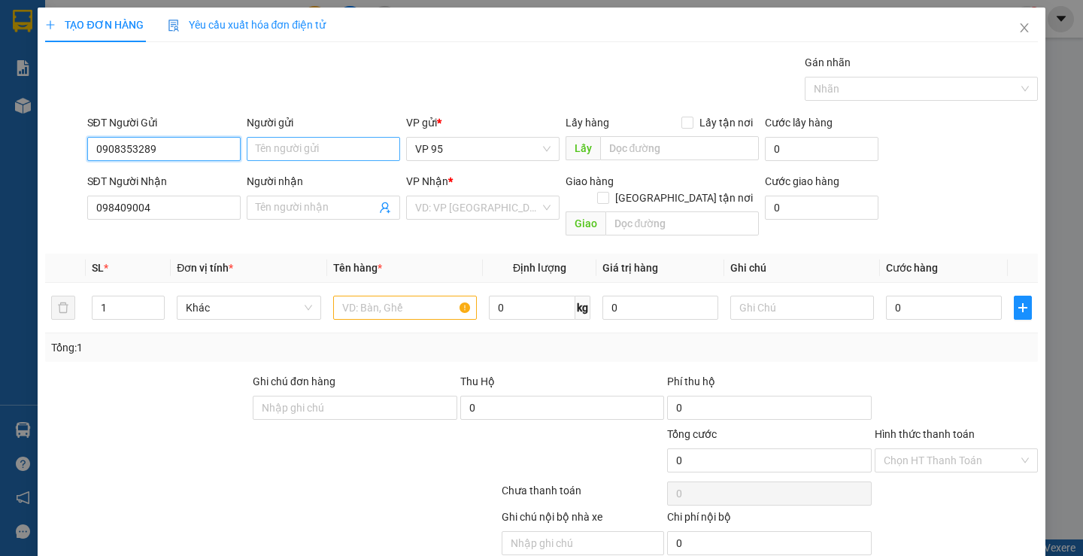
type input "0908353289"
click at [311, 153] on input "Người gửi" at bounding box center [323, 149] width 153 height 24
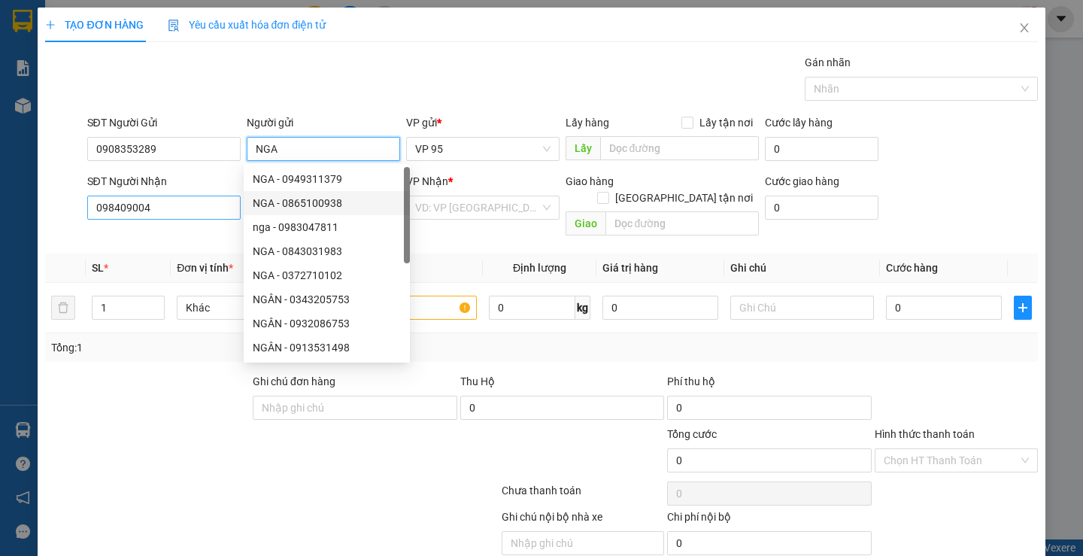
type input "NGA"
click at [189, 207] on input "098409004" at bounding box center [163, 208] width 153 height 24
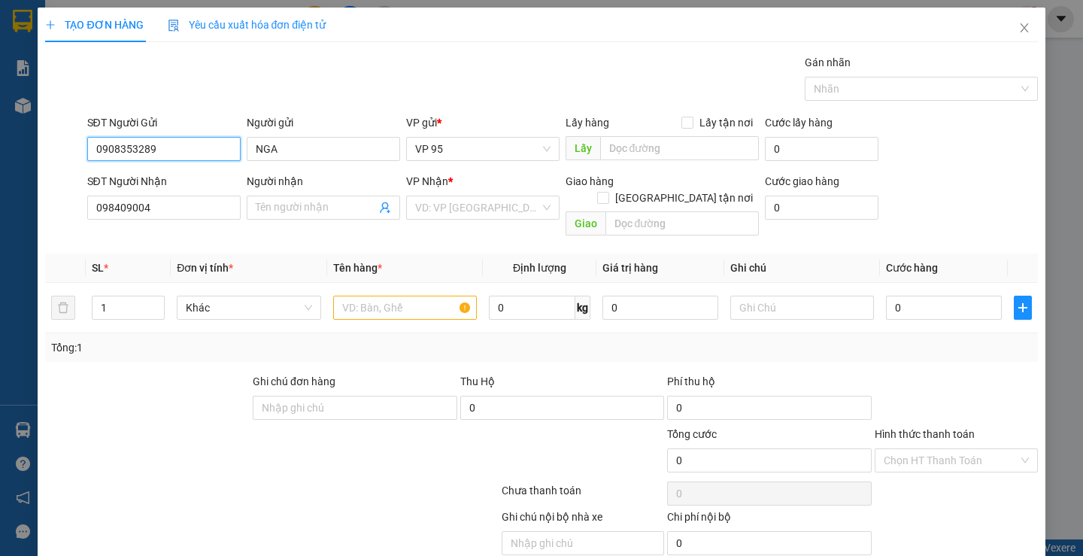
drag, startPoint x: 187, startPoint y: 151, endPoint x: 84, endPoint y: 147, distance: 103.9
click at [32, 150] on div "TẠO ĐƠN HÀNG Yêu cầu xuất hóa đơn điện tử Transit Pickup Surcharge Ids Transit …" at bounding box center [541, 278] width 1083 height 556
click at [1005, 32] on span "Close" at bounding box center [1025, 29] width 42 height 42
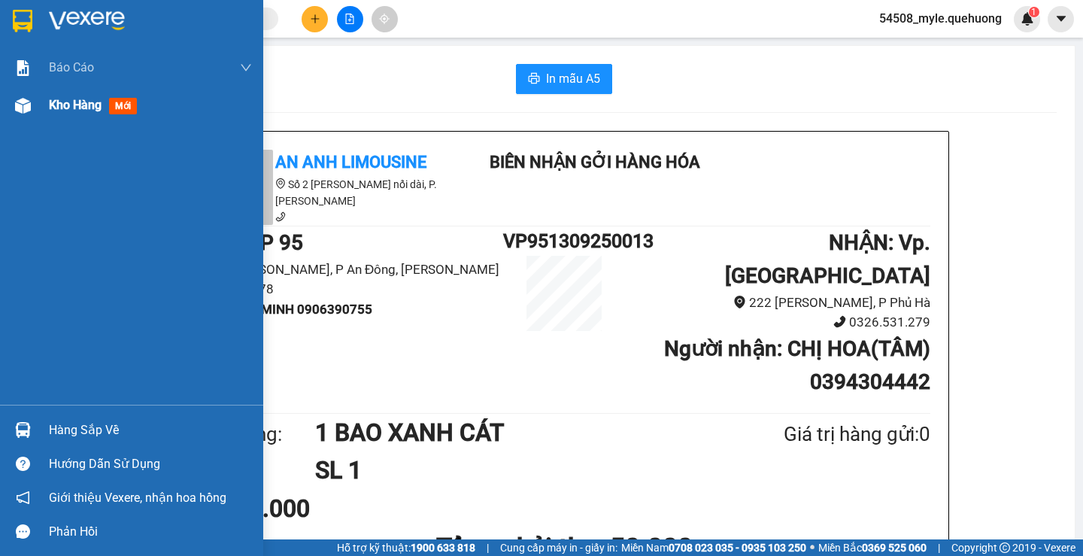
click at [82, 105] on span "Kho hàng" at bounding box center [75, 105] width 53 height 14
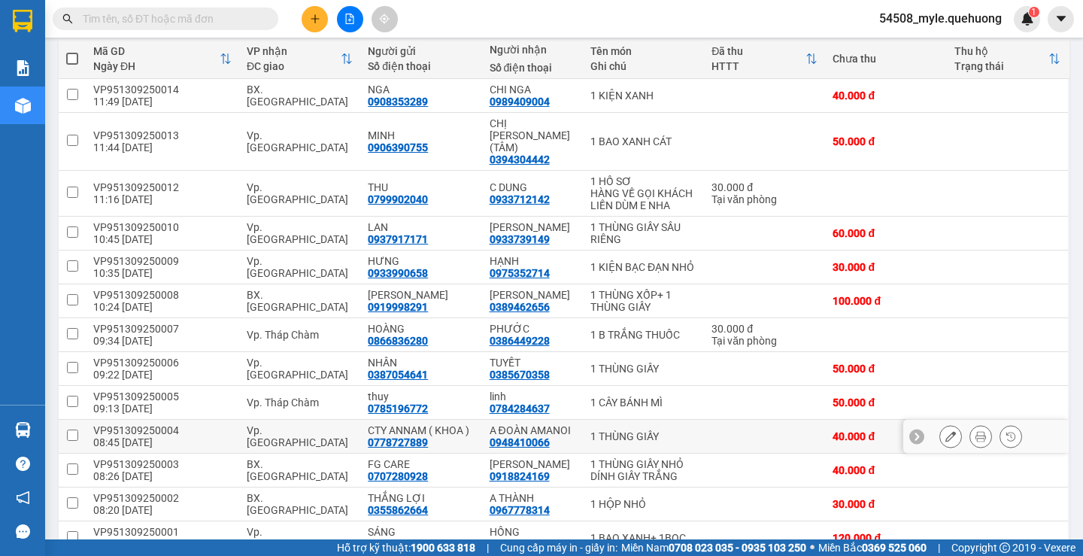
scroll to position [226, 0]
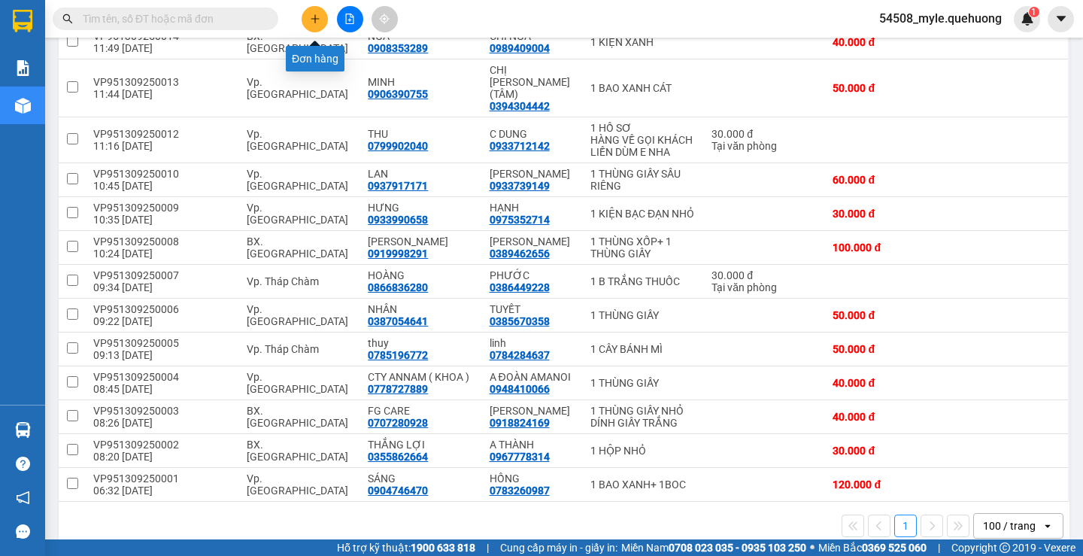
click at [237, 19] on input "text" at bounding box center [172, 19] width 178 height 17
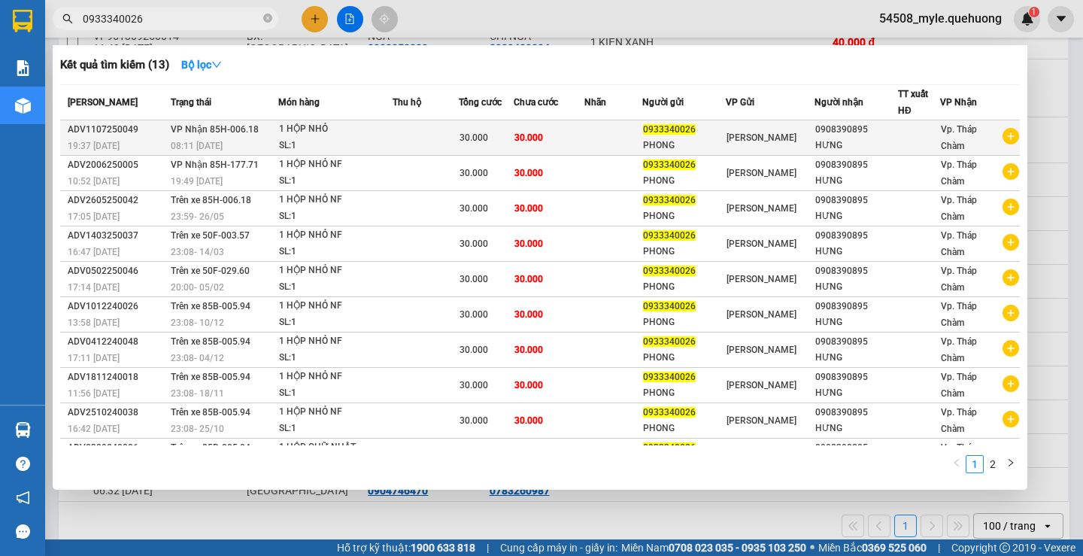
type input "0933340026"
click at [838, 133] on div "0908390895" at bounding box center [857, 130] width 82 height 16
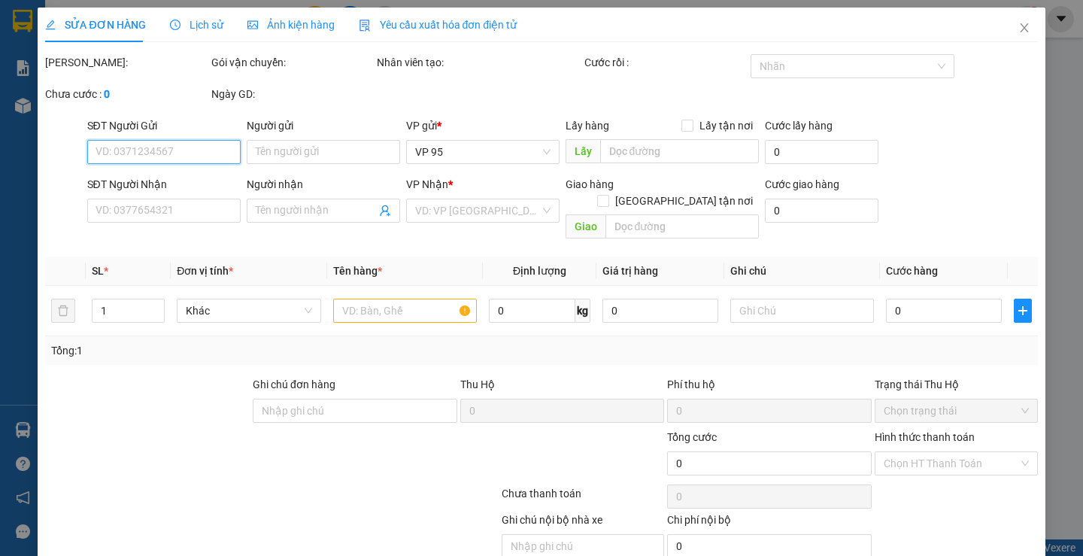
type input "0933340026"
type input "PHONG"
type input "0908390895"
type input "HƯNG"
type input "30.000"
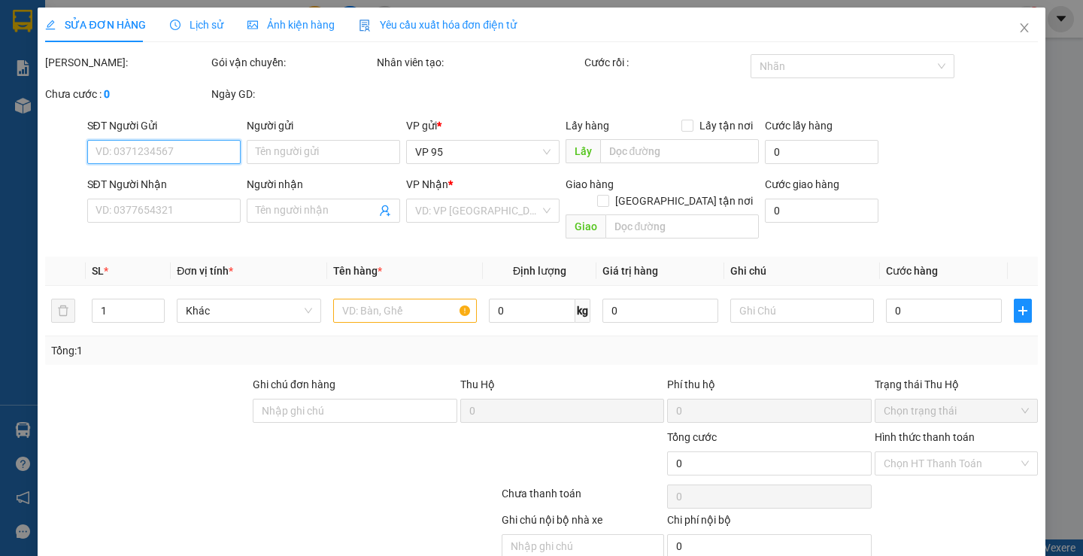
type input "30.000"
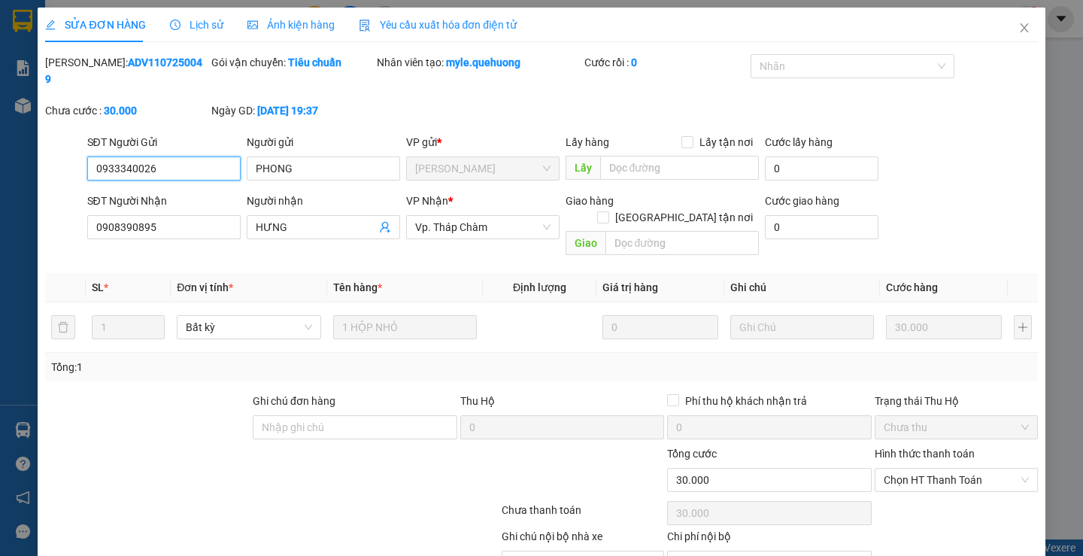
scroll to position [50, 0]
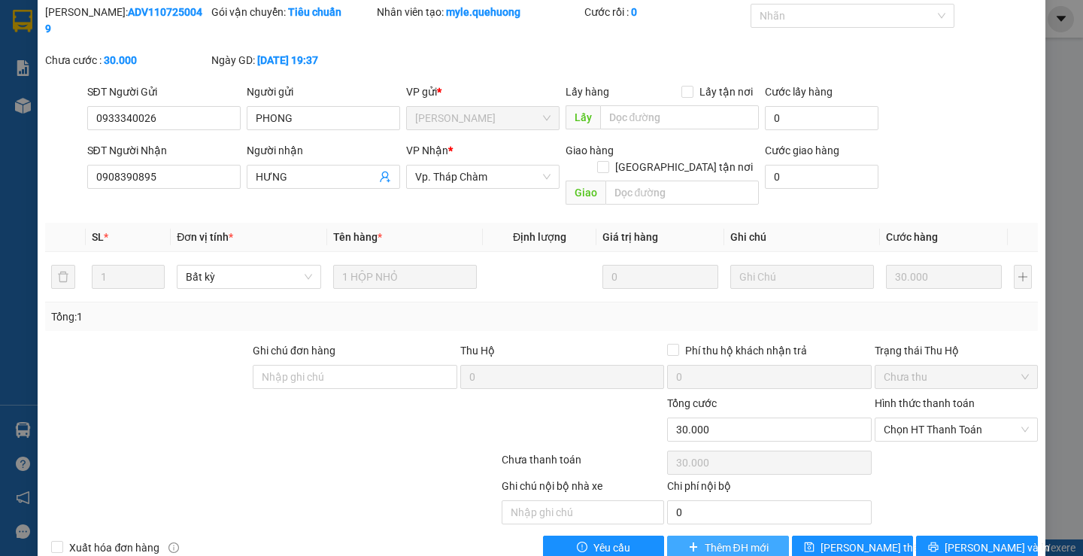
click at [707, 539] on span "Thêm ĐH mới" at bounding box center [737, 547] width 64 height 17
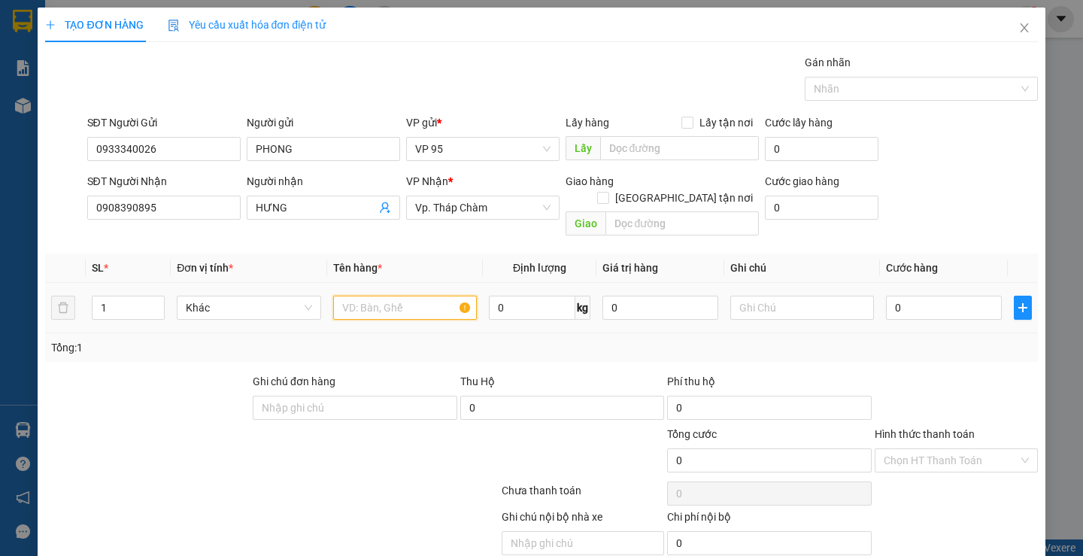
click at [369, 296] on input "text" at bounding box center [405, 308] width 144 height 24
type input "1 HỘP NHỎ"
click at [904, 296] on input "0" at bounding box center [944, 308] width 116 height 24
type input "3"
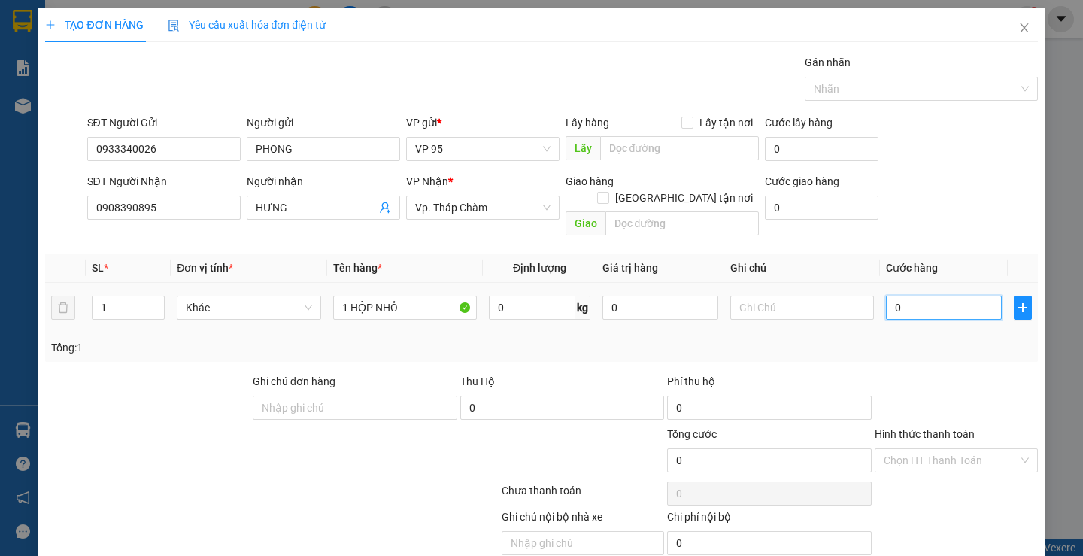
type input "3"
type input "30"
click at [927, 373] on div at bounding box center [957, 399] width 166 height 53
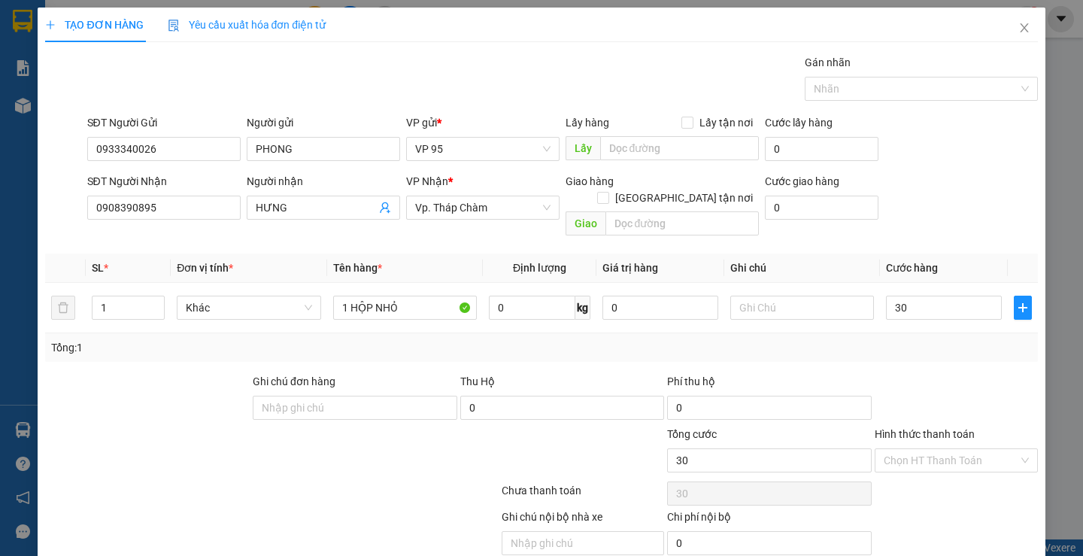
type input "30.000"
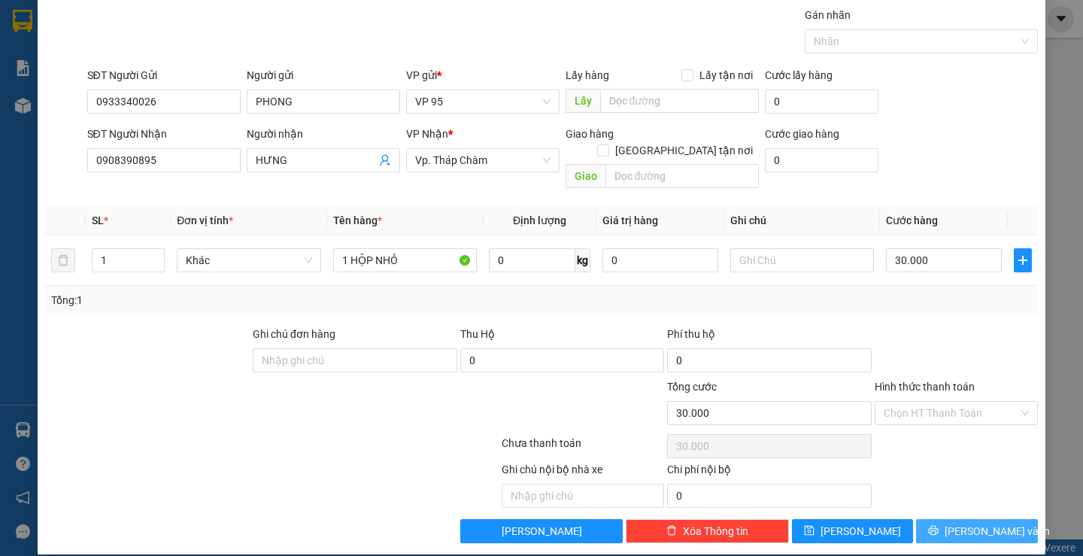
click at [918, 519] on button "[PERSON_NAME] và In" at bounding box center [976, 531] width 121 height 24
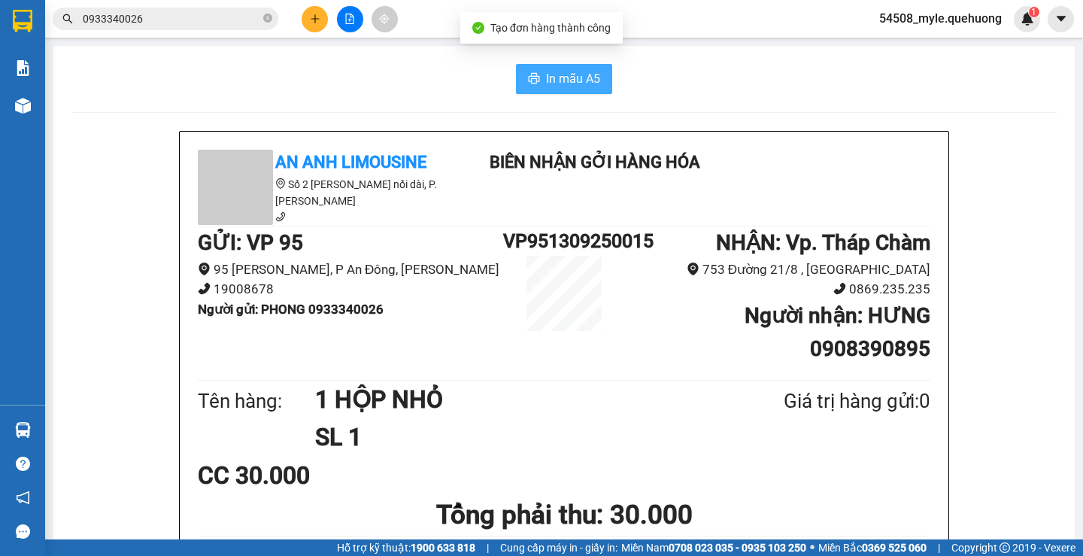
click at [534, 74] on icon "printer" at bounding box center [534, 78] width 12 height 12
click at [783, 459] on div "CC 30.000" at bounding box center [564, 476] width 733 height 38
click at [883, 474] on div "CC 30.000" at bounding box center [564, 476] width 733 height 38
click at [380, 80] on div "In mẫu A5" at bounding box center [564, 79] width 986 height 30
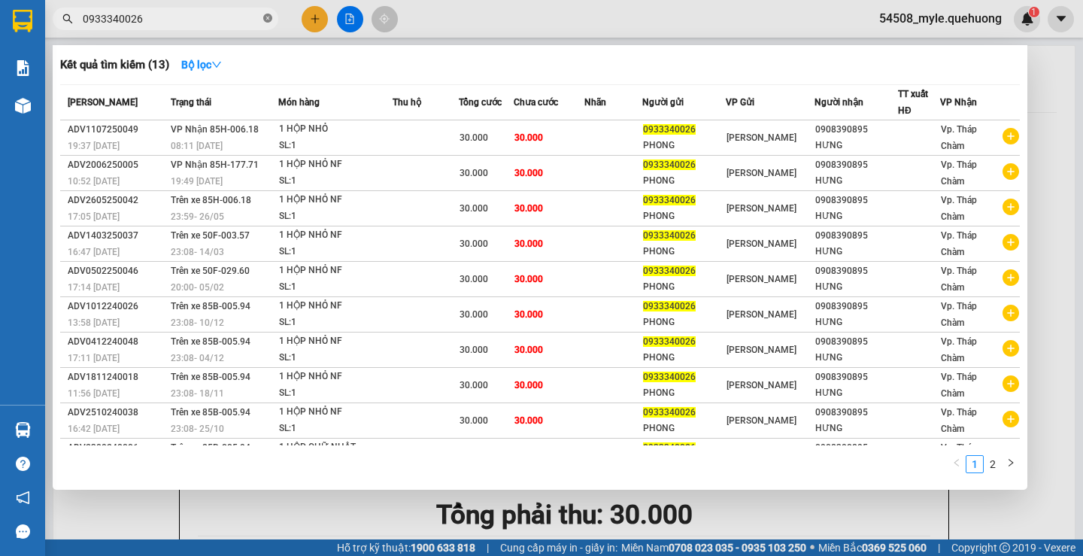
click at [266, 20] on icon "close-circle" at bounding box center [267, 18] width 9 height 9
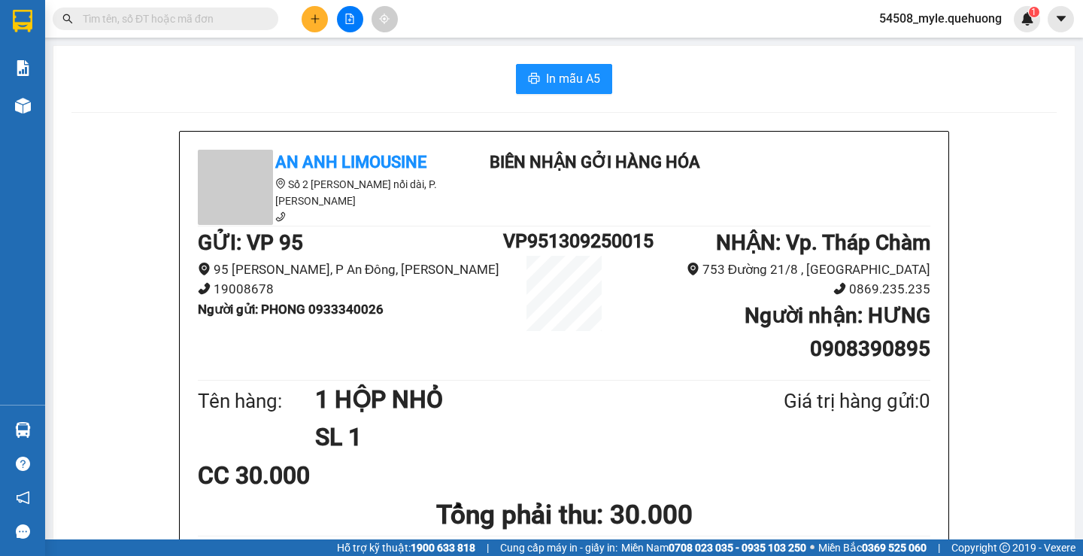
drag, startPoint x: 160, startPoint y: 90, endPoint x: 127, endPoint y: 90, distance: 33.1
click at [160, 90] on div "In mẫu A5" at bounding box center [564, 79] width 986 height 30
click at [127, 90] on div "In mẫu A5" at bounding box center [564, 79] width 986 height 30
click at [239, 74] on div "In mẫu A5" at bounding box center [564, 79] width 986 height 30
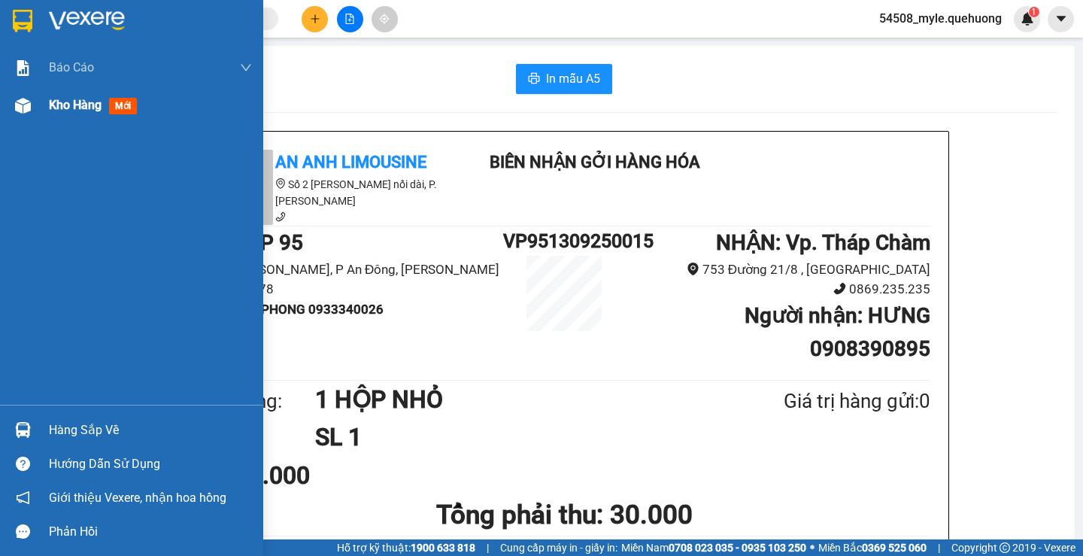
click at [62, 105] on span "Kho hàng" at bounding box center [75, 105] width 53 height 14
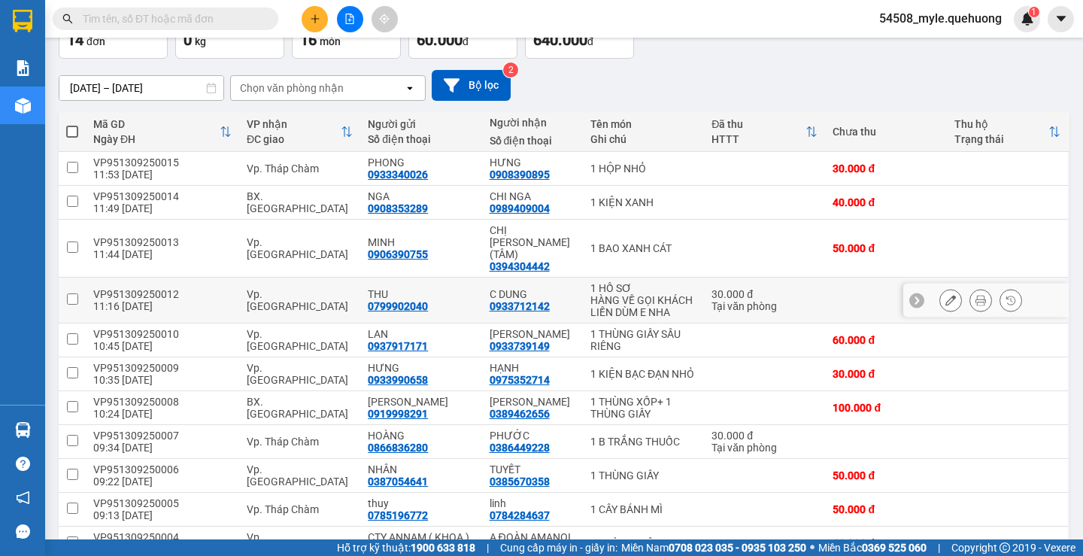
scroll to position [260, 0]
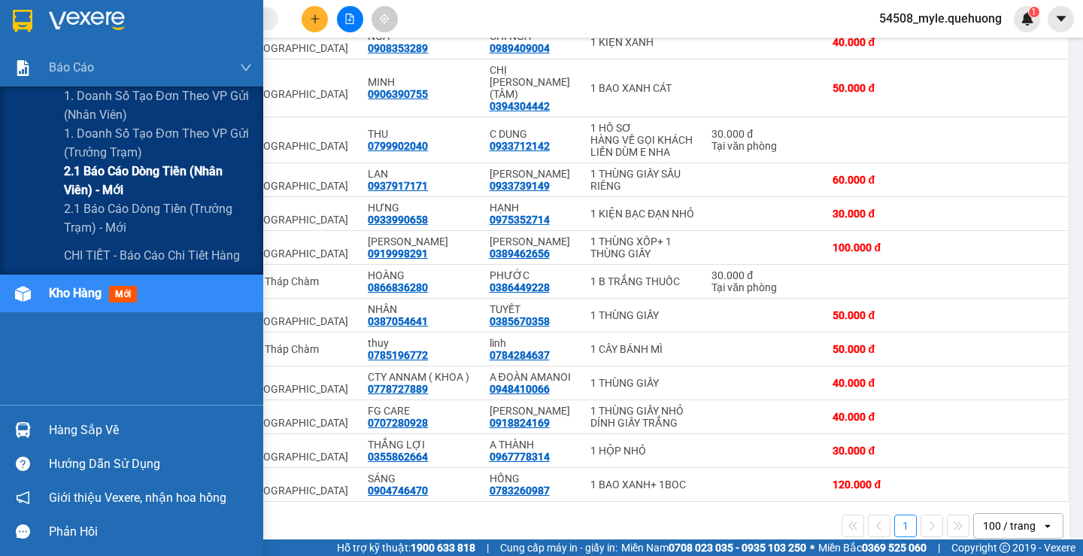
click at [95, 183] on span "2.1 Báo cáo dòng tiền (nhân viên) - mới" at bounding box center [158, 181] width 188 height 38
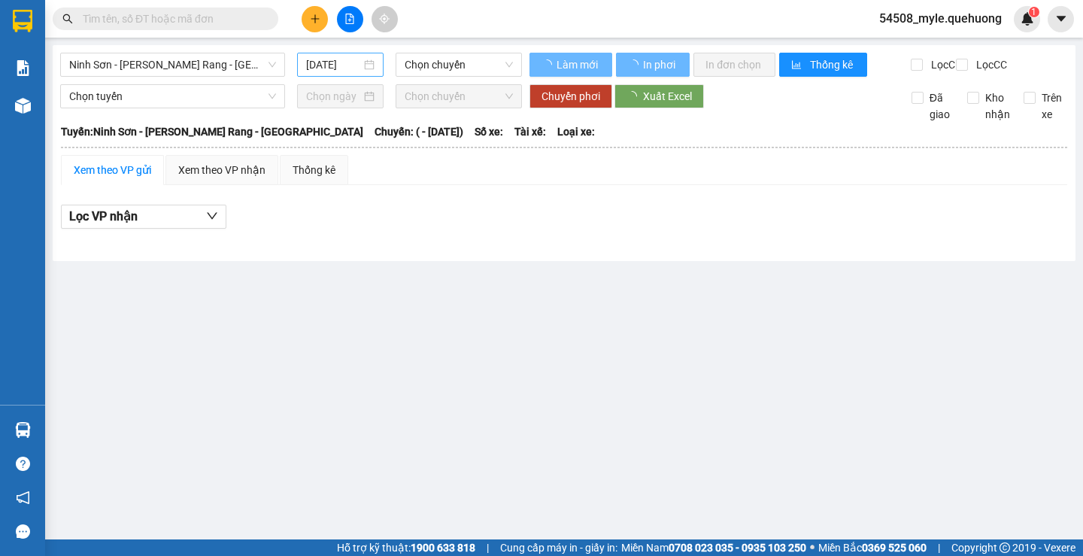
type input "[DATE]"
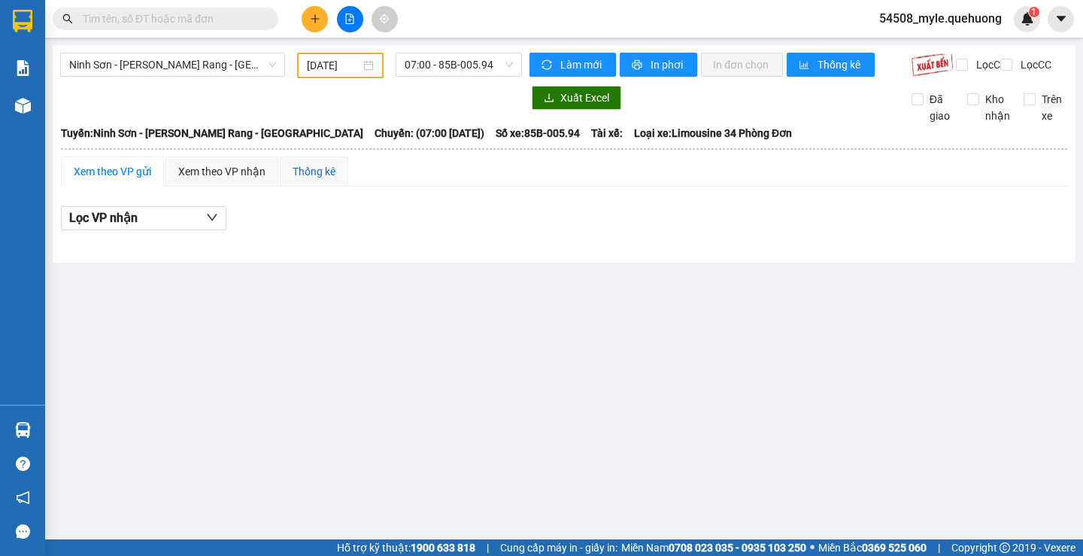
click at [302, 178] on div "Thống kê" at bounding box center [314, 171] width 43 height 17
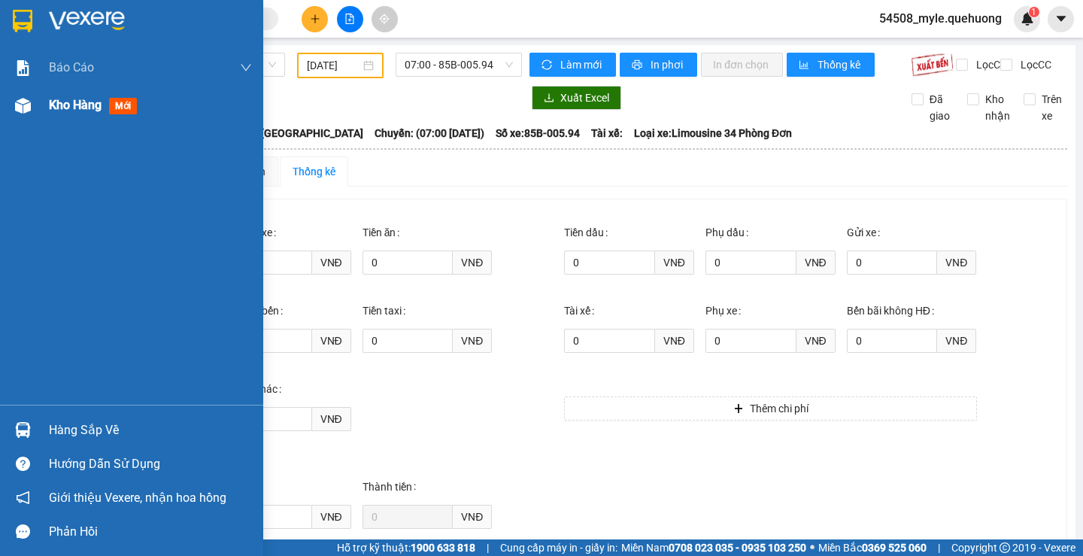
click at [93, 104] on span "Kho hàng" at bounding box center [75, 105] width 53 height 14
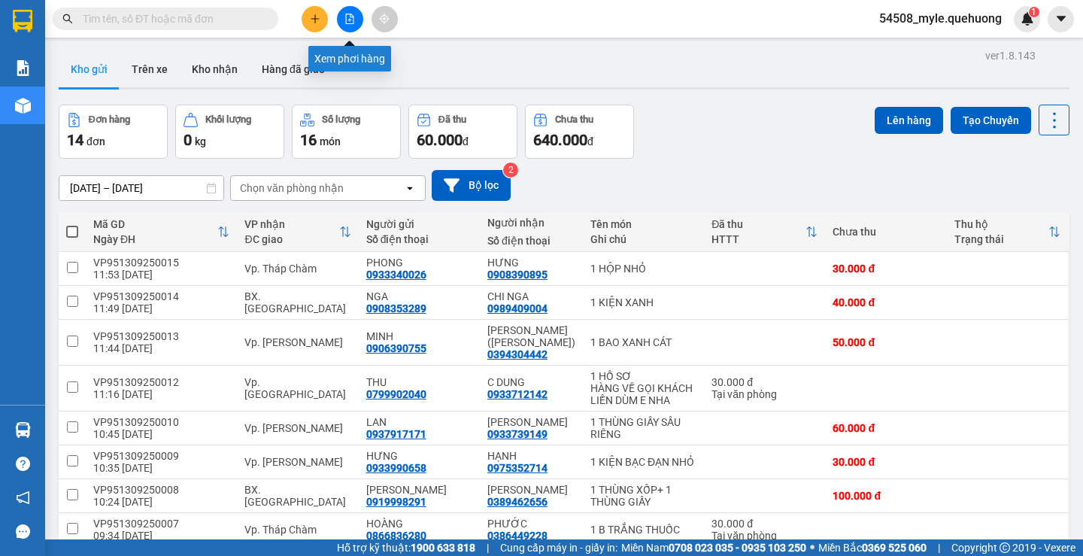
click at [353, 20] on icon "file-add" at bounding box center [350, 19] width 11 height 11
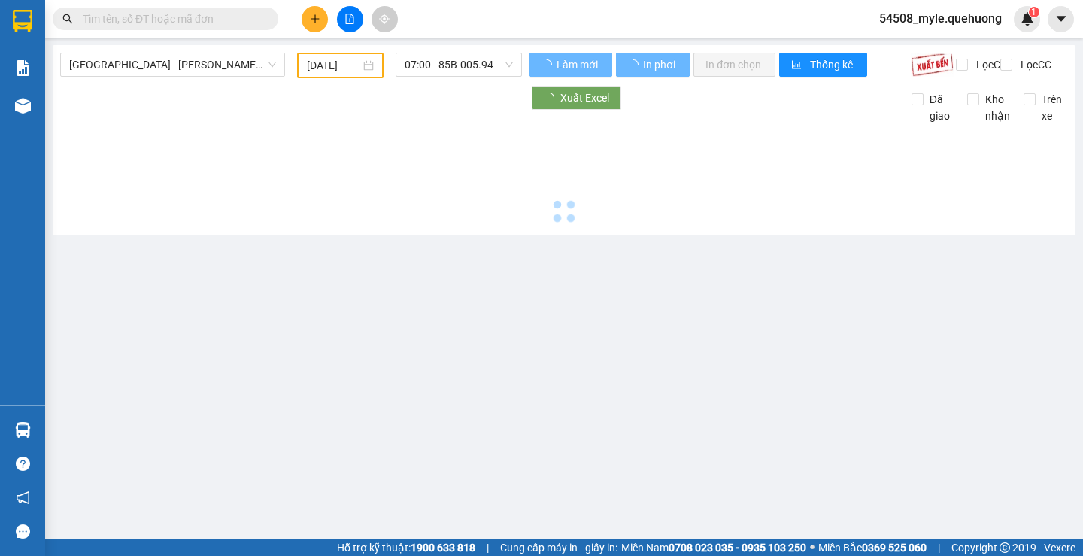
type input "[DATE]"
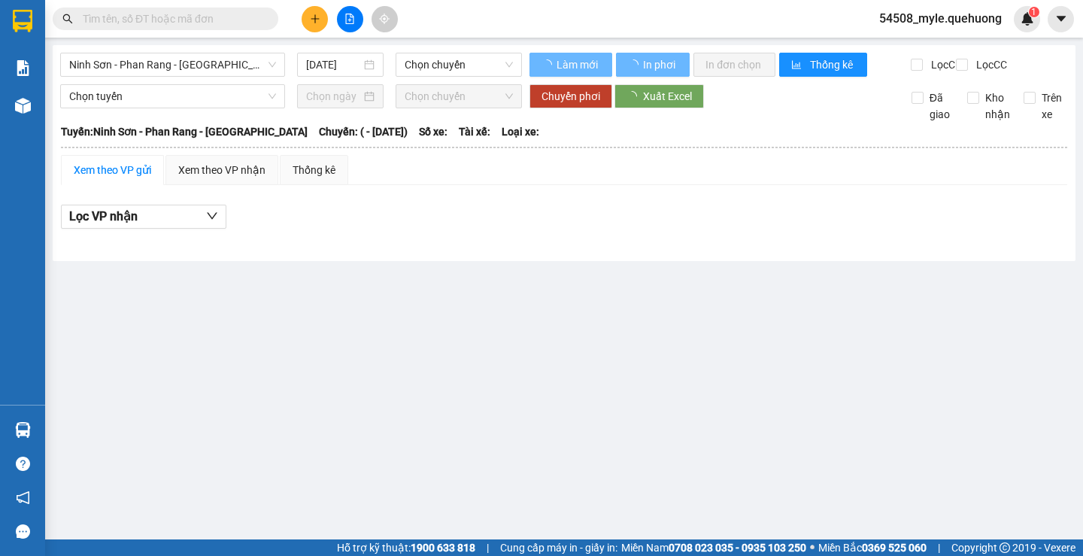
type input "[DATE]"
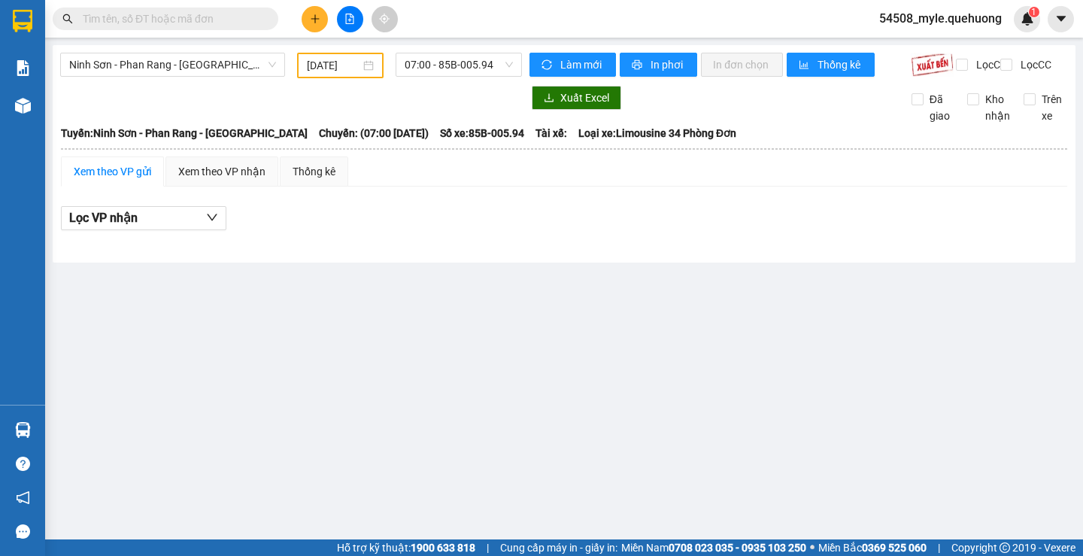
click at [205, 313] on main "Ninh Sơn - Phan Rang - Miền Tây [DATE] 07:00 - 85B-005.94 Làm mới In phơi In đơ…" at bounding box center [541, 269] width 1083 height 539
click at [147, 280] on main "Ninh Sơn - Phan Rang - Miền Tây [DATE] 07:00 - 85B-005.94 Làm mới In phơi In đơ…" at bounding box center [541, 269] width 1083 height 539
click at [343, 370] on main "Ninh Sơn - Phan Rang - Miền Tây [DATE] 07:00 - 85B-005.94 Làm mới In phơi In đơ…" at bounding box center [541, 269] width 1083 height 539
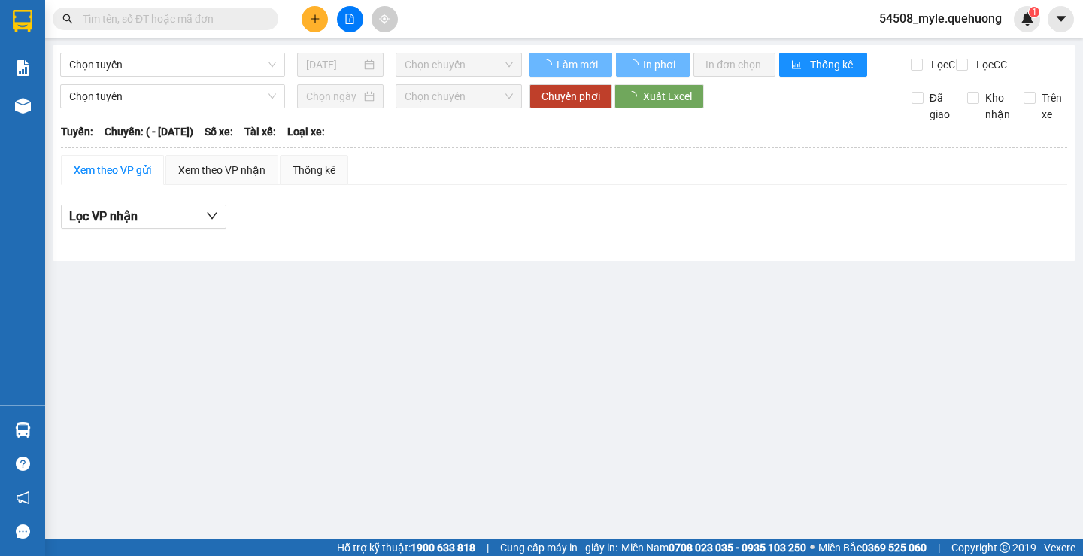
type input "[DATE]"
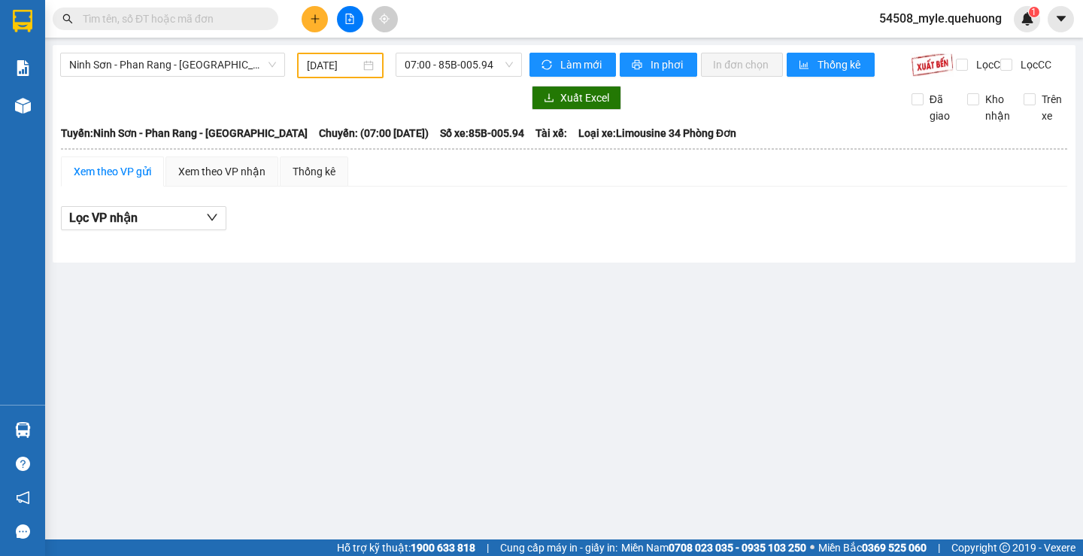
click at [325, 418] on main "Ninh Sơn - Phan Rang - Miền Tây [DATE] 07:00 - 85B-005.94 Làm mới In phơi In đơ…" at bounding box center [541, 269] width 1083 height 539
click at [105, 14] on input "text" at bounding box center [172, 19] width 178 height 17
click at [146, 19] on input "text" at bounding box center [172, 19] width 178 height 17
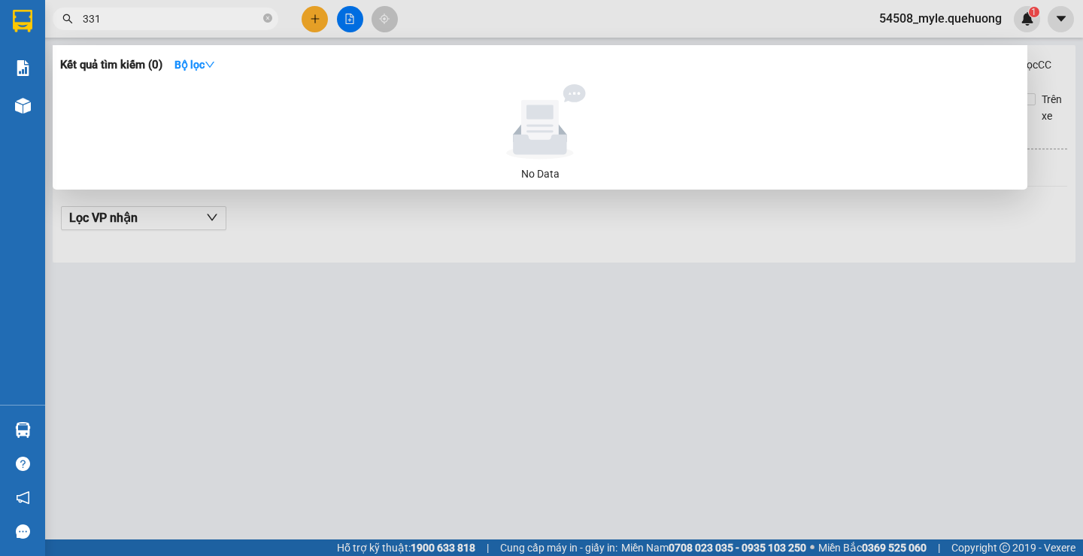
type input "3313"
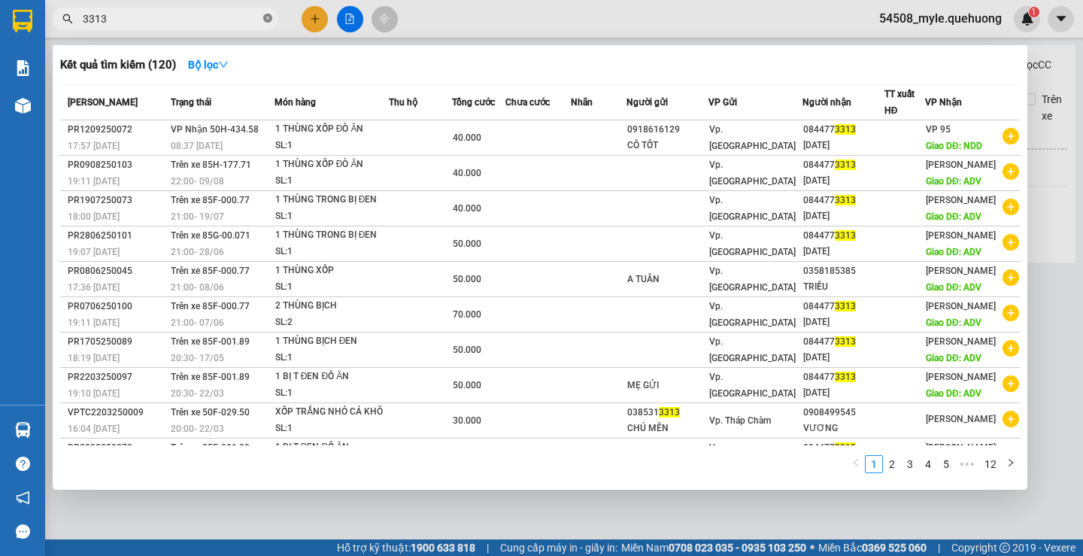
click at [269, 19] on icon "close-circle" at bounding box center [267, 18] width 9 height 9
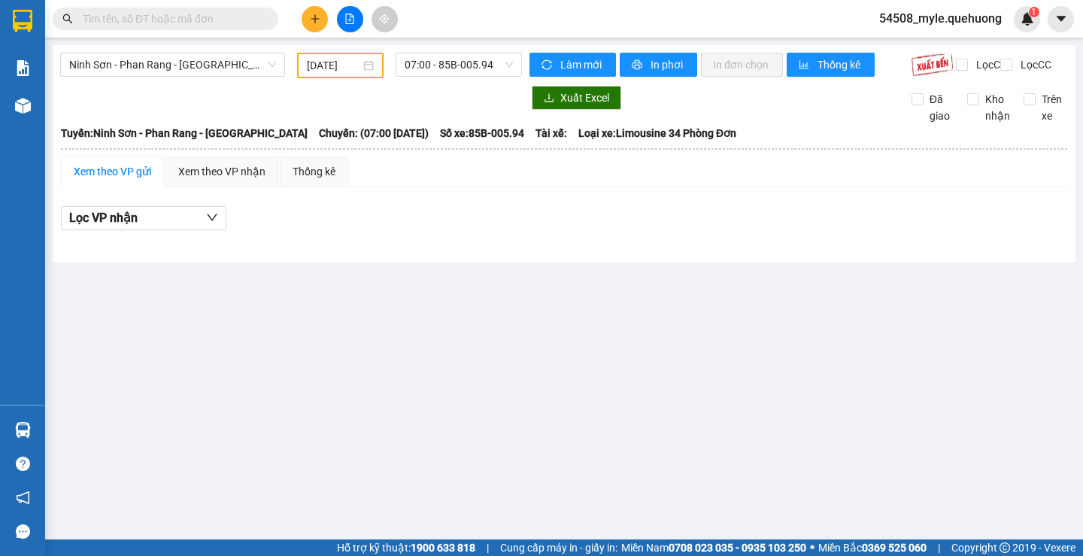
click at [163, 14] on input "text" at bounding box center [172, 19] width 178 height 17
click at [414, 363] on main "Ninh Sơn - Phan Rang - Miền Tây [DATE] 07:00 - 85B-005.94 Làm mới In phơi In đơ…" at bounding box center [541, 269] width 1083 height 539
click at [170, 343] on main "Ninh Sơn - Phan Rang - Miền Tây [DATE] 07:00 - 85B-005.94 Làm mới In phơi In đơ…" at bounding box center [541, 269] width 1083 height 539
click at [170, 342] on main "Ninh Sơn - Phan Rang - Miền Tây [DATE] 07:00 - 85B-005.94 Làm mới In phơi In đơ…" at bounding box center [541, 269] width 1083 height 539
click at [205, 346] on main "Ninh Sơn - Phan Rang - Miền Tây [DATE] 07:00 - 85B-005.94 Làm mới In phơi In đơ…" at bounding box center [541, 269] width 1083 height 539
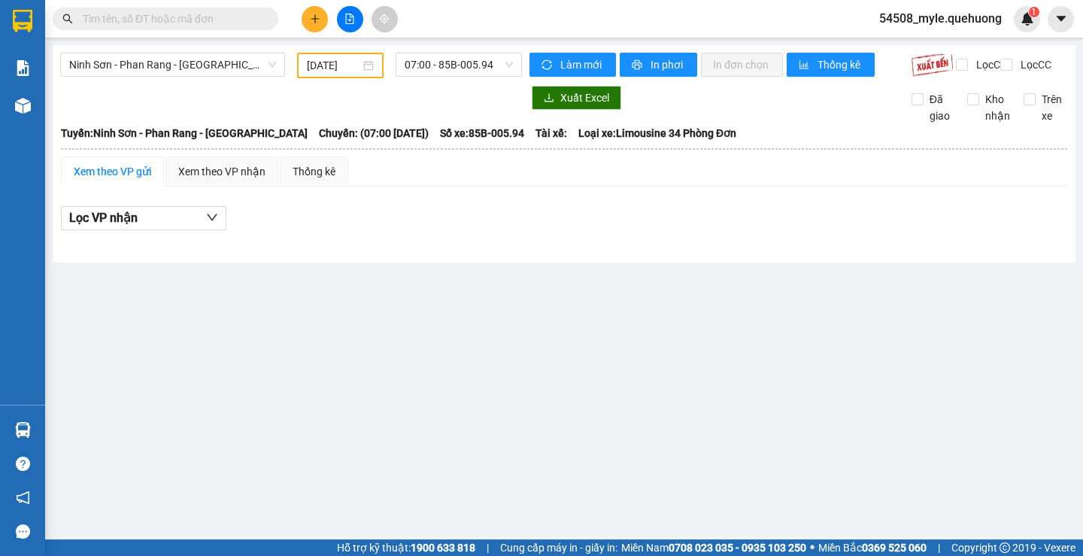
click at [96, 12] on input "text" at bounding box center [172, 19] width 178 height 17
click at [316, 19] on icon "plus" at bounding box center [315, 18] width 8 height 1
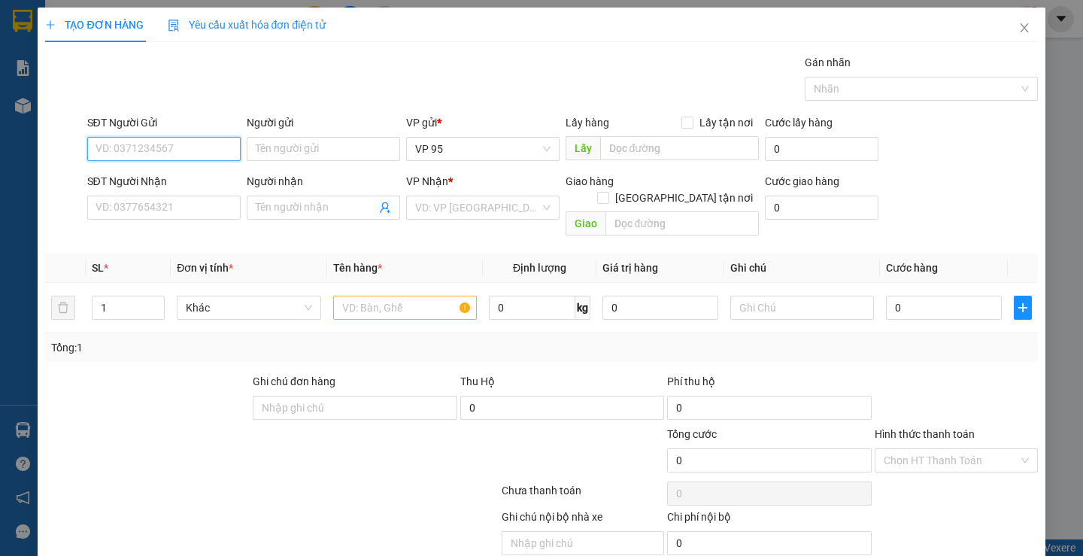
click at [127, 150] on input "SĐT Người Gửi" at bounding box center [163, 149] width 153 height 24
click at [305, 145] on input "Người gửi" at bounding box center [323, 149] width 153 height 24
type input "t"
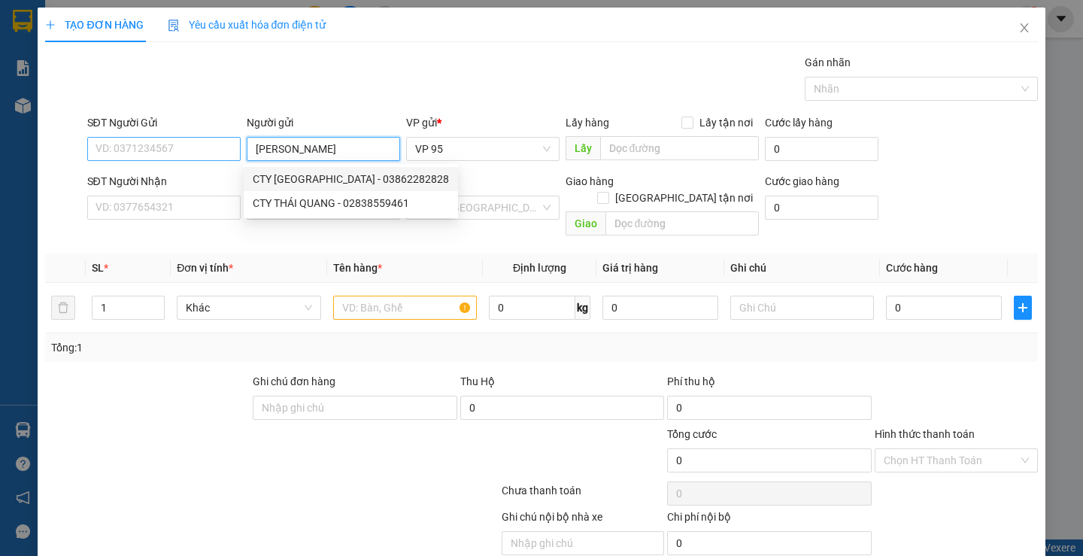
type input "[PERSON_NAME]"
click at [120, 146] on input "SĐT Người Gửi" at bounding box center [163, 149] width 153 height 24
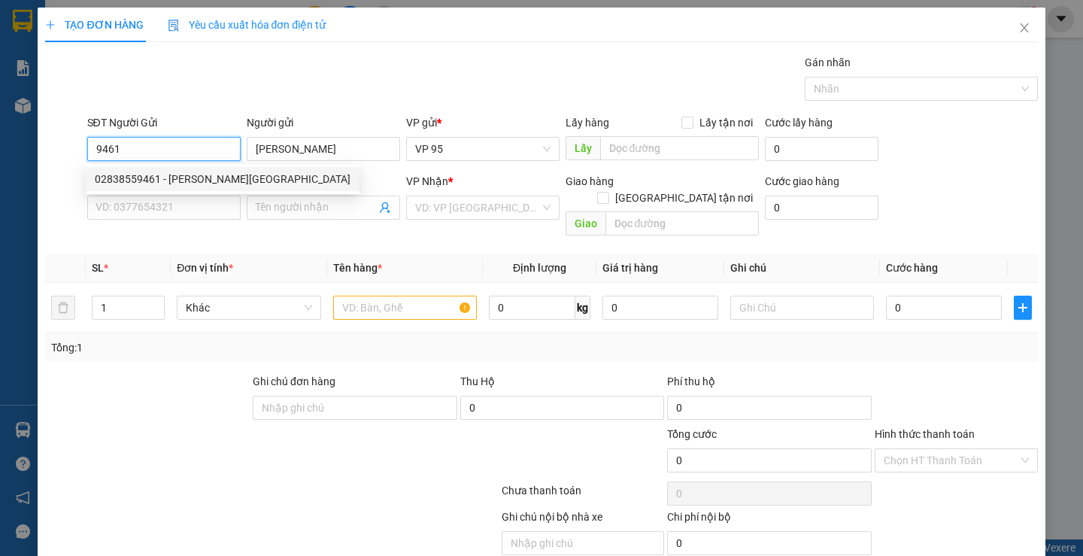
click at [190, 184] on div "02838559461 - [PERSON_NAME][GEOGRAPHIC_DATA]" at bounding box center [223, 179] width 256 height 17
type input "02838559461"
type input "[PERSON_NAME]"
type input "0937897472"
type input "CÔ ÂN"
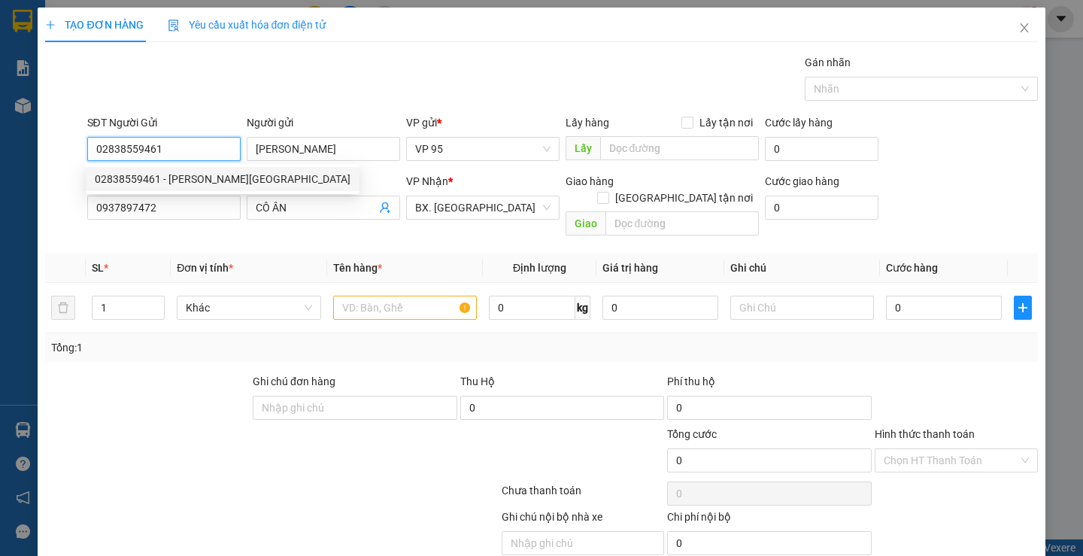
type input "650.000"
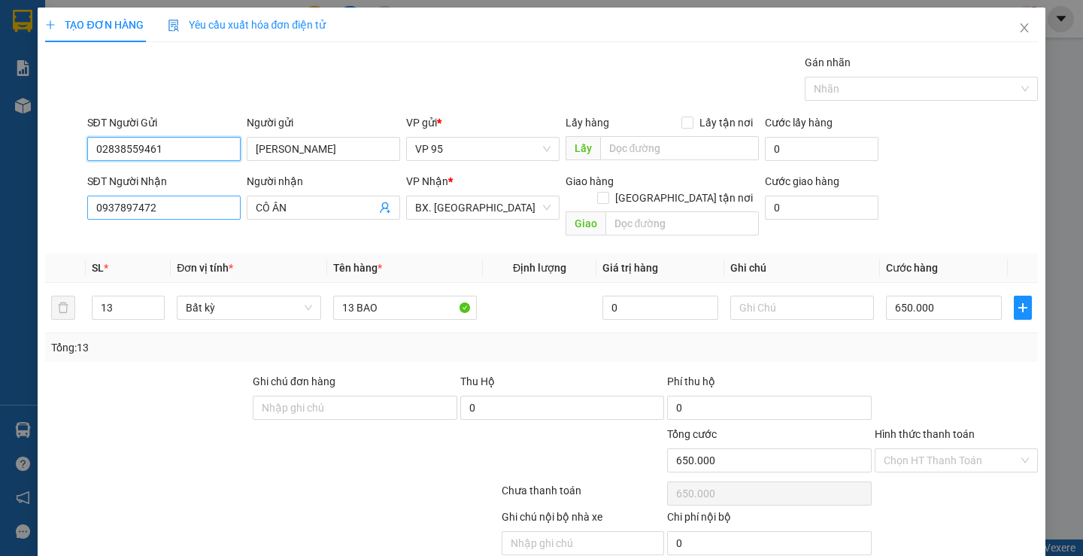
type input "02838559461"
click at [178, 210] on input "0937897472" at bounding box center [163, 208] width 153 height 24
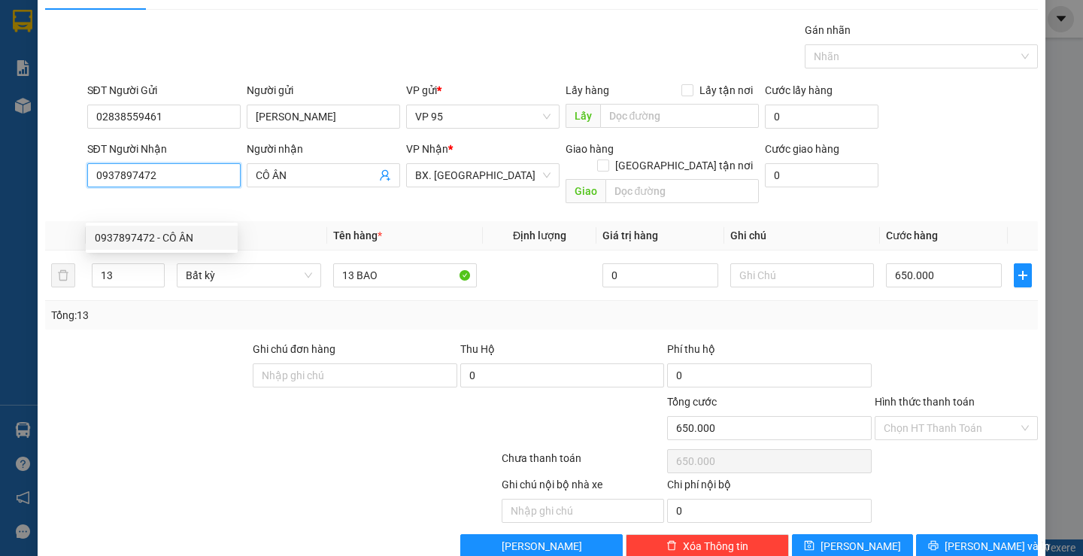
scroll to position [47, 0]
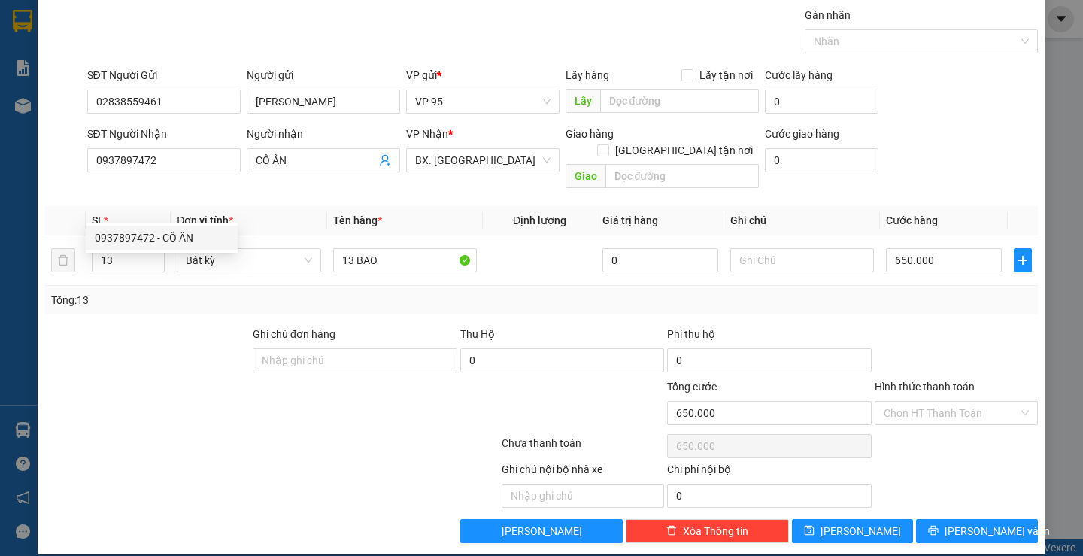
click at [181, 87] on div "SĐT Người Gửi" at bounding box center [163, 78] width 153 height 23
click at [171, 99] on input "02838559461" at bounding box center [163, 102] width 153 height 24
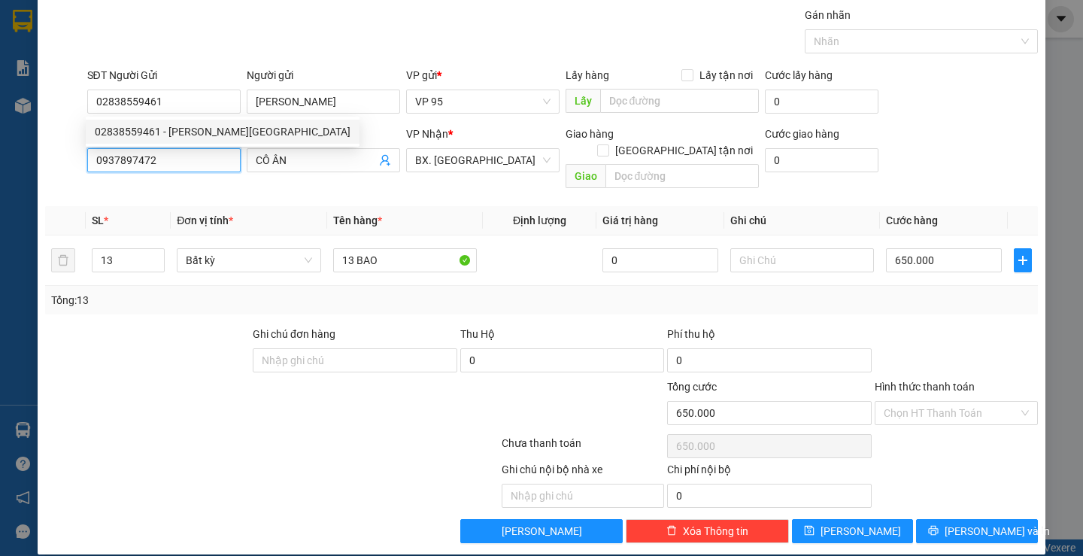
click at [171, 155] on input "0937897472" at bounding box center [163, 160] width 153 height 24
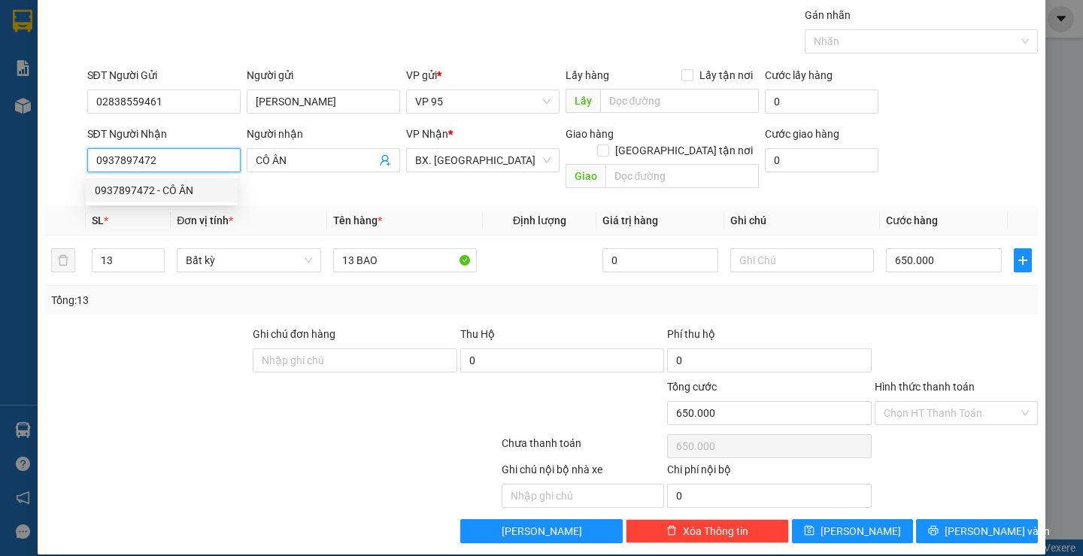
click at [168, 184] on div "0937897472 - CÔ ÂN" at bounding box center [162, 190] width 134 height 17
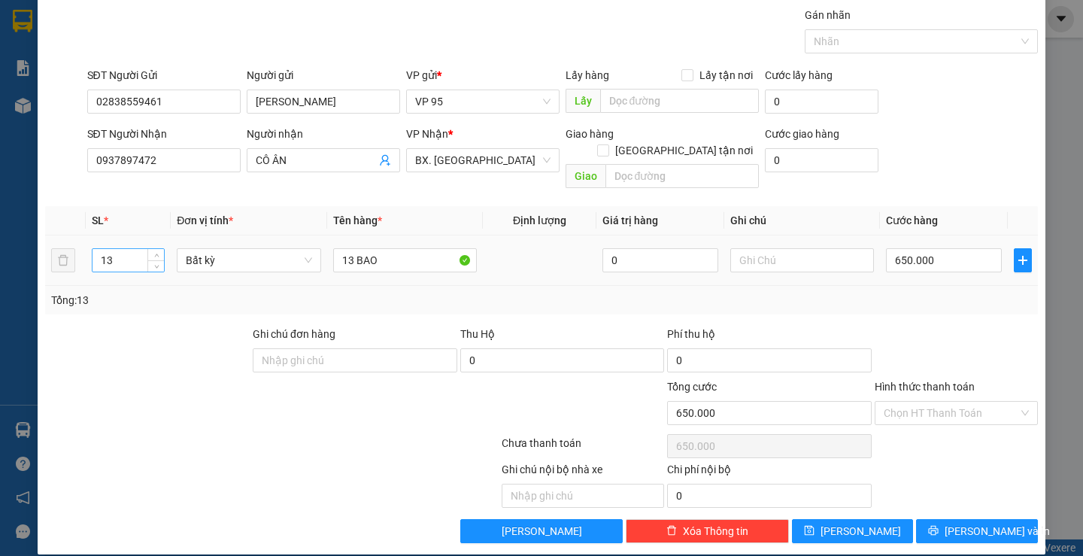
click at [127, 249] on input "13" at bounding box center [128, 260] width 71 height 23
click at [403, 248] on input "13 BAO" at bounding box center [405, 260] width 144 height 24
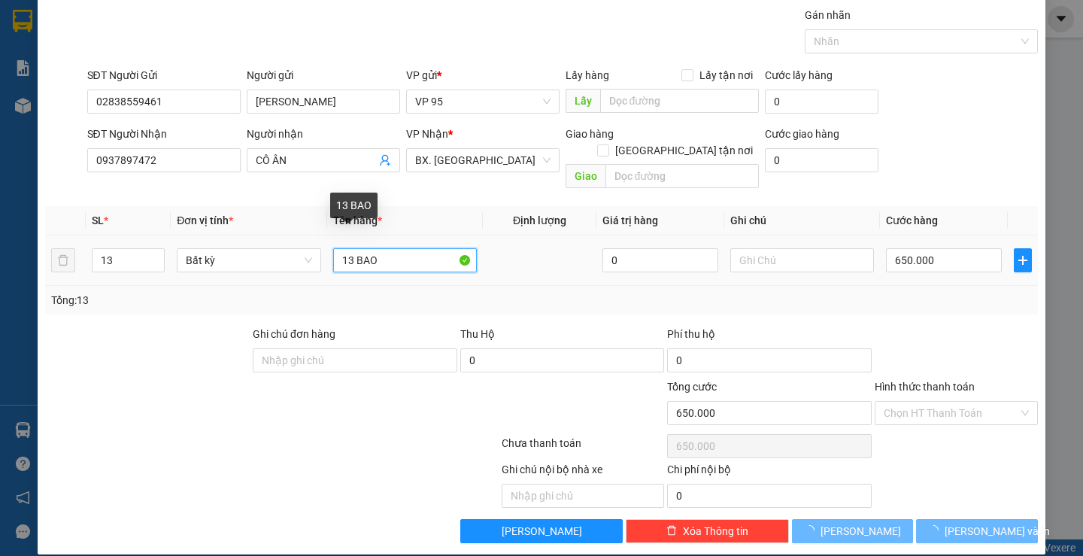
type input "0"
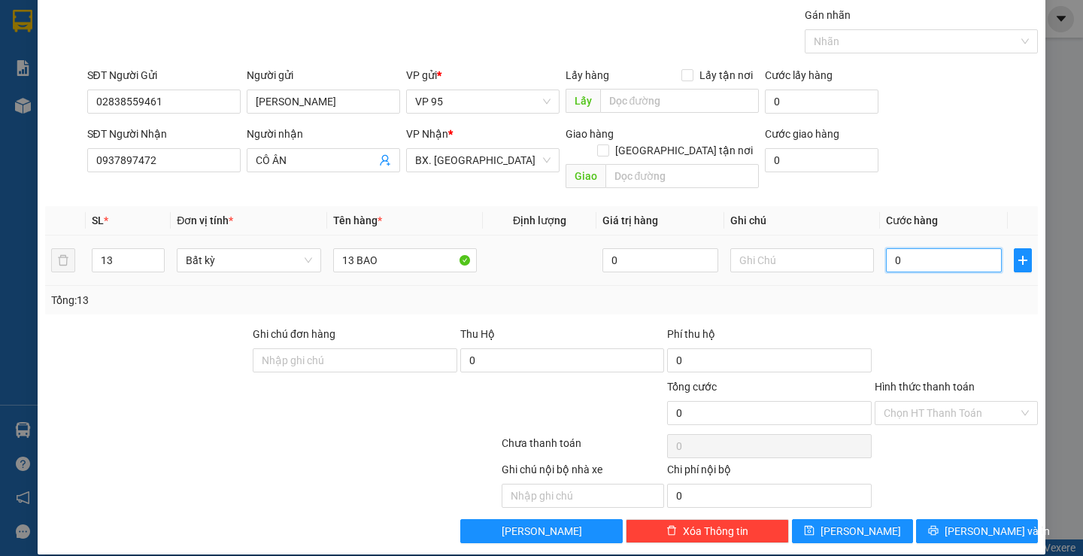
click at [911, 248] on input "0" at bounding box center [944, 260] width 116 height 24
click at [629, 164] on input "text" at bounding box center [682, 176] width 153 height 24
type input "[GEOGRAPHIC_DATA]"
click at [938, 248] on input "0" at bounding box center [944, 260] width 116 height 24
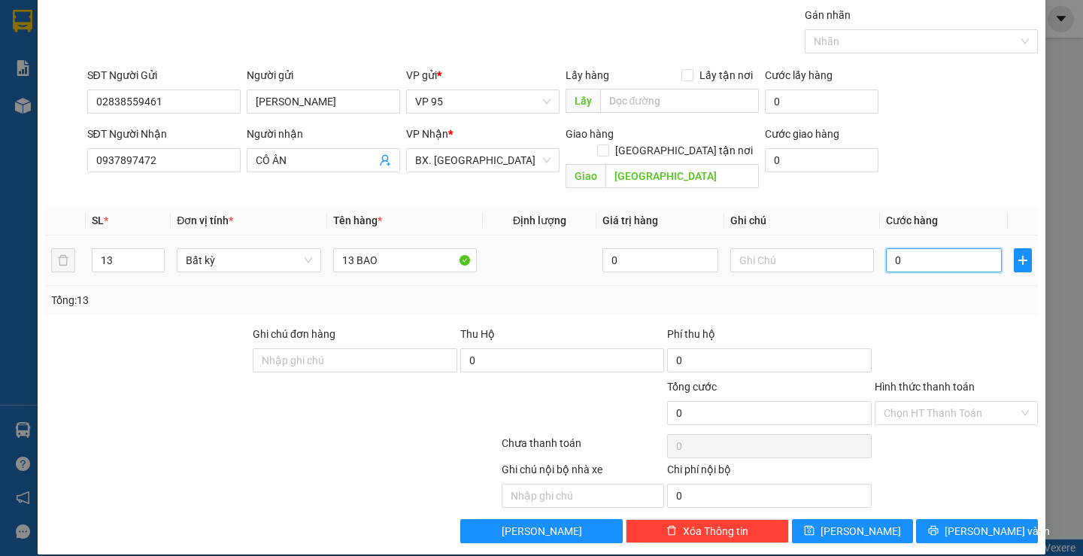
type input "6"
type input "65"
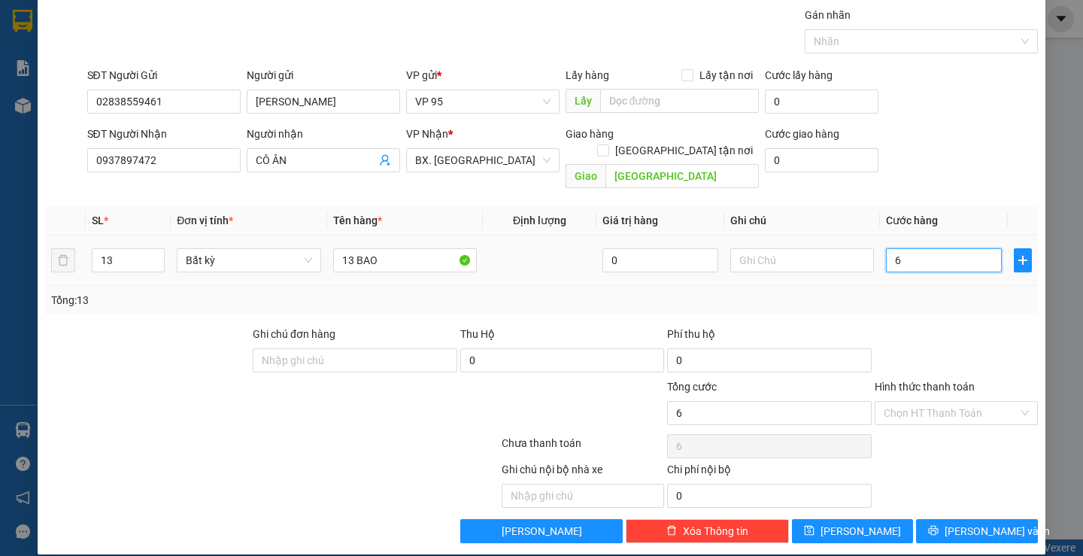
type input "65"
type input "650"
type input "650.000"
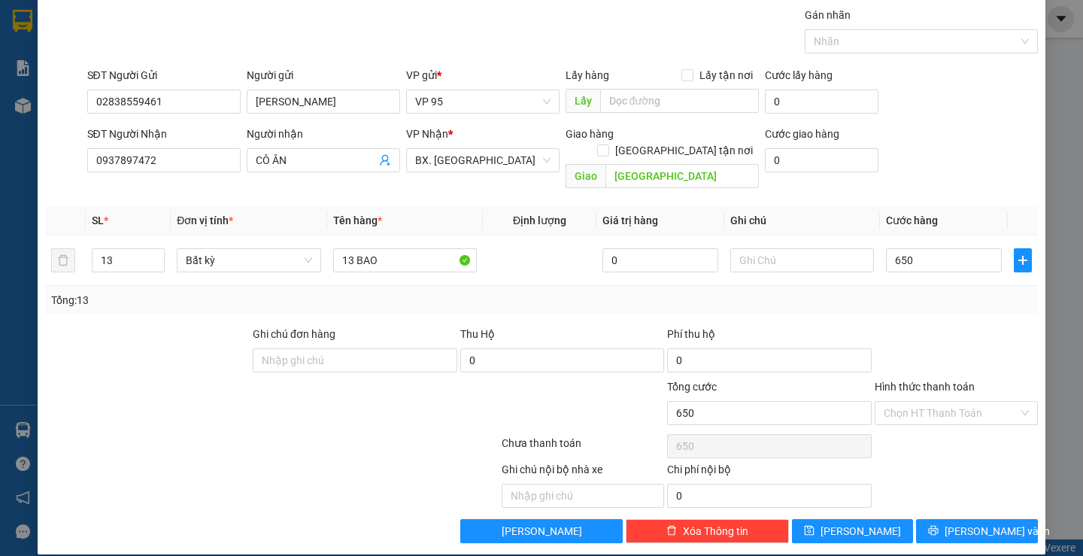
type input "650.000"
click at [935, 292] on div "Tổng: 13" at bounding box center [541, 300] width 980 height 17
click at [915, 381] on label "Hình thức thanh toán" at bounding box center [925, 387] width 100 height 12
click at [915, 402] on input "Hình thức thanh toán" at bounding box center [951, 413] width 135 height 23
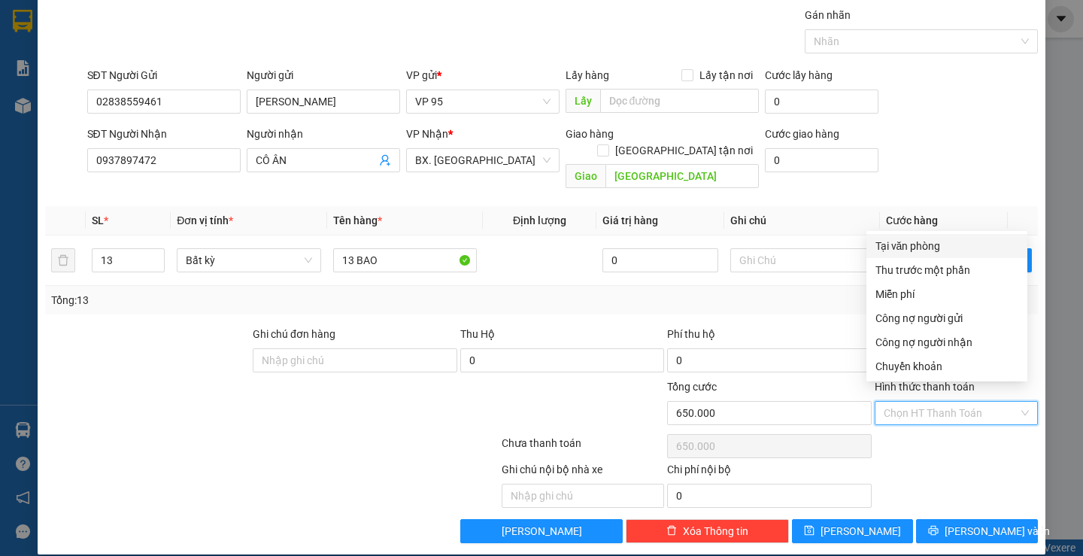
click at [899, 245] on div "Tại văn phòng" at bounding box center [947, 246] width 143 height 17
type input "0"
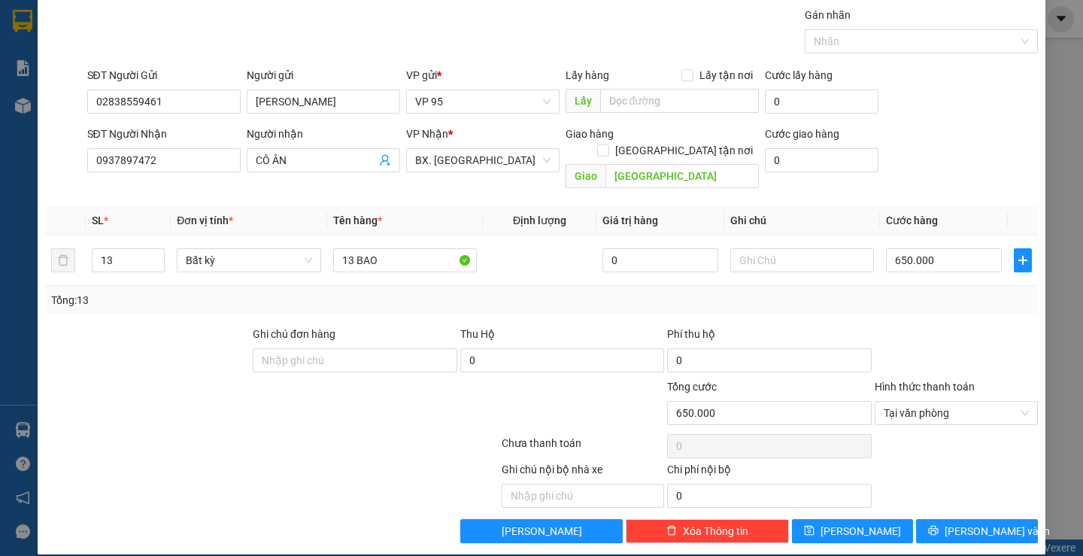
click at [943, 339] on div at bounding box center [957, 352] width 166 height 53
click at [919, 519] on button "[PERSON_NAME] và In" at bounding box center [976, 531] width 121 height 24
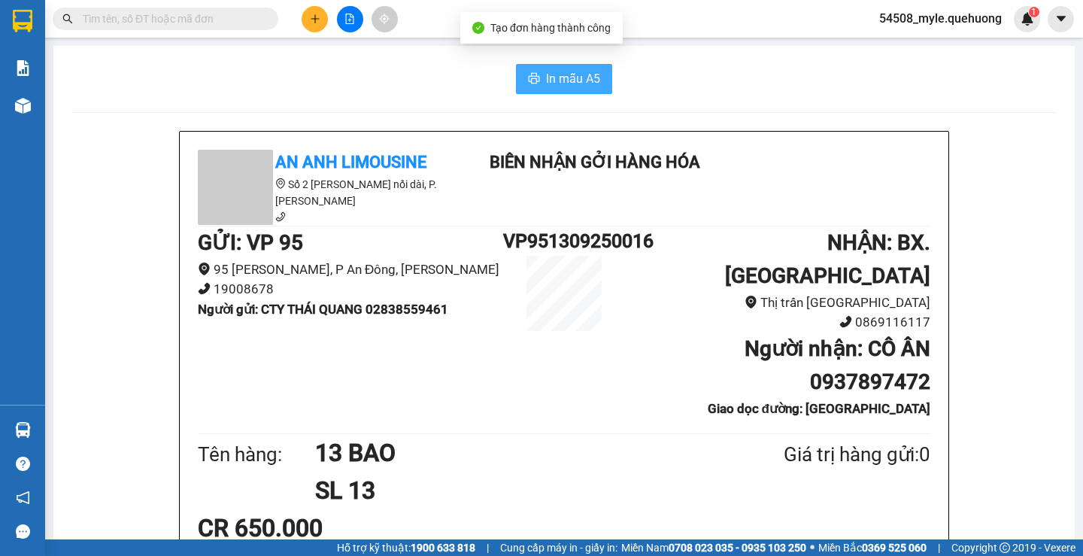
click at [552, 77] on span "In mẫu A5" at bounding box center [573, 78] width 54 height 19
click at [646, 434] on h1 "13 BAO" at bounding box center [513, 453] width 396 height 38
click at [546, 81] on span "In mẫu A5" at bounding box center [573, 78] width 54 height 19
drag, startPoint x: 150, startPoint y: 82, endPoint x: 245, endPoint y: 44, distance: 102.3
click at [150, 81] on div "In mẫu A5" at bounding box center [564, 79] width 986 height 30
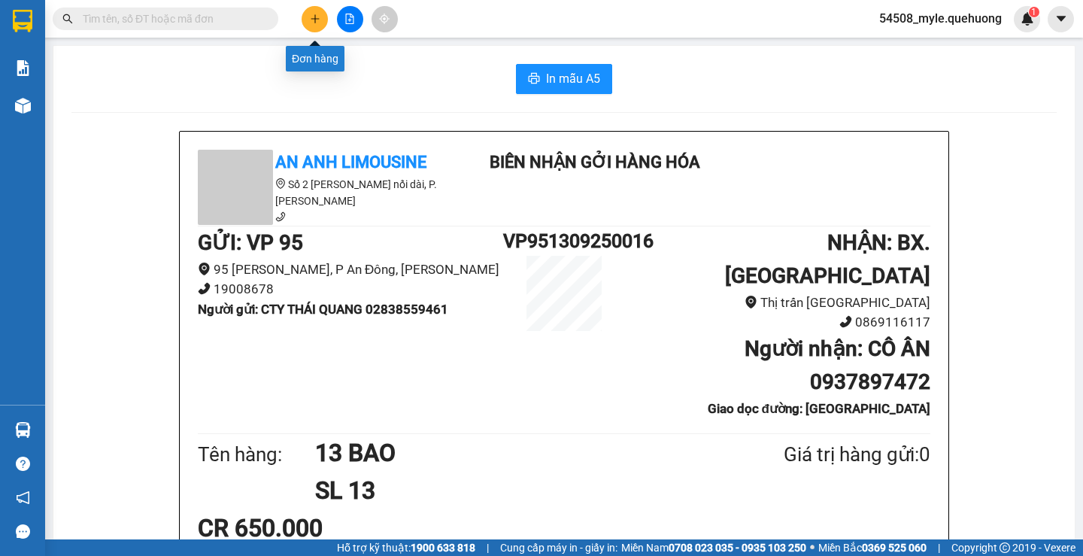
click at [320, 20] on icon "plus" at bounding box center [315, 19] width 11 height 11
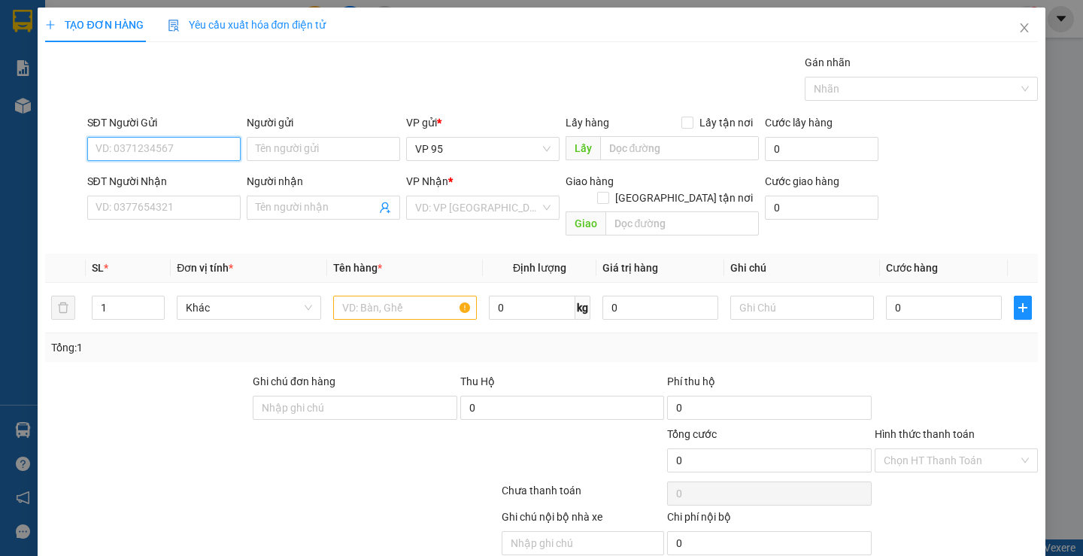
click at [105, 151] on input "SĐT Người Gửi" at bounding box center [163, 149] width 153 height 24
type input "0966489489"
click at [158, 178] on div "0966489489 - [GEOGRAPHIC_DATA]" at bounding box center [179, 179] width 169 height 17
type input "VIỆT HÀN"
type input "0916807406"
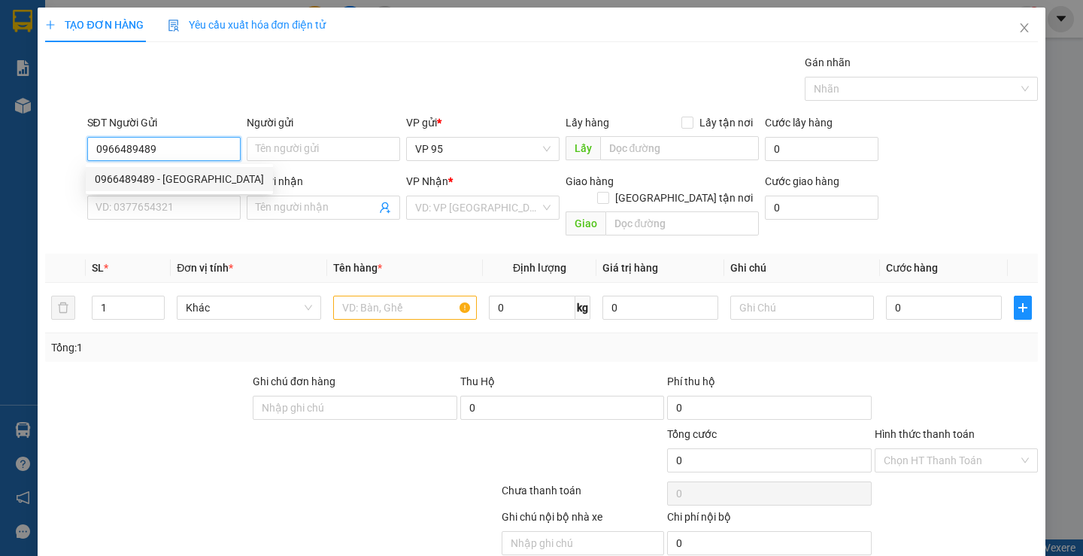
type input "LOAN [PERSON_NAME]"
type input "40.000"
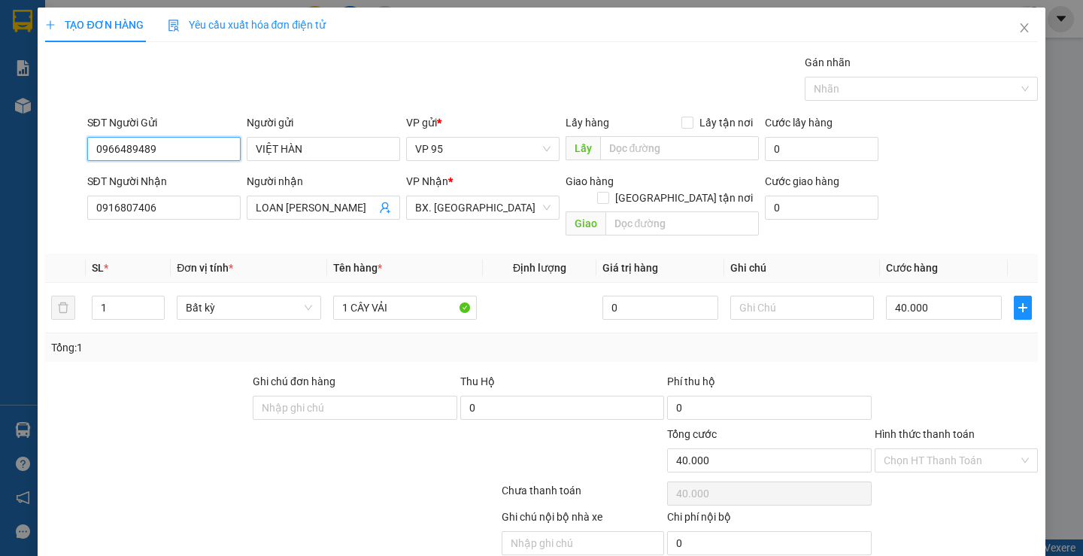
type input "0966489489"
click at [118, 387] on div at bounding box center [148, 399] width 208 height 53
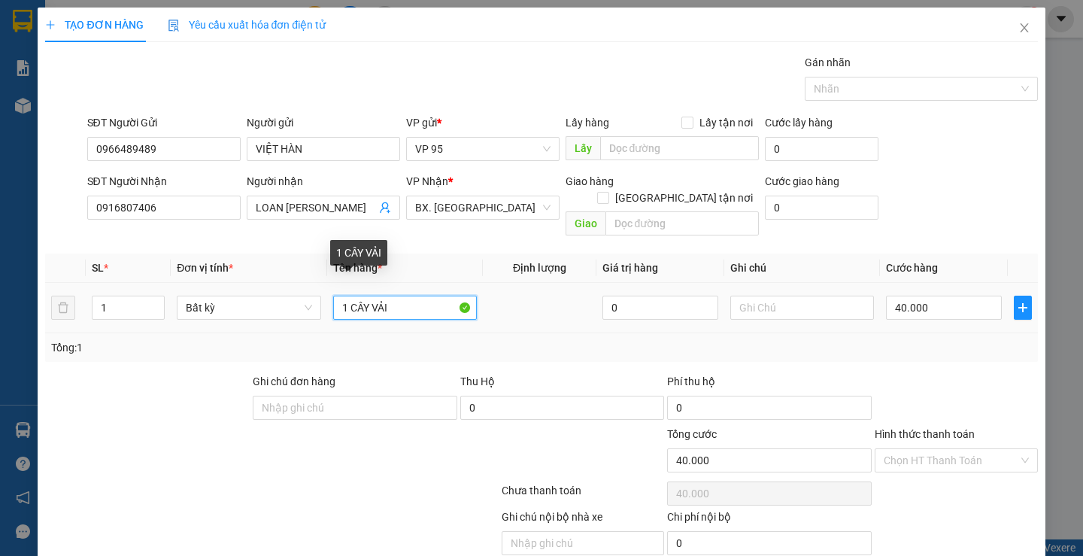
click at [401, 296] on input "1 CÂY VẢI" at bounding box center [405, 308] width 144 height 24
drag, startPoint x: 349, startPoint y: 290, endPoint x: 507, endPoint y: 297, distance: 158.2
click at [507, 297] on tr "1 Bất kỳ 1 CÂY VẢI 0 40.000" at bounding box center [541, 308] width 992 height 50
type input "1 BAO XANH"
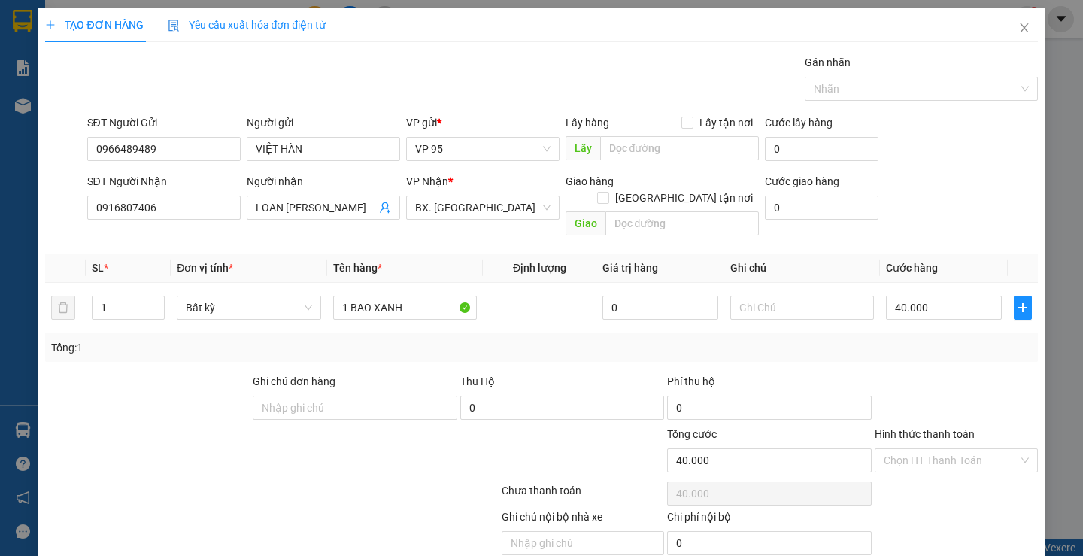
click at [953, 346] on div "Transit Pickup Surcharge Ids Transit Deliver Surcharge Ids Transit Deliver Surc…" at bounding box center [541, 322] width 992 height 536
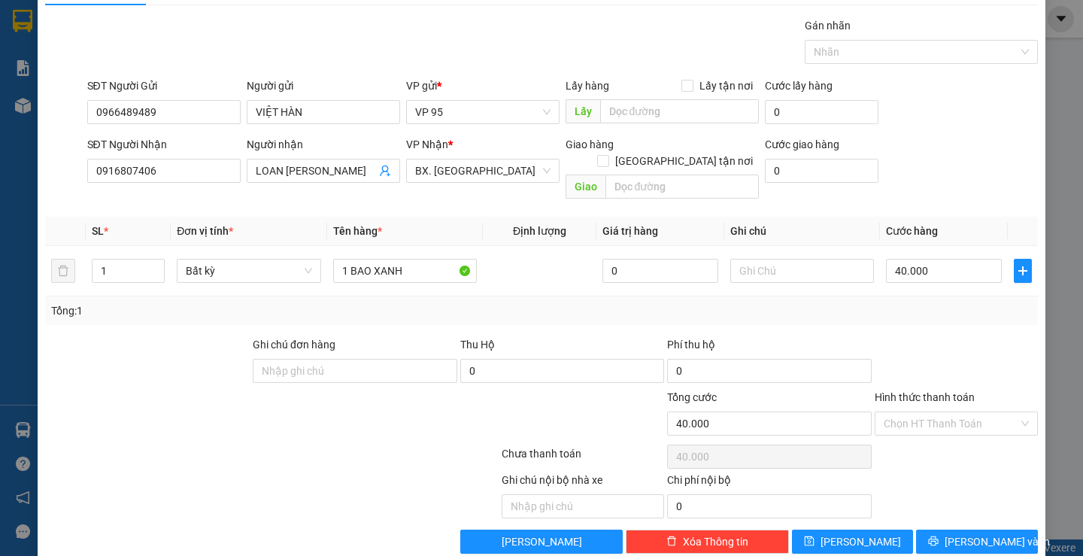
scroll to position [47, 0]
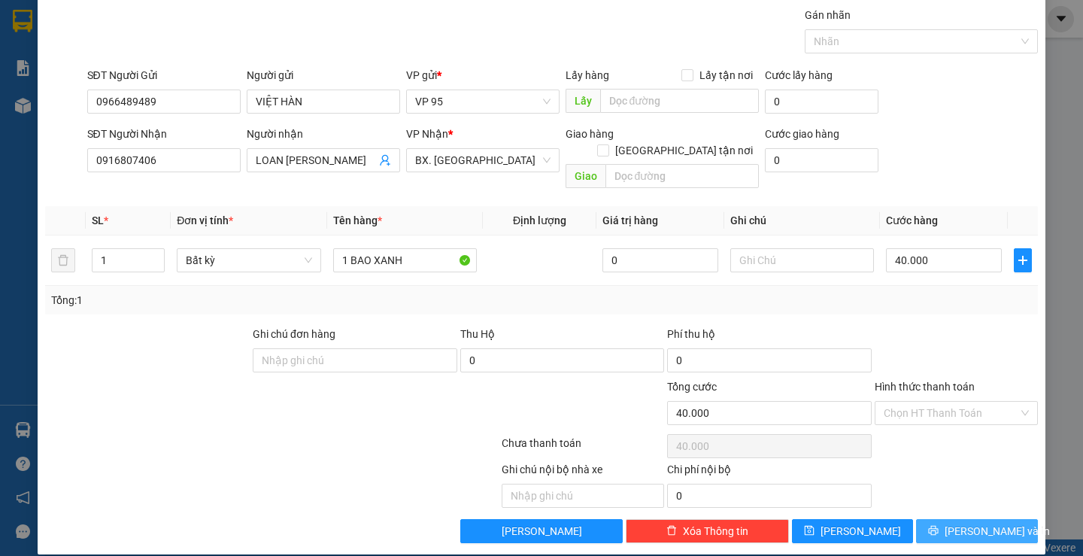
click at [928, 519] on button "[PERSON_NAME] và In" at bounding box center [976, 531] width 121 height 24
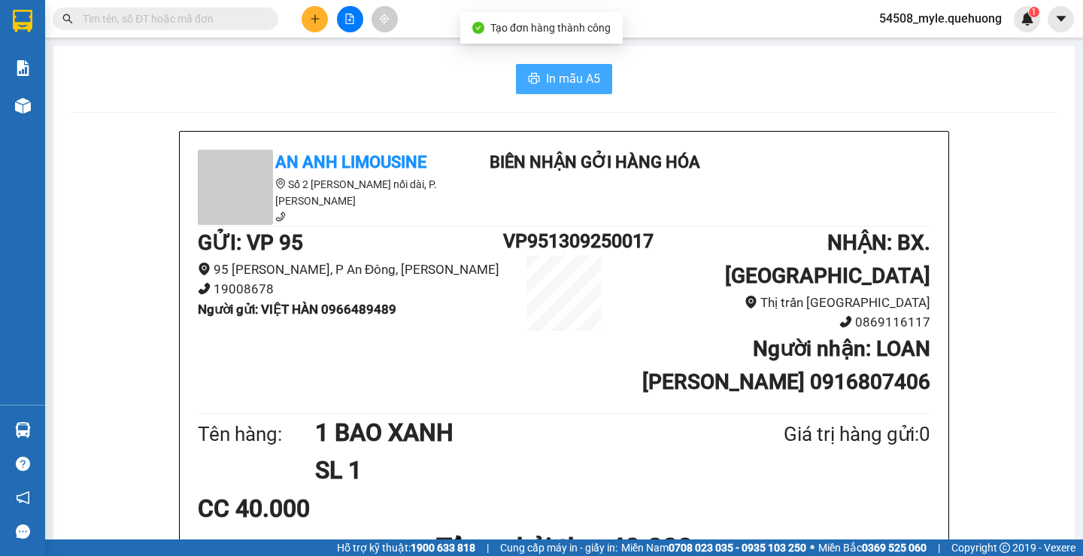
click at [556, 76] on span "In mẫu A5" at bounding box center [573, 78] width 54 height 19
click at [837, 491] on div "CC 40.000" at bounding box center [564, 509] width 733 height 38
drag, startPoint x: 93, startPoint y: 402, endPoint x: 94, endPoint y: 284, distance: 118.1
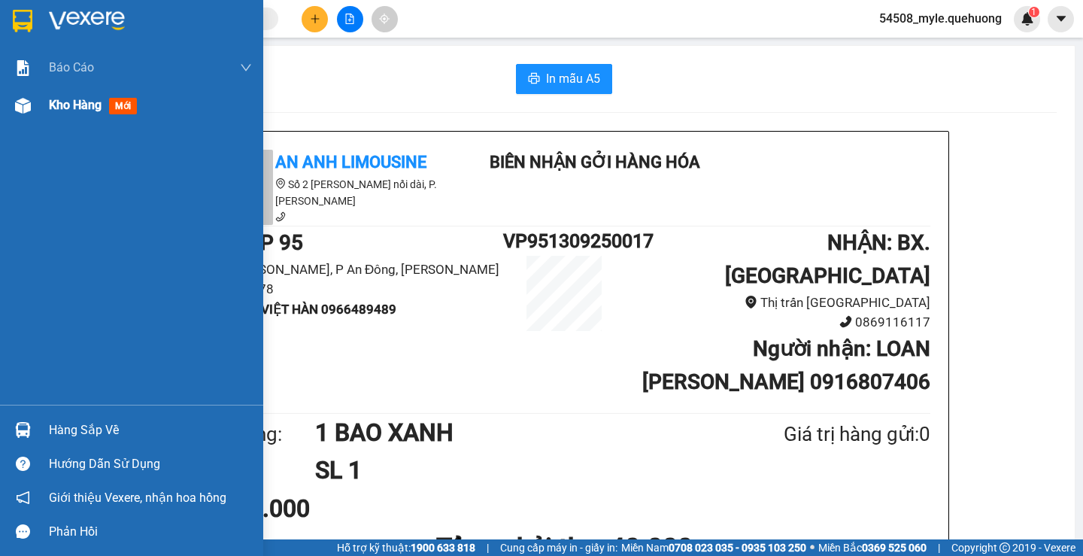
click at [52, 105] on span "Kho hàng" at bounding box center [75, 105] width 53 height 14
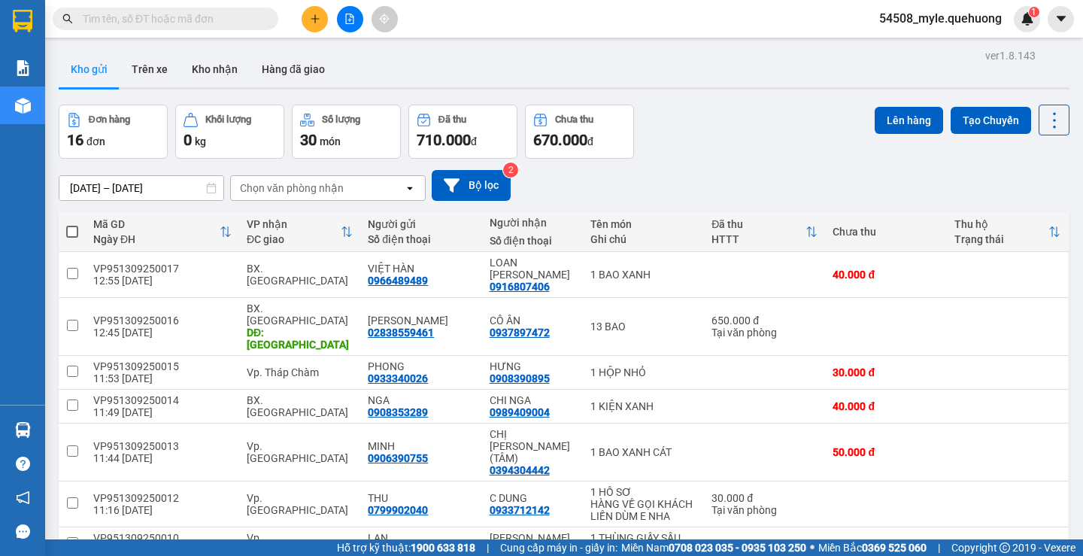
click at [138, 22] on input "text" at bounding box center [172, 19] width 178 height 17
click at [159, 23] on input "text" at bounding box center [172, 19] width 178 height 17
click at [311, 23] on icon "plus" at bounding box center [315, 19] width 11 height 11
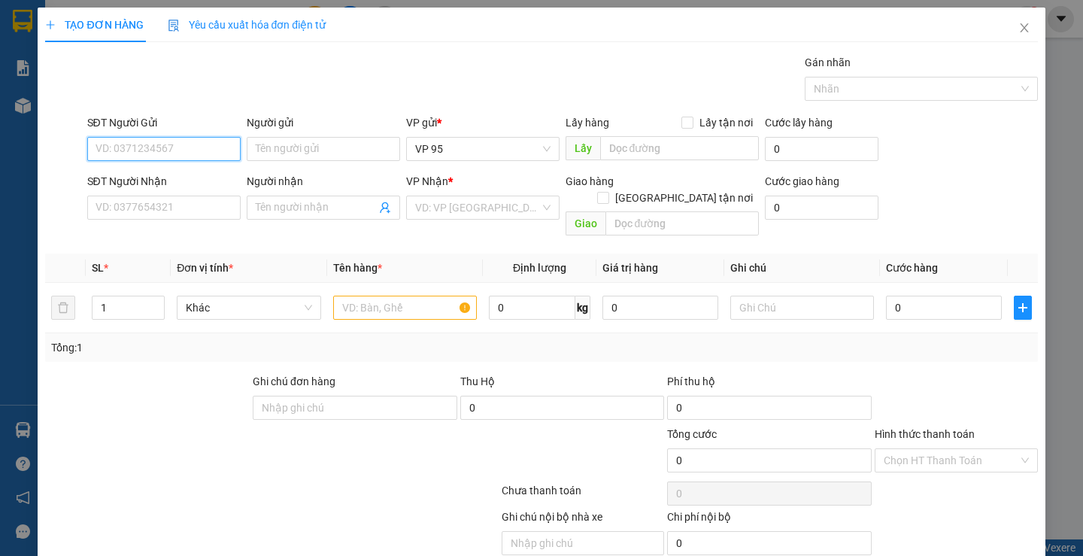
click at [115, 153] on input "SĐT Người Gửi" at bounding box center [163, 149] width 153 height 24
type input "0982001533"
click at [263, 150] on input "Người gửi" at bounding box center [323, 149] width 153 height 24
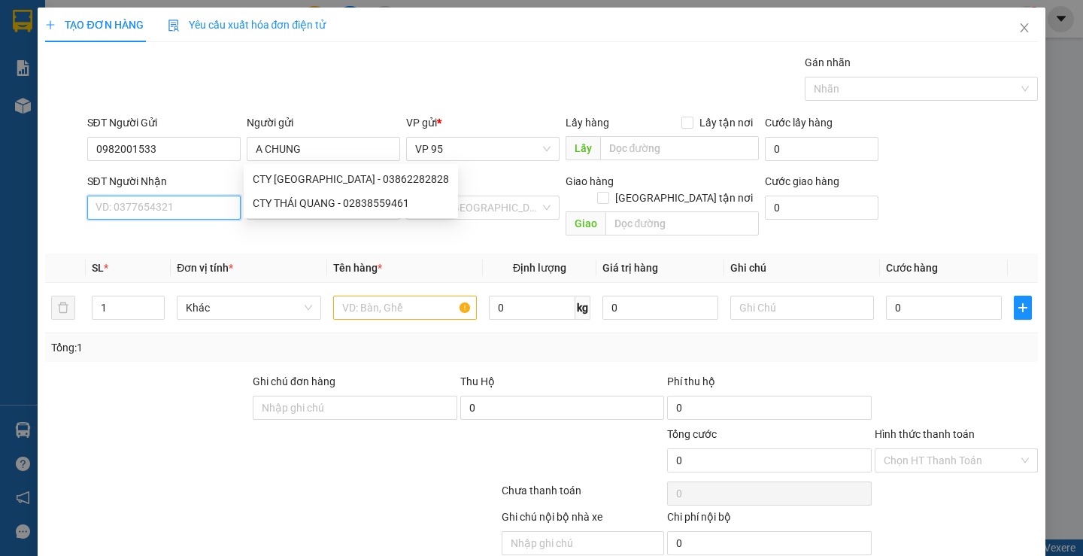
click at [111, 199] on input "SĐT Người Nhận" at bounding box center [163, 208] width 153 height 24
drag, startPoint x: 277, startPoint y: 149, endPoint x: 265, endPoint y: 149, distance: 12.0
click at [265, 149] on input "A CHUNG" at bounding box center [323, 149] width 153 height 24
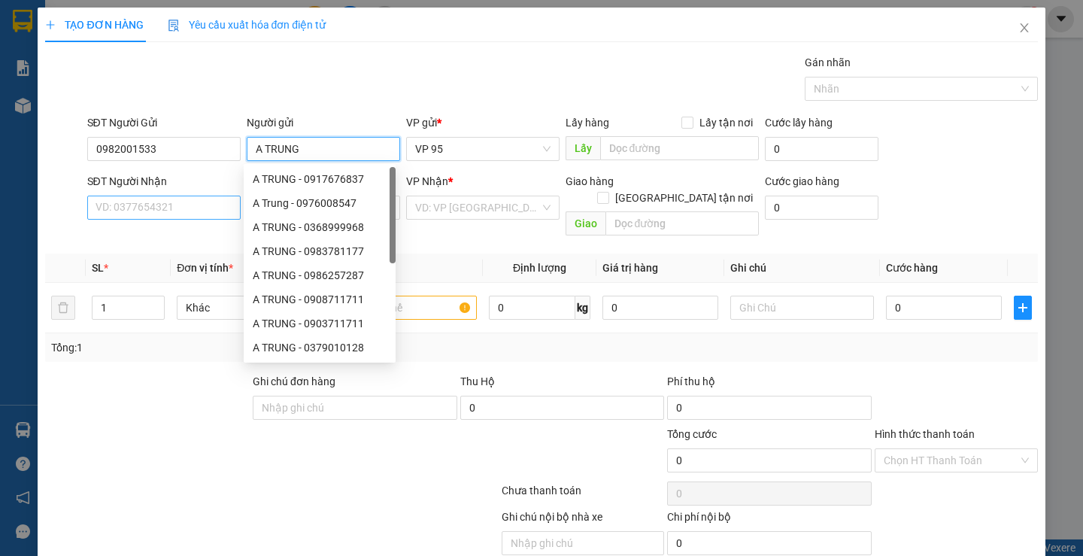
type input "A TRUNG"
click at [147, 202] on input "SĐT Người Nhận" at bounding box center [163, 208] width 153 height 24
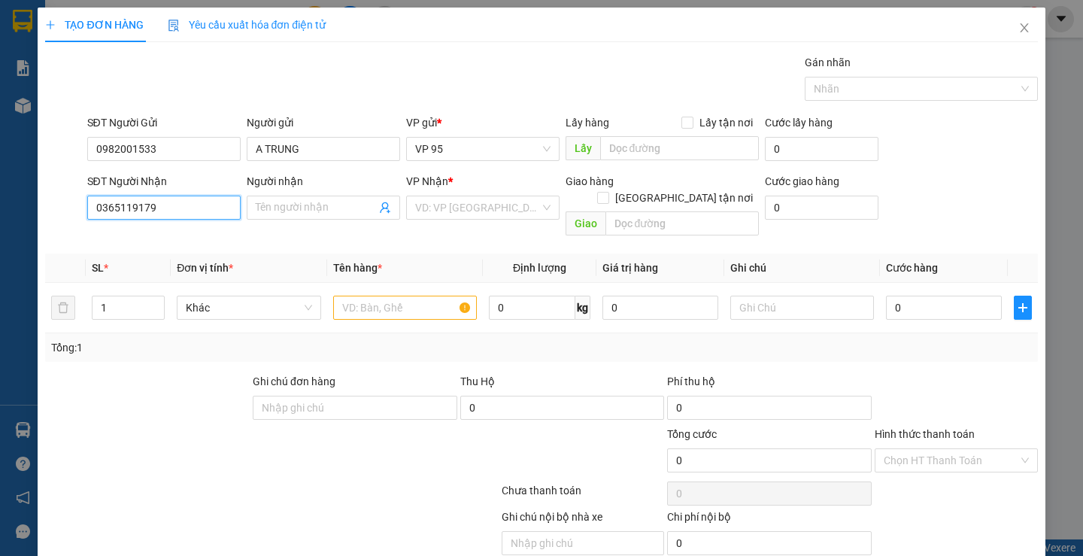
click at [214, 209] on input "0365119179" at bounding box center [163, 208] width 153 height 24
type input "0365119179"
click at [301, 211] on input "Người nhận" at bounding box center [316, 207] width 120 height 17
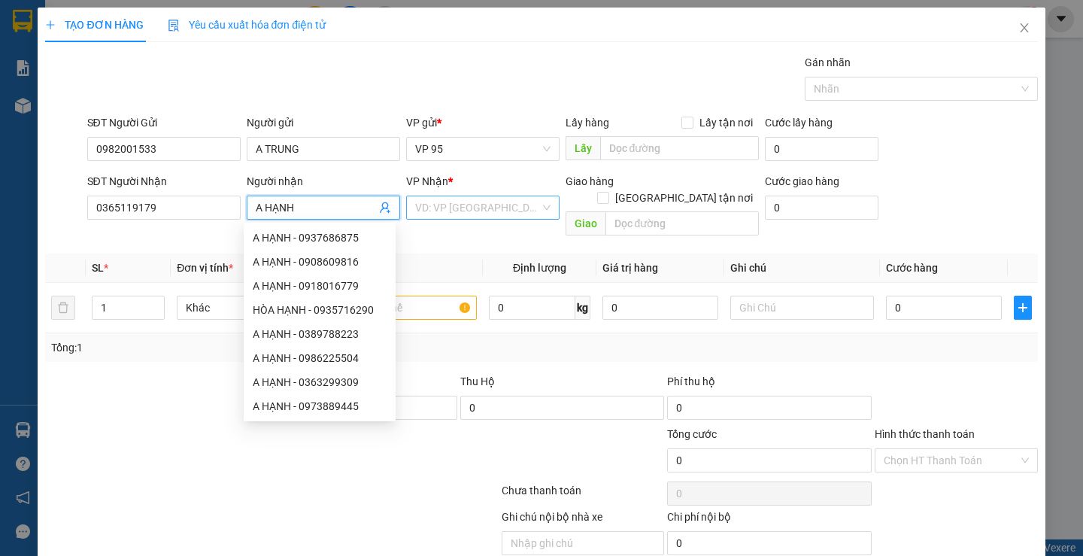
type input "A HẠNH"
click at [474, 201] on input "search" at bounding box center [477, 207] width 125 height 23
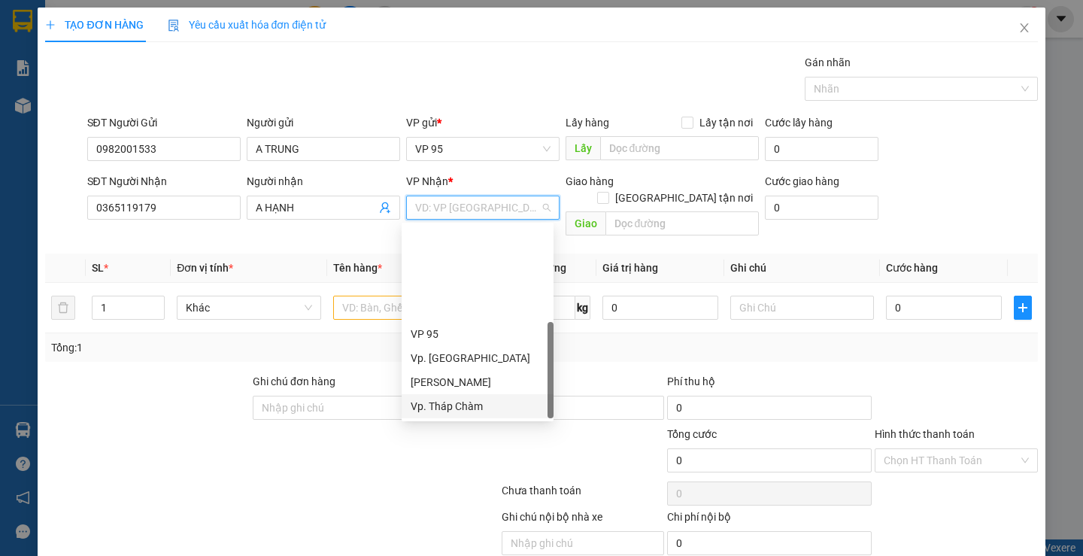
scroll to position [120, 0]
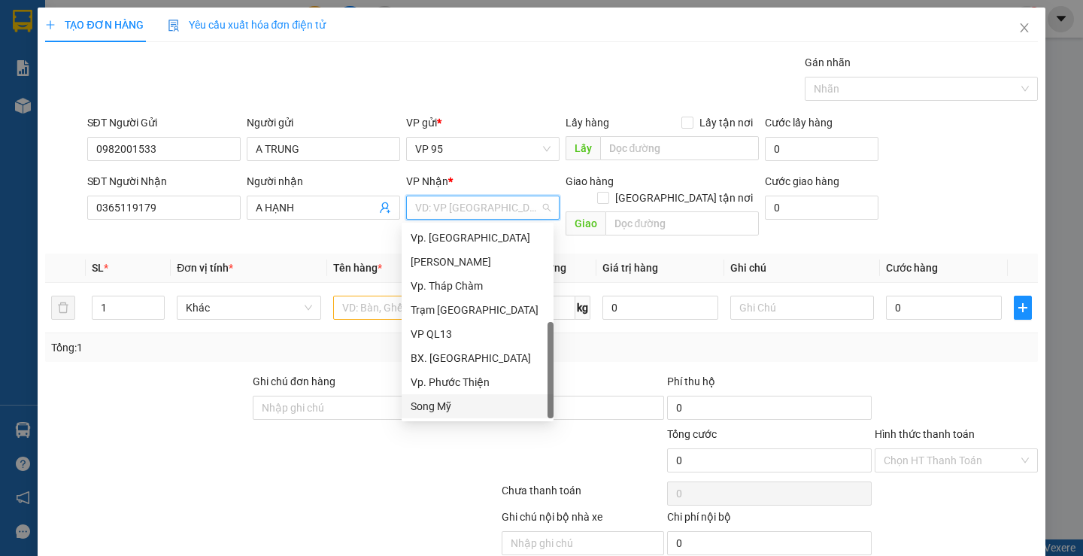
click at [280, 479] on div at bounding box center [272, 494] width 456 height 30
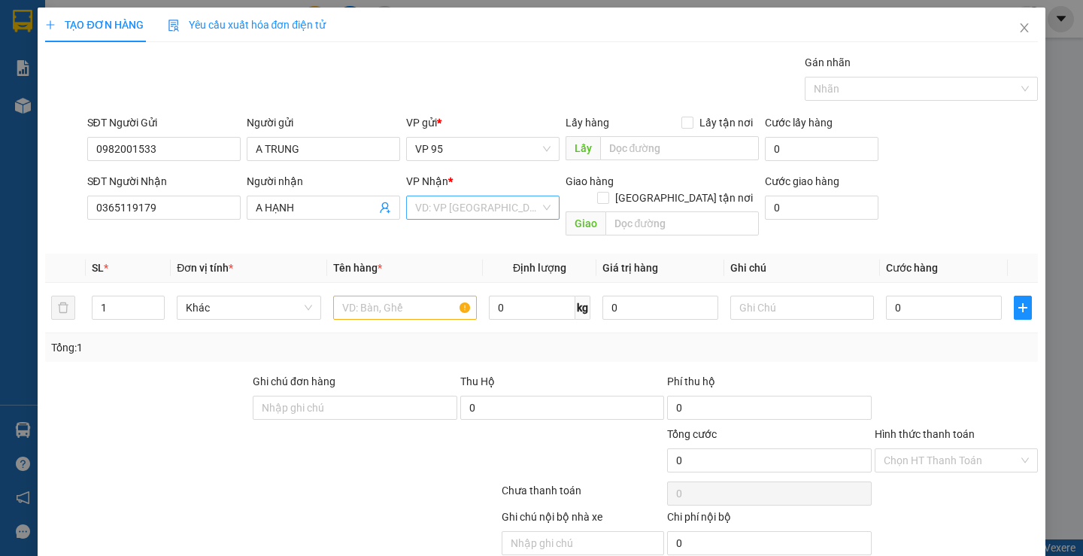
click at [416, 202] on input "search" at bounding box center [477, 207] width 125 height 23
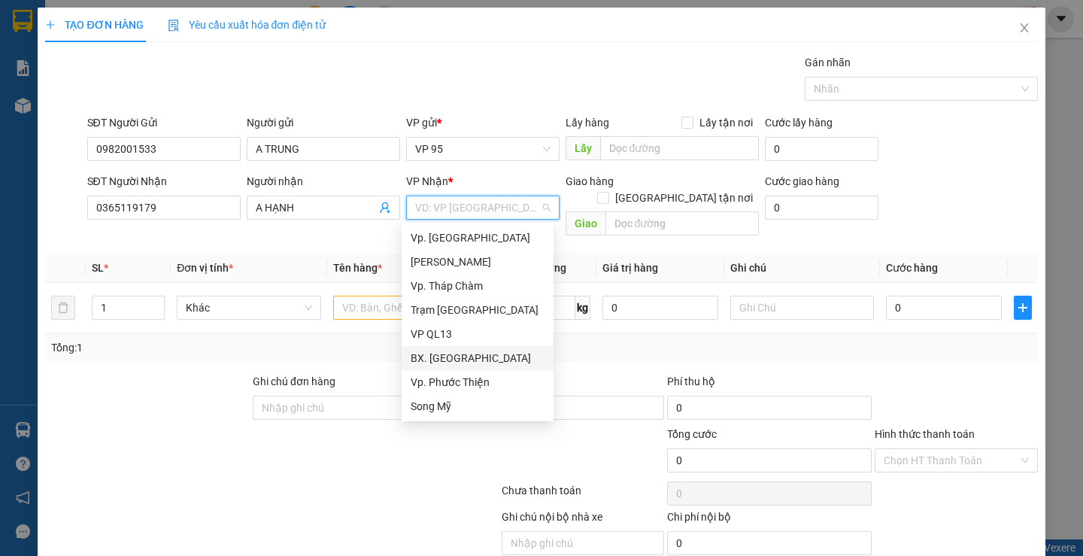
scroll to position [0, 0]
click at [458, 234] on div "Vp. [GEOGRAPHIC_DATA]" at bounding box center [478, 237] width 134 height 17
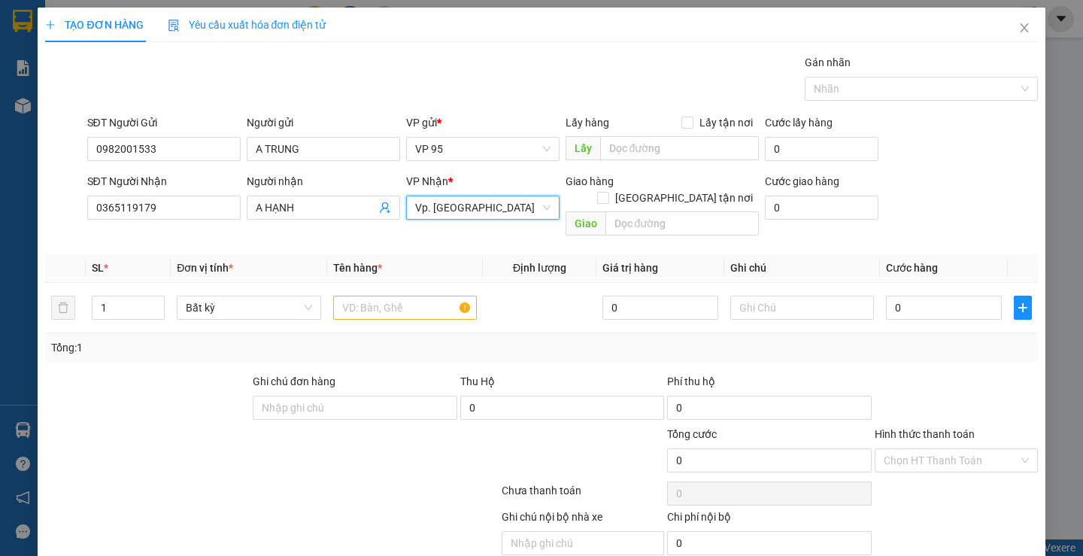
click at [132, 437] on div at bounding box center [189, 452] width 290 height 53
click at [120, 296] on input "1" at bounding box center [128, 307] width 71 height 23
click at [386, 296] on input "text" at bounding box center [405, 308] width 144 height 24
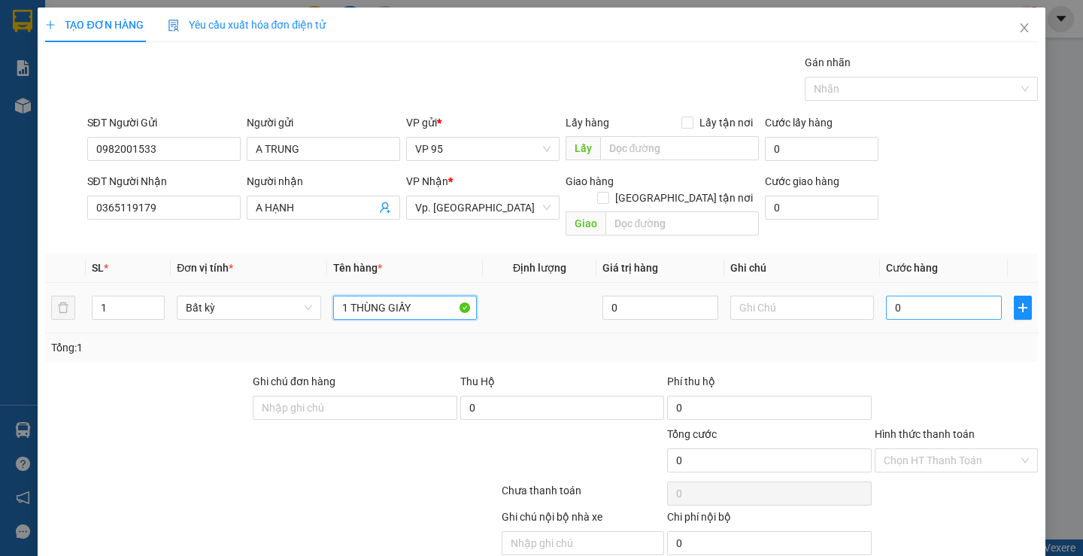
type input "1 THÙNG GIẤY"
click at [938, 296] on input "0" at bounding box center [944, 308] width 116 height 24
type input "5"
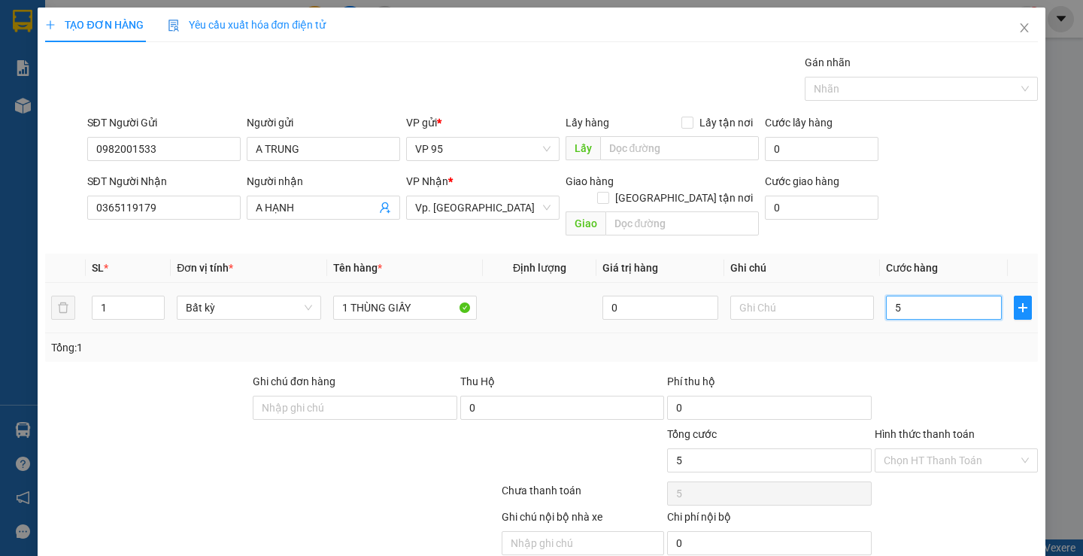
type input "50"
type input "50.000"
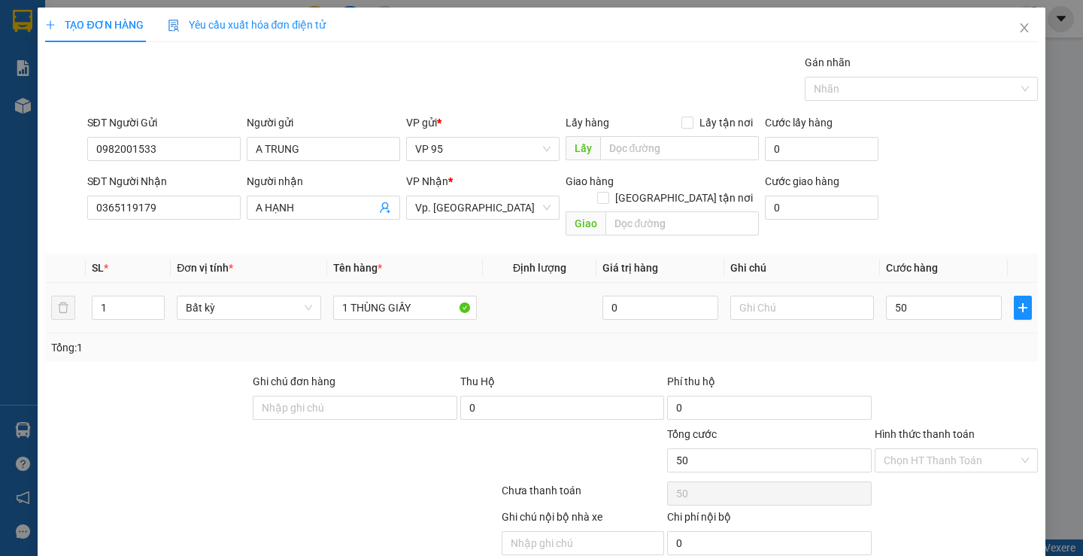
type input "50.000"
click at [933, 344] on div "Tổng: 1" at bounding box center [541, 347] width 992 height 29
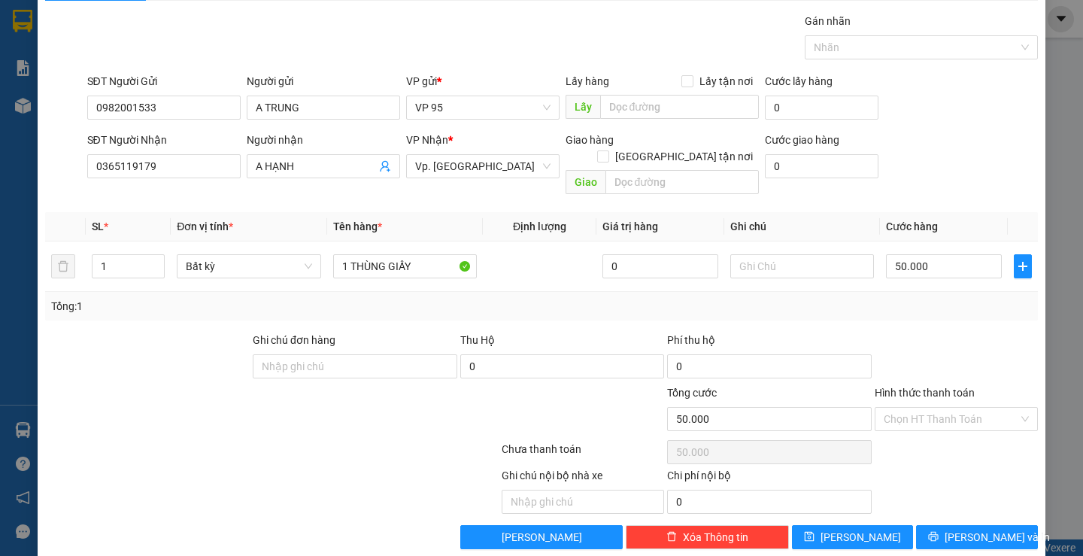
scroll to position [47, 0]
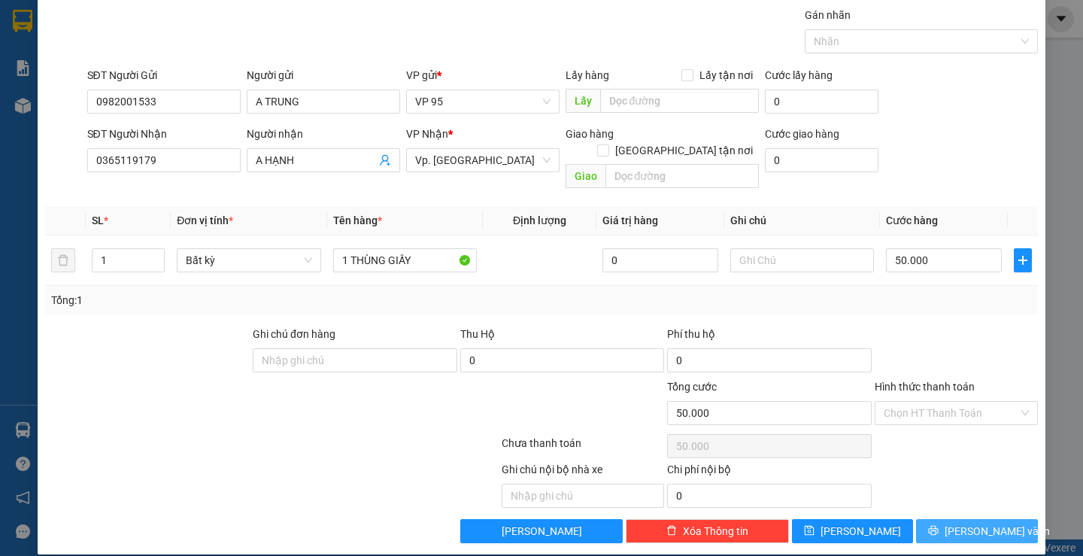
click at [939, 525] on span "printer" at bounding box center [933, 531] width 11 height 12
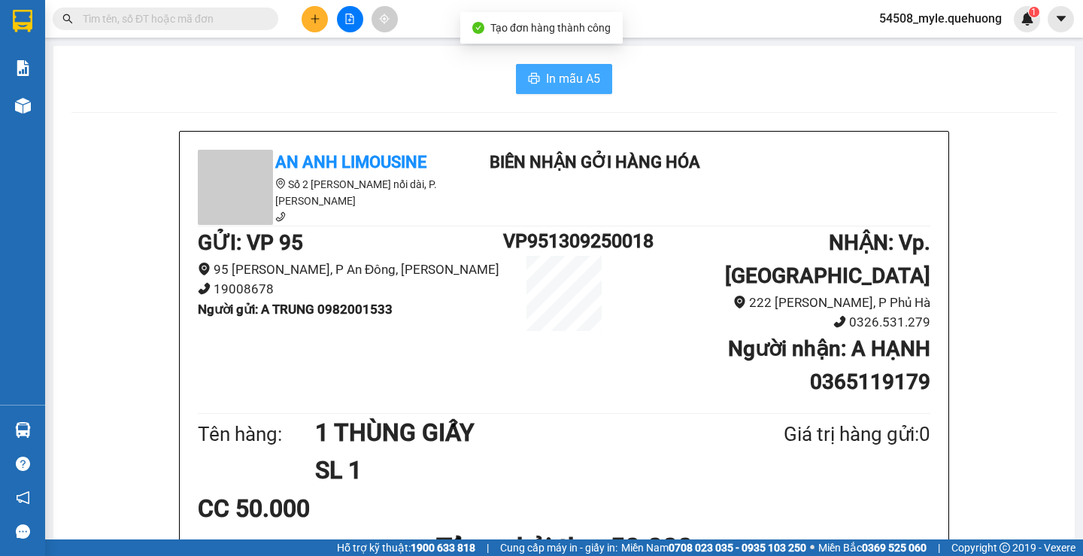
click at [557, 84] on span "In mẫu A5" at bounding box center [573, 78] width 54 height 19
click at [704, 417] on h1 "1 THÙNG GIẤY" at bounding box center [513, 433] width 396 height 38
click at [249, 77] on div "In mẫu A5" at bounding box center [564, 79] width 986 height 30
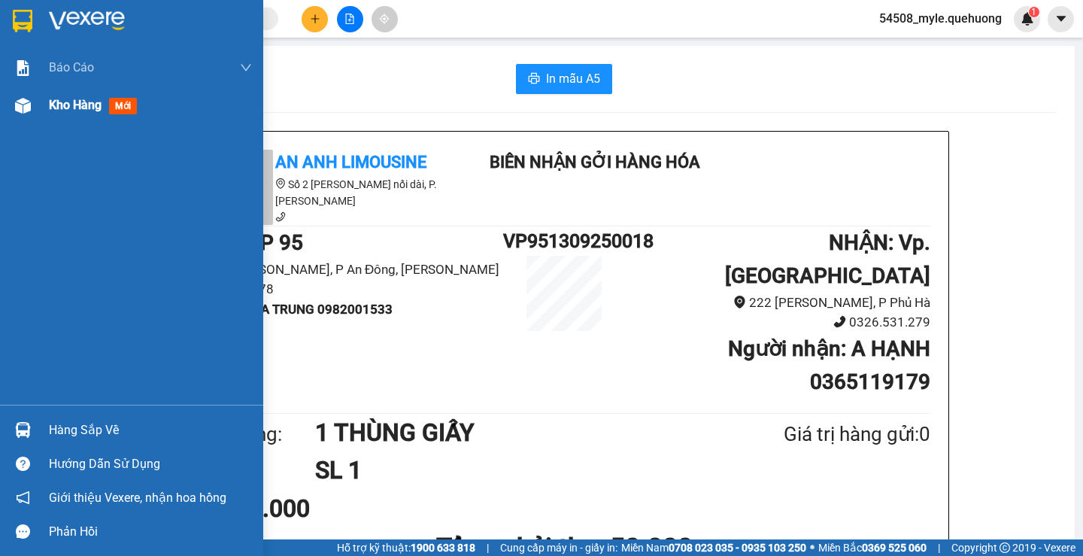
click at [64, 113] on div "Kho hàng mới" at bounding box center [96, 105] width 94 height 19
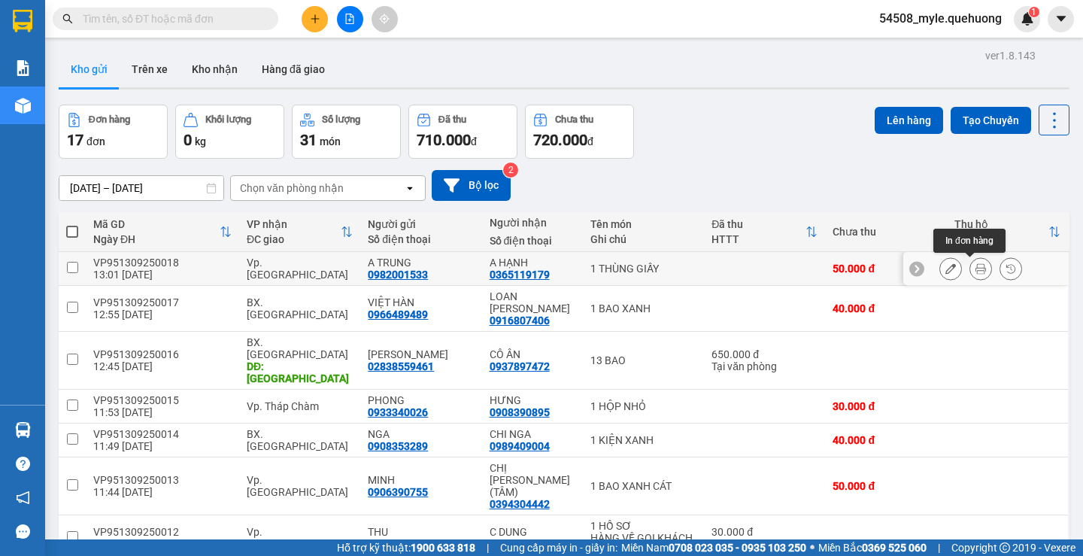
click at [976, 266] on icon at bounding box center [981, 268] width 11 height 11
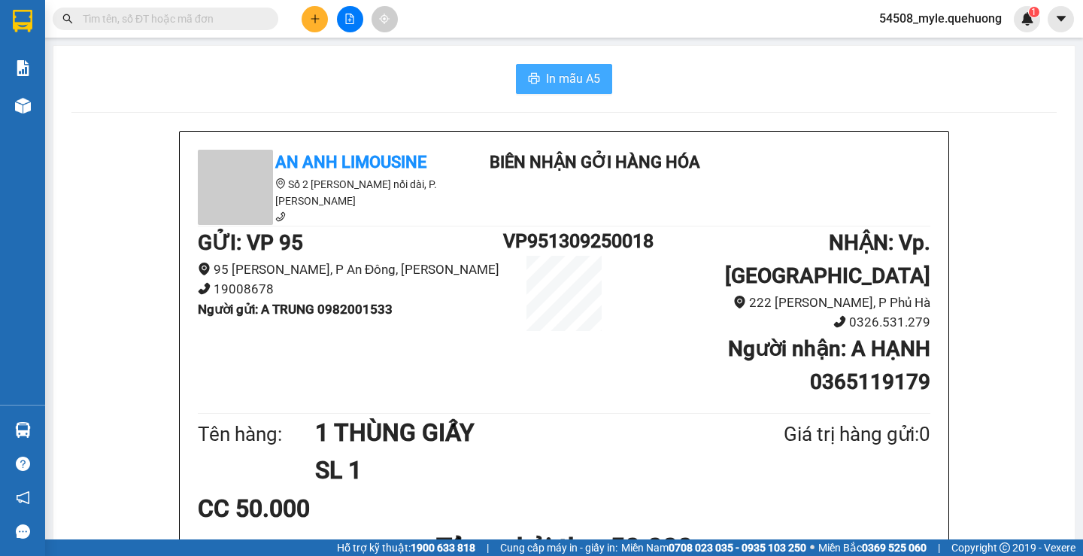
click at [556, 77] on span "In mẫu A5" at bounding box center [573, 78] width 54 height 19
click at [878, 490] on div "CC 50.000" at bounding box center [564, 509] width 733 height 38
click at [881, 490] on div "CC 50.000" at bounding box center [564, 509] width 733 height 38
click at [216, 81] on div "In mẫu A5" at bounding box center [564, 79] width 986 height 30
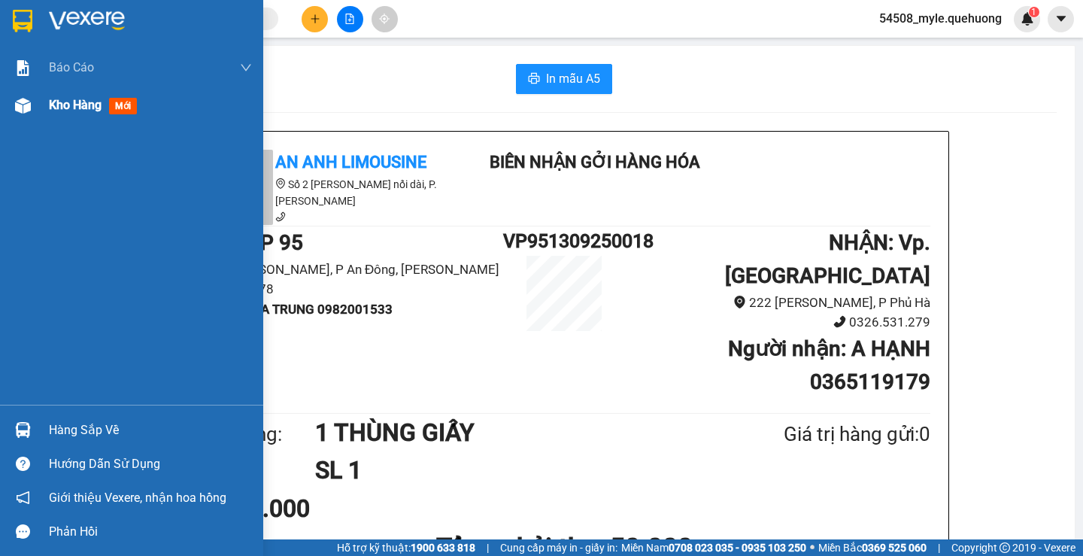
click at [92, 112] on span "Kho hàng" at bounding box center [75, 105] width 53 height 14
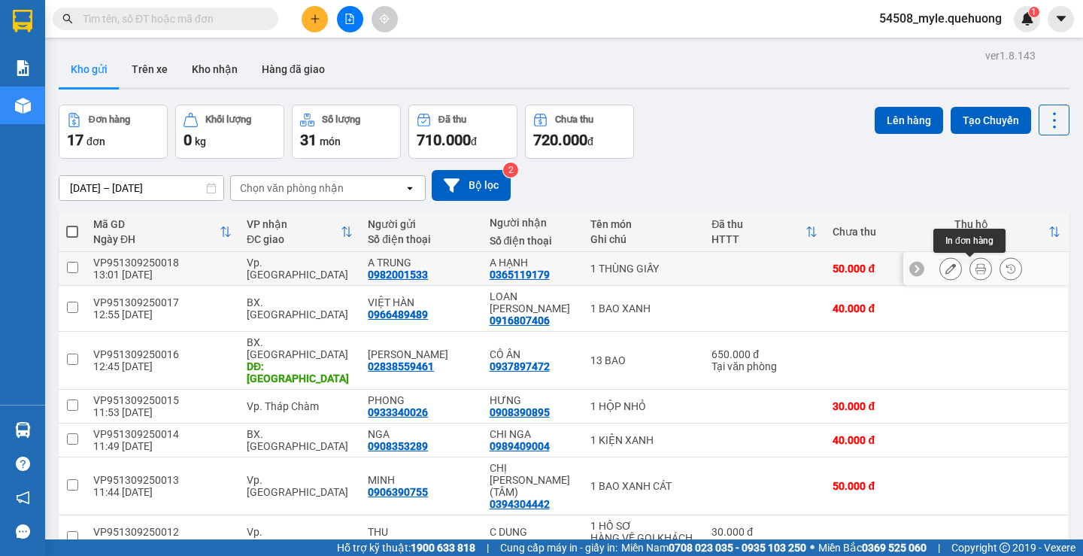
click at [971, 267] on button at bounding box center [981, 269] width 21 height 26
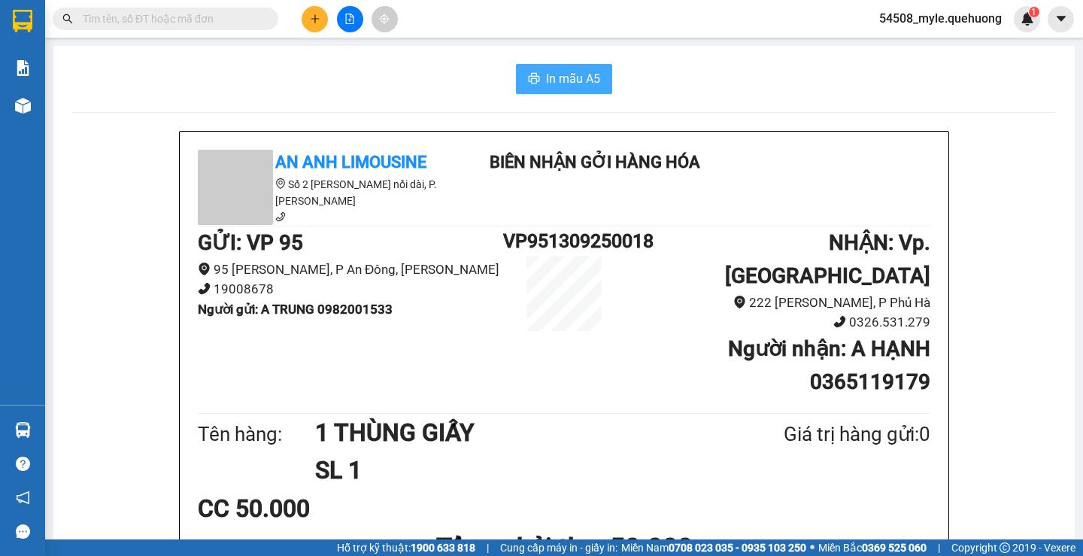
click at [555, 84] on span "In mẫu A5" at bounding box center [573, 78] width 54 height 19
click at [606, 451] on h1 "SL 1" at bounding box center [513, 470] width 396 height 38
